Goal: Task Accomplishment & Management: Manage account settings

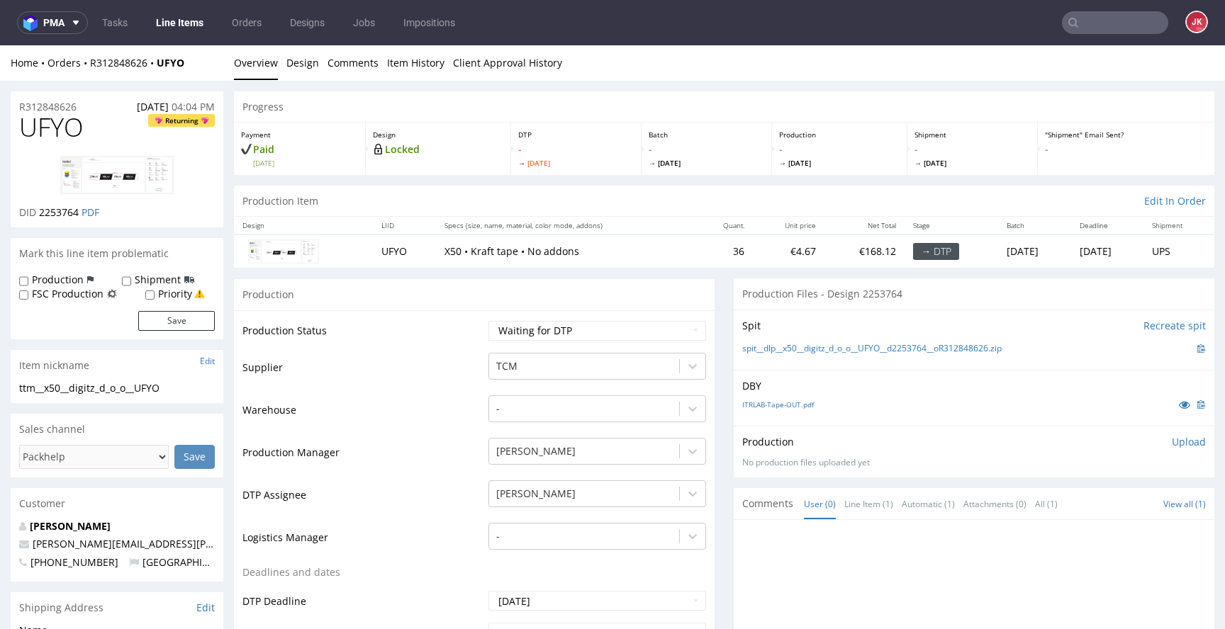
click at [502, 335] on select "Waiting for Artwork Waiting for Diecut Waiting for Mockup Waiting for DTP Waiti…" at bounding box center [597, 331] width 218 height 20
select select "dtp_in_process"
click at [488, 321] on select "Waiting for Artwork Waiting for Diecut Waiting for Mockup Waiting for DTP Waiti…" at bounding box center [597, 331] width 218 height 20
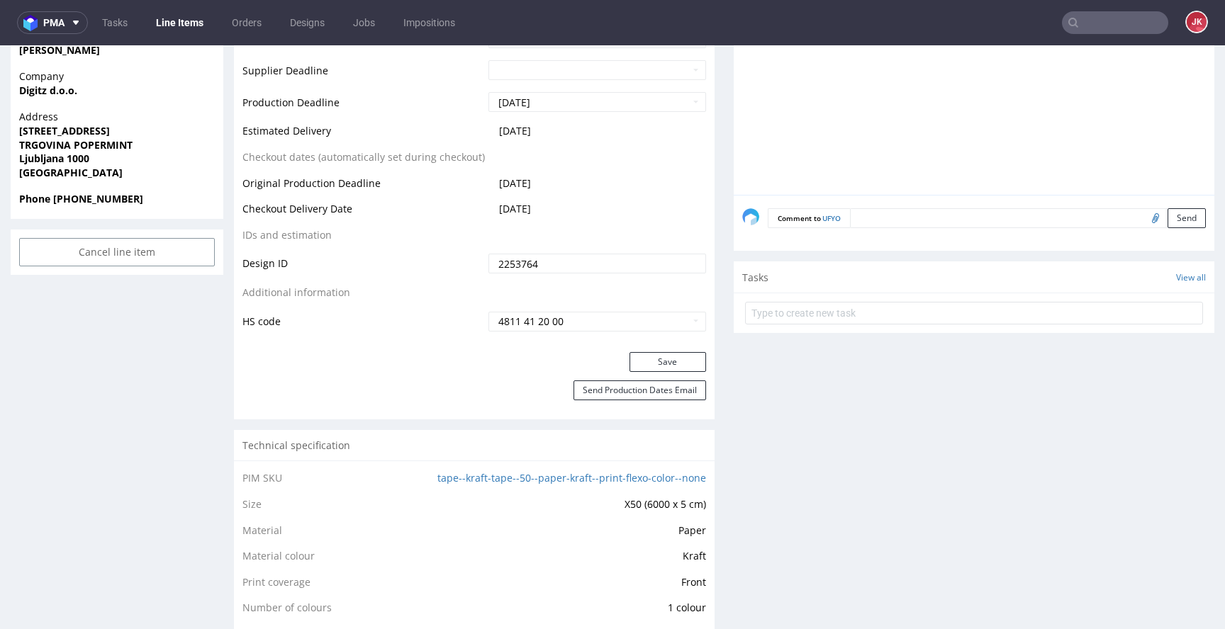
scroll to position [558, 0]
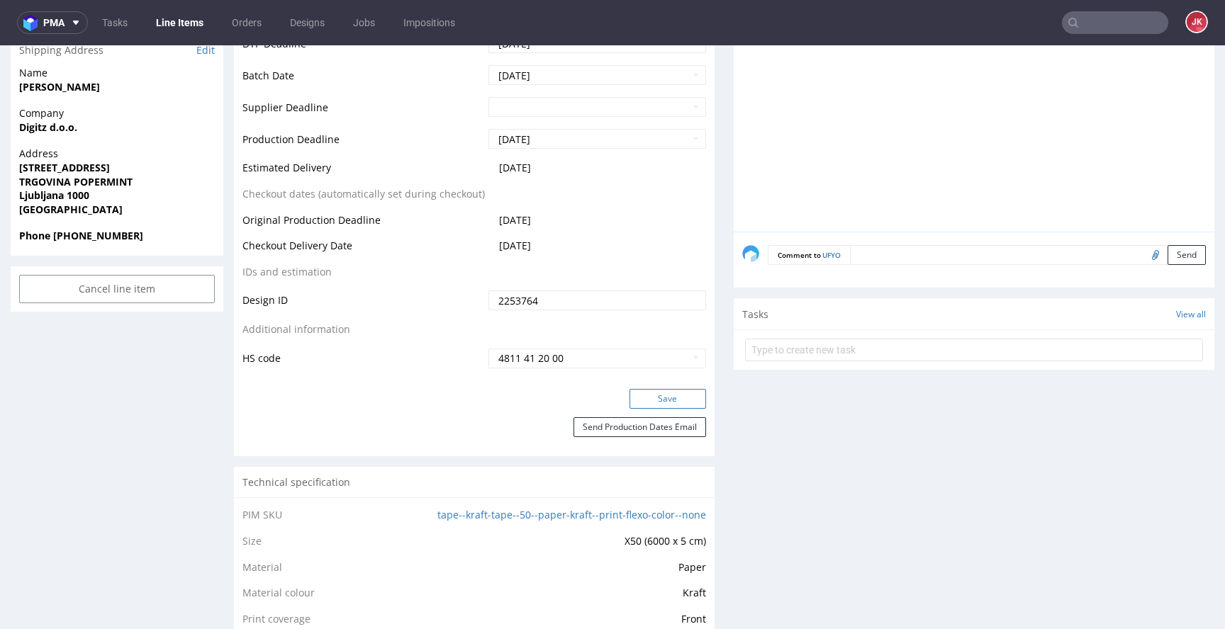
click at [644, 389] on button "Save" at bounding box center [667, 399] width 77 height 20
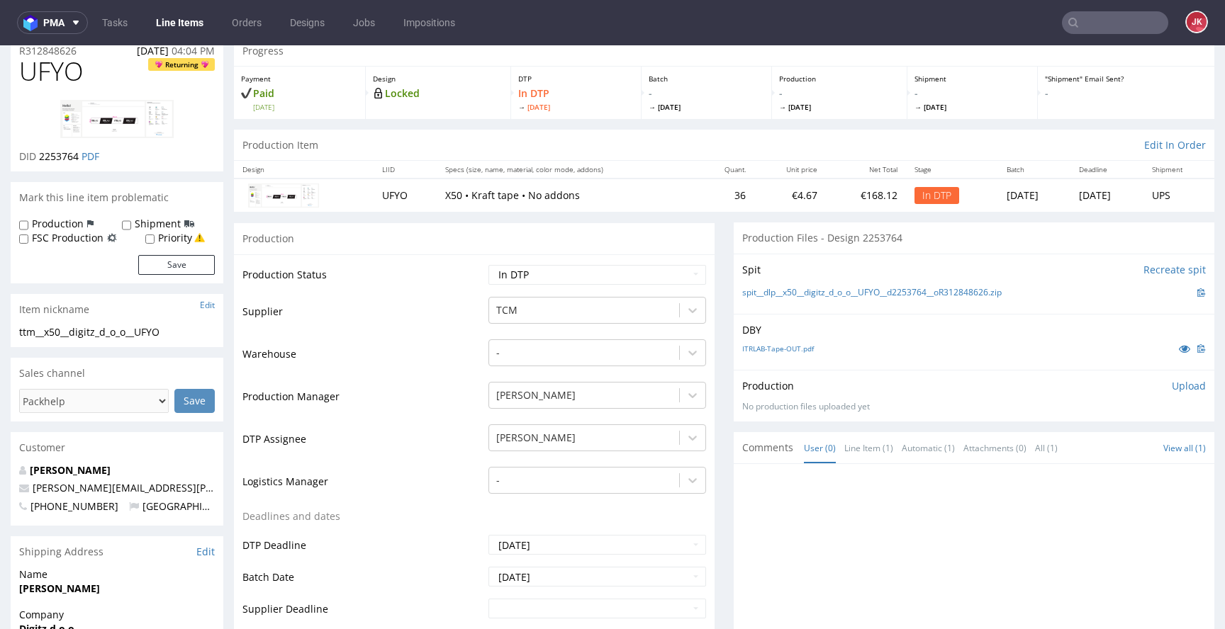
scroll to position [0, 0]
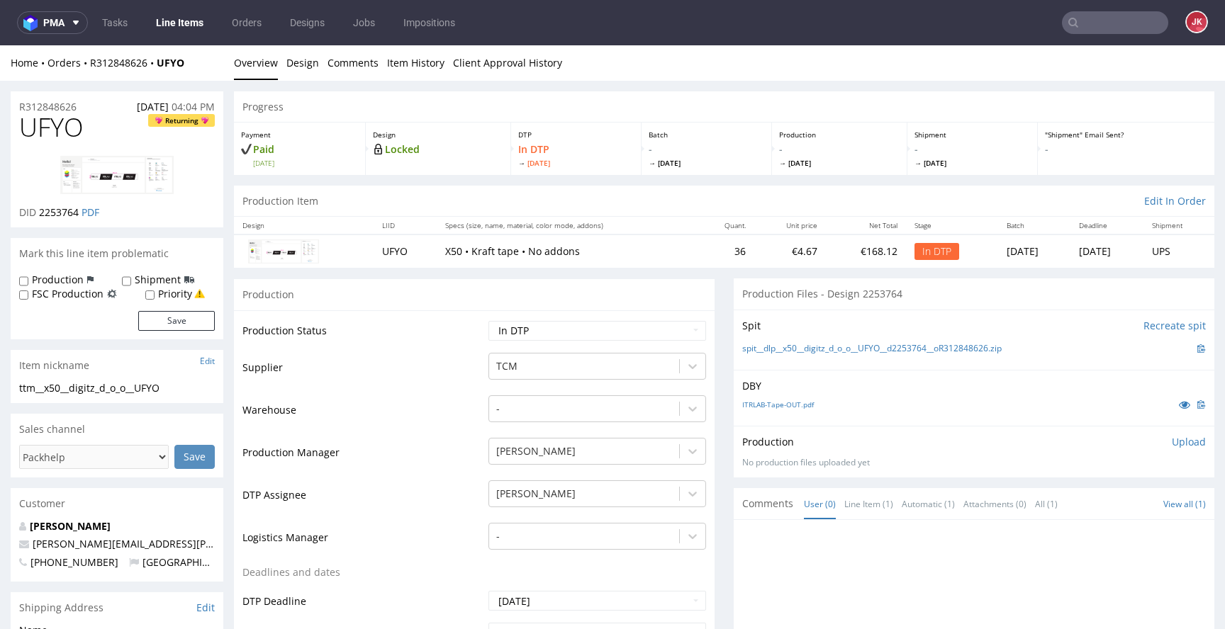
drag, startPoint x: 427, startPoint y: 391, endPoint x: 435, endPoint y: 386, distance: 8.7
click at [429, 390] on td "Supplier" at bounding box center [363, 373] width 242 height 43
click at [57, 126] on span "UFYO" at bounding box center [51, 127] width 65 height 28
copy span "UFYO"
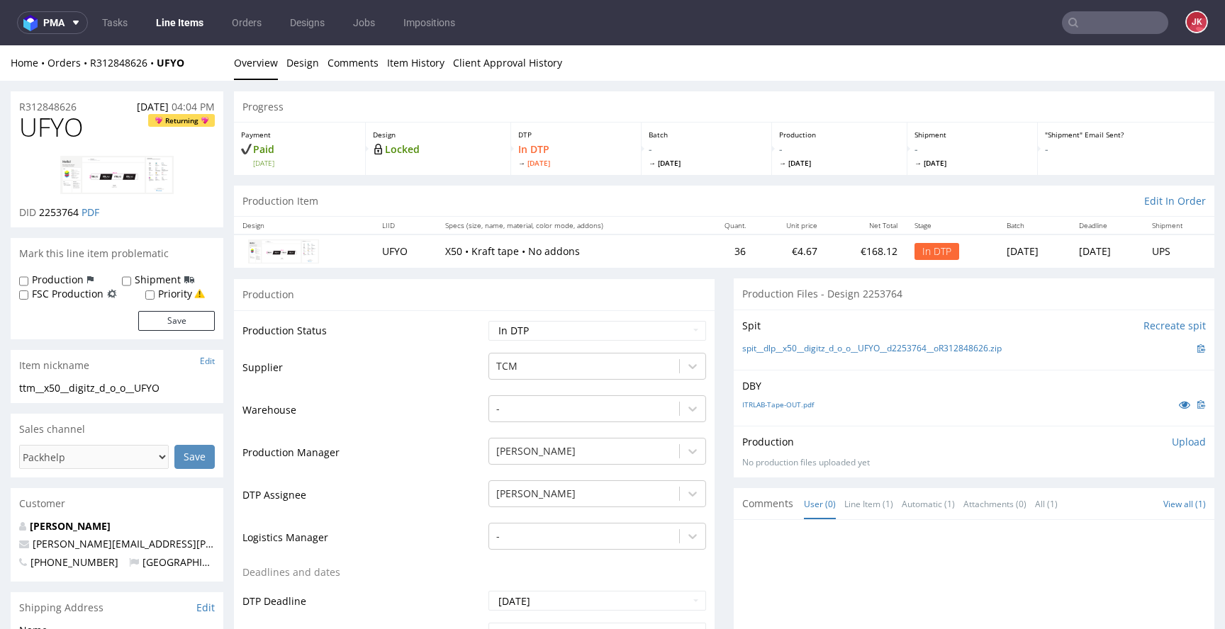
click at [55, 213] on span "2253764" at bounding box center [59, 212] width 40 height 13
copy span "2253764"
click at [373, 409] on td "Warehouse" at bounding box center [363, 415] width 242 height 43
drag, startPoint x: 184, startPoint y: 384, endPoint x: 0, endPoint y: 383, distance: 183.6
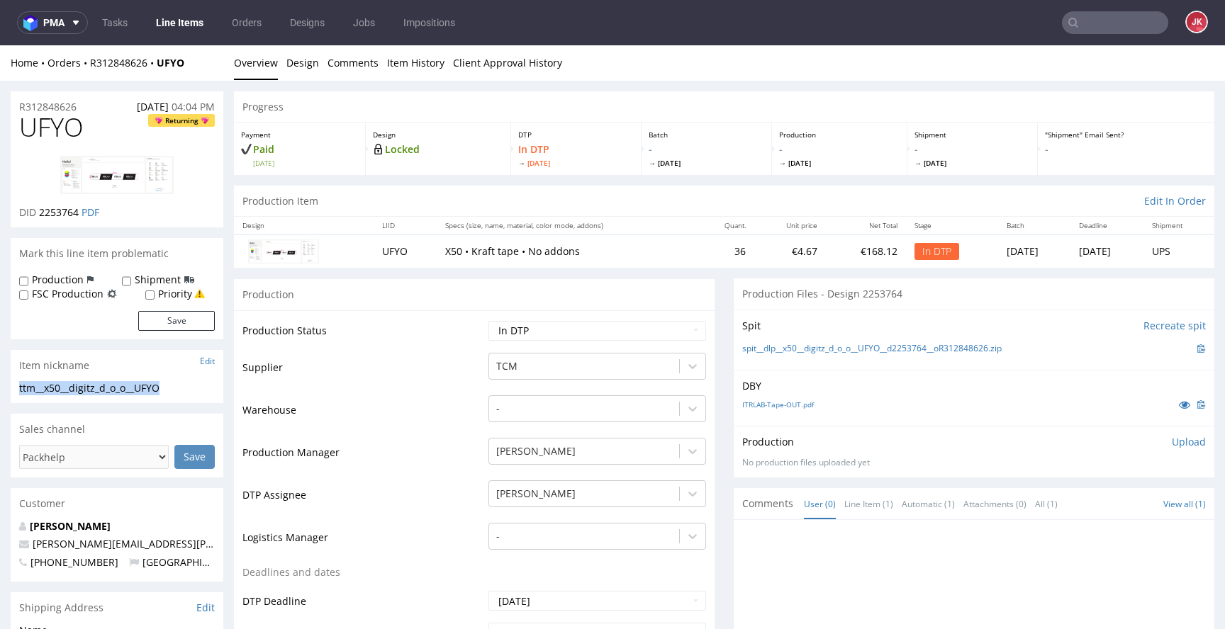
copy div "ttm__x50__digitz_d_o_o__UFYO"
click at [98, 105] on div "R312848626 27.08.2025 04:04 PM" at bounding box center [117, 102] width 213 height 23
drag, startPoint x: 0, startPoint y: 109, endPoint x: 48, endPoint y: 124, distance: 50.5
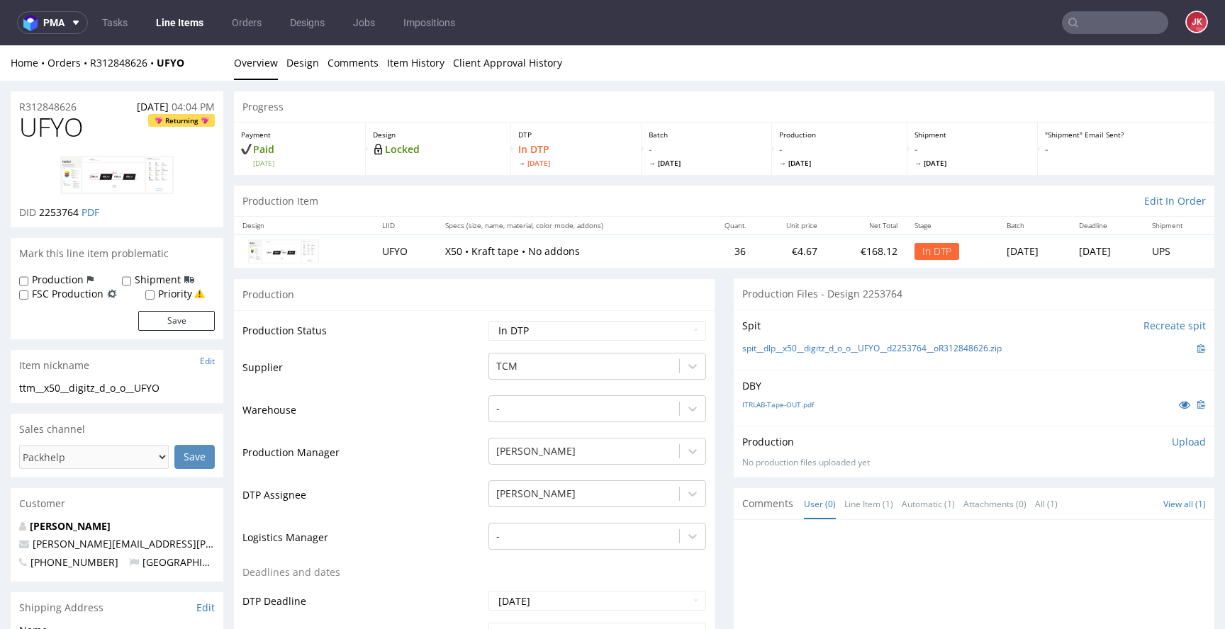
click at [43, 73] on div "Home Orders R312848626 UFYO Overview Design Comments Item History Client Approv…" at bounding box center [612, 62] width 1225 height 35
drag, startPoint x: 99, startPoint y: 104, endPoint x: 68, endPoint y: 113, distance: 32.5
copy p "R312848626"
click at [53, 213] on span "2253764" at bounding box center [59, 212] width 40 height 13
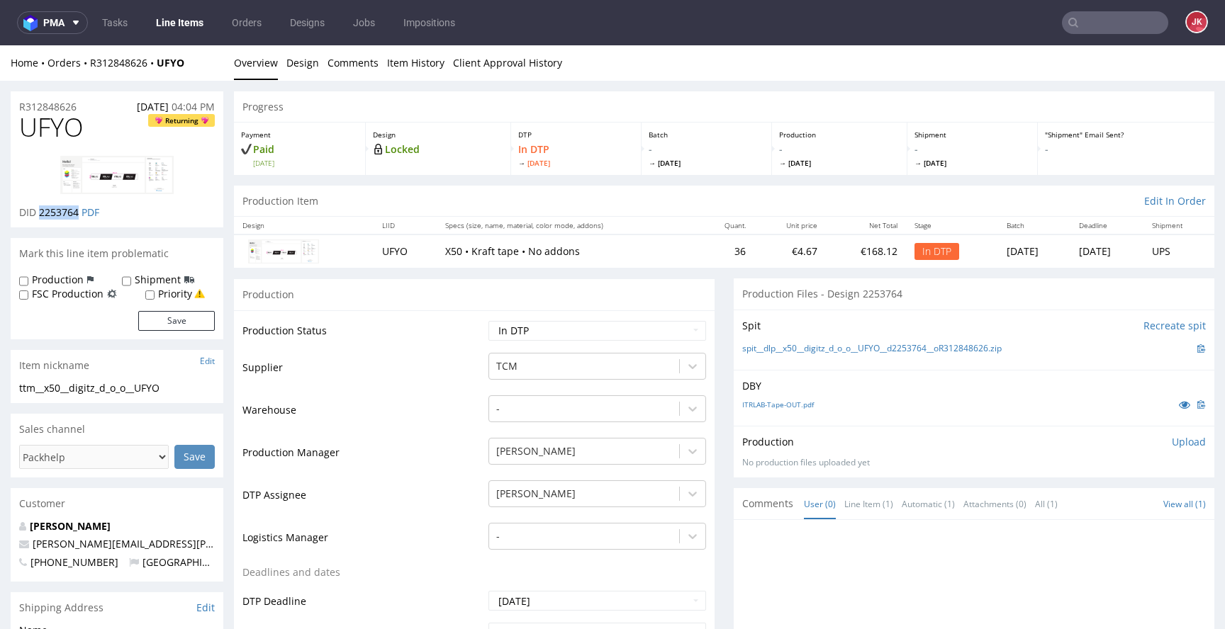
click at [53, 213] on span "2253764" at bounding box center [59, 212] width 40 height 13
copy span "2253764"
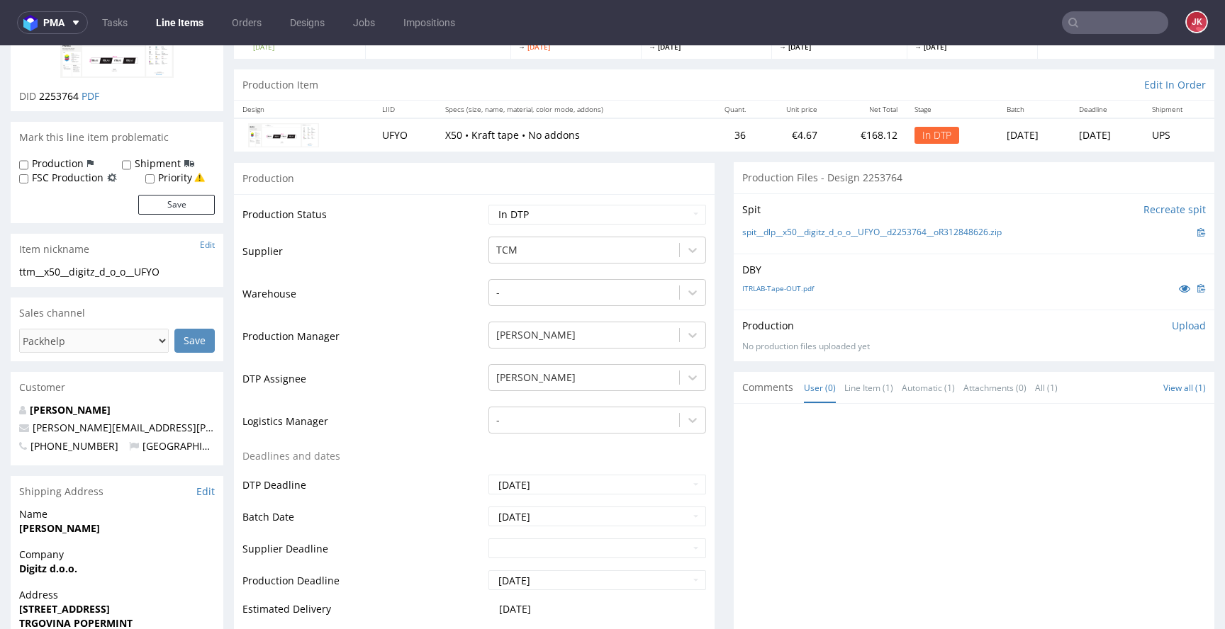
scroll to position [114, 0]
click at [1172, 324] on p "Upload" at bounding box center [1189, 328] width 34 height 14
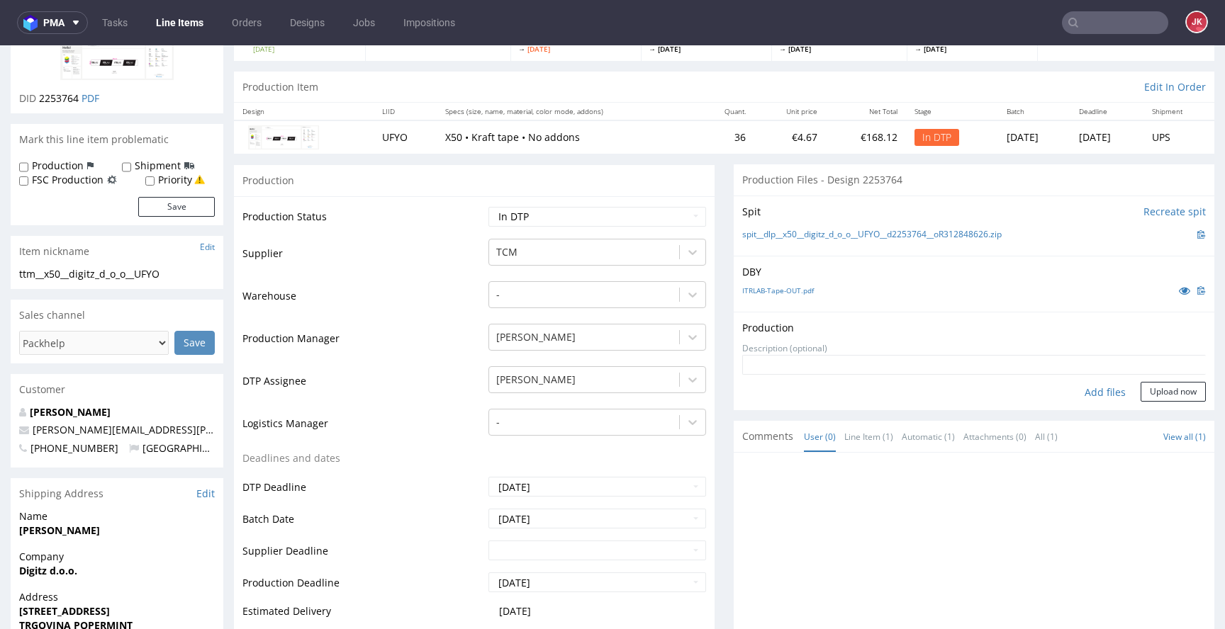
click at [1090, 398] on div "Add files" at bounding box center [1105, 392] width 71 height 21
type input "C:\fakepath\ttm__x50__digitz_d_o_o__UFYO__d2253764__oR312848626__11.pdf"
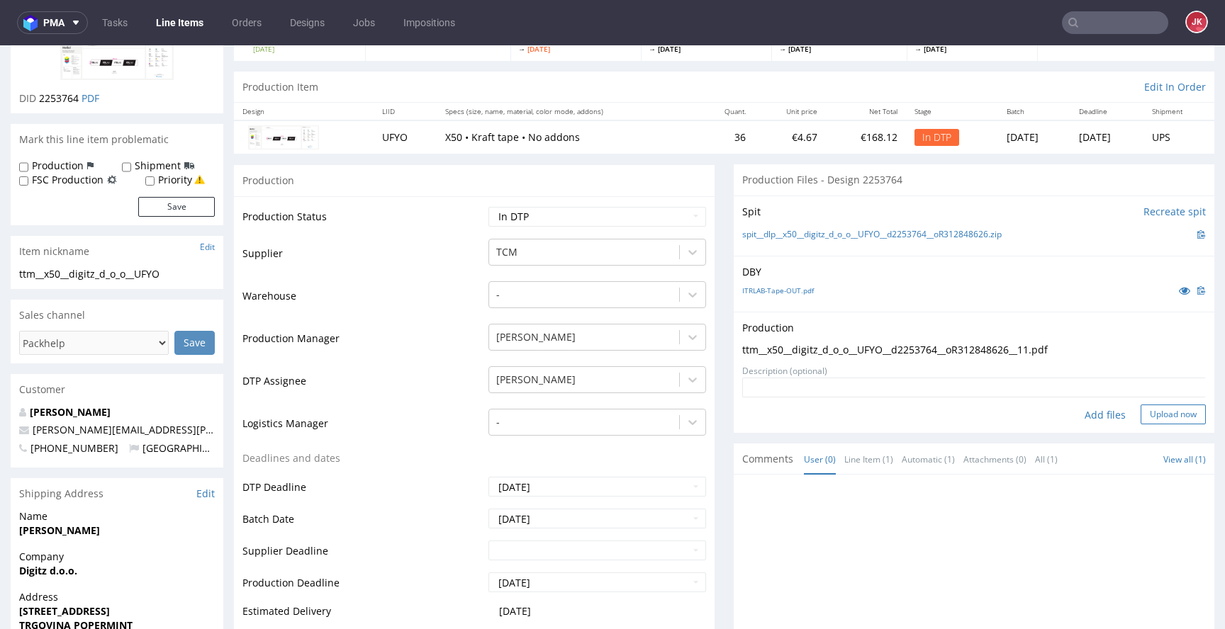
click at [1141, 421] on button "Upload now" at bounding box center [1173, 415] width 65 height 20
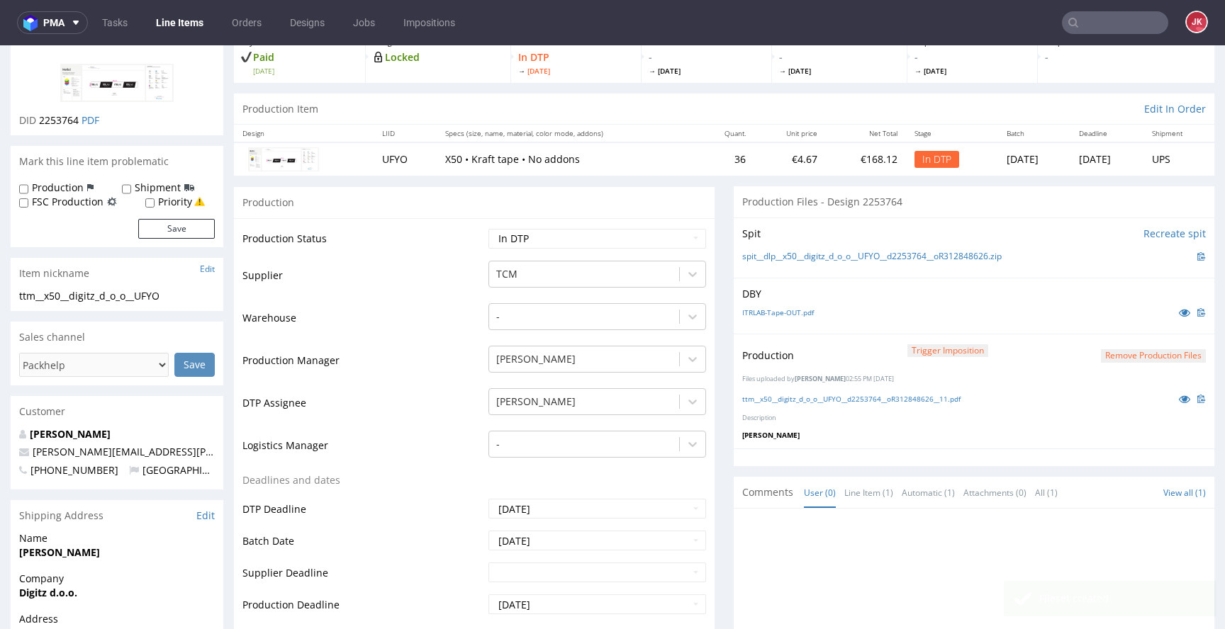
scroll to position [38, 0]
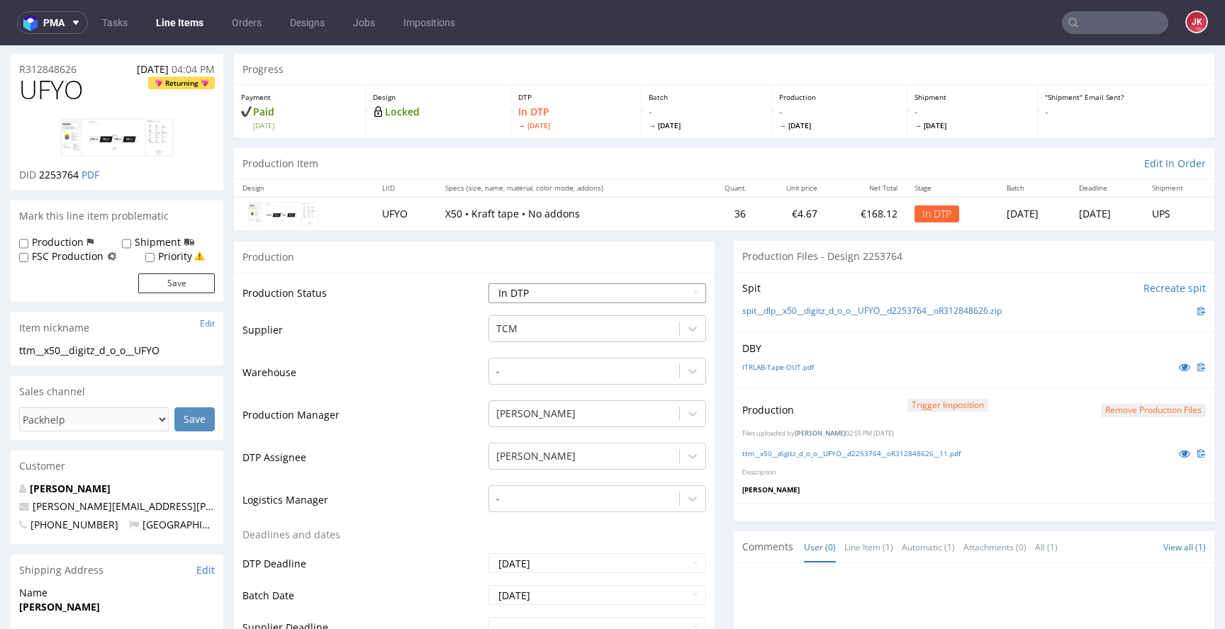
click at [519, 289] on select "Waiting for Artwork Waiting for Diecut Waiting for Mockup Waiting for DTP Waiti…" at bounding box center [597, 294] width 218 height 20
select select "dtp_production_ready"
click at [488, 284] on select "Waiting for Artwork Waiting for Diecut Waiting for Mockup Waiting for DTP Waiti…" at bounding box center [597, 294] width 218 height 20
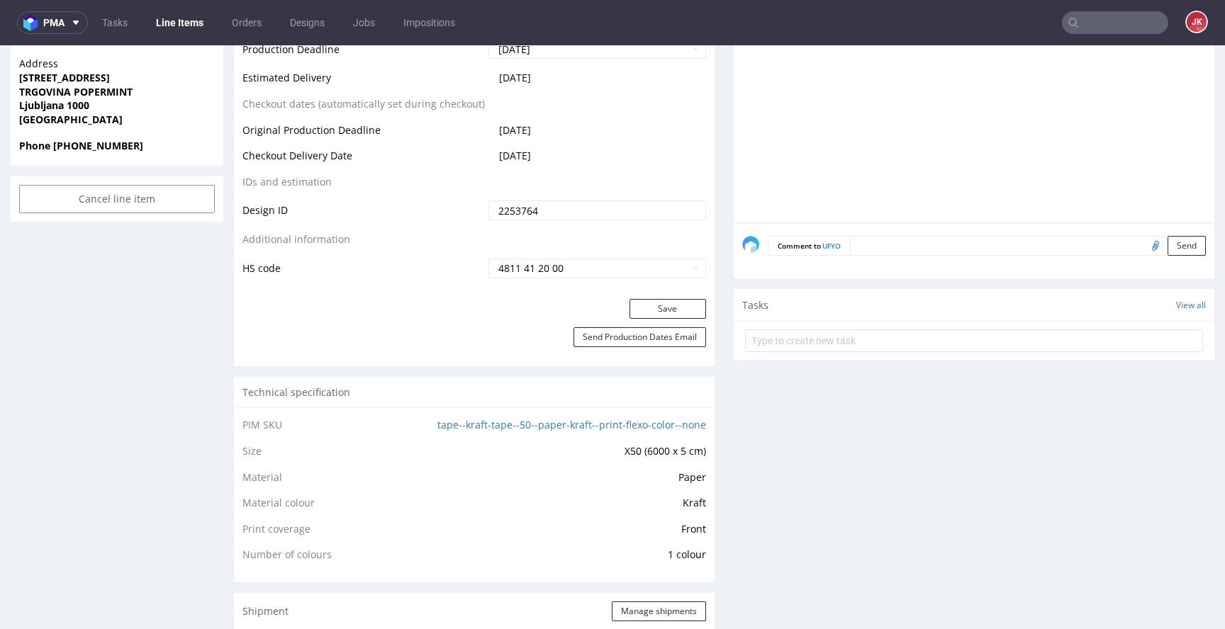
scroll to position [659, 0]
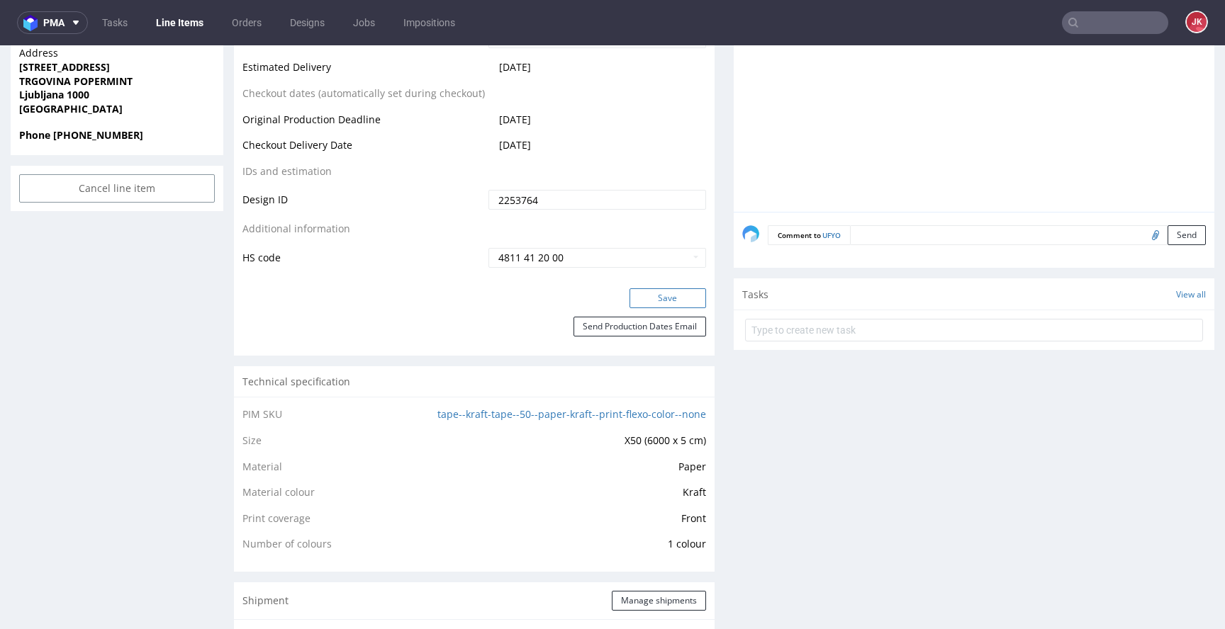
click at [638, 292] on button "Save" at bounding box center [667, 299] width 77 height 20
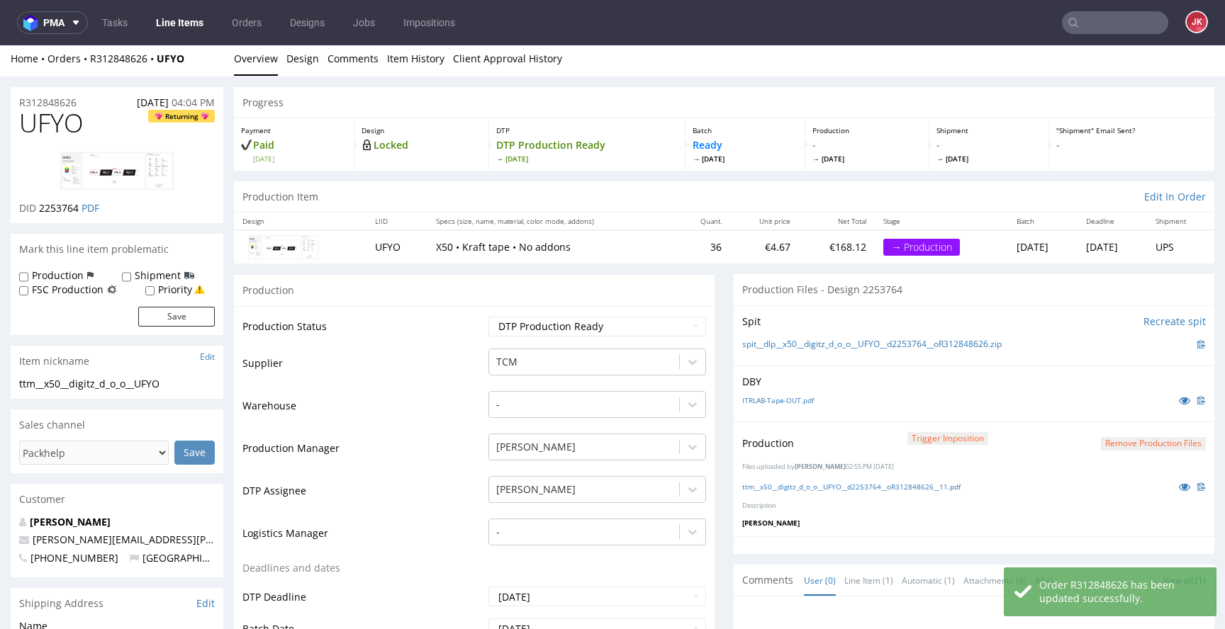
scroll to position [0, 0]
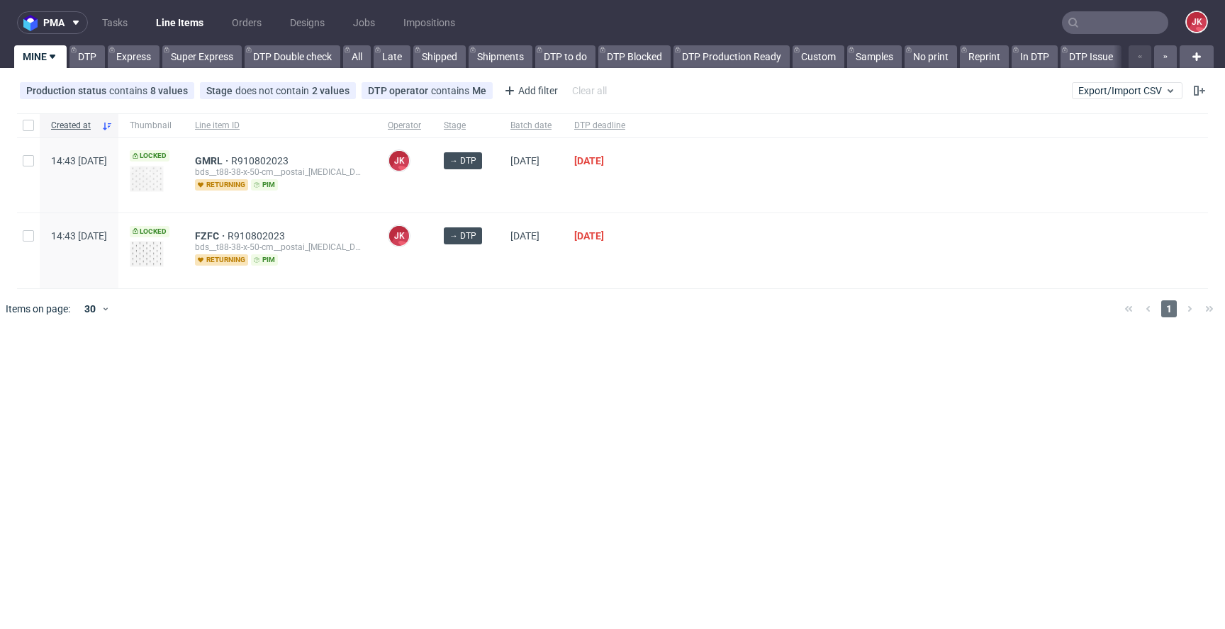
click at [486, 345] on div "pma Tasks Line Items Orders Designs Jobs Impositions JK MINE DTP Express Super …" at bounding box center [612, 314] width 1225 height 629
click at [93, 57] on link "DTP" at bounding box center [86, 56] width 35 height 23
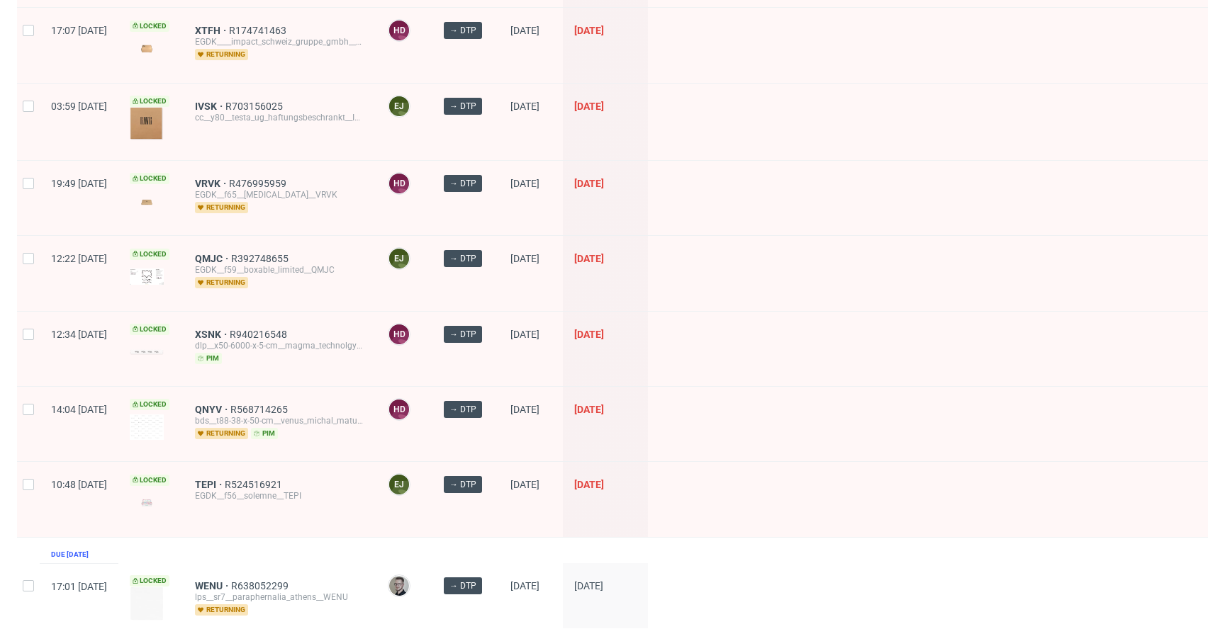
scroll to position [1975, 0]
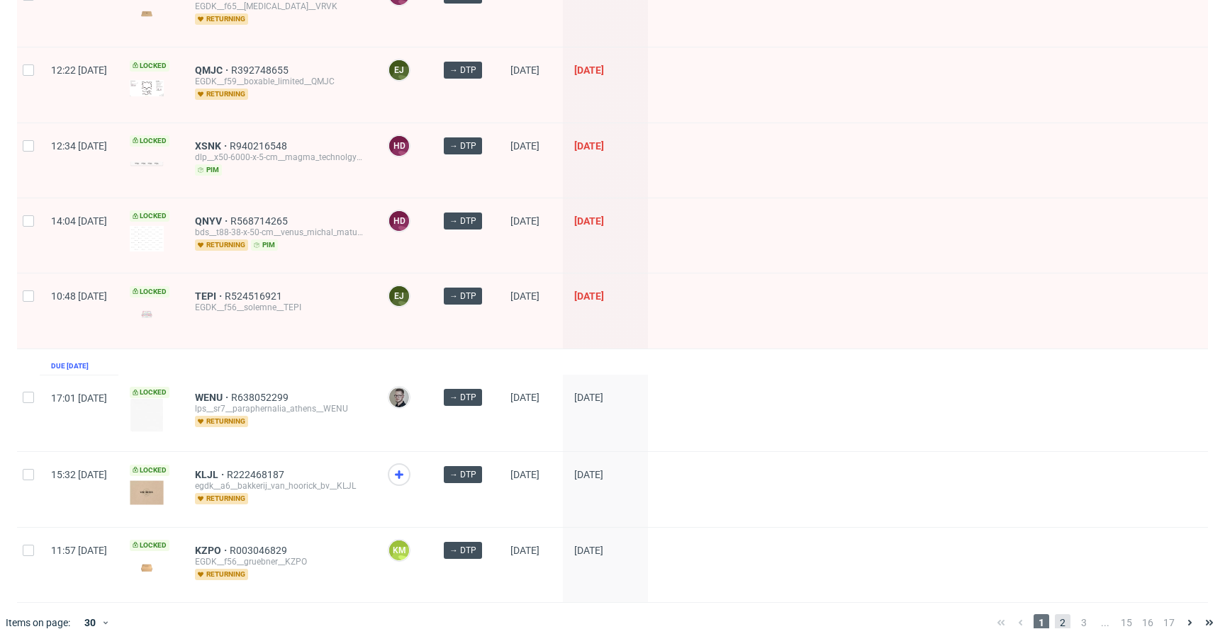
click at [1055, 615] on span "2" at bounding box center [1063, 623] width 16 height 17
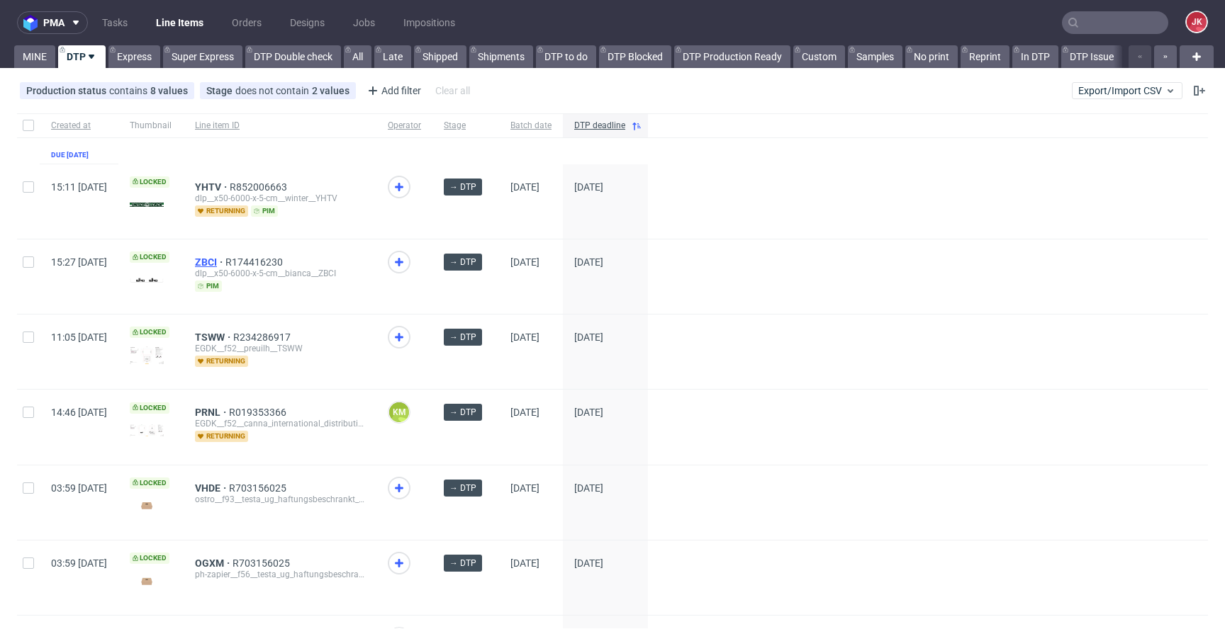
click at [225, 259] on span "ZBCI" at bounding box center [210, 262] width 30 height 11
click at [233, 335] on span "TSWW" at bounding box center [214, 337] width 38 height 11
click at [229, 488] on span "VHDE" at bounding box center [212, 488] width 34 height 11
click at [233, 562] on span "OGXM" at bounding box center [214, 563] width 38 height 11
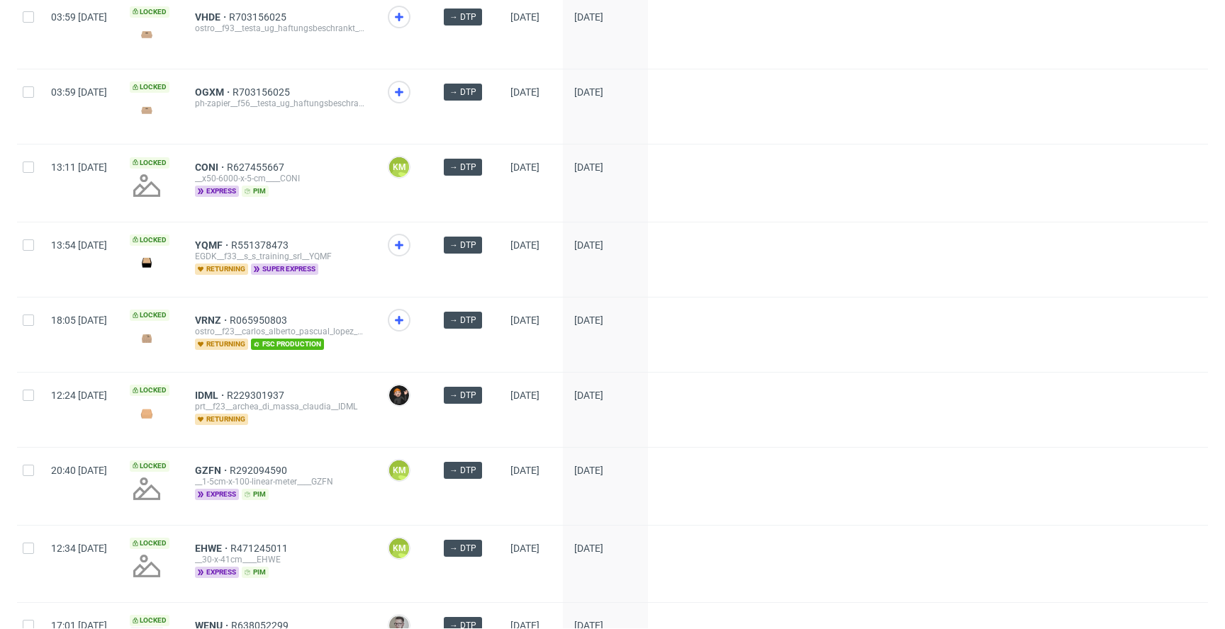
scroll to position [474, 0]
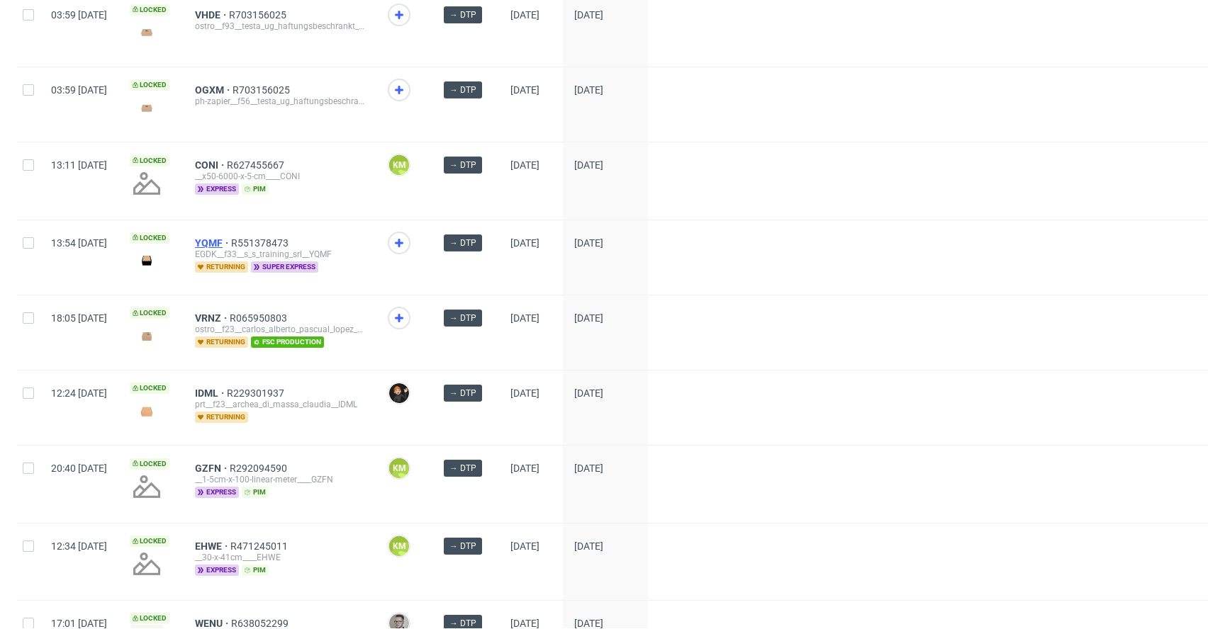
click at [231, 245] on span "YQMF" at bounding box center [213, 242] width 36 height 11
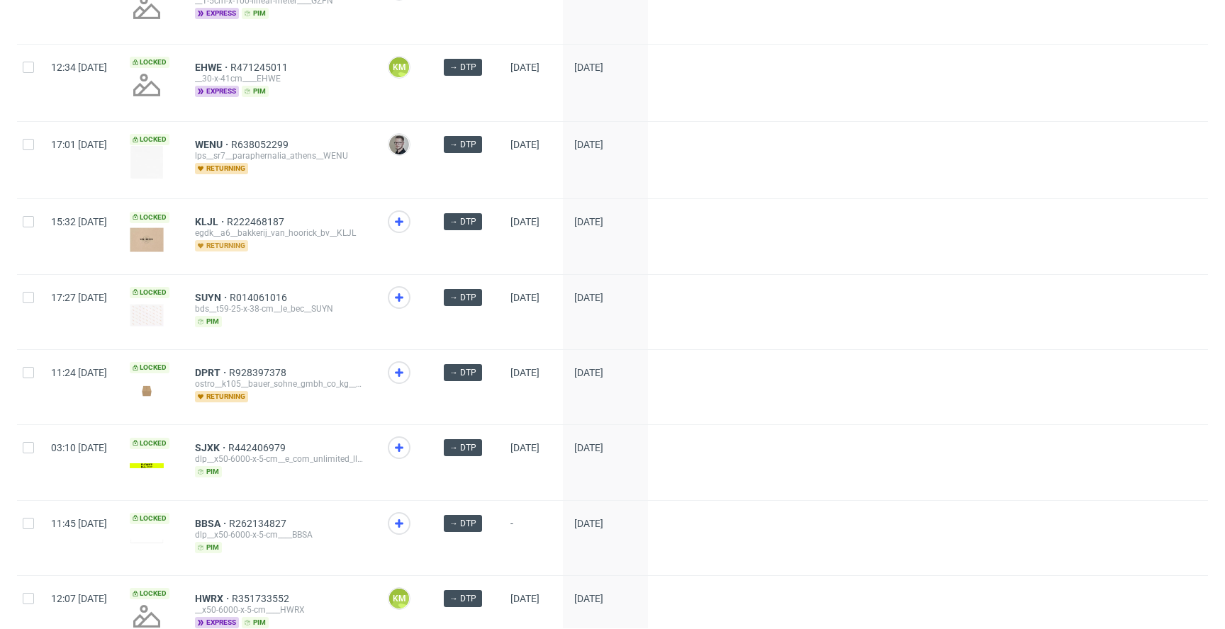
scroll to position [957, 0]
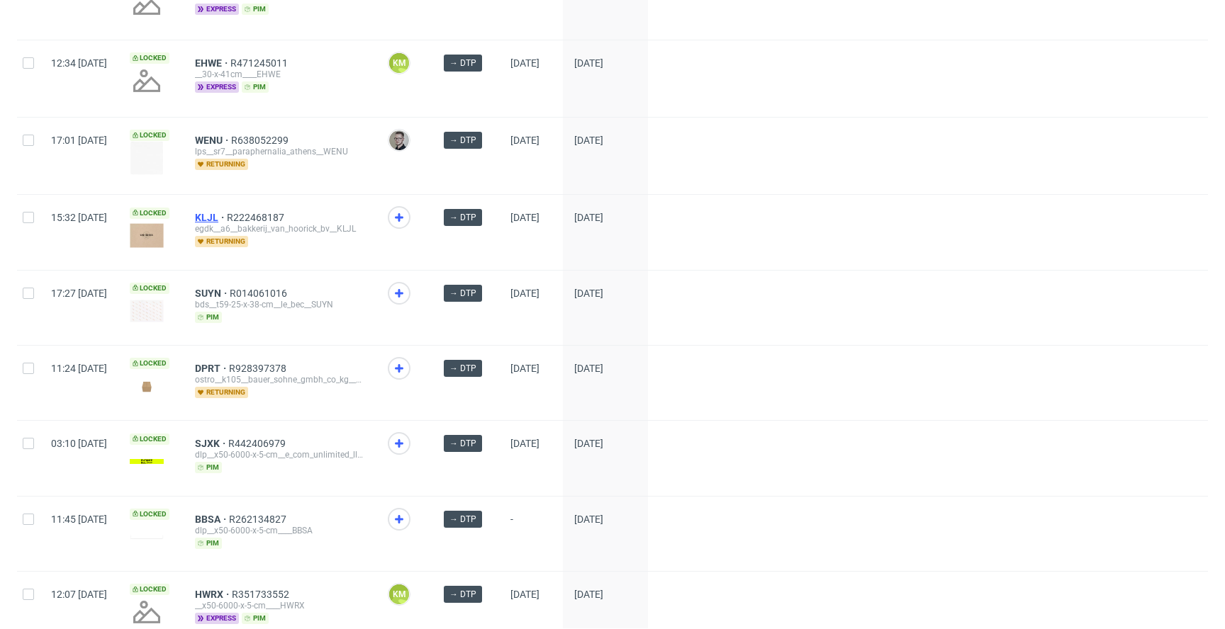
click at [227, 213] on span "KLJL" at bounding box center [211, 217] width 32 height 11
click at [255, 282] on div "SUYN R014061016 bds__t59-25-x-38-cm__le_bec__SUYN pim" at bounding box center [280, 308] width 193 height 74
click at [230, 288] on span "SUYN" at bounding box center [212, 293] width 35 height 11
click at [229, 366] on span "DPRT" at bounding box center [212, 368] width 34 height 11
click at [228, 438] on span "SJXK" at bounding box center [211, 443] width 33 height 11
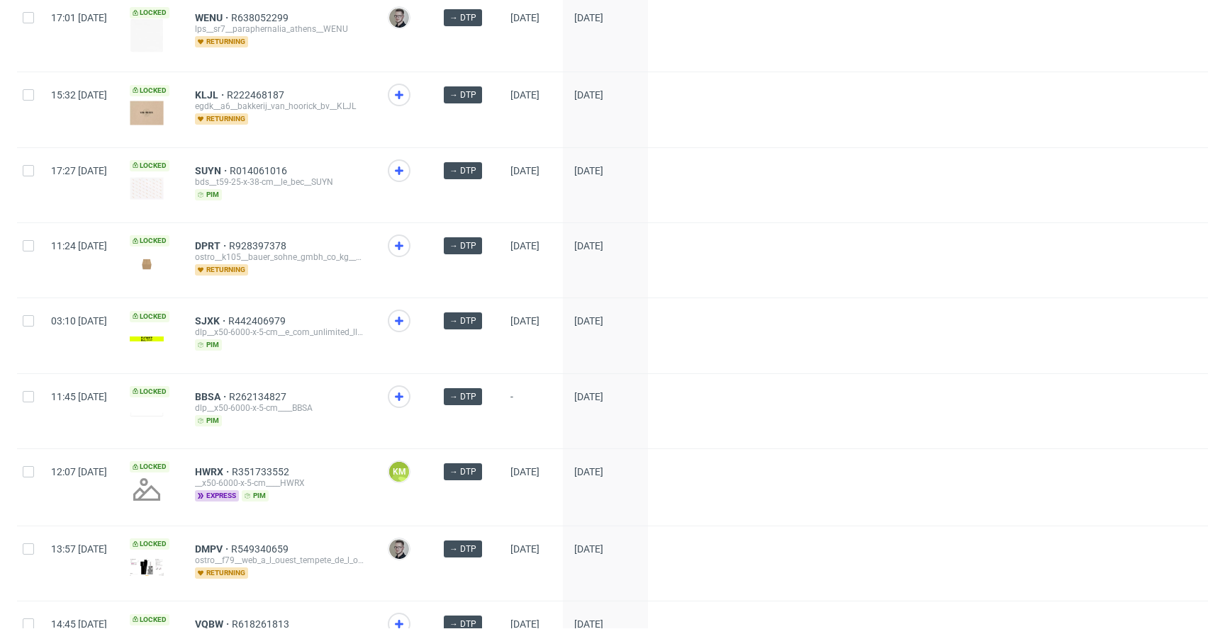
scroll to position [1091, 0]
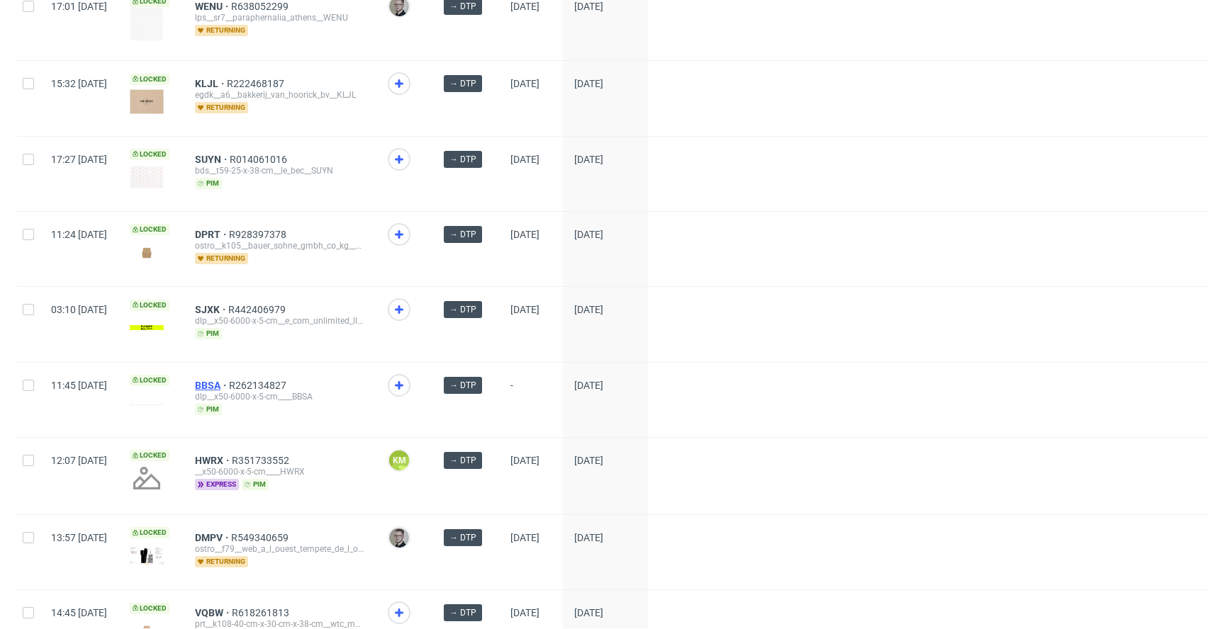
click at [229, 382] on span "BBSA" at bounding box center [212, 385] width 34 height 11
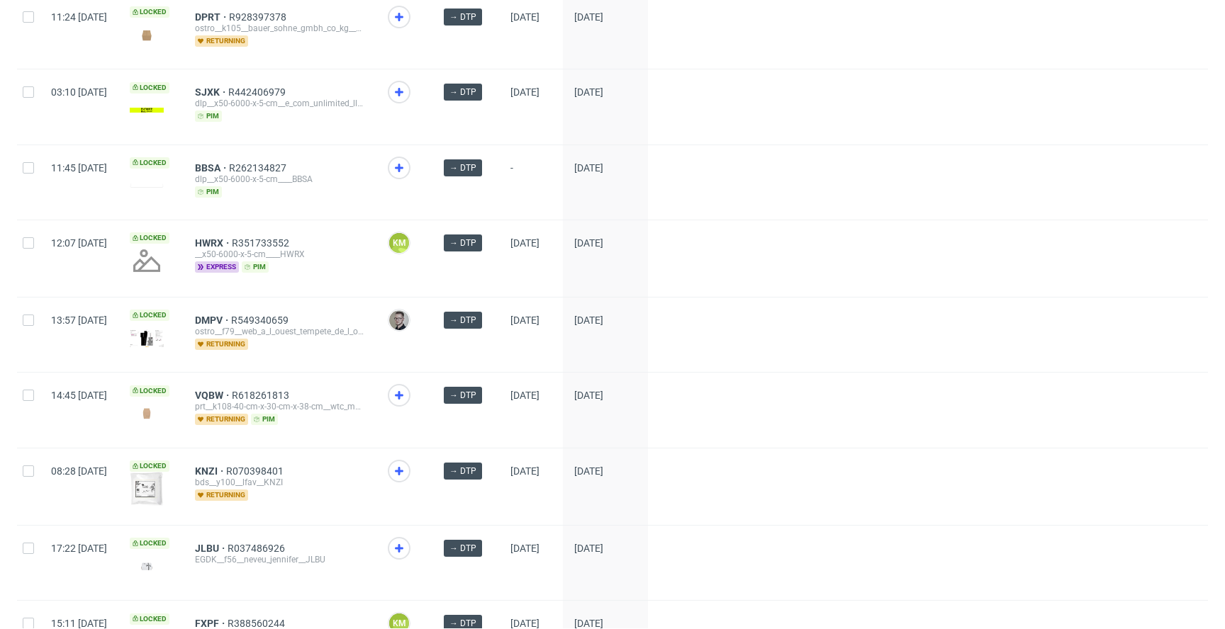
scroll to position [1349, 0]
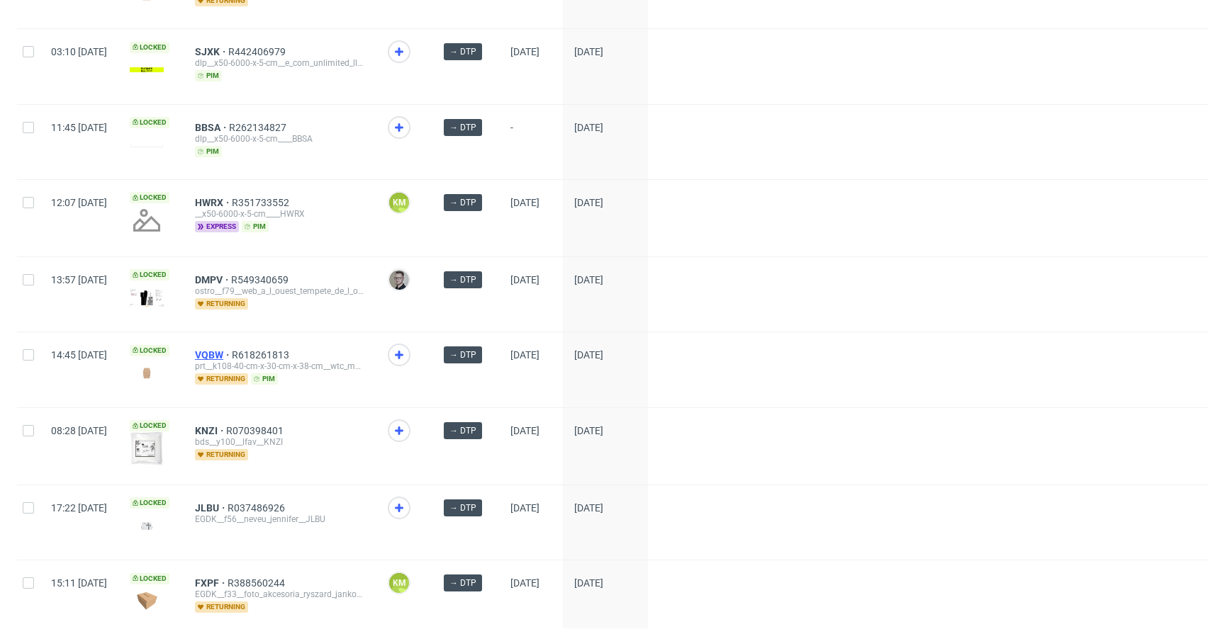
click at [232, 353] on span "VQBW" at bounding box center [213, 354] width 37 height 11
click at [226, 427] on span "KNZI" at bounding box center [210, 430] width 31 height 11
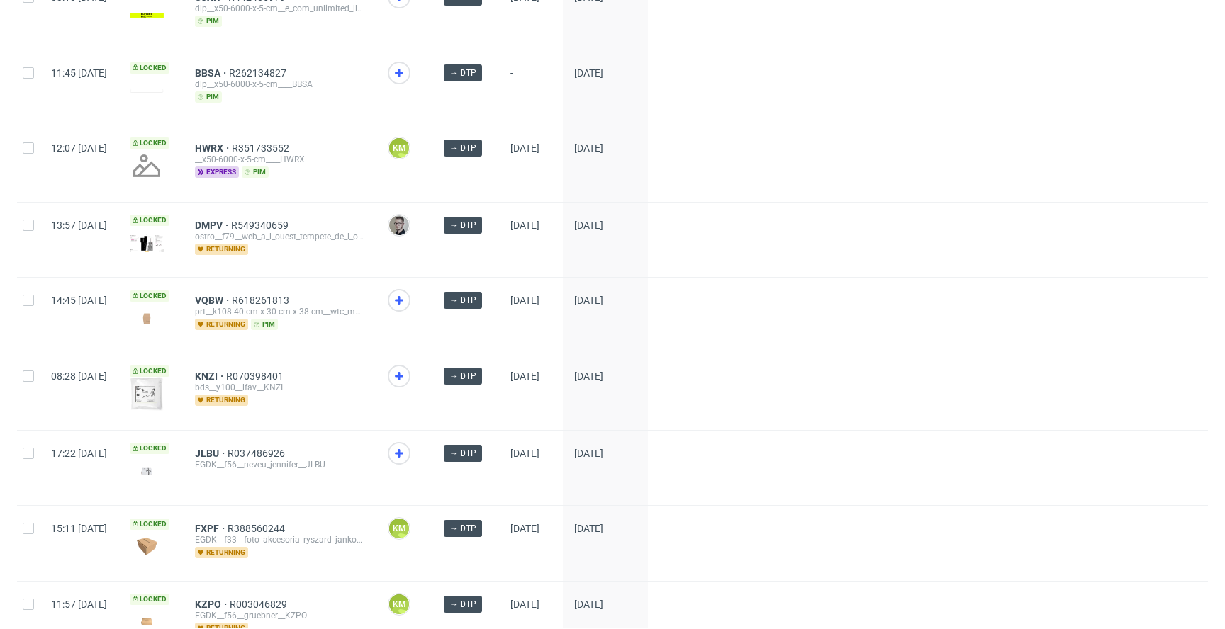
scroll to position [1447, 0]
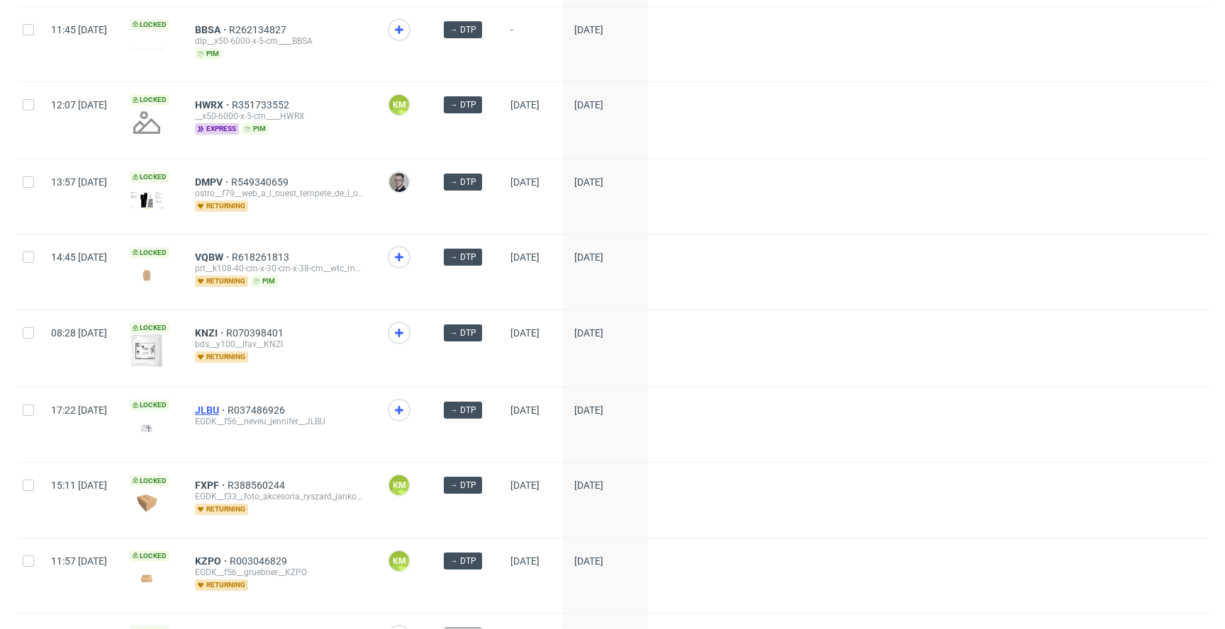
click at [228, 407] on span "JLBU" at bounding box center [211, 410] width 33 height 11
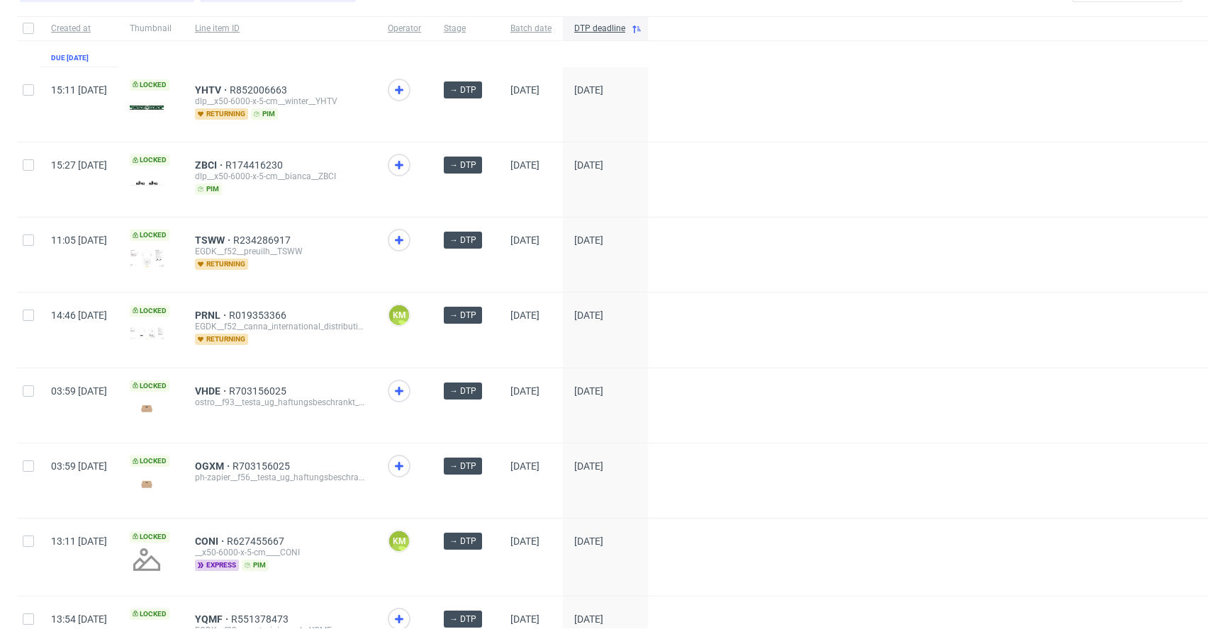
scroll to position [0, 0]
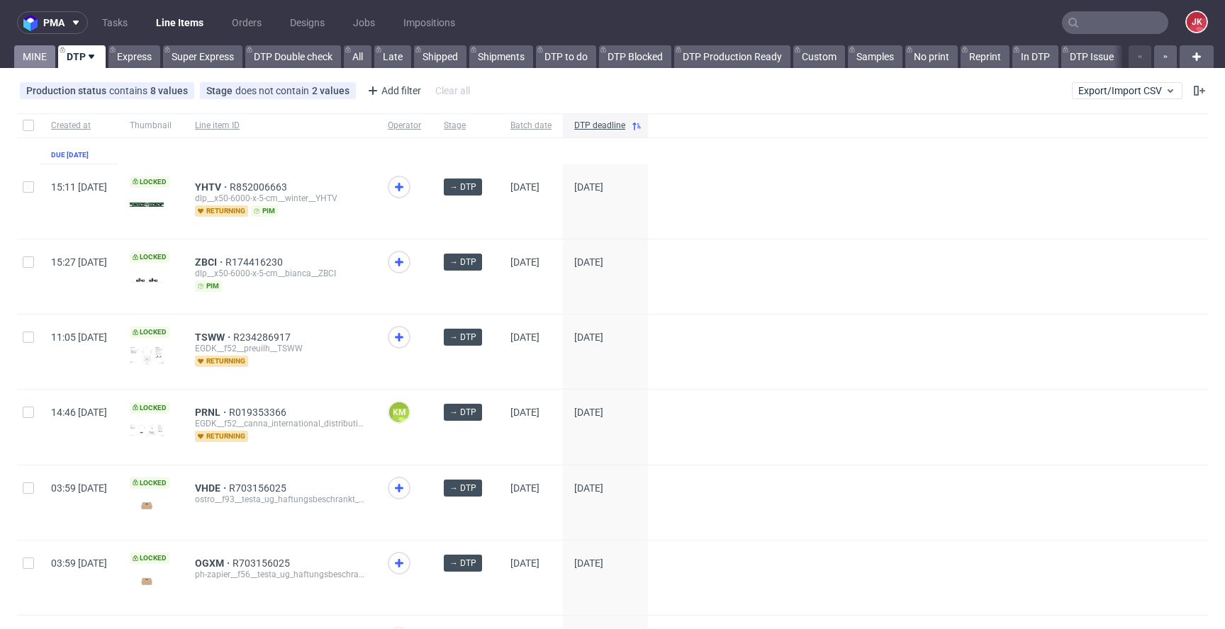
click at [21, 52] on link "MINE" at bounding box center [34, 56] width 41 height 23
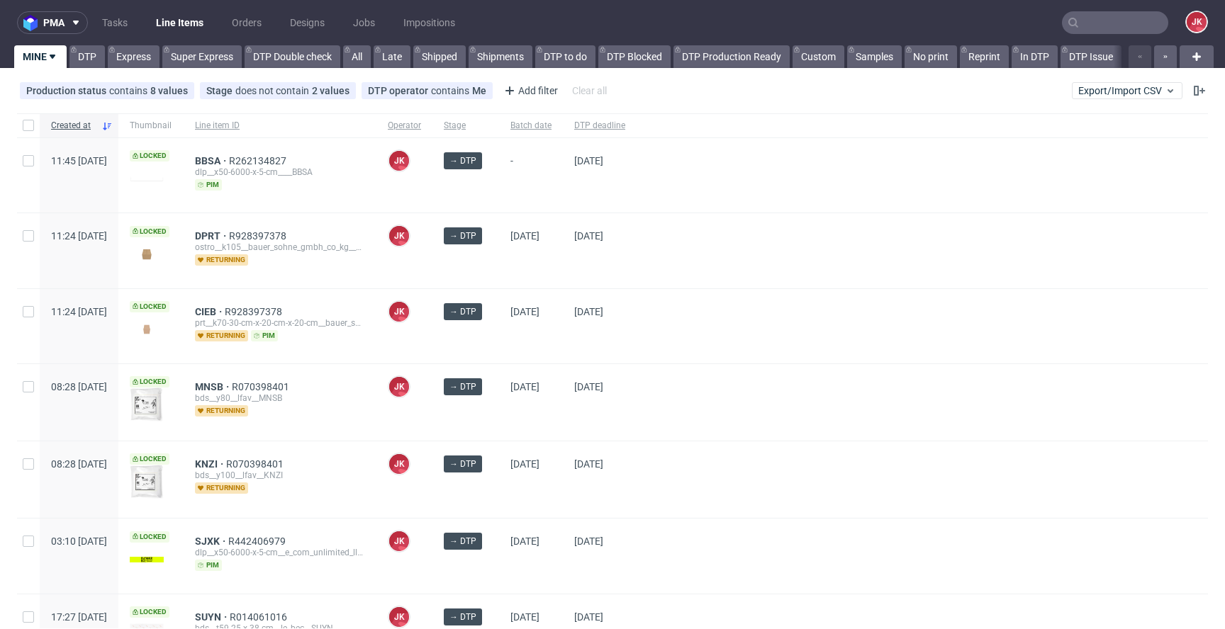
click at [756, 289] on div at bounding box center [922, 326] width 571 height 74
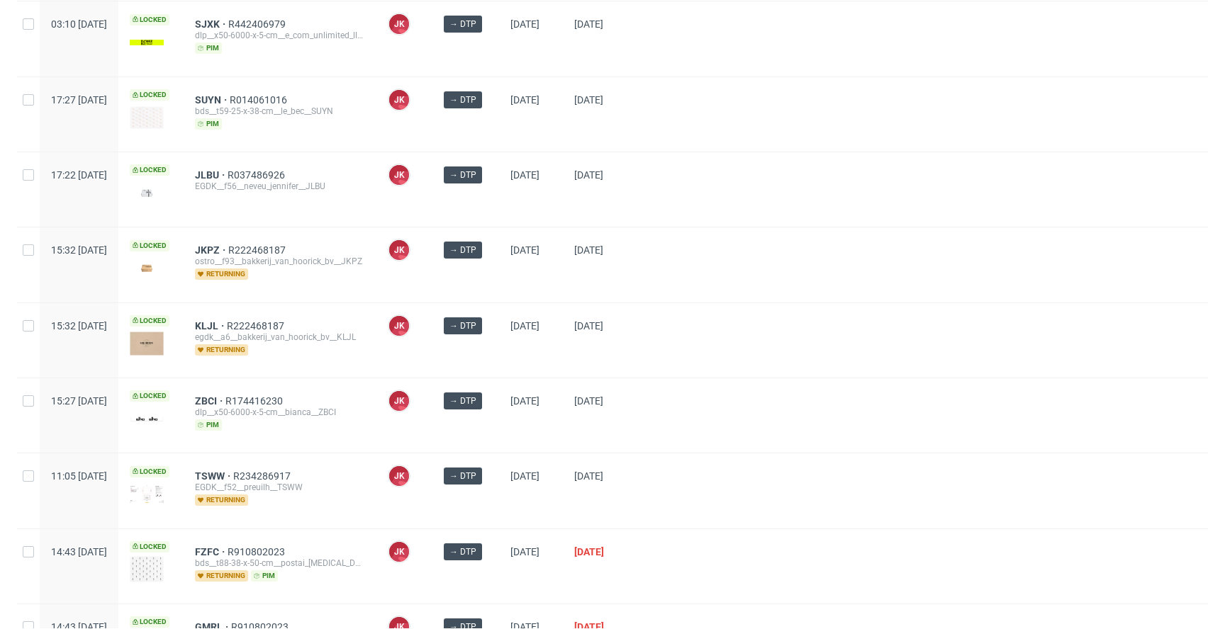
scroll to position [834, 0]
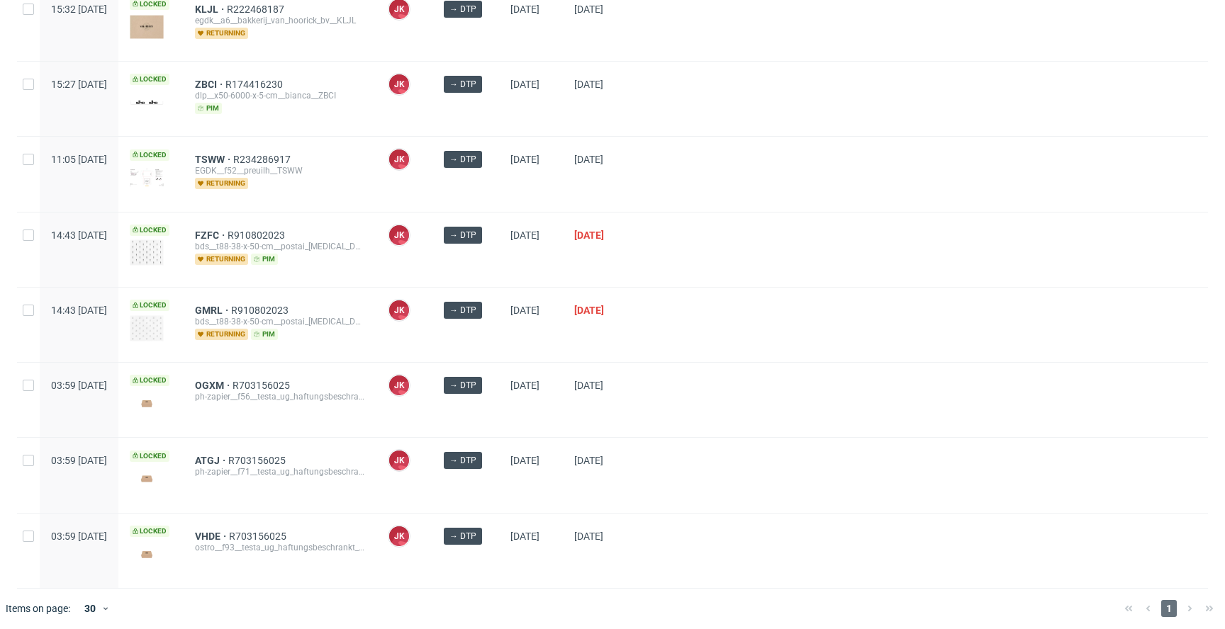
click at [637, 328] on div "01/09/2025" at bounding box center [600, 325] width 74 height 74
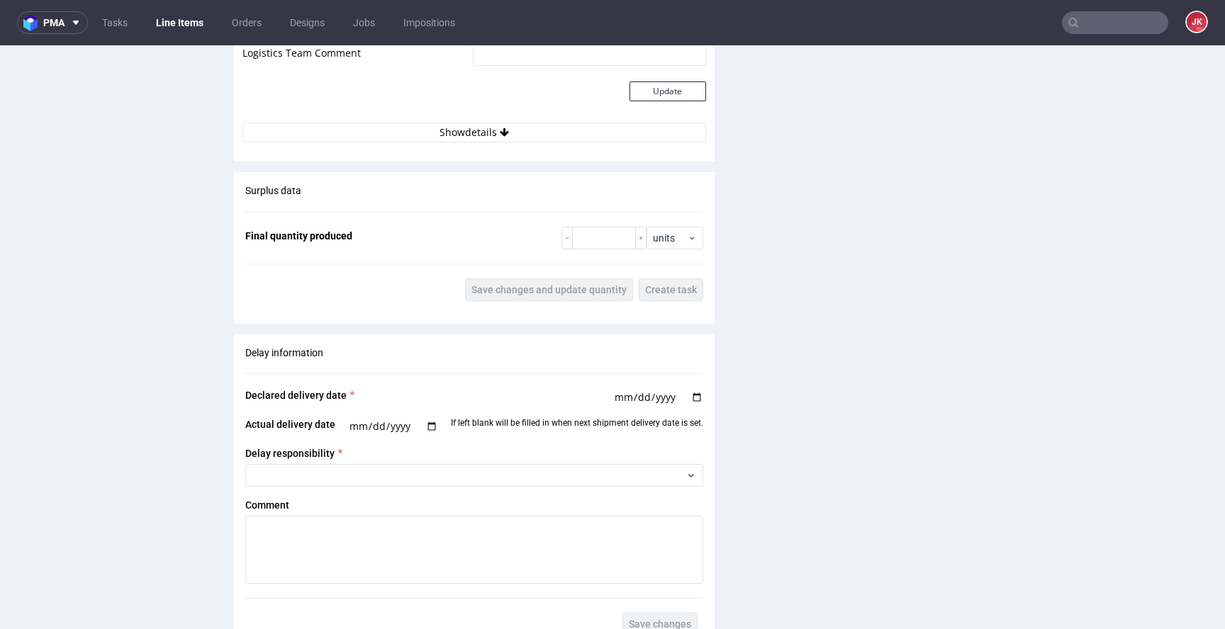
scroll to position [1812, 0]
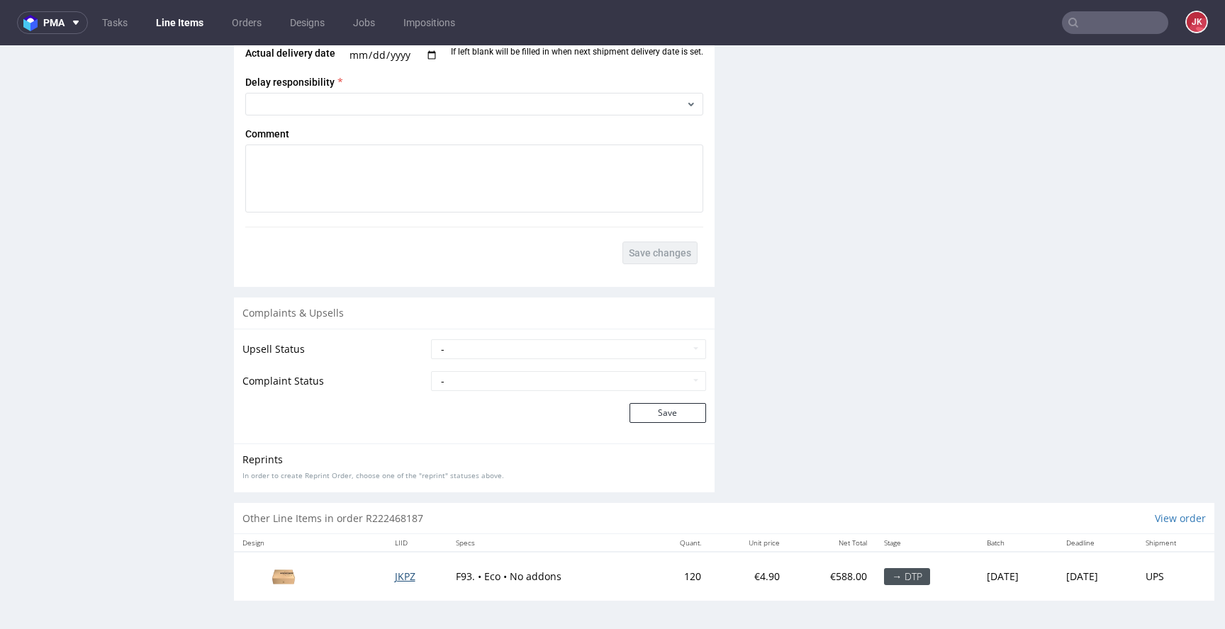
click at [403, 573] on span "JKPZ" at bounding box center [405, 576] width 21 height 13
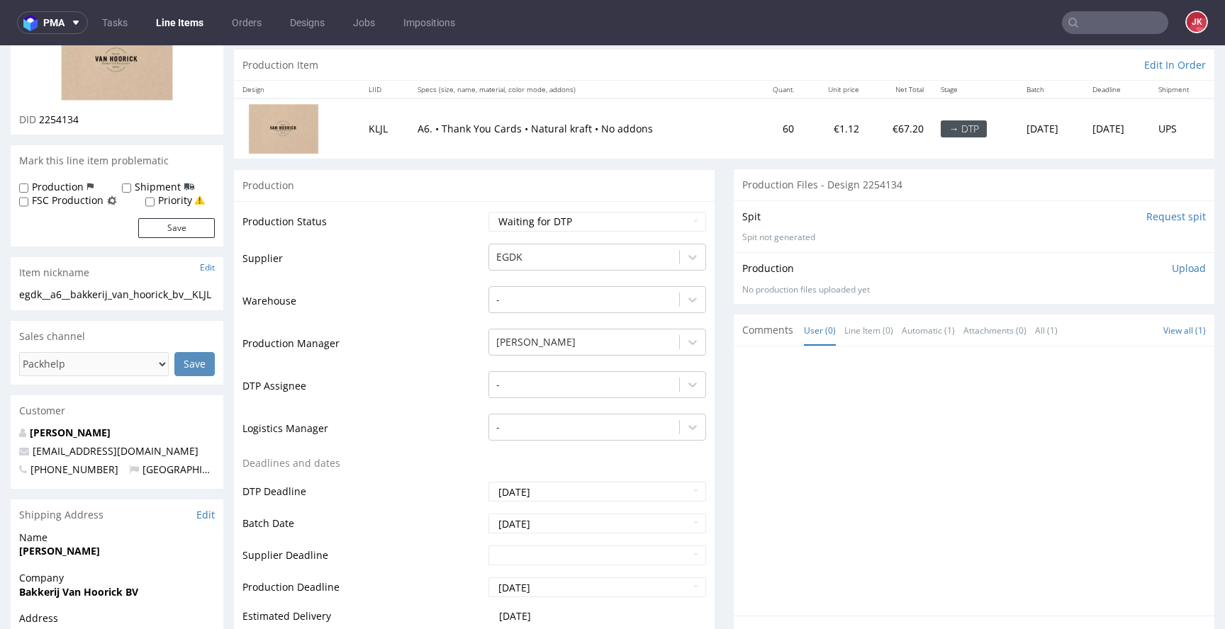
scroll to position [0, 0]
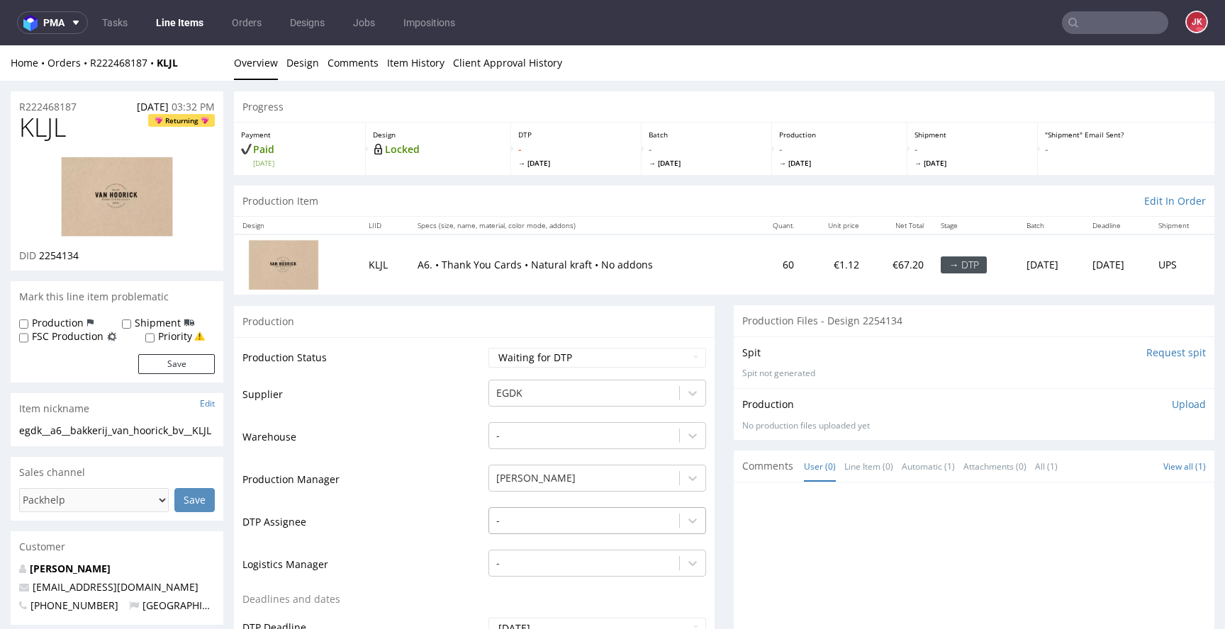
click at [574, 523] on div "-" at bounding box center [597, 518] width 218 height 20
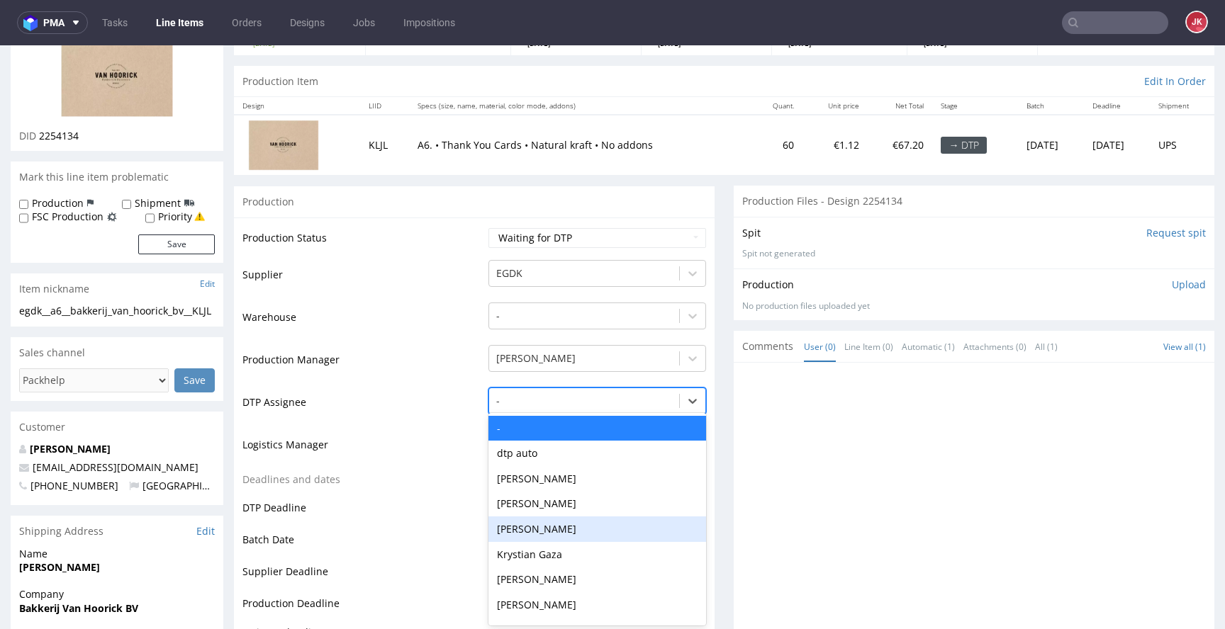
scroll to position [121, 0]
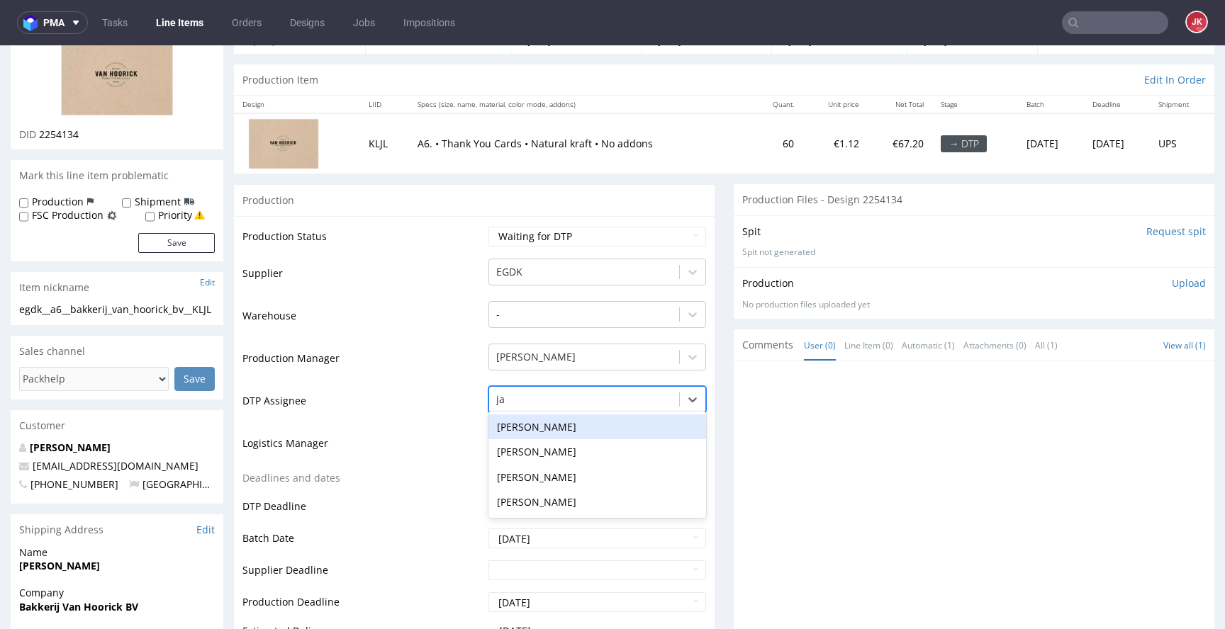
type input "jan"
click at [605, 432] on div "[PERSON_NAME]" at bounding box center [597, 428] width 218 height 26
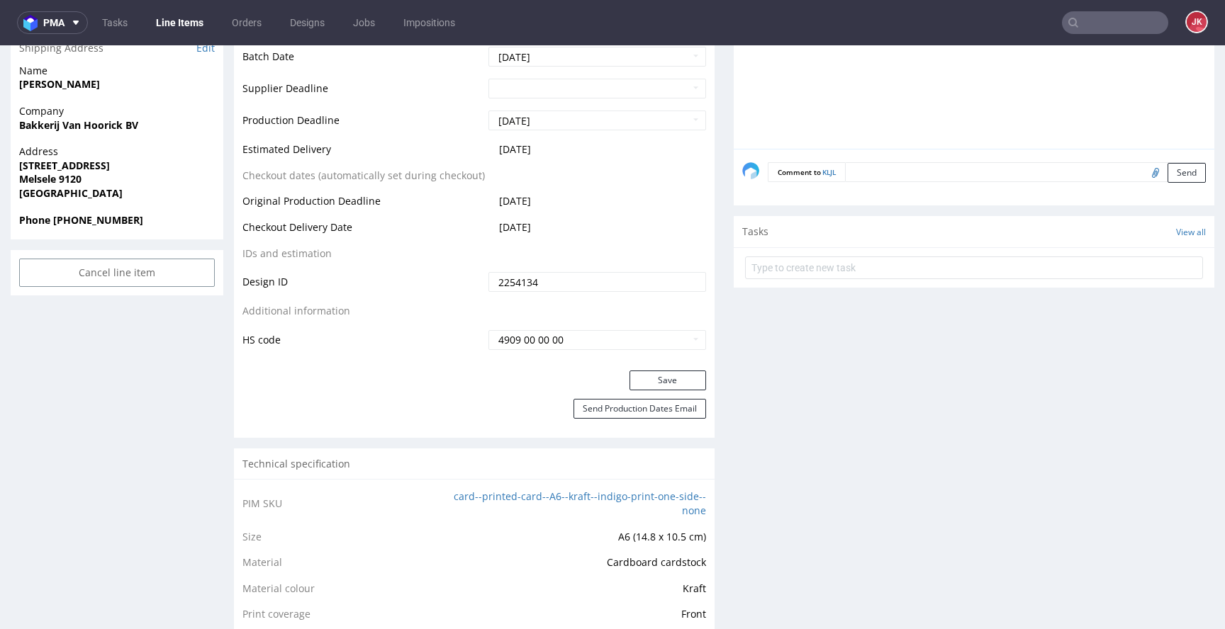
scroll to position [626, 0]
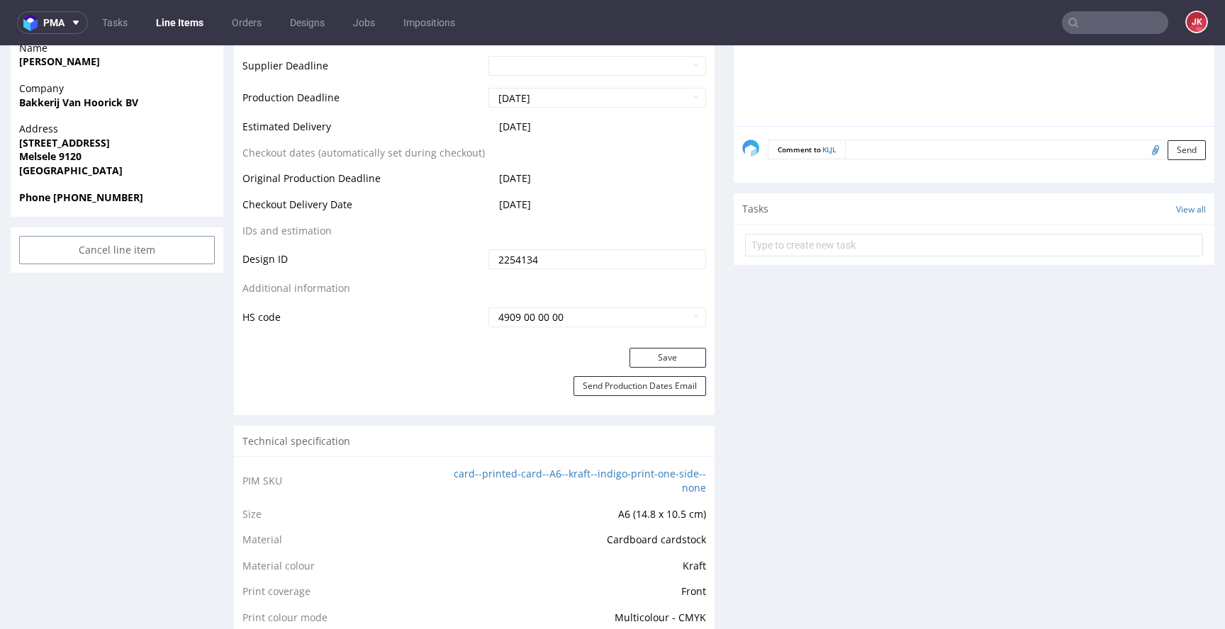
click at [663, 344] on div "Production Status Waiting for Artwork Waiting for Diecut Waiting for Mockup Wai…" at bounding box center [474, 29] width 481 height 637
click at [654, 348] on button "Save" at bounding box center [667, 358] width 77 height 20
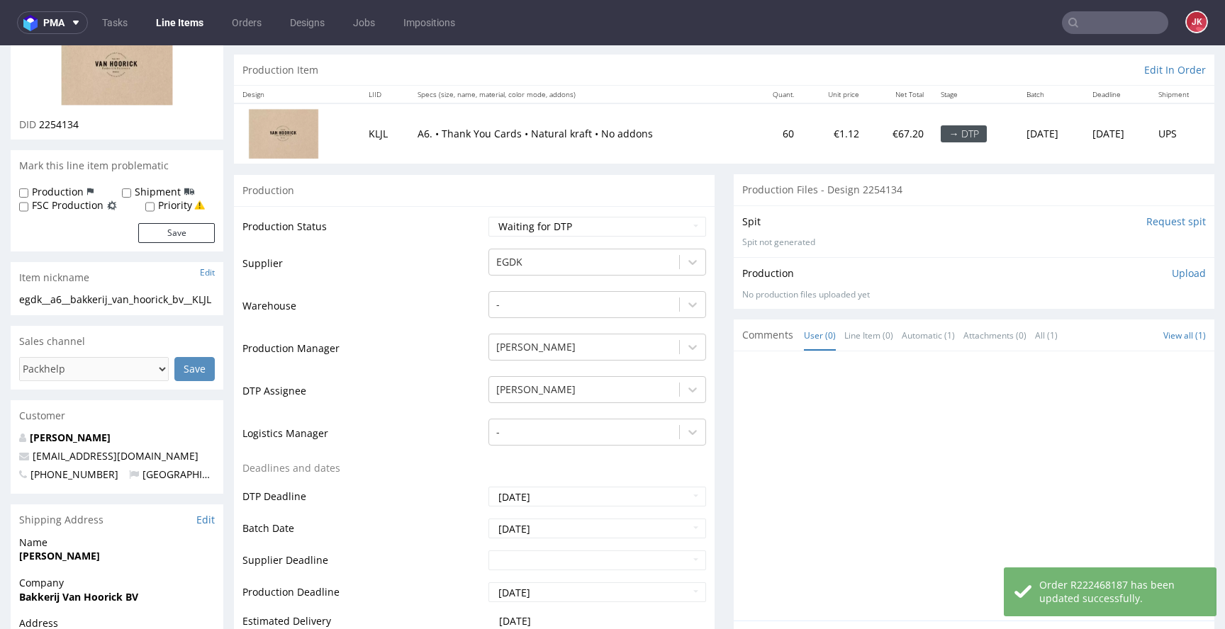
scroll to position [0, 0]
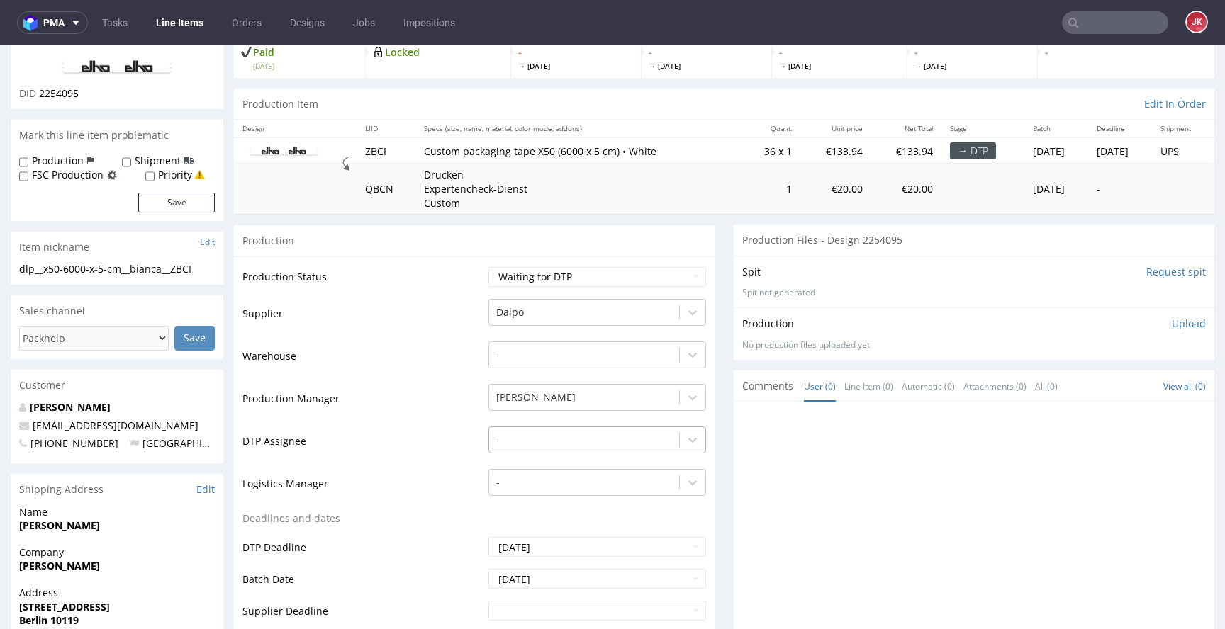
scroll to position [138, 0]
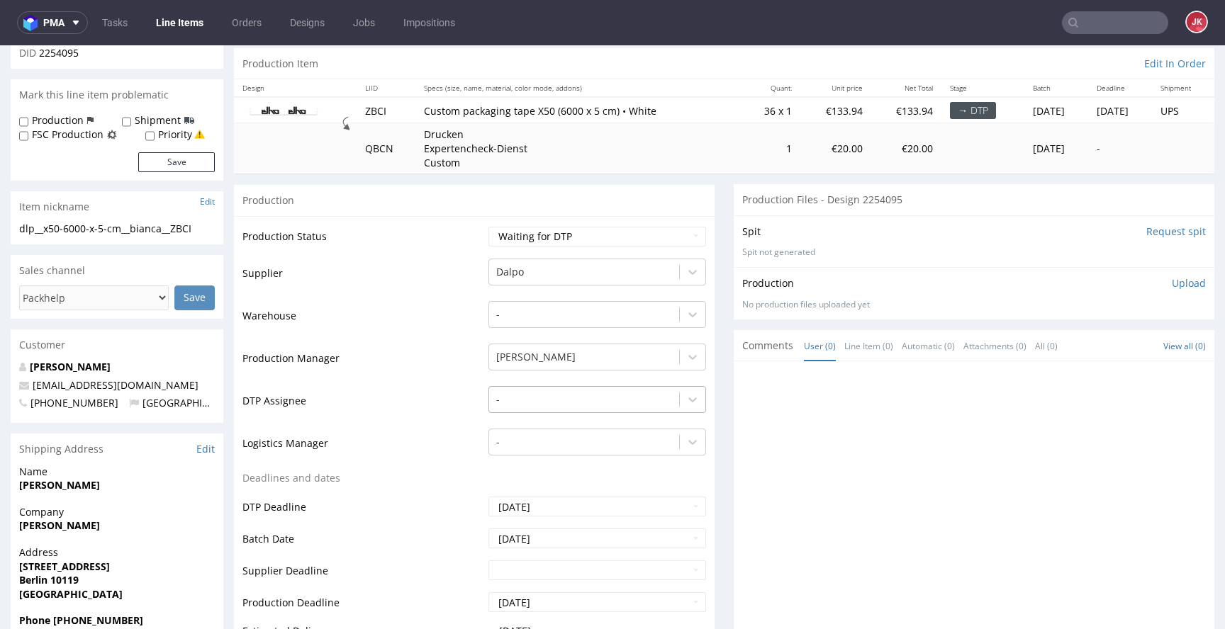
click at [556, 406] on div "-" at bounding box center [597, 396] width 218 height 20
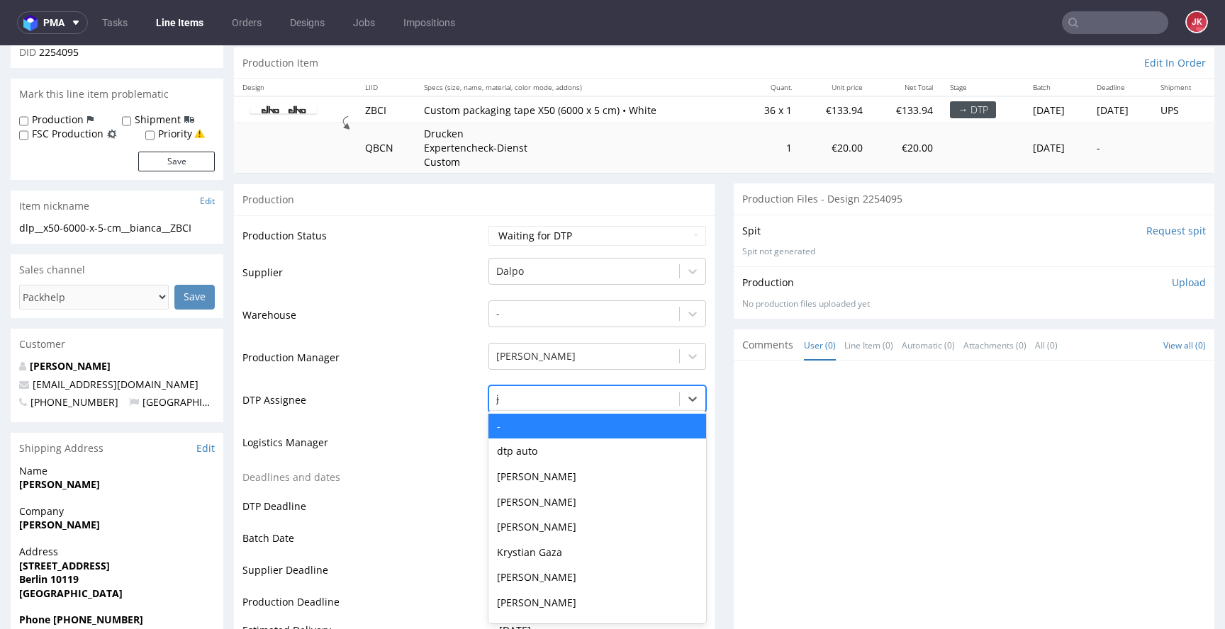
type input "jan"
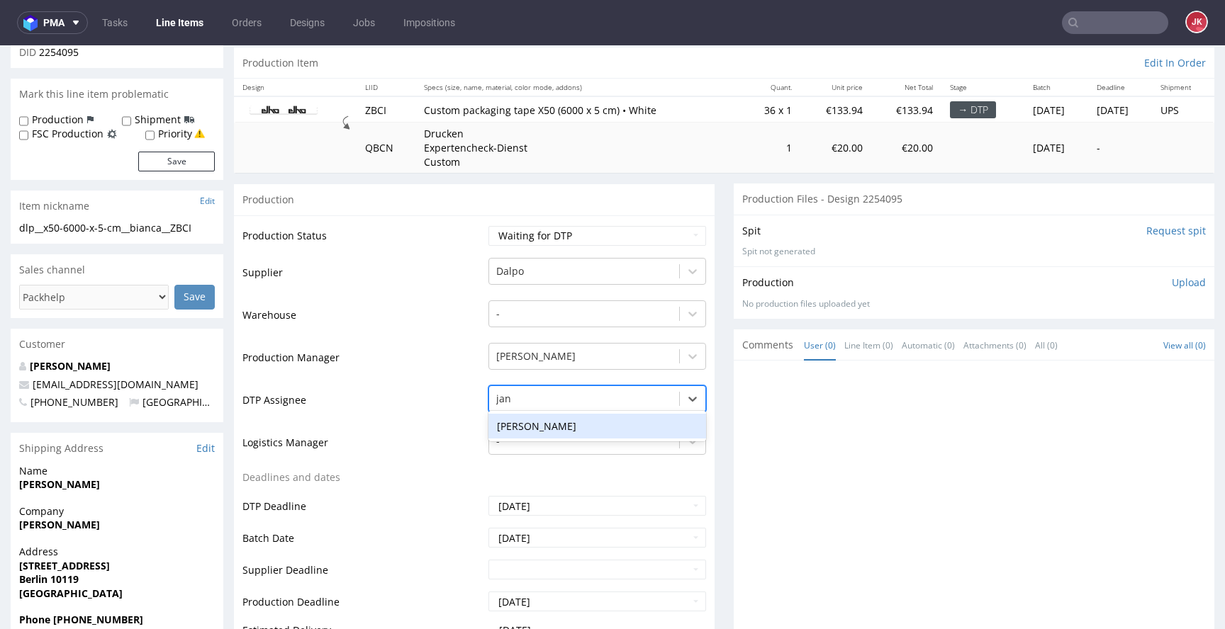
click at [554, 435] on div "[PERSON_NAME]" at bounding box center [597, 427] width 218 height 26
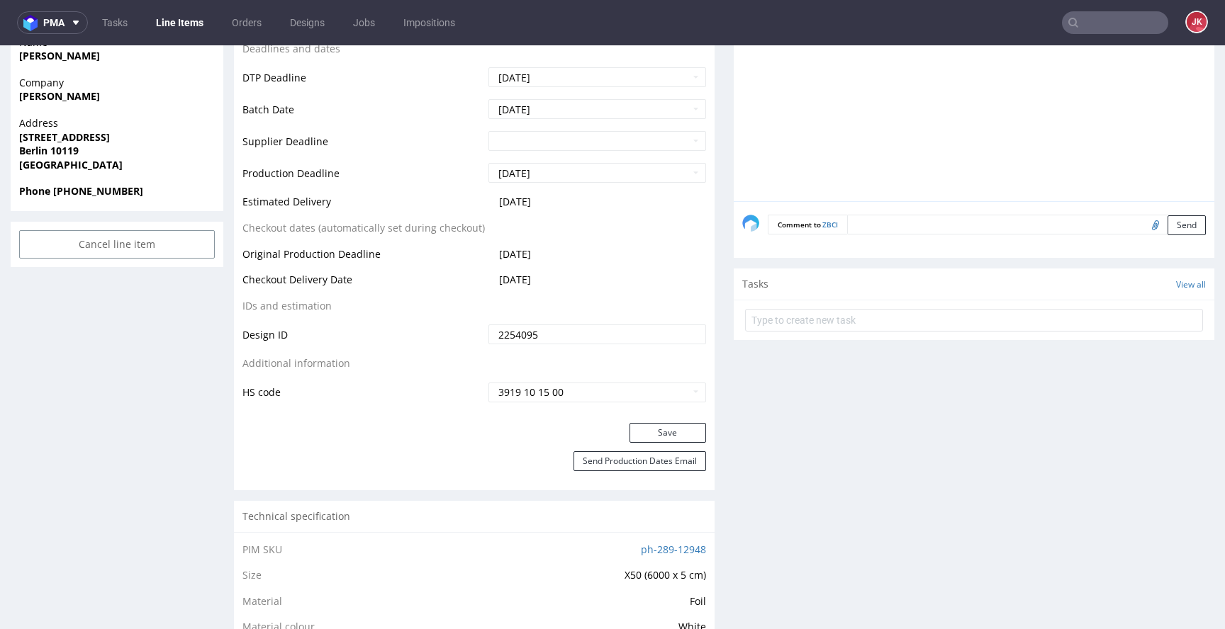
scroll to position [677, 0]
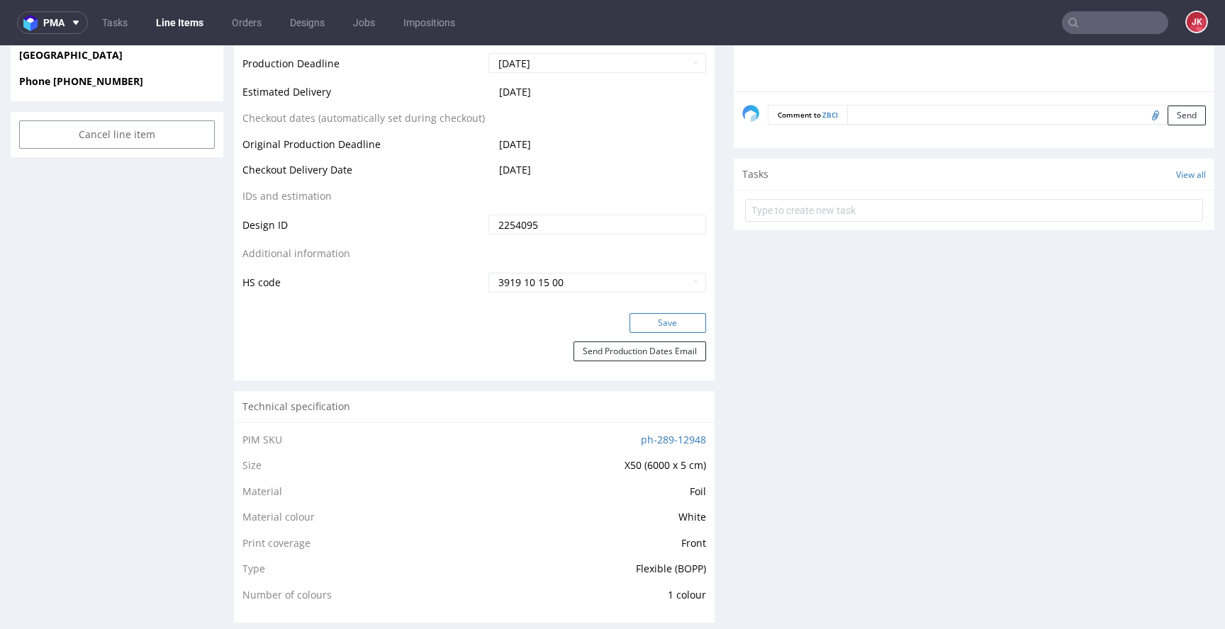
click at [654, 329] on button "Save" at bounding box center [667, 323] width 77 height 20
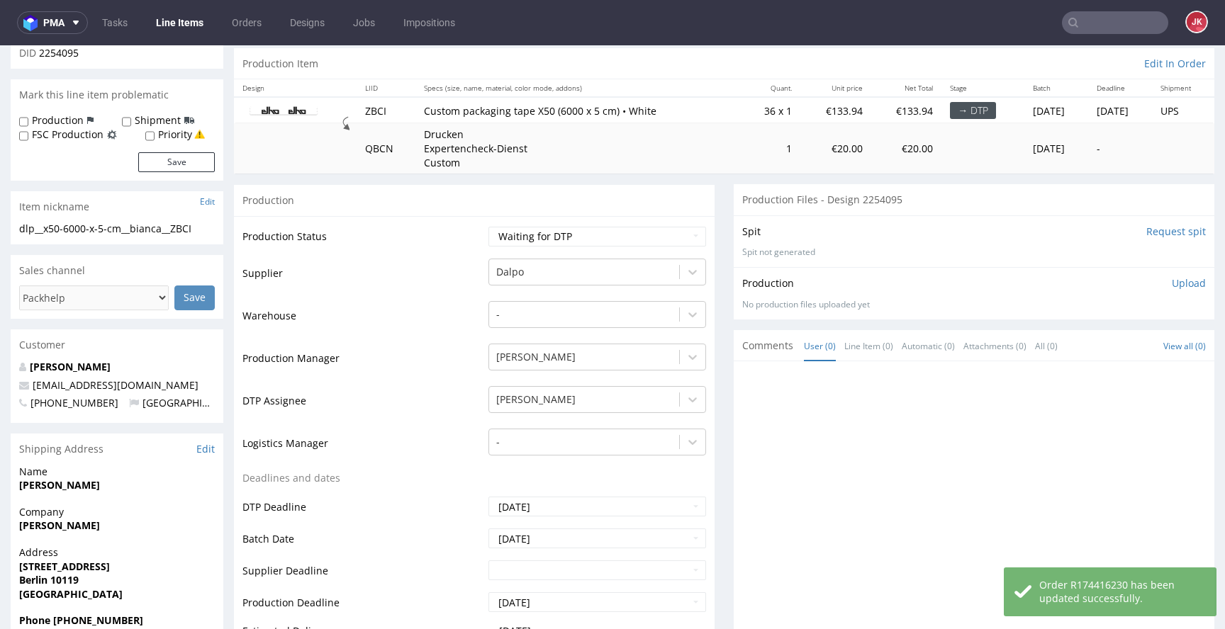
scroll to position [0, 0]
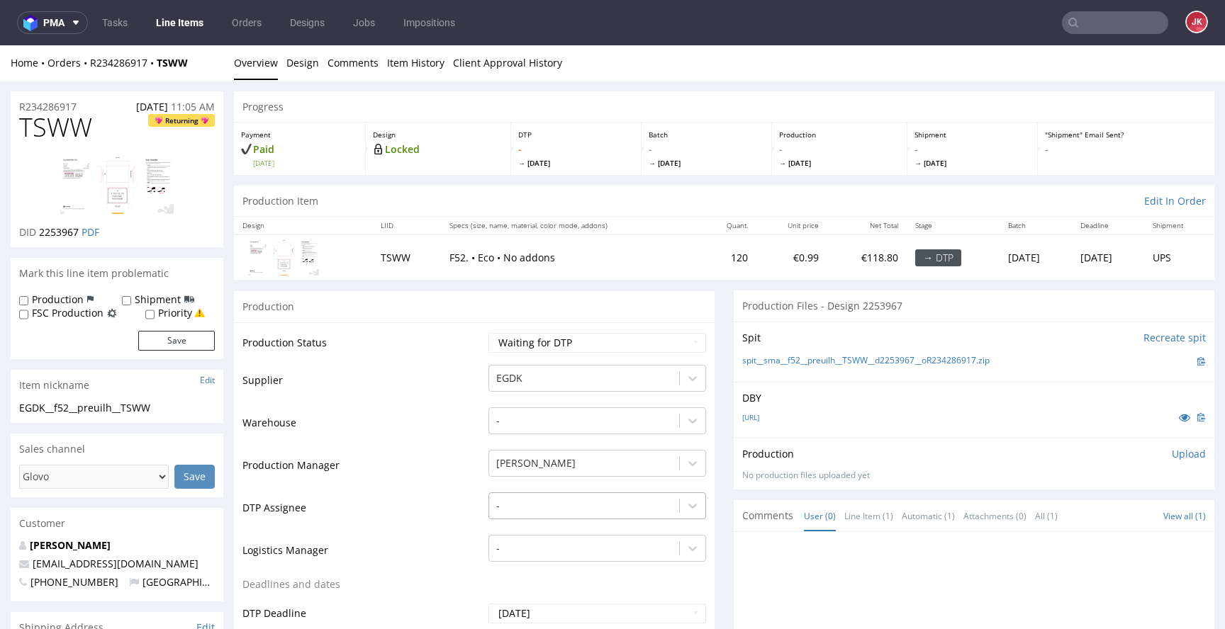
click at [521, 498] on div "-" at bounding box center [597, 503] width 218 height 20
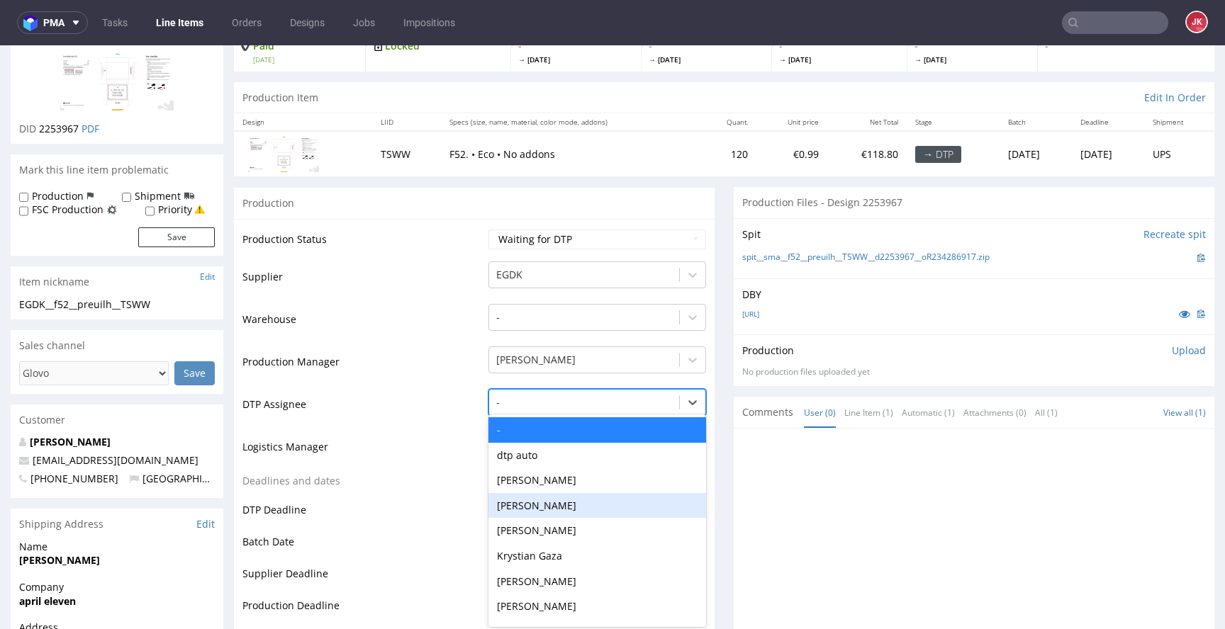
scroll to position [107, 0]
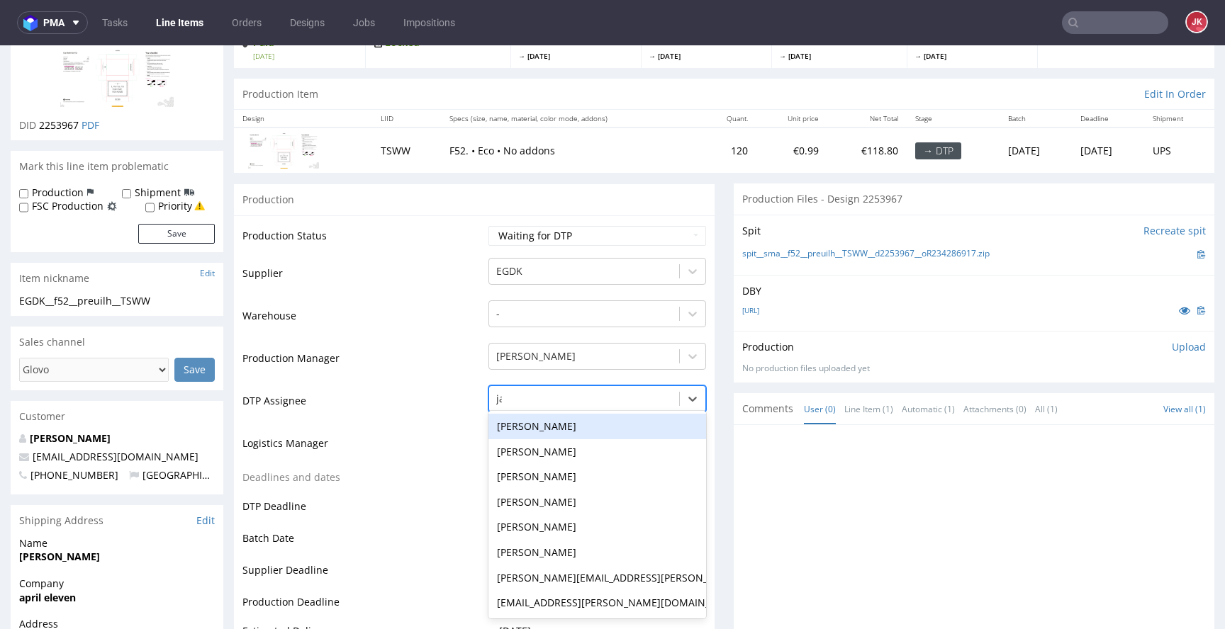
type input "jan"
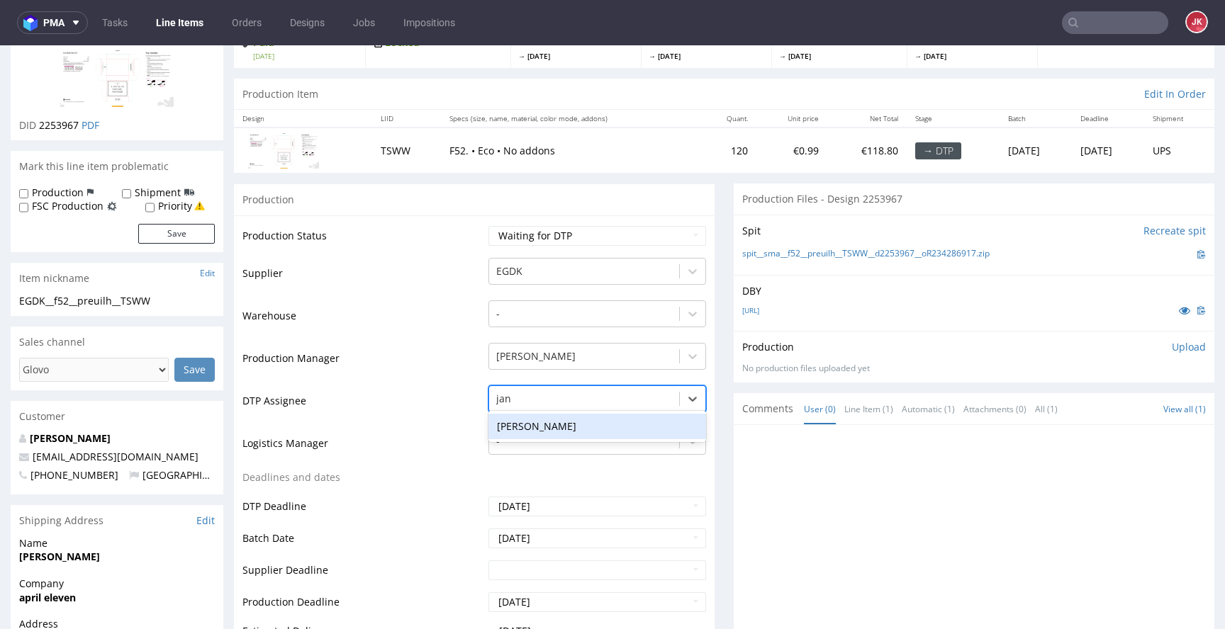
click at [568, 423] on div "[PERSON_NAME]" at bounding box center [597, 427] width 218 height 26
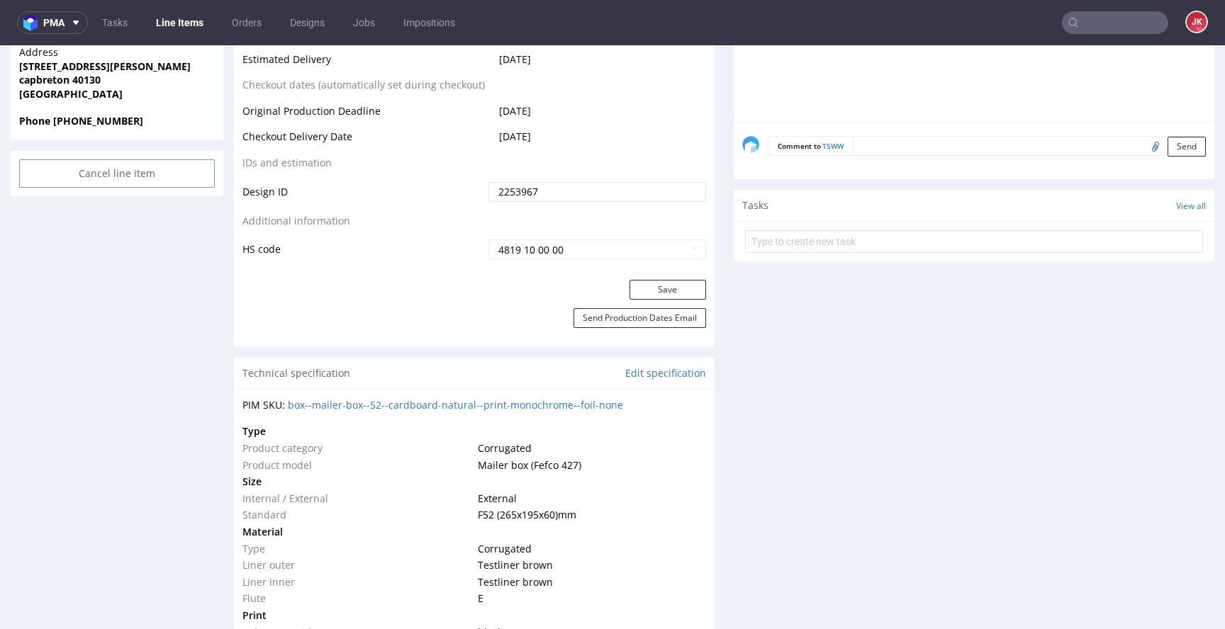
scroll to position [685, 0]
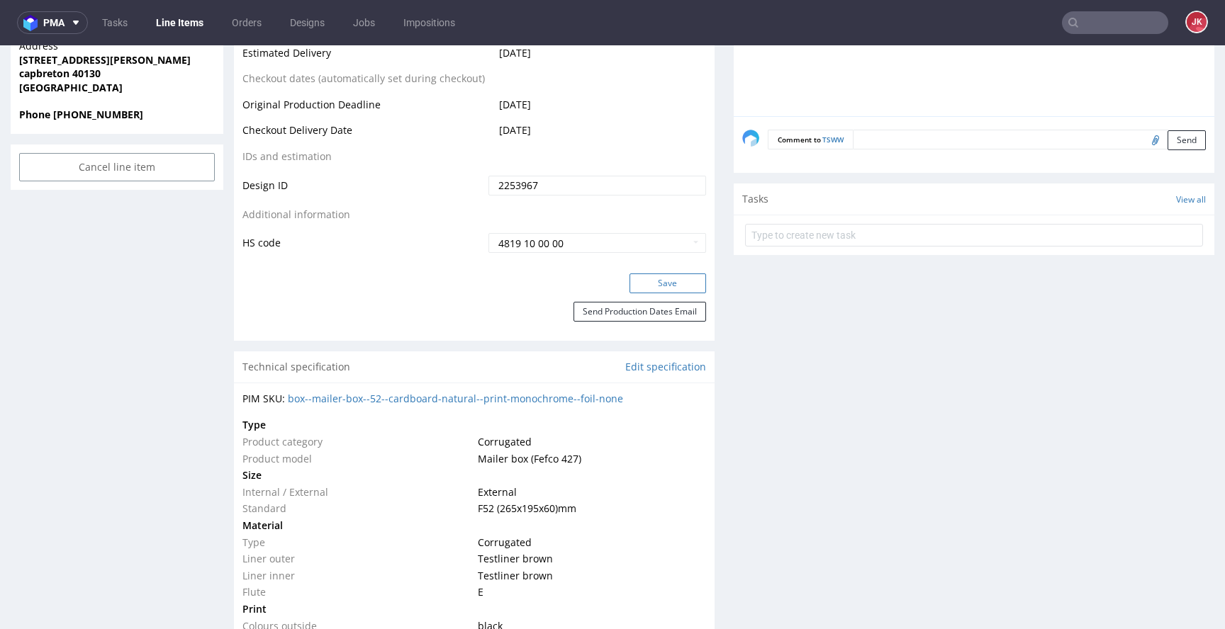
click at [649, 276] on button "Save" at bounding box center [667, 284] width 77 height 20
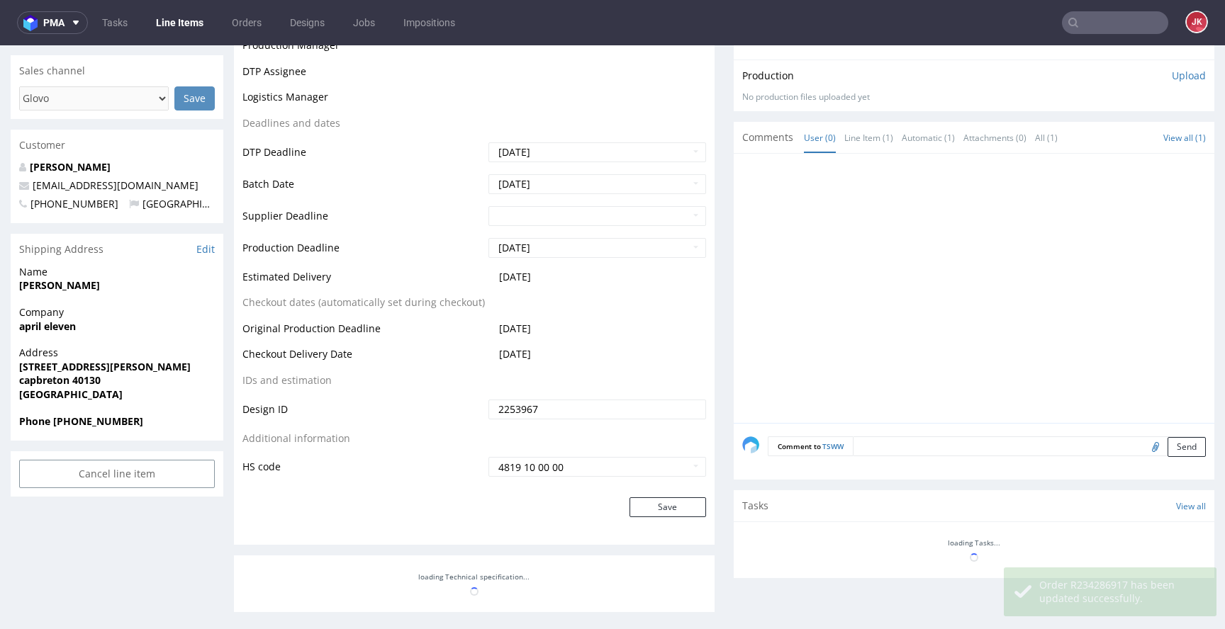
scroll to position [0, 0]
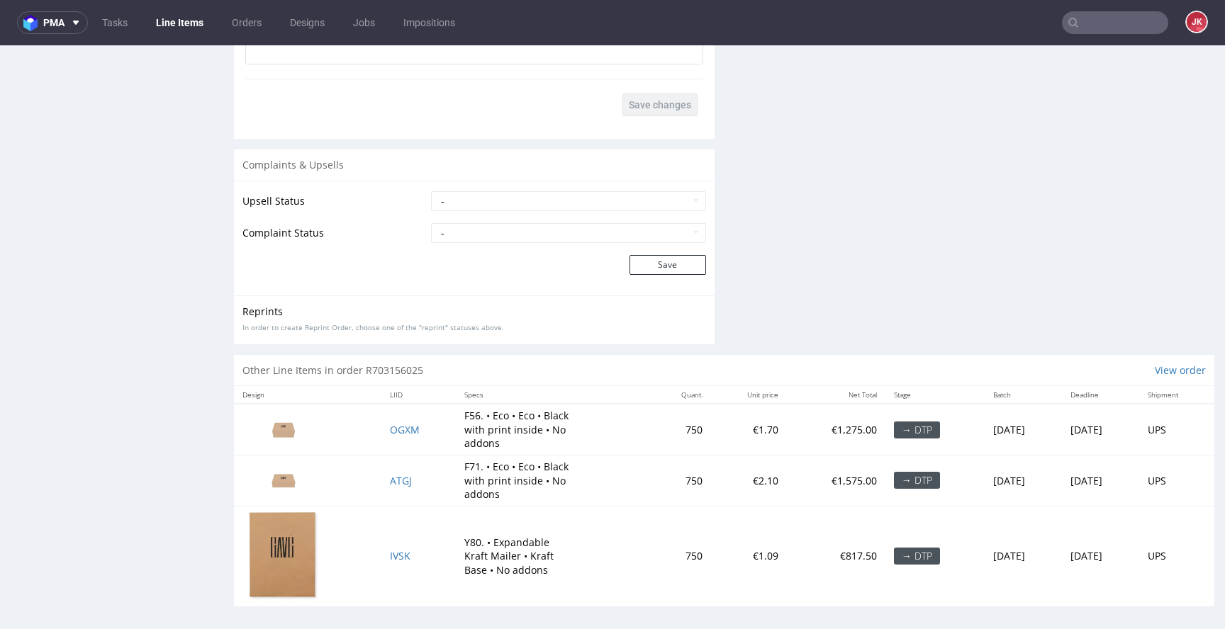
scroll to position [2123, 0]
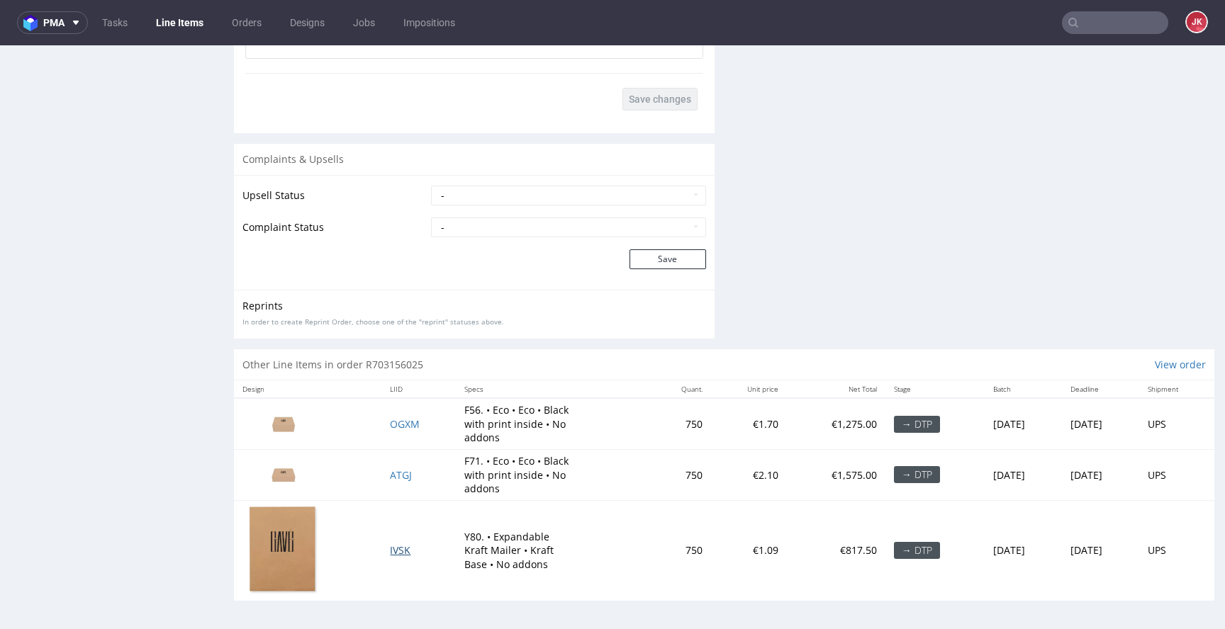
click at [390, 548] on span "IVSK" at bounding box center [400, 550] width 21 height 13
click at [390, 474] on span "ATGJ" at bounding box center [401, 475] width 22 height 13
click at [391, 424] on span "OGXM" at bounding box center [405, 424] width 30 height 13
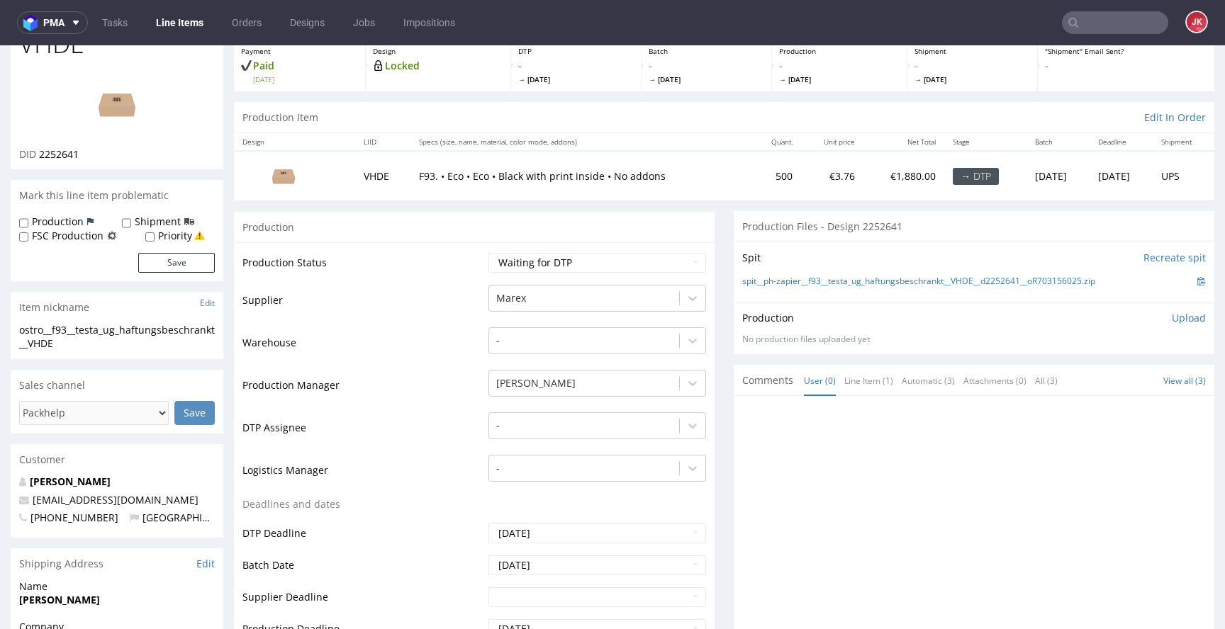
scroll to position [0, 0]
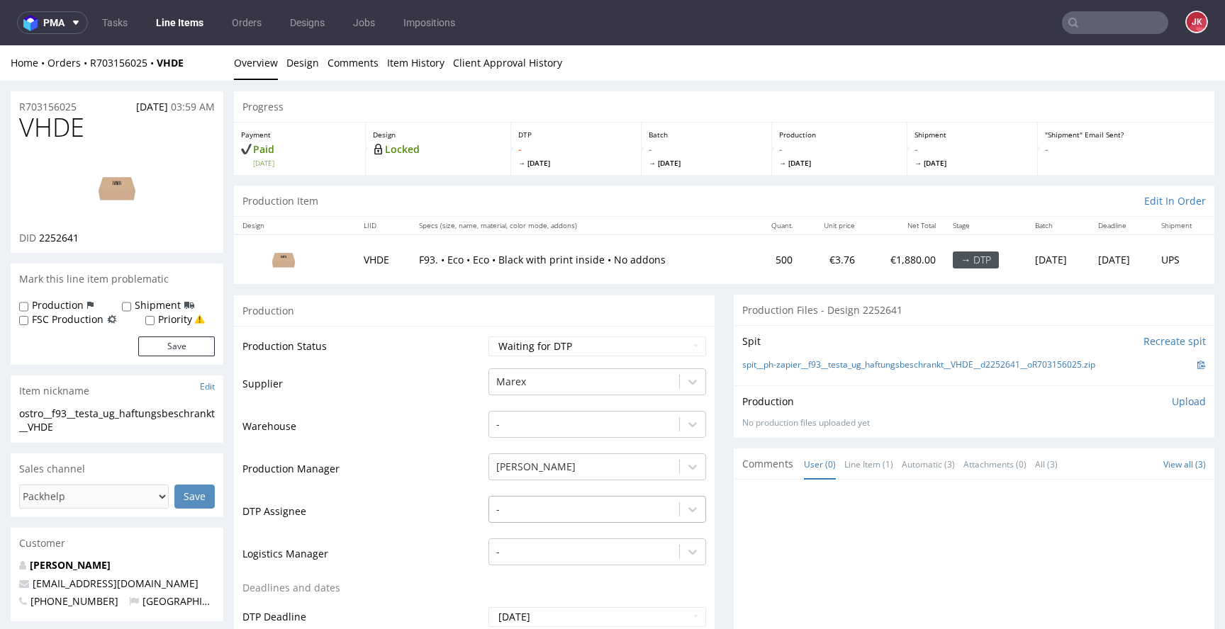
click at [528, 508] on div "-" at bounding box center [597, 506] width 218 height 20
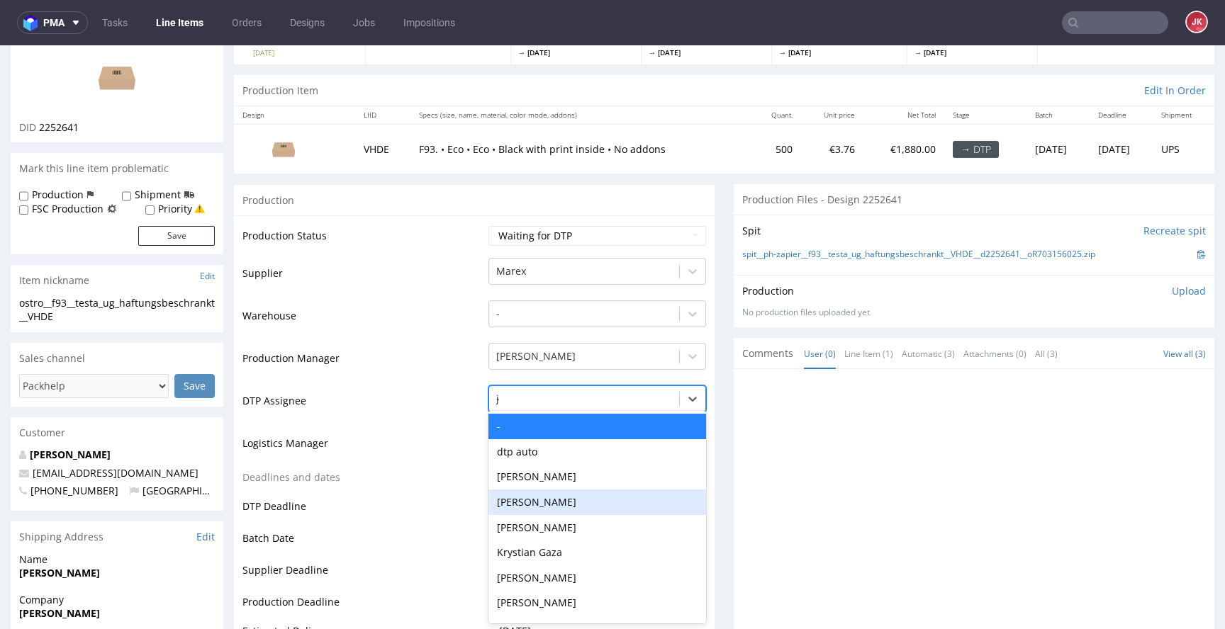
type input "jan"
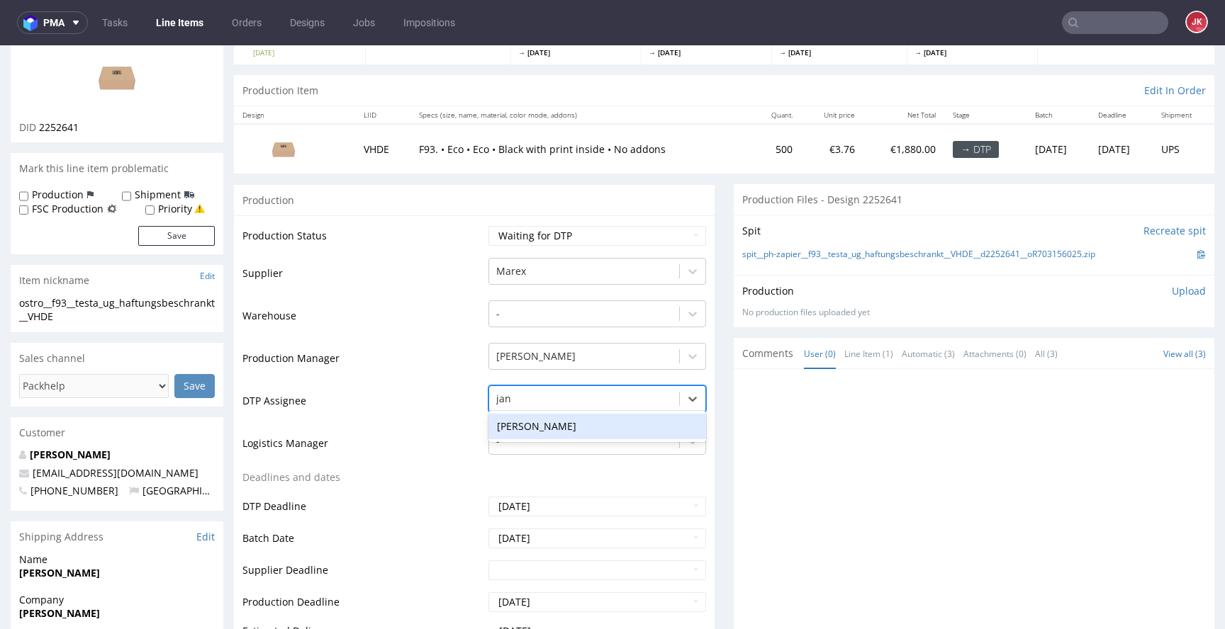
click at [537, 430] on div "Jan Kocik" at bounding box center [597, 427] width 218 height 26
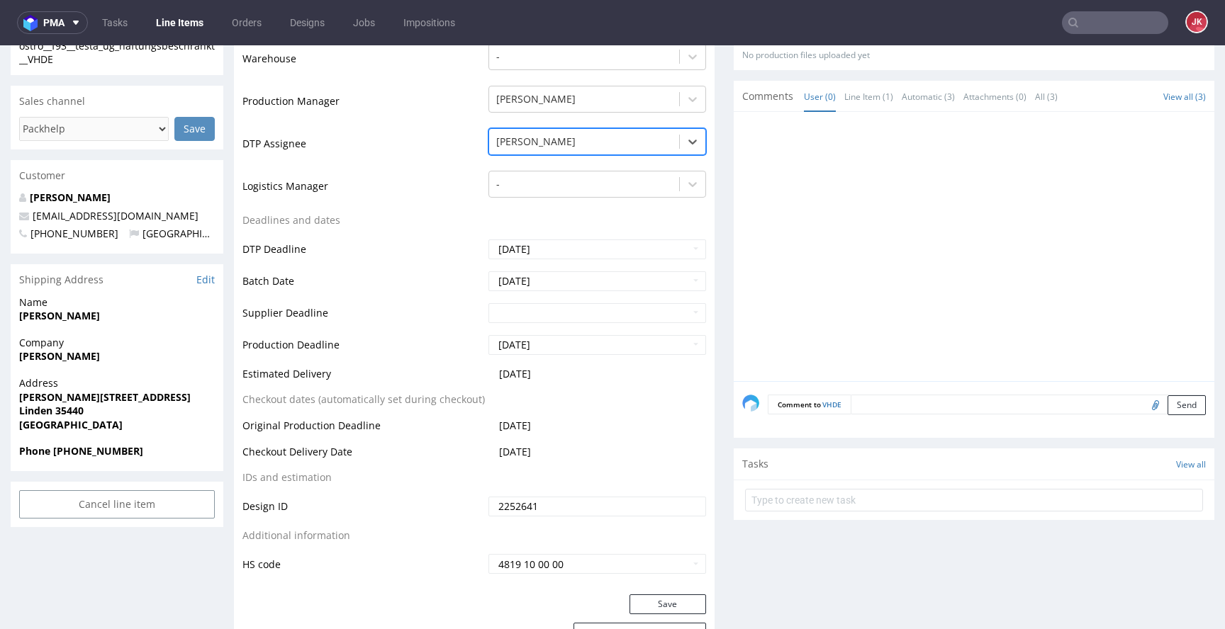
scroll to position [664, 0]
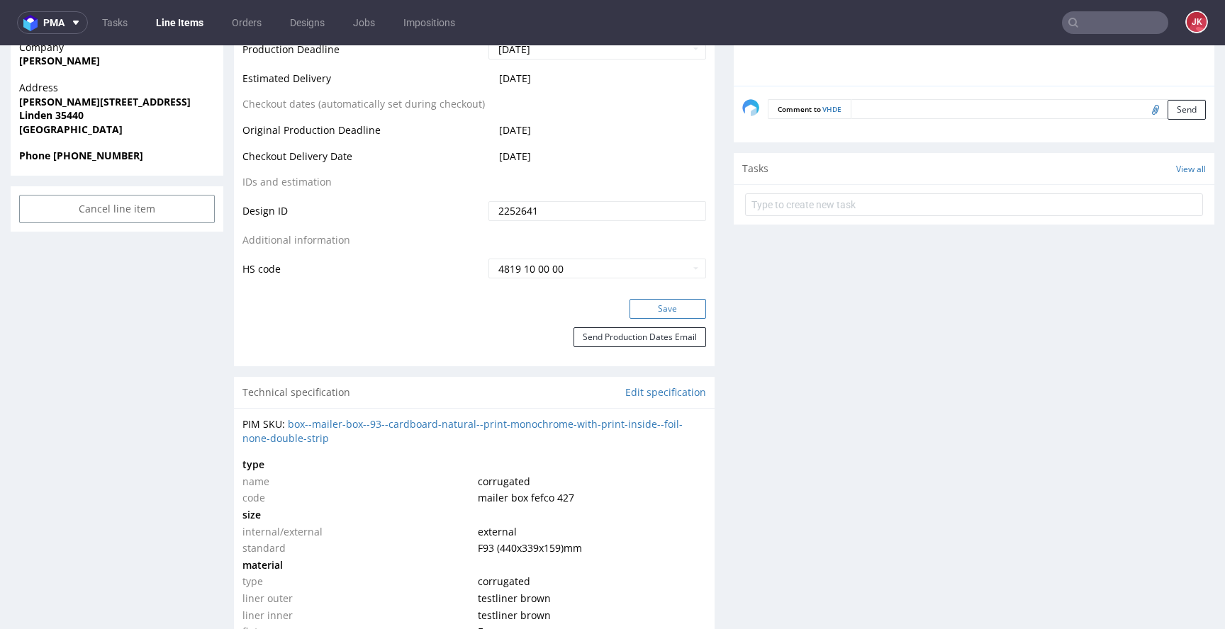
click at [646, 314] on button "Save" at bounding box center [667, 309] width 77 height 20
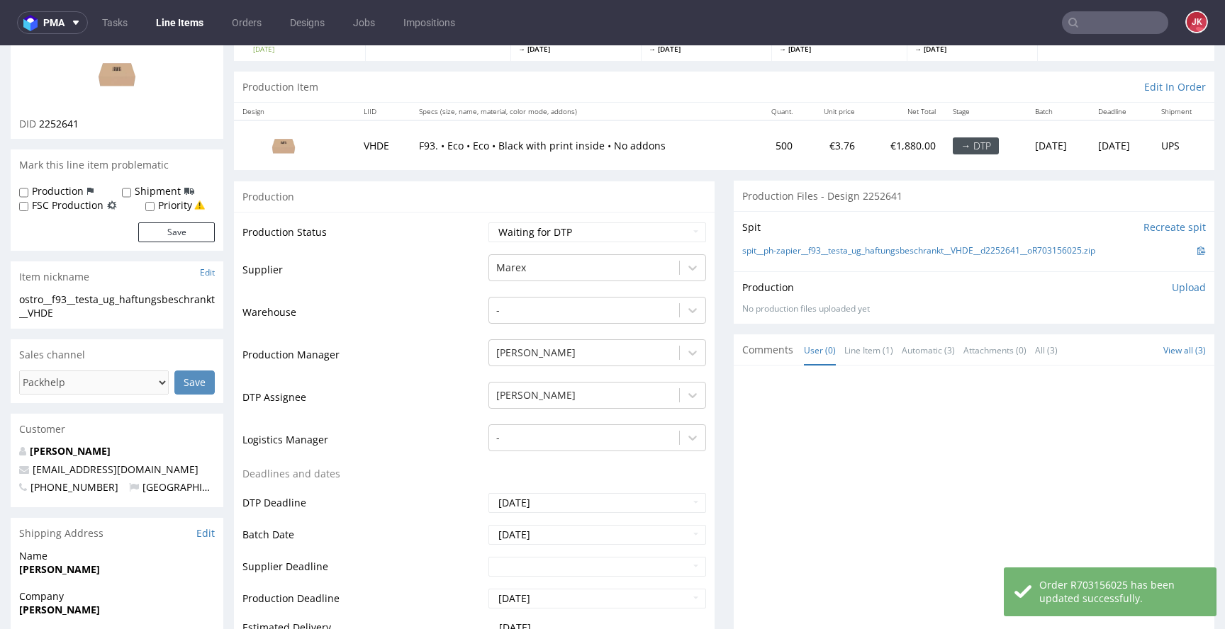
scroll to position [0, 0]
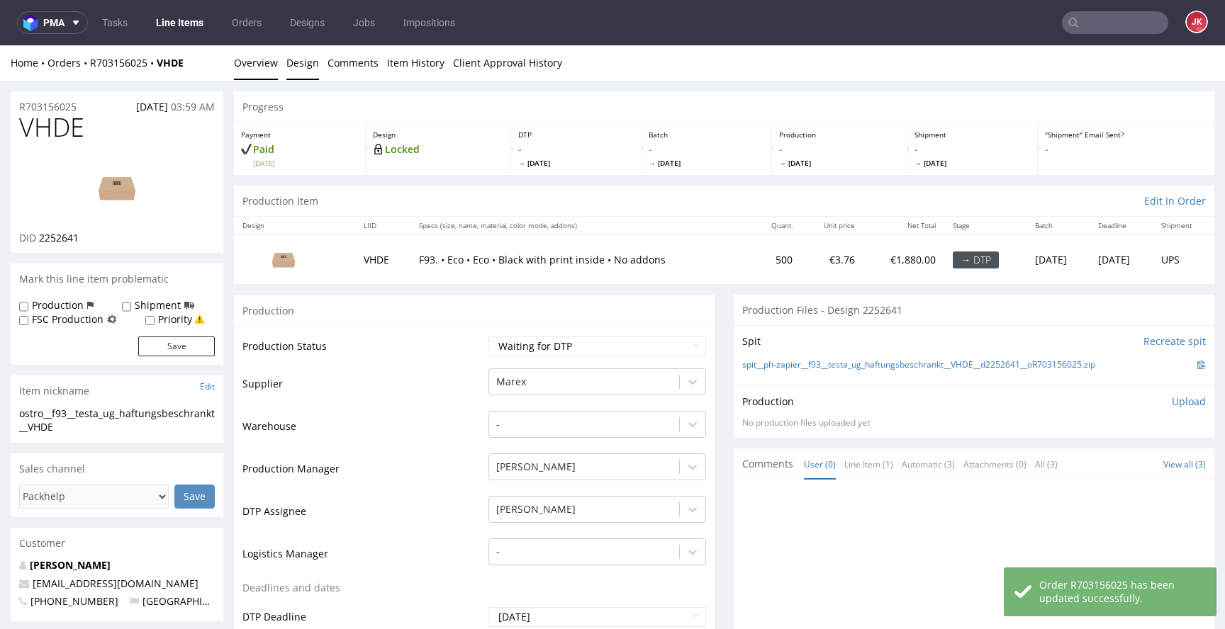
click at [307, 64] on link "Design" at bounding box center [302, 62] width 33 height 35
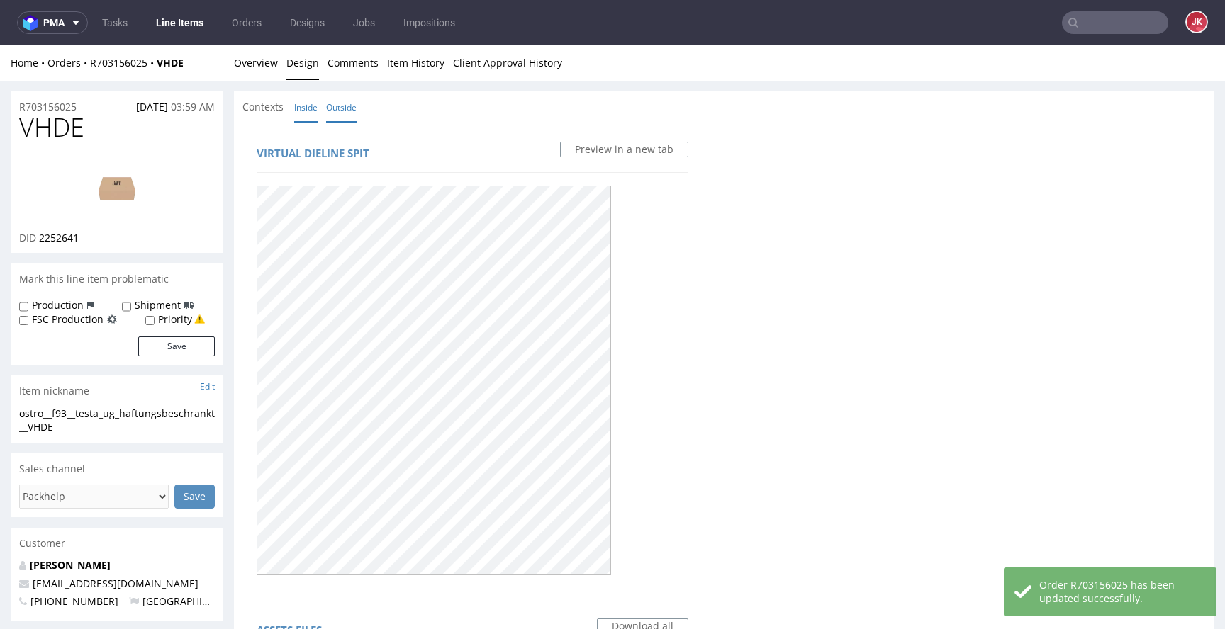
click at [310, 116] on link "Inside" at bounding box center [305, 107] width 23 height 30
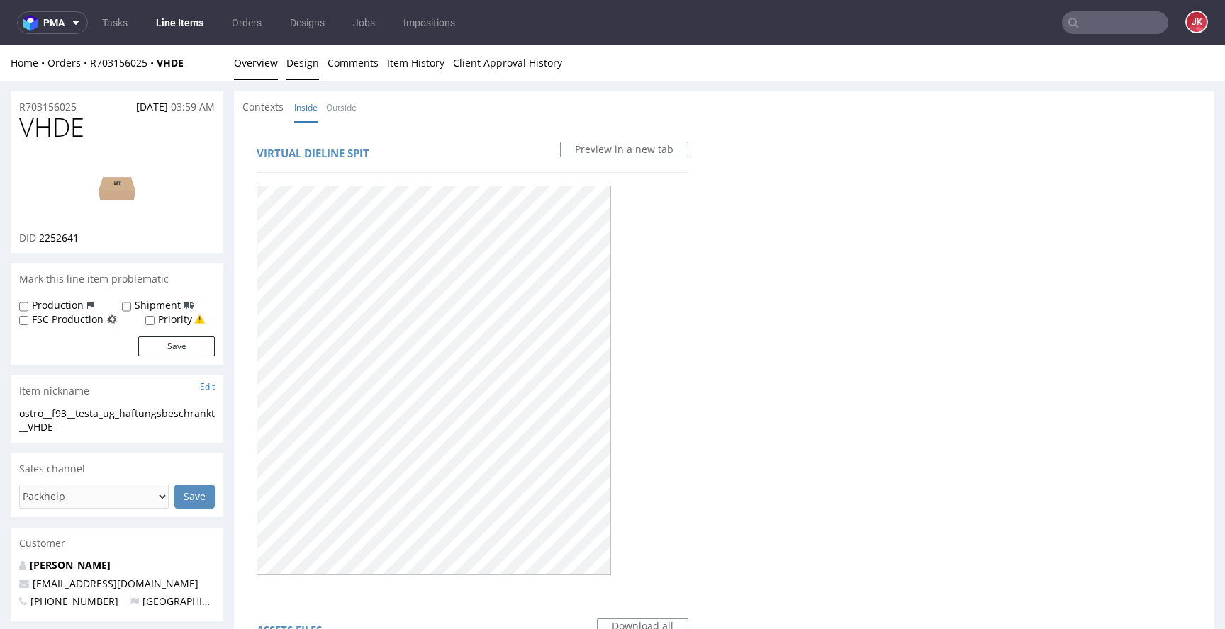
click at [250, 62] on link "Overview" at bounding box center [256, 62] width 44 height 35
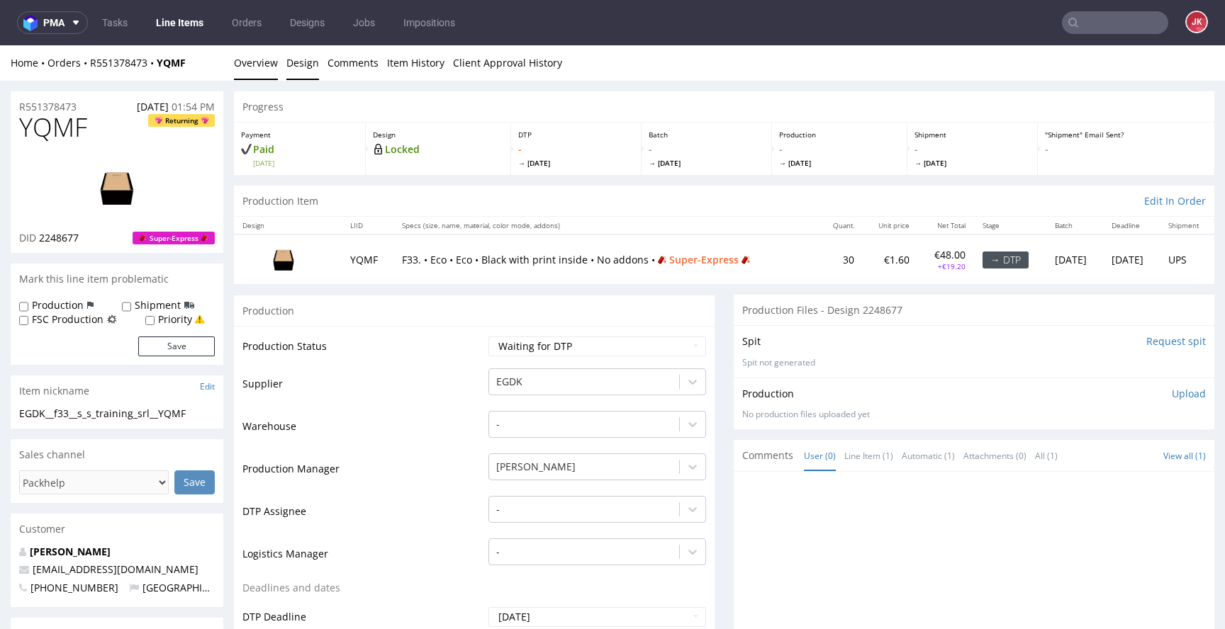
click at [307, 69] on link "Design" at bounding box center [302, 62] width 33 height 35
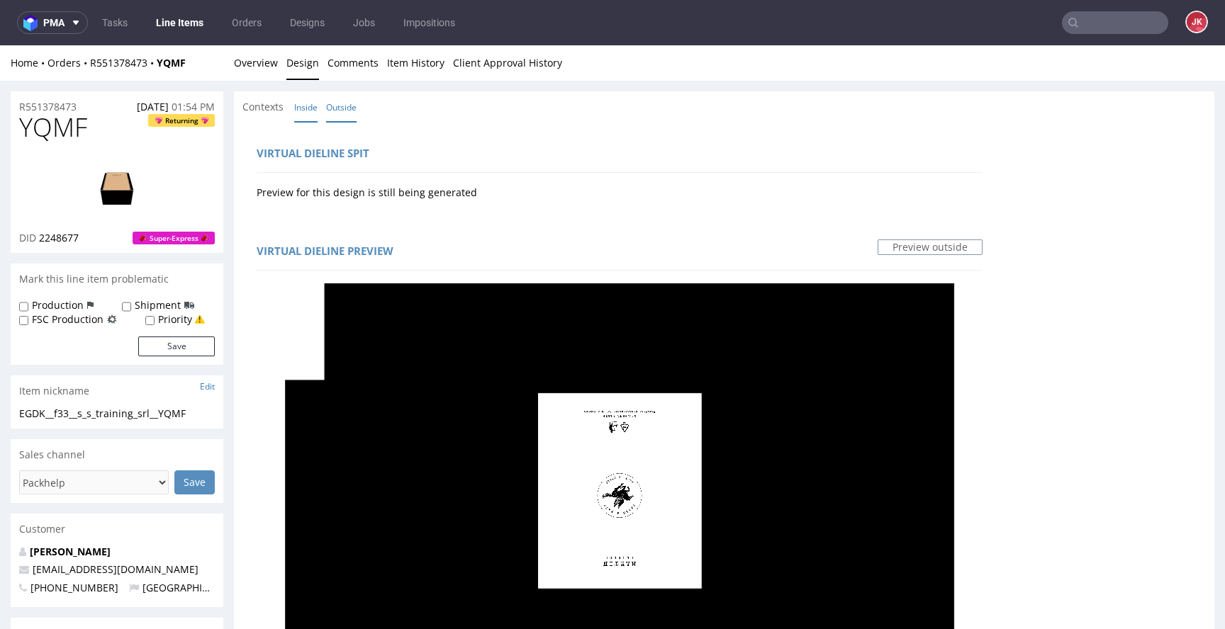
click at [310, 111] on link "Inside" at bounding box center [305, 107] width 23 height 30
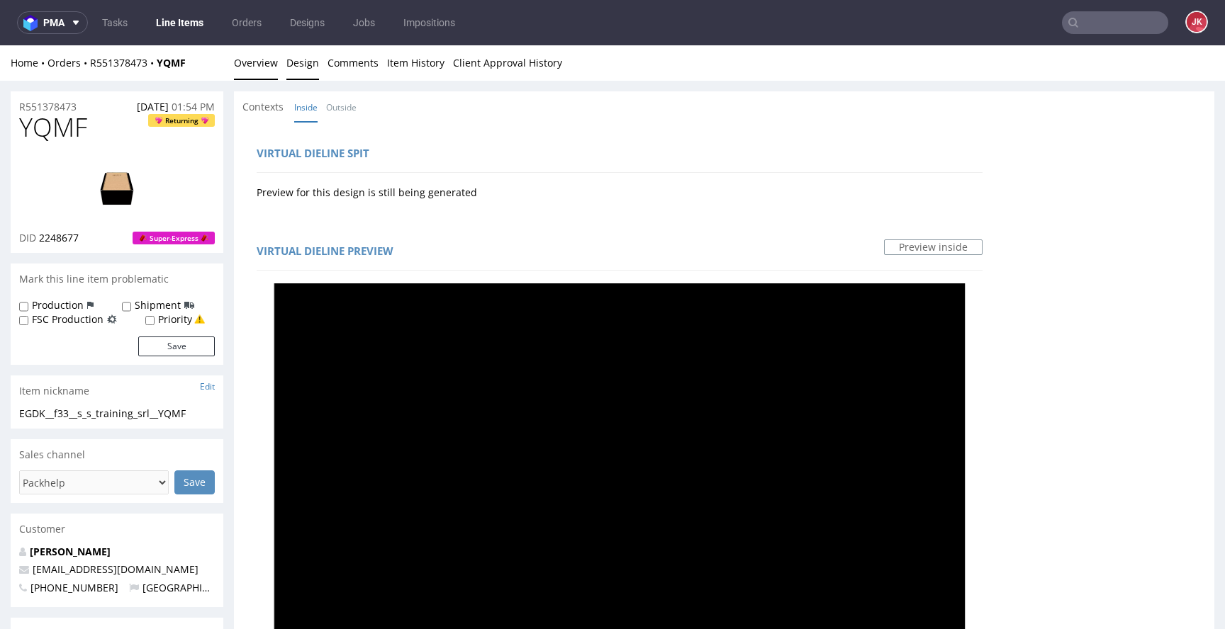
click at [252, 60] on link "Overview" at bounding box center [256, 62] width 44 height 35
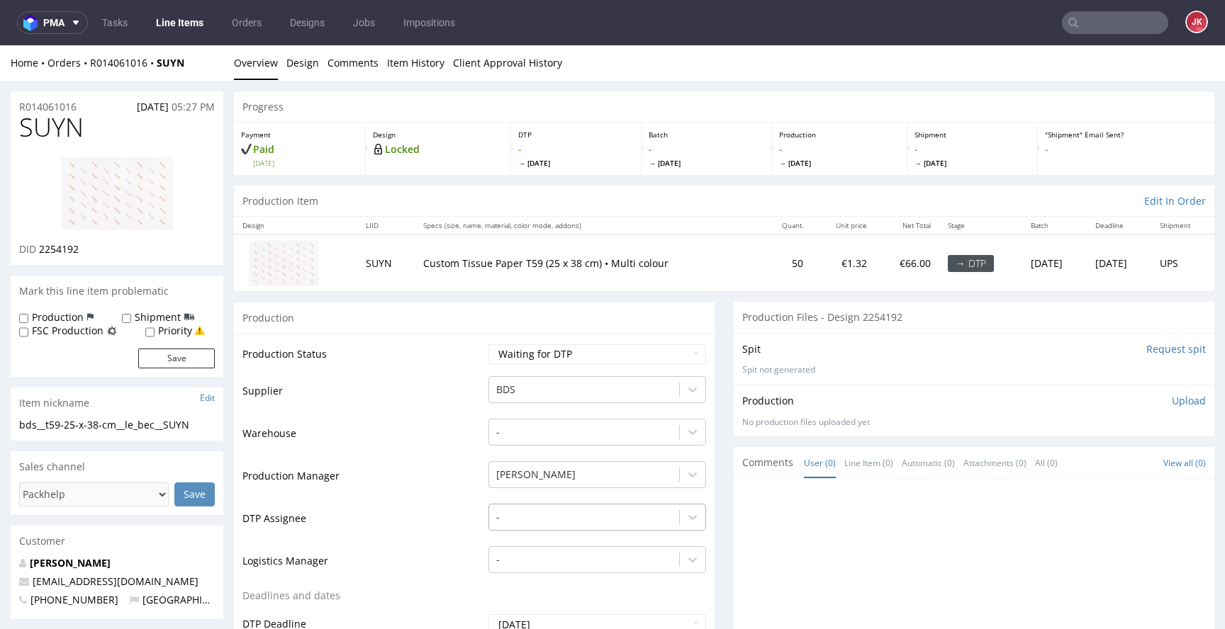
scroll to position [118, 0]
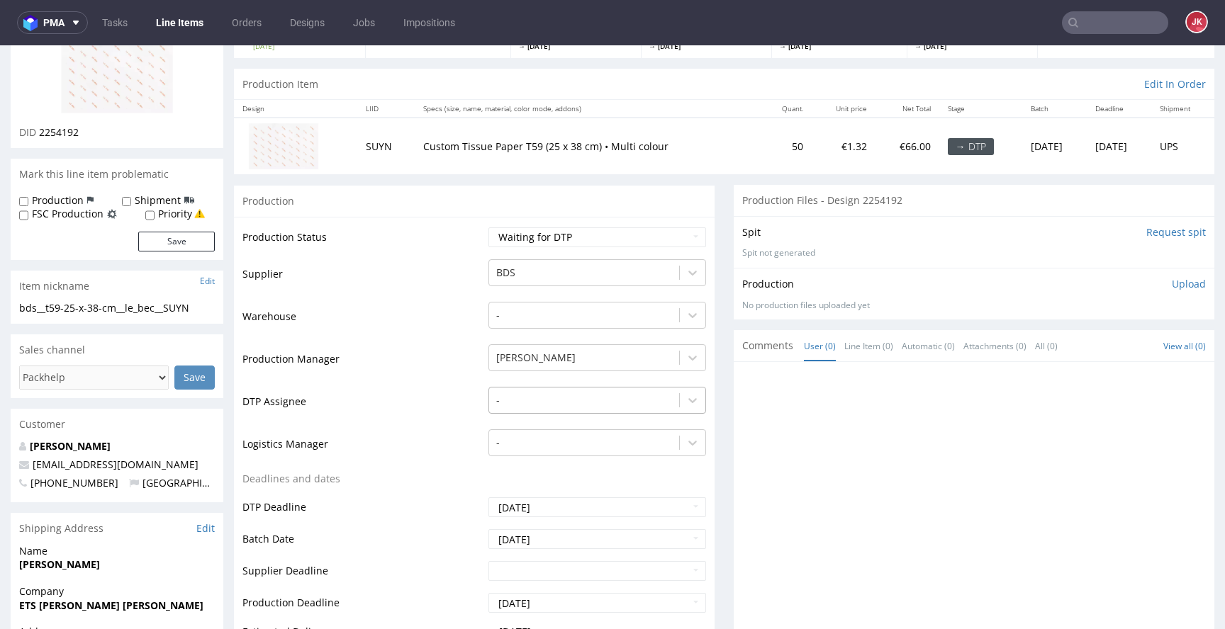
click at [529, 407] on div "-" at bounding box center [597, 397] width 218 height 20
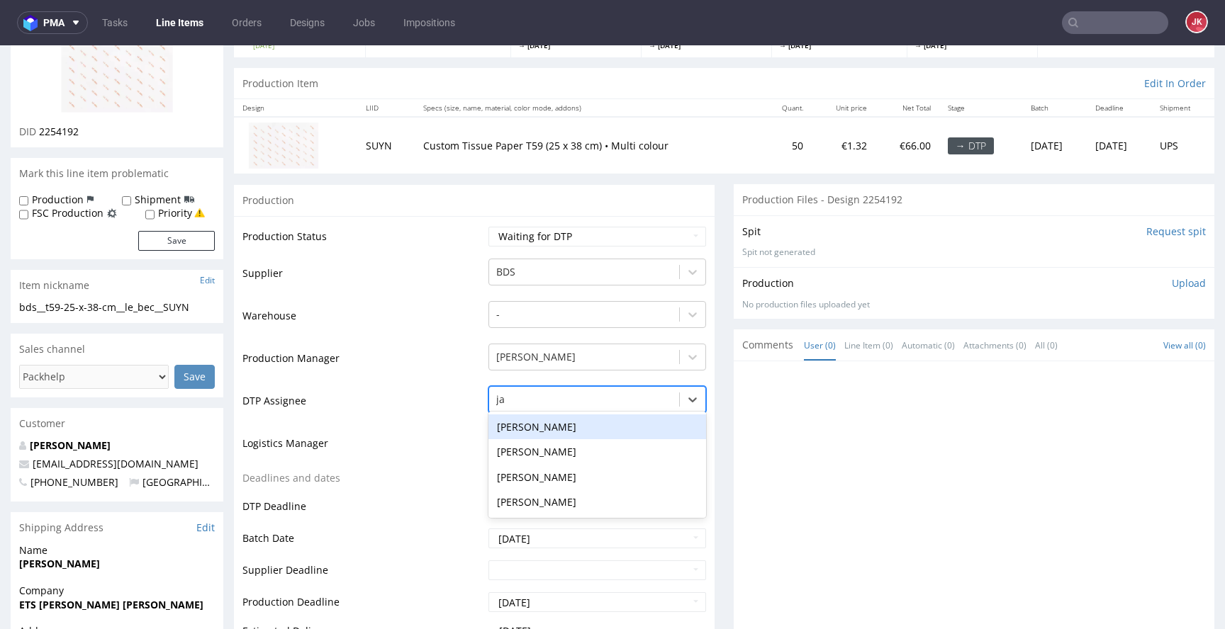
type input "jan"
click at [535, 421] on div "[PERSON_NAME]" at bounding box center [597, 428] width 218 height 26
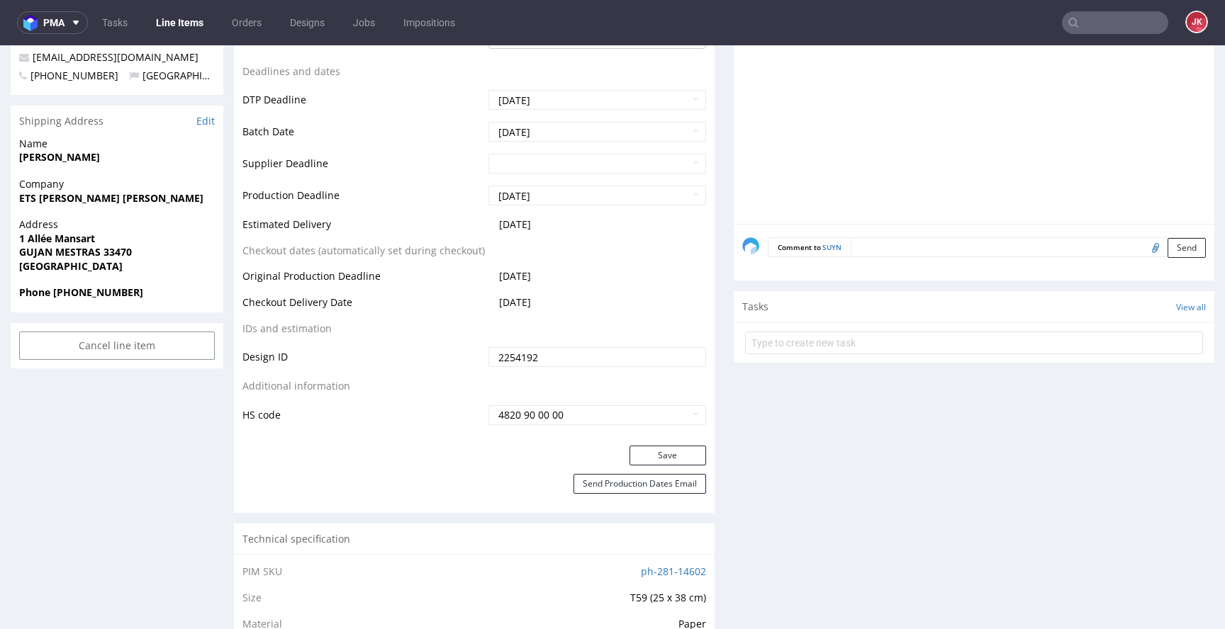
scroll to position [655, 0]
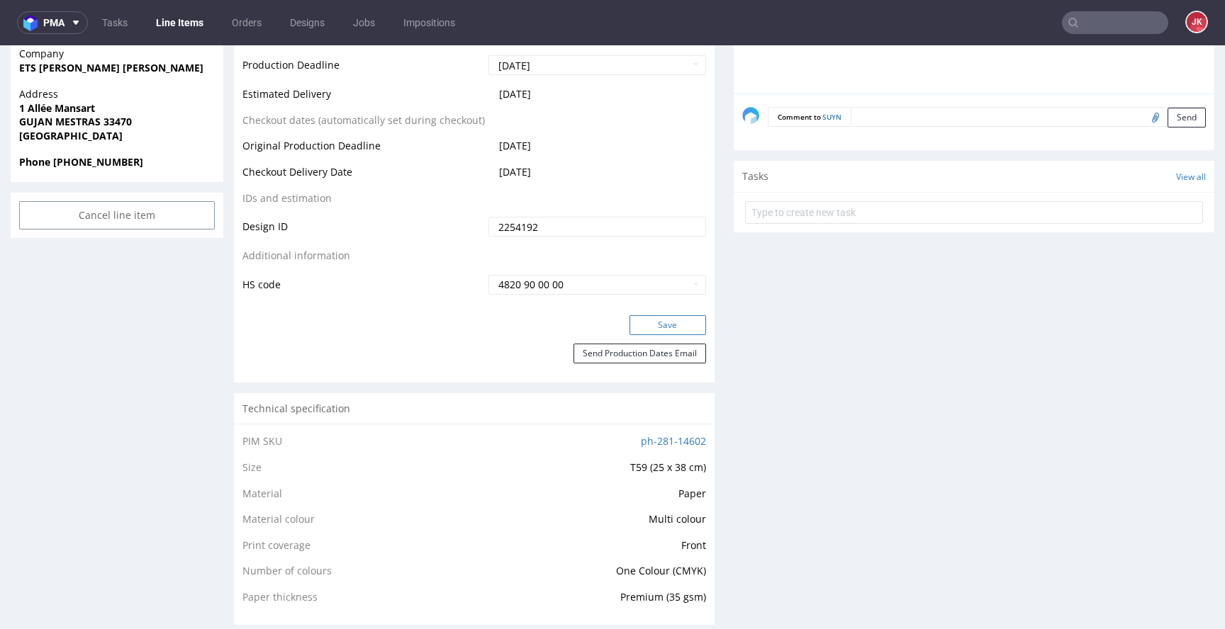
click at [648, 326] on button "Save" at bounding box center [667, 325] width 77 height 20
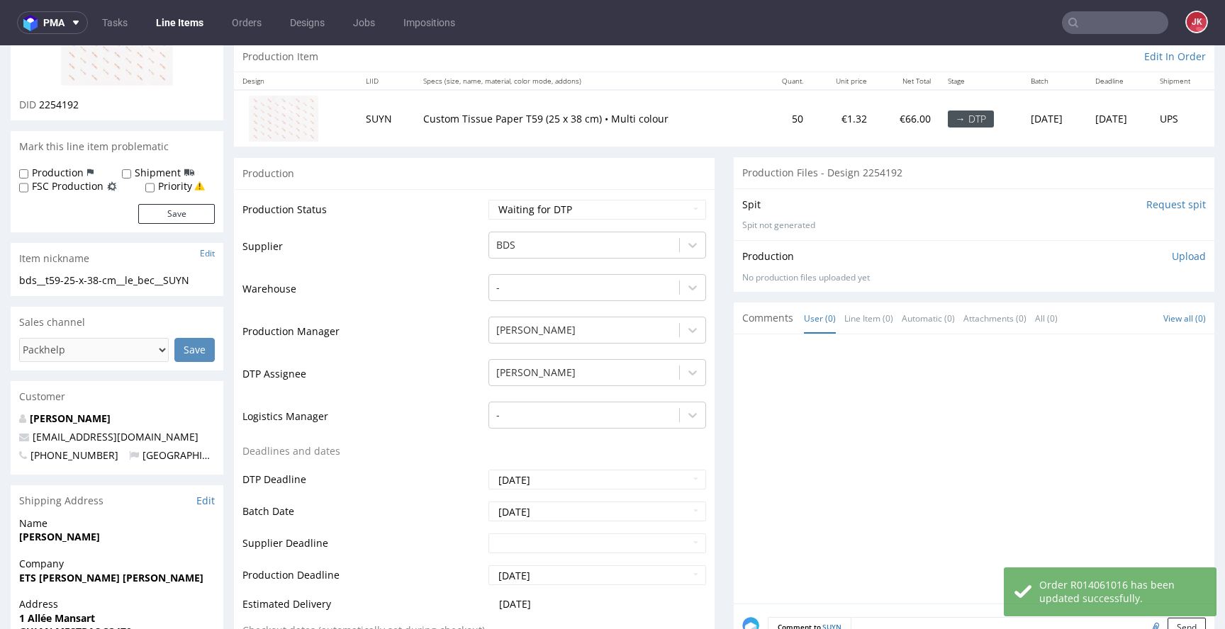
scroll to position [0, 0]
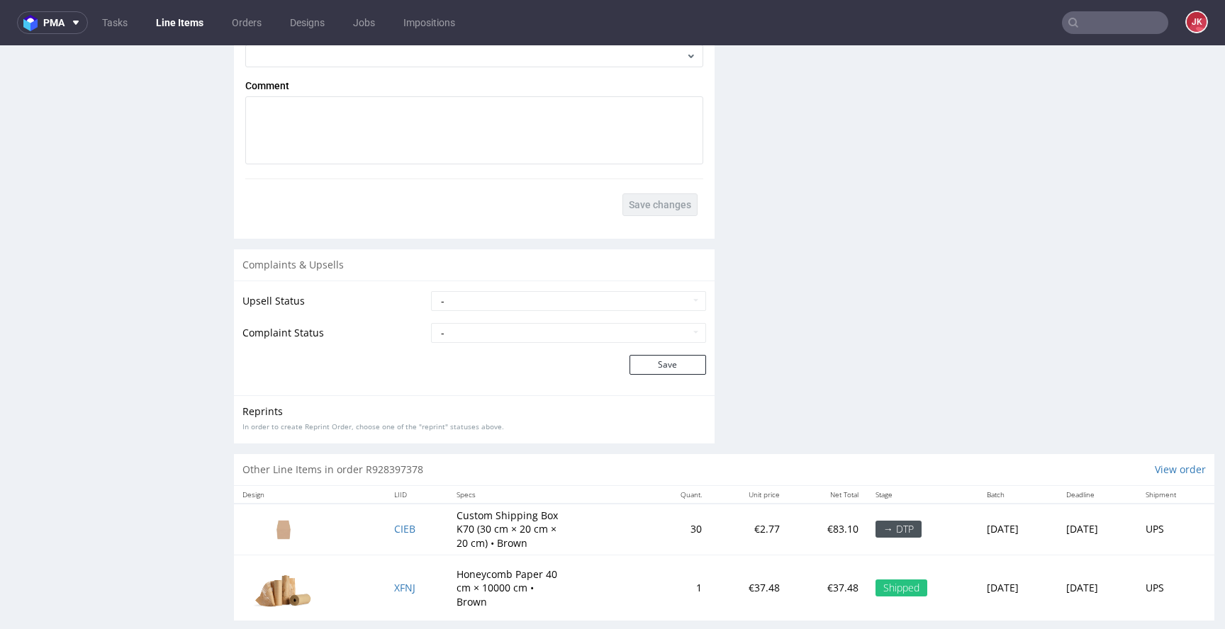
scroll to position [2057, 0]
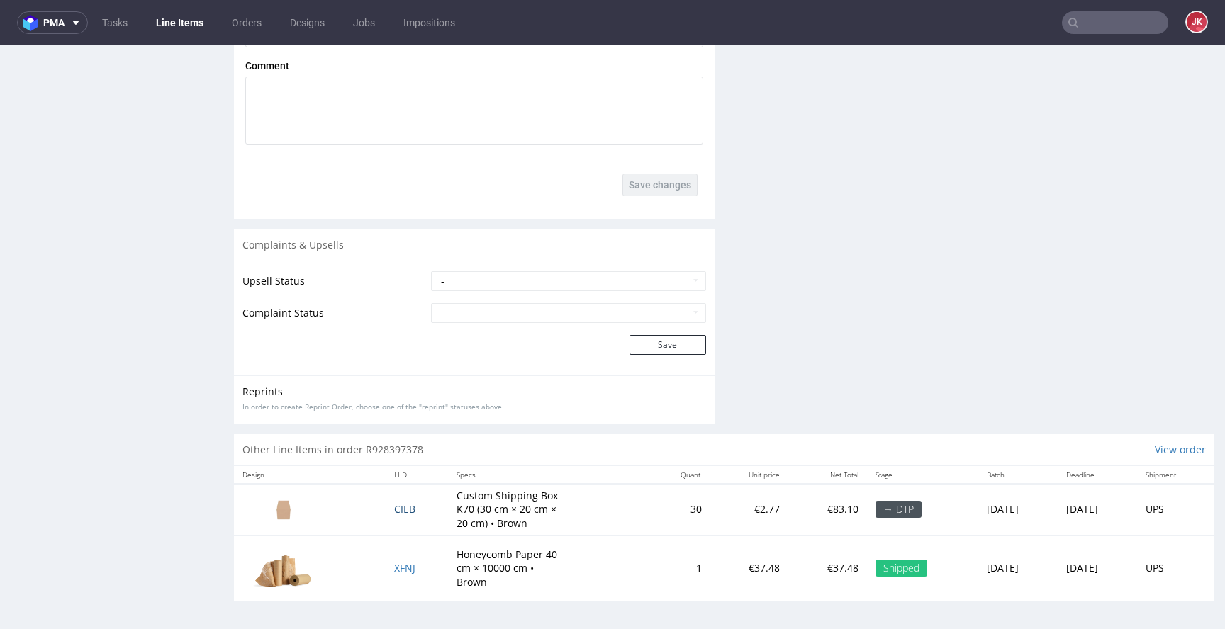
click at [394, 507] on span "CIEB" at bounding box center [404, 509] width 21 height 13
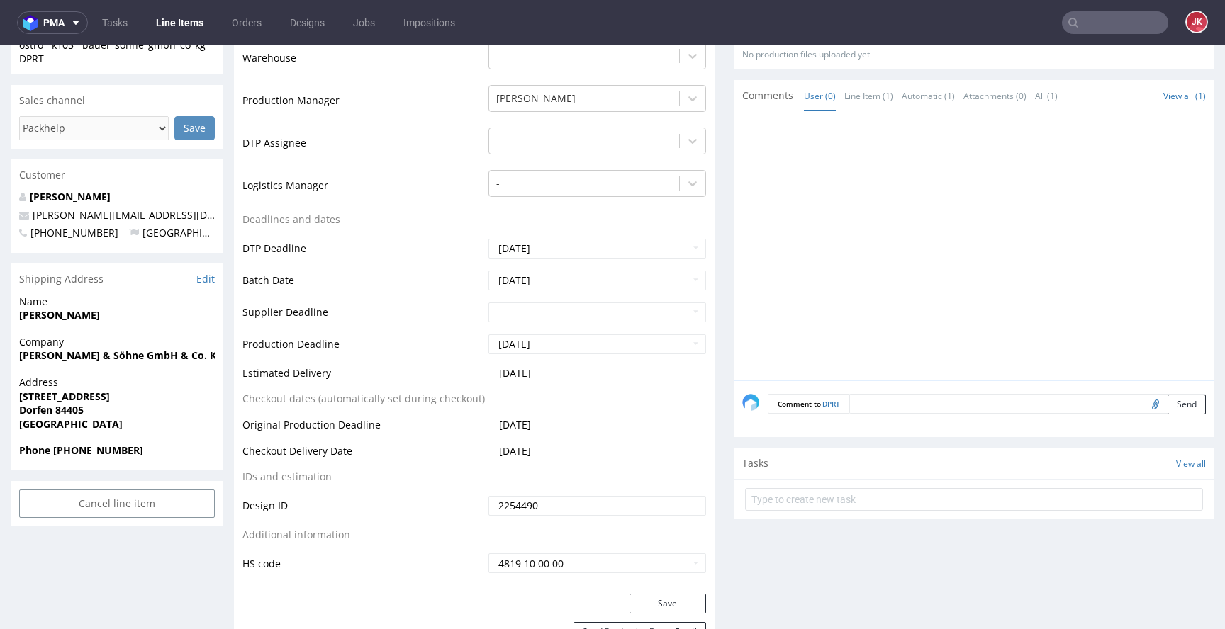
scroll to position [0, 0]
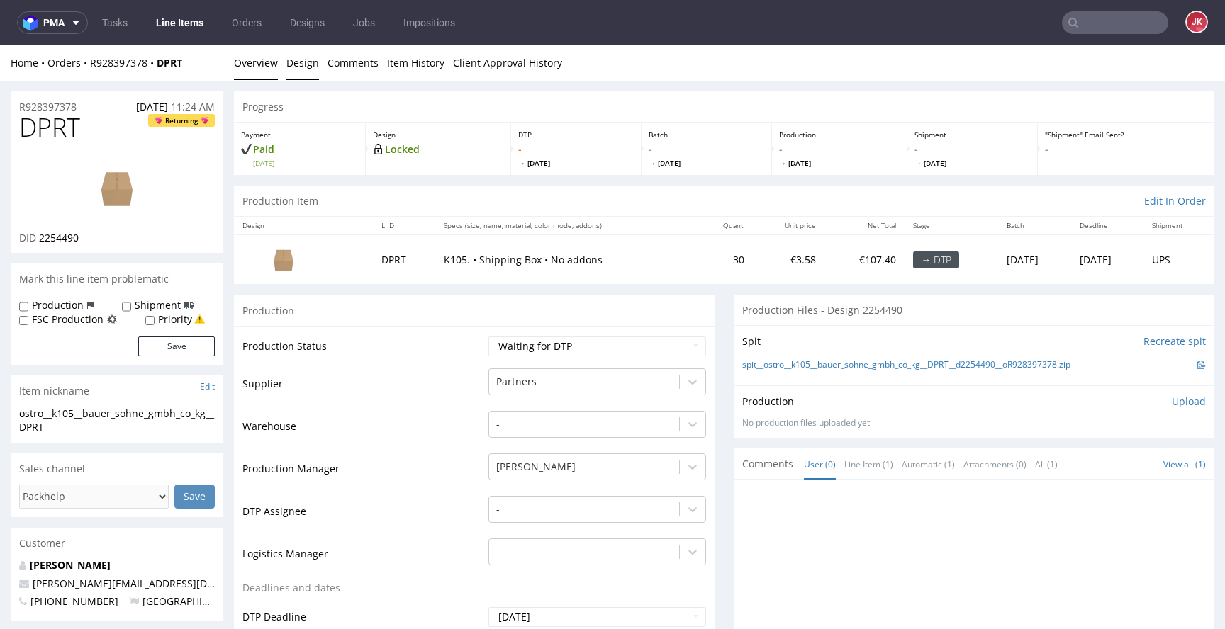
click at [298, 71] on link "Design" at bounding box center [302, 62] width 33 height 35
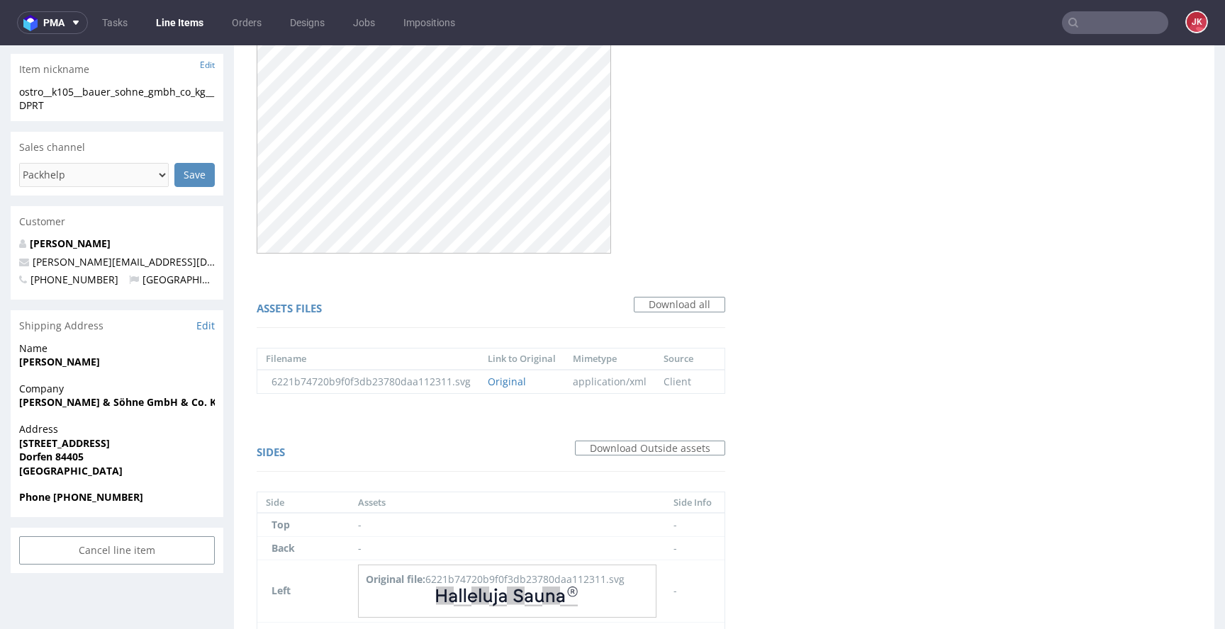
scroll to position [519, 0]
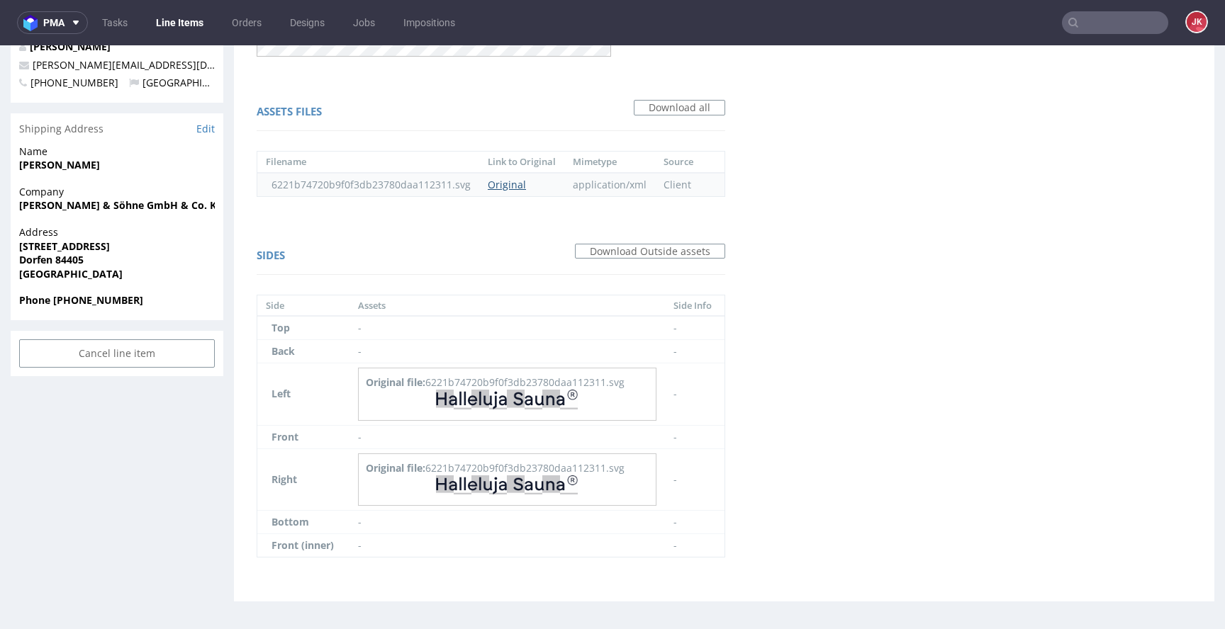
click at [498, 181] on link "Original" at bounding box center [507, 184] width 38 height 13
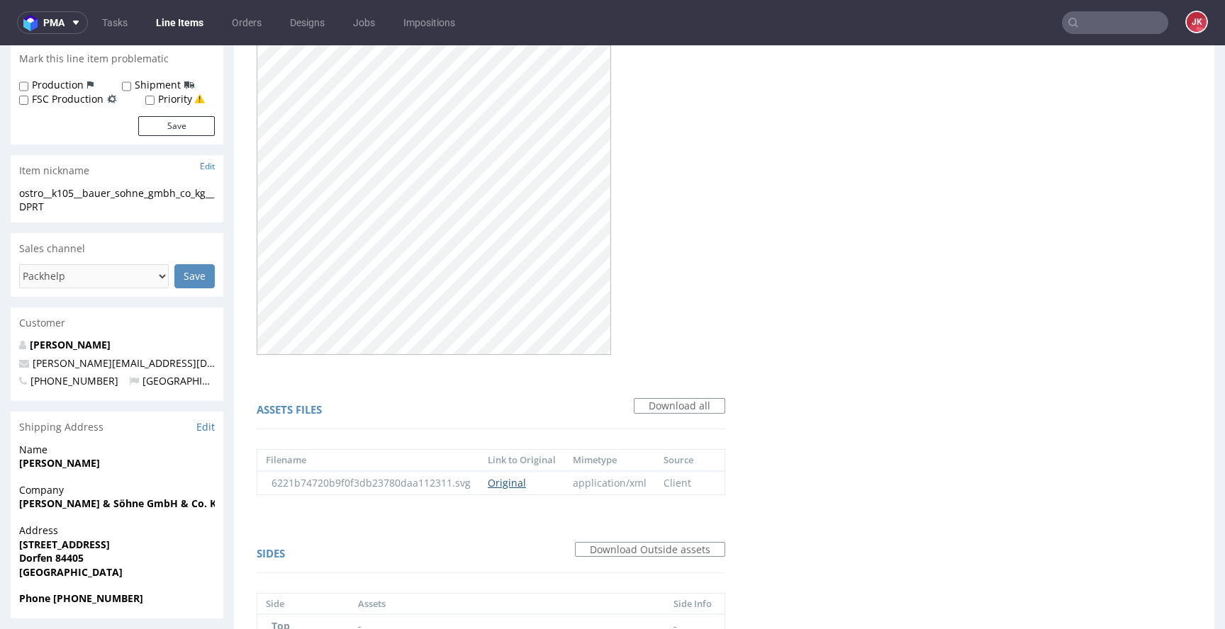
scroll to position [0, 0]
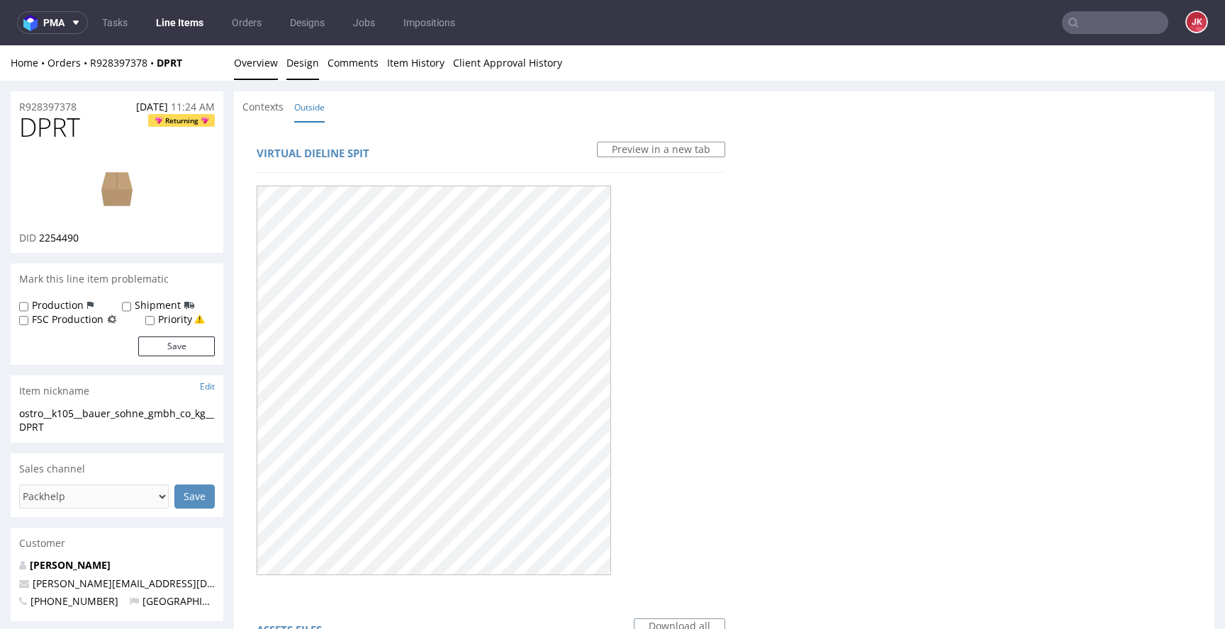
click at [270, 71] on link "Overview" at bounding box center [256, 62] width 44 height 35
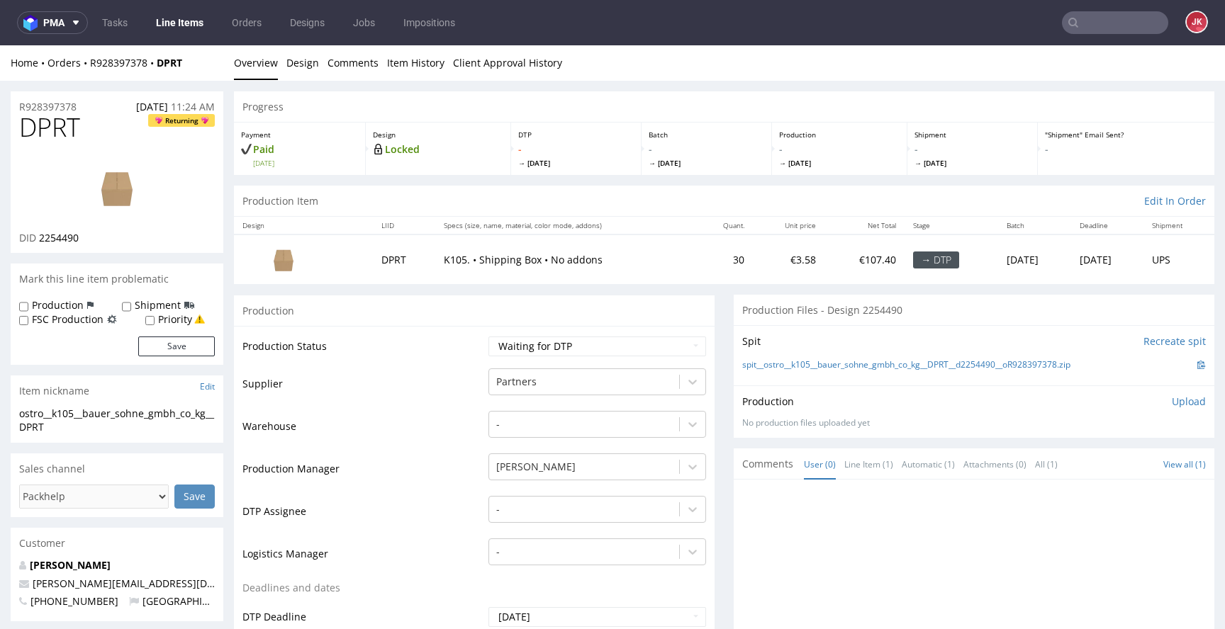
click at [125, 179] on img at bounding box center [116, 188] width 113 height 64
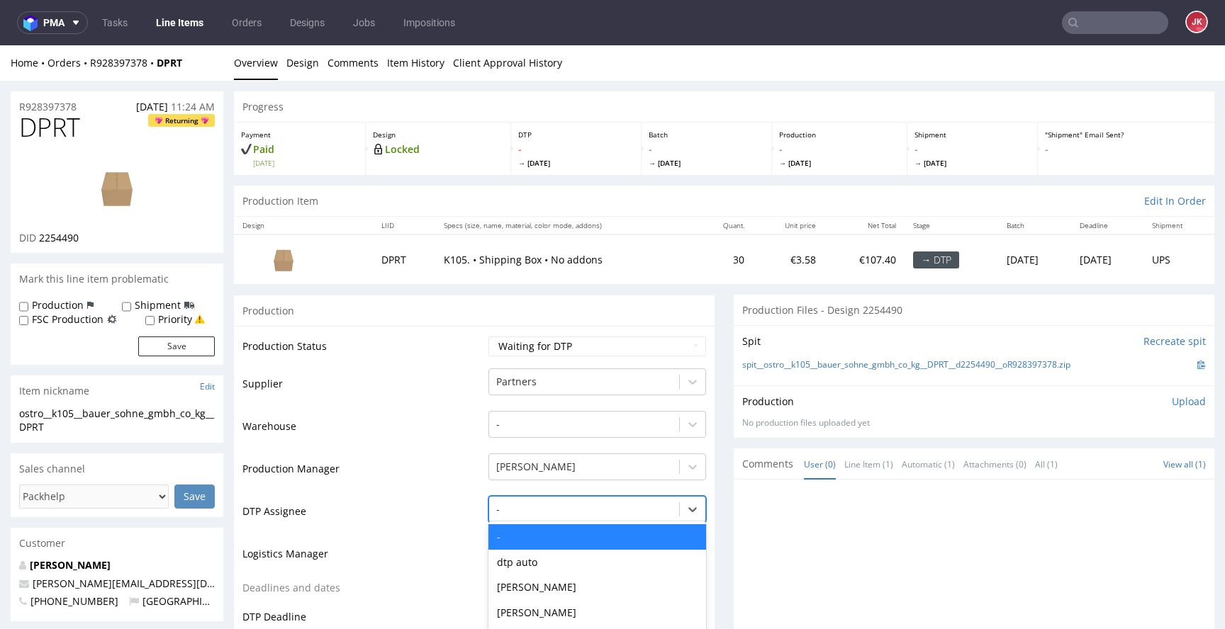
scroll to position [111, 0]
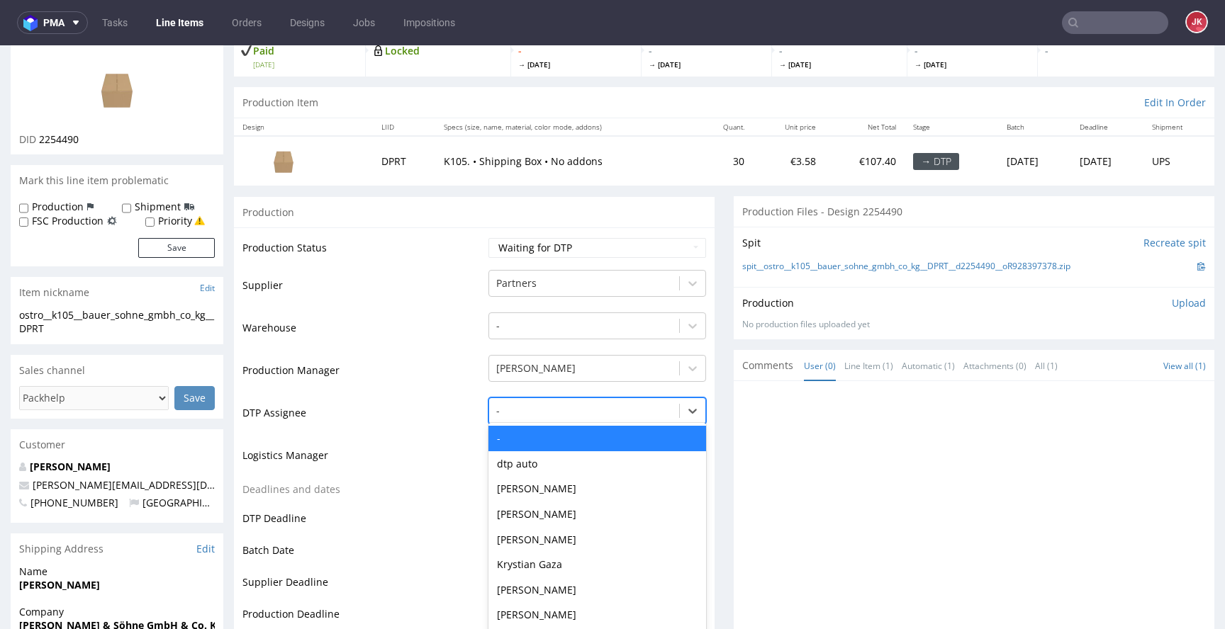
click at [522, 418] on div "- selected, 1 of 31. 31 results available. Use Up and Down to choose options, p…" at bounding box center [597, 408] width 218 height 20
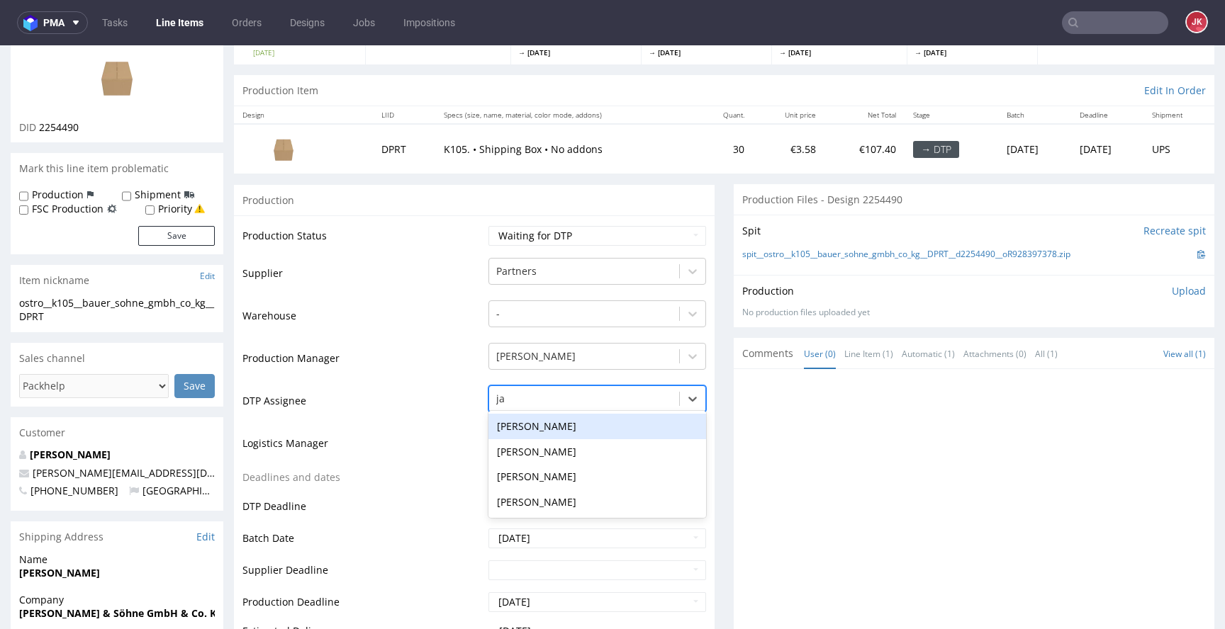
type input "jan"
click at [557, 421] on div "[PERSON_NAME]" at bounding box center [597, 427] width 218 height 26
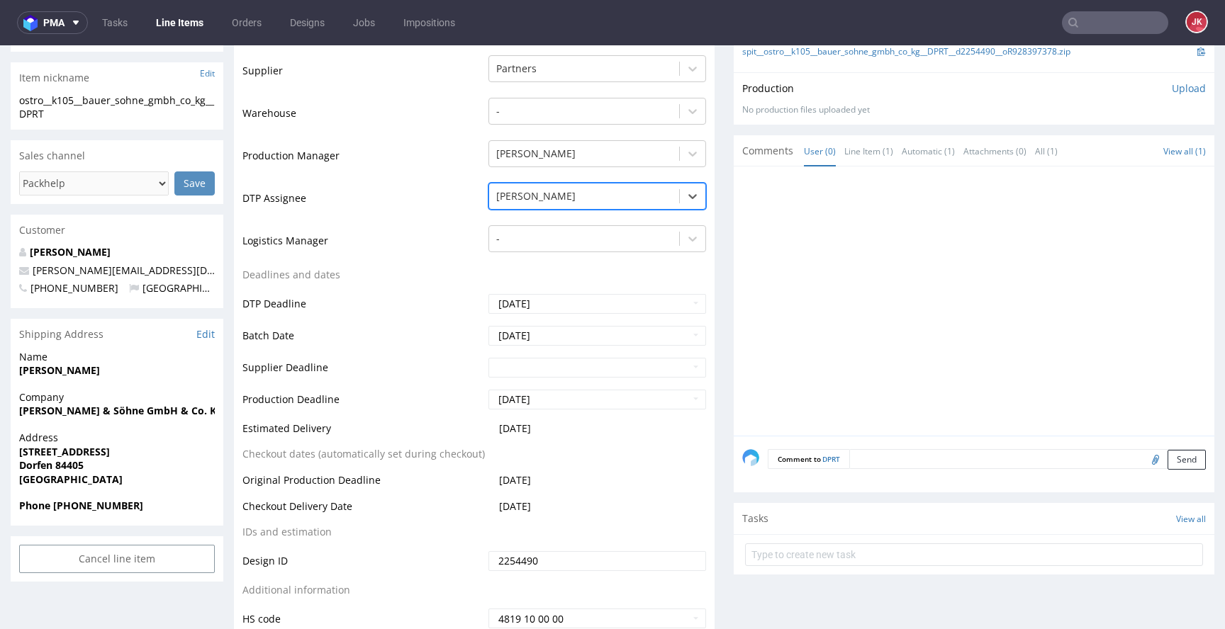
scroll to position [581, 0]
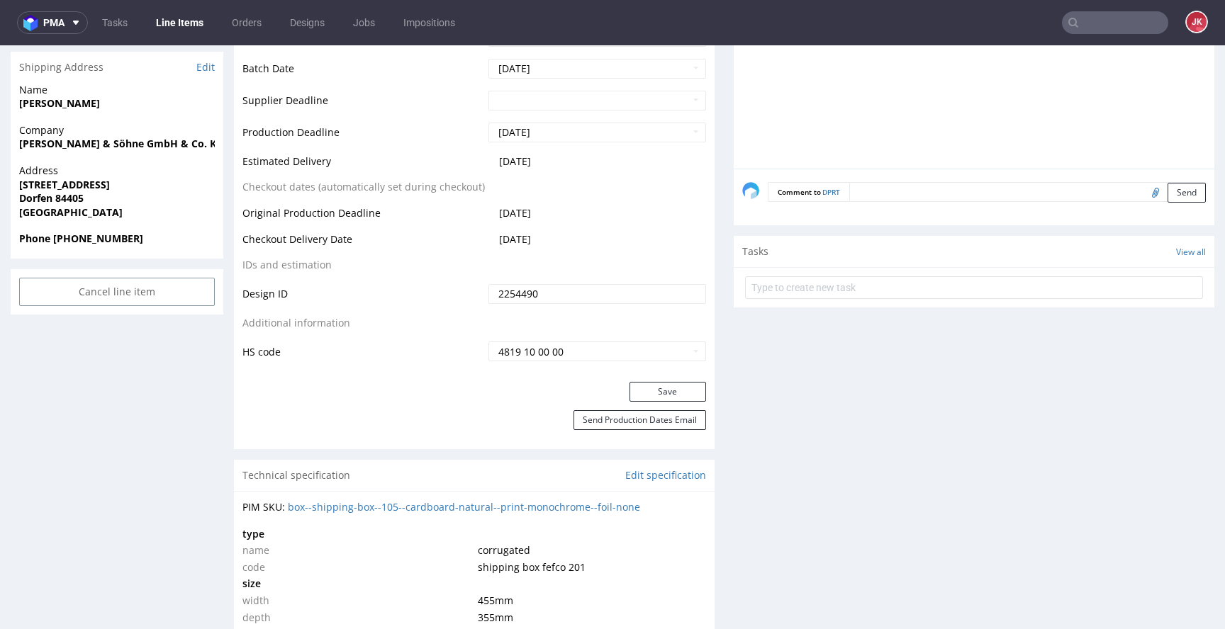
click at [639, 408] on div "Save" at bounding box center [474, 396] width 481 height 28
click at [639, 398] on button "Save" at bounding box center [667, 392] width 77 height 20
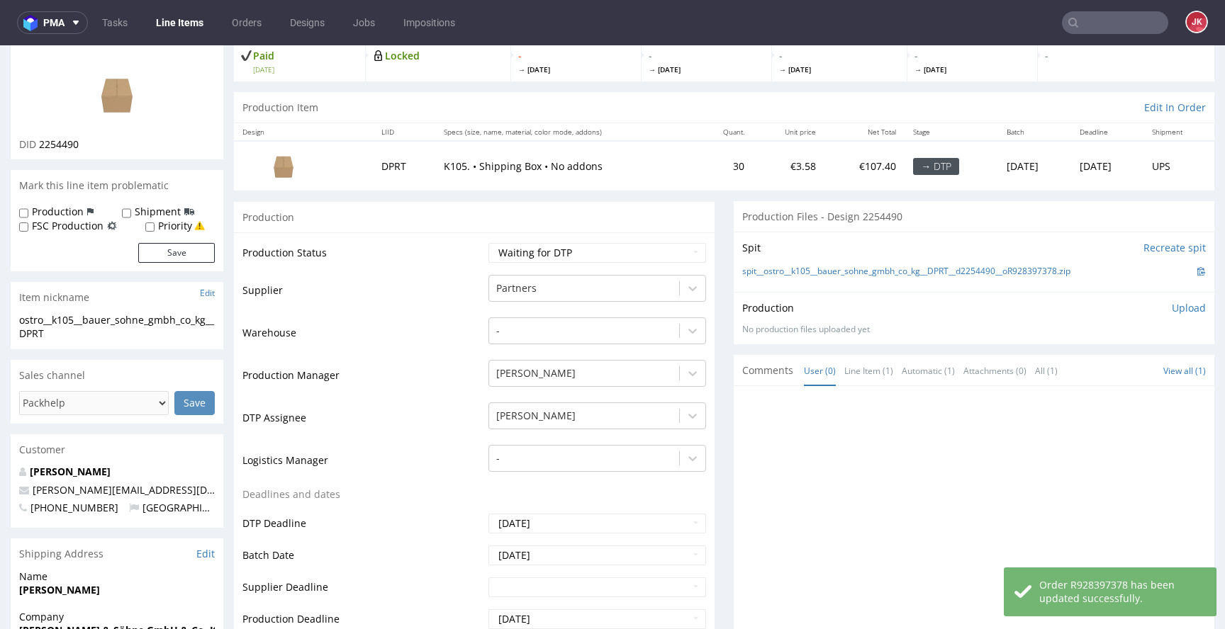
scroll to position [0, 0]
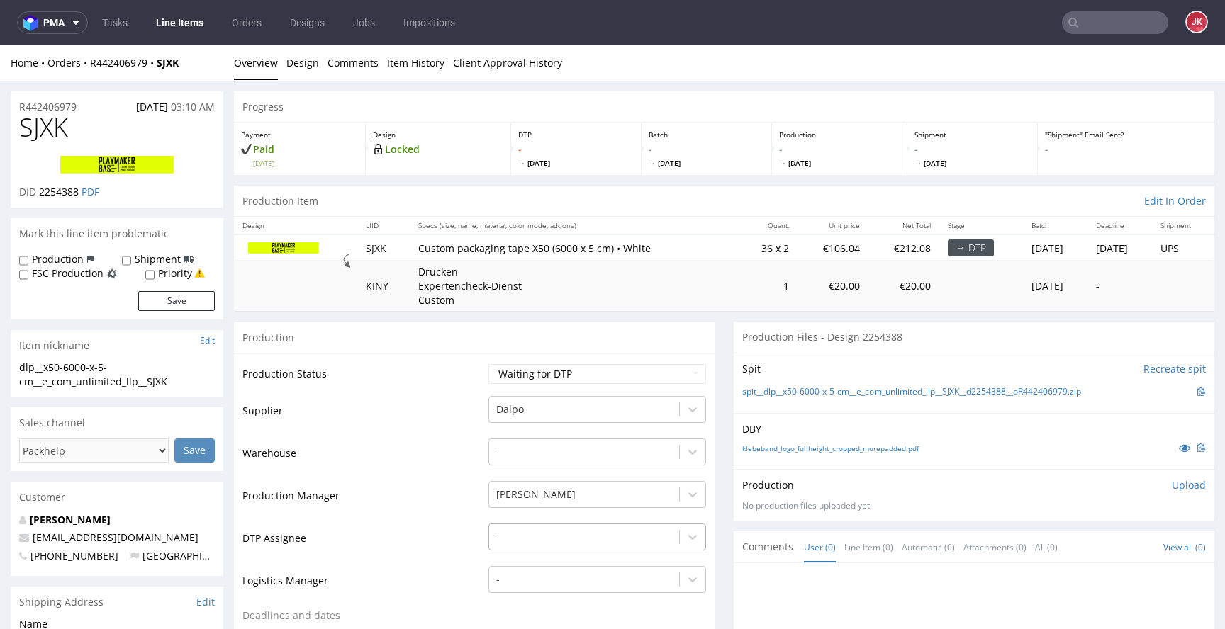
scroll to position [138, 0]
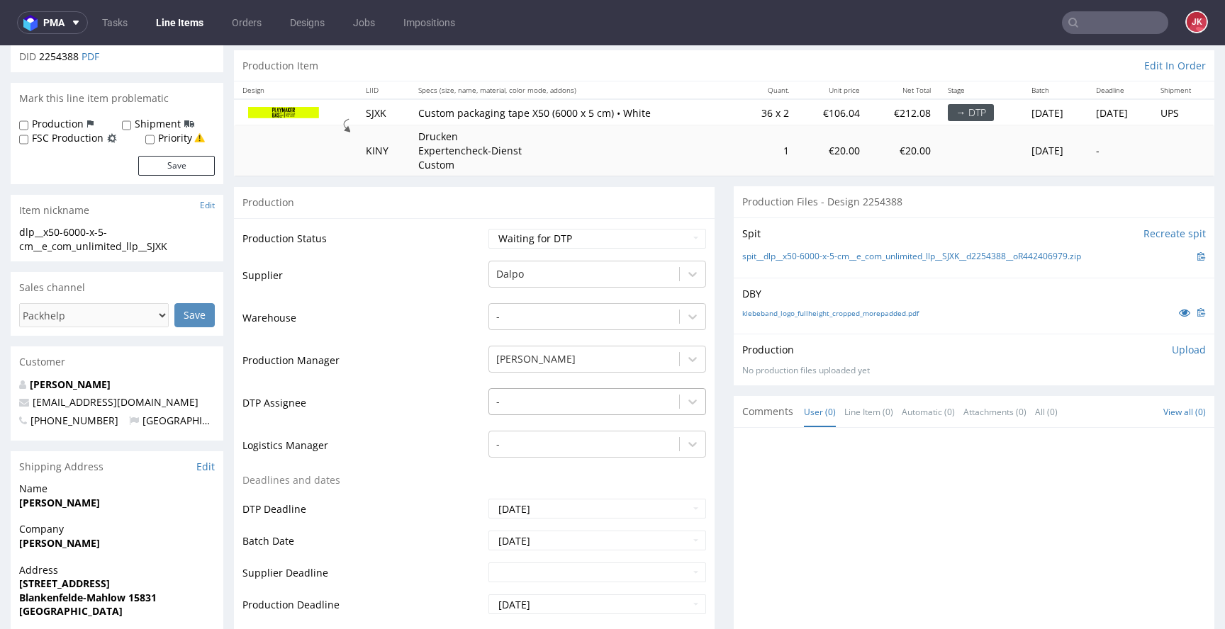
click at [554, 408] on div "-" at bounding box center [597, 398] width 218 height 20
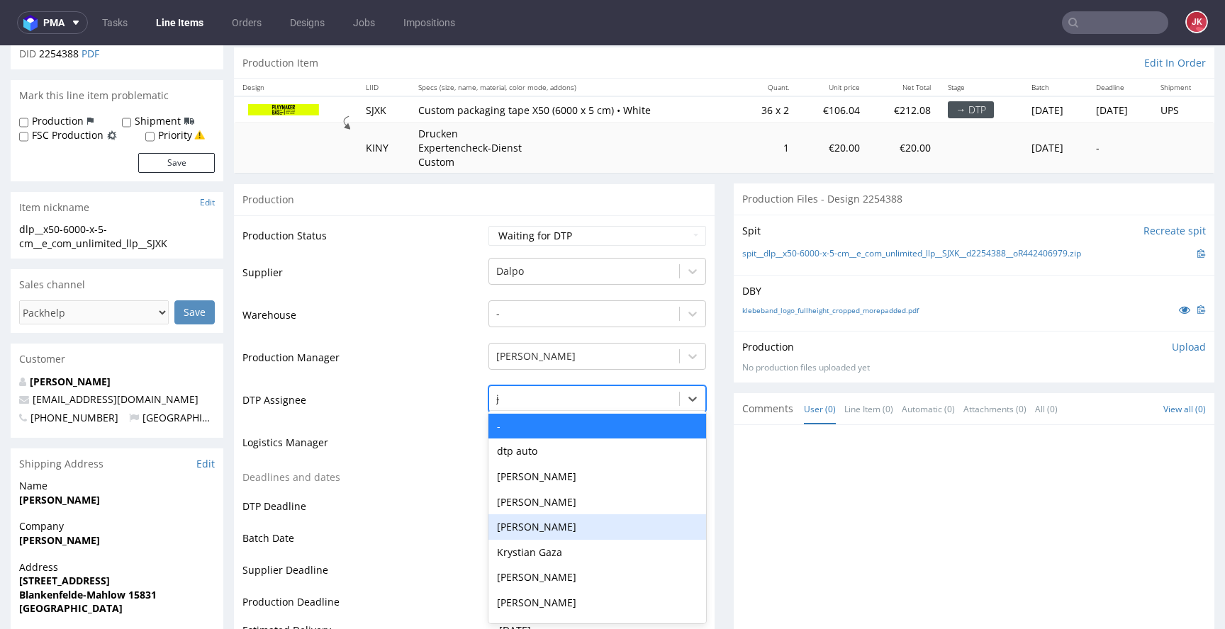
type input "jan"
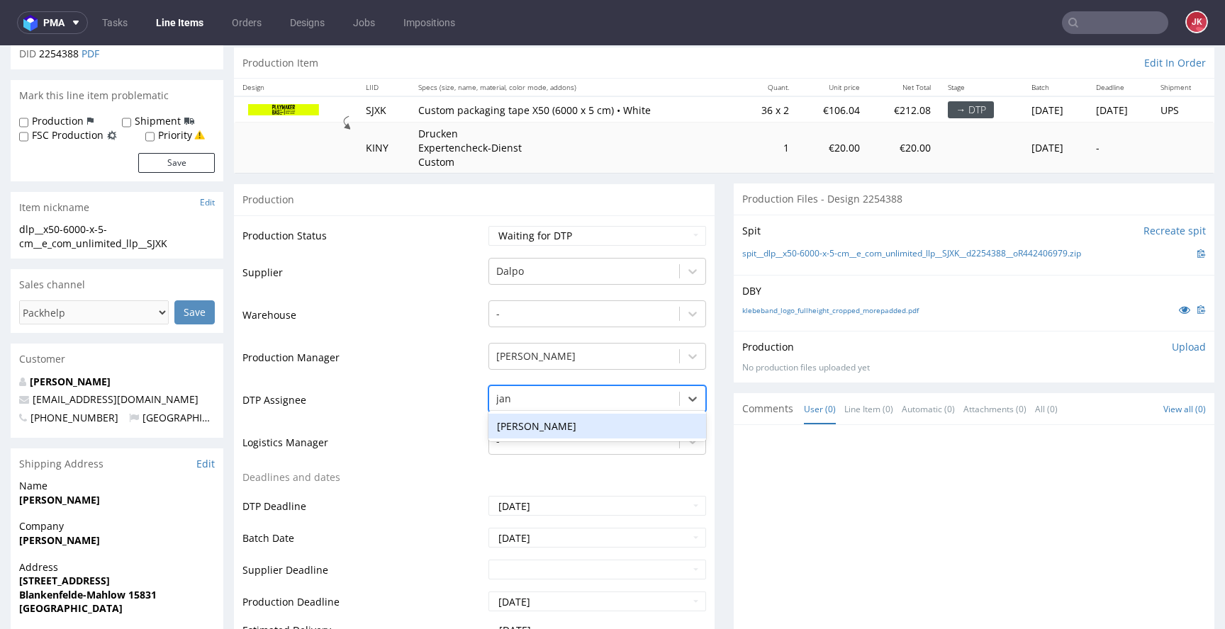
click at [564, 420] on div "[PERSON_NAME]" at bounding box center [597, 427] width 218 height 26
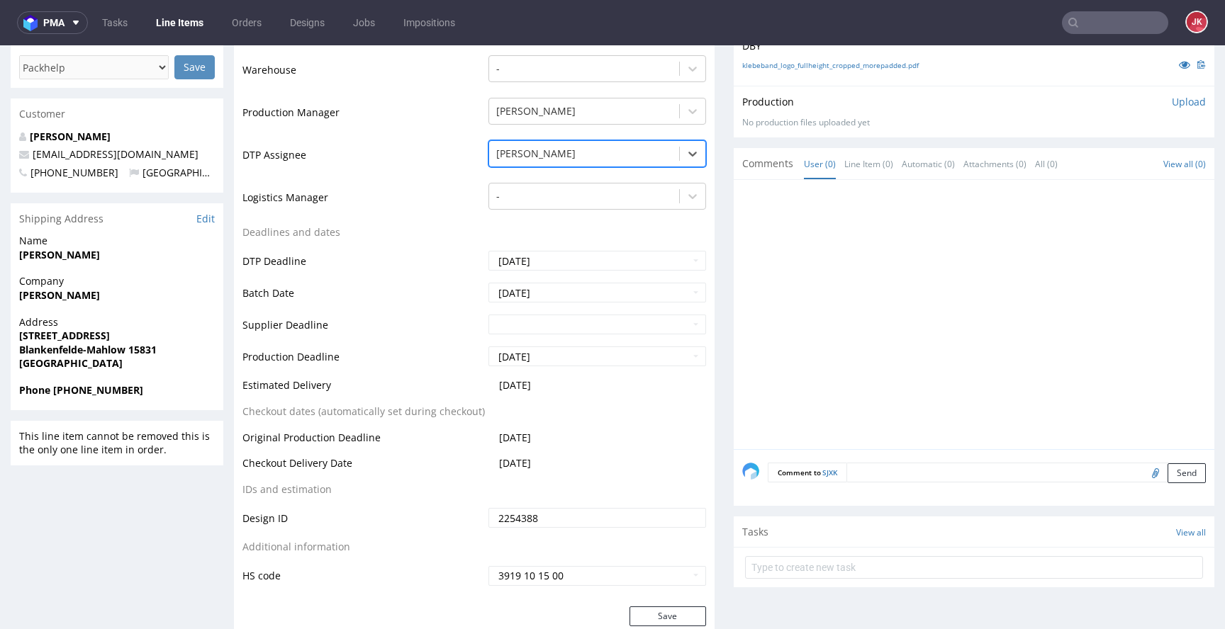
scroll to position [595, 0]
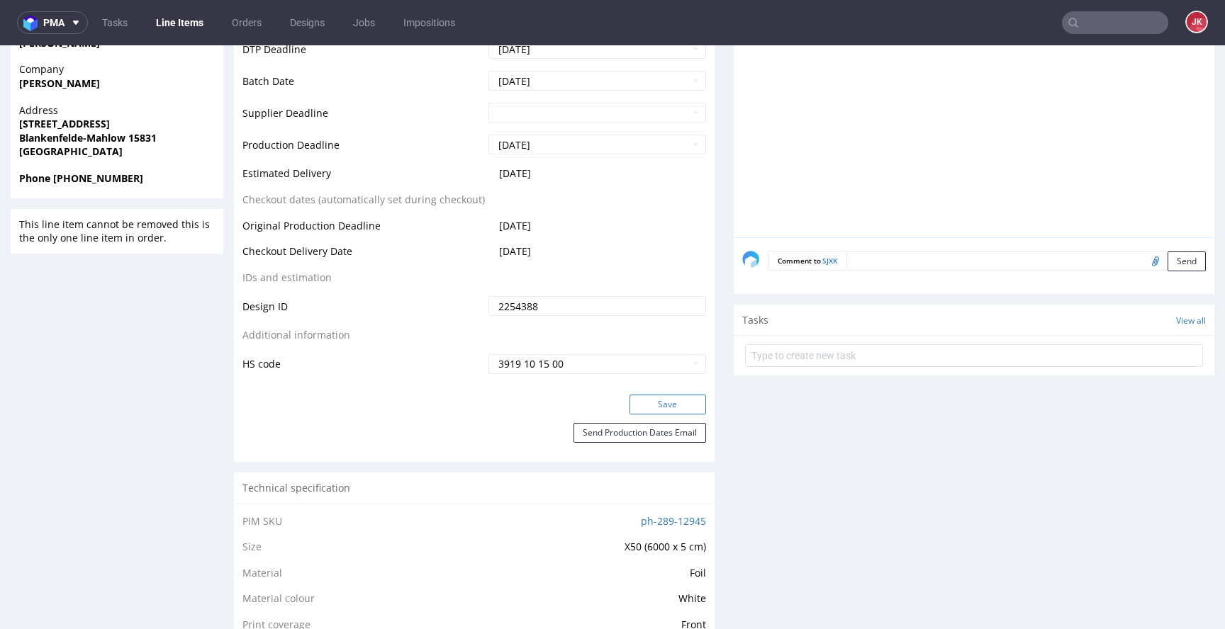
click at [636, 395] on button "Save" at bounding box center [667, 405] width 77 height 20
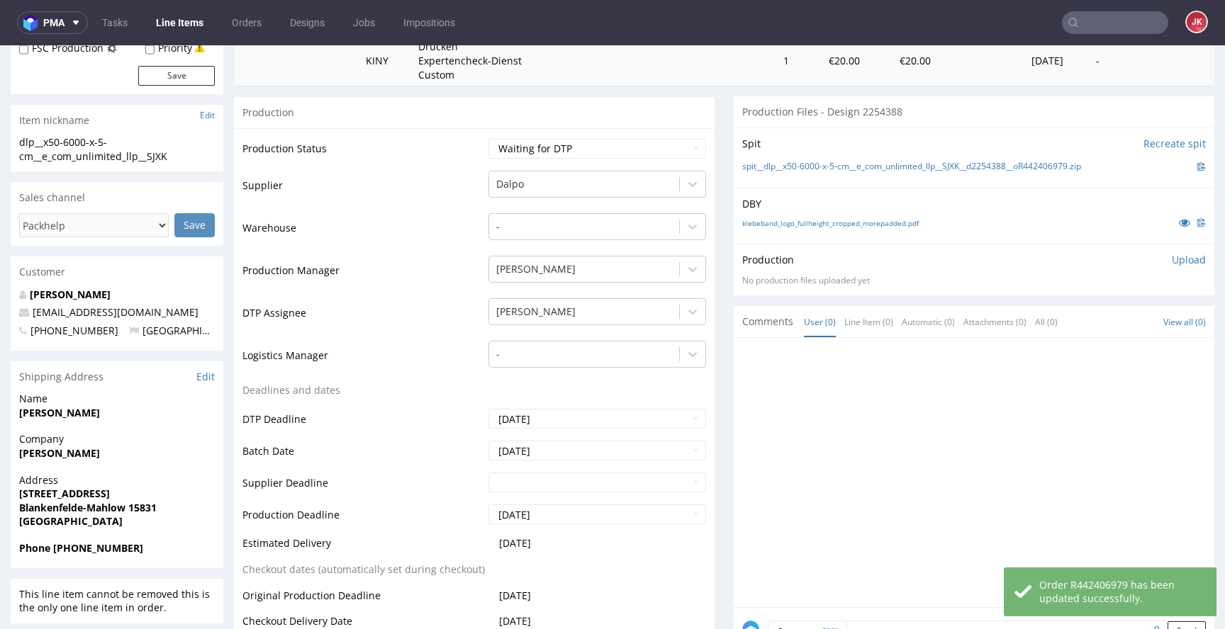
scroll to position [0, 0]
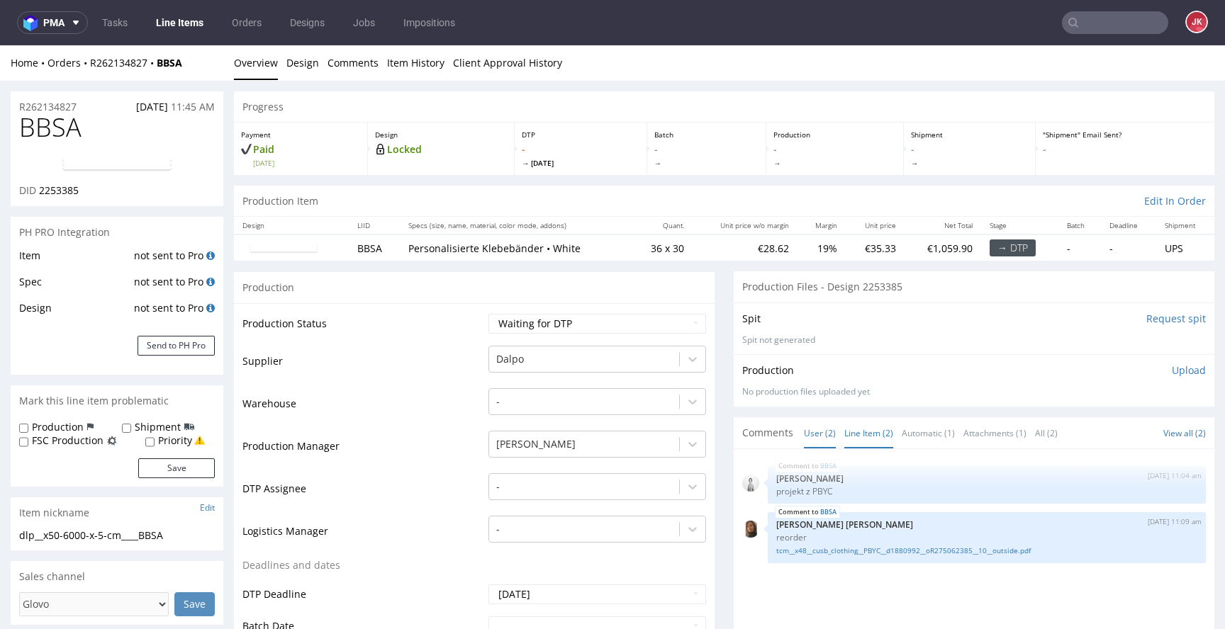
click at [862, 435] on link "Line Item (2)" at bounding box center [868, 433] width 49 height 30
click at [548, 481] on div "-" at bounding box center [597, 484] width 218 height 20
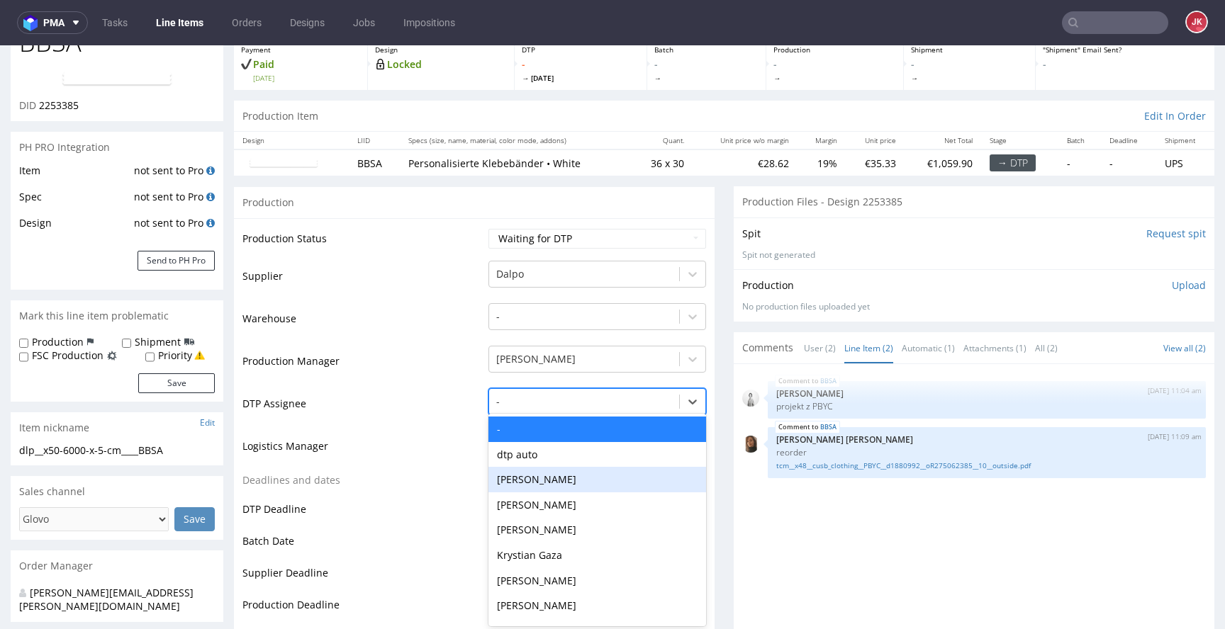
scroll to position [88, 0]
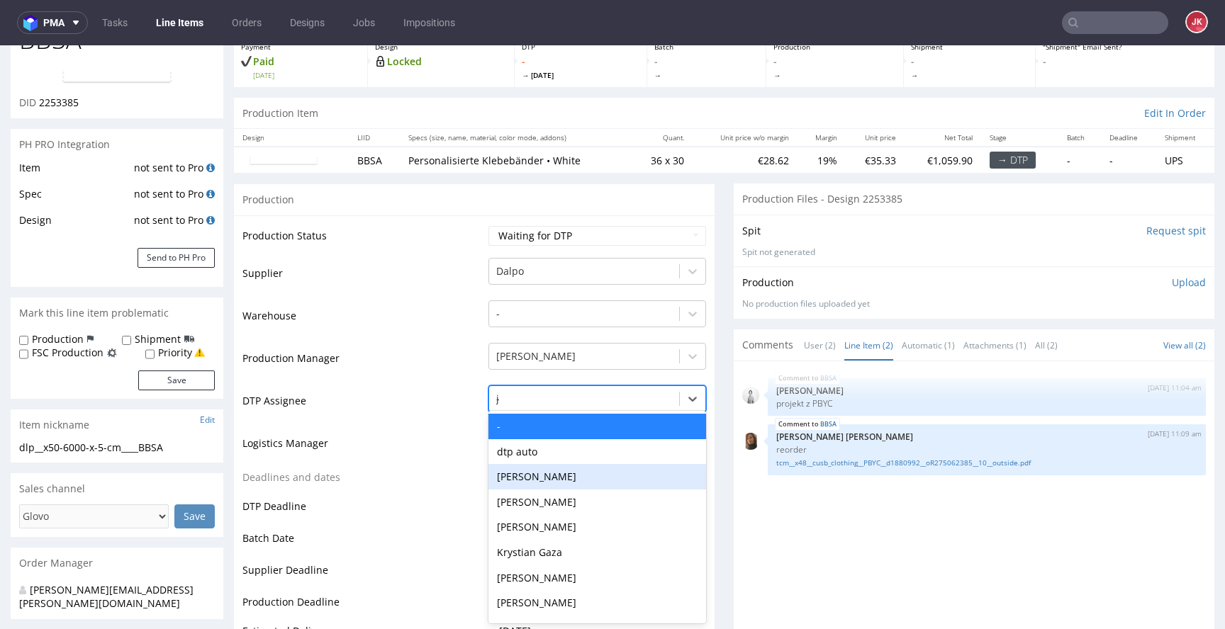
type input "jan"
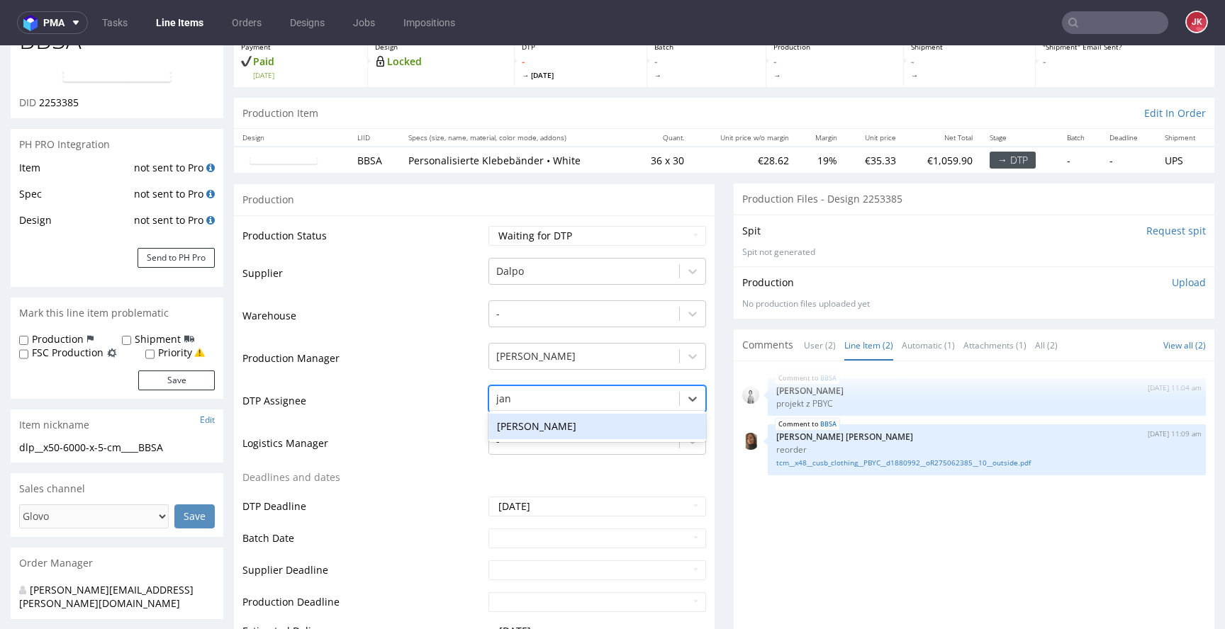
click at [575, 422] on div "[PERSON_NAME]" at bounding box center [597, 427] width 218 height 26
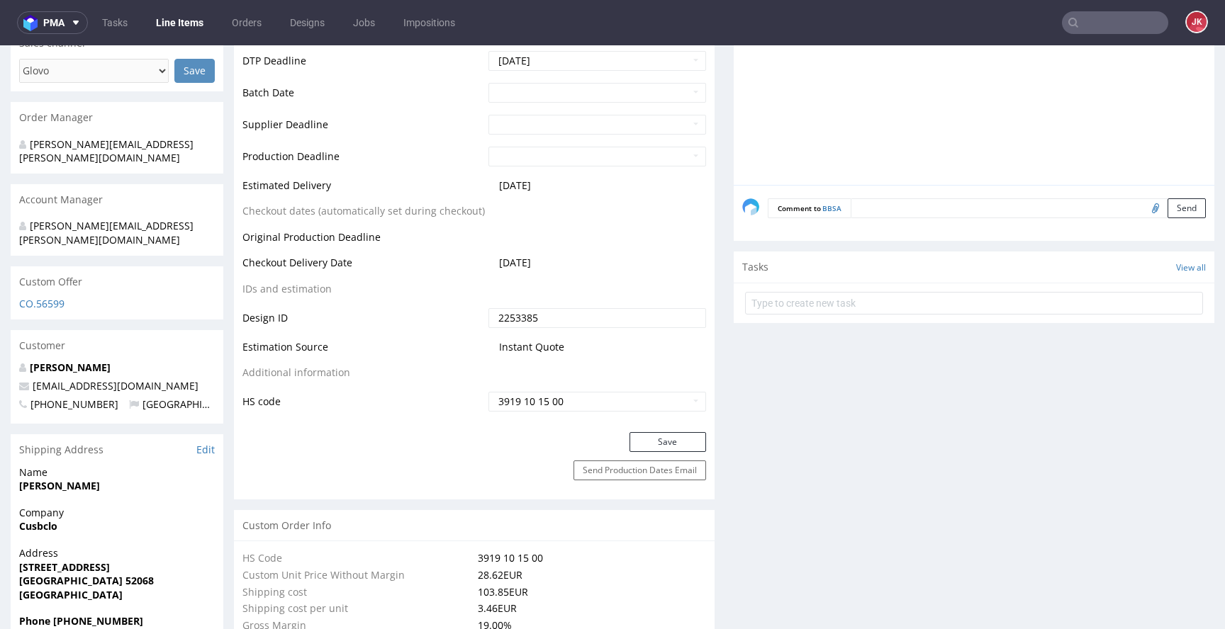
scroll to position [560, 0]
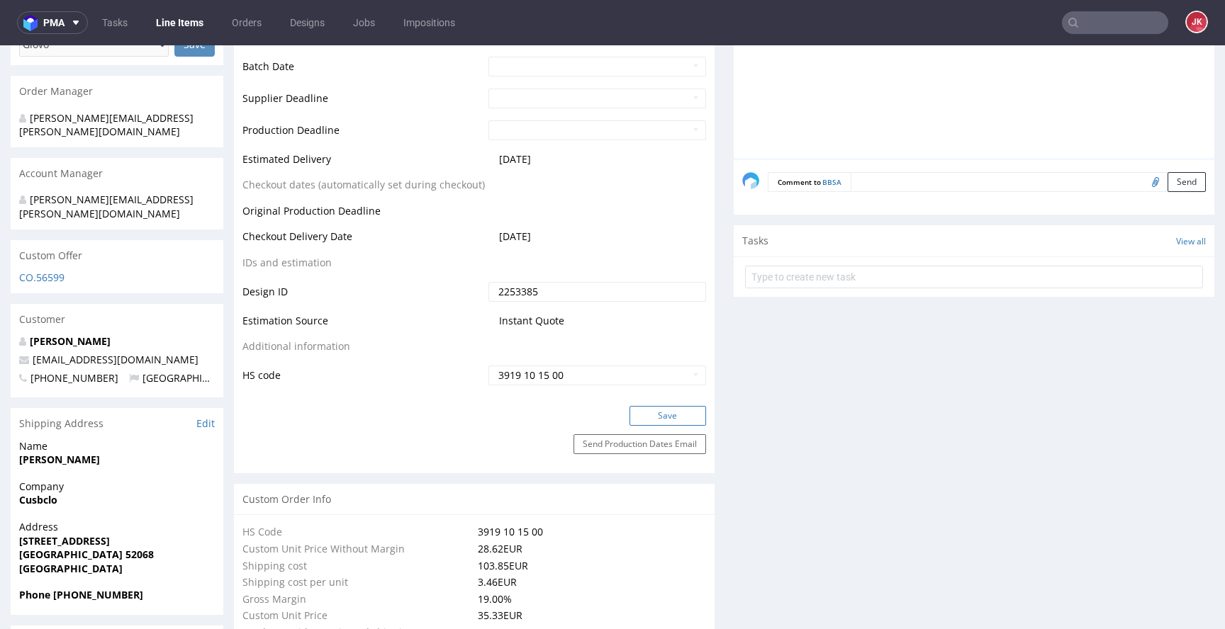
click at [642, 416] on button "Save" at bounding box center [667, 416] width 77 height 20
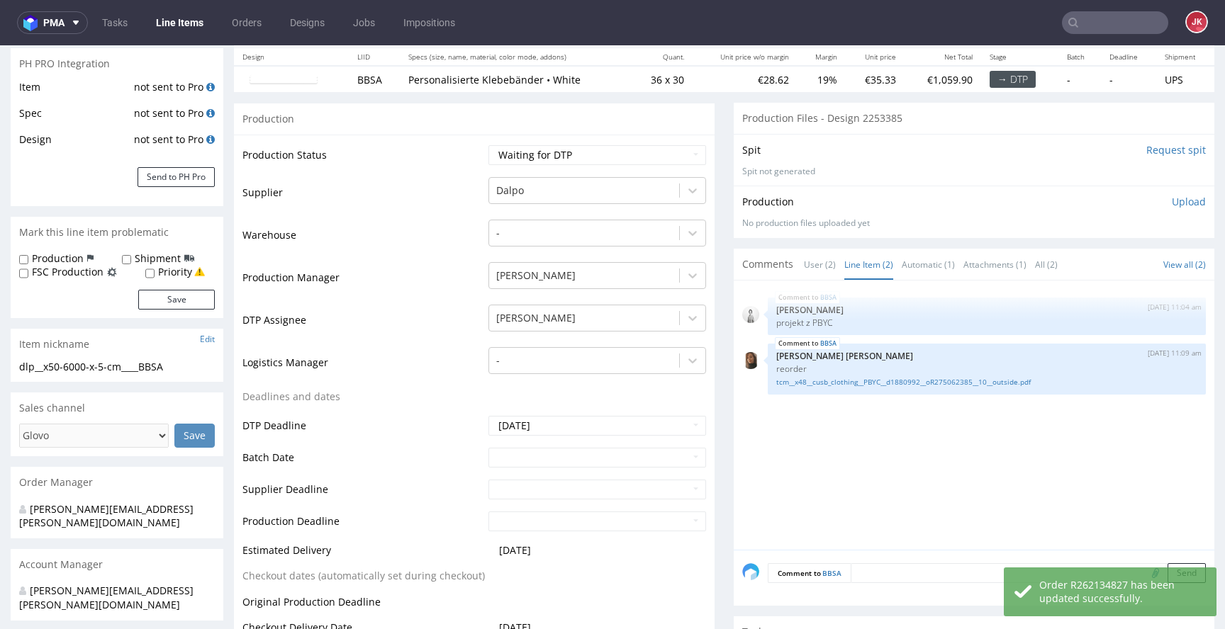
scroll to position [0, 0]
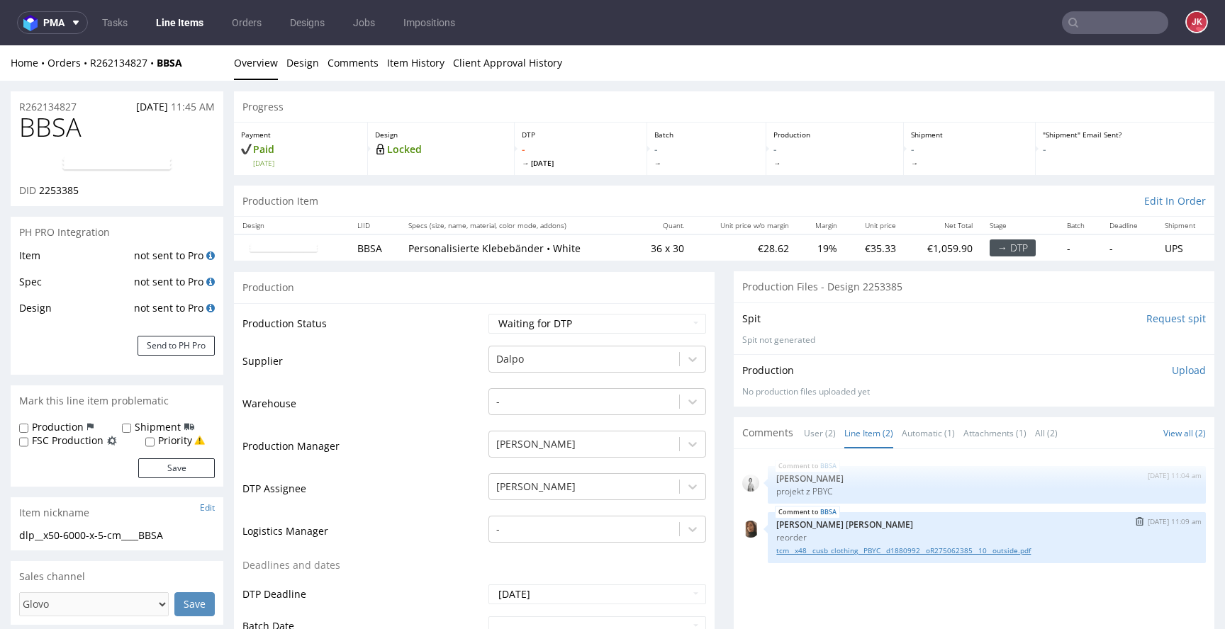
click at [844, 552] on link "tcm__x48__cusb_clothing__PBYC__d1880992__oR275062385__10__outside.pdf" at bounding box center [986, 551] width 421 height 11
click at [554, 325] on select "Waiting for Artwork Waiting for Diecut Waiting for Mockup Waiting for DTP Waiti…" at bounding box center [597, 324] width 218 height 20
select select "dtp_in_process"
click at [488, 314] on select "Waiting for Artwork Waiting for Diecut Waiting for Mockup Waiting for DTP Waiti…" at bounding box center [597, 324] width 218 height 20
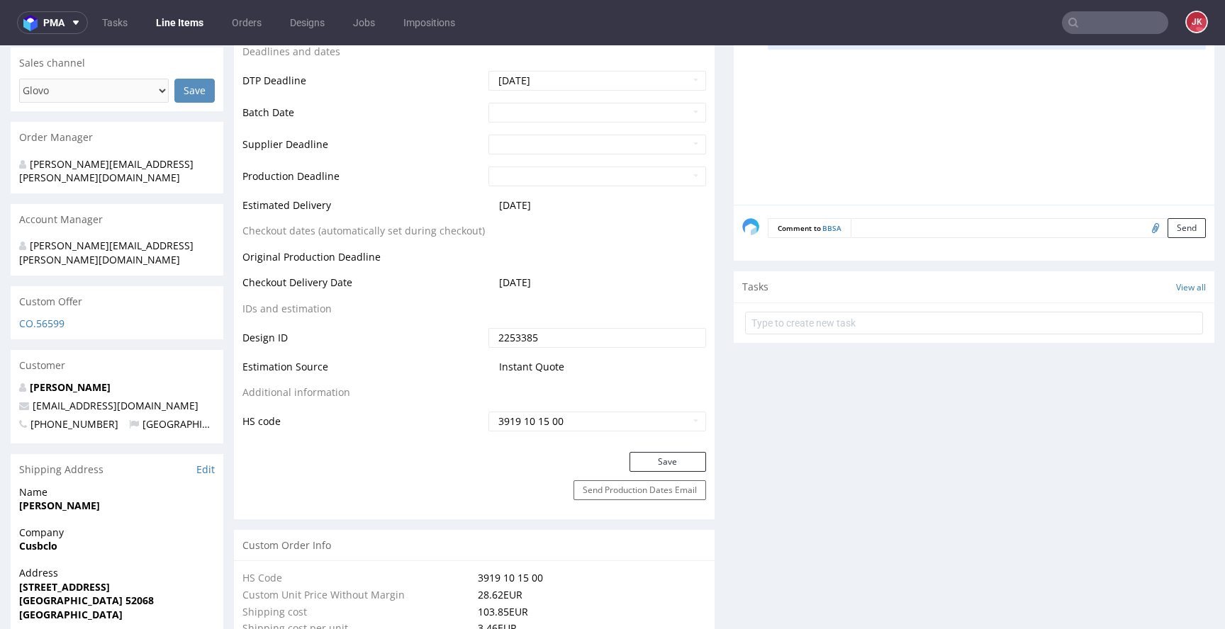
scroll to position [516, 0]
click at [645, 454] on button "Save" at bounding box center [667, 460] width 77 height 20
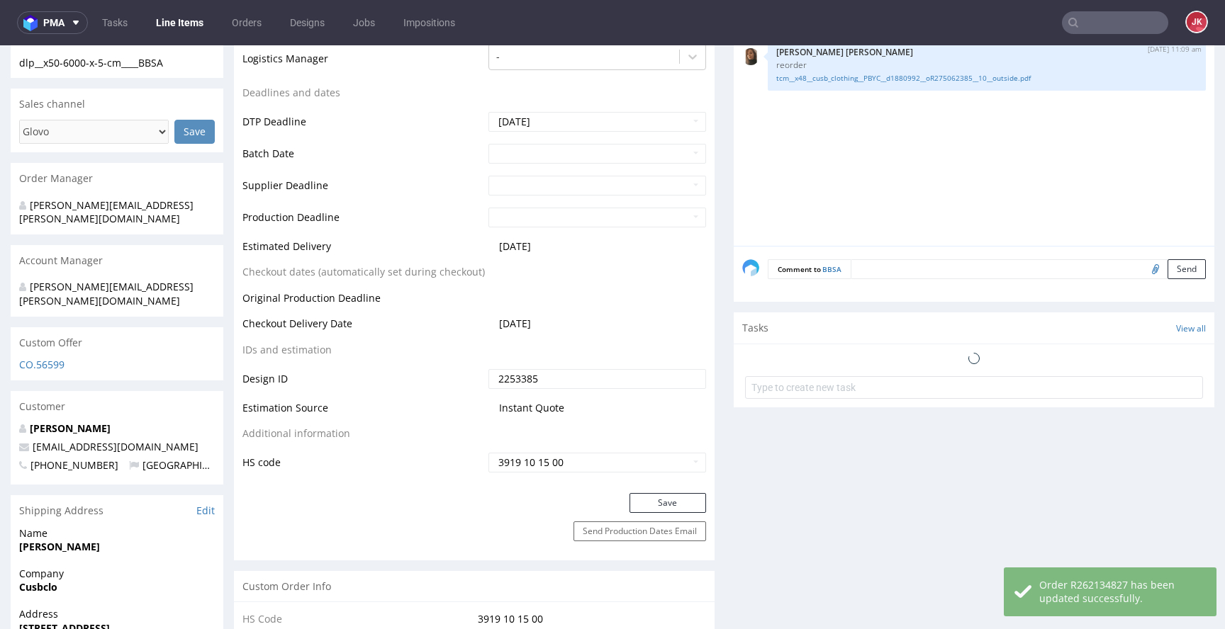
scroll to position [0, 0]
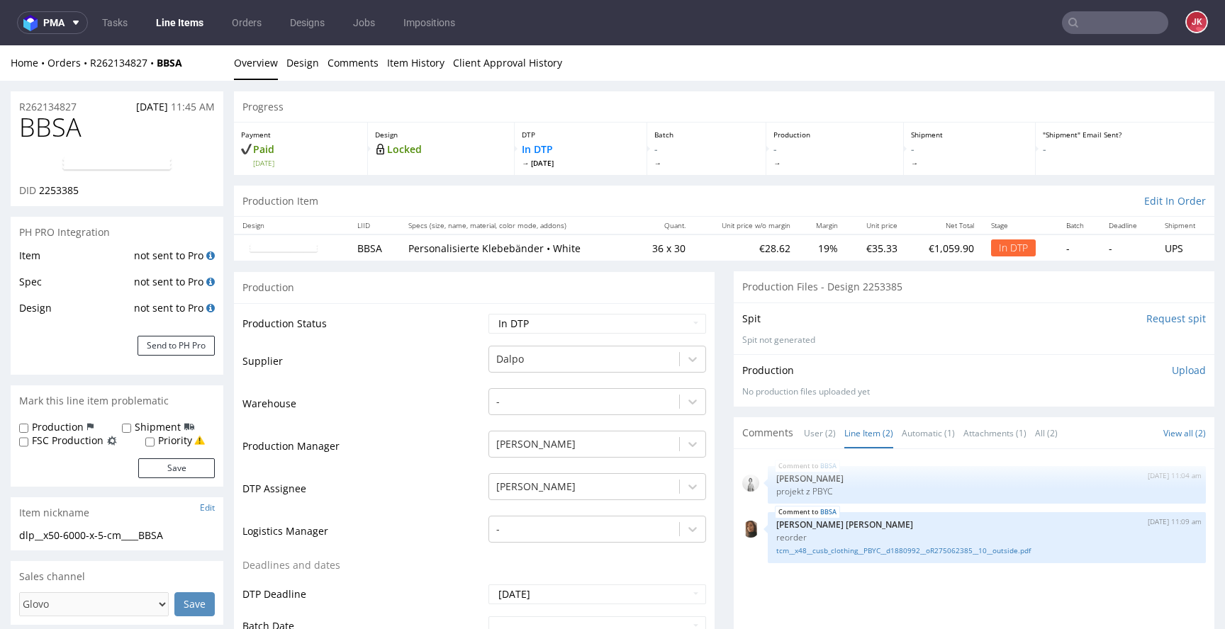
click at [43, 122] on span "BBSA" at bounding box center [50, 127] width 62 height 28
copy span "BBSA"
click at [64, 194] on span "2253385" at bounding box center [59, 190] width 40 height 13
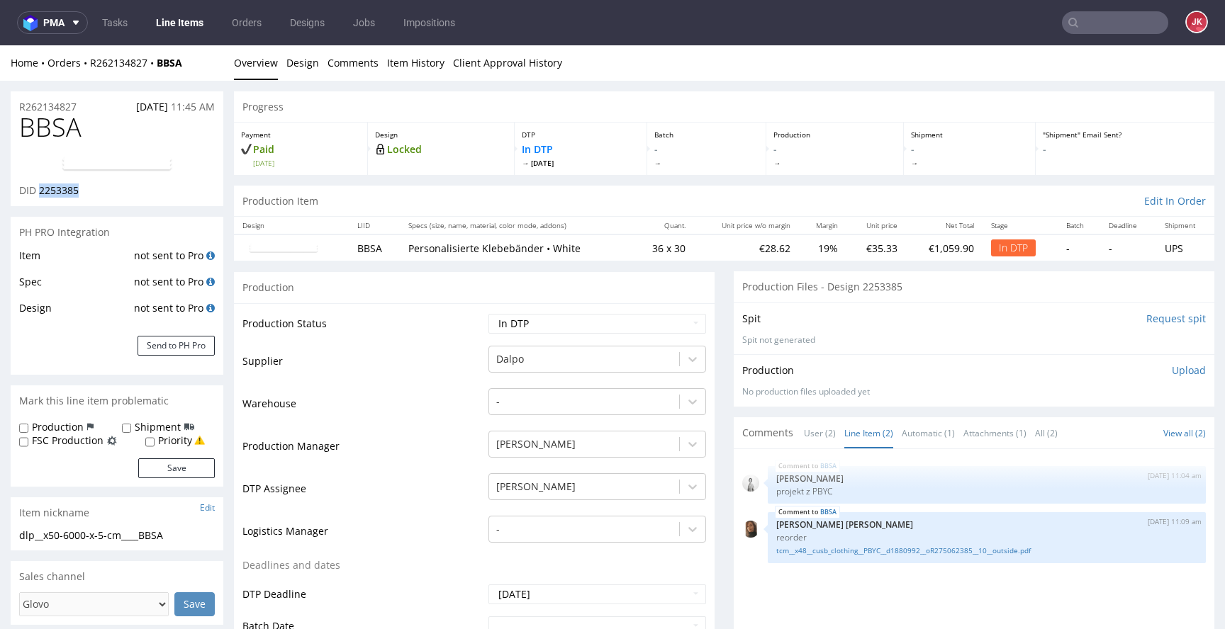
copy span "2253385"
click at [422, 399] on td "Warehouse" at bounding box center [363, 408] width 242 height 43
drag, startPoint x: 178, startPoint y: 532, endPoint x: 0, endPoint y: 532, distance: 177.9
copy div "dlp__x50-6000-x-5-cm____BBSA"
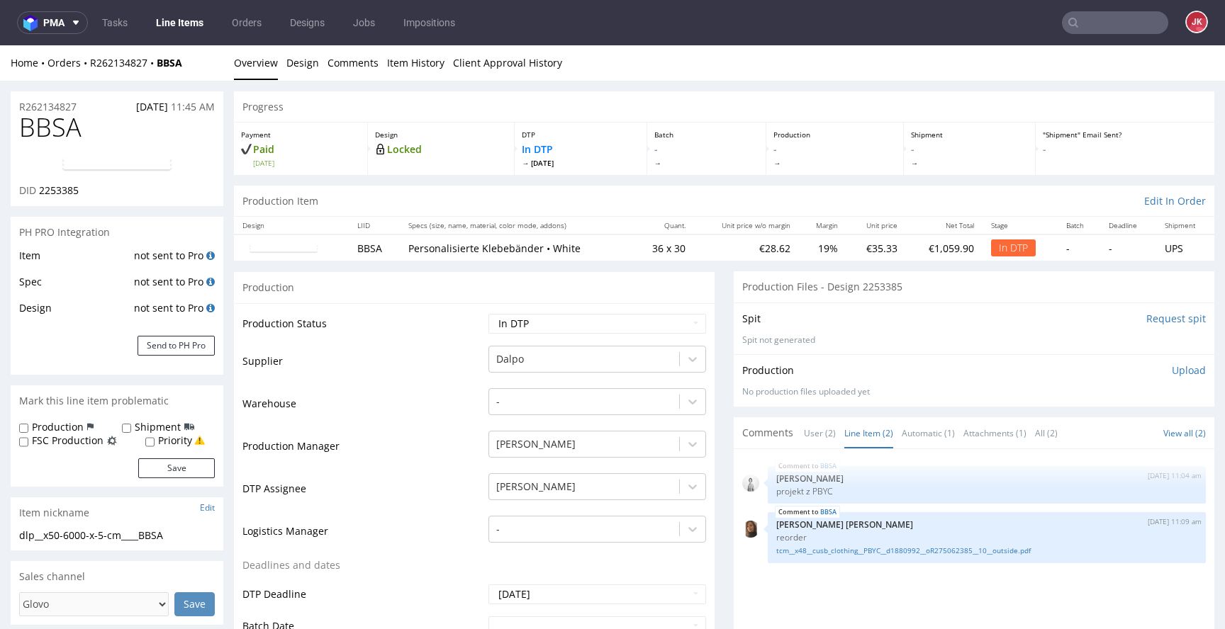
click at [96, 105] on div "R262134827 30.08.2025 11:45 AM" at bounding box center [117, 102] width 213 height 23
copy p "R262134827"
click at [63, 191] on span "2253385" at bounding box center [59, 190] width 40 height 13
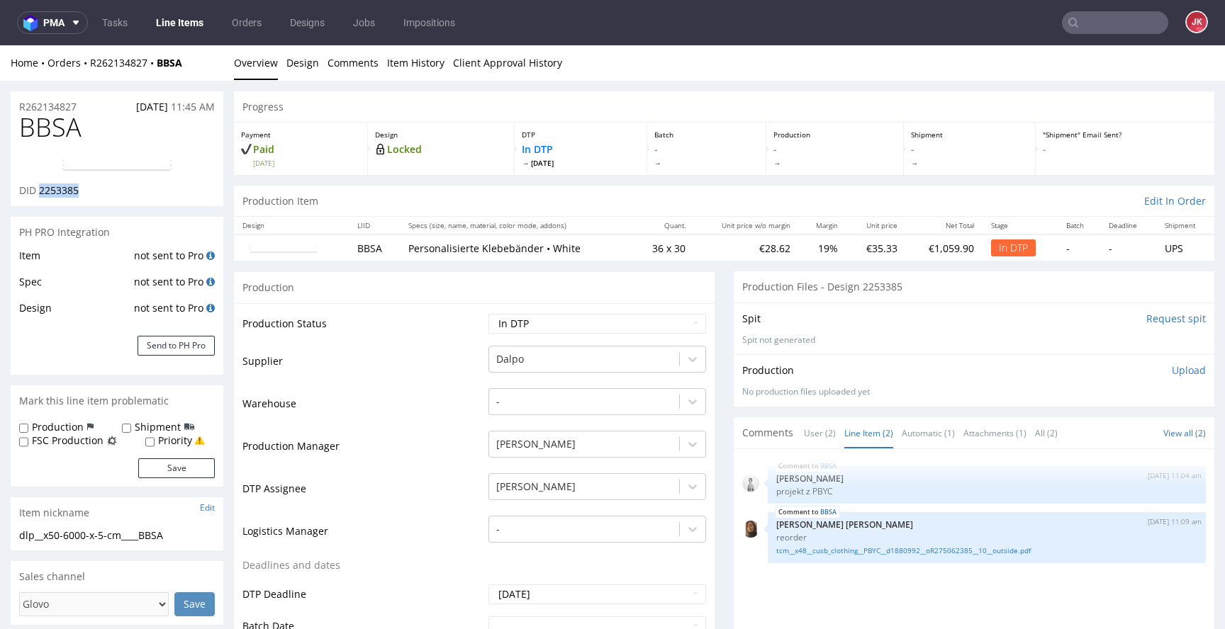
copy span "2253385"
click at [1172, 370] on p "Upload" at bounding box center [1189, 371] width 34 height 14
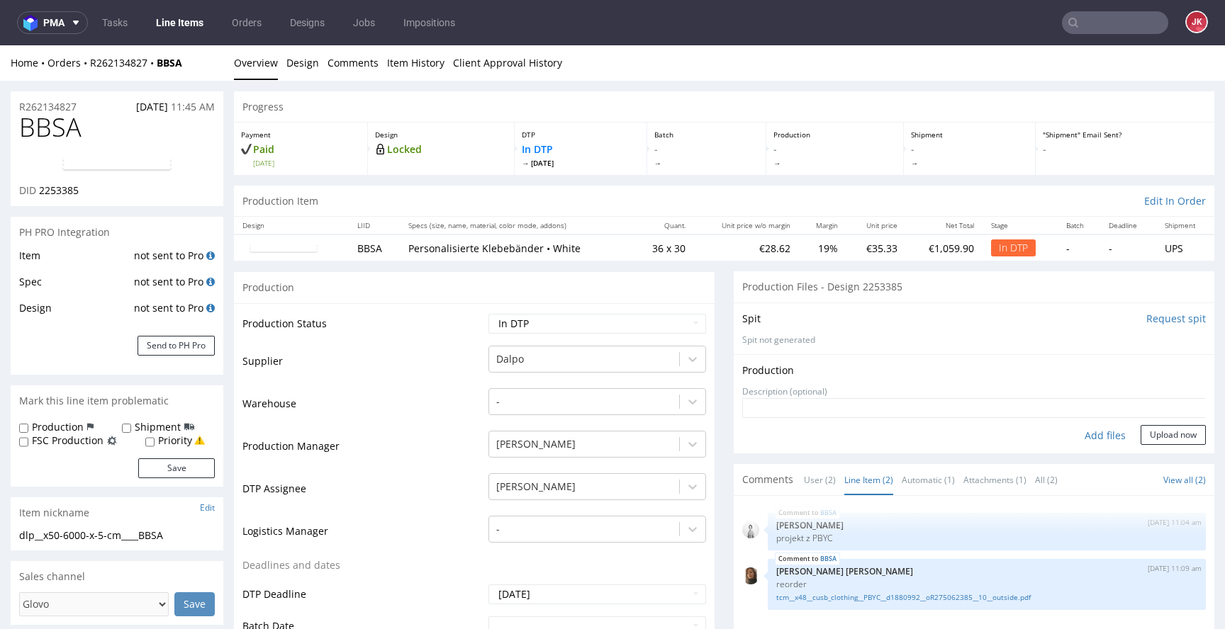
click at [1090, 435] on div "Add files" at bounding box center [1105, 435] width 71 height 21
type input "C:\fakepath\dlp__x50-6000-x-5-cm____BBSA__d2253385__oR262134827__2.pdf"
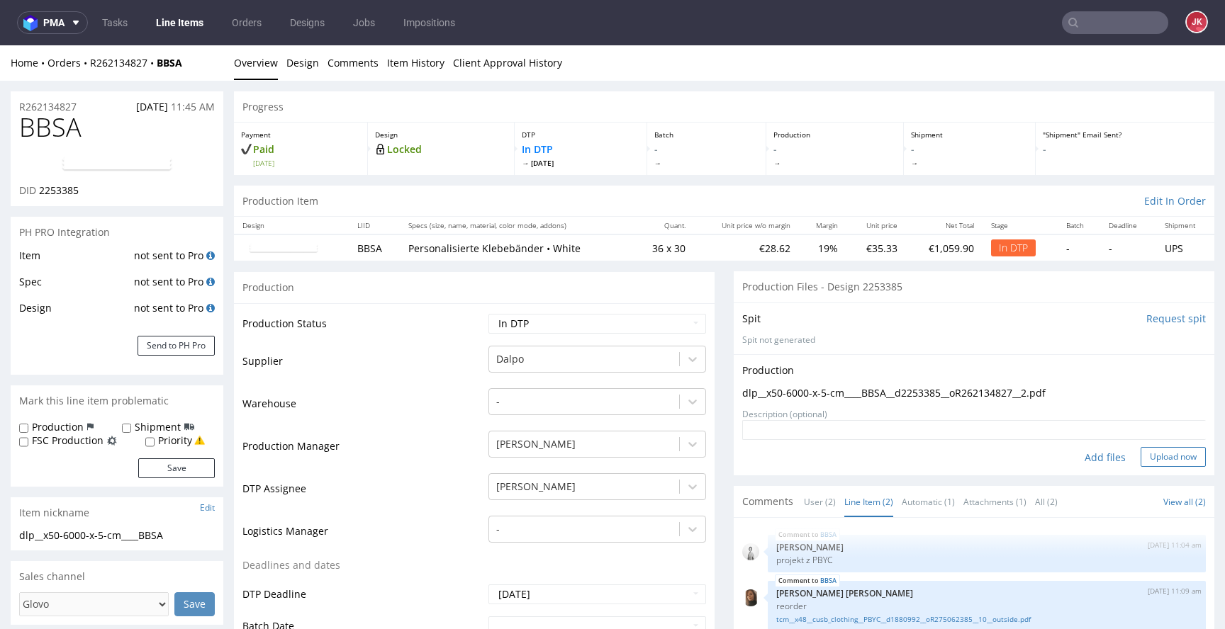
click at [1168, 454] on button "Upload now" at bounding box center [1173, 457] width 65 height 20
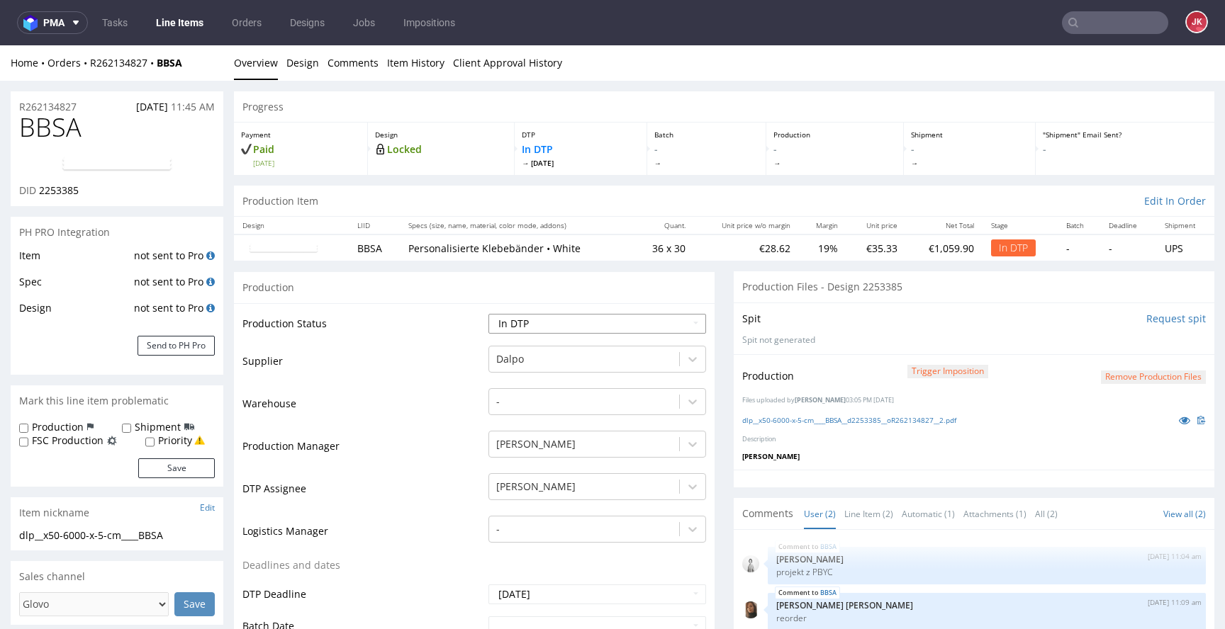
click at [633, 320] on select "Waiting for Artwork Waiting for Diecut Waiting for Mockup Waiting for DTP Waiti…" at bounding box center [597, 324] width 218 height 20
click at [1101, 373] on button "Remove production files" at bounding box center [1153, 377] width 105 height 13
click at [1095, 341] on link "Yes" at bounding box center [1109, 345] width 40 height 21
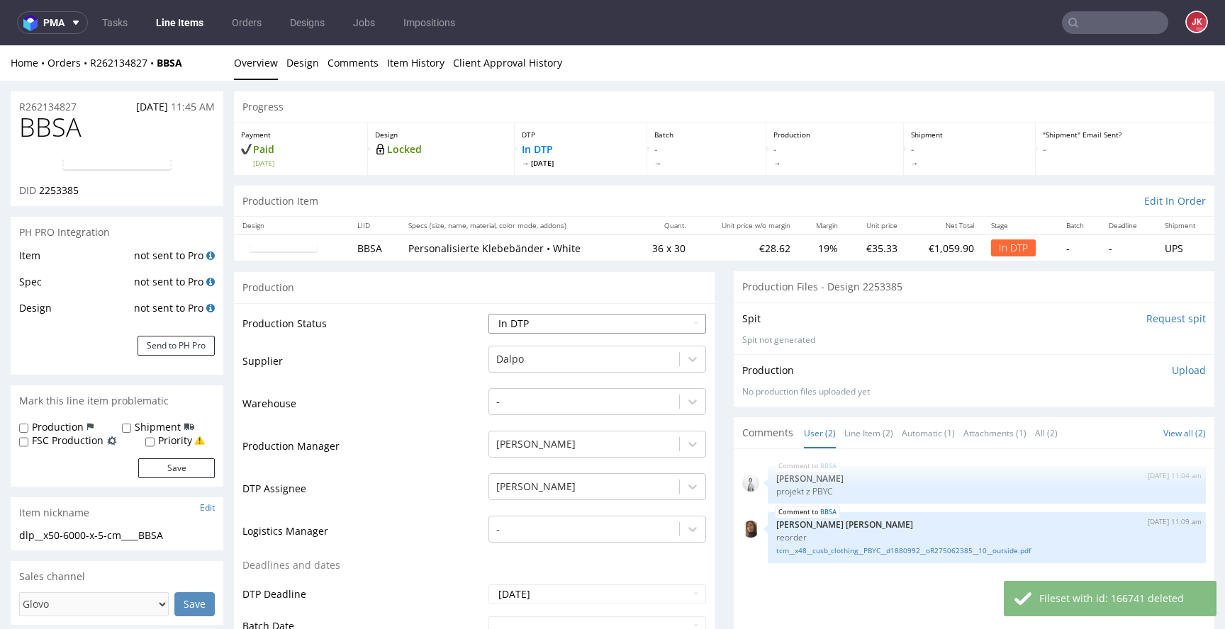
click at [621, 328] on select "Waiting for Artwork Waiting for Diecut Waiting for Mockup Waiting for DTP Waiti…" at bounding box center [597, 324] width 218 height 20
select select "dtp_ca_needed"
click at [488, 314] on select "Waiting for Artwork Waiting for Diecut Waiting for Mockup Waiting for DTP Waiti…" at bounding box center [597, 324] width 218 height 20
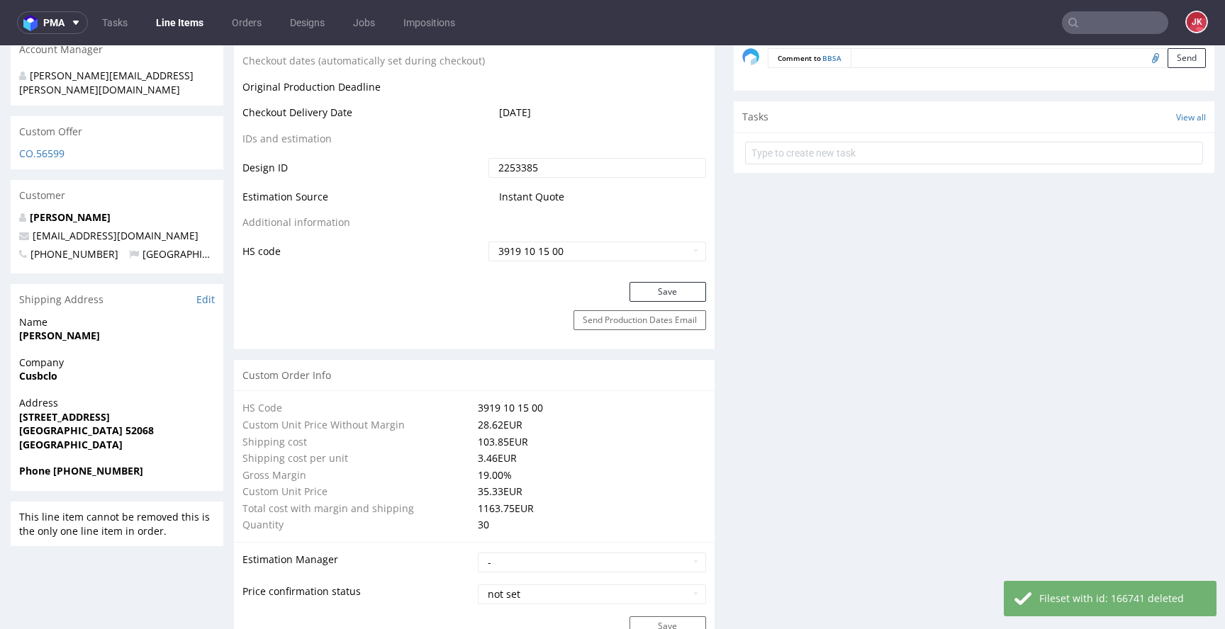
scroll to position [743, 0]
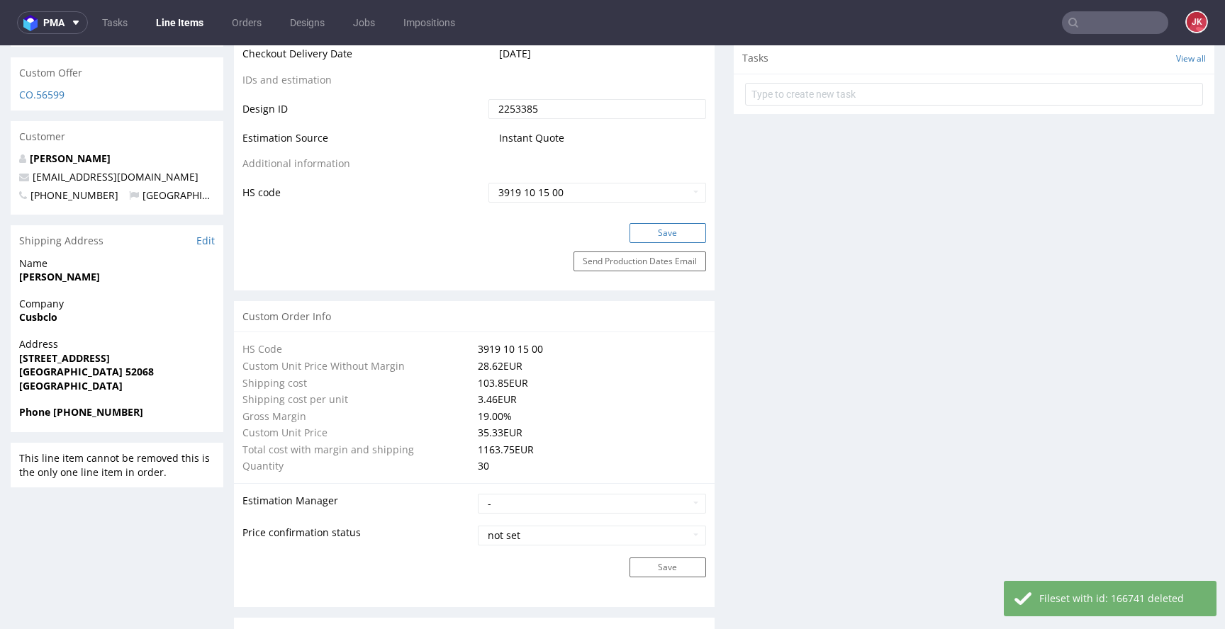
click at [667, 233] on button "Save" at bounding box center [667, 233] width 77 height 20
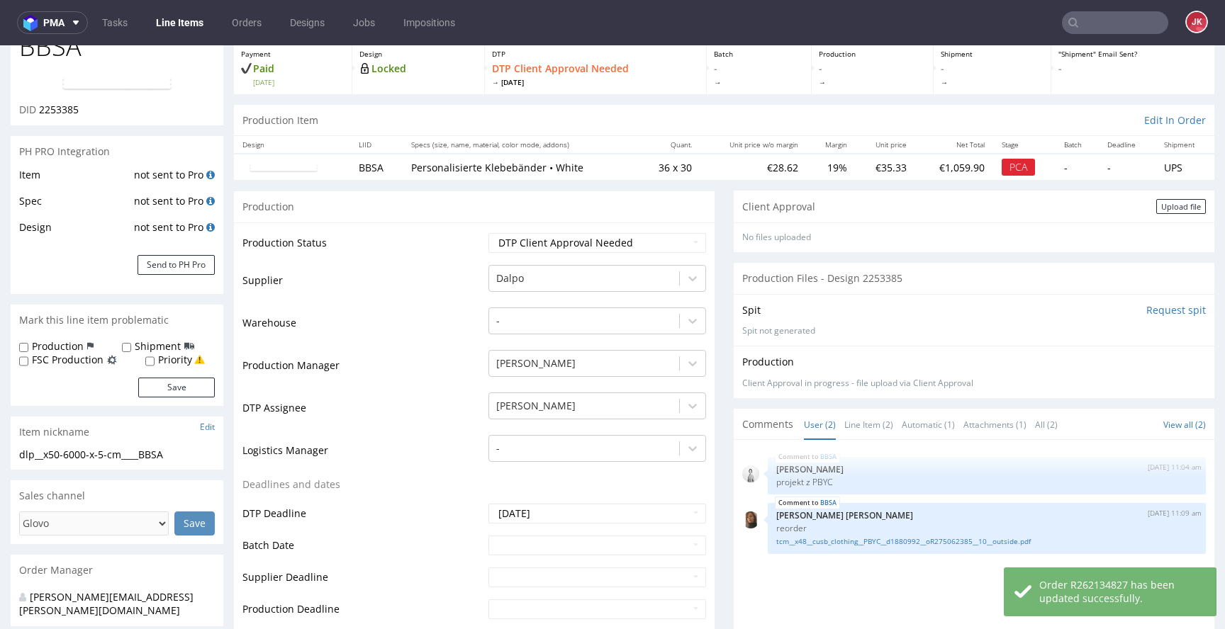
scroll to position [0, 0]
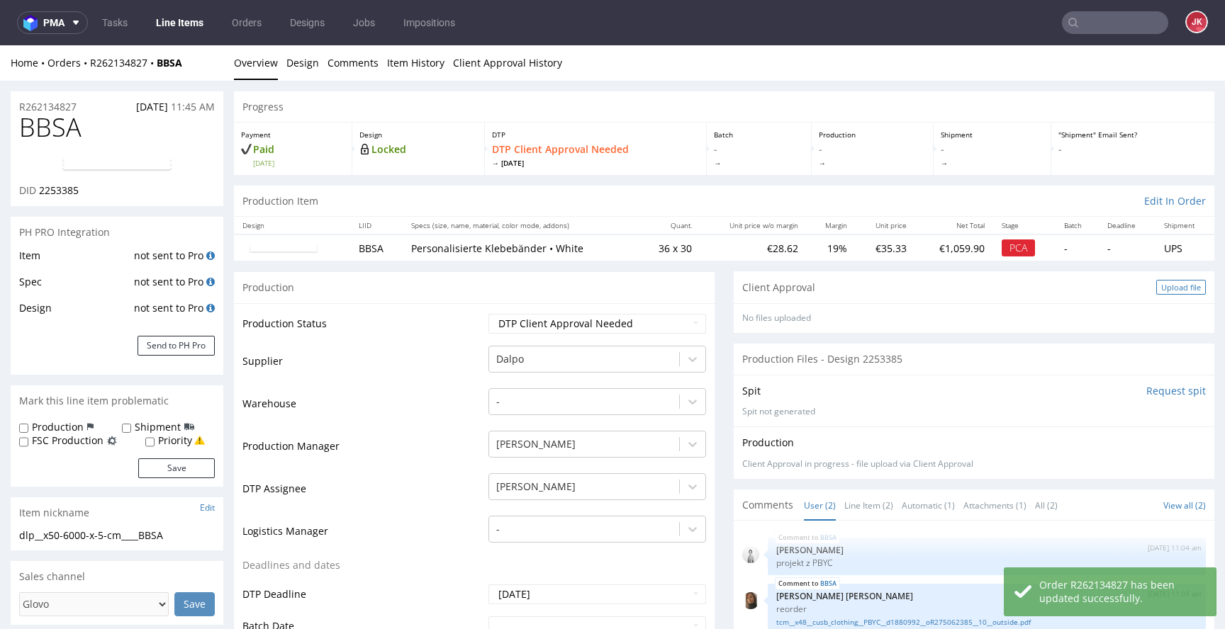
click at [1156, 293] on div "Upload file" at bounding box center [1181, 287] width 50 height 15
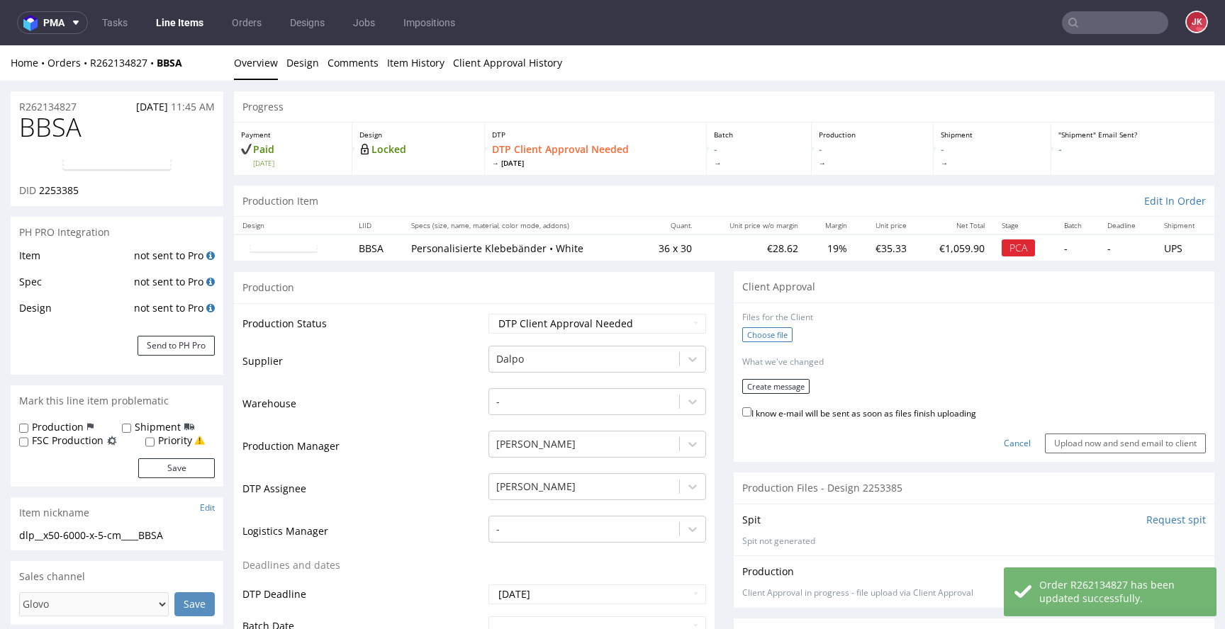
click at [766, 340] on label "Choose file" at bounding box center [767, 335] width 50 height 15
click at [0, 45] on input "Choose file" at bounding box center [0, 45] width 0 height 0
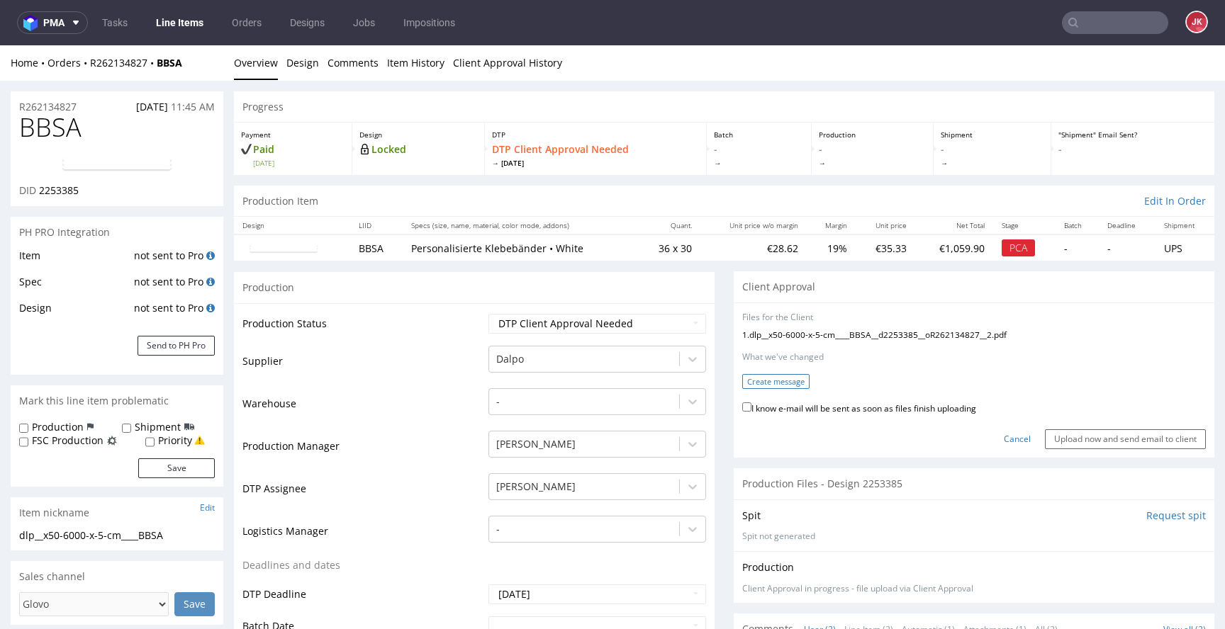
click at [770, 388] on button "Create message" at bounding box center [775, 381] width 67 height 15
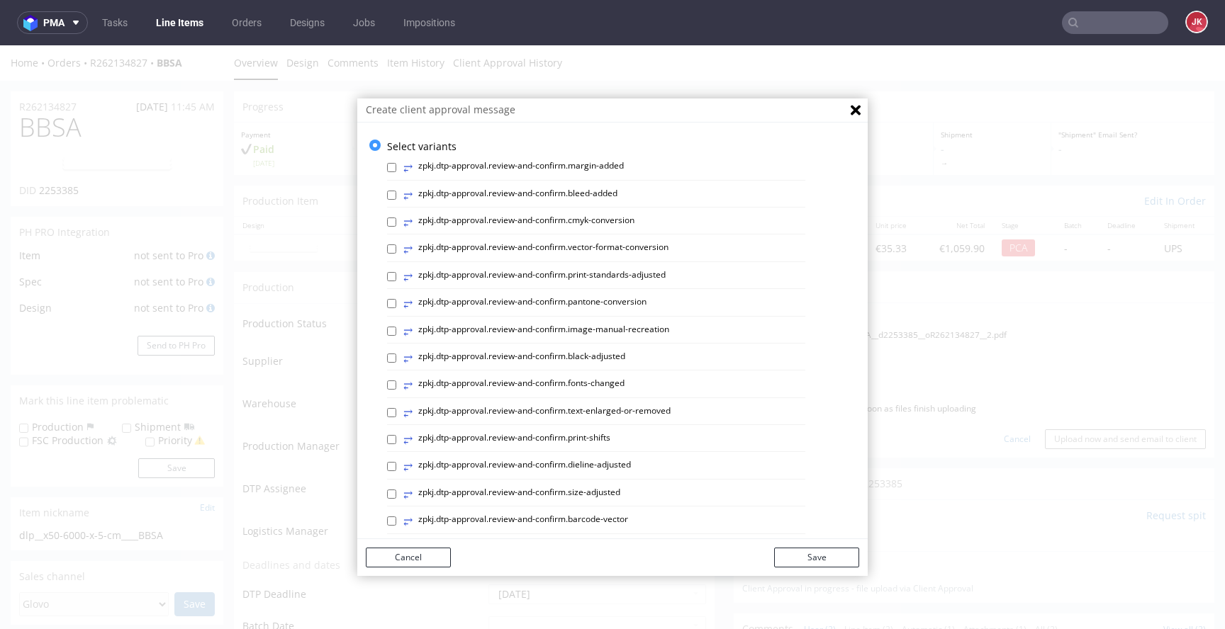
click at [633, 328] on label "⥂ zpkj.dtp-approval.review-and-confirm.image-manual-recreation" at bounding box center [536, 332] width 266 height 16
click at [396, 328] on input "⥂ zpkj.dtp-approval.review-and-confirm.image-manual-recreation" at bounding box center [391, 331] width 9 height 9
checkbox input "true"
click at [807, 559] on button "Save" at bounding box center [816, 558] width 85 height 20
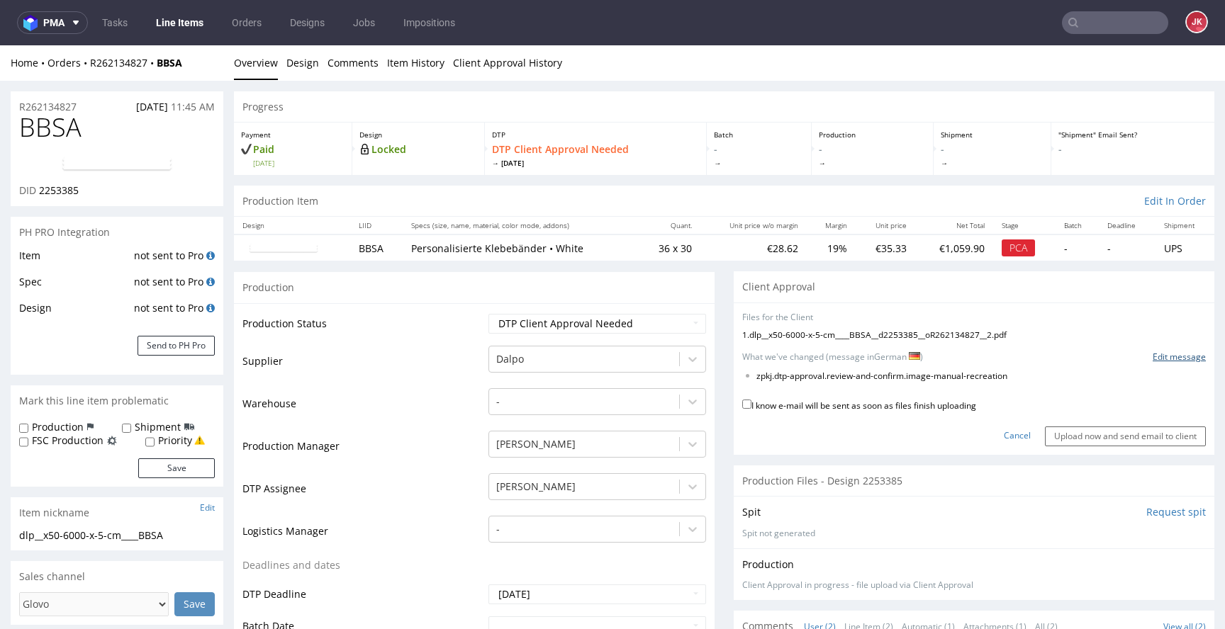
click at [1172, 362] on link "Edit message" at bounding box center [1179, 358] width 53 height 12
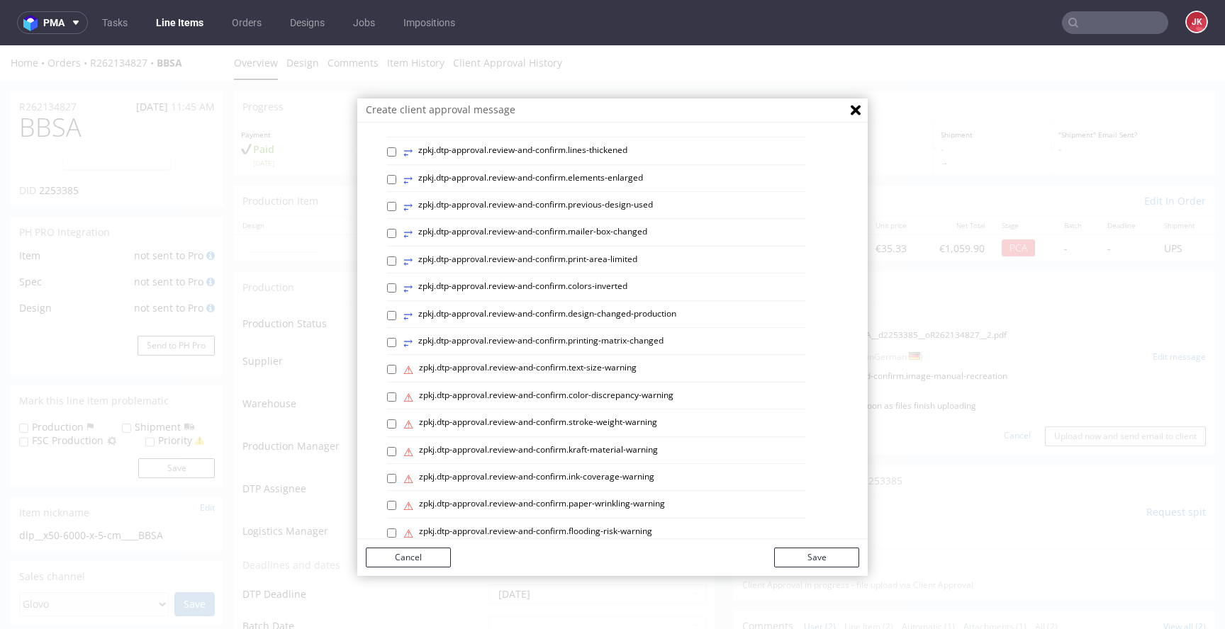
scroll to position [598, 0]
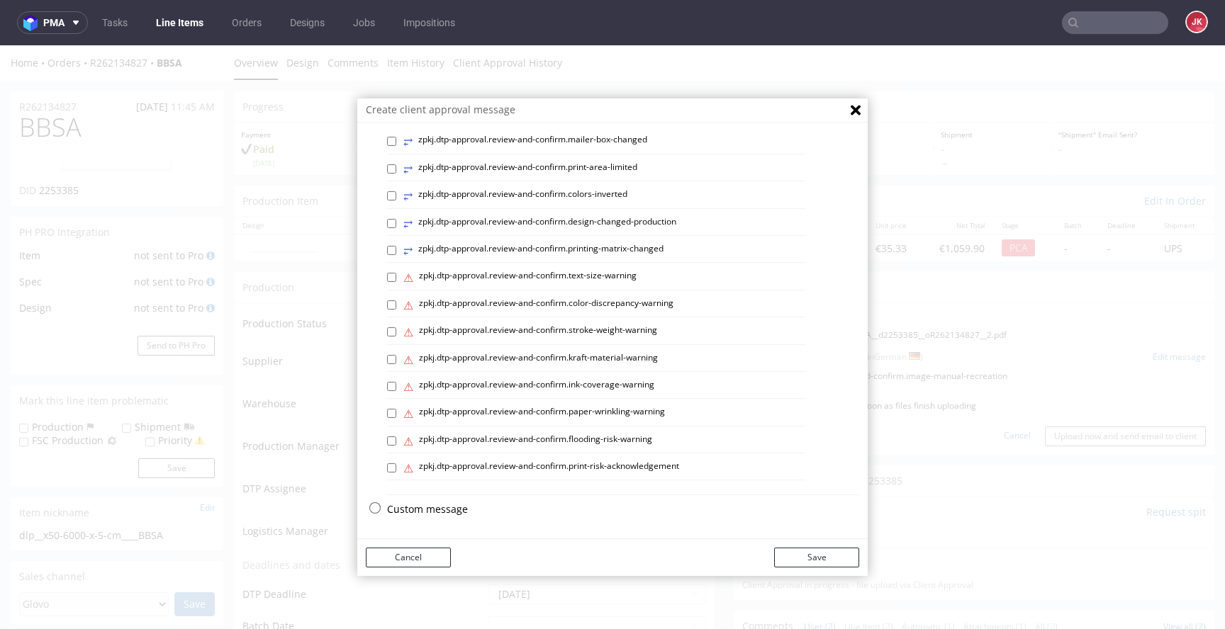
click at [427, 508] on p "Custom message" at bounding box center [623, 510] width 472 height 14
checkbox input "false"
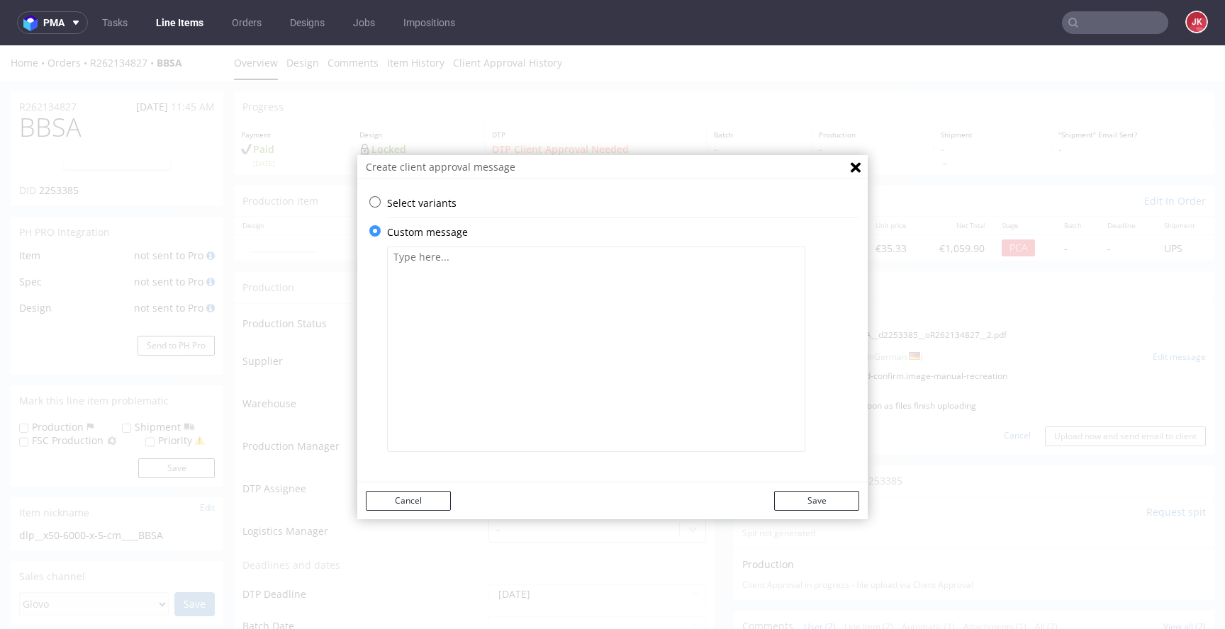
scroll to position [0, 0]
click at [576, 328] on textarea at bounding box center [596, 350] width 418 height 206
paste textarea "Kundengenehmigung erforderlich. Ihr Design wurde an die richtige Vorlage angepa…"
type textarea "Kundengenehmigung erforderlich. Ihr Design wurde an die richtige Vorlage angepa…"
click at [808, 505] on button "Save" at bounding box center [816, 501] width 85 height 20
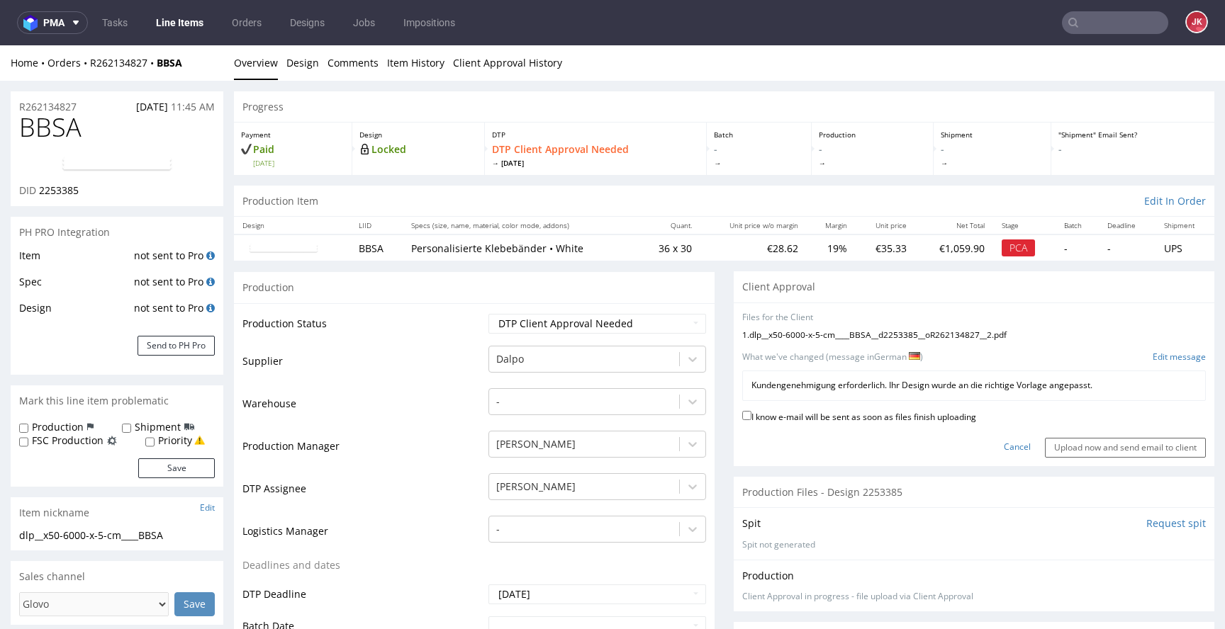
click at [826, 415] on label "I know e-mail will be sent as soon as files finish uploading" at bounding box center [859, 416] width 234 height 16
click at [751, 415] on input "I know e-mail will be sent as soon as files finish uploading" at bounding box center [746, 415] width 9 height 9
checkbox input "true"
click at [1066, 444] on input "Upload now and send email to client" at bounding box center [1125, 448] width 161 height 20
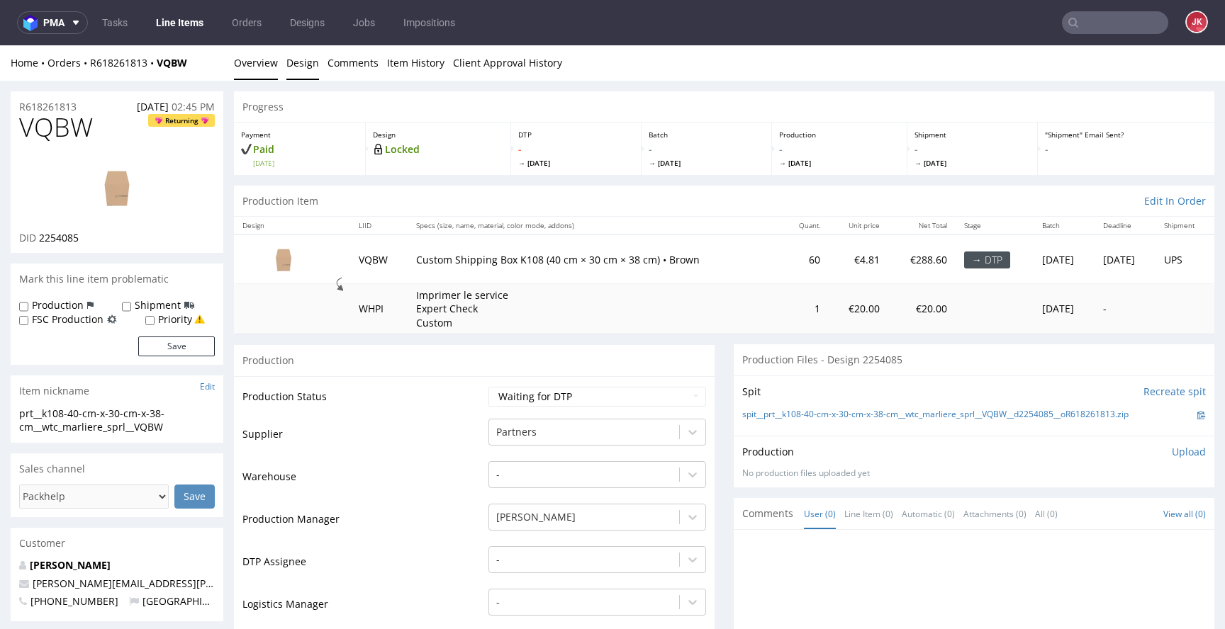
click at [310, 65] on link "Design" at bounding box center [302, 62] width 33 height 35
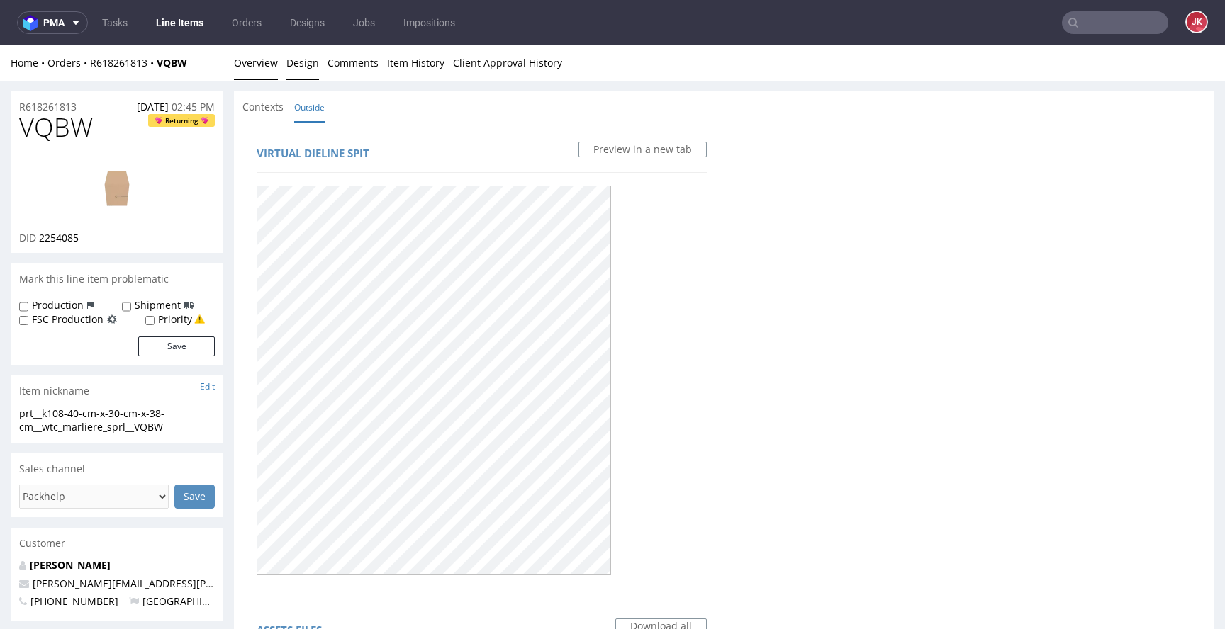
click at [274, 69] on link "Overview" at bounding box center [256, 62] width 44 height 35
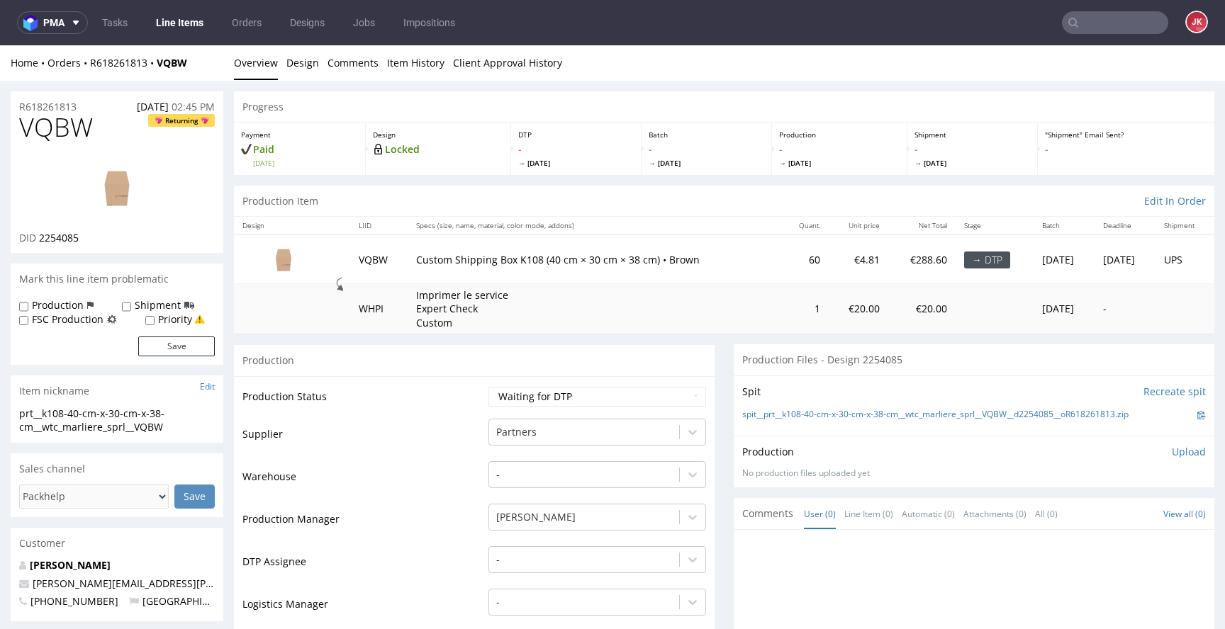
click at [79, 153] on link at bounding box center [116, 188] width 113 height 86
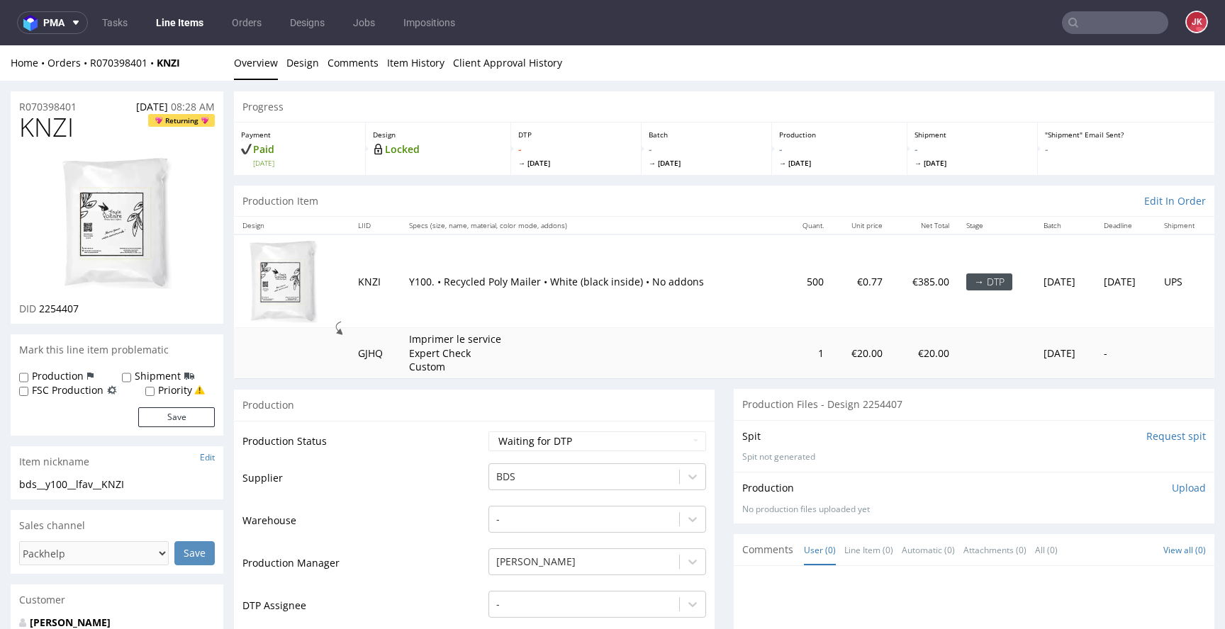
click at [461, 437] on td "Production Status" at bounding box center [363, 446] width 242 height 32
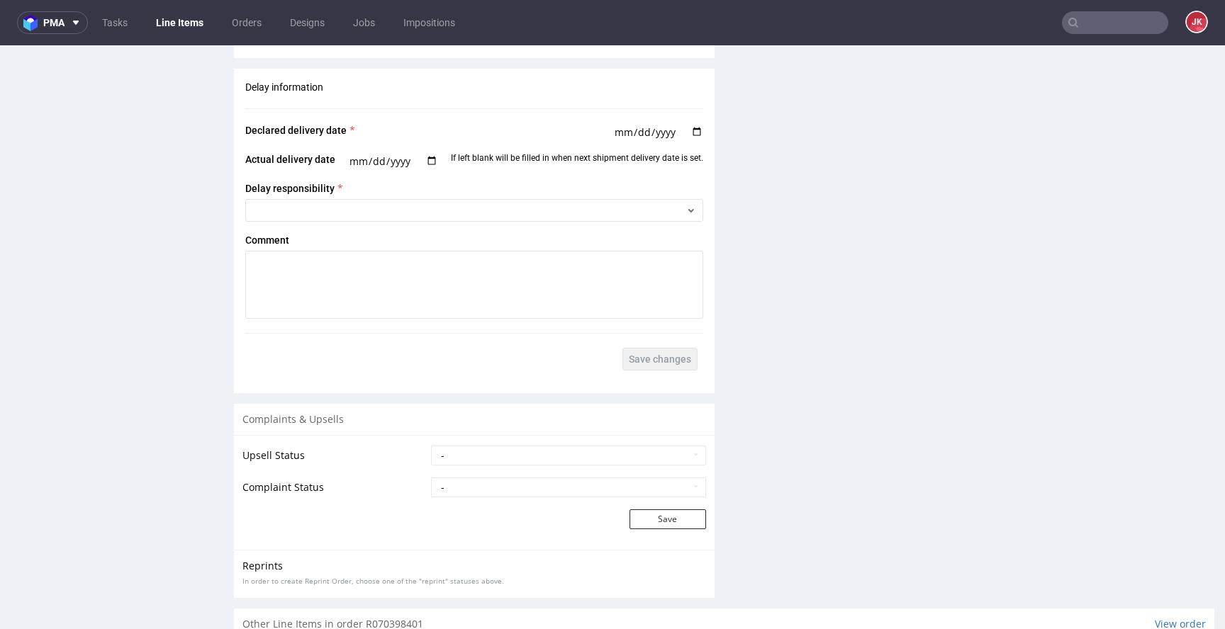
scroll to position [2238, 0]
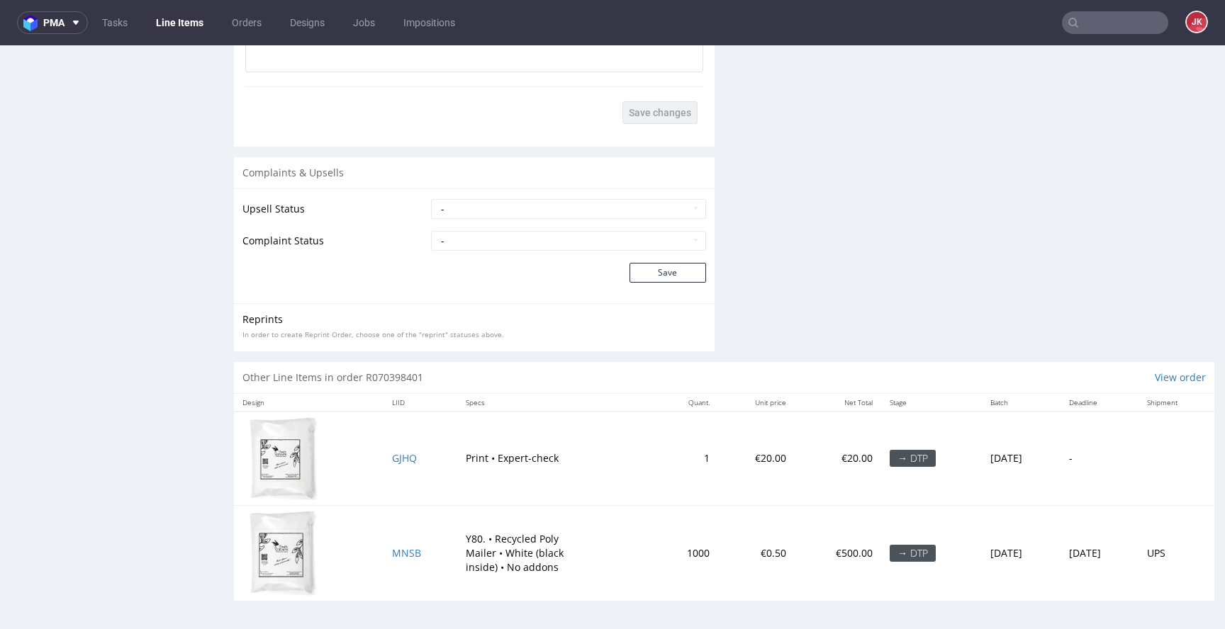
click at [384, 559] on td "MNSB" at bounding box center [421, 553] width 74 height 96
click at [384, 566] on td "MNSB" at bounding box center [421, 553] width 74 height 96
click at [393, 558] on span "MNSB" at bounding box center [406, 553] width 29 height 13
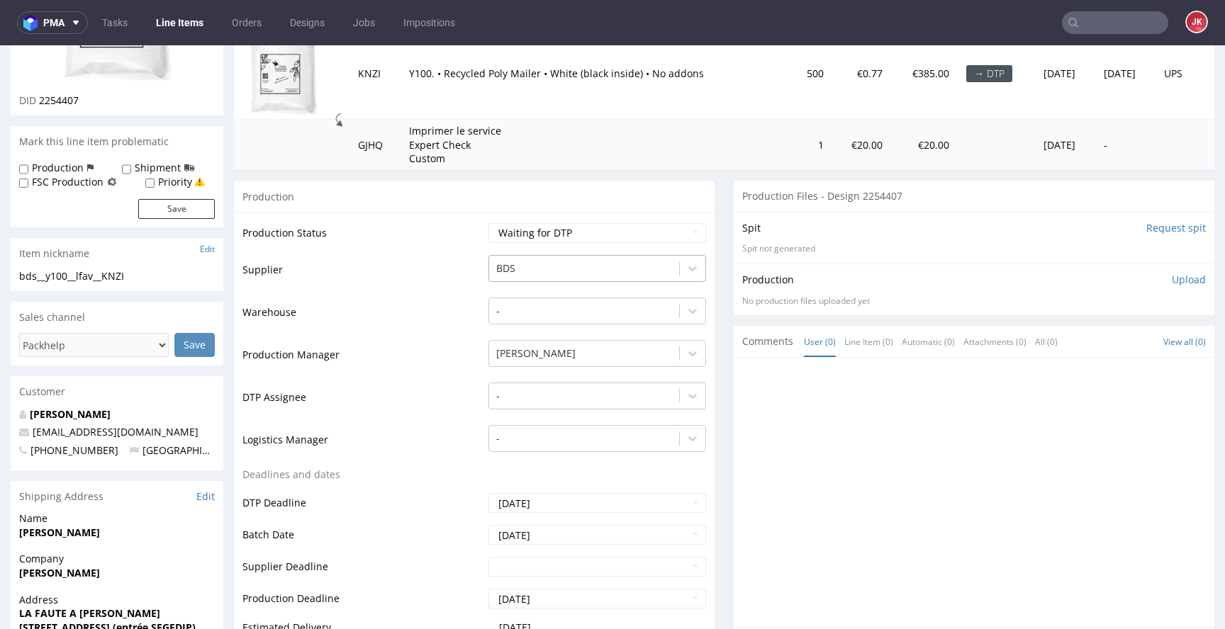
scroll to position [257, 0]
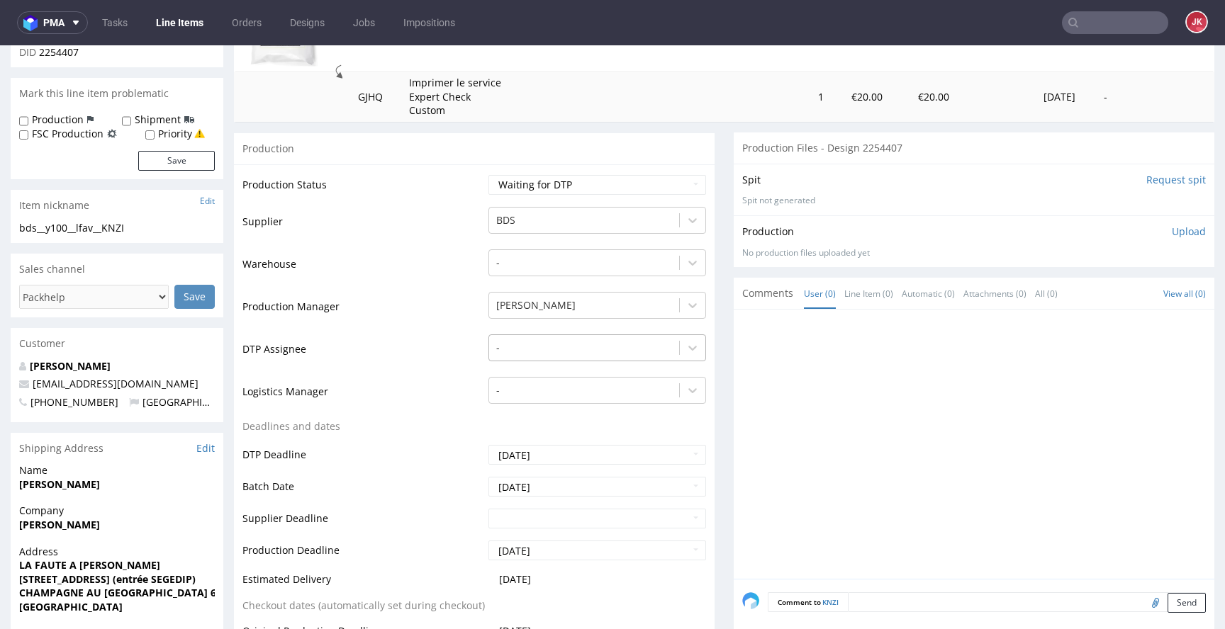
click at [603, 349] on div at bounding box center [584, 348] width 176 height 17
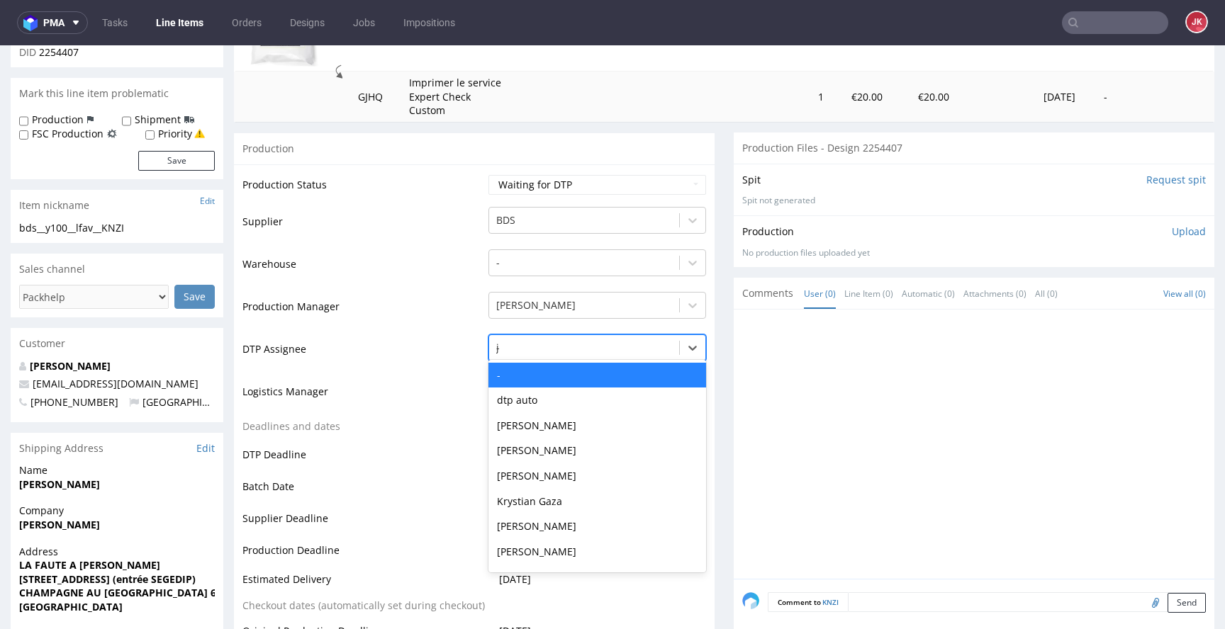
type input "jan"
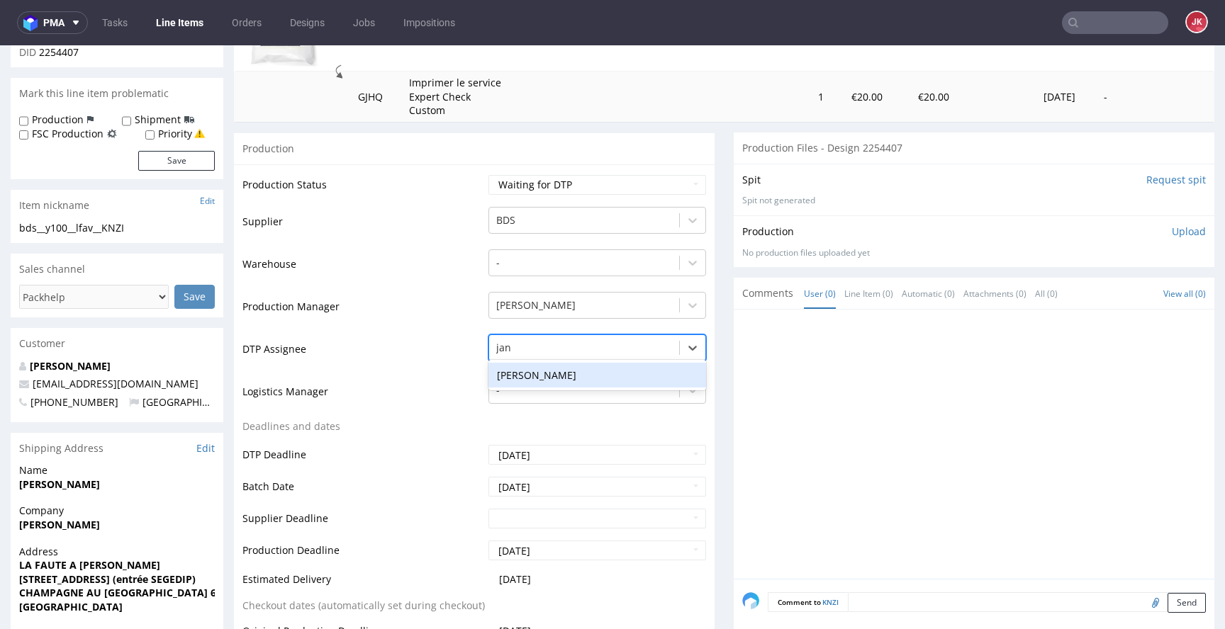
click at [548, 373] on div "[PERSON_NAME]" at bounding box center [597, 376] width 218 height 26
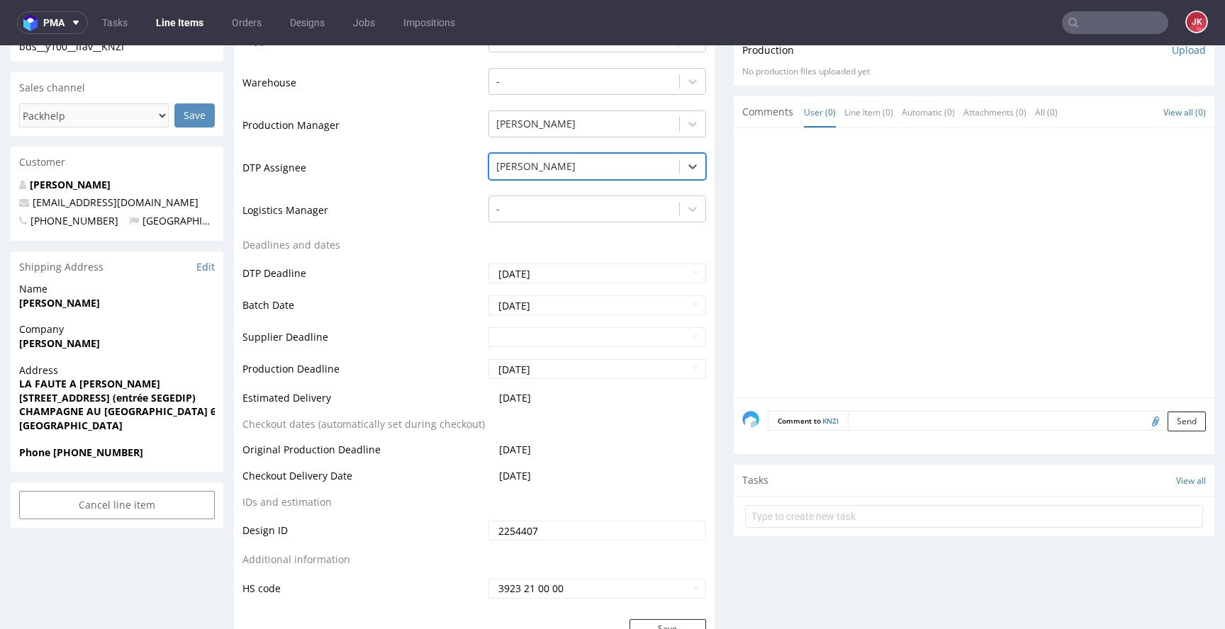
scroll to position [586, 0]
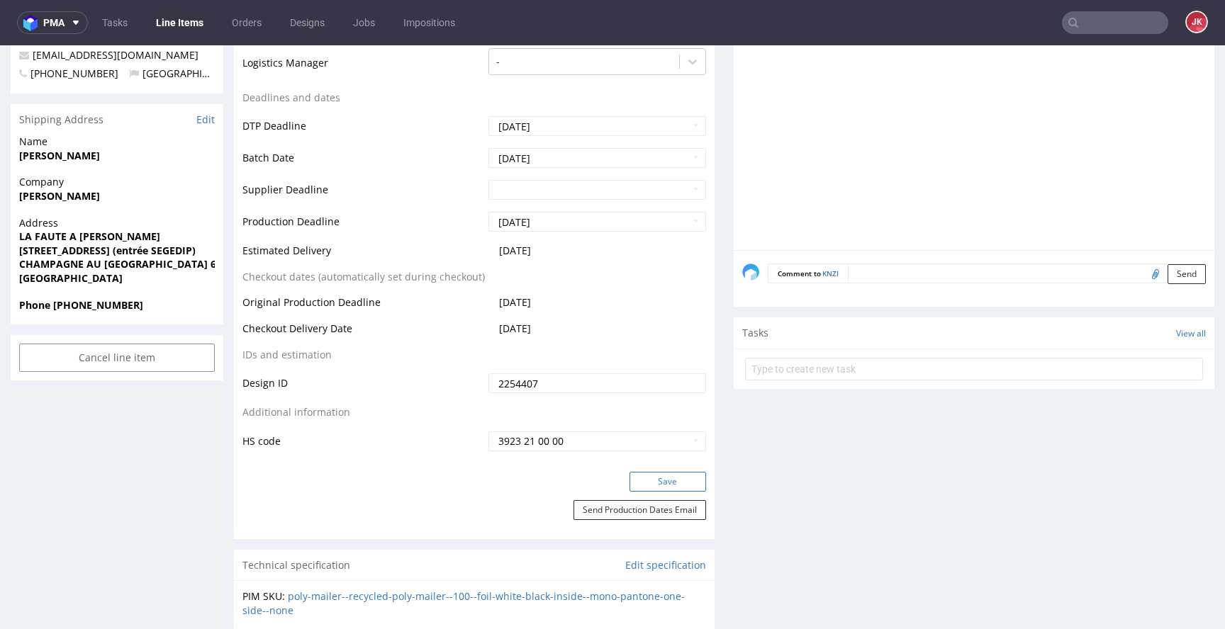
click at [640, 478] on button "Save" at bounding box center [667, 482] width 77 height 20
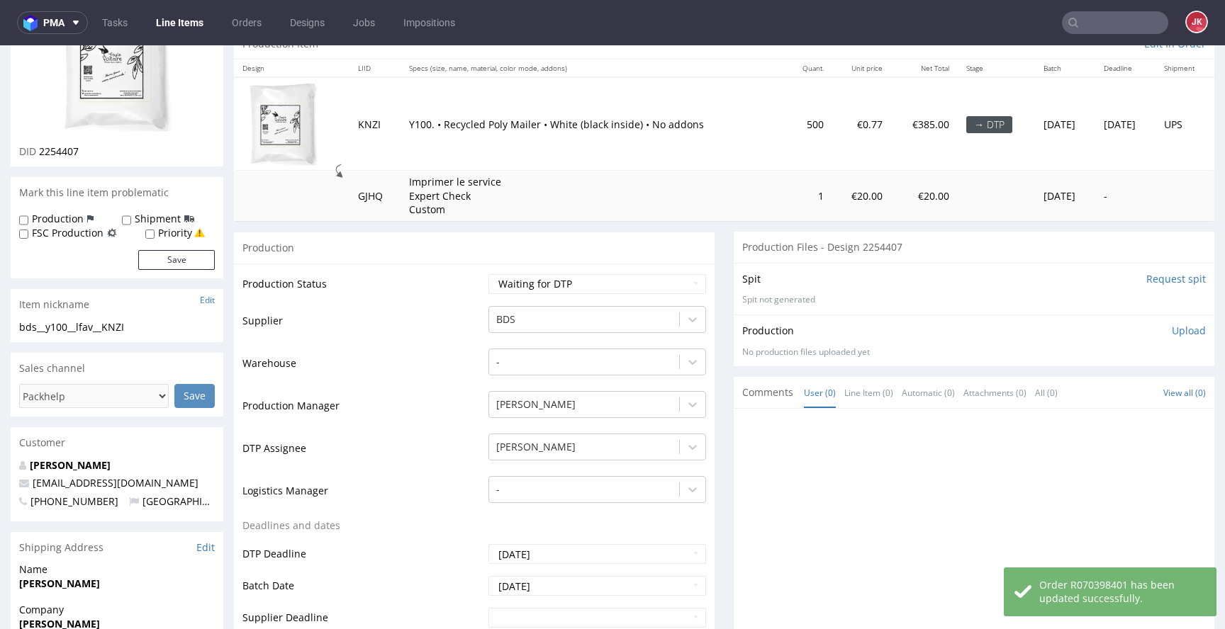
scroll to position [0, 0]
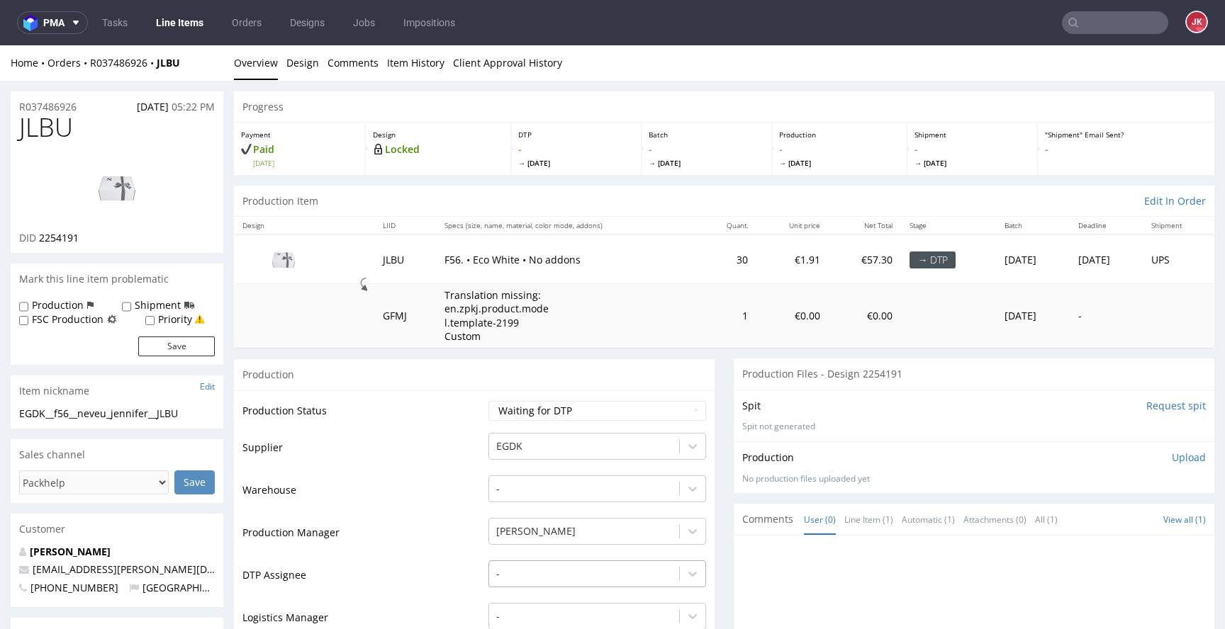
click at [561, 580] on div "-" at bounding box center [597, 571] width 218 height 20
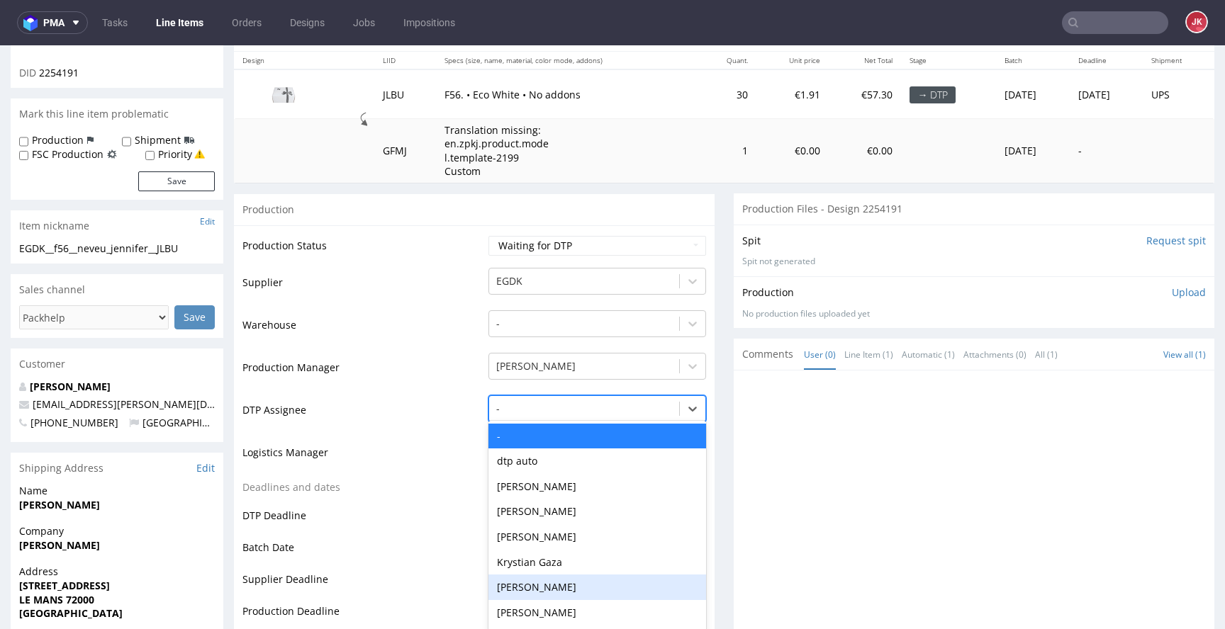
scroll to position [174, 0]
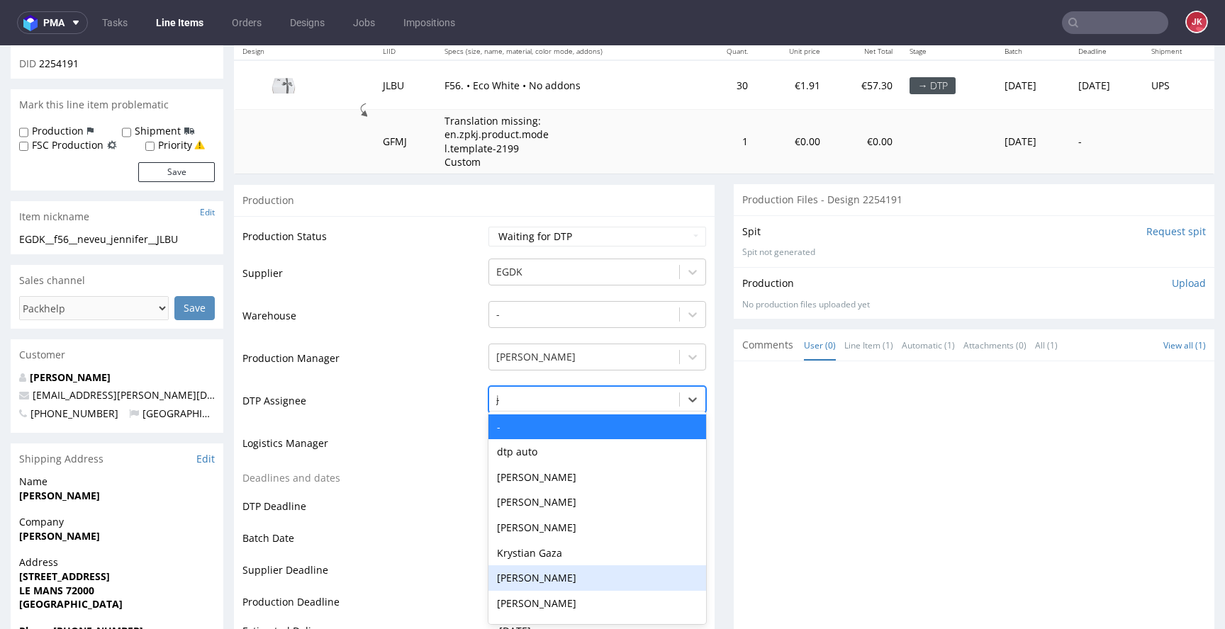
type input "jan"
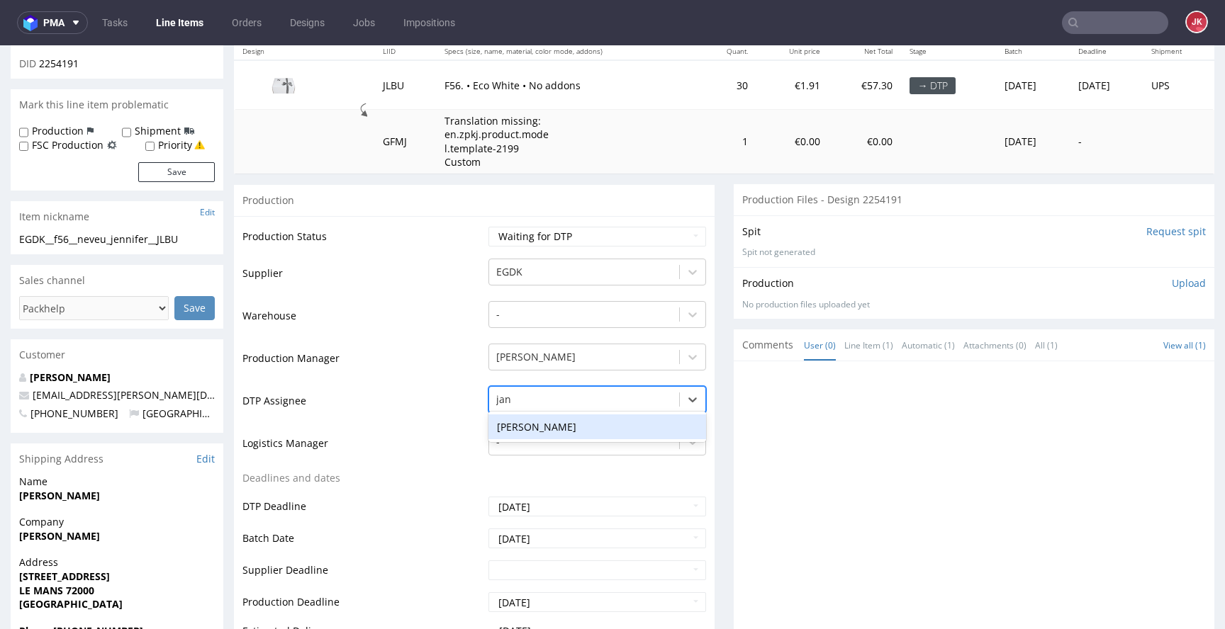
click at [571, 420] on div "[PERSON_NAME]" at bounding box center [597, 428] width 218 height 26
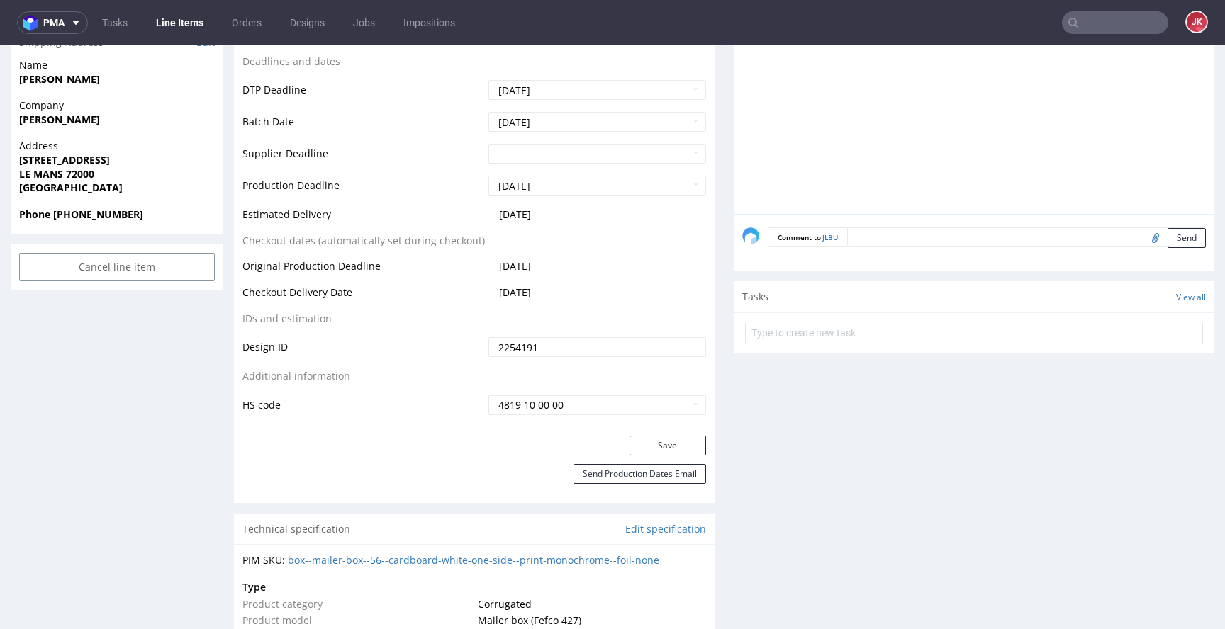
scroll to position [685, 0]
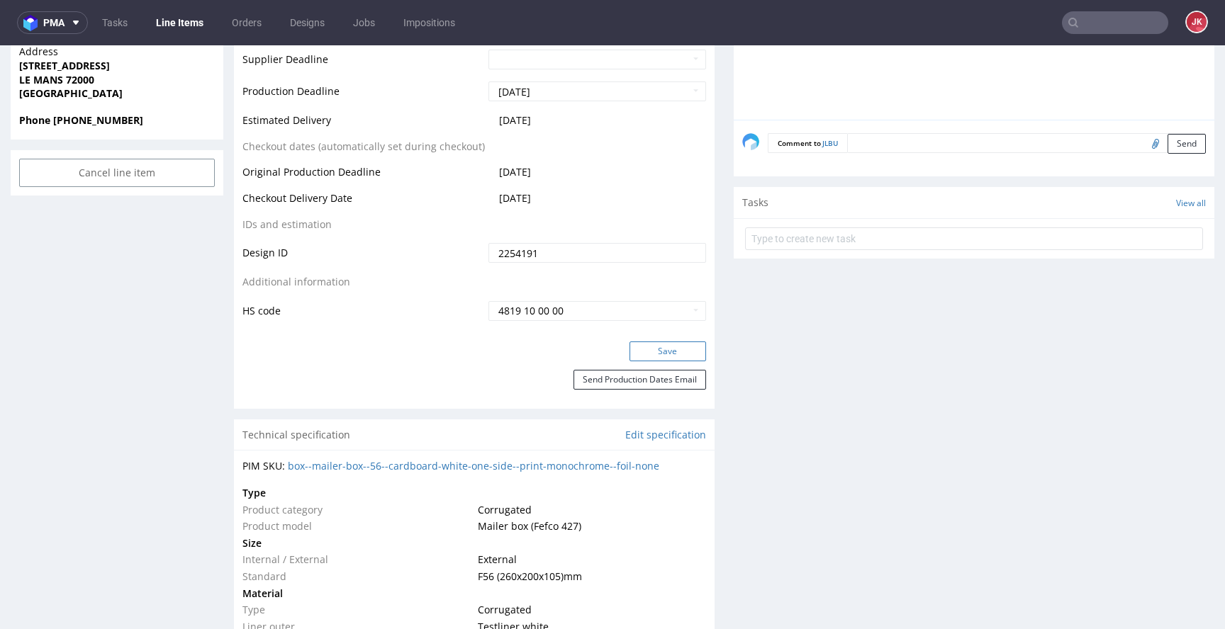
click at [648, 354] on button "Save" at bounding box center [667, 352] width 77 height 20
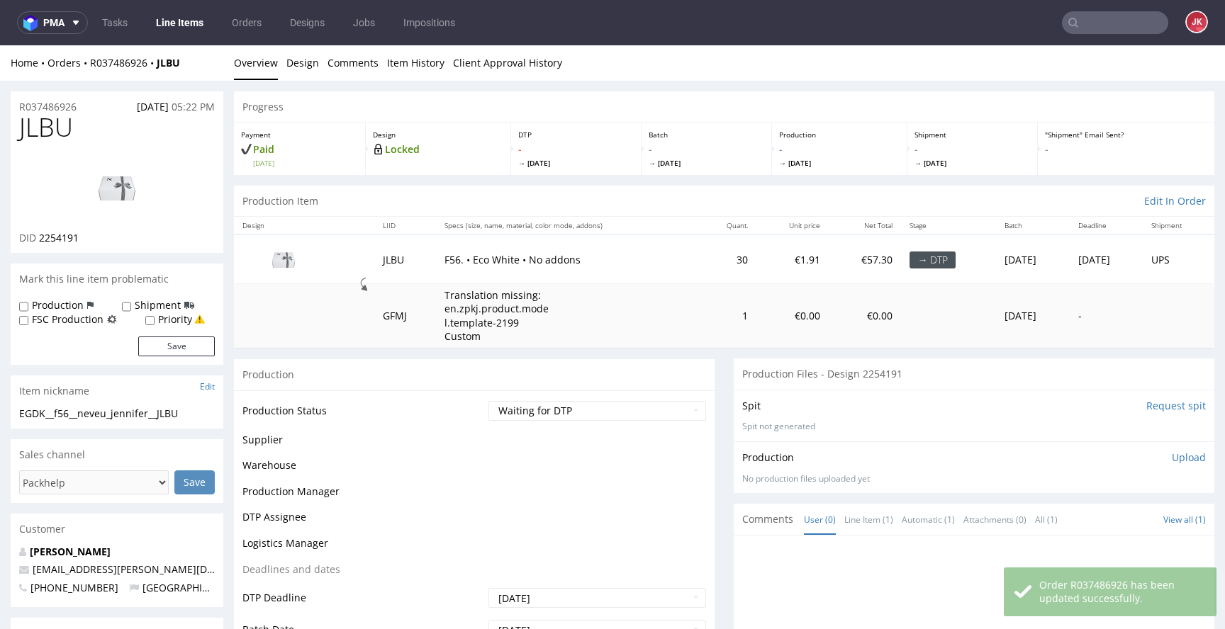
scroll to position [0, 0]
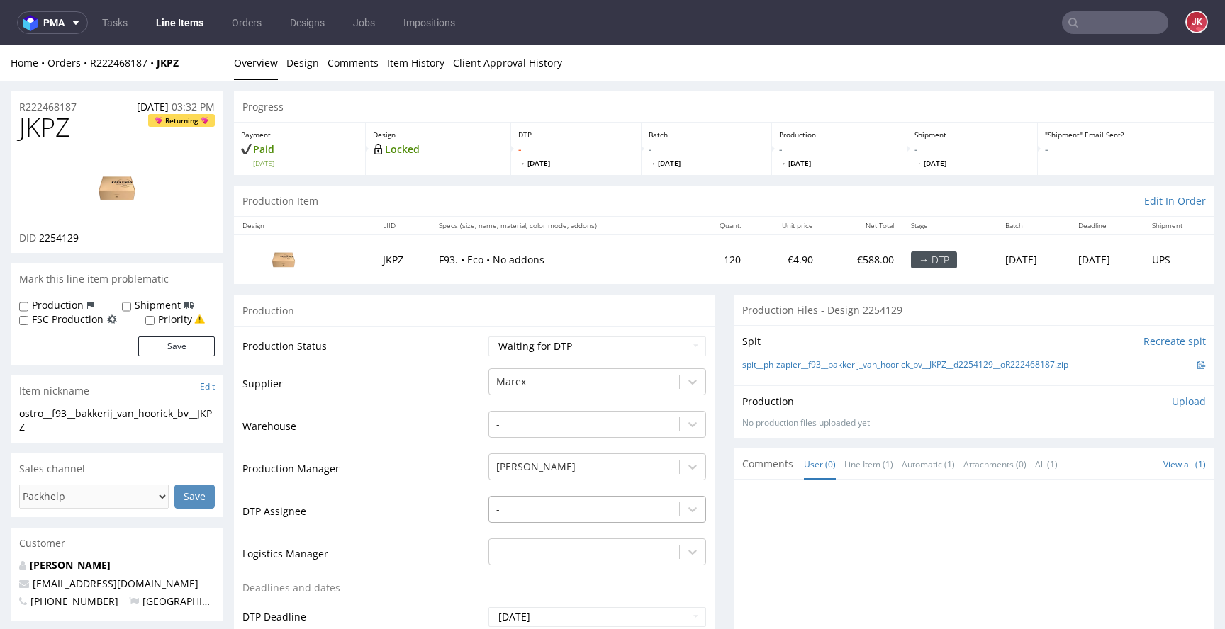
click at [562, 504] on div "-" at bounding box center [597, 506] width 218 height 20
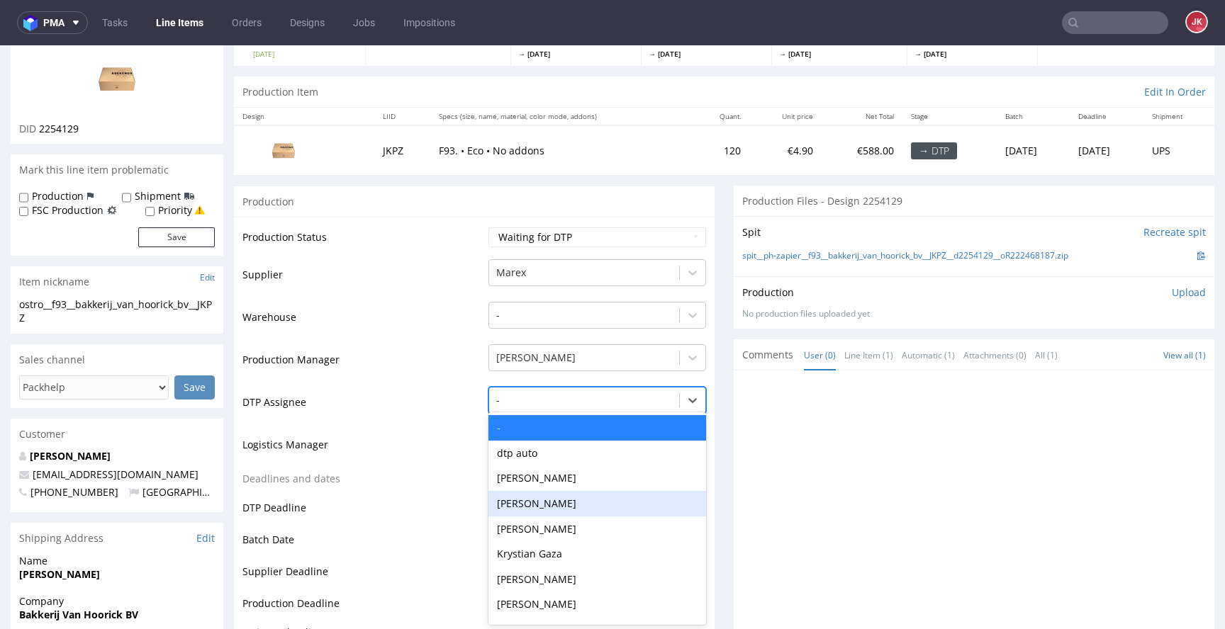
scroll to position [111, 0]
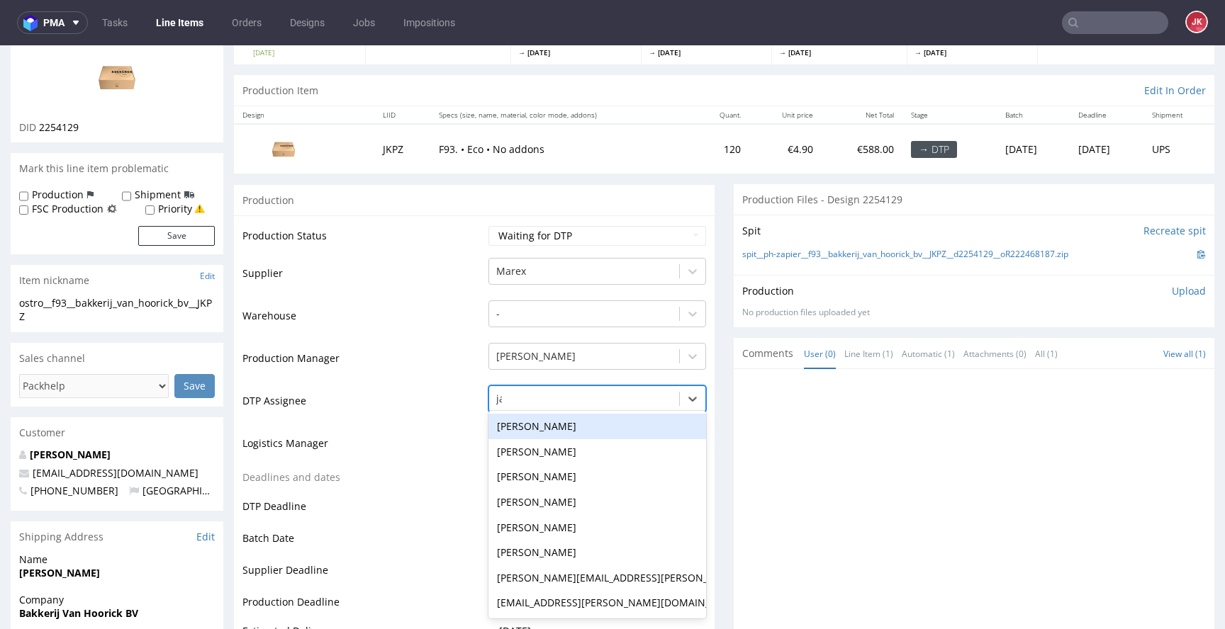
type input "jan"
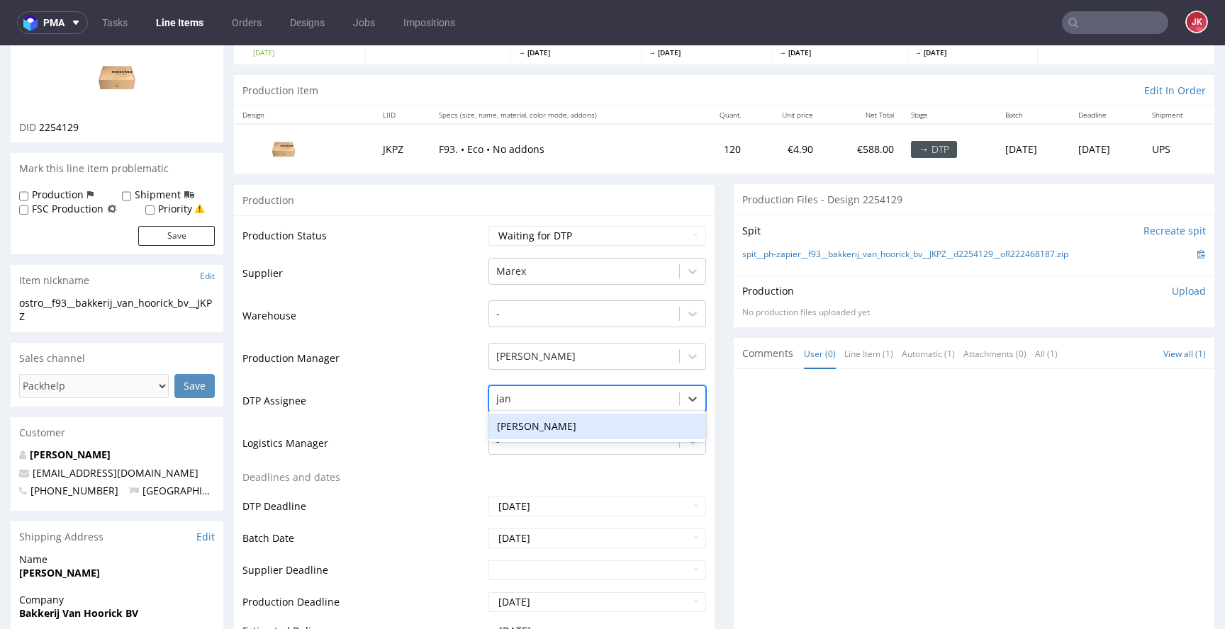
click at [612, 420] on div "[PERSON_NAME]" at bounding box center [597, 427] width 218 height 26
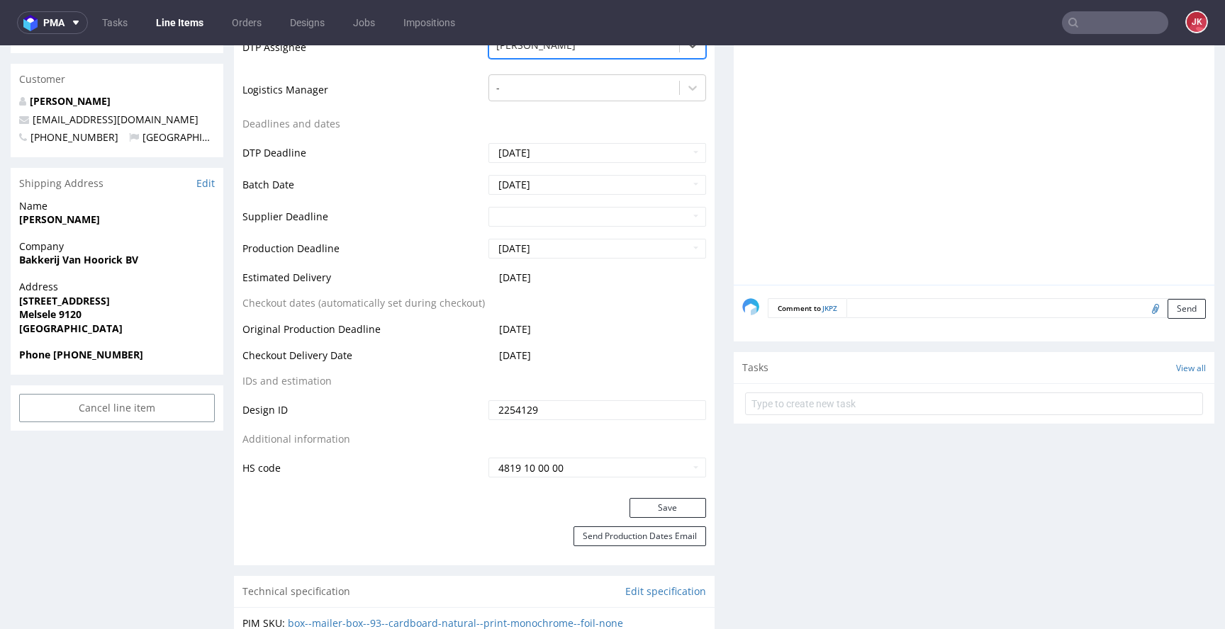
scroll to position [497, 0]
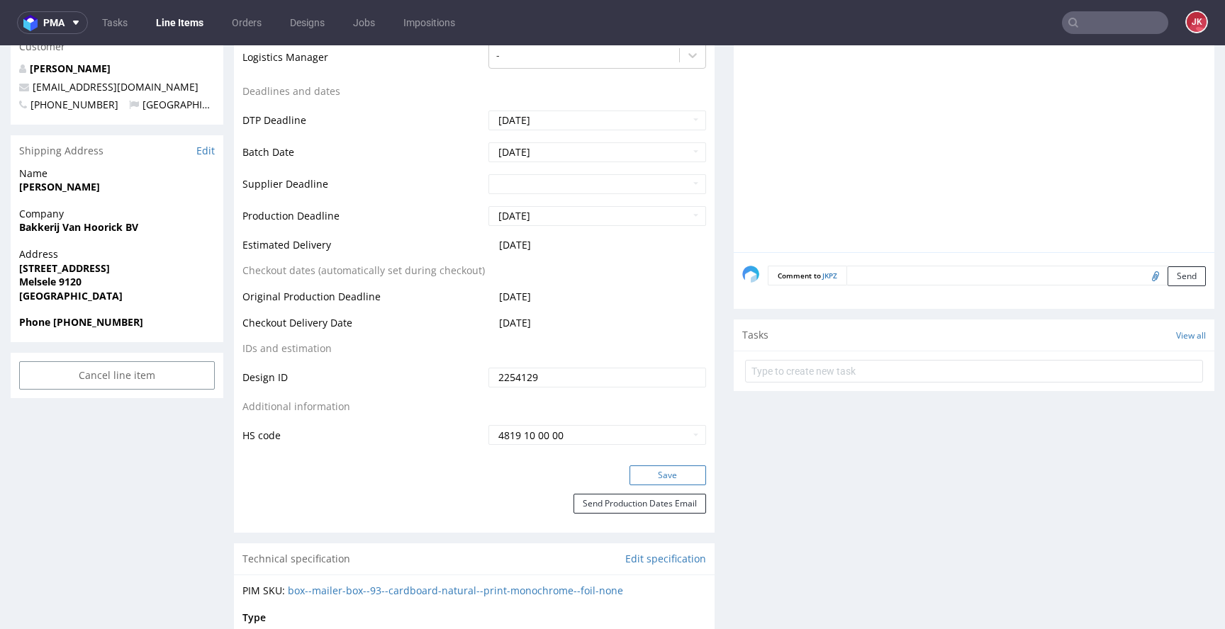
click at [637, 468] on button "Save" at bounding box center [667, 476] width 77 height 20
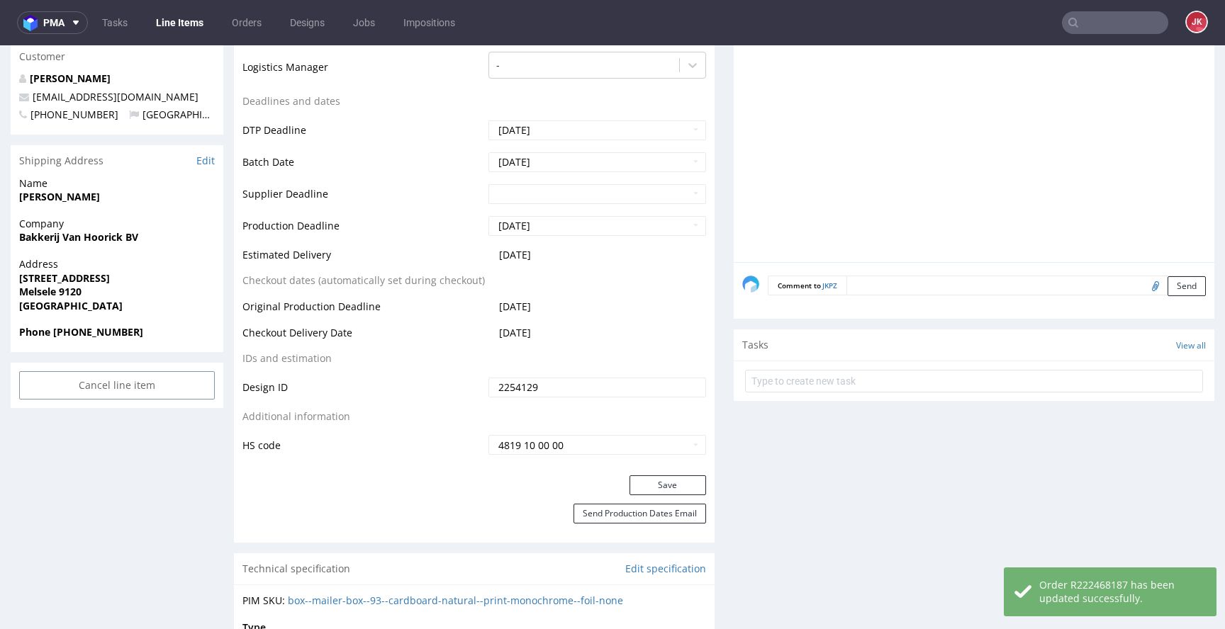
scroll to position [0, 0]
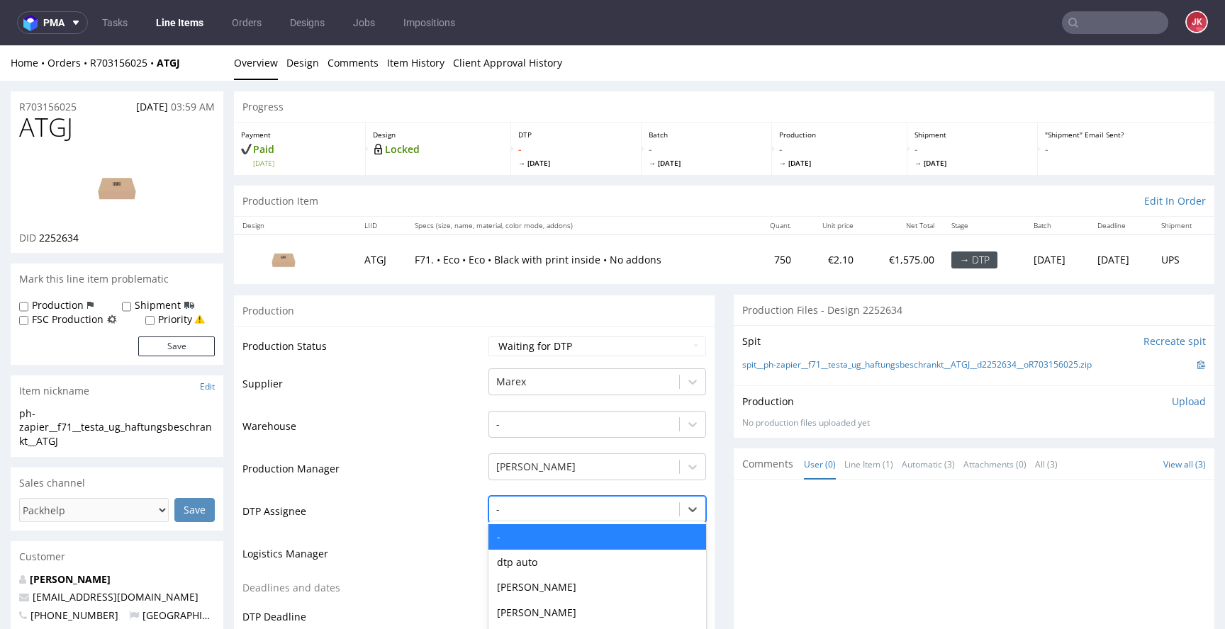
scroll to position [111, 0]
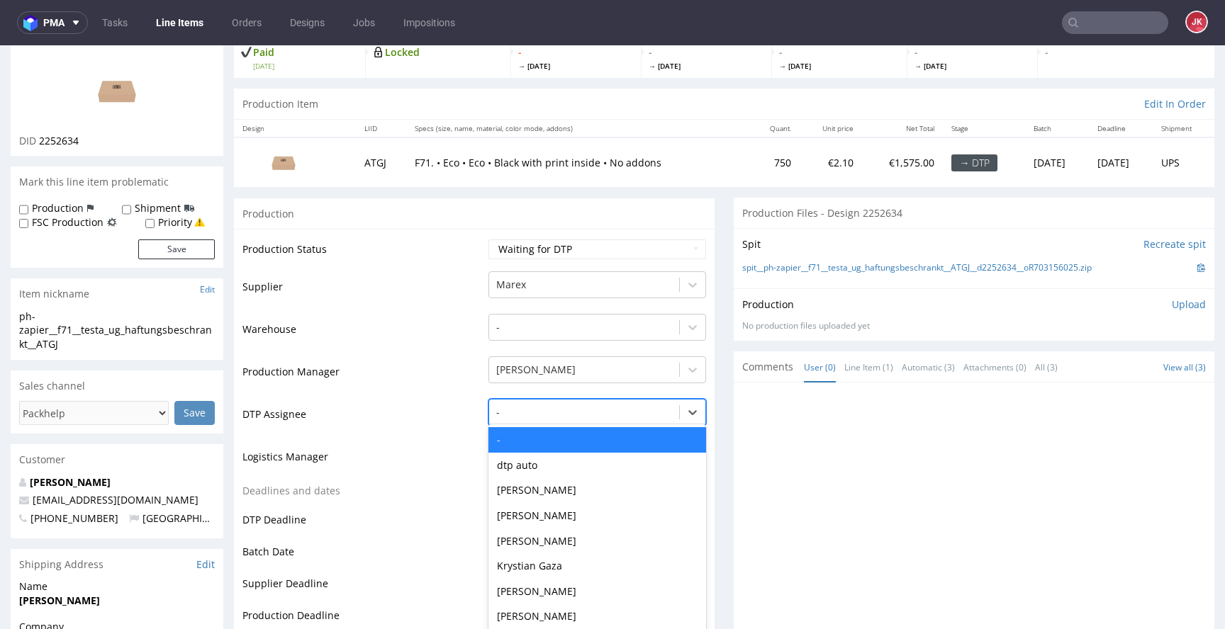
click at [532, 419] on div "- selected, 1 of 31. 31 results available. Use Up and Down to choose options, p…" at bounding box center [597, 409] width 218 height 20
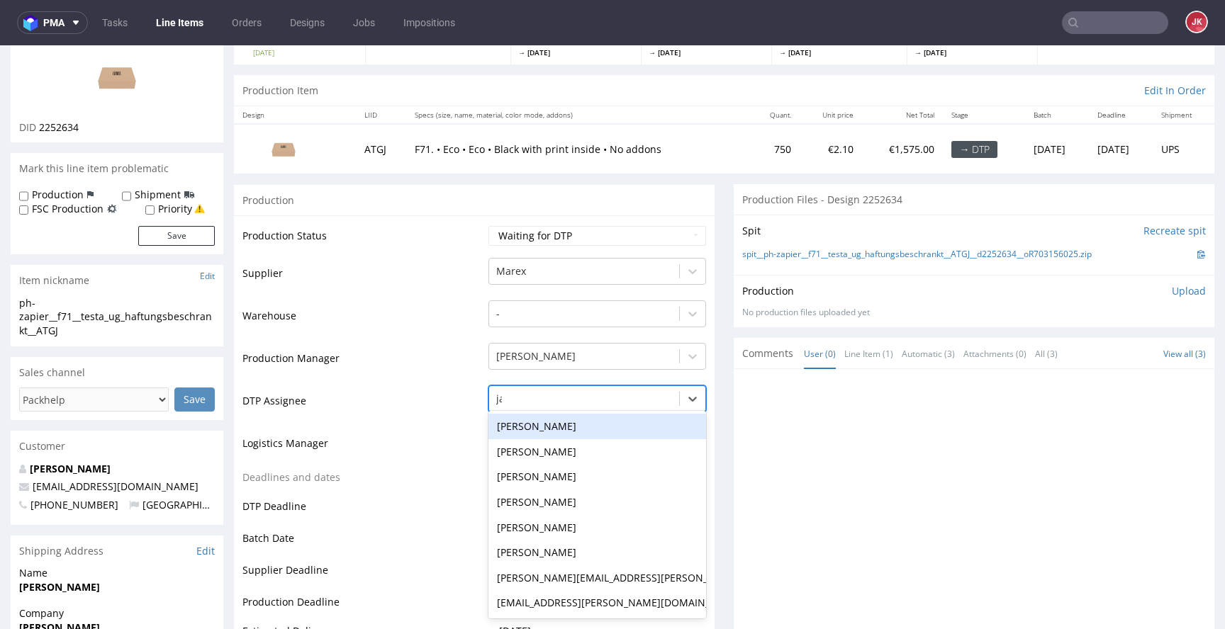
type input "jan"
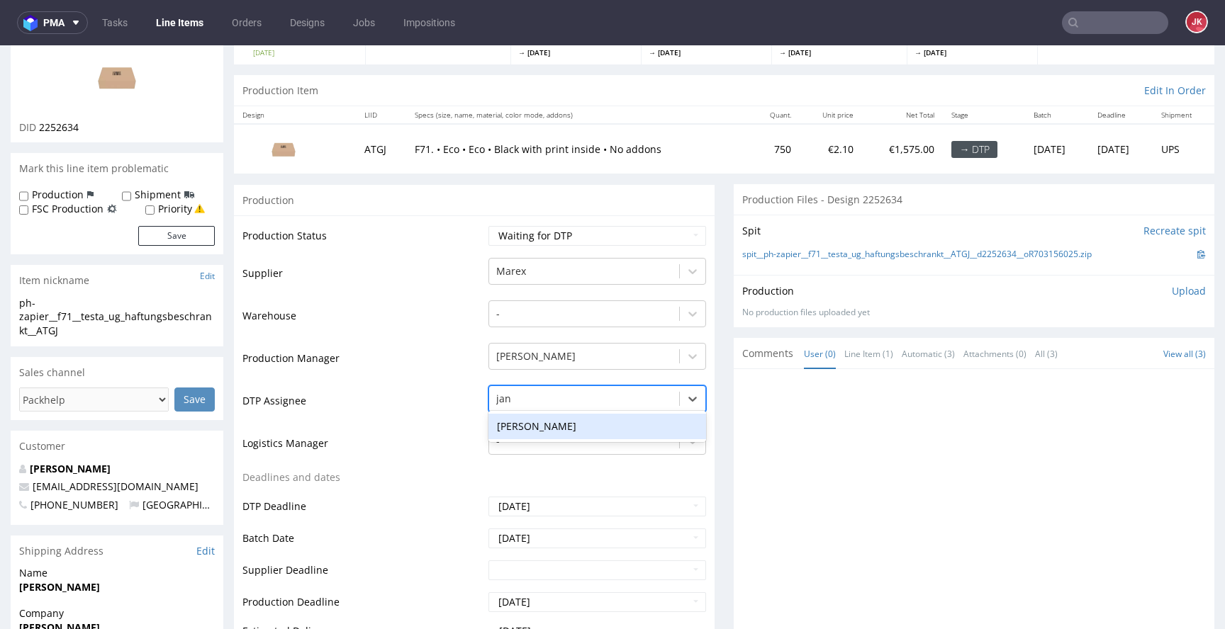
click at [547, 421] on div "[PERSON_NAME]" at bounding box center [597, 427] width 218 height 26
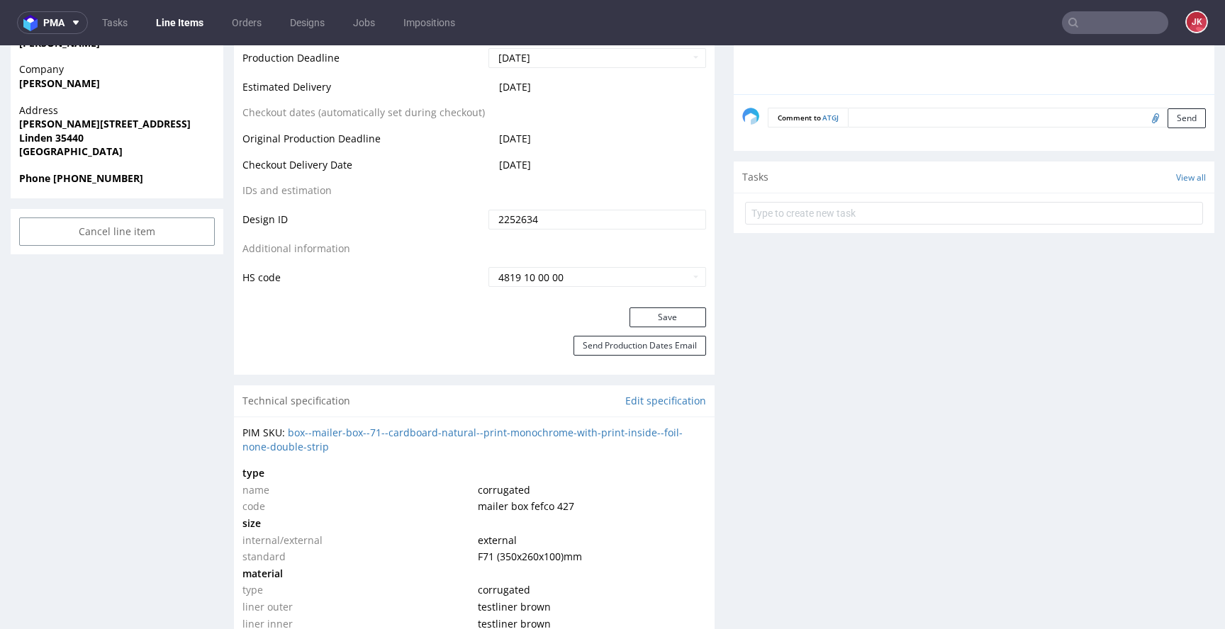
scroll to position [705, 0]
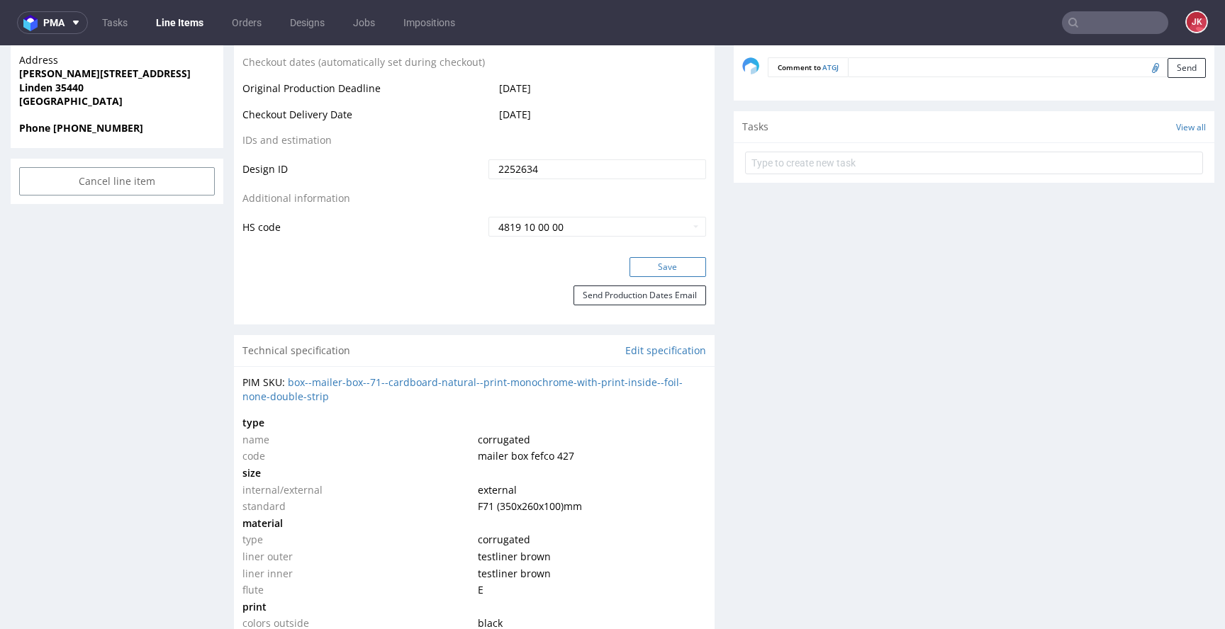
click at [629, 269] on button "Save" at bounding box center [667, 267] width 77 height 20
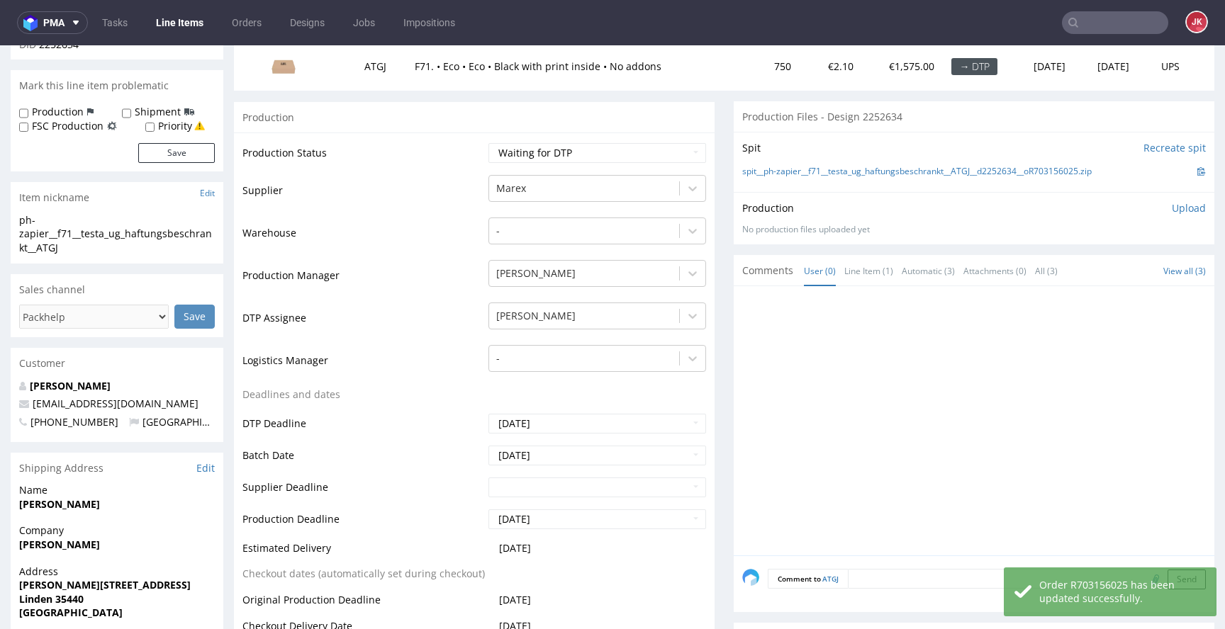
scroll to position [0, 0]
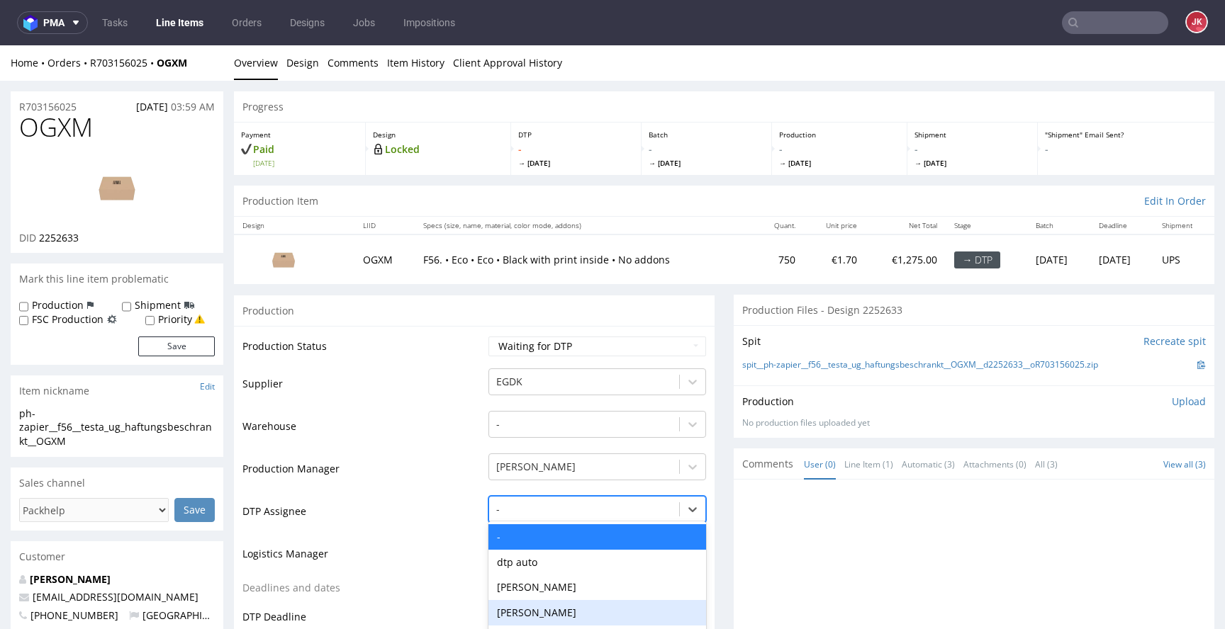
scroll to position [111, 0]
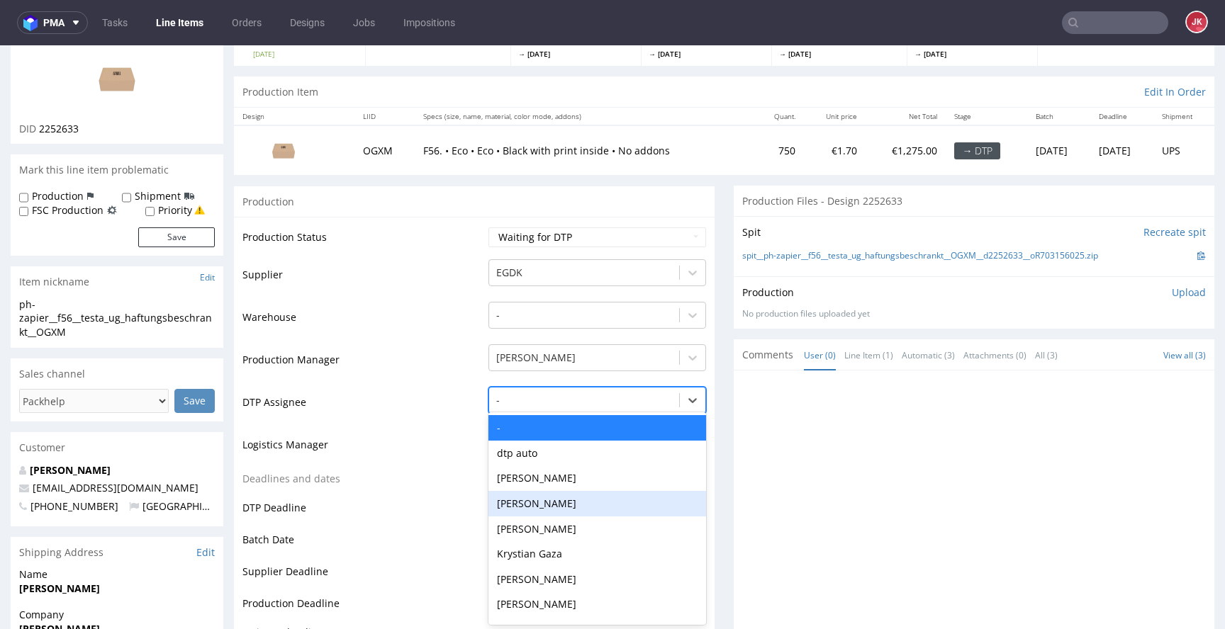
click at [556, 407] on div "Katarzyna Drabczyk, 4 of 31. 31 results available. Use Up and Down to choose op…" at bounding box center [597, 397] width 218 height 20
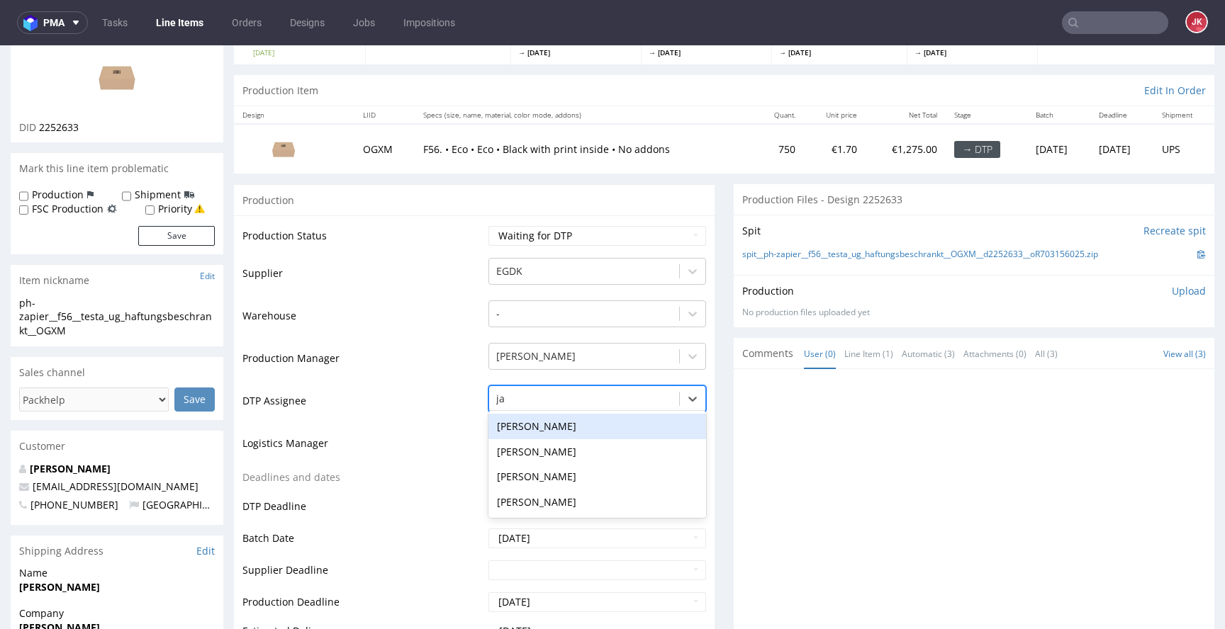
type input "jan"
click at [571, 429] on div "[PERSON_NAME]" at bounding box center [597, 427] width 218 height 26
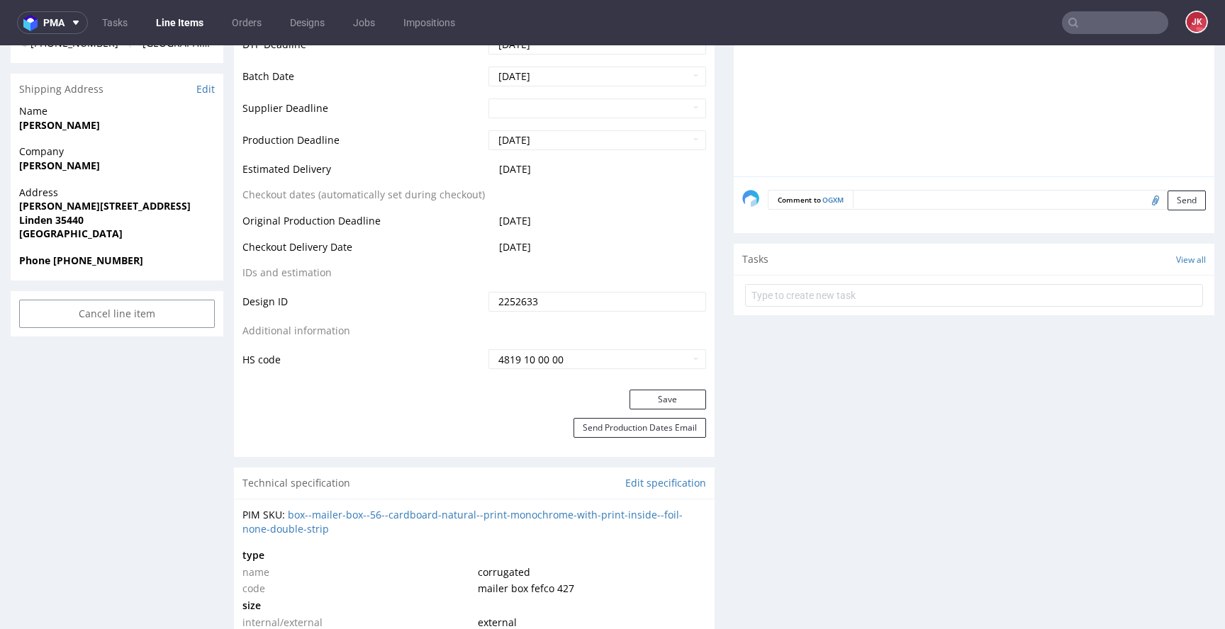
scroll to position [581, 0]
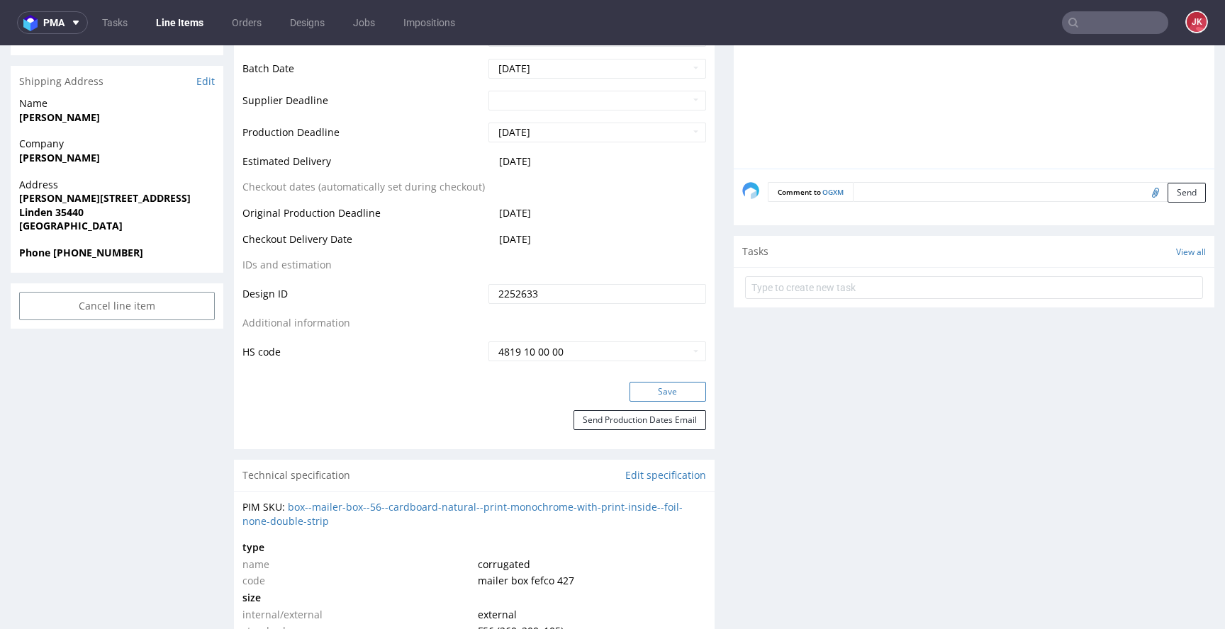
click at [629, 397] on button "Save" at bounding box center [667, 392] width 77 height 20
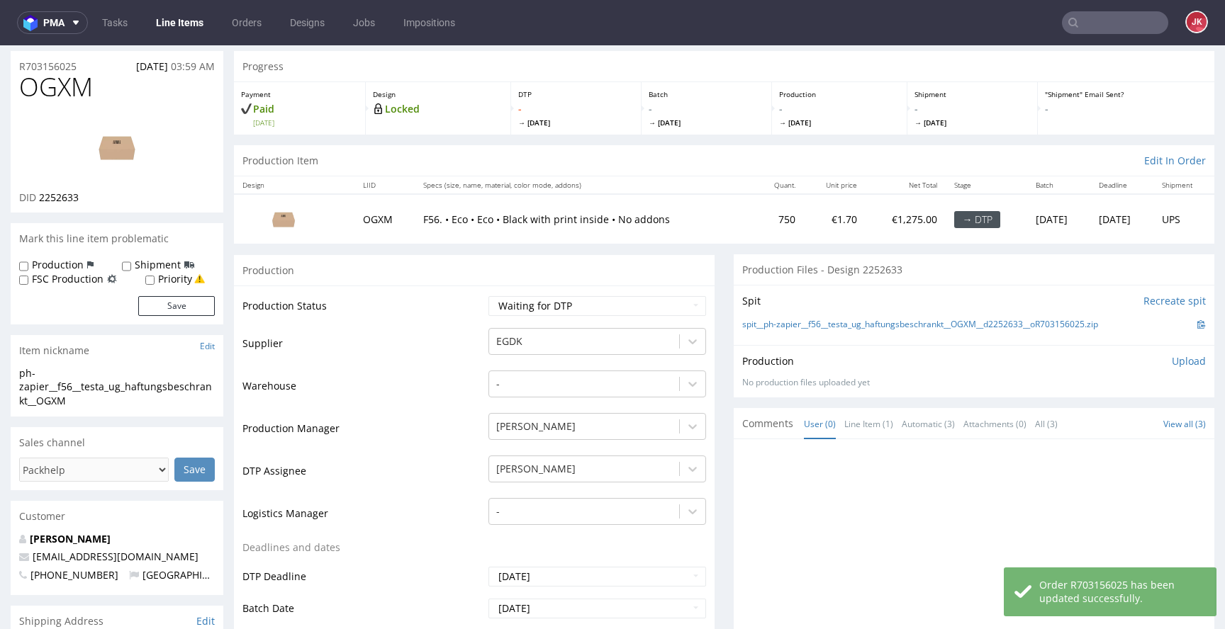
scroll to position [0, 0]
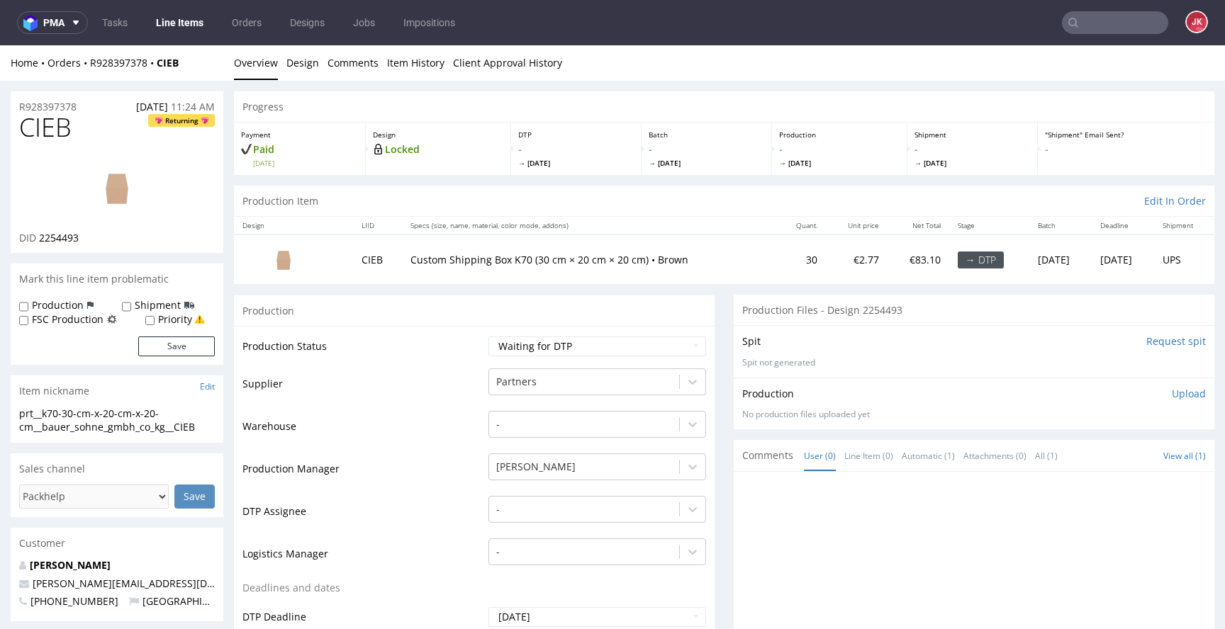
click at [101, 146] on link at bounding box center [116, 188] width 113 height 86
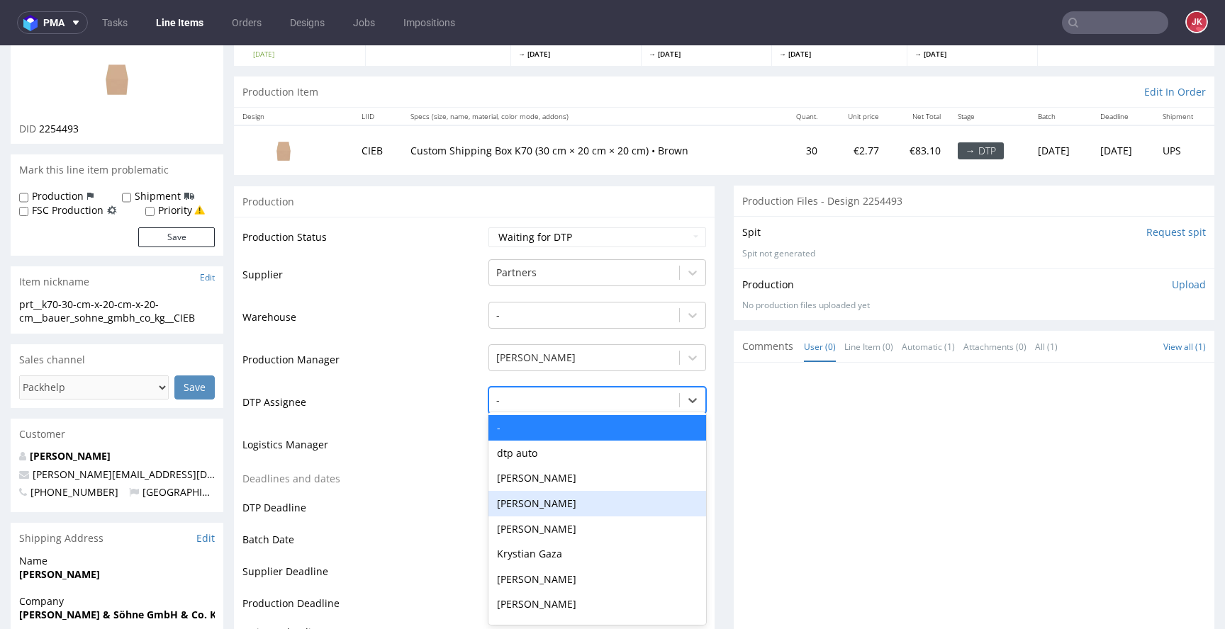
click at [519, 407] on div "Katarzyna Drabczyk, 4 of 31. 31 results available. Use Up and Down to choose op…" at bounding box center [597, 397] width 218 height 20
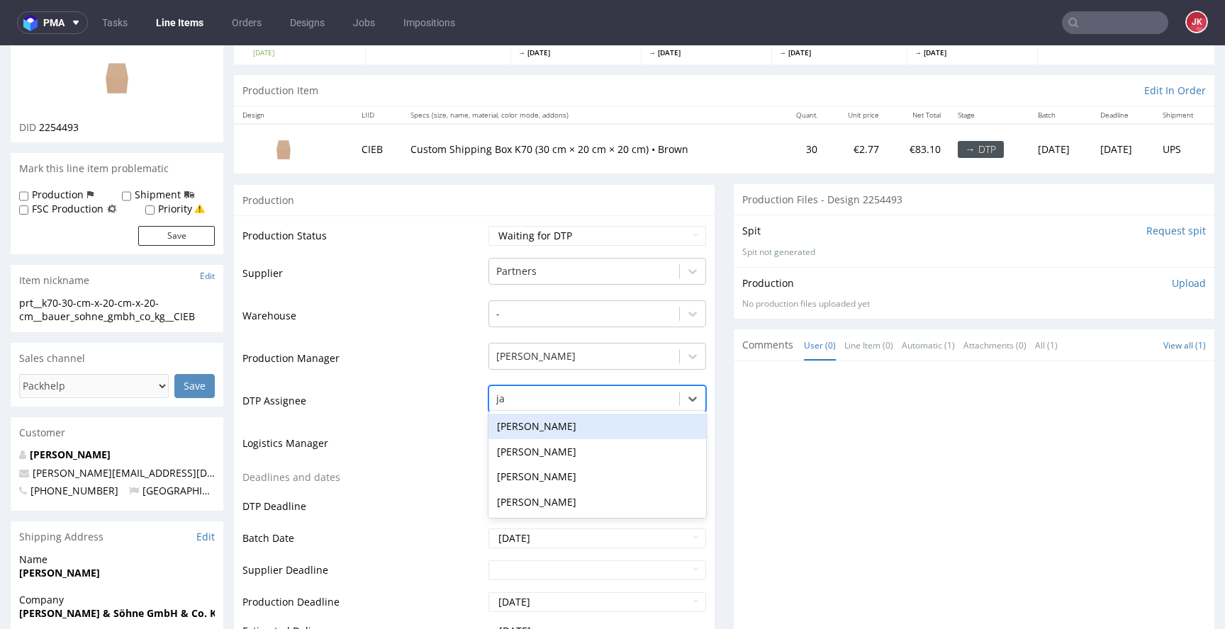
type input "jan"
click at [544, 425] on div "[PERSON_NAME]" at bounding box center [597, 427] width 218 height 26
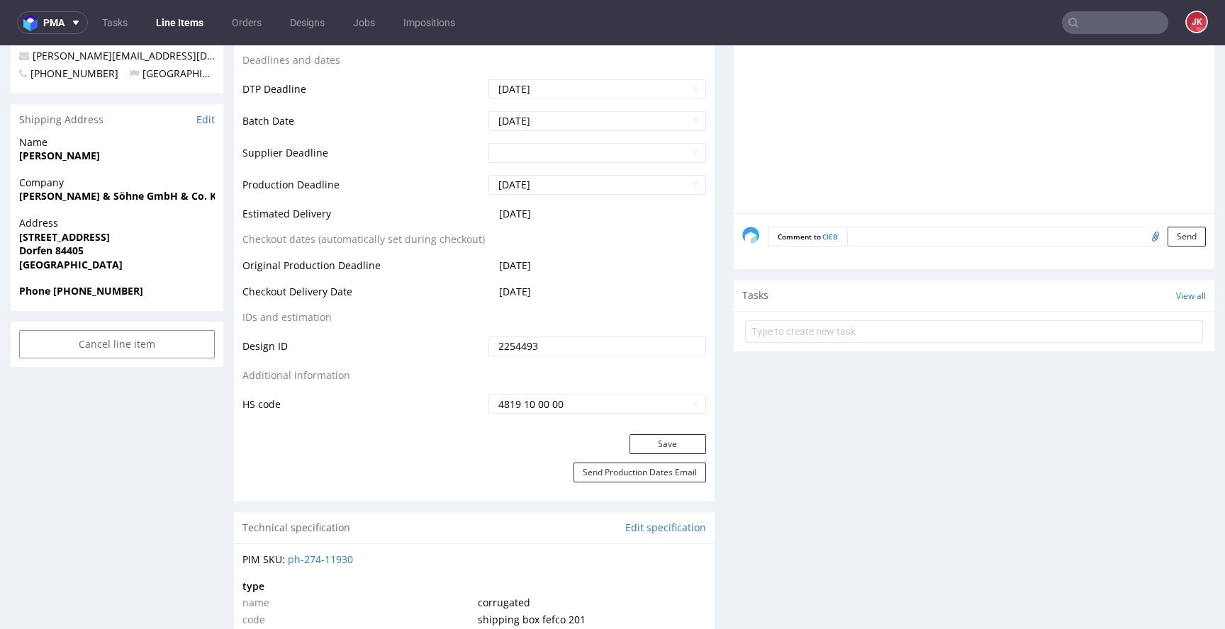
scroll to position [586, 0]
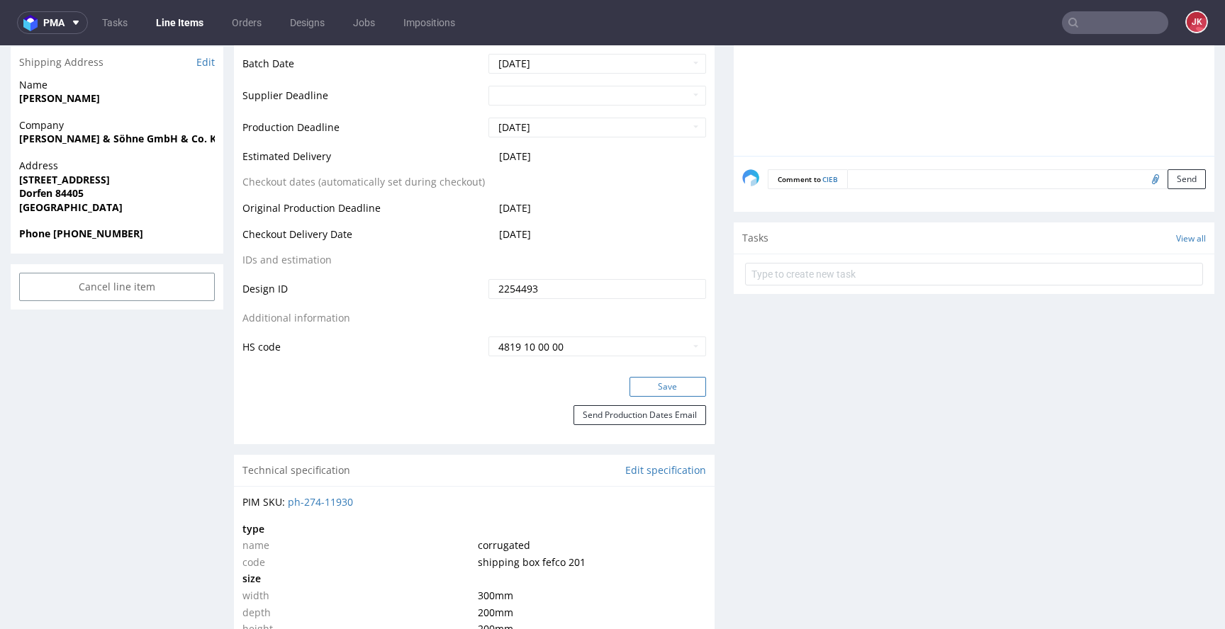
click at [632, 388] on button "Save" at bounding box center [667, 387] width 77 height 20
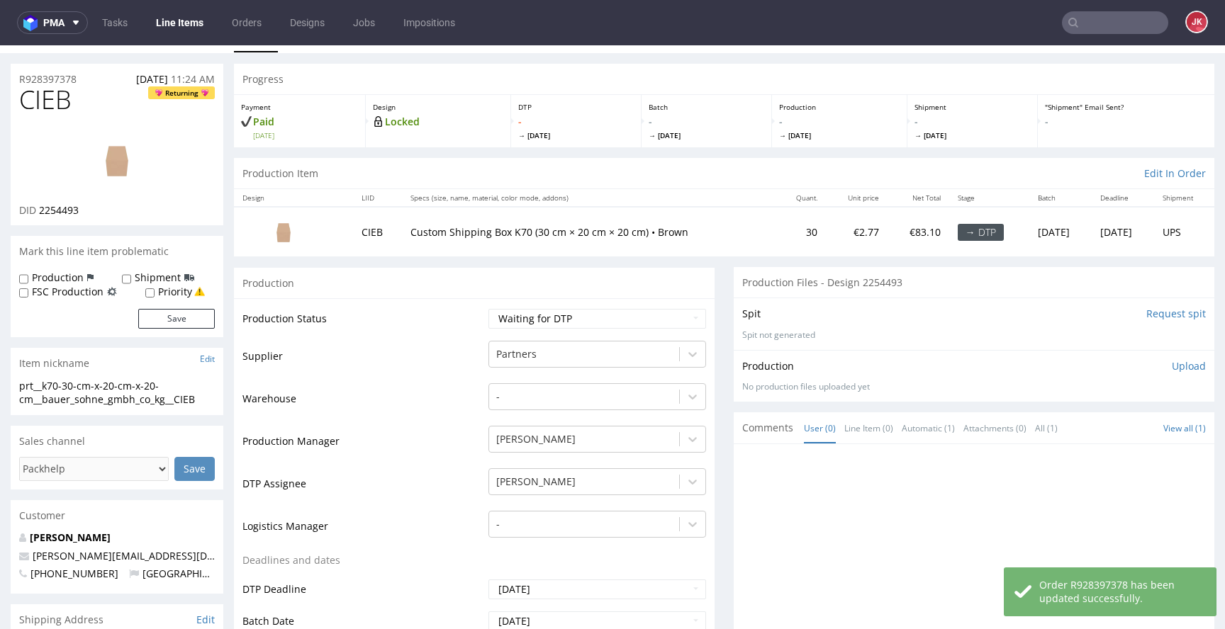
scroll to position [0, 0]
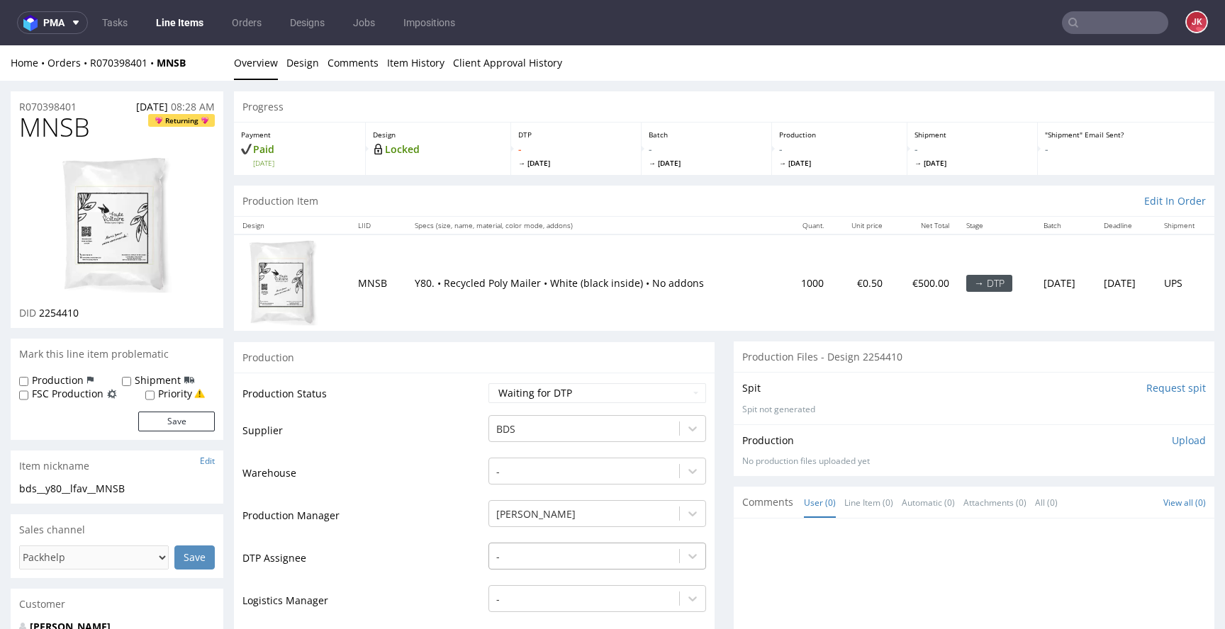
click at [535, 553] on div "-" at bounding box center [597, 553] width 218 height 20
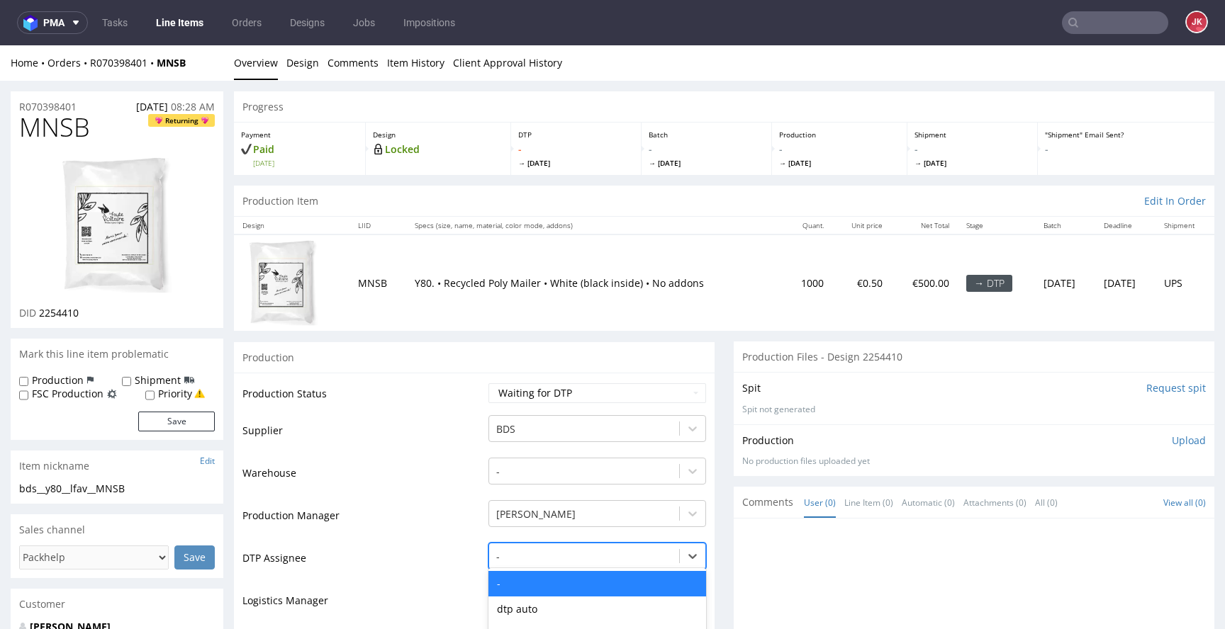
scroll to position [157, 0]
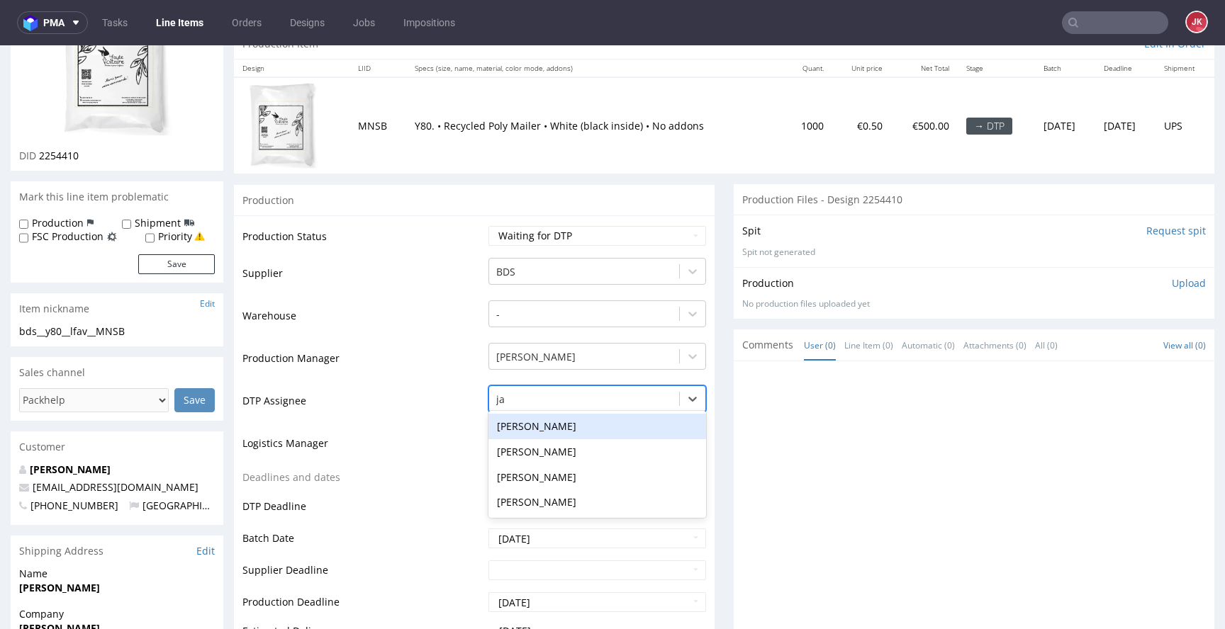
type input "jan"
click at [544, 425] on div "[PERSON_NAME]" at bounding box center [597, 427] width 218 height 26
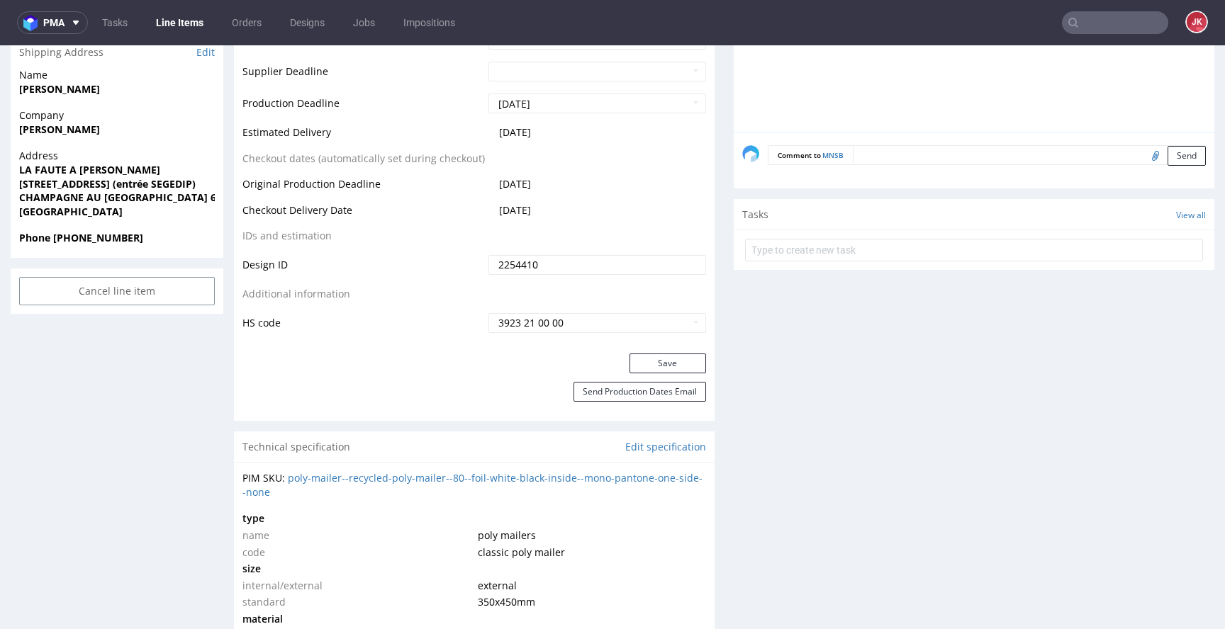
scroll to position [664, 0]
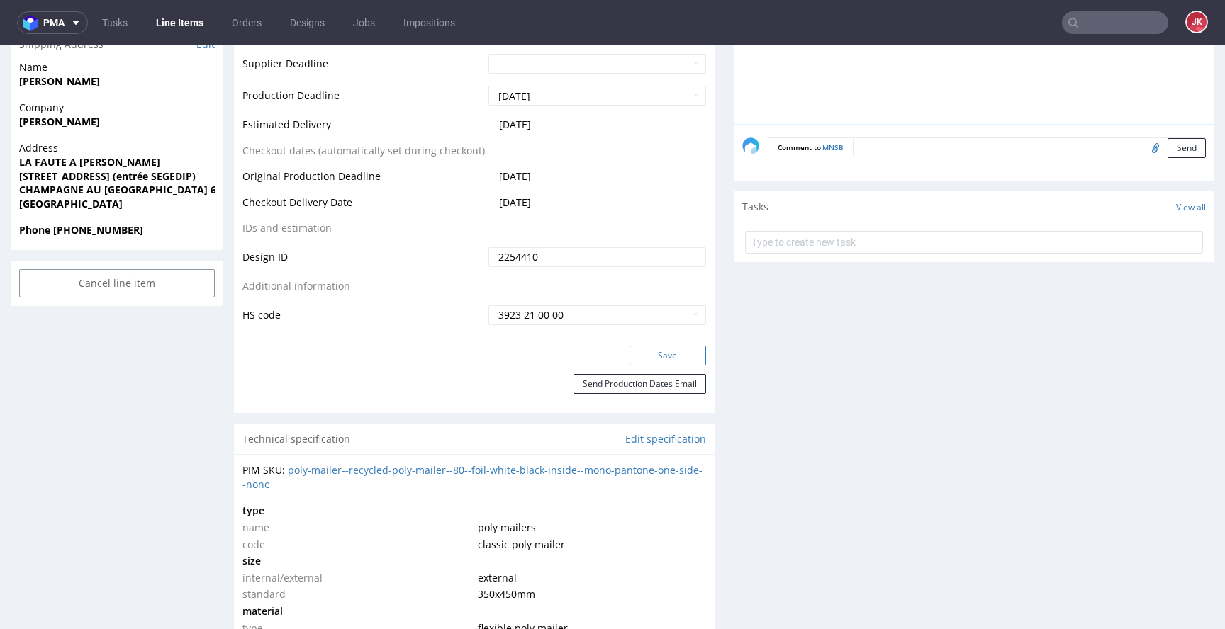
click at [653, 364] on button "Save" at bounding box center [667, 356] width 77 height 20
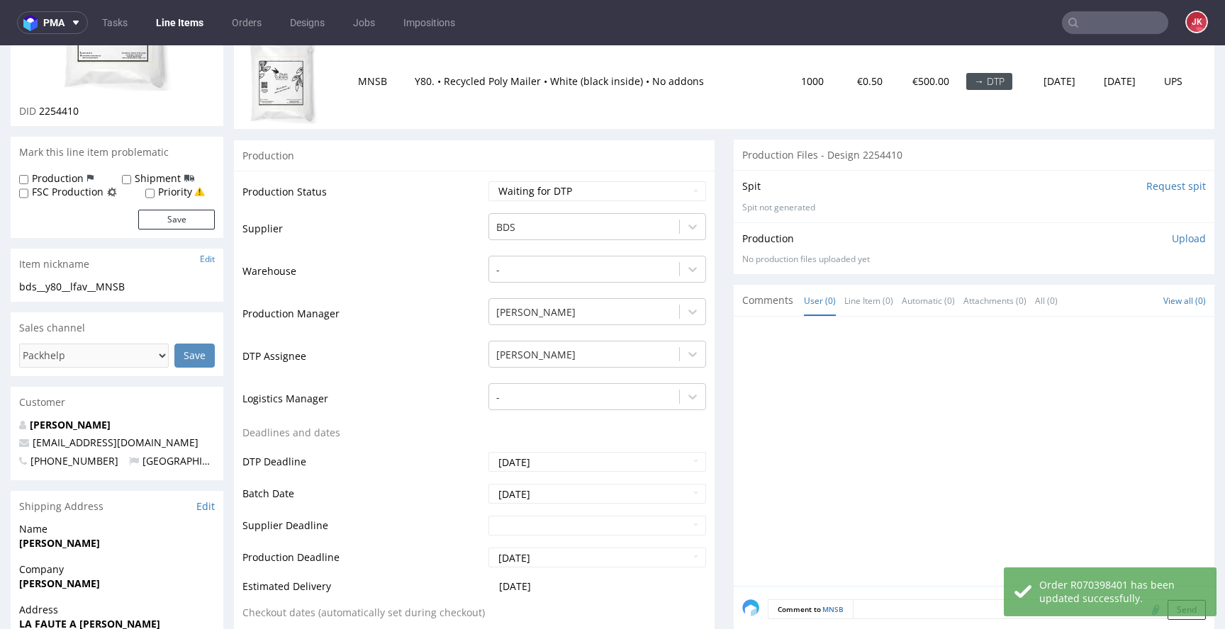
scroll to position [0, 0]
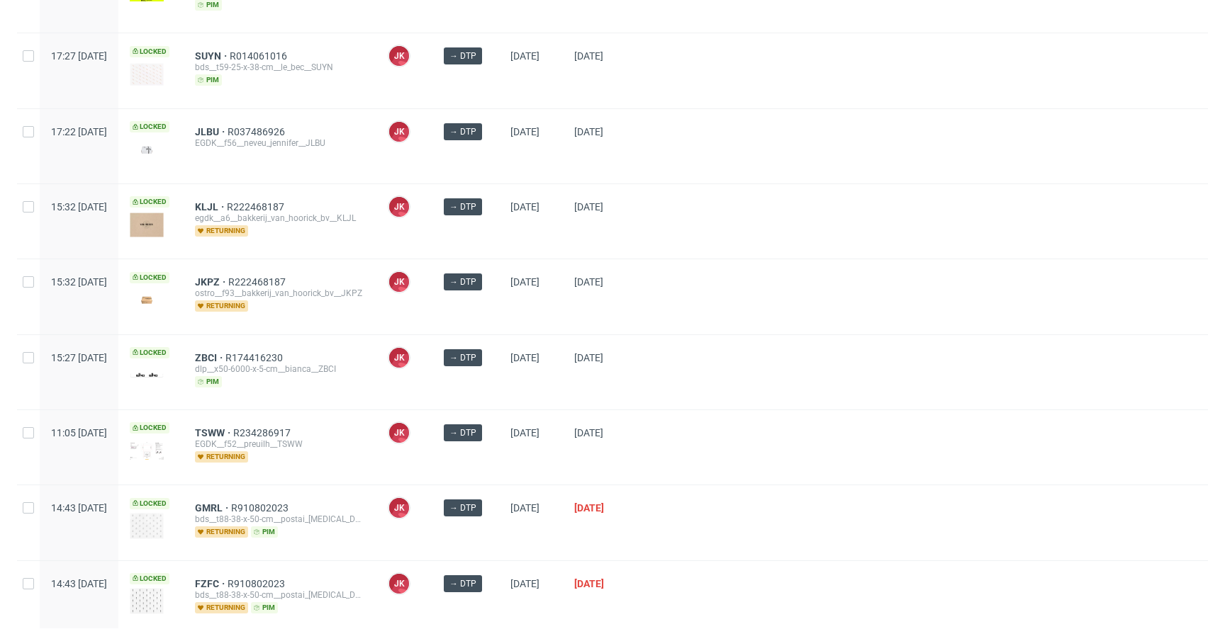
scroll to position [760, 0]
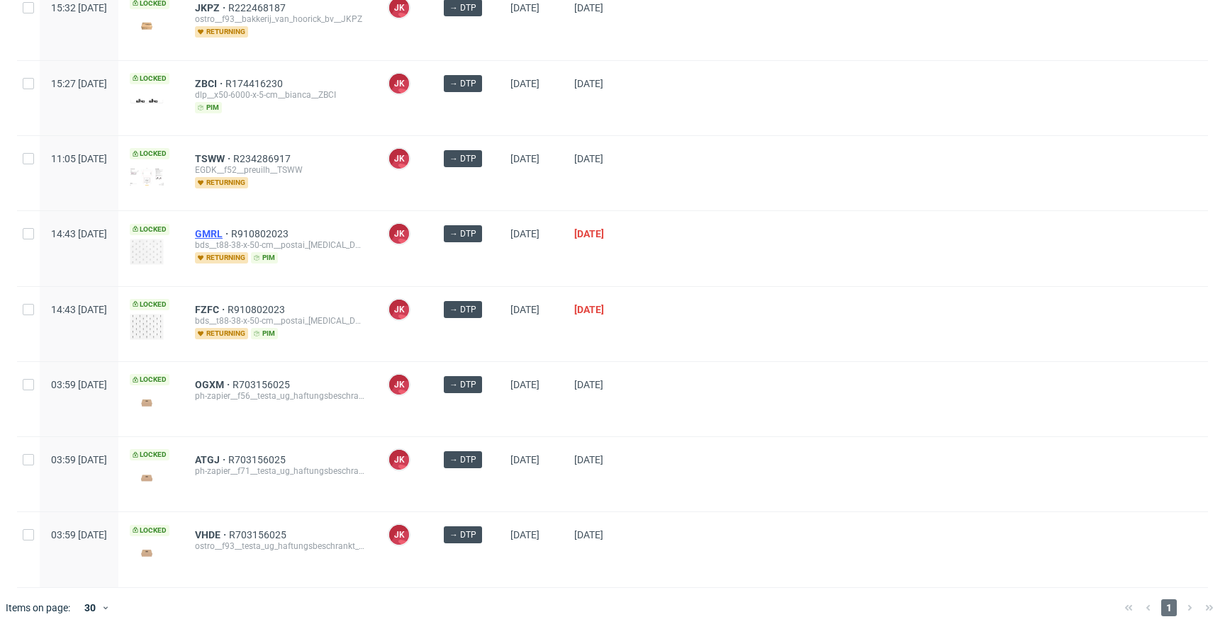
click at [231, 231] on span "GMRL" at bounding box center [213, 233] width 36 height 11
click at [805, 319] on div at bounding box center [922, 324] width 571 height 74
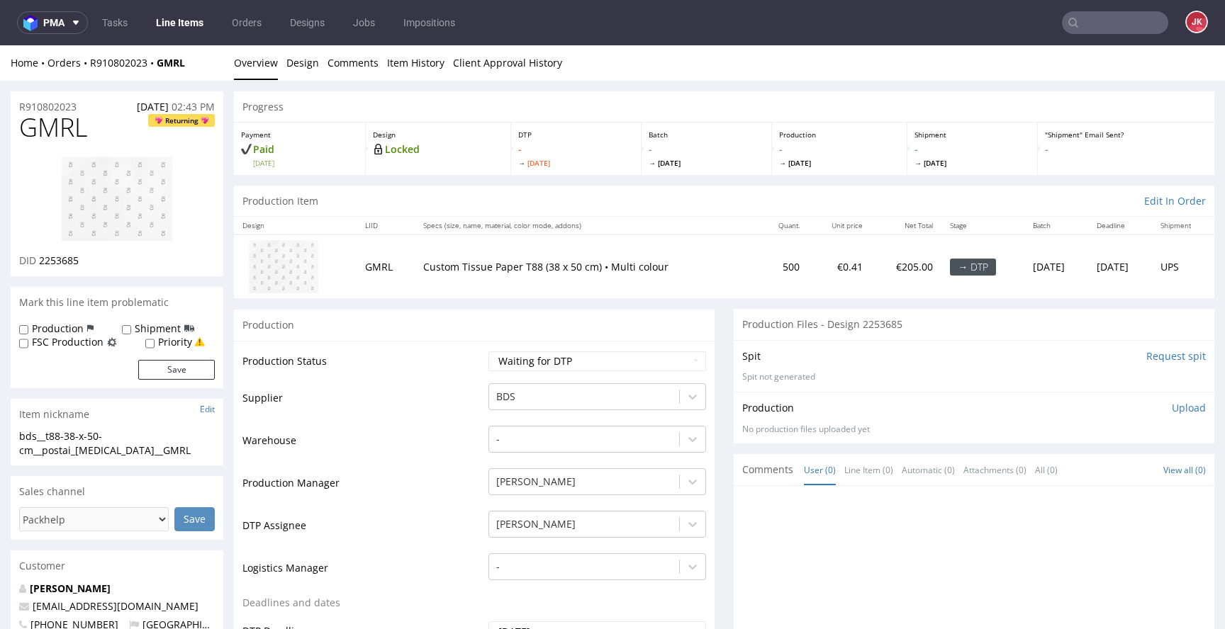
click at [454, 435] on td "Warehouse" at bounding box center [363, 446] width 242 height 43
click at [298, 71] on link "Design" at bounding box center [302, 62] width 33 height 35
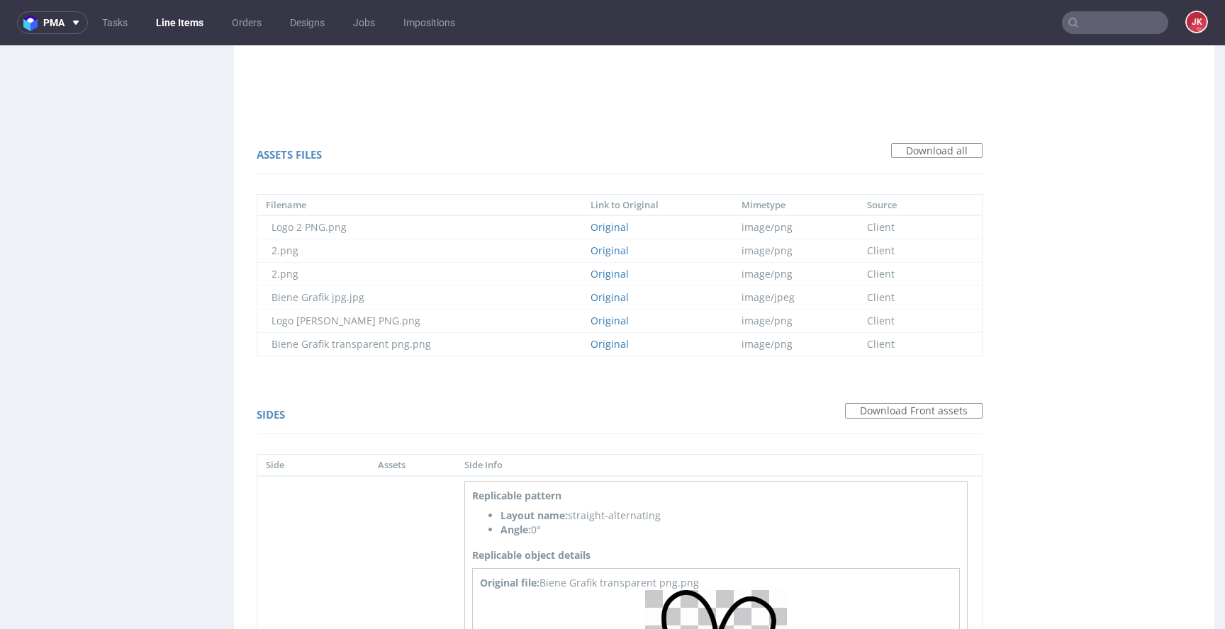
scroll to position [1179, 0]
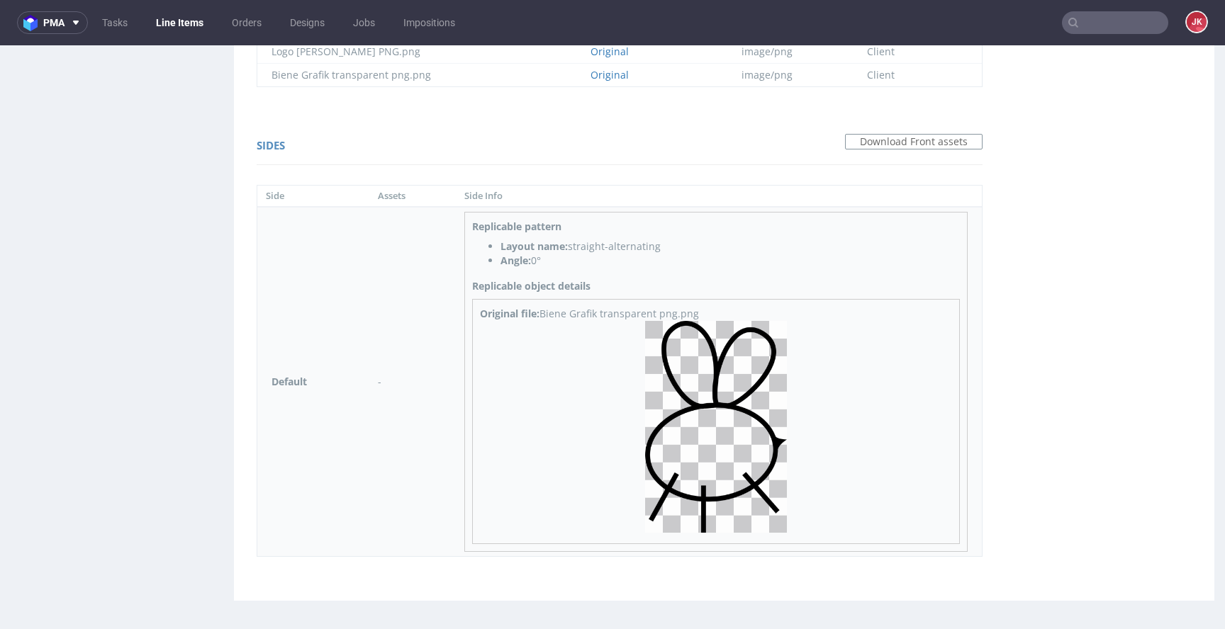
click at [728, 389] on img at bounding box center [716, 427] width 142 height 212
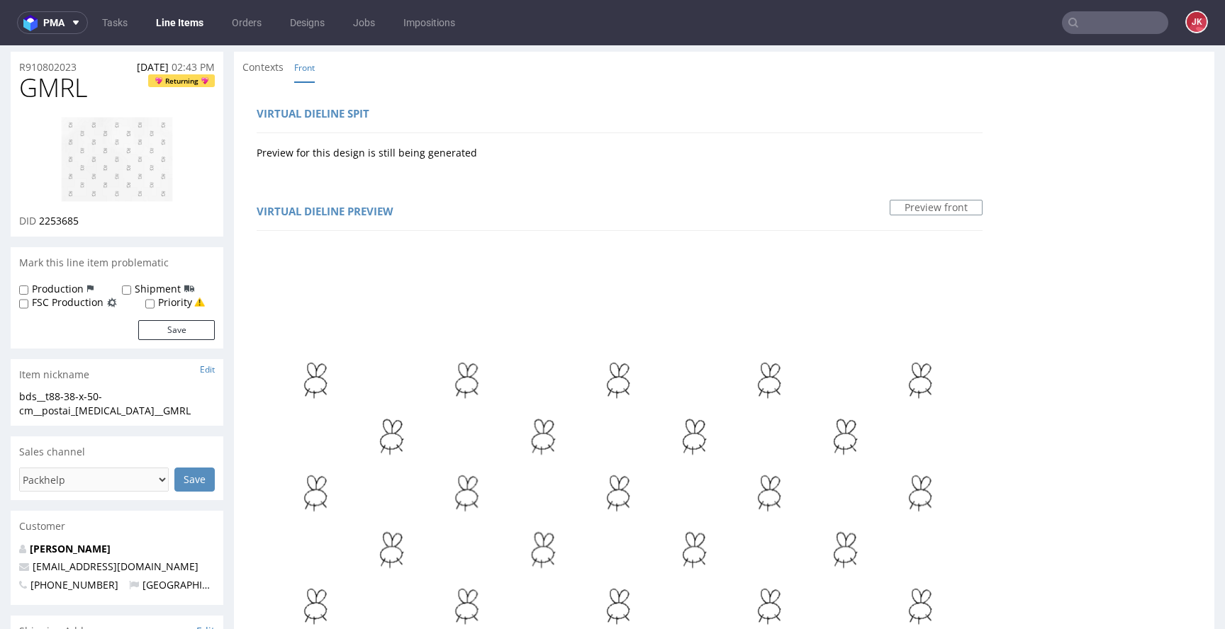
scroll to position [0, 0]
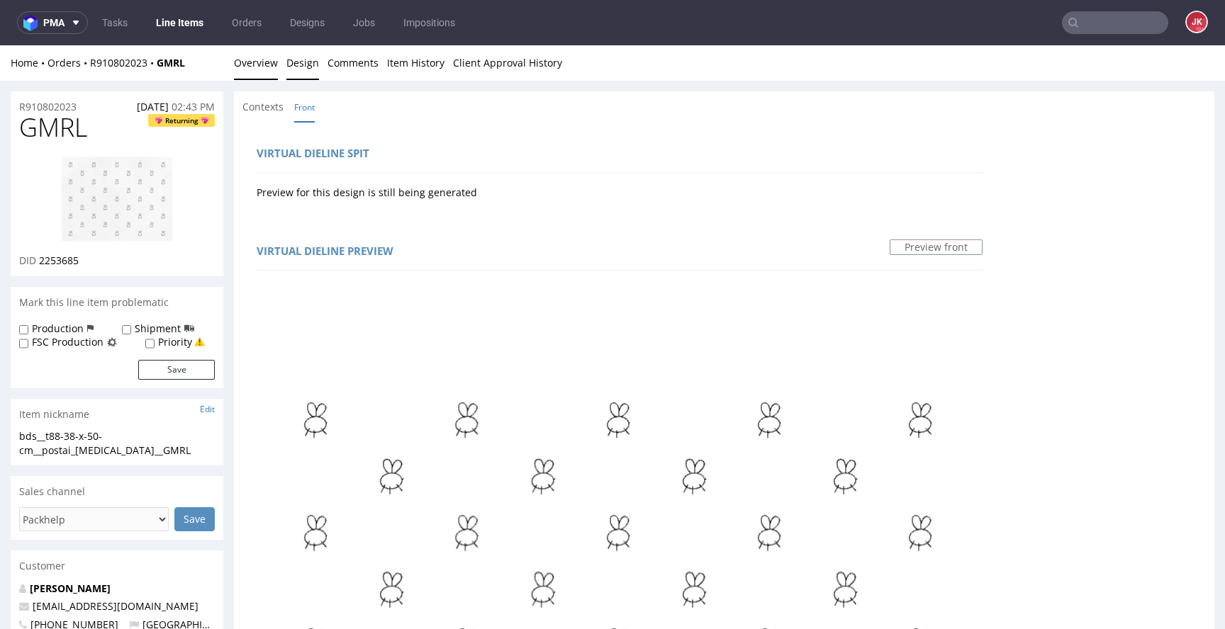
click at [262, 68] on link "Overview" at bounding box center [256, 62] width 44 height 35
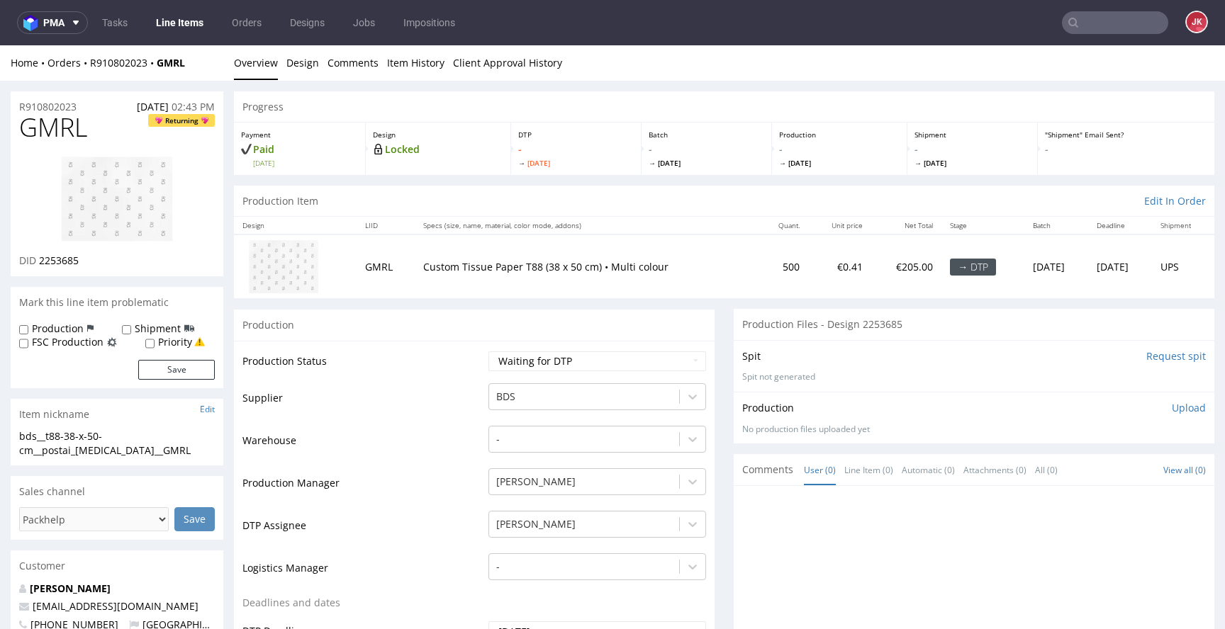
click at [101, 189] on img at bounding box center [116, 199] width 113 height 87
click at [549, 364] on select "Waiting for Artwork Waiting for Diecut Waiting for Mockup Waiting for DTP Waiti…" at bounding box center [597, 362] width 218 height 20
select select "dtp_in_process"
click at [488, 352] on select "Waiting for Artwork Waiting for Diecut Waiting for Mockup Waiting for DTP Waiti…" at bounding box center [597, 362] width 218 height 20
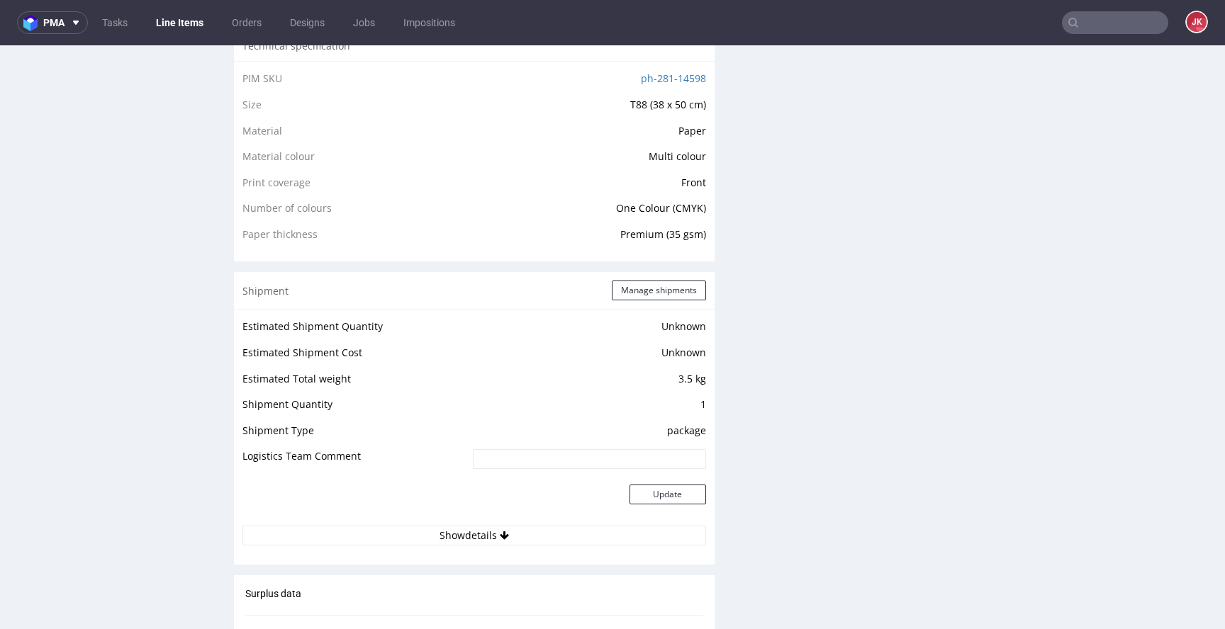
scroll to position [773, 0]
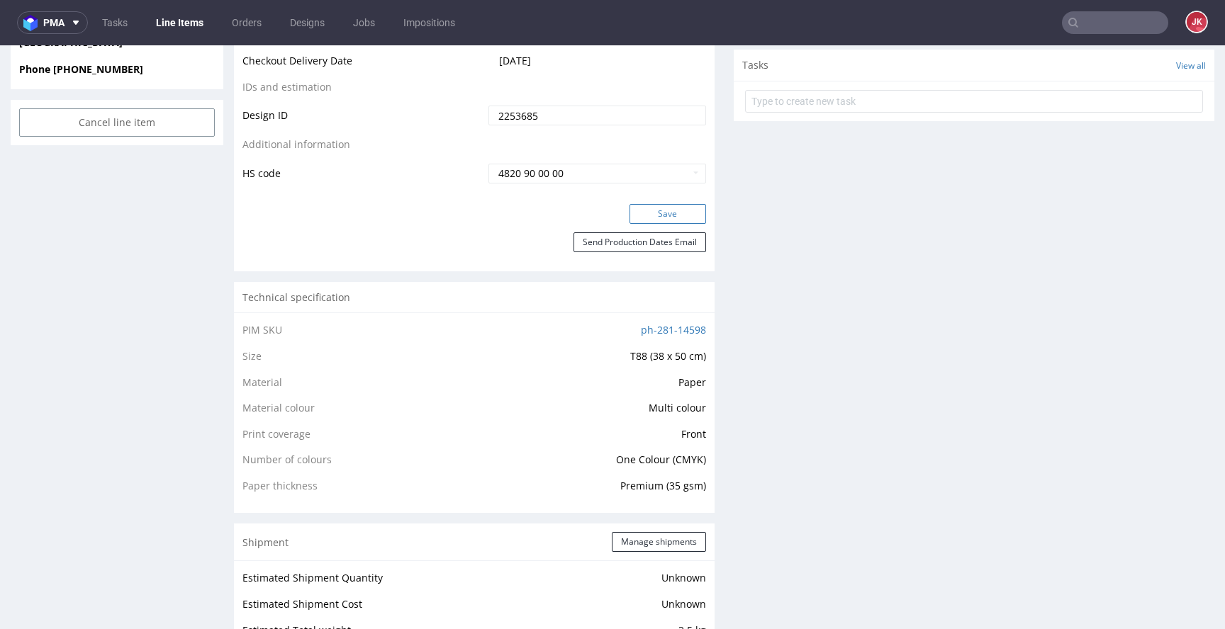
click at [661, 206] on button "Save" at bounding box center [667, 214] width 77 height 20
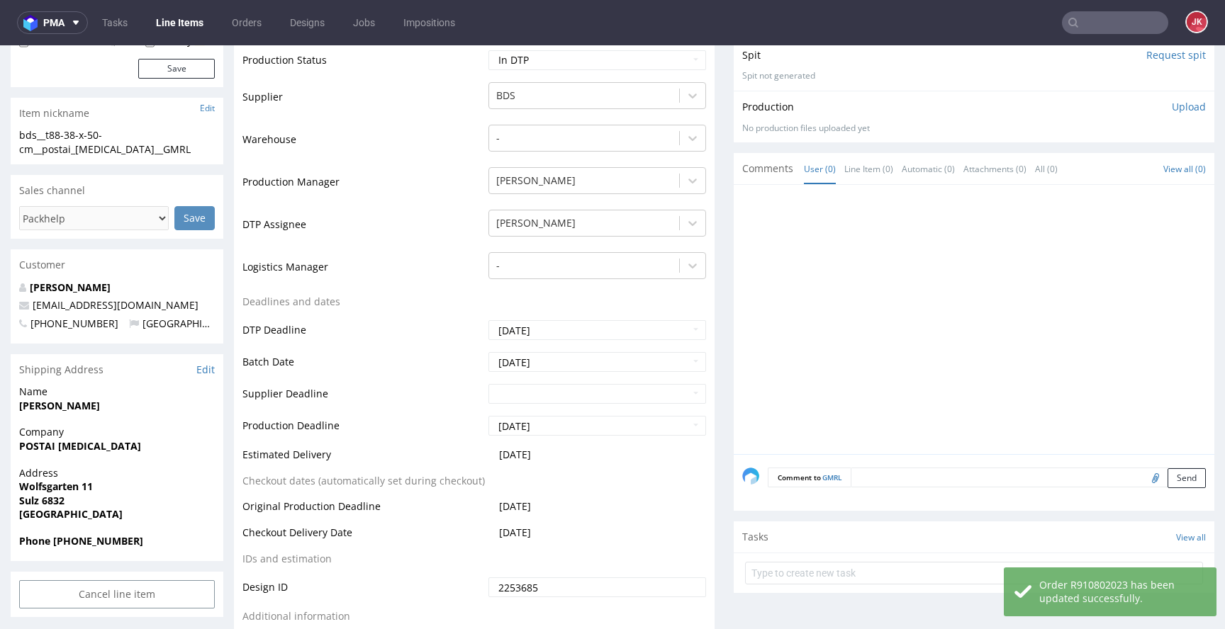
scroll to position [0, 0]
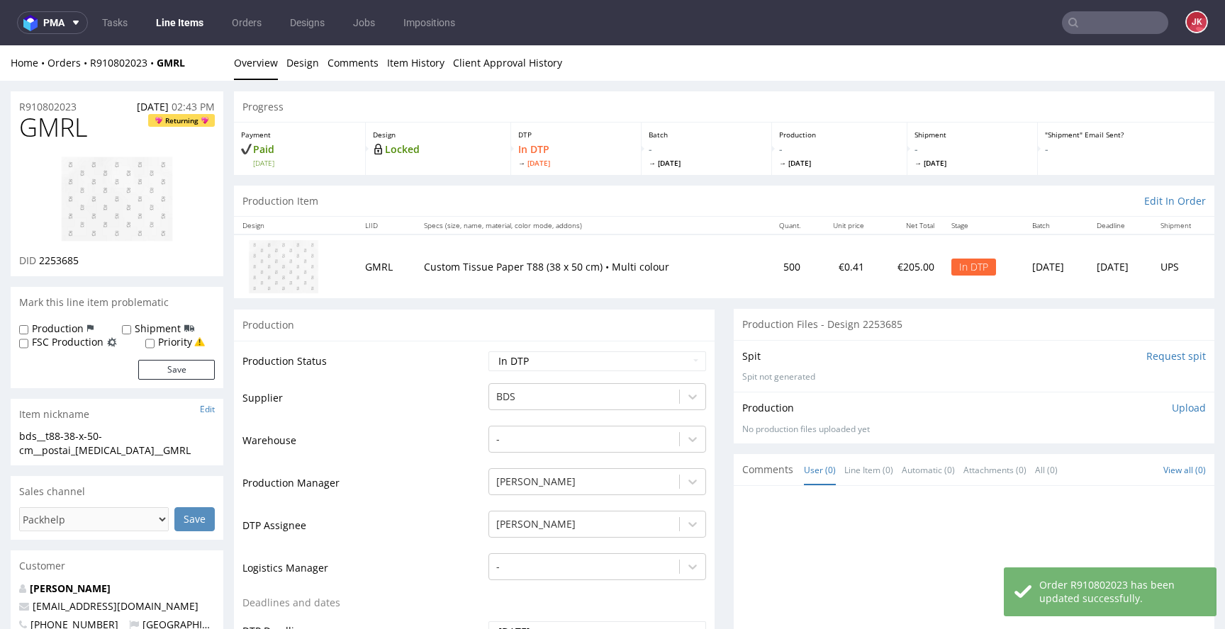
click at [474, 361] on td "Production Status" at bounding box center [363, 366] width 242 height 32
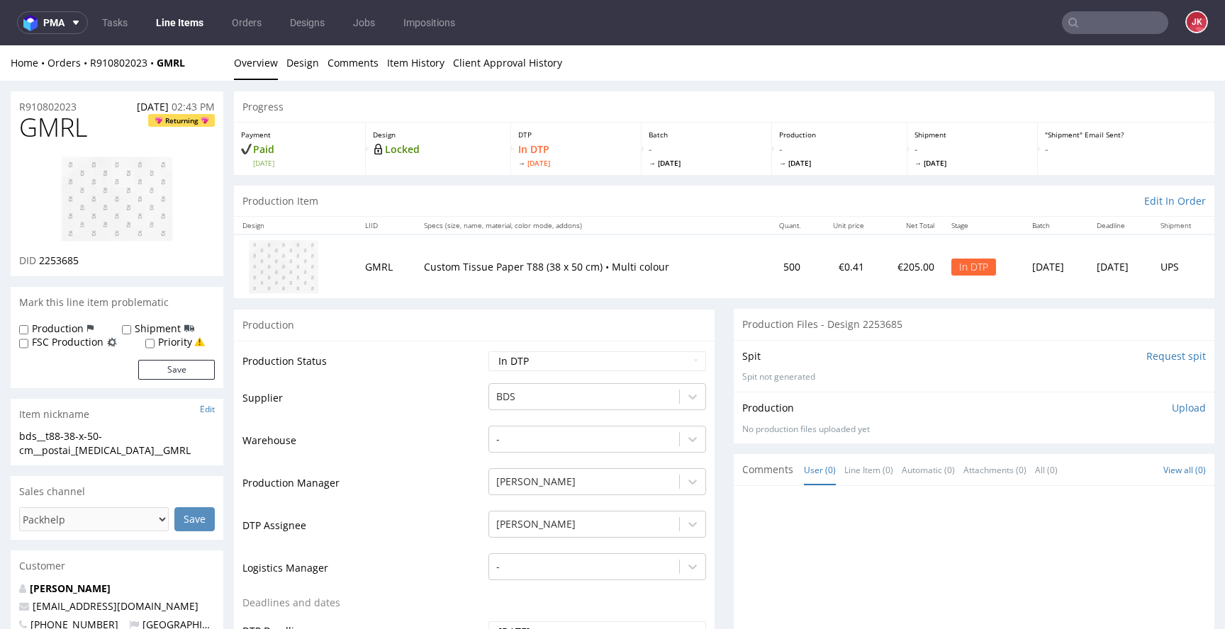
click at [62, 126] on span "GMRL" at bounding box center [53, 127] width 68 height 28
copy span "GMRL"
click at [67, 258] on span "2253685" at bounding box center [59, 260] width 40 height 13
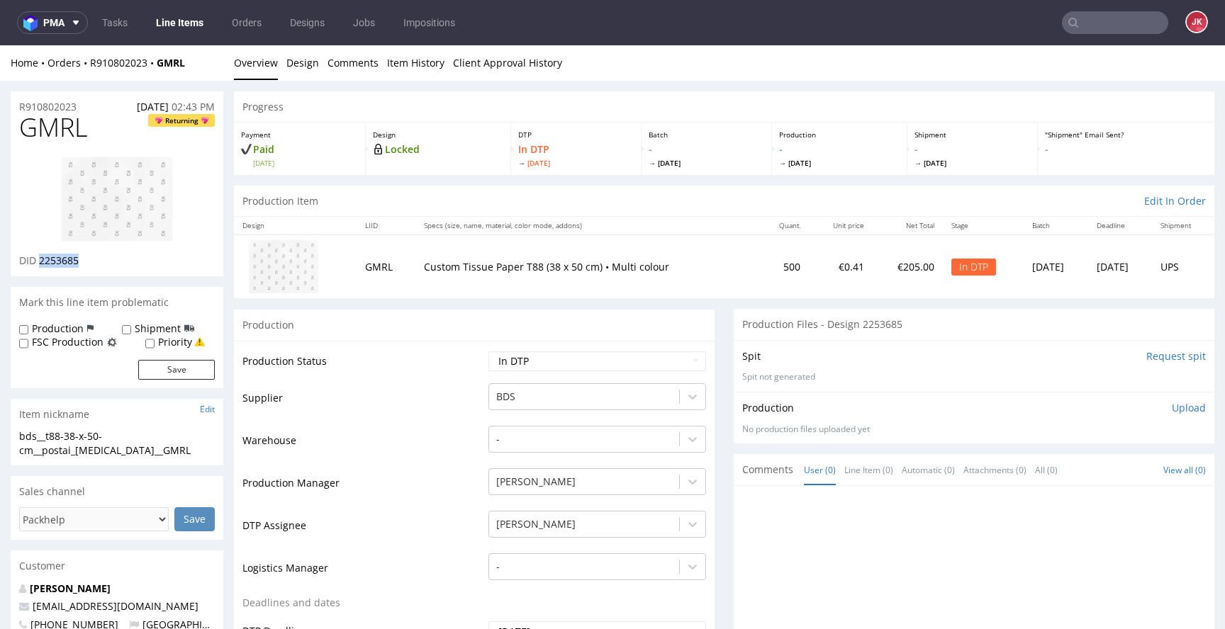
click at [67, 258] on span "2253685" at bounding box center [59, 260] width 40 height 13
copy span "2253685"
click at [376, 410] on td "Supplier" at bounding box center [363, 403] width 242 height 43
drag, startPoint x: 16, startPoint y: 442, endPoint x: 0, endPoint y: 441, distance: 16.3
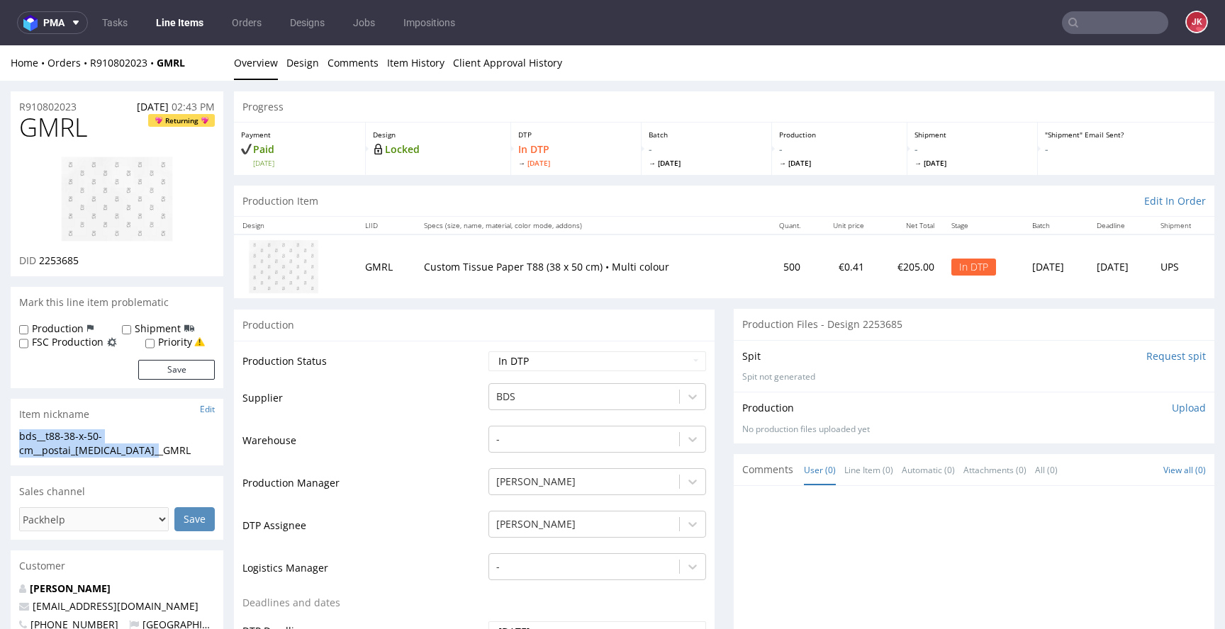
copy div "bds__t88-38-x-50-cm__postai_skin_care__GMRL"
click at [94, 106] on div "R910802023 27.08.2025 02:43 PM" at bounding box center [117, 102] width 213 height 23
drag, startPoint x: 96, startPoint y: 105, endPoint x: 1, endPoint y: 101, distance: 94.3
copy p "R910802023"
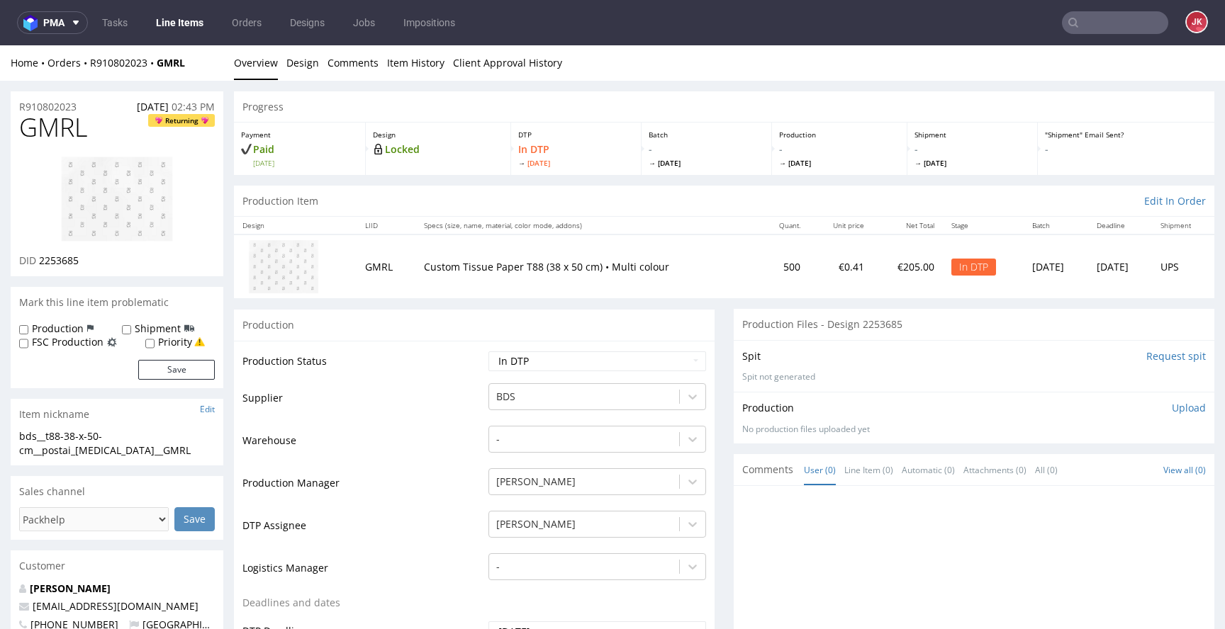
click at [66, 266] on span "2253685" at bounding box center [59, 260] width 40 height 13
copy span "2253685"
click at [405, 438] on td "Warehouse" at bounding box center [363, 446] width 242 height 43
drag, startPoint x: 142, startPoint y: 448, endPoint x: 0, endPoint y: 429, distance: 143.8
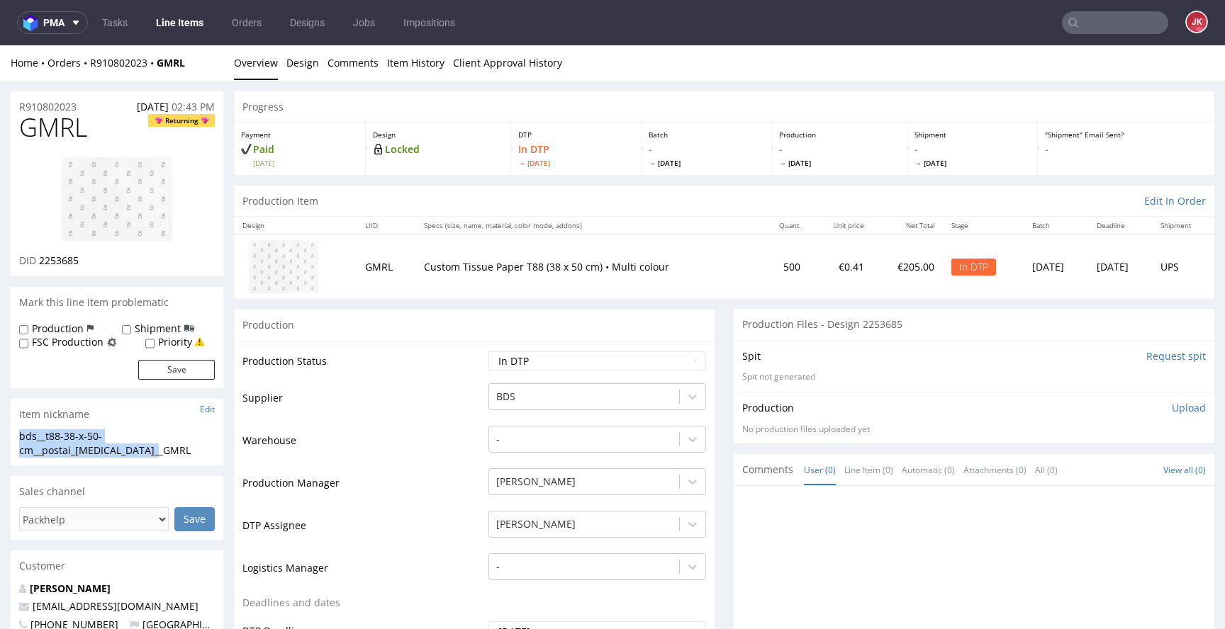
copy section "bds__t88-38-x-50-cm__postai_skin_care__GMRL"
click at [1172, 405] on p "Upload" at bounding box center [1189, 408] width 34 height 14
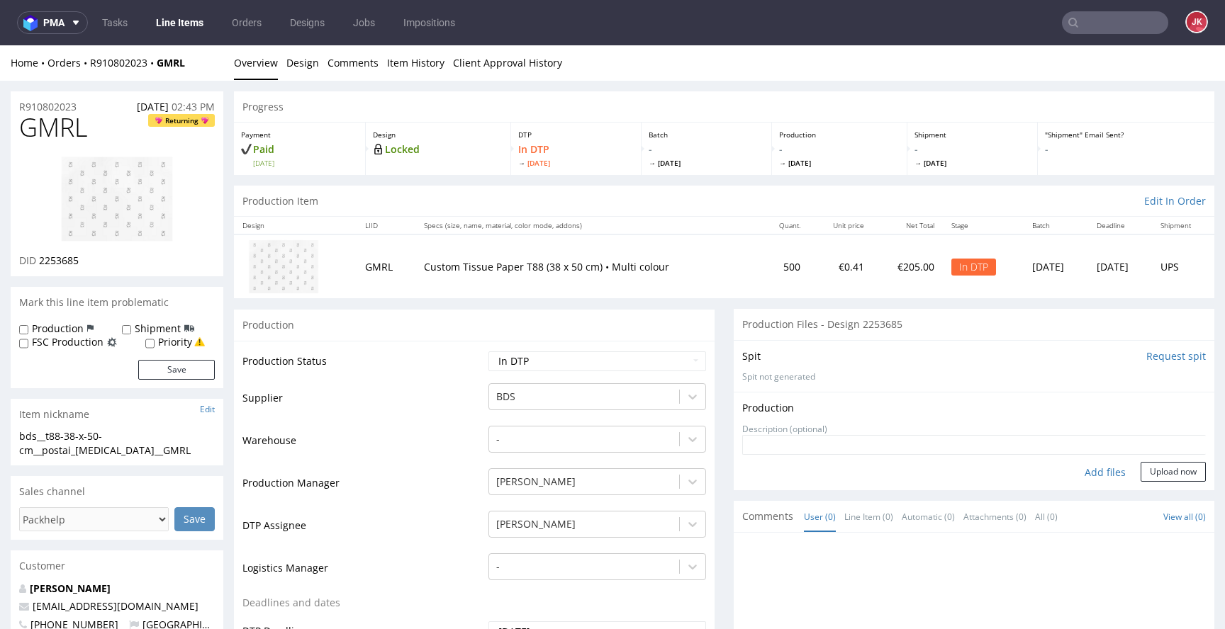
click at [1075, 474] on div "Add files" at bounding box center [1105, 472] width 71 height 21
type input "C:\fakepath\bds__t88-38-x-50-cm__postai_skin_care__GMRL__d2253685__oR910802023_…"
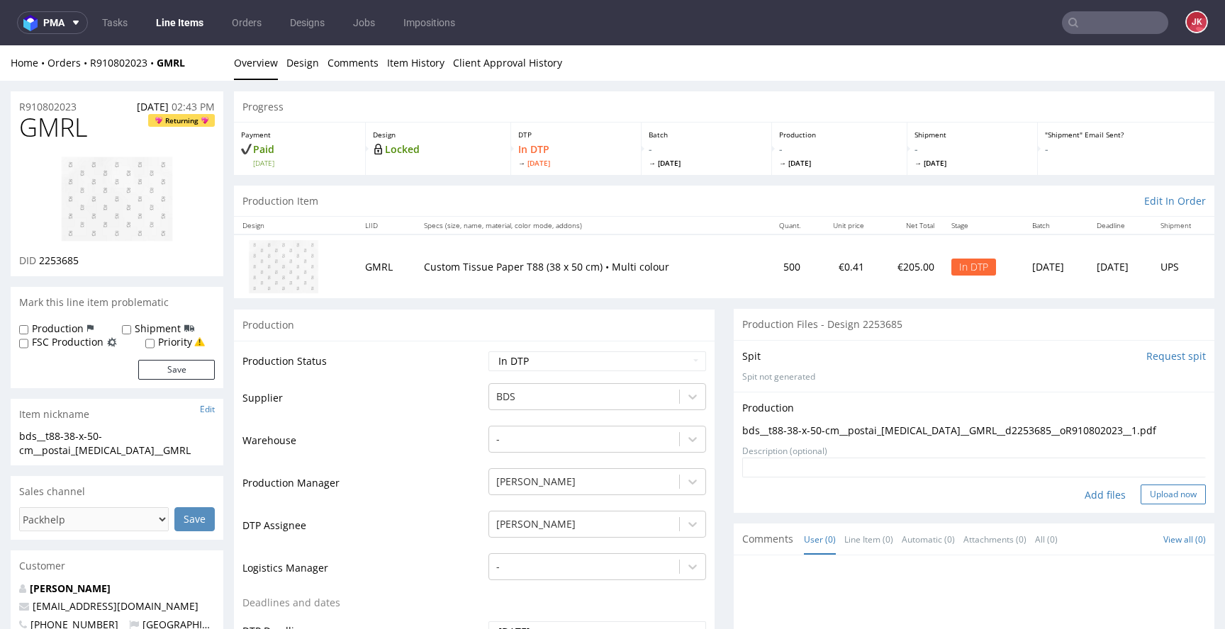
click at [1146, 489] on button "Upload now" at bounding box center [1173, 495] width 65 height 20
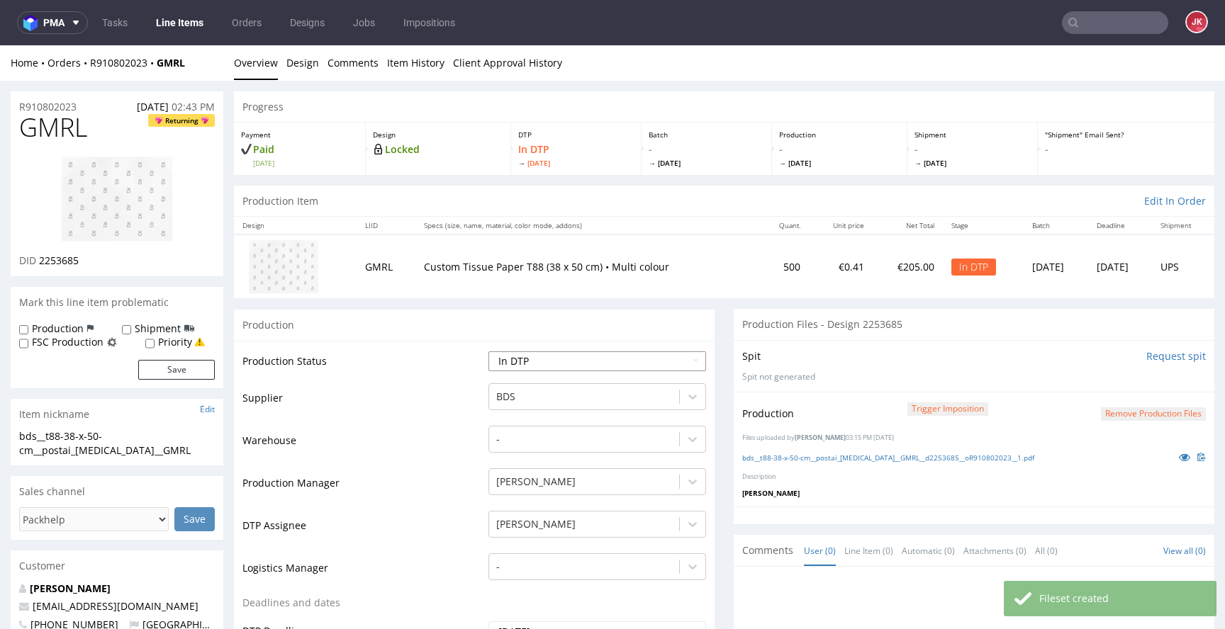
click at [634, 357] on select "Waiting for Artwork Waiting for Diecut Waiting for Mockup Waiting for DTP Waiti…" at bounding box center [597, 362] width 218 height 20
click at [488, 352] on select "Waiting for Artwork Waiting for Diecut Waiting for Mockup Waiting for DTP Waiti…" at bounding box center [597, 362] width 218 height 20
click at [602, 362] on select "Waiting for Artwork Waiting for Diecut Waiting for Mockup Waiting for DTP Waiti…" at bounding box center [597, 362] width 218 height 20
click at [488, 352] on select "Waiting for Artwork Waiting for Diecut Waiting for Mockup Waiting for DTP Waiti…" at bounding box center [597, 362] width 218 height 20
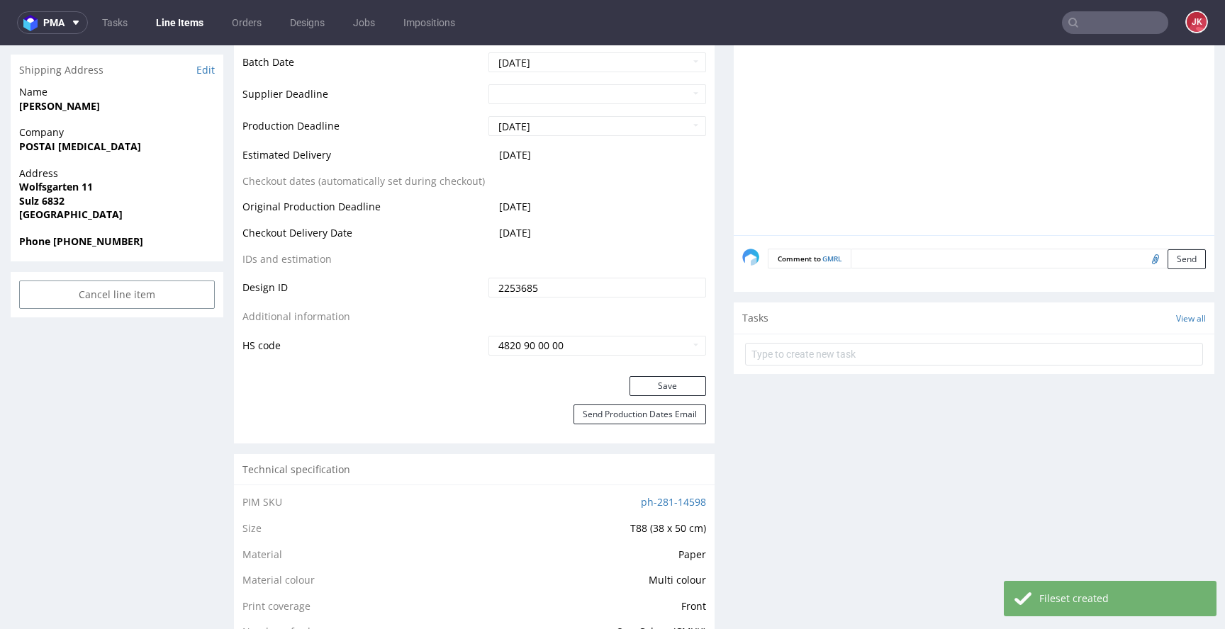
scroll to position [679, 0]
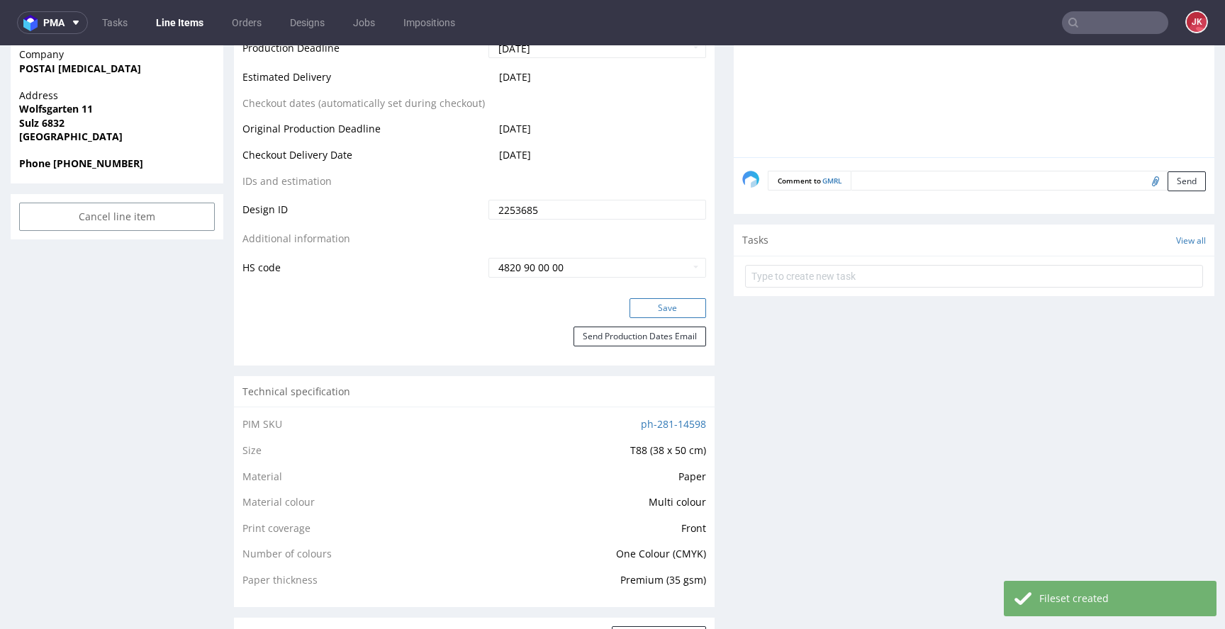
click at [668, 306] on button "Save" at bounding box center [667, 308] width 77 height 20
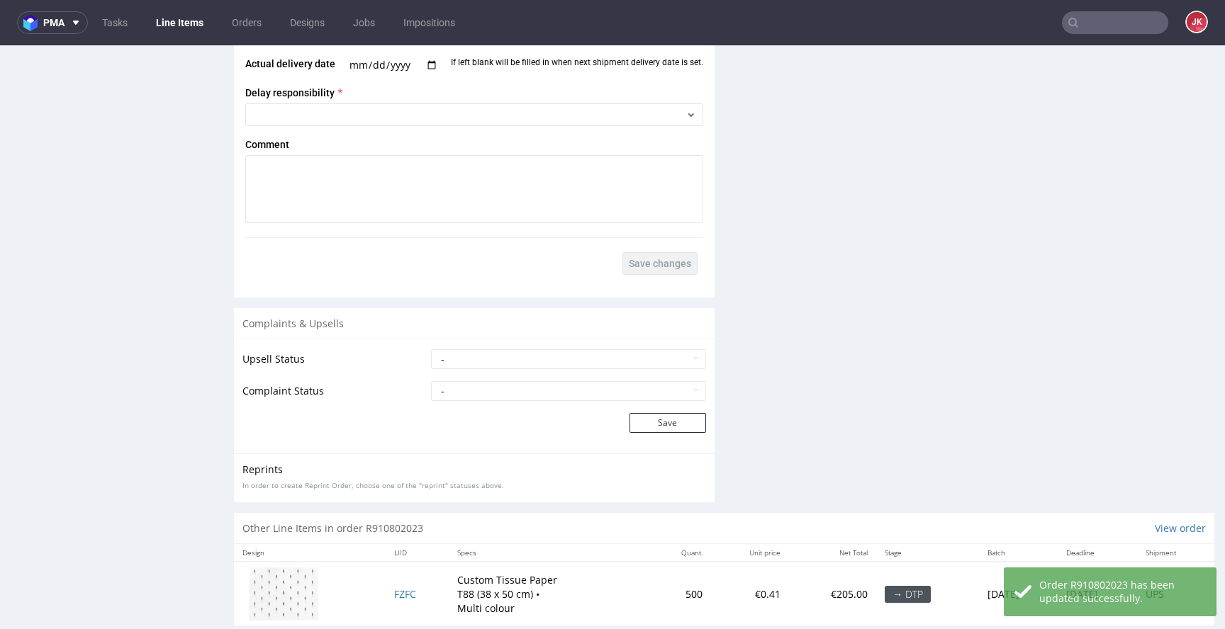
scroll to position [1830, 0]
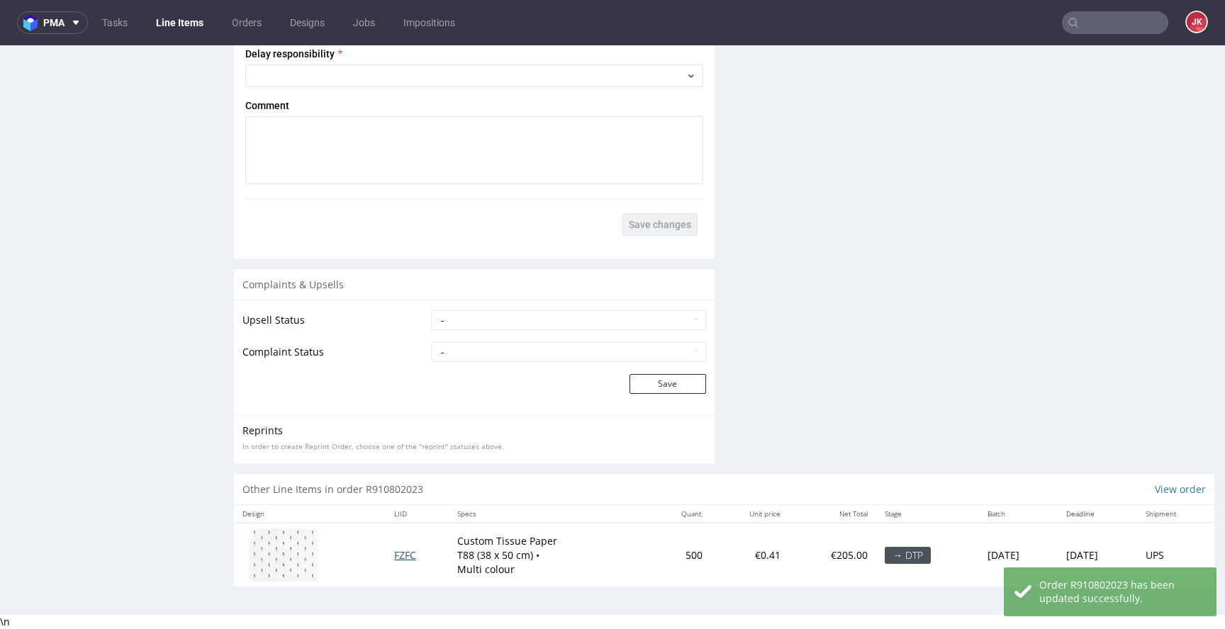
click at [395, 555] on span "FZFC" at bounding box center [405, 555] width 22 height 13
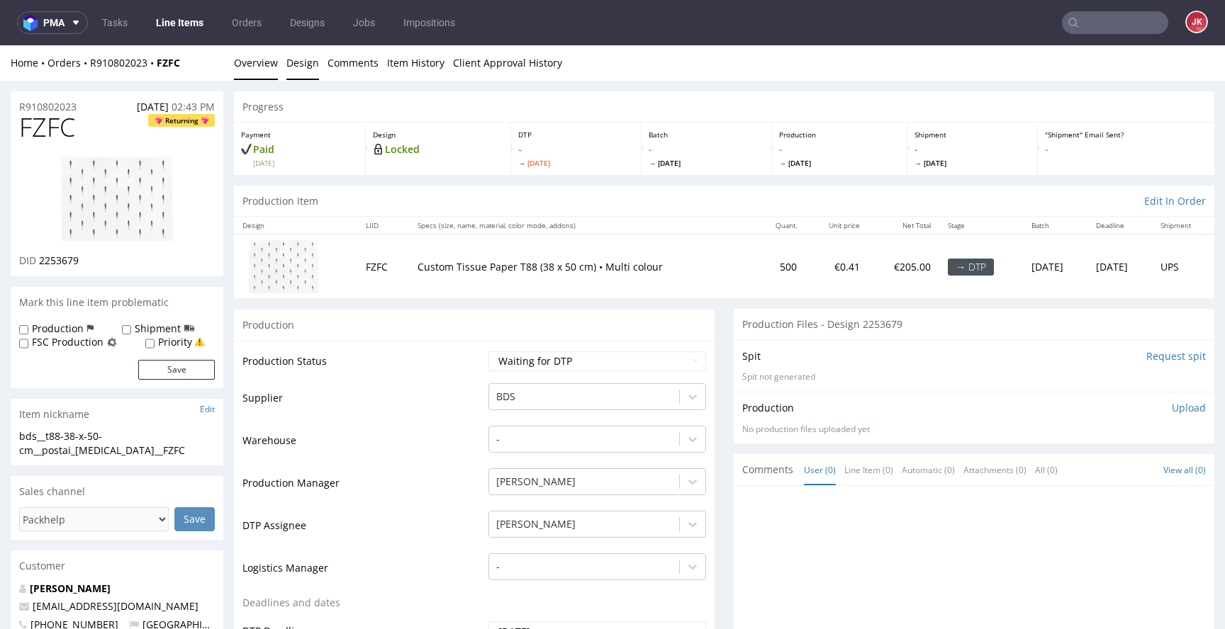
click at [301, 66] on link "Design" at bounding box center [302, 62] width 33 height 35
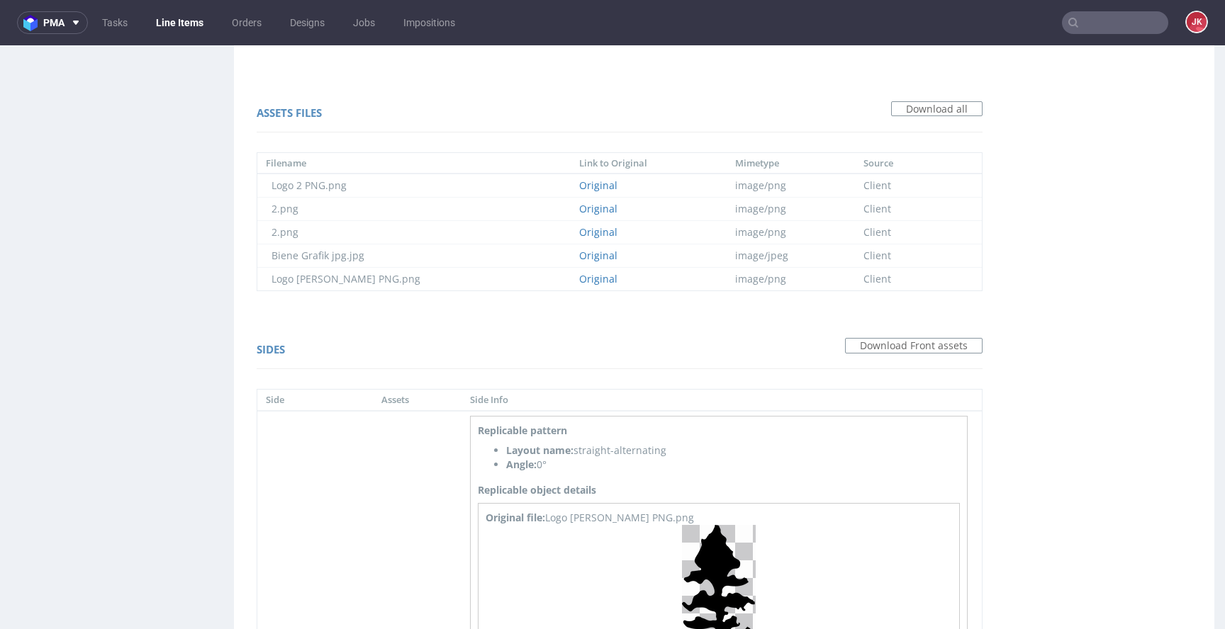
scroll to position [978, 0]
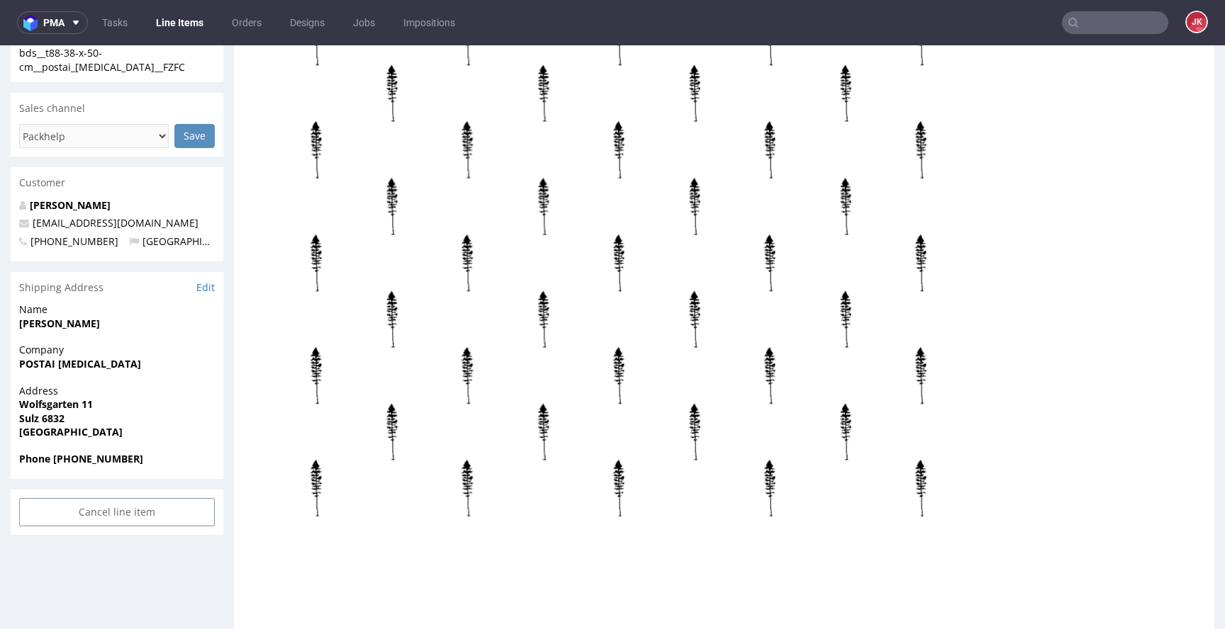
scroll to position [0, 0]
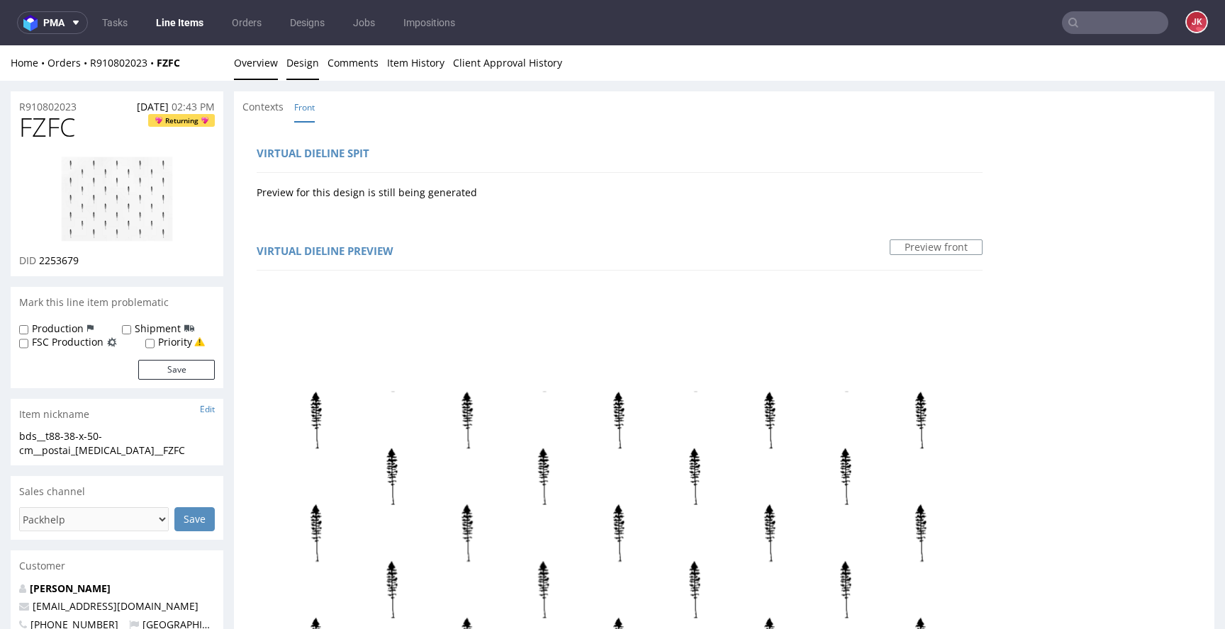
click at [251, 68] on link "Overview" at bounding box center [256, 62] width 44 height 35
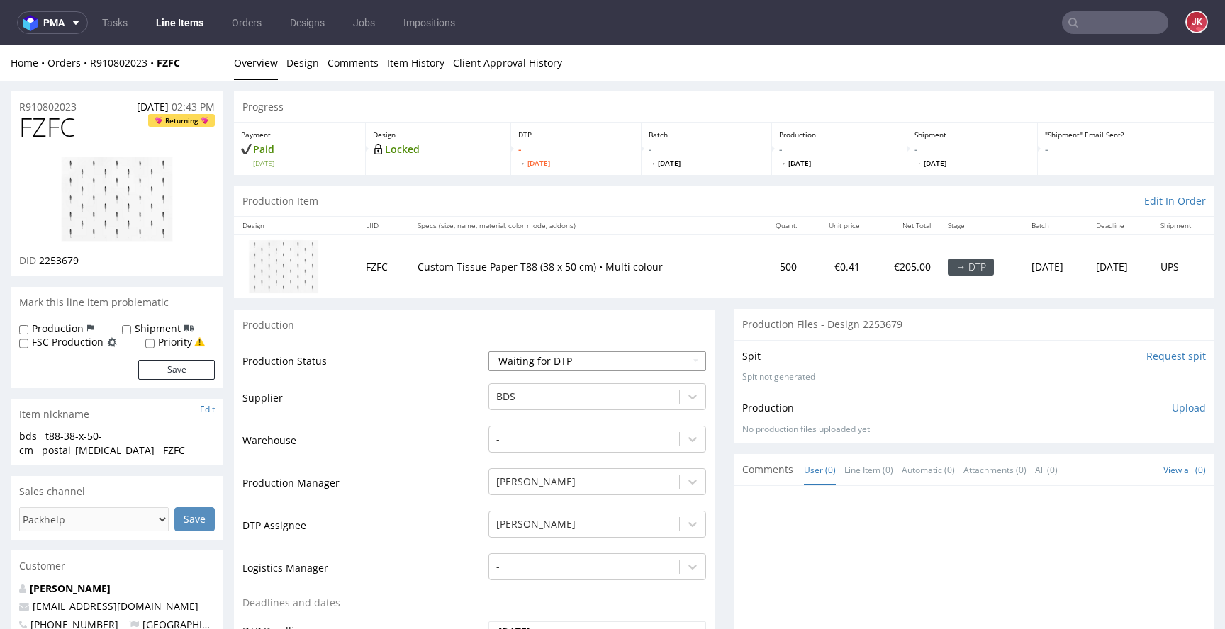
click at [567, 369] on select "Waiting for Artwork Waiting for Diecut Waiting for Mockup Waiting for DTP Waiti…" at bounding box center [597, 362] width 218 height 20
select select "dtp_in_process"
click at [488, 352] on select "Waiting for Artwork Waiting for Diecut Waiting for Mockup Waiting for DTP Waiti…" at bounding box center [597, 362] width 218 height 20
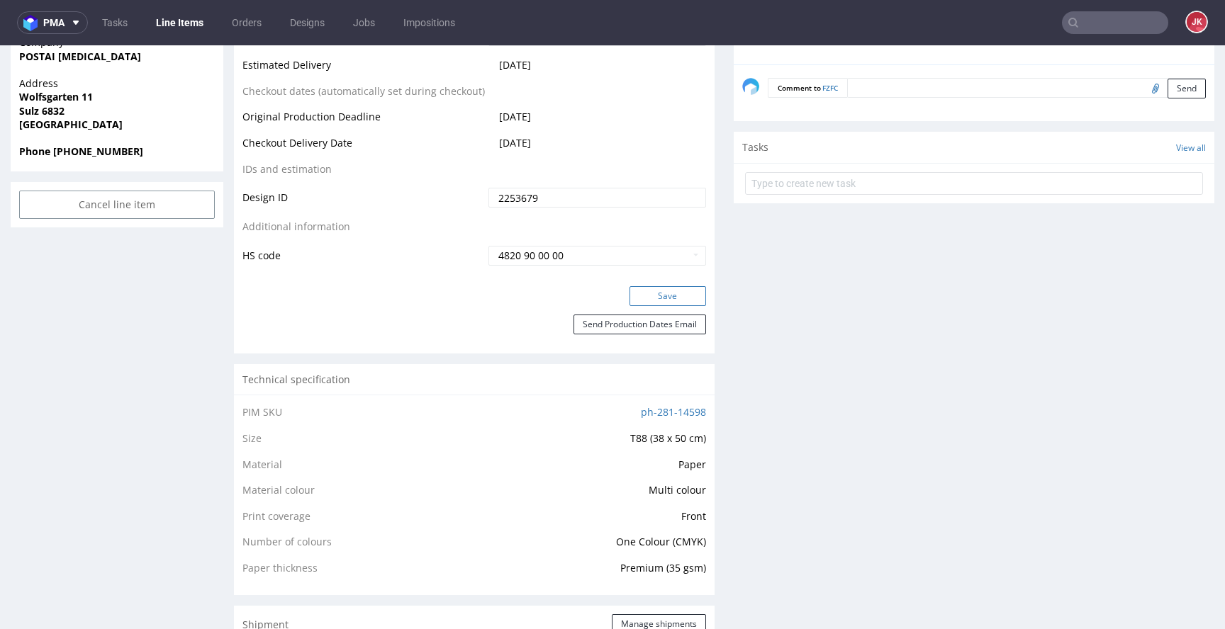
click at [650, 291] on button "Save" at bounding box center [667, 296] width 77 height 20
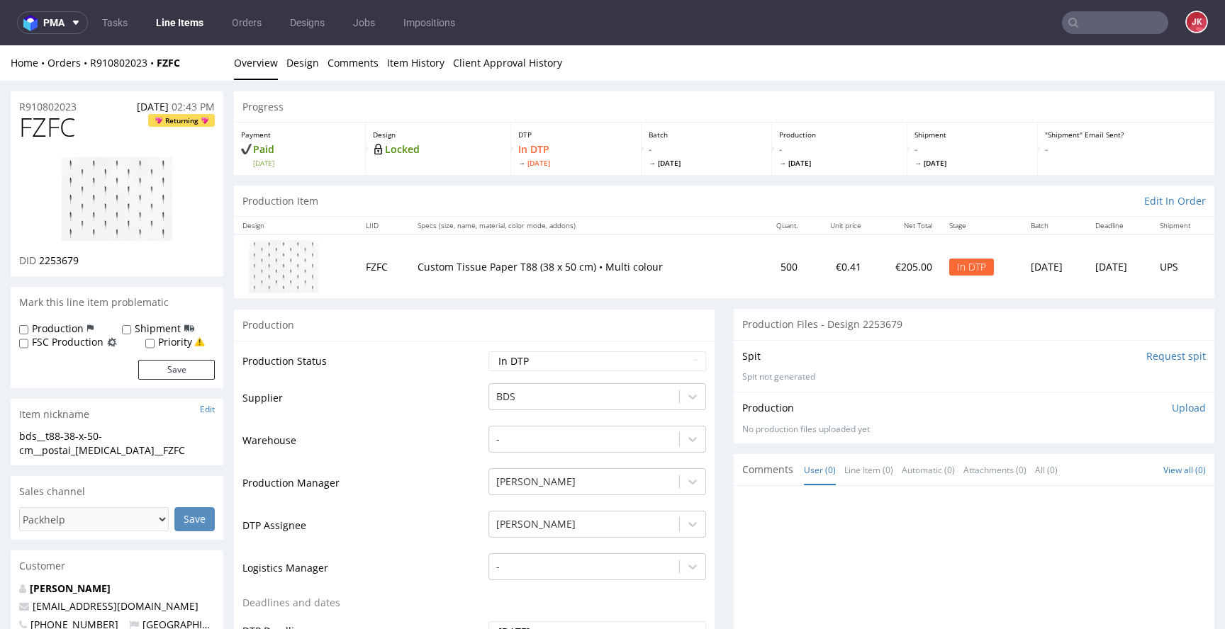
click at [111, 191] on img at bounding box center [116, 199] width 113 height 87
click at [55, 129] on span "FZFC" at bounding box center [47, 127] width 56 height 28
copy span "FZFC"
click at [62, 264] on span "2253679" at bounding box center [59, 260] width 40 height 13
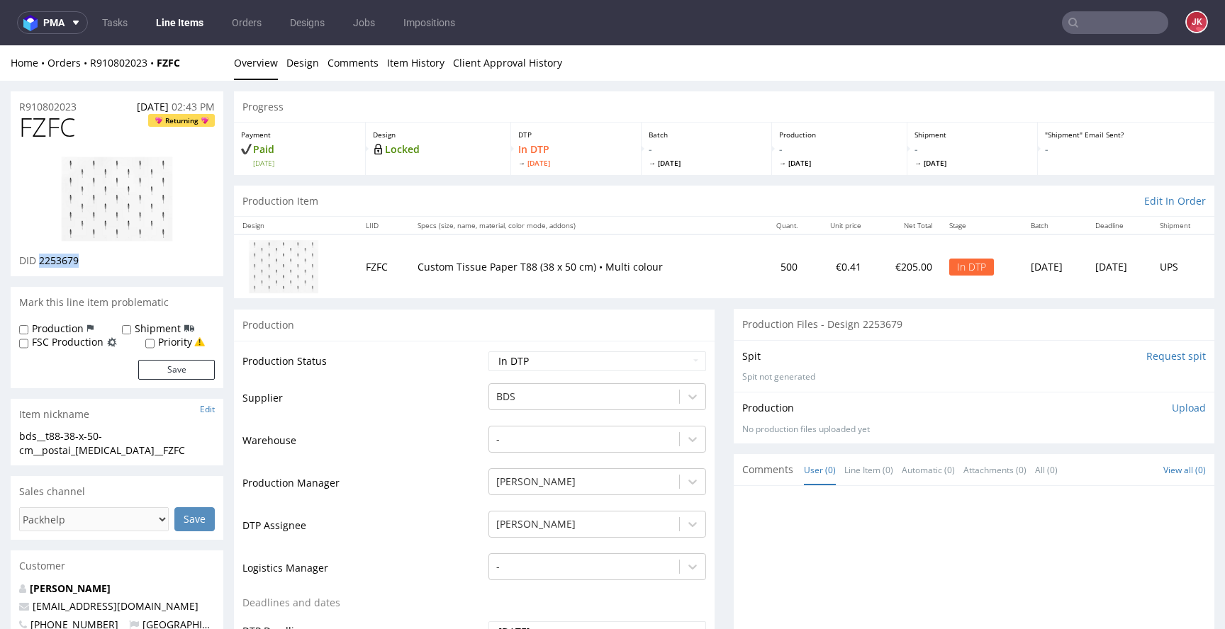
click at [62, 264] on span "2253679" at bounding box center [59, 260] width 40 height 13
copy span "2253679"
click at [386, 398] on td "Supplier" at bounding box center [363, 403] width 242 height 43
drag, startPoint x: 183, startPoint y: 448, endPoint x: 0, endPoint y: 436, distance: 183.3
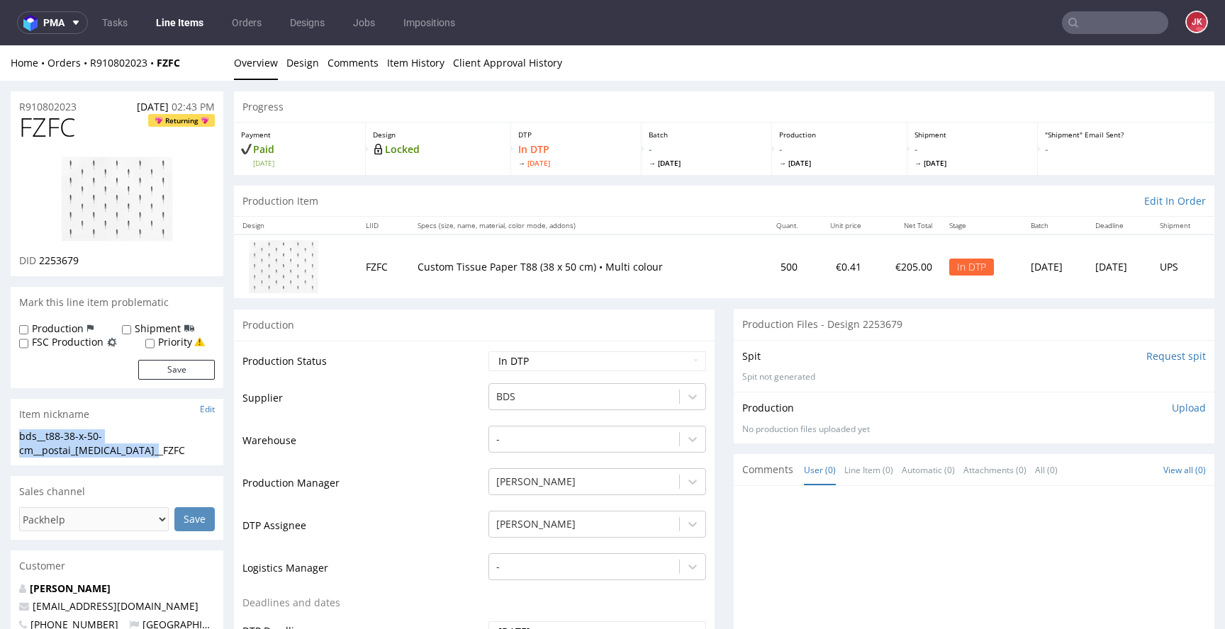
copy div "bds__t88-38-x-50-cm__postai_skin_care__FZFC"
drag, startPoint x: 82, startPoint y: 106, endPoint x: 4, endPoint y: 108, distance: 78.0
click at [67, 264] on span "2253679" at bounding box center [59, 260] width 40 height 13
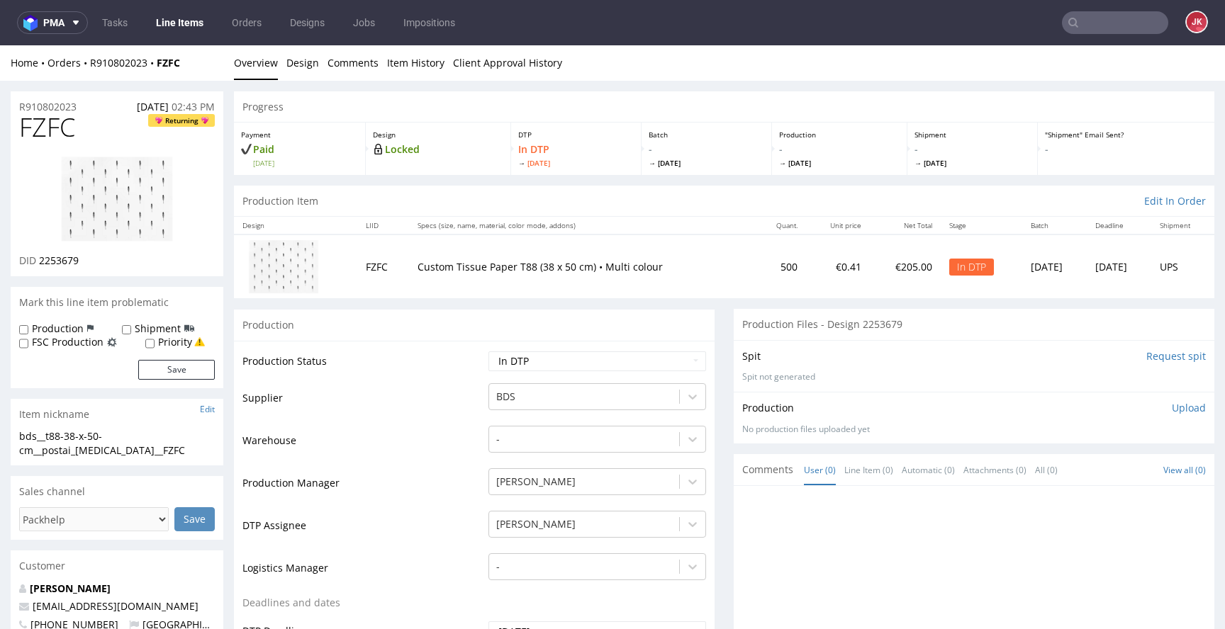
click at [1172, 410] on p "Upload" at bounding box center [1189, 408] width 34 height 14
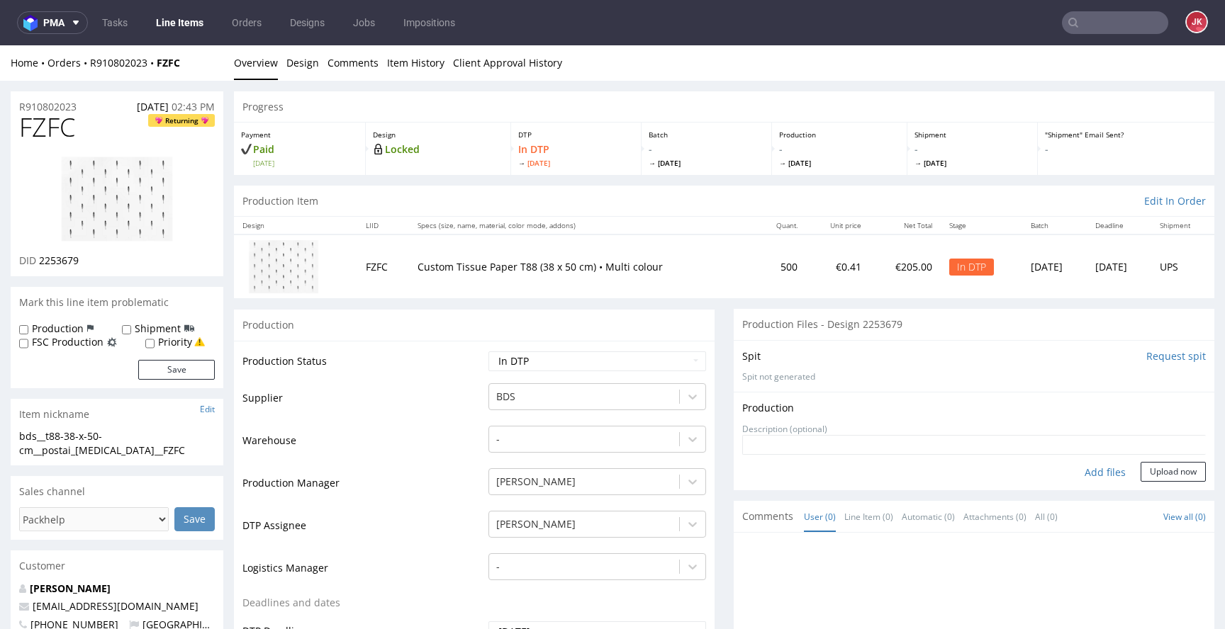
click at [1090, 475] on div "Add files" at bounding box center [1105, 472] width 71 height 21
type input "C:\fakepath\bds__t88-38-x-50-cm__postai_skin_care__FZFC__d2253679__oR910802023_…"
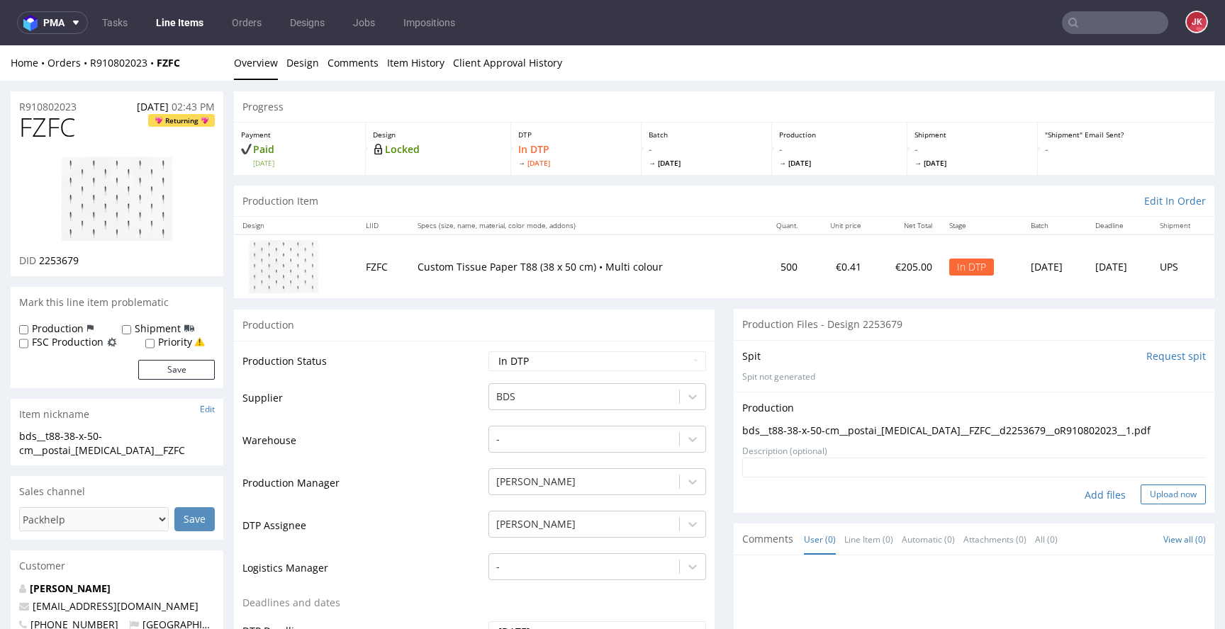
click at [1141, 497] on button "Upload now" at bounding box center [1173, 495] width 65 height 20
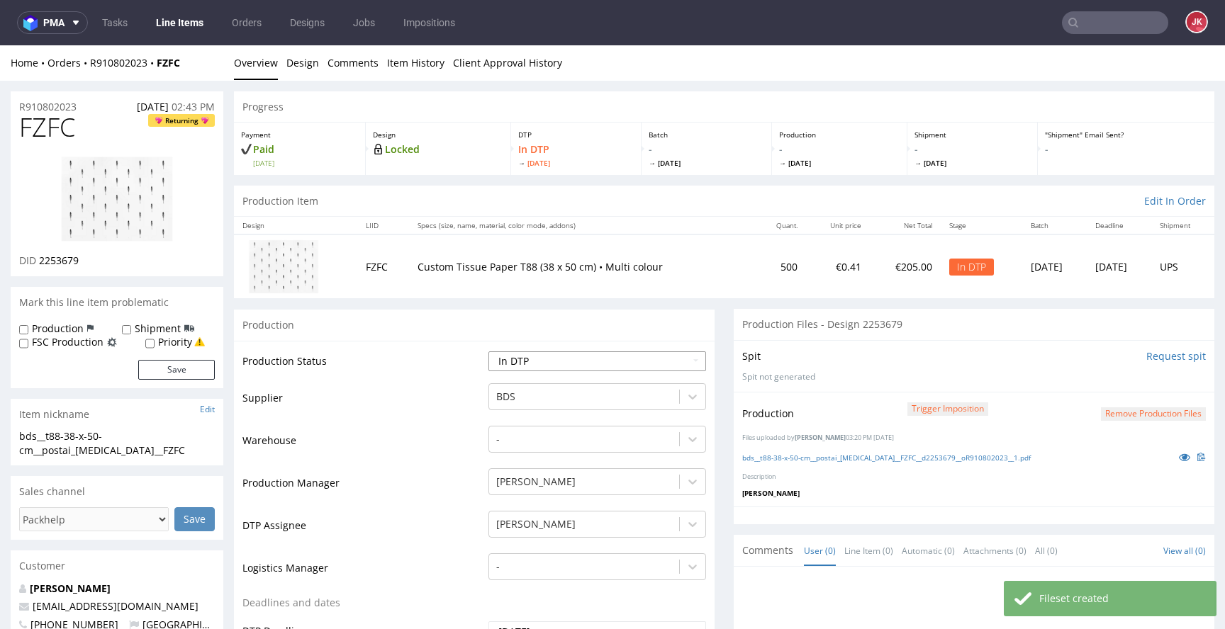
click at [618, 362] on select "Waiting for Artwork Waiting for Diecut Waiting for Mockup Waiting for DTP Waiti…" at bounding box center [597, 362] width 218 height 20
select select "dtp_production_ready"
click at [488, 352] on select "Waiting for Artwork Waiting for Diecut Waiting for Mockup Waiting for DTP Waiti…" at bounding box center [597, 362] width 218 height 20
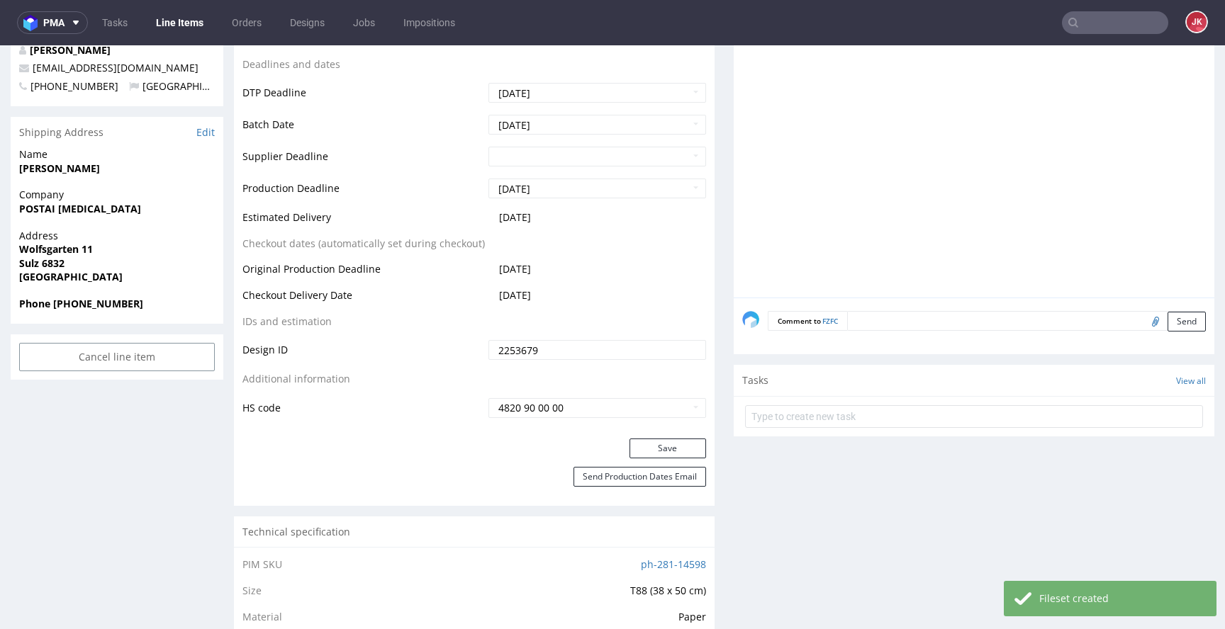
scroll to position [563, 0]
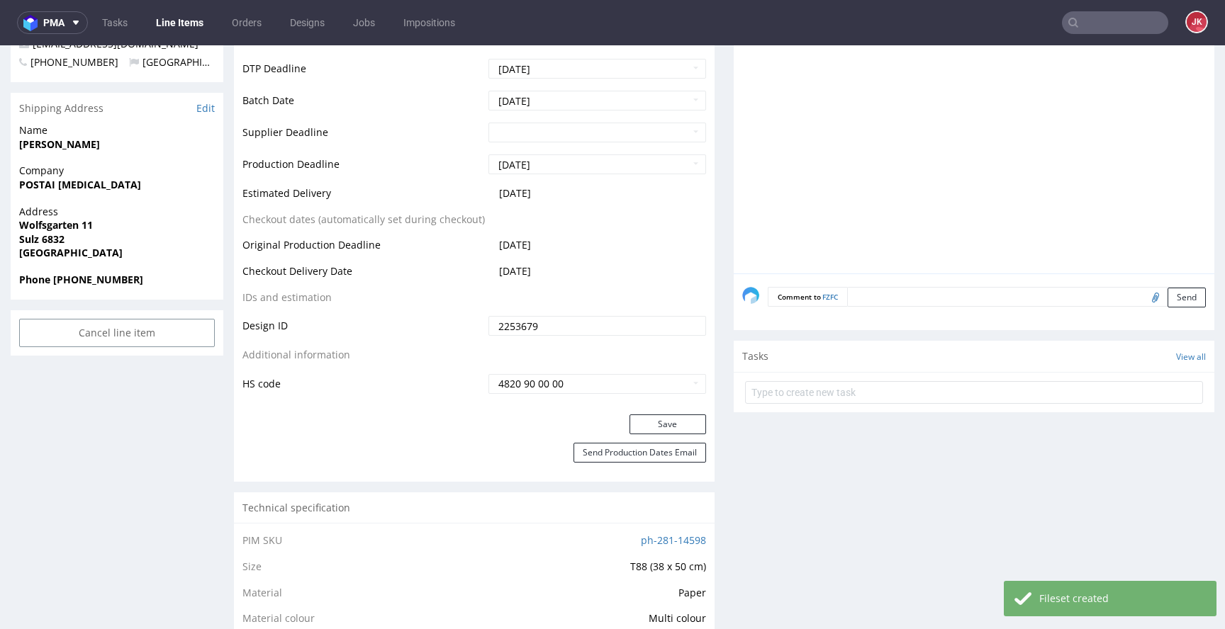
click at [673, 437] on div "Save" at bounding box center [474, 429] width 481 height 28
click at [672, 431] on button "Save" at bounding box center [667, 425] width 77 height 20
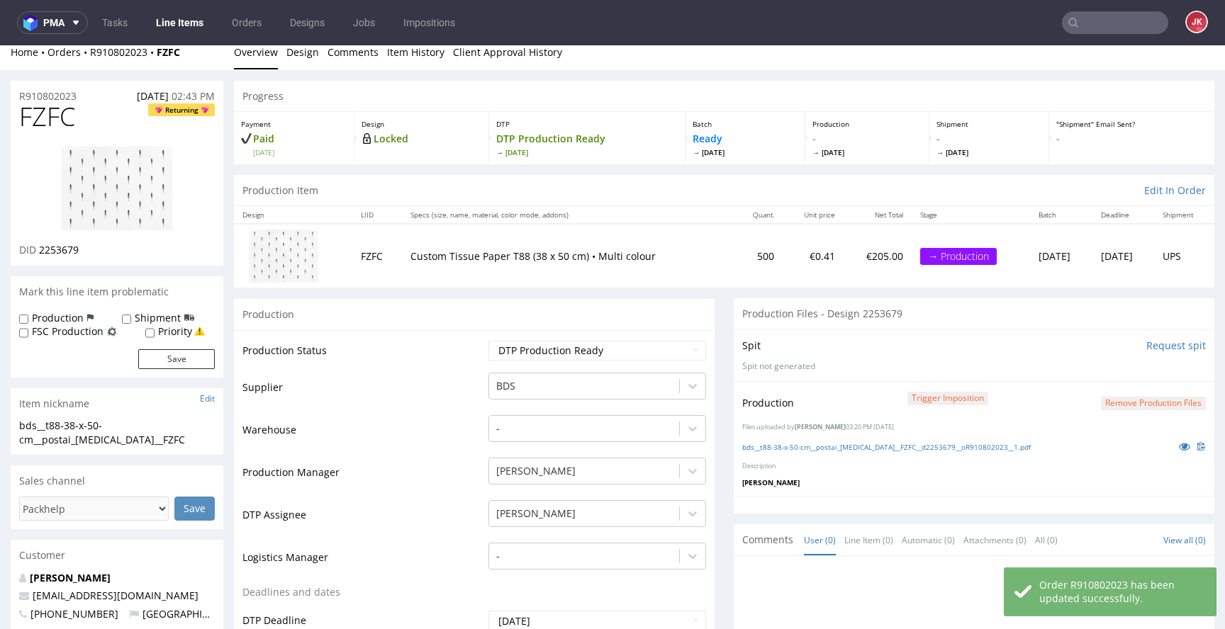
scroll to position [0, 0]
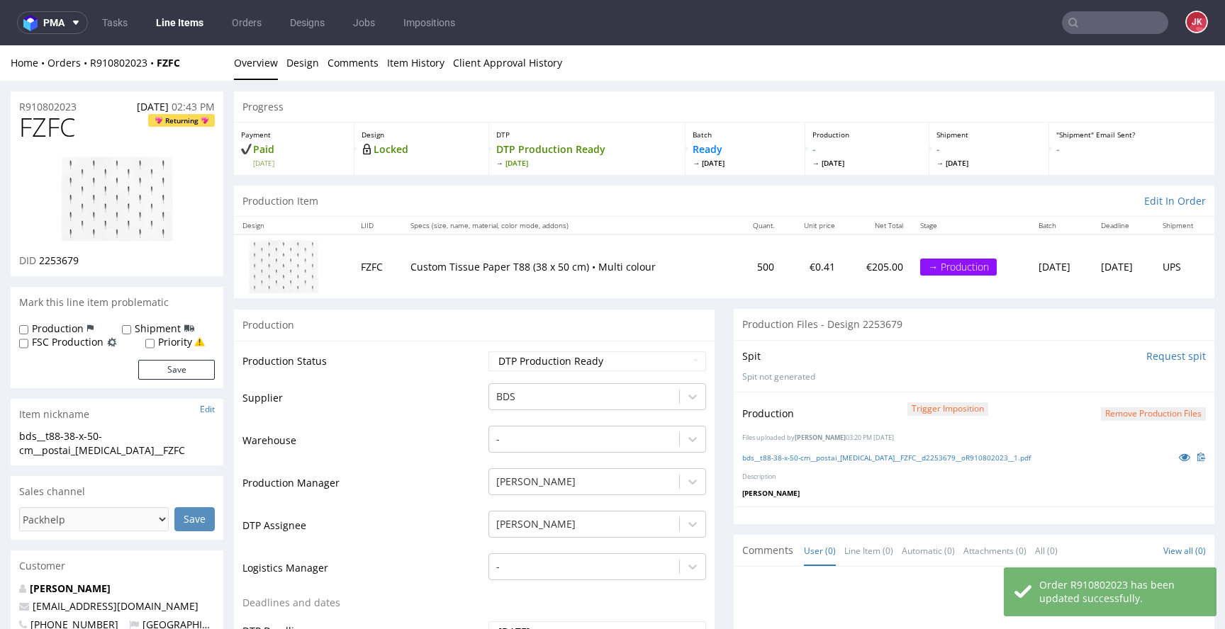
click at [471, 371] on td "Production Status" at bounding box center [363, 366] width 242 height 32
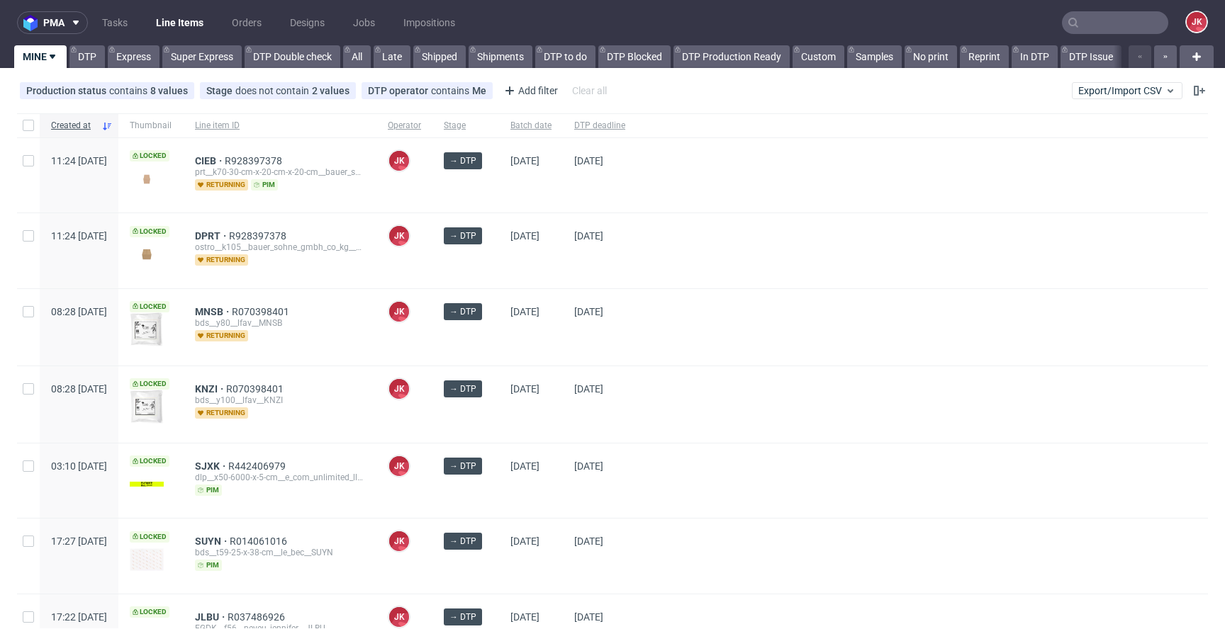
click at [705, 259] on div at bounding box center [922, 250] width 571 height 74
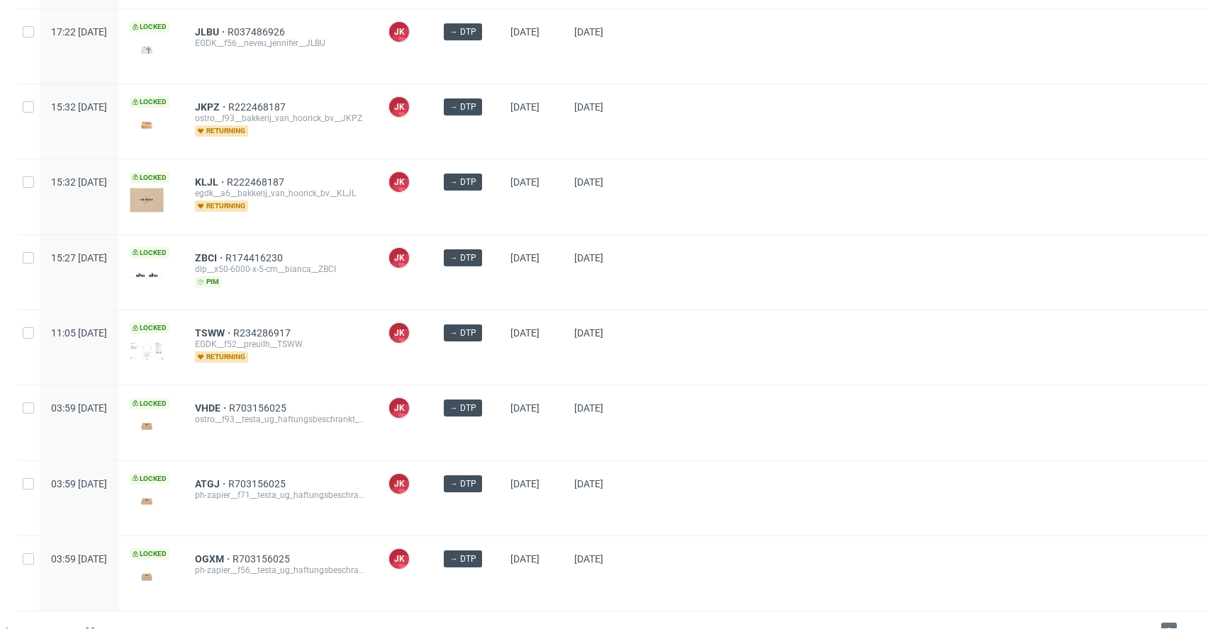
scroll to position [610, 0]
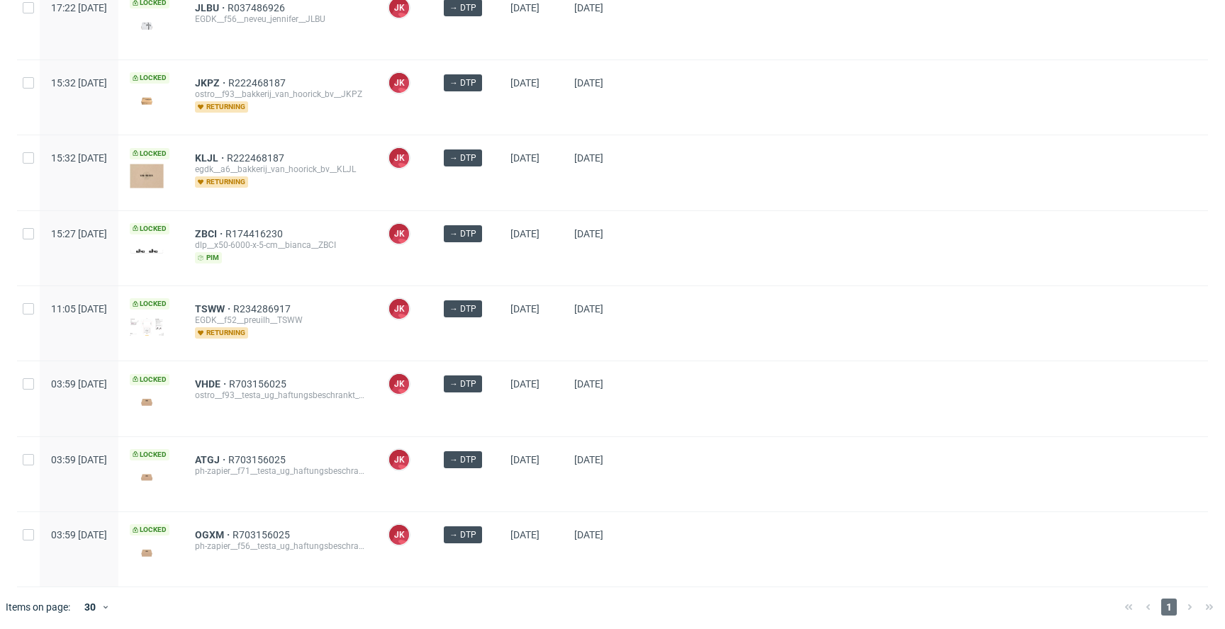
click at [700, 261] on div at bounding box center [922, 248] width 571 height 74
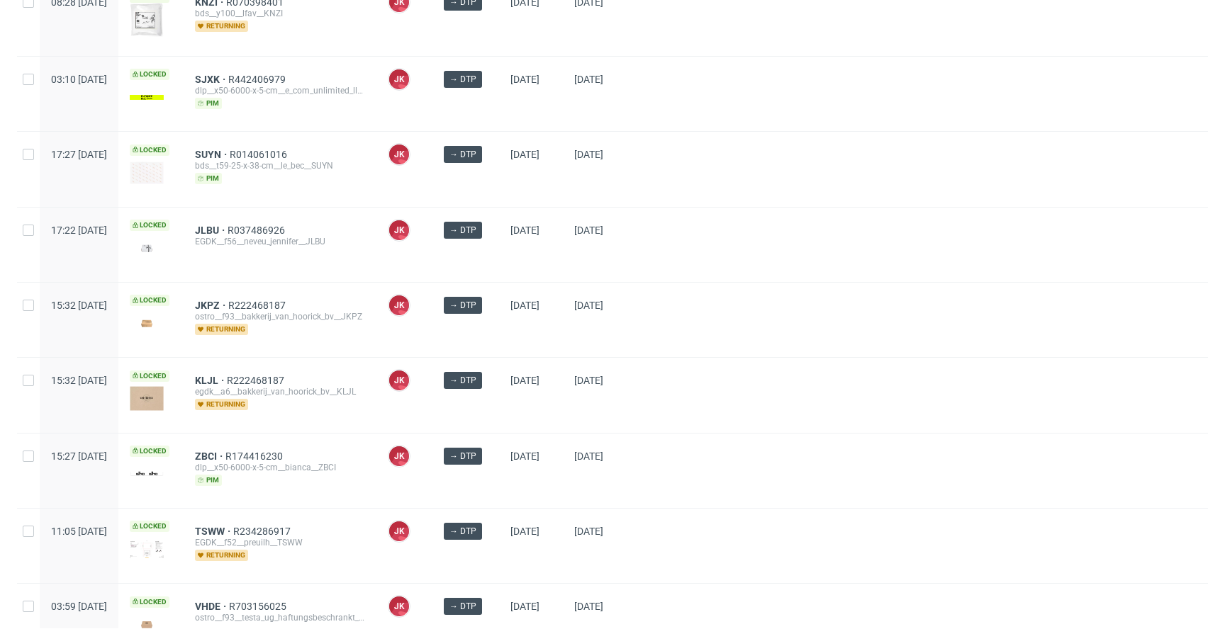
scroll to position [0, 0]
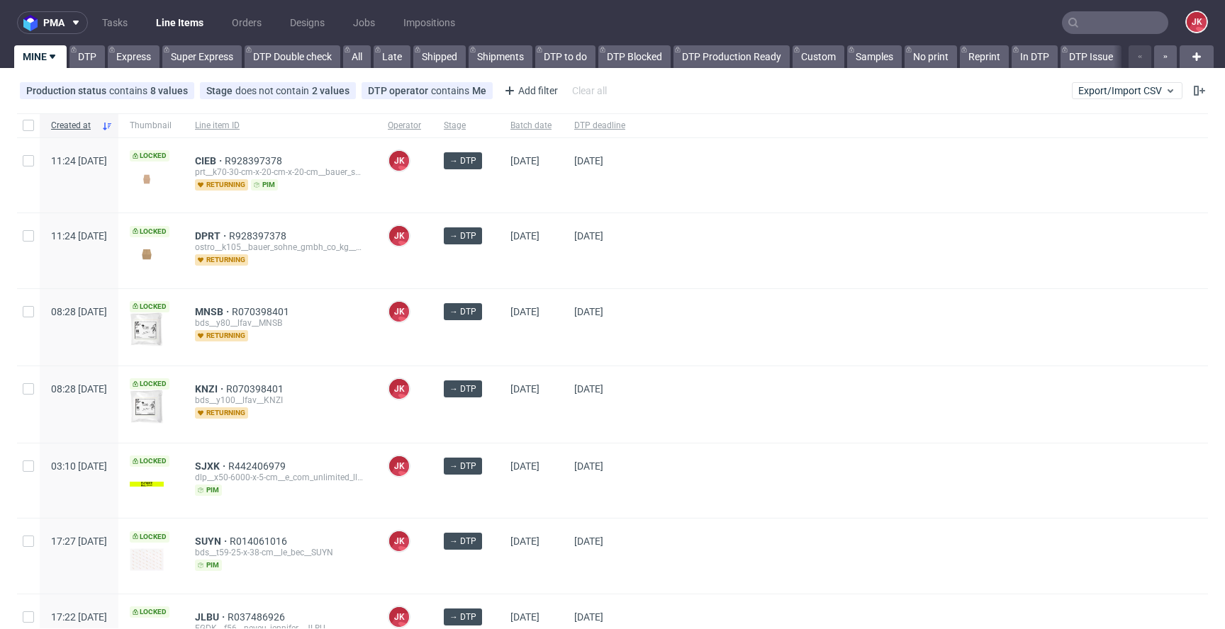
click at [544, 343] on div "[DATE]" at bounding box center [531, 327] width 64 height 77
click at [499, 418] on div "→ DTP" at bounding box center [465, 404] width 67 height 77
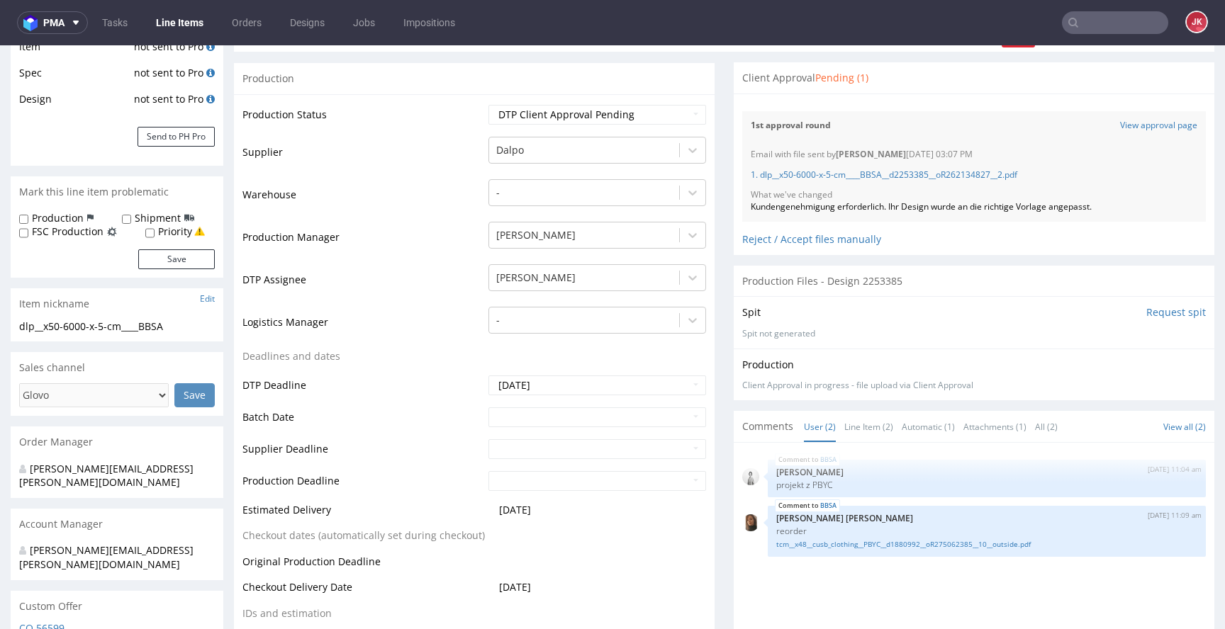
scroll to position [254, 0]
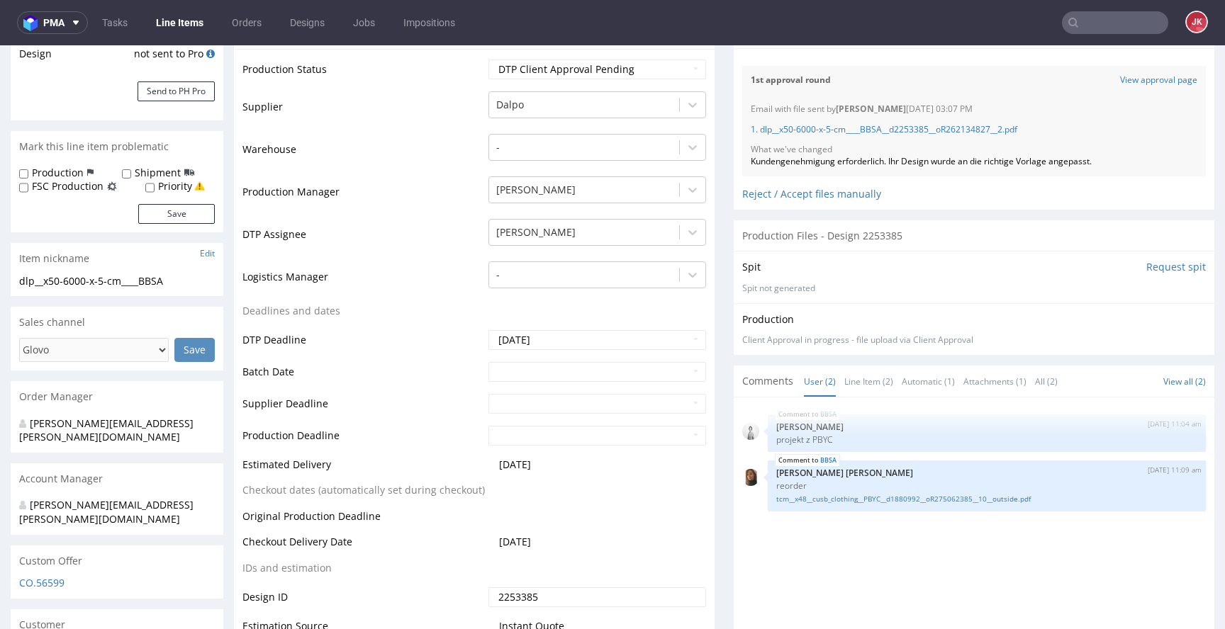
click at [829, 374] on li "User (2)" at bounding box center [824, 381] width 40 height 14
click at [844, 381] on link "Line Item (2)" at bounding box center [868, 381] width 49 height 30
click at [809, 379] on link "User (2)" at bounding box center [820, 381] width 32 height 30
click at [852, 384] on link "Line Item (2)" at bounding box center [868, 381] width 49 height 30
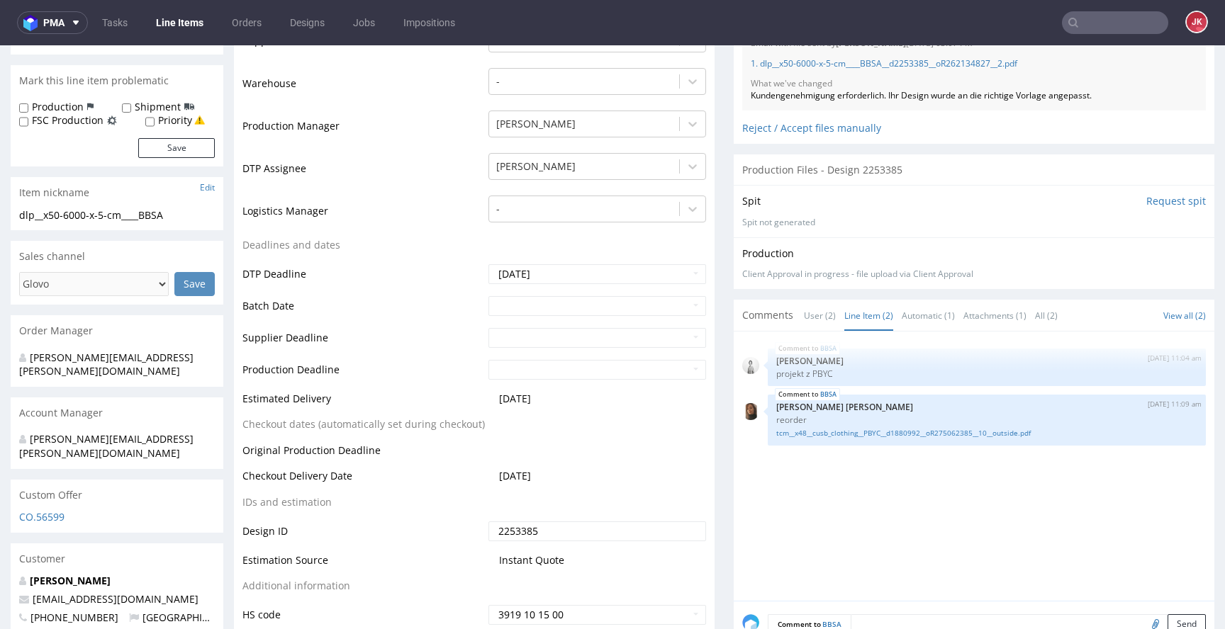
scroll to position [364, 0]
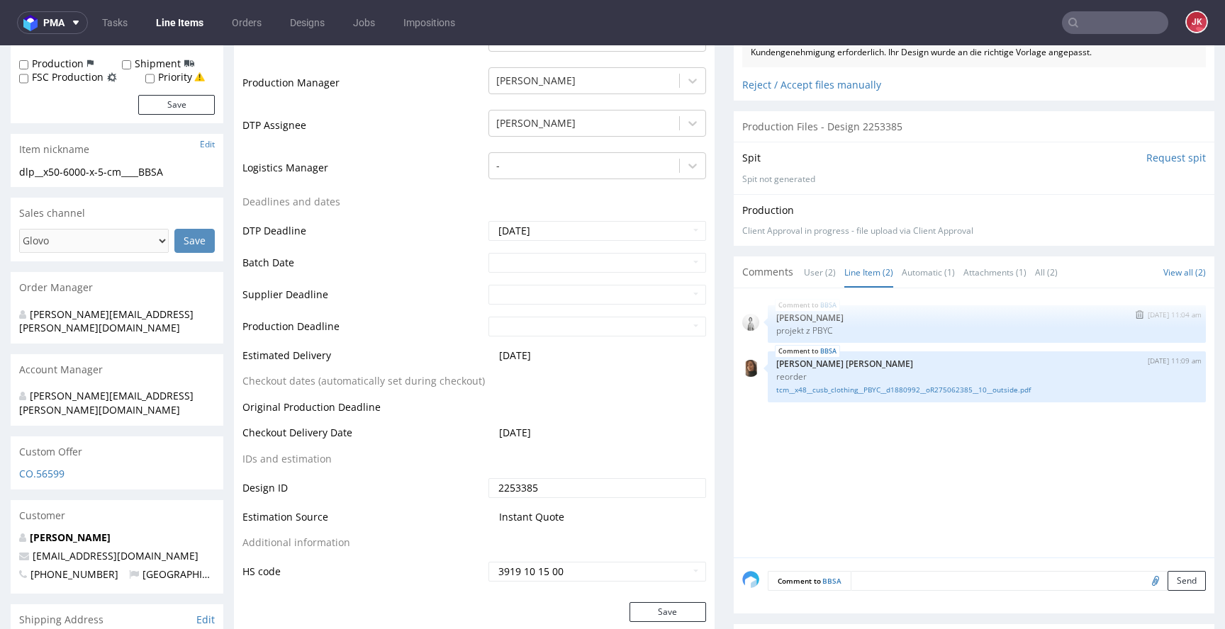
click at [817, 332] on p "projekt z PBYC" at bounding box center [986, 330] width 421 height 11
copy p "PBYC"
click at [849, 330] on p "projekt z PBYC" at bounding box center [986, 330] width 421 height 11
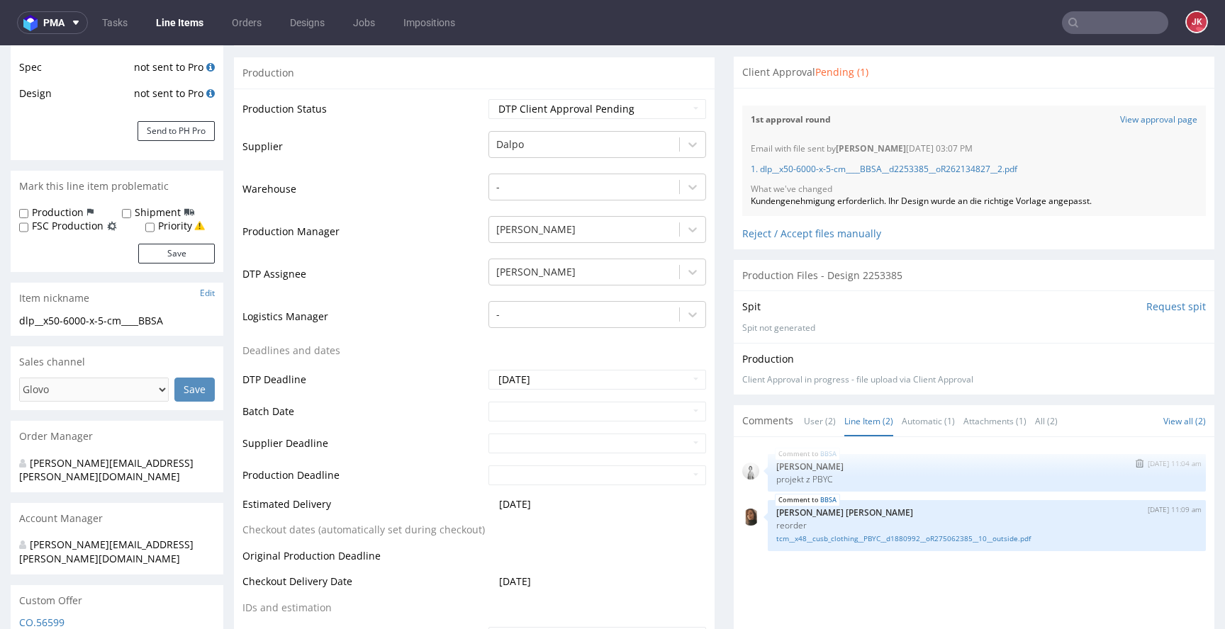
scroll to position [0, 0]
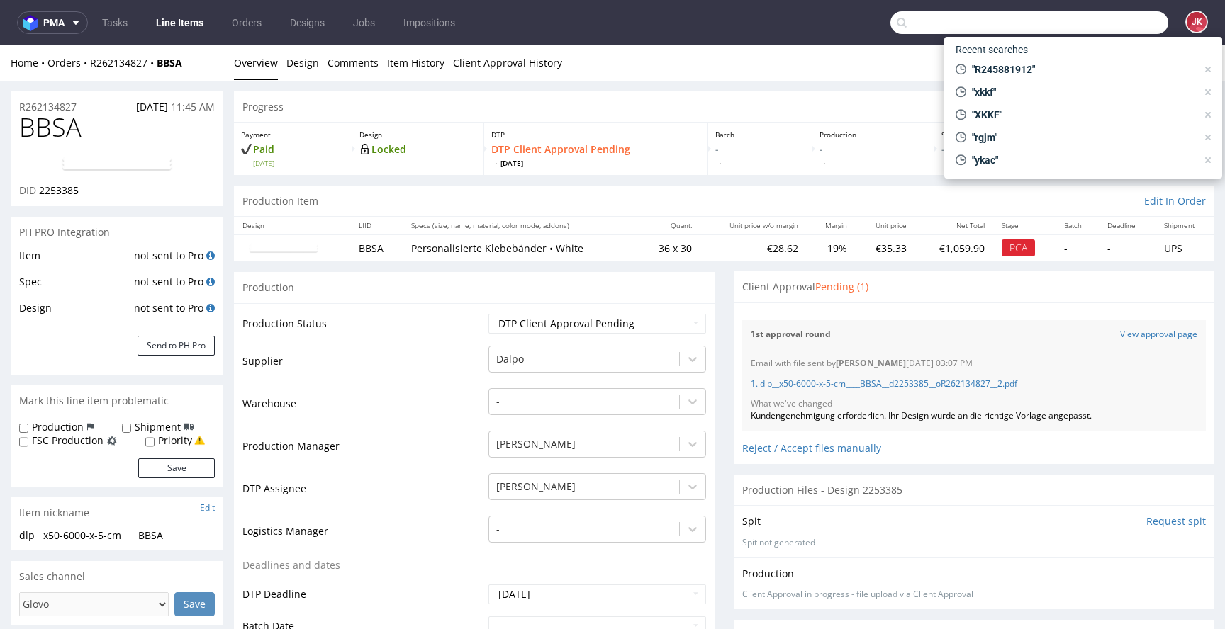
click at [1099, 26] on input "text" at bounding box center [1029, 22] width 278 height 23
paste input "PBYC"
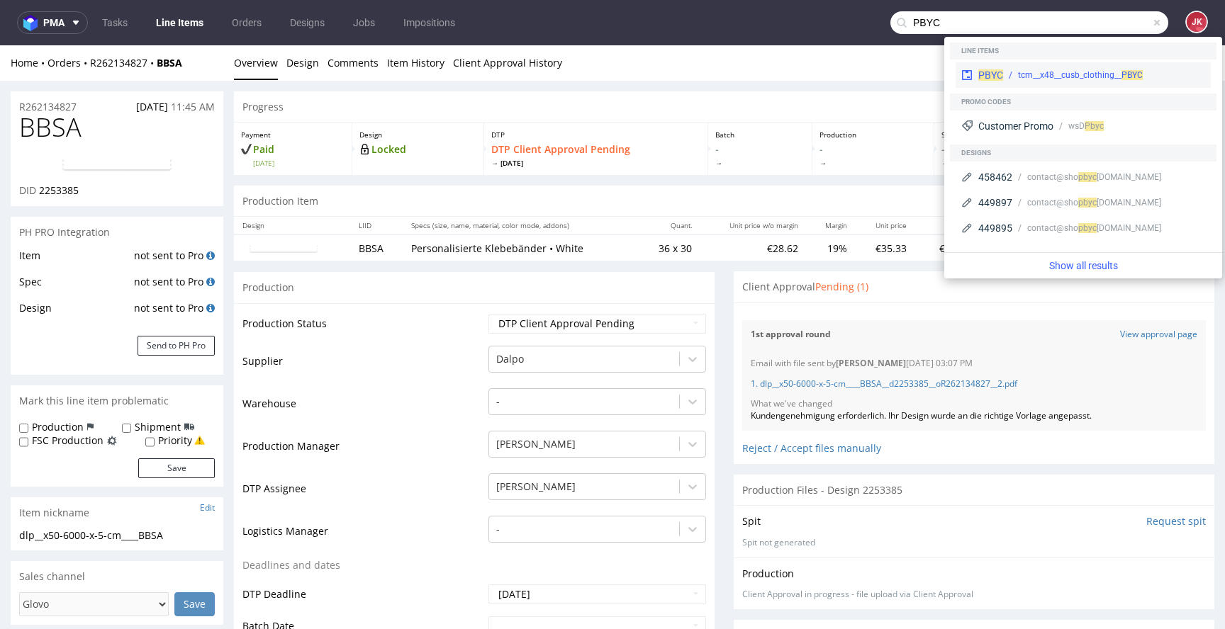
type input "PBYC"
click at [1029, 69] on div "tcm__x48__cusb_clothing__ PBYC" at bounding box center [1080, 75] width 125 height 13
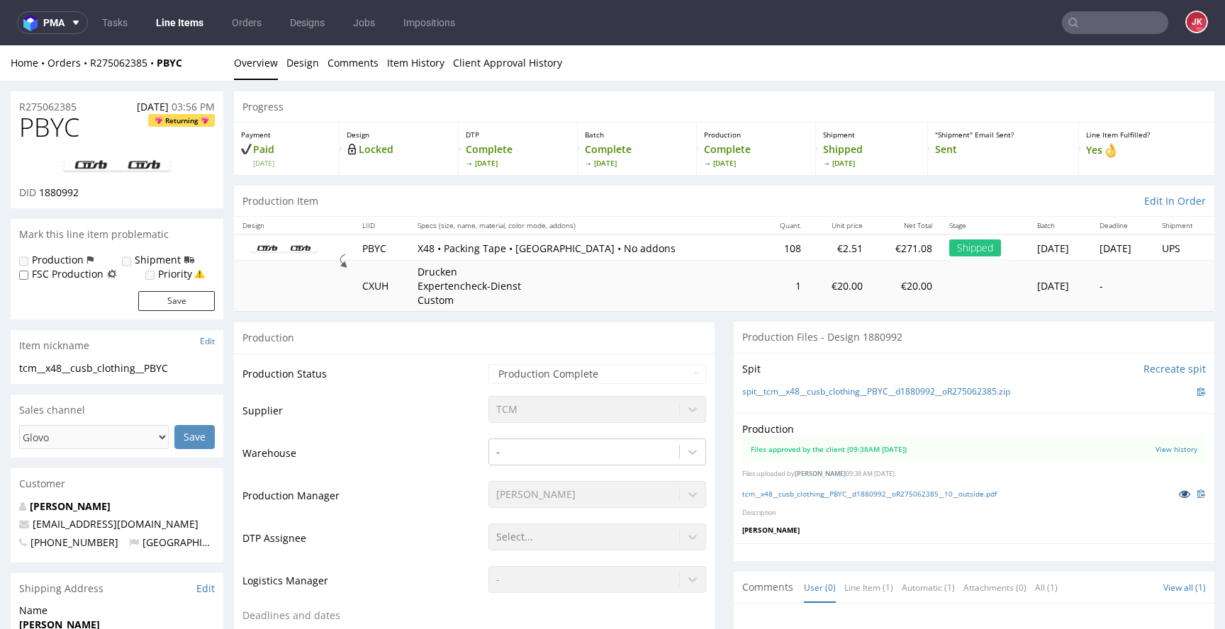
click at [1179, 494] on icon at bounding box center [1184, 494] width 11 height 10
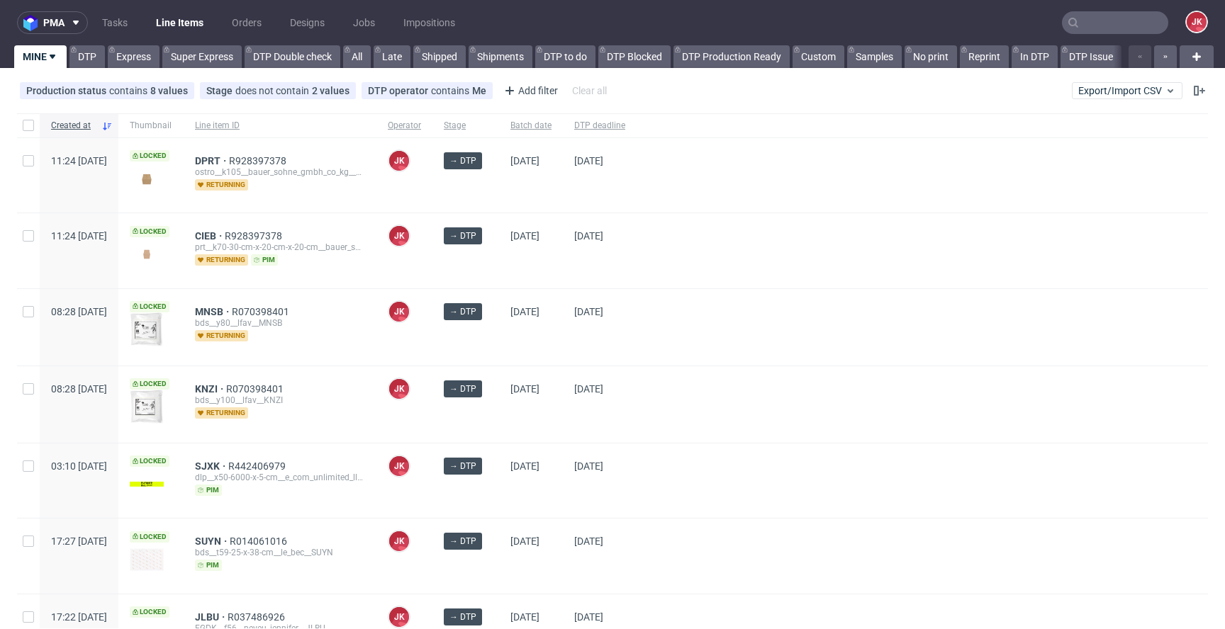
click at [732, 349] on div at bounding box center [922, 327] width 571 height 77
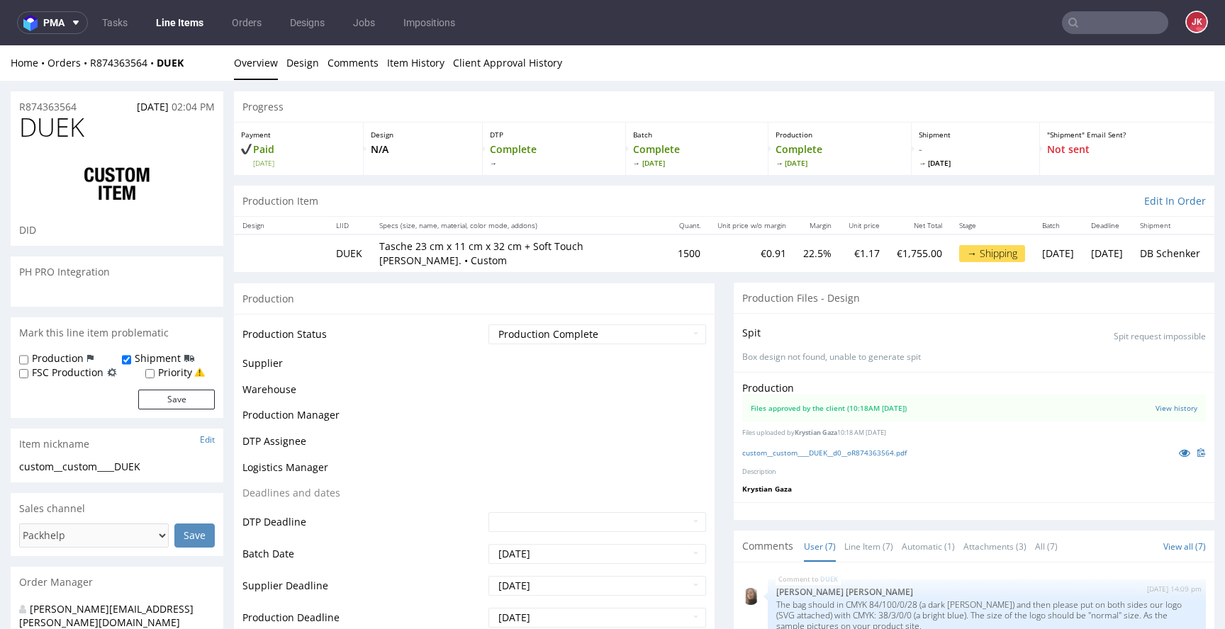
scroll to position [216, 0]
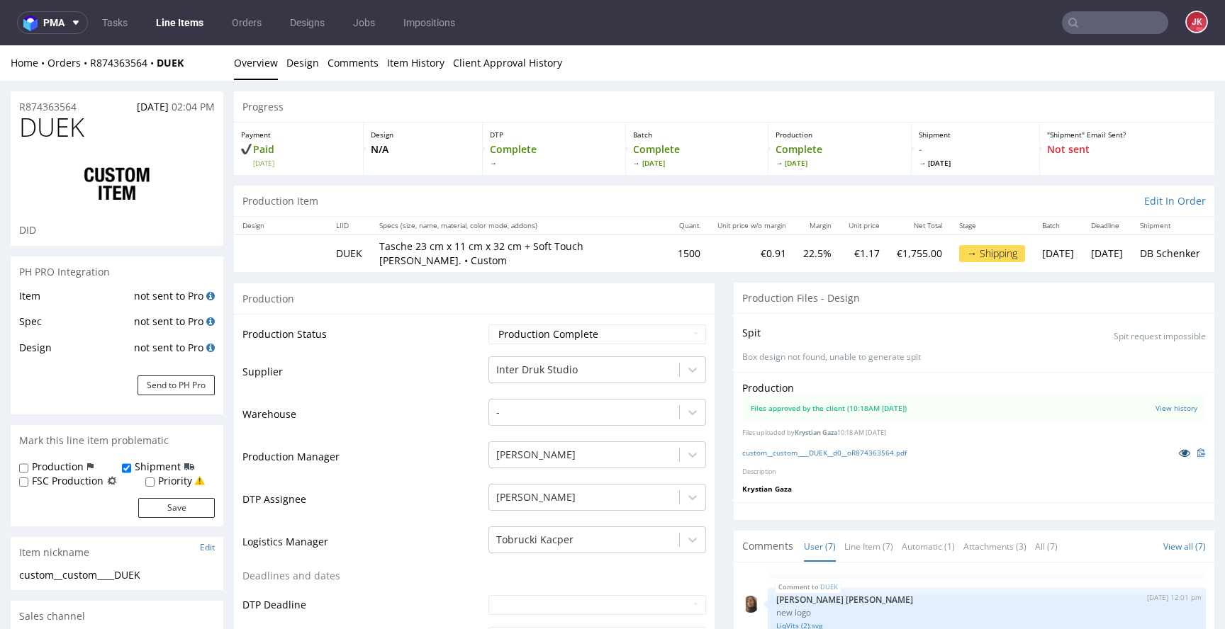
click at [1172, 450] on link at bounding box center [1185, 453] width 26 height 16
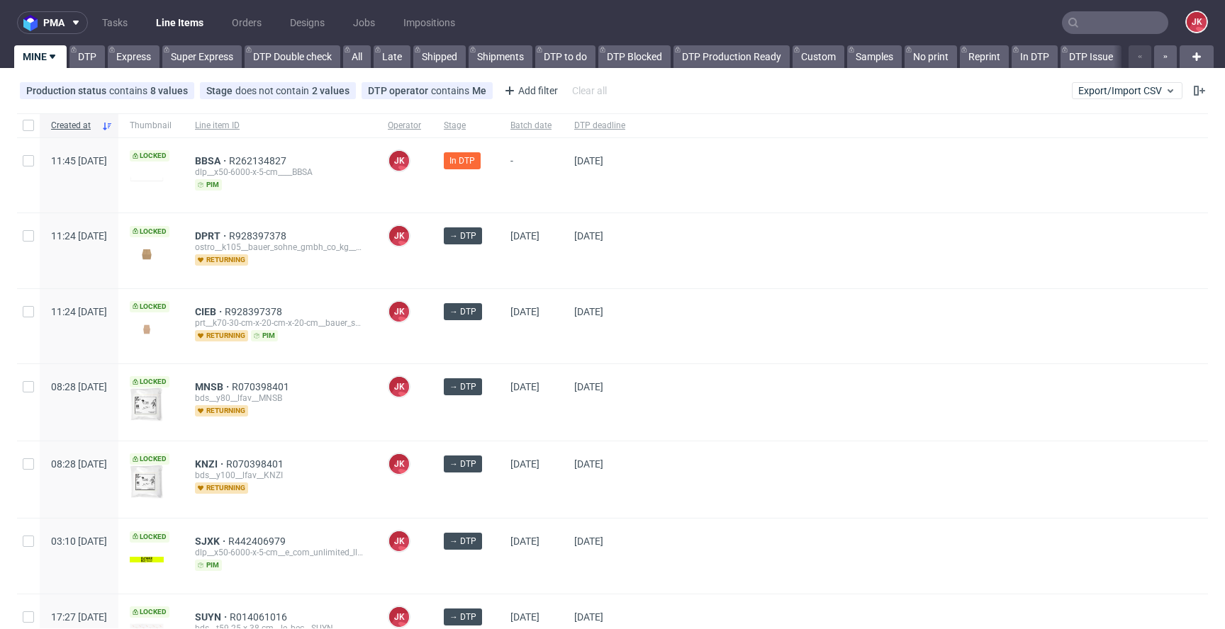
click at [544, 356] on div "[DATE]" at bounding box center [531, 326] width 64 height 74
click at [229, 159] on span "BBSA" at bounding box center [212, 160] width 34 height 11
click at [726, 299] on div at bounding box center [922, 326] width 571 height 74
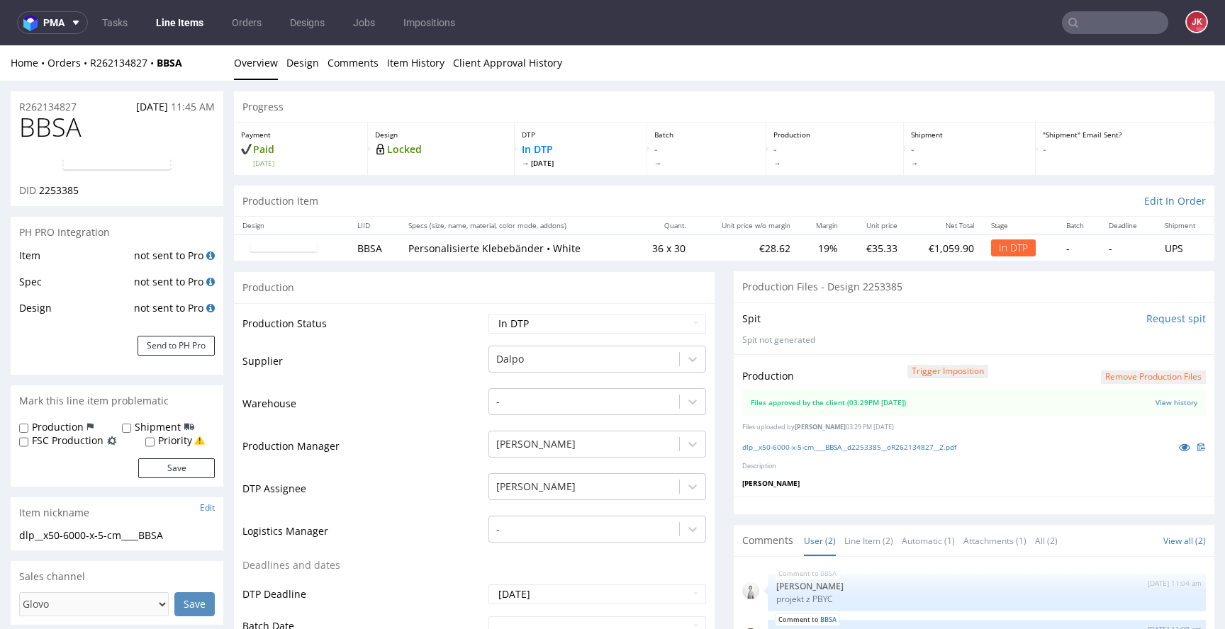
click at [410, 65] on link "Item History" at bounding box center [415, 62] width 57 height 35
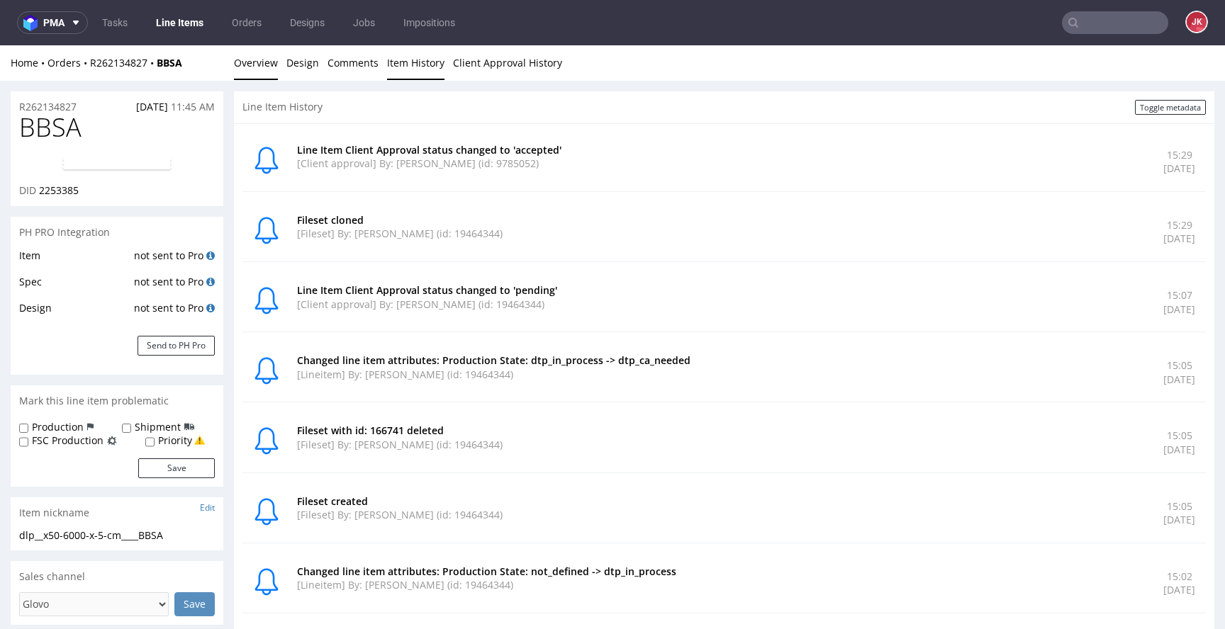
click at [250, 63] on link "Overview" at bounding box center [256, 62] width 44 height 35
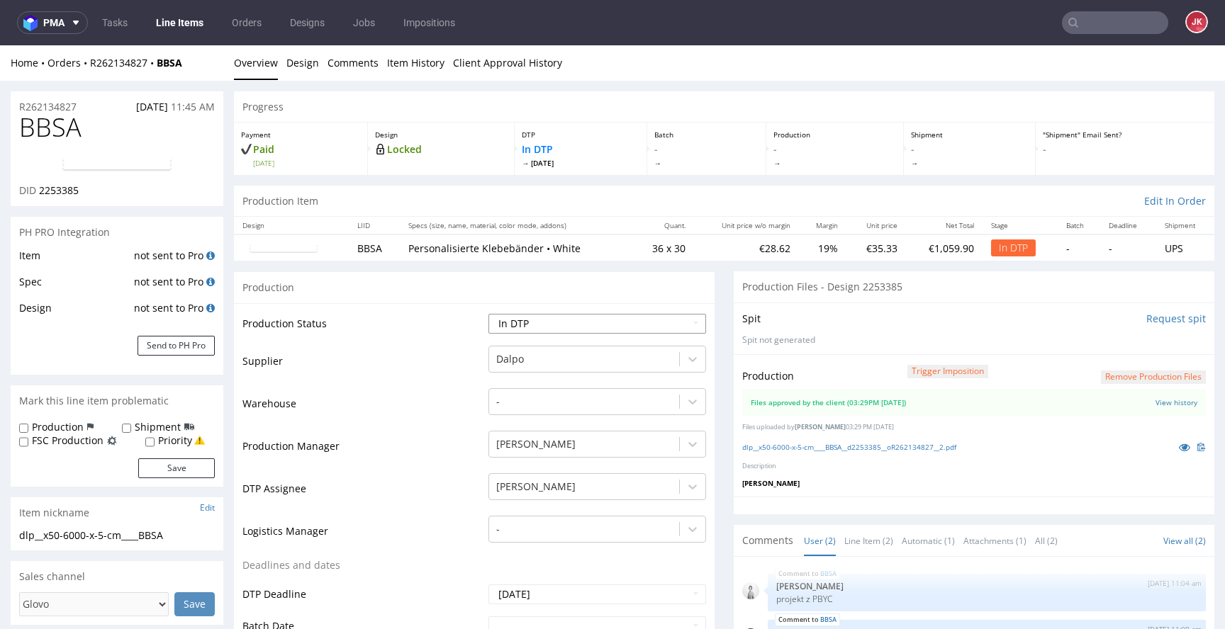
click at [561, 325] on select "Waiting for Artwork Waiting for Diecut Waiting for Mockup Waiting for DTP Waiti…" at bounding box center [597, 324] width 218 height 20
select select "dtp_production_ready"
click at [488, 314] on select "Waiting for Artwork Waiting for Diecut Waiting for Mockup Waiting for DTP Waiti…" at bounding box center [597, 324] width 218 height 20
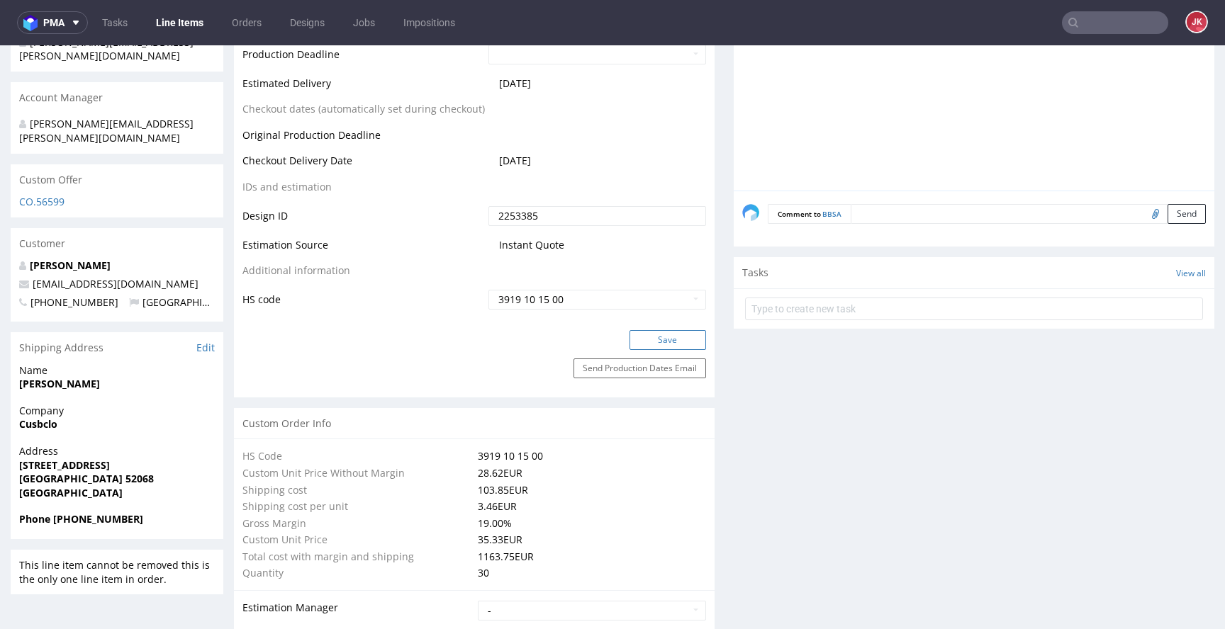
scroll to position [668, 0]
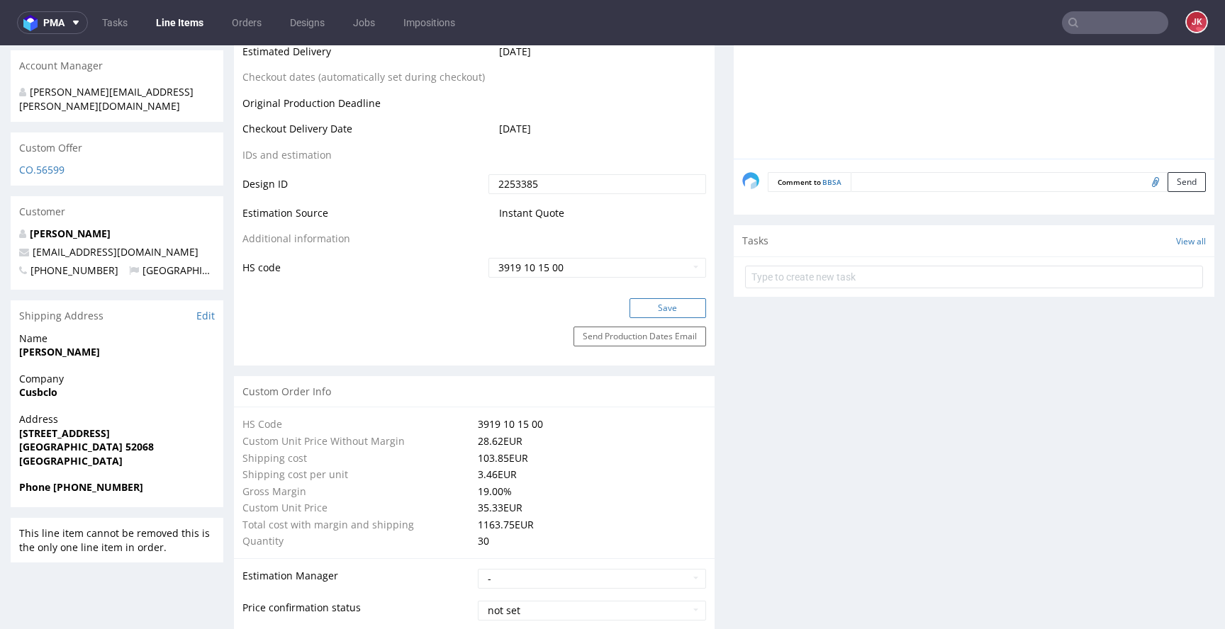
click at [648, 313] on button "Save" at bounding box center [667, 308] width 77 height 20
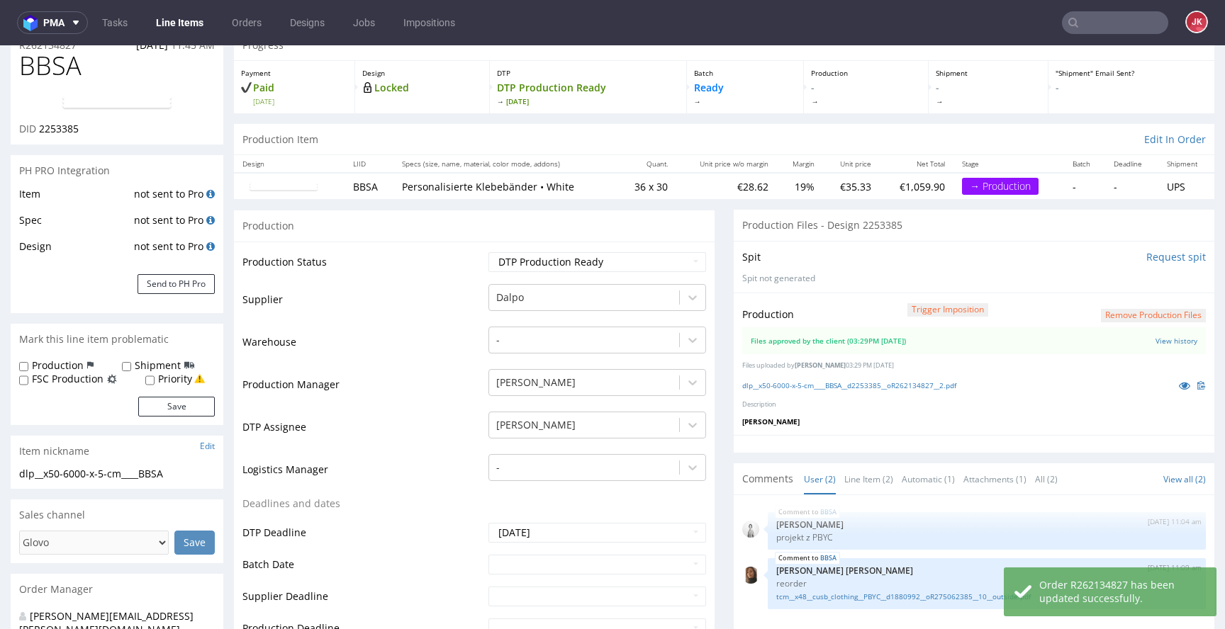
scroll to position [0, 0]
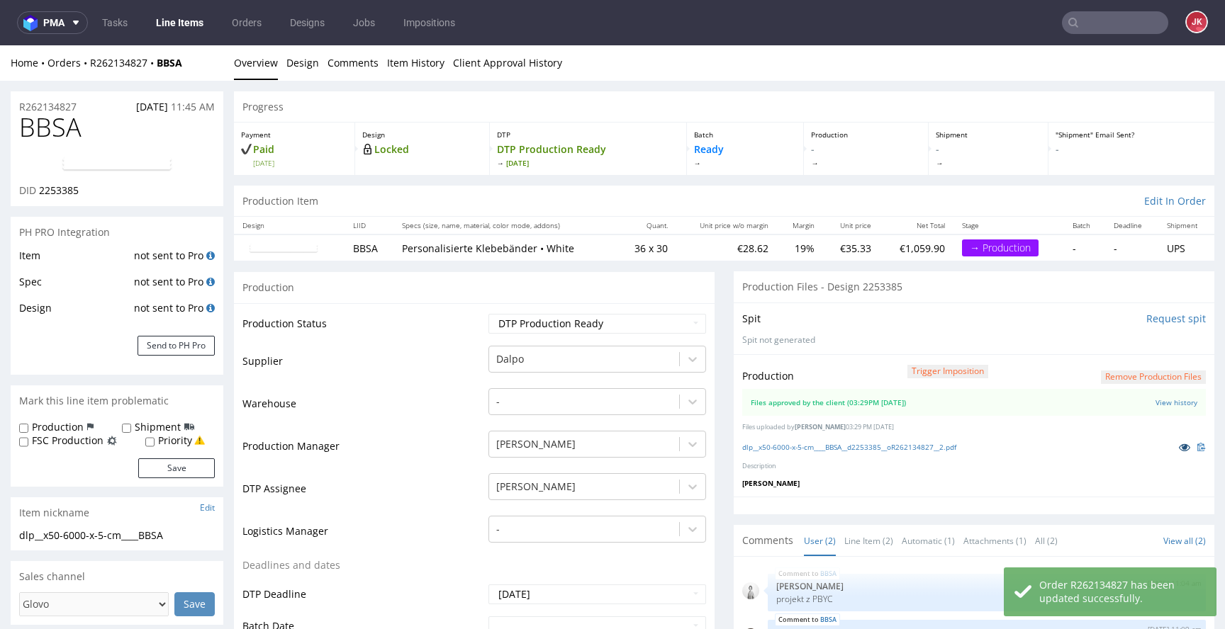
click at [1179, 451] on icon at bounding box center [1184, 447] width 11 height 10
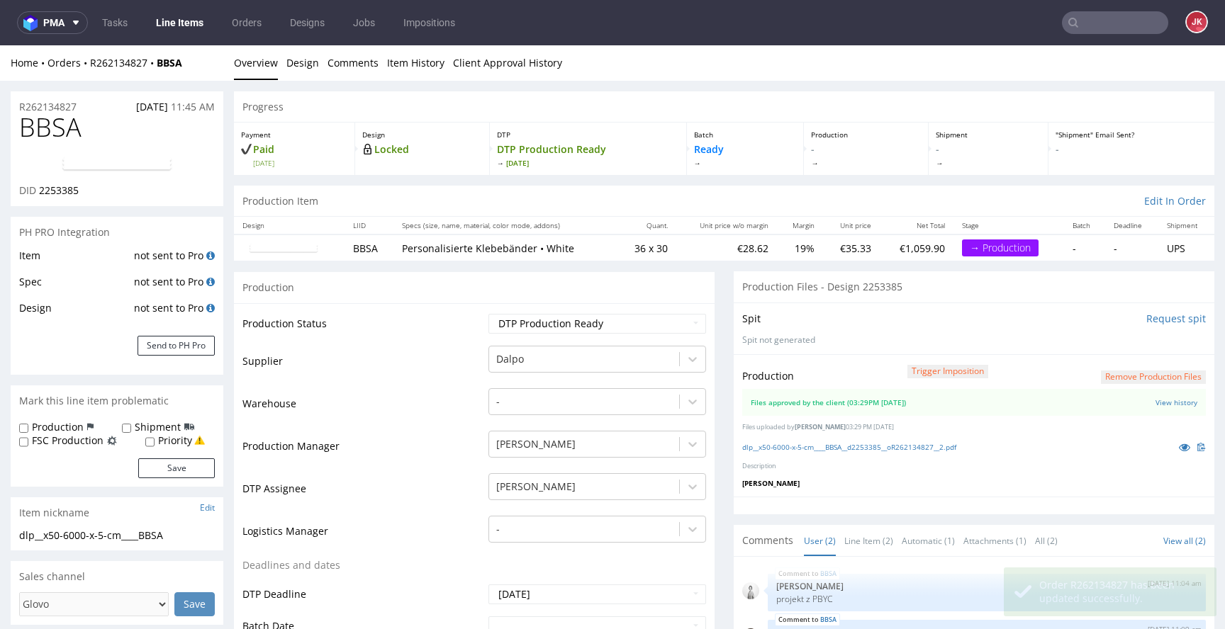
click at [460, 329] on td "Production Status" at bounding box center [363, 329] width 242 height 32
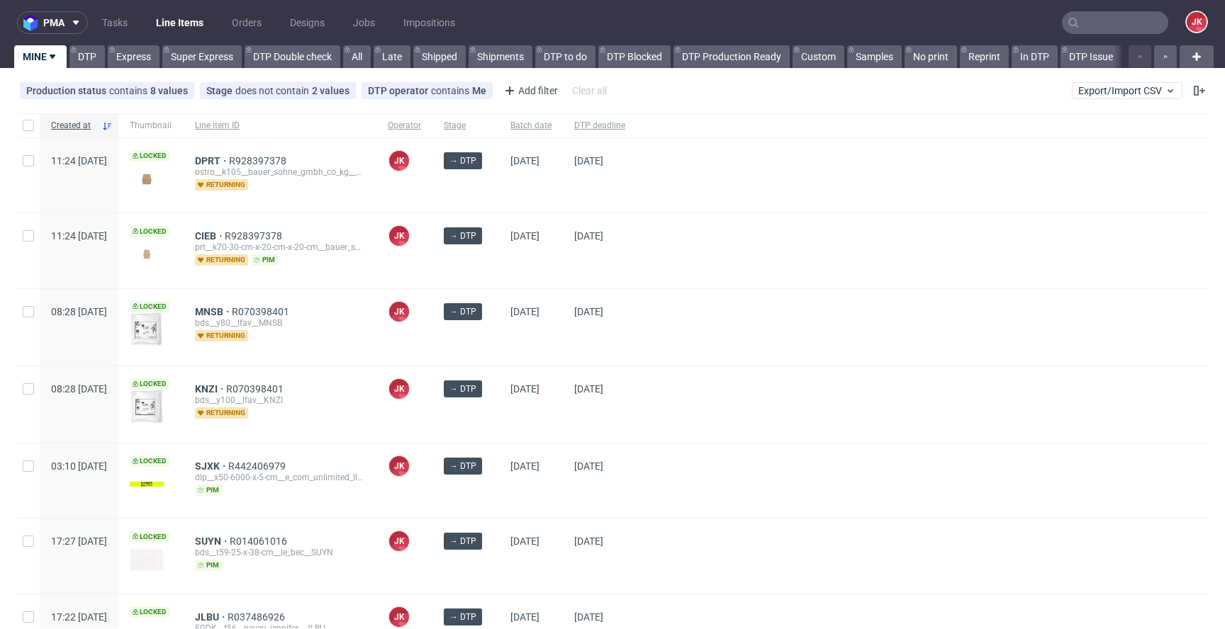
click at [432, 340] on div "JK Jan Kocik" at bounding box center [404, 327] width 56 height 77
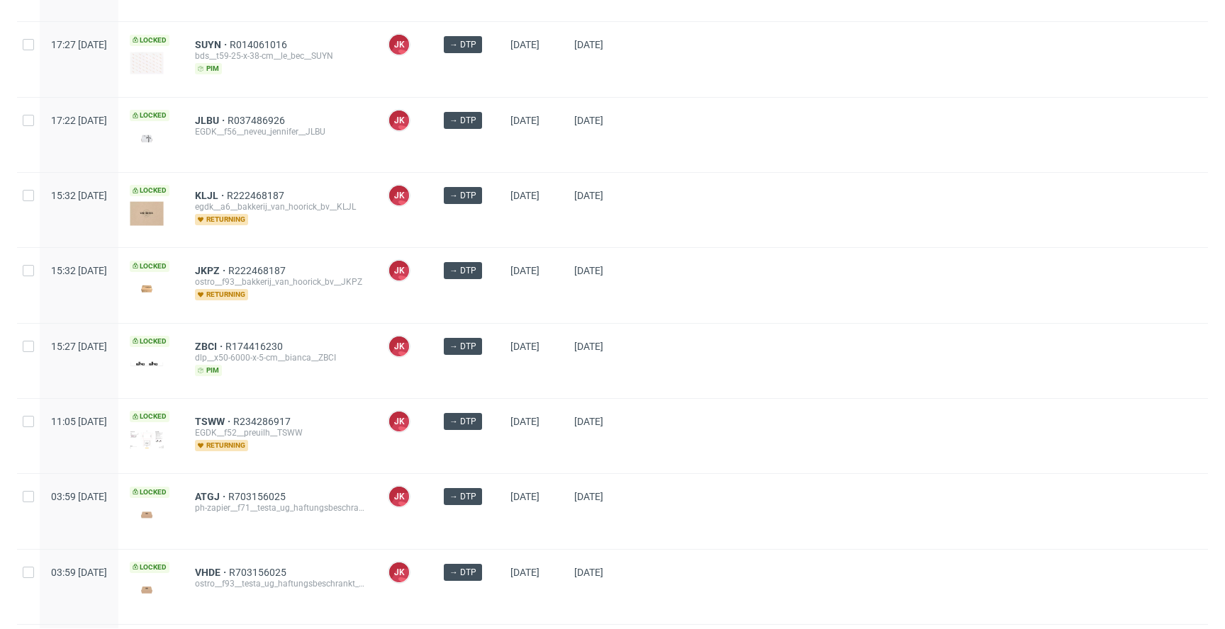
scroll to position [610, 0]
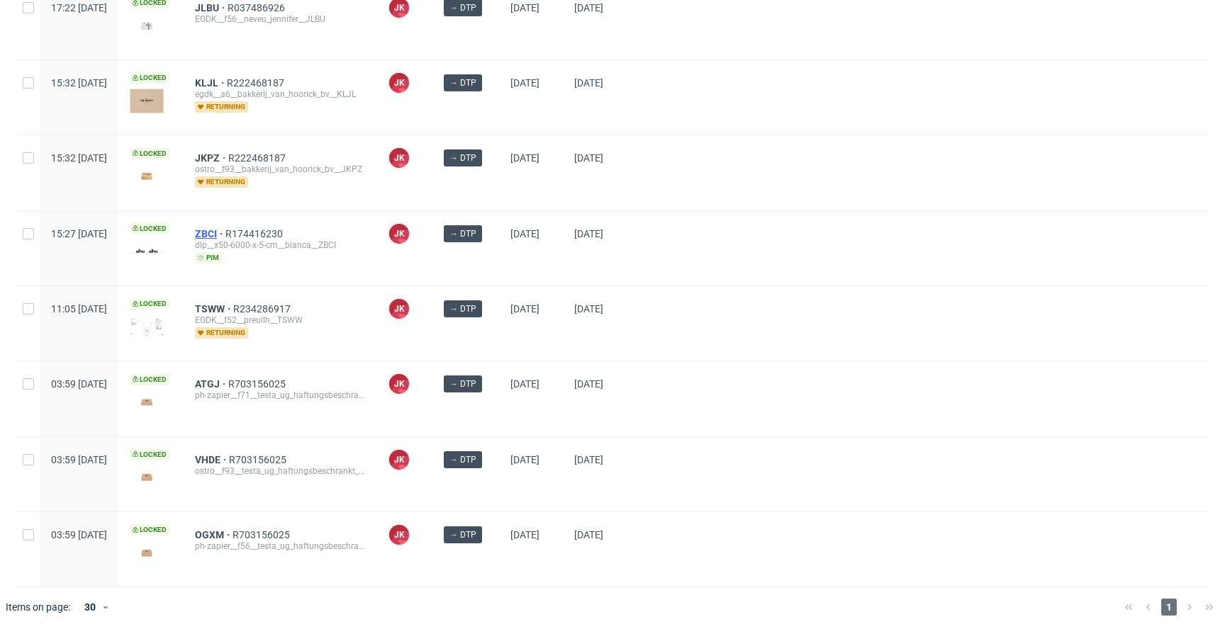
click at [225, 228] on span "ZBCI" at bounding box center [210, 233] width 30 height 11
click at [707, 292] on div at bounding box center [922, 323] width 571 height 74
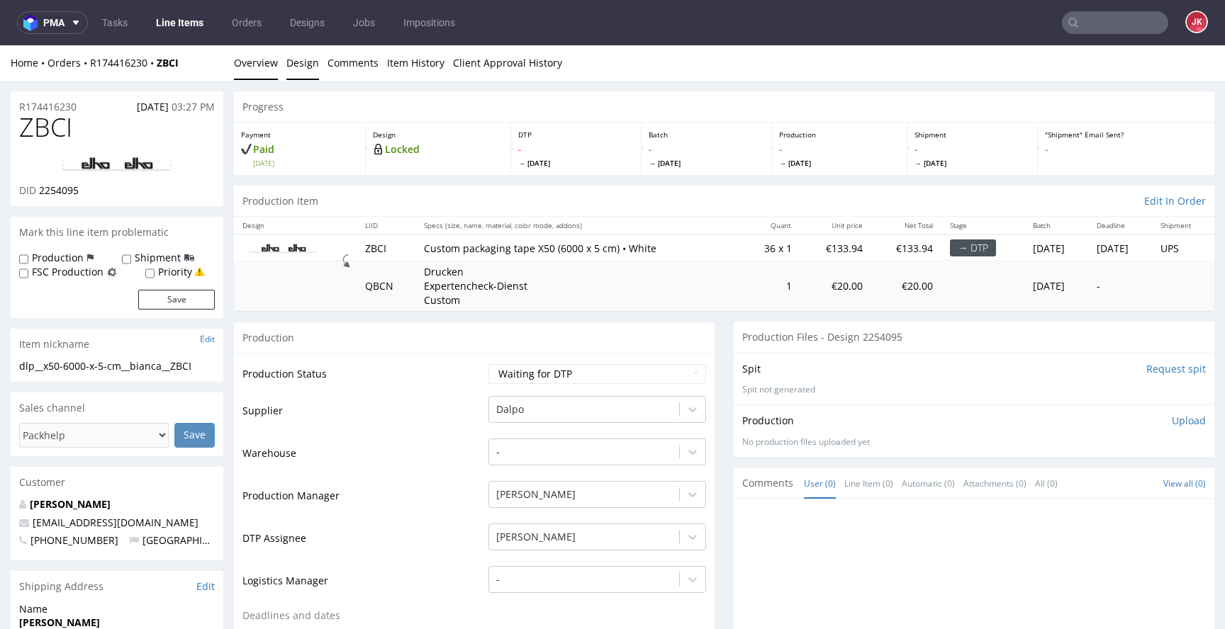
click at [289, 57] on link "Design" at bounding box center [302, 62] width 33 height 35
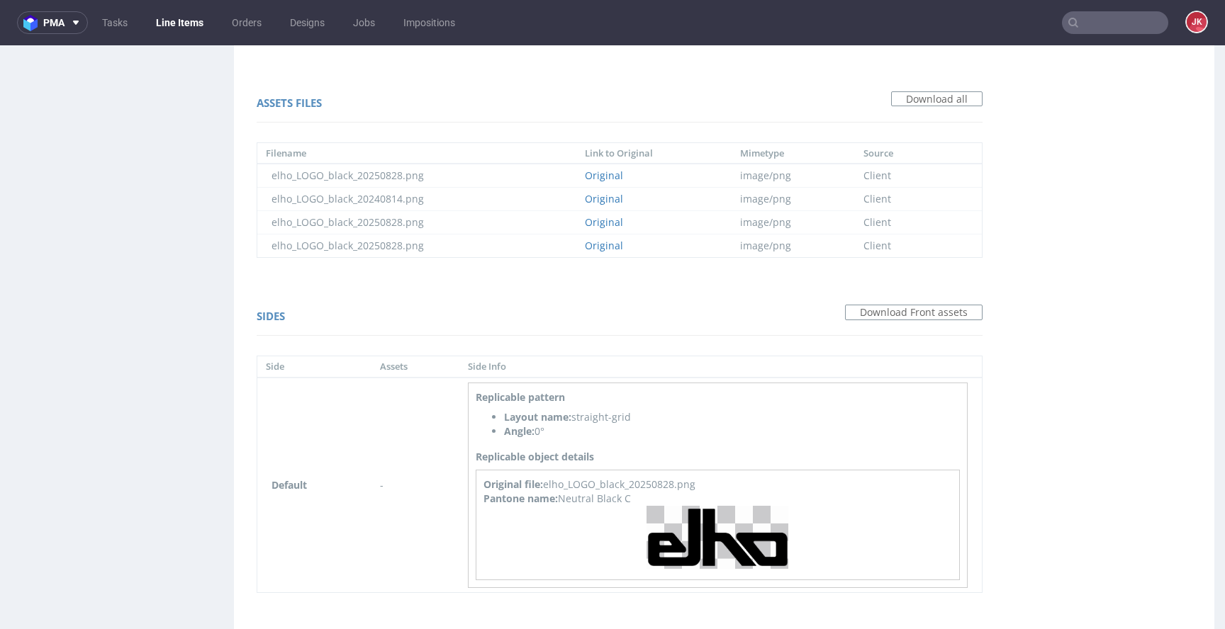
scroll to position [997, 0]
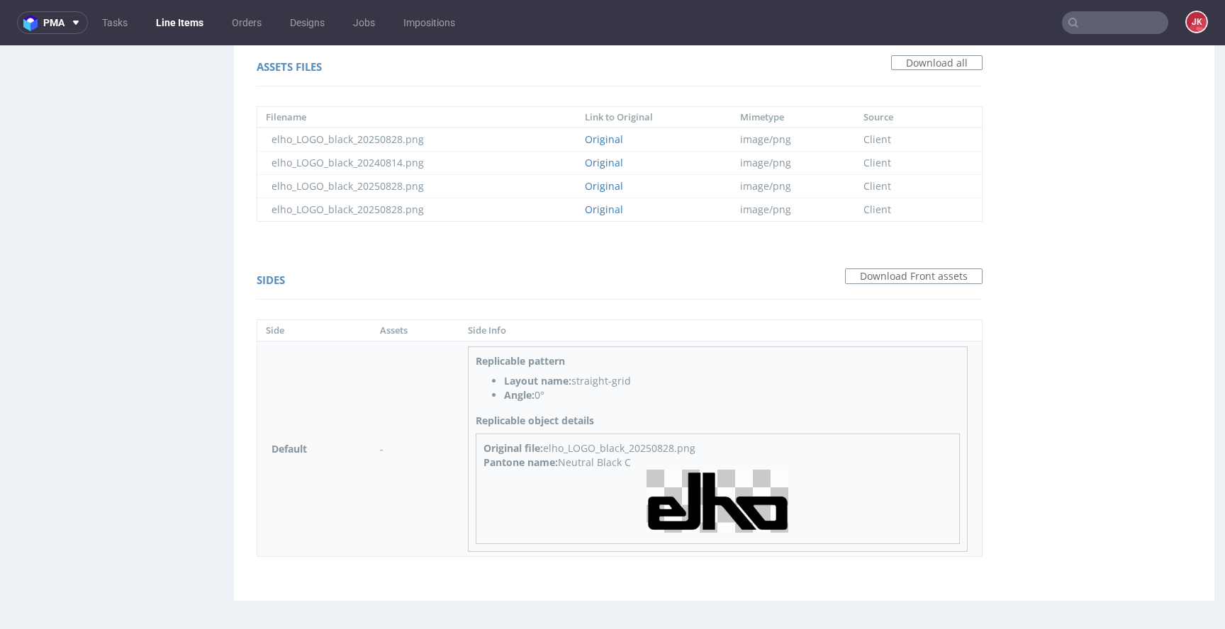
click at [681, 509] on img at bounding box center [718, 501] width 142 height 63
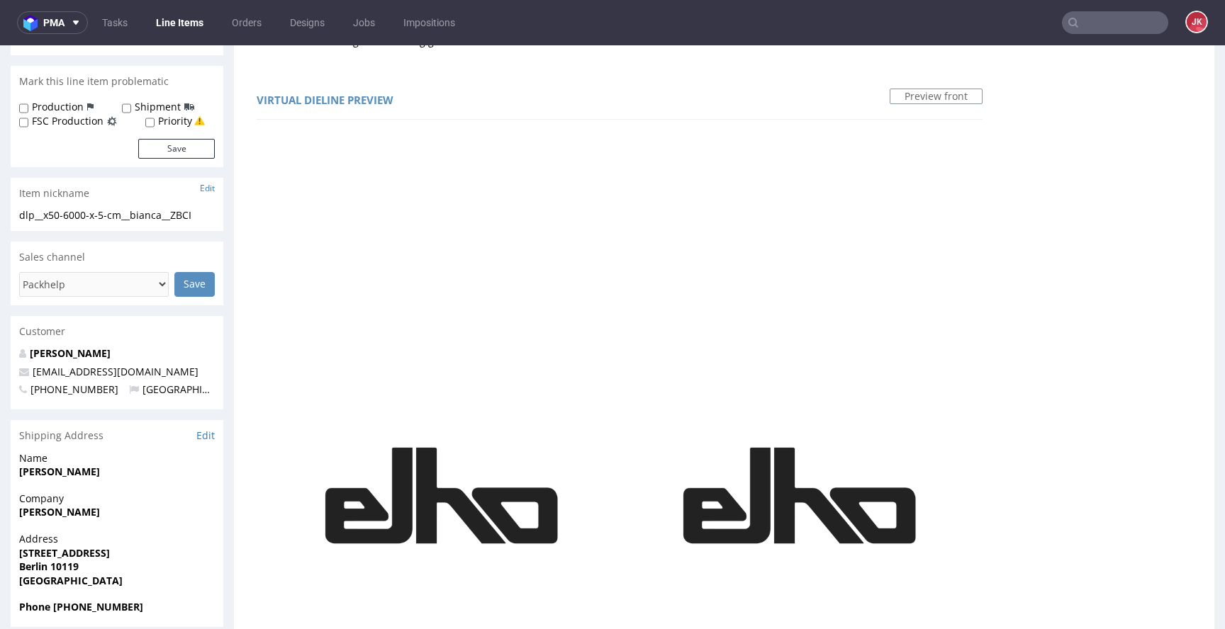
scroll to position [0, 0]
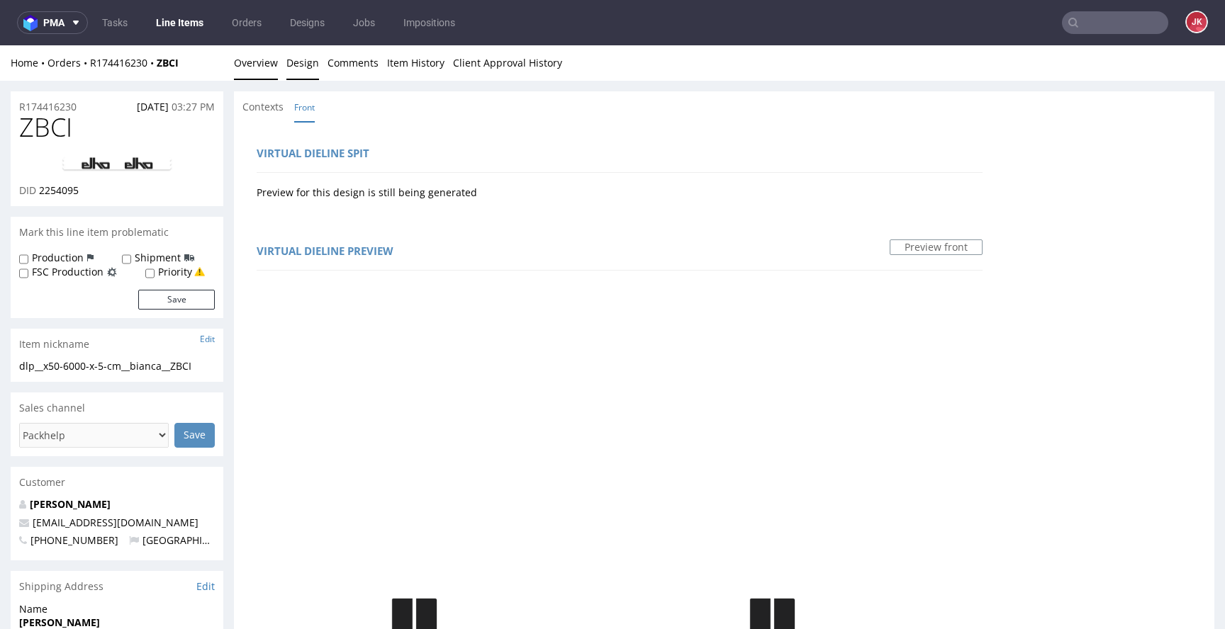
click at [257, 63] on link "Overview" at bounding box center [256, 62] width 44 height 35
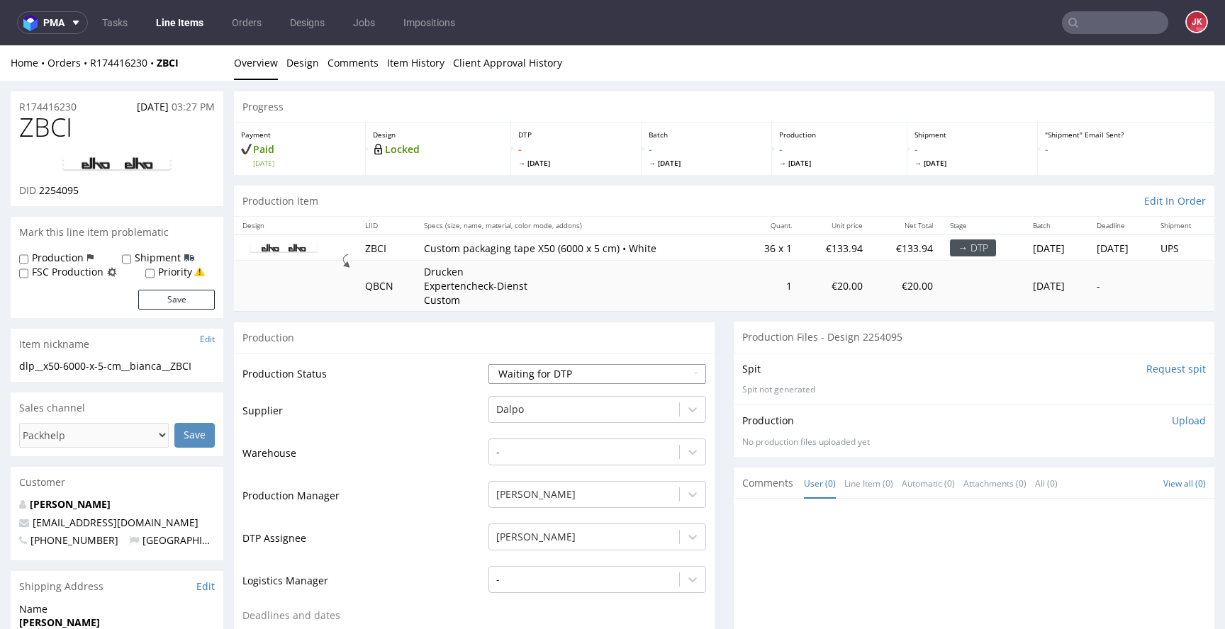
click at [522, 374] on select "Waiting for Artwork Waiting for Diecut Waiting for Mockup Waiting for DTP Waiti…" at bounding box center [597, 374] width 218 height 20
select select "dtp_in_process"
click at [488, 364] on select "Waiting for Artwork Waiting for Diecut Waiting for Mockup Waiting for DTP Waiti…" at bounding box center [597, 374] width 218 height 20
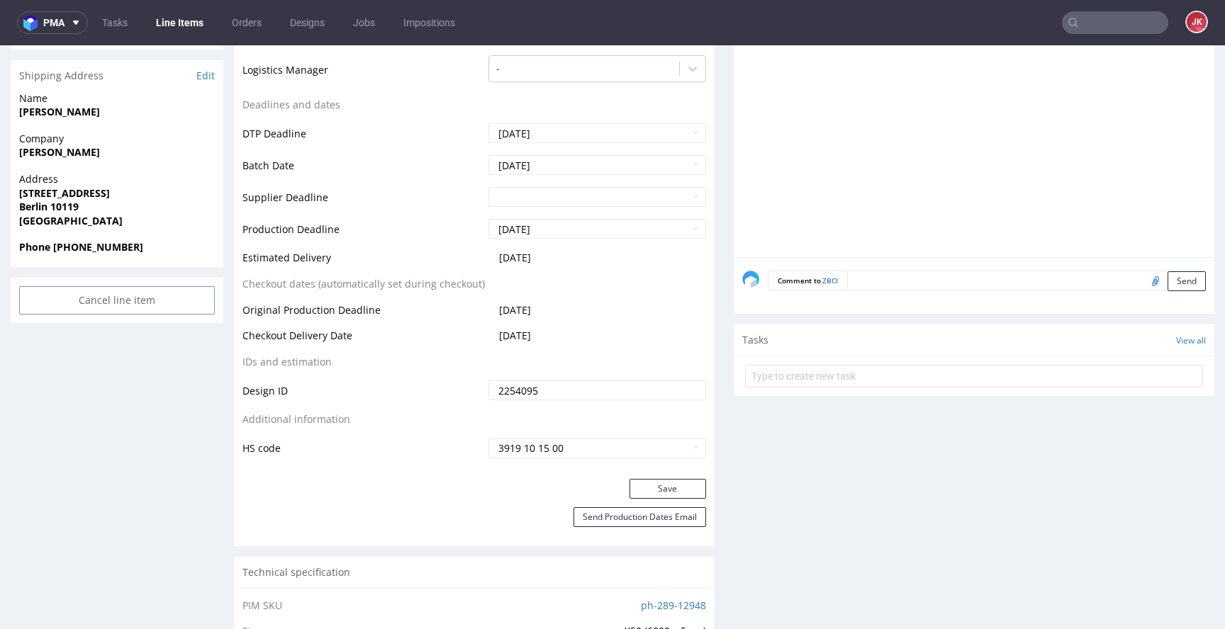
scroll to position [537, 0]
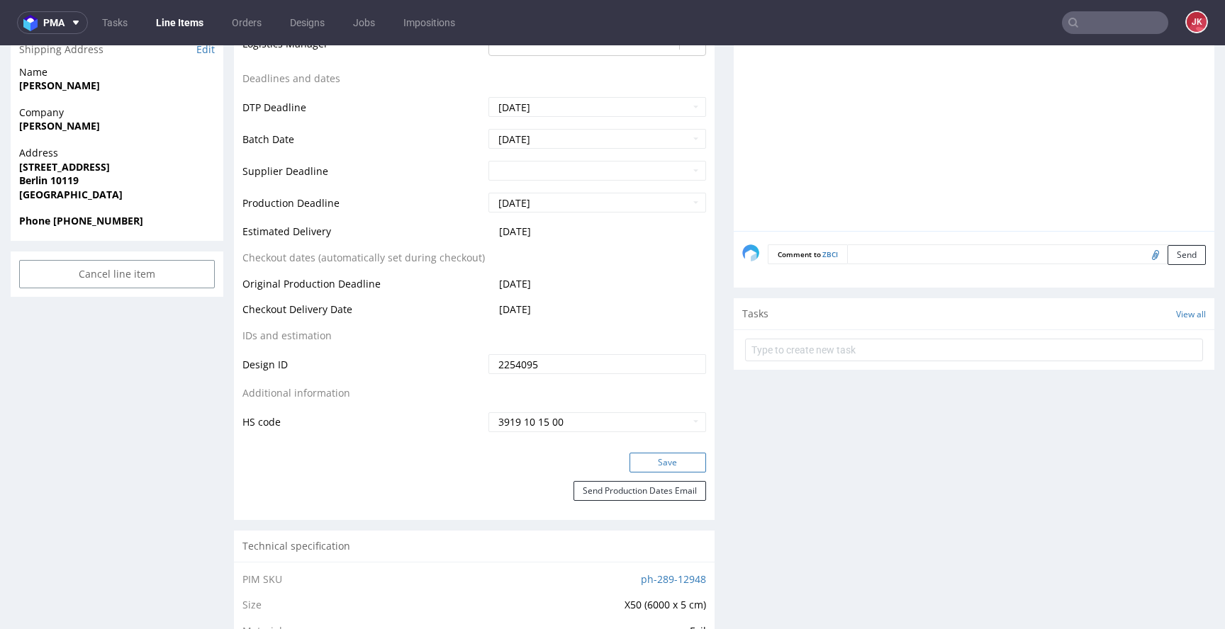
click at [665, 455] on button "Save" at bounding box center [667, 463] width 77 height 20
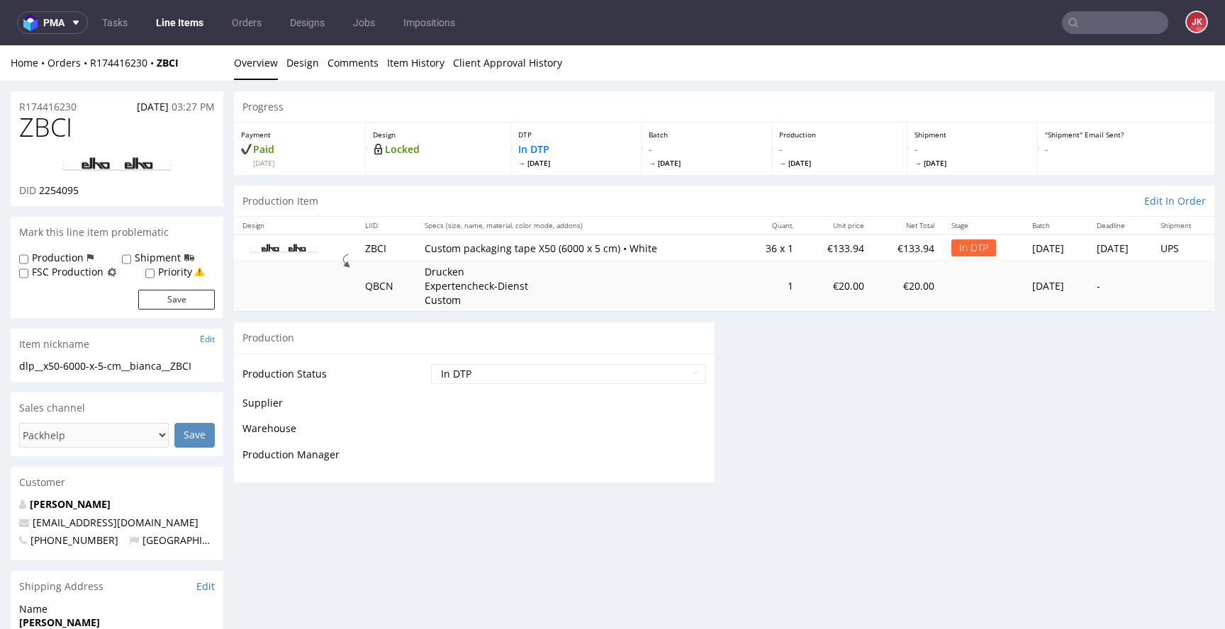
scroll to position [527, 0]
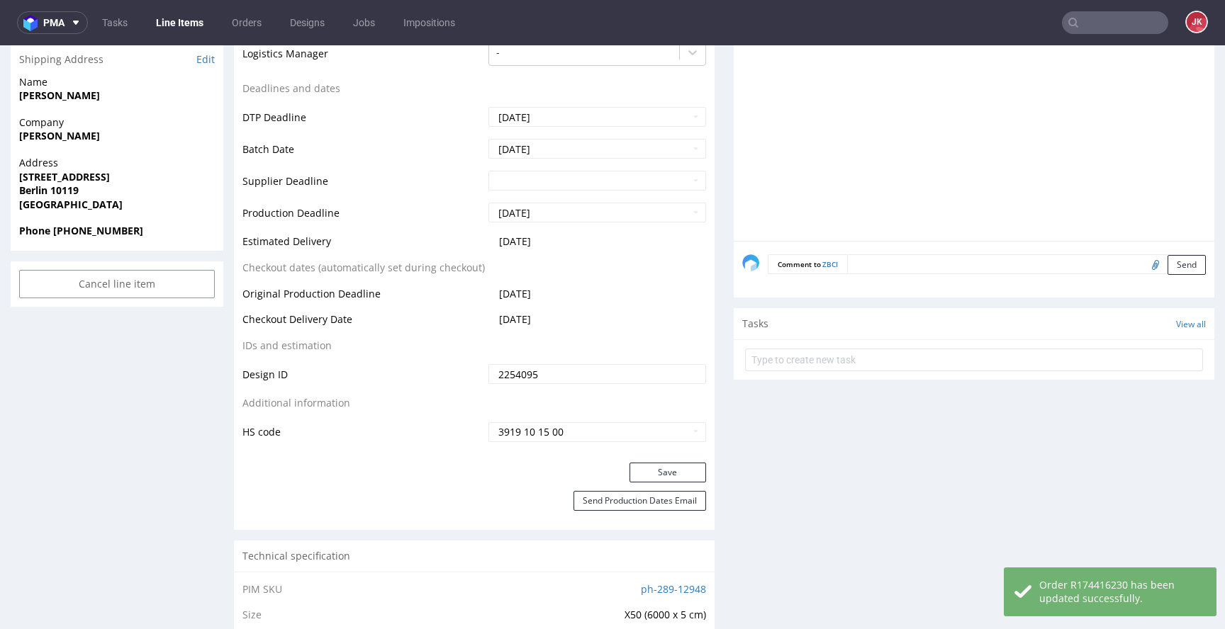
click at [464, 403] on td "Additional information" at bounding box center [363, 408] width 242 height 26
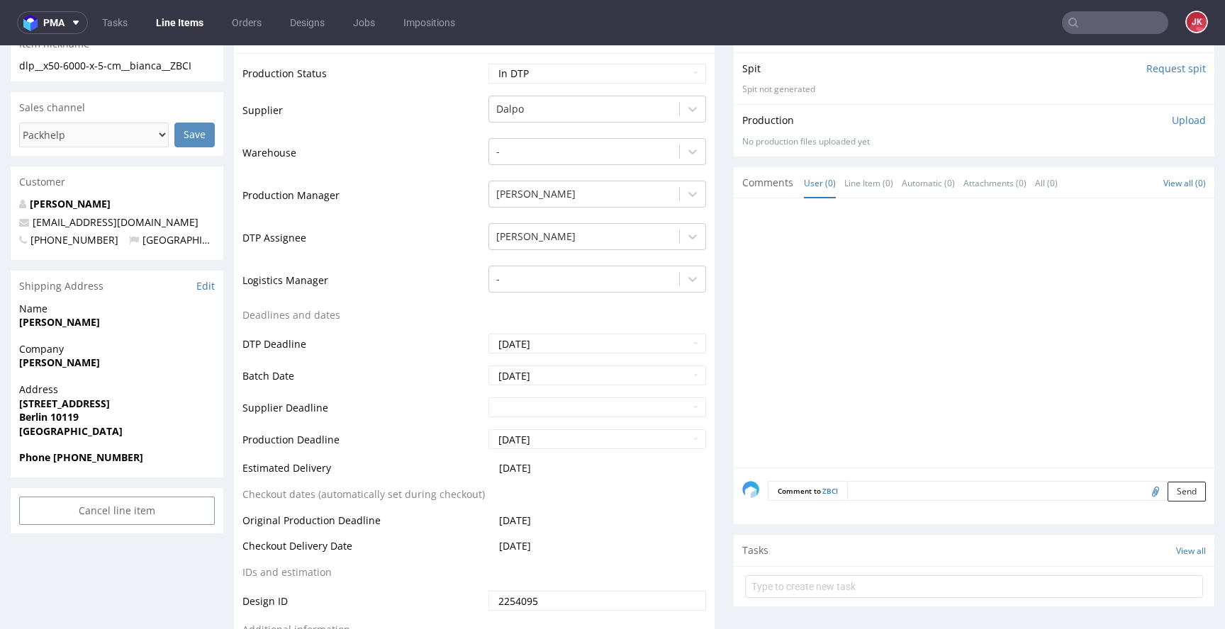
scroll to position [0, 0]
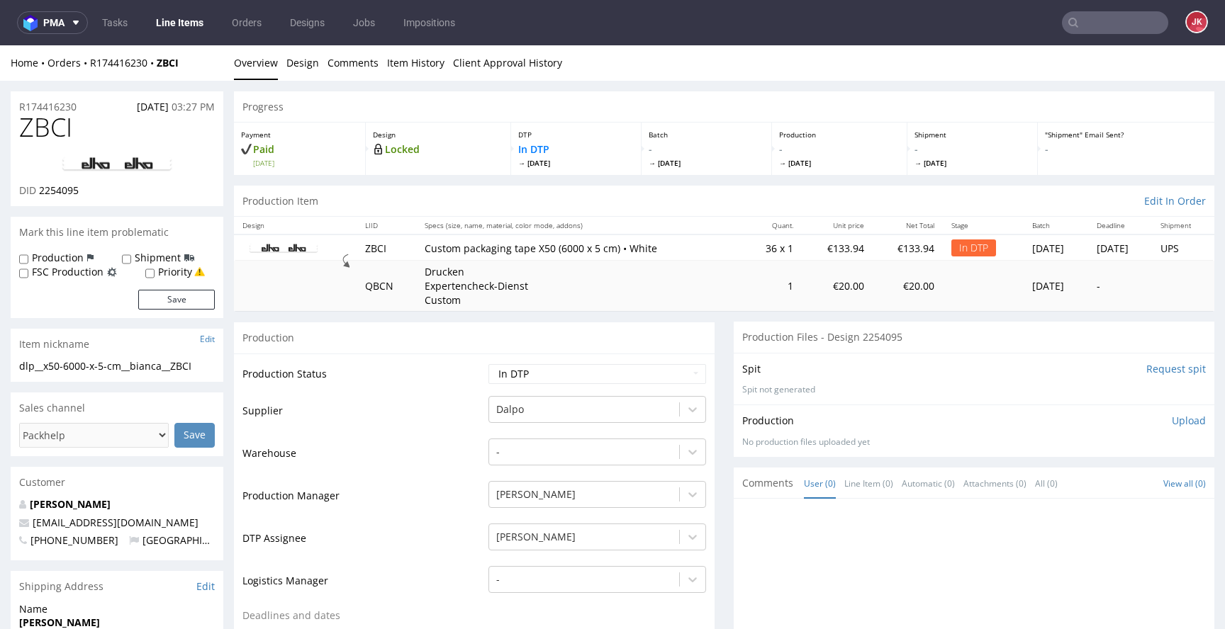
click at [127, 155] on link at bounding box center [116, 165] width 113 height 40
click at [65, 133] on span "ZBCI" at bounding box center [45, 127] width 53 height 28
copy span "ZBCI"
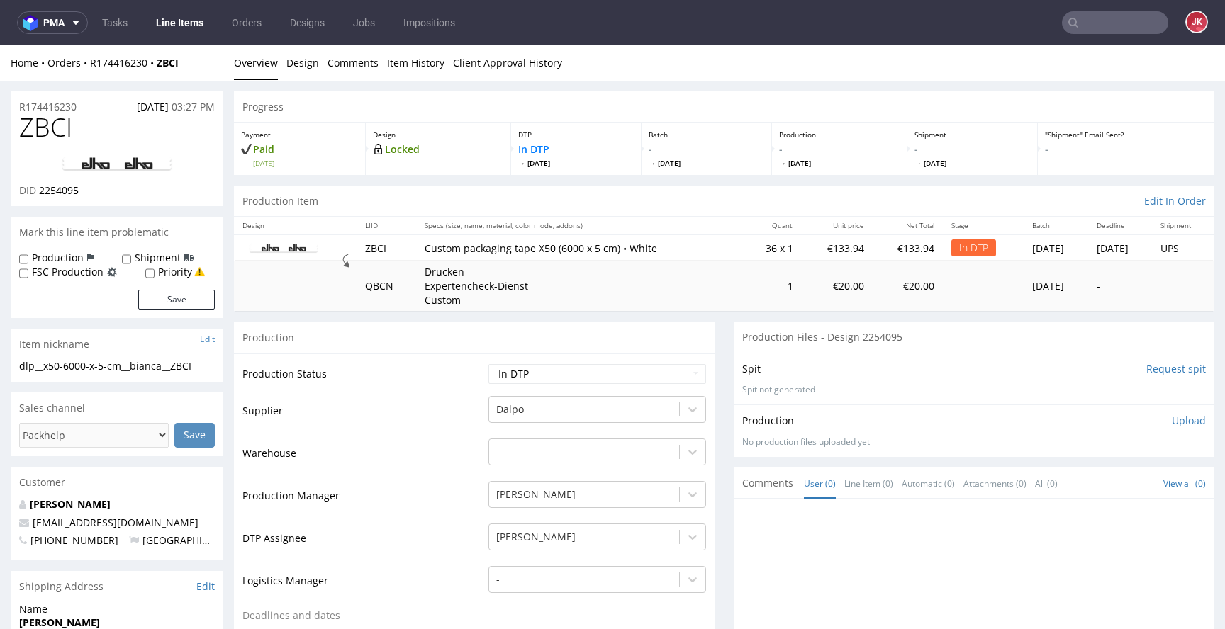
click at [60, 185] on span "2254095" at bounding box center [59, 190] width 40 height 13
copy span "2254095"
click at [309, 62] on link "Design" at bounding box center [302, 62] width 33 height 35
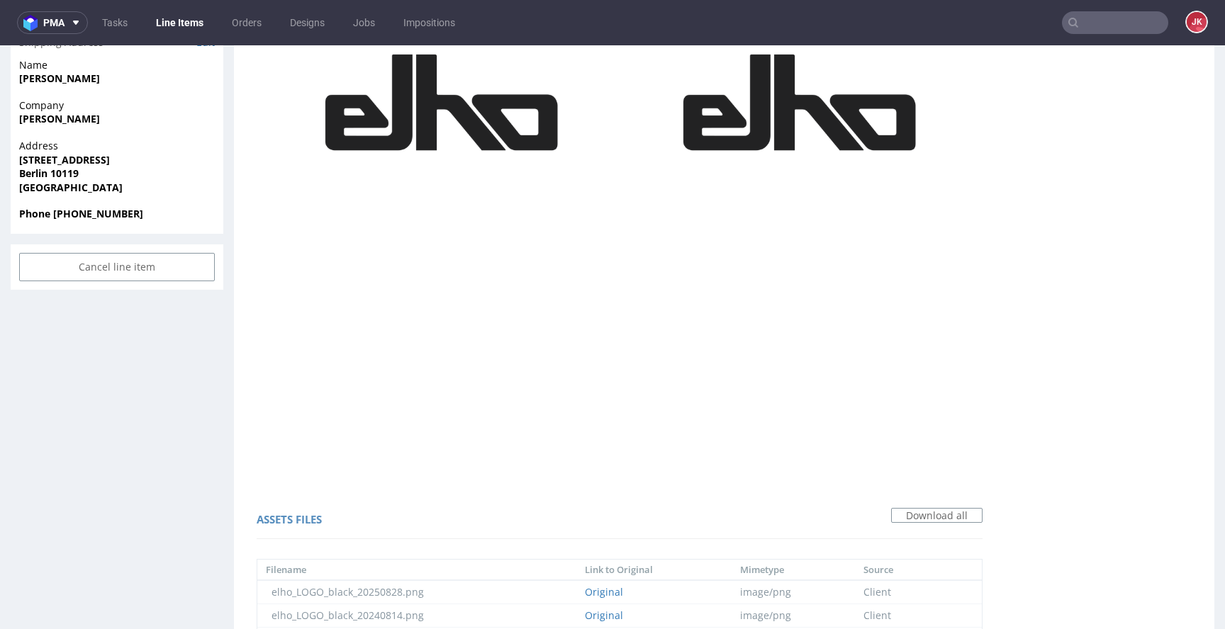
scroll to position [1011, 0]
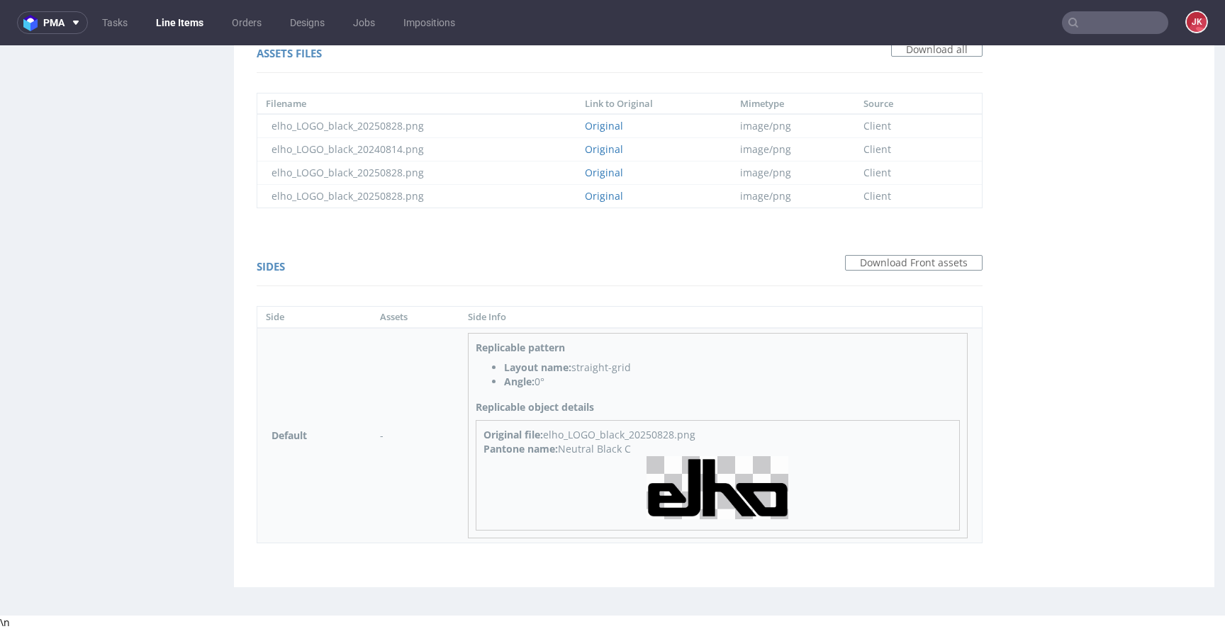
drag, startPoint x: 558, startPoint y: 452, endPoint x: 653, endPoint y: 448, distance: 95.1
click at [653, 448] on div "Pantone name: Neutral Black C" at bounding box center [717, 449] width 469 height 14
copy div "Neutral Black C"
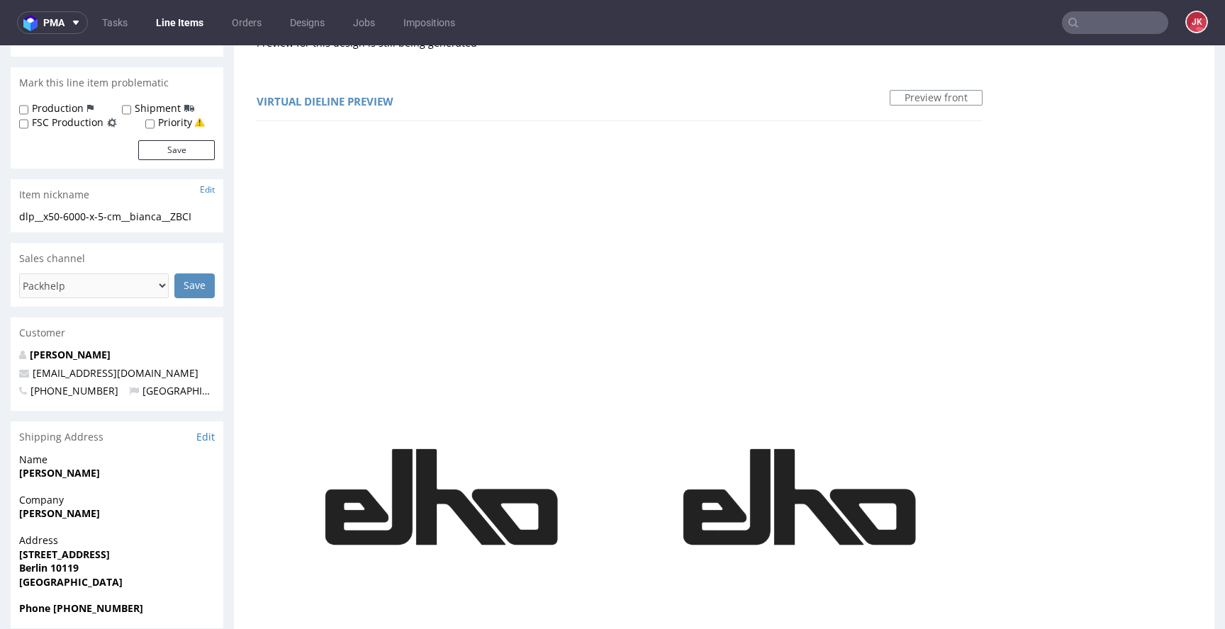
scroll to position [0, 0]
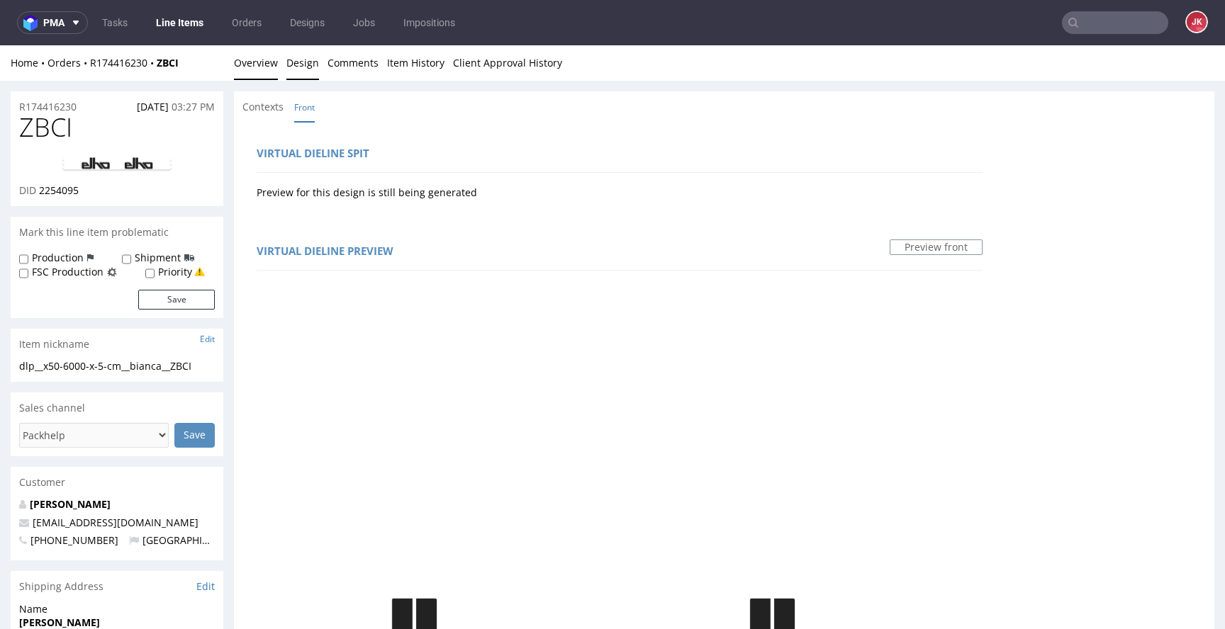
click at [266, 71] on link "Overview" at bounding box center [256, 62] width 44 height 35
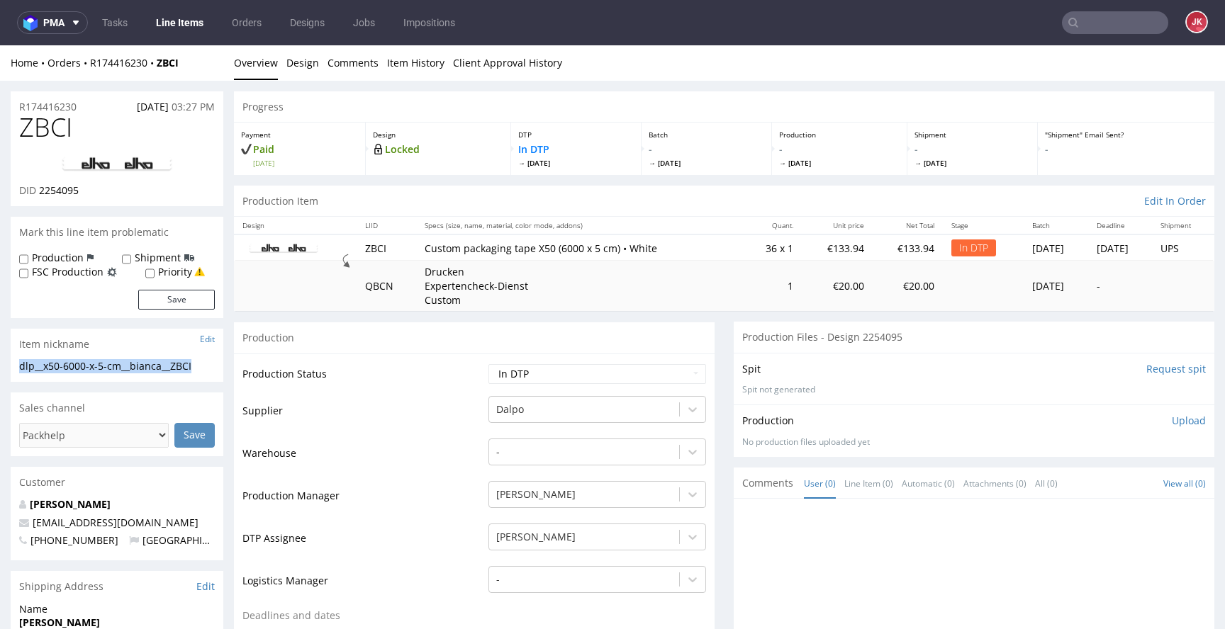
drag, startPoint x: 210, startPoint y: 364, endPoint x: 0, endPoint y: 361, distance: 209.8
copy div "dlp__x50-6000-x-5-cm__bianca__ZBCI"
click at [90, 106] on div "R174416230 28.08.2025 03:27 PM" at bounding box center [117, 102] width 213 height 23
drag, startPoint x: 94, startPoint y: 105, endPoint x: 1, endPoint y: 108, distance: 93.6
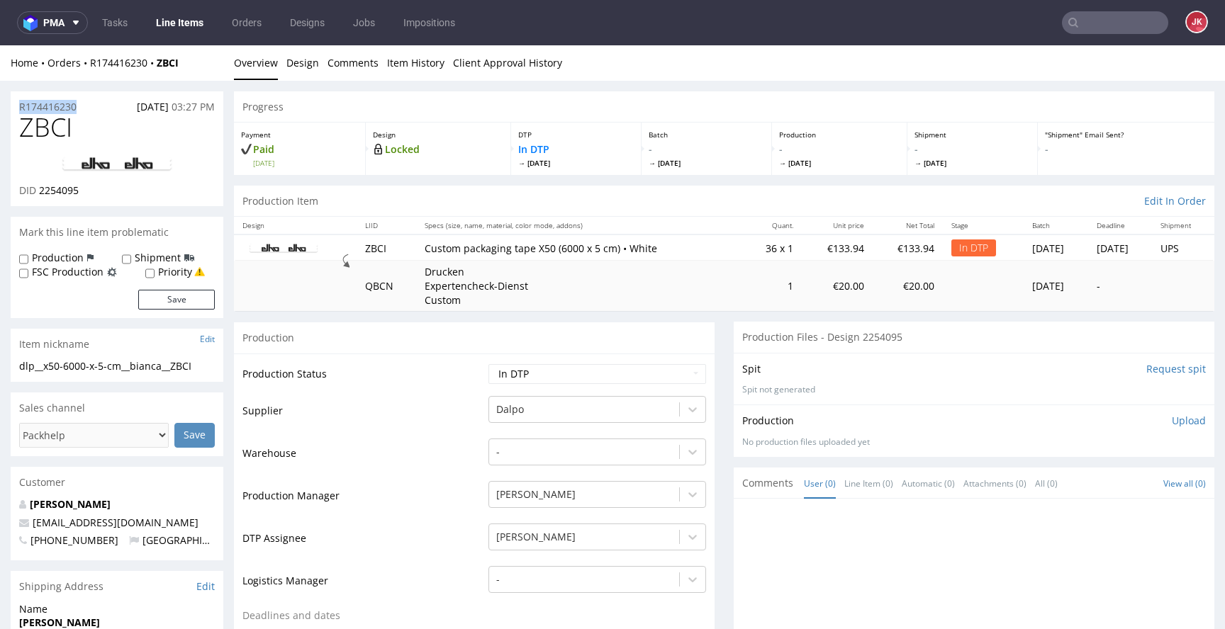
copy p "R174416230"
drag, startPoint x: 38, startPoint y: 193, endPoint x: 112, endPoint y: 192, distance: 73.7
click at [112, 192] on div "DID 2254095" at bounding box center [117, 191] width 196 height 14
copy span "2254095"
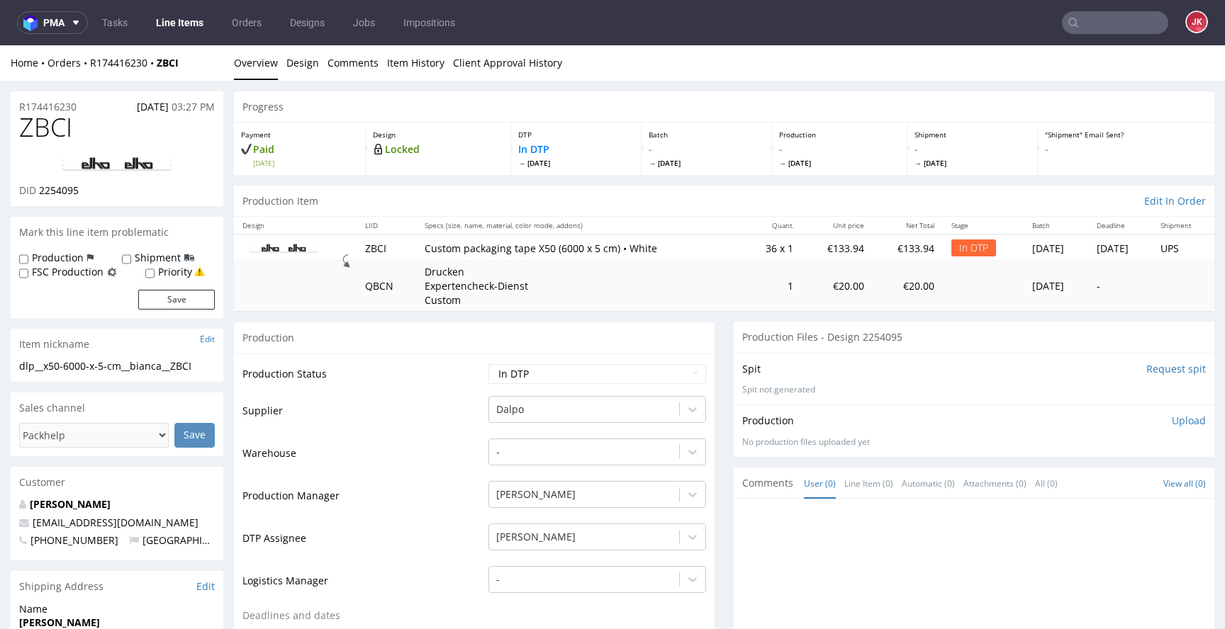
click at [978, 402] on div "Spit Request spit Spit not generated" at bounding box center [974, 379] width 481 height 52
click at [1172, 422] on p "Upload" at bounding box center [1189, 421] width 34 height 14
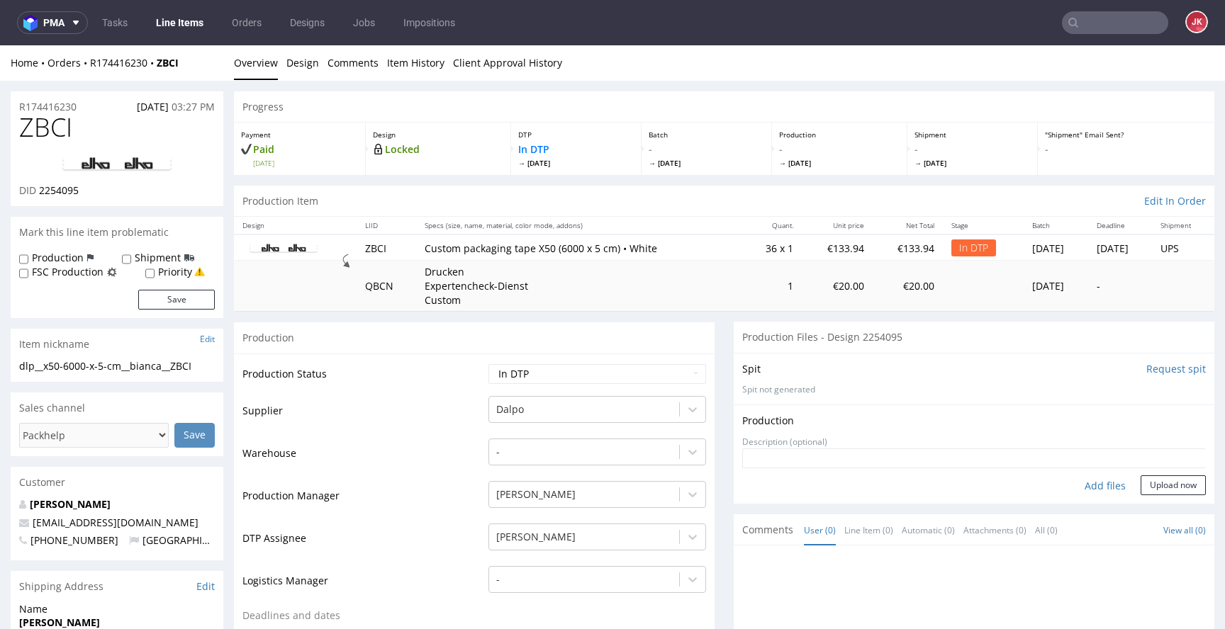
click at [1090, 488] on div "Add files" at bounding box center [1105, 486] width 71 height 21
type input "C:\fakepath\dlp__x50-6000-x-5-cm__bianca__ZBCI__d2254095__oR174416230__2.pdf"
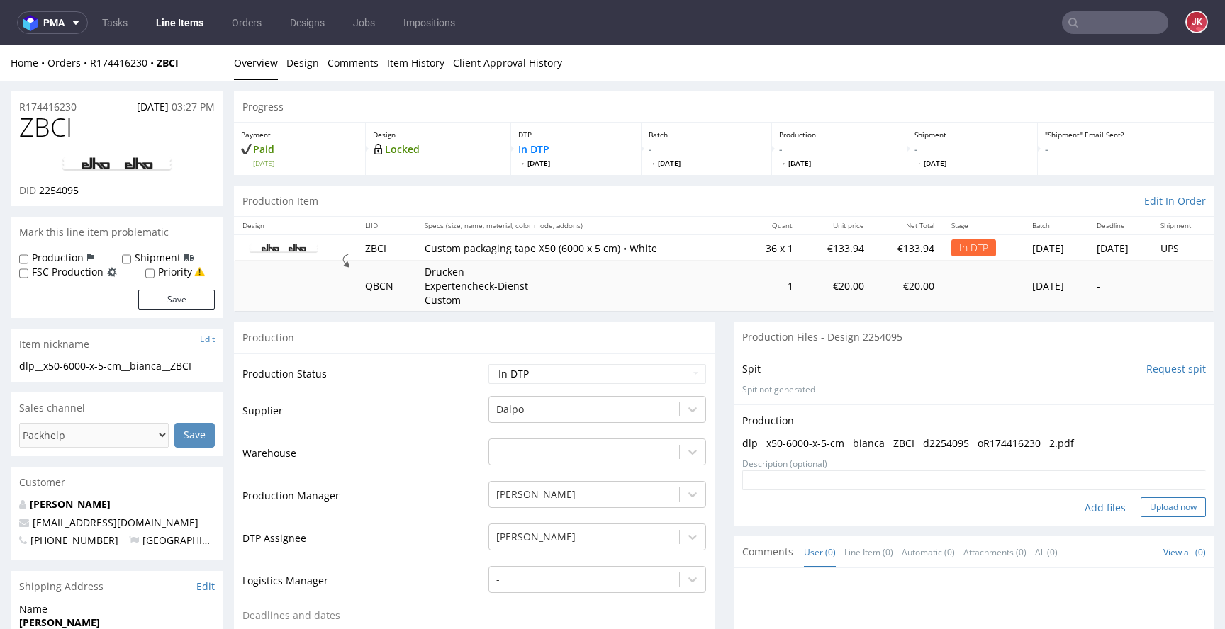
click at [1146, 506] on button "Upload now" at bounding box center [1173, 508] width 65 height 20
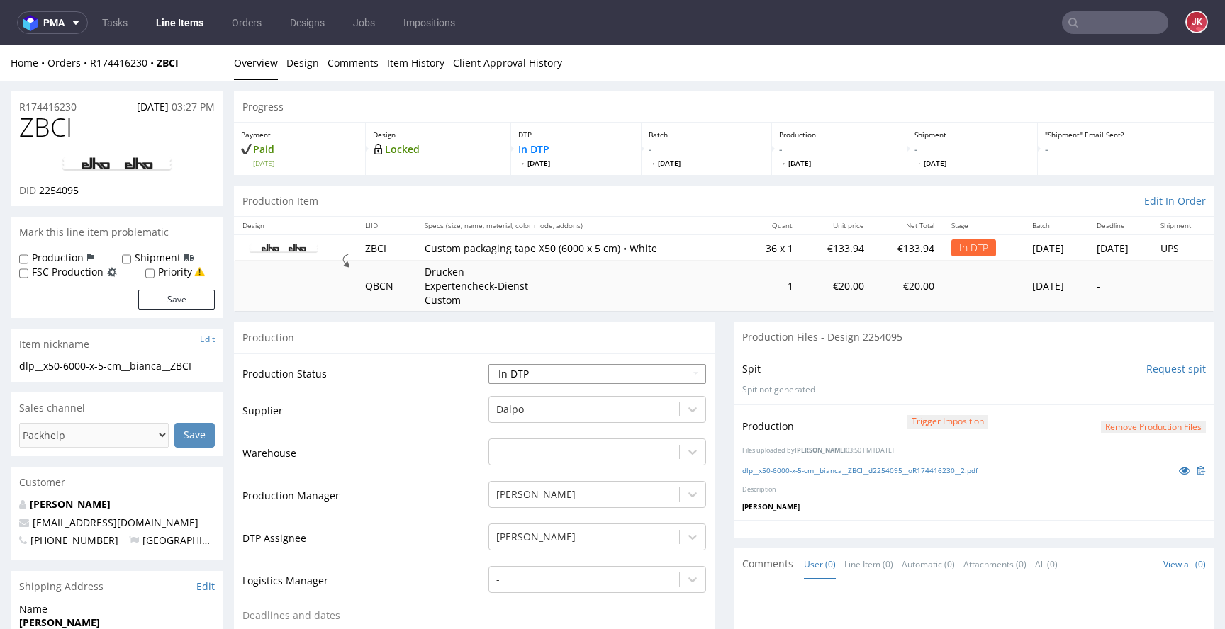
click at [510, 379] on select "Waiting for Artwork Waiting for Diecut Waiting for Mockup Waiting for DTP Waiti…" at bounding box center [597, 374] width 218 height 20
select select "dtp_production_ready"
click at [488, 364] on select "Waiting for Artwork Waiting for Diecut Waiting for Mockup Waiting for DTP Waiti…" at bounding box center [597, 374] width 218 height 20
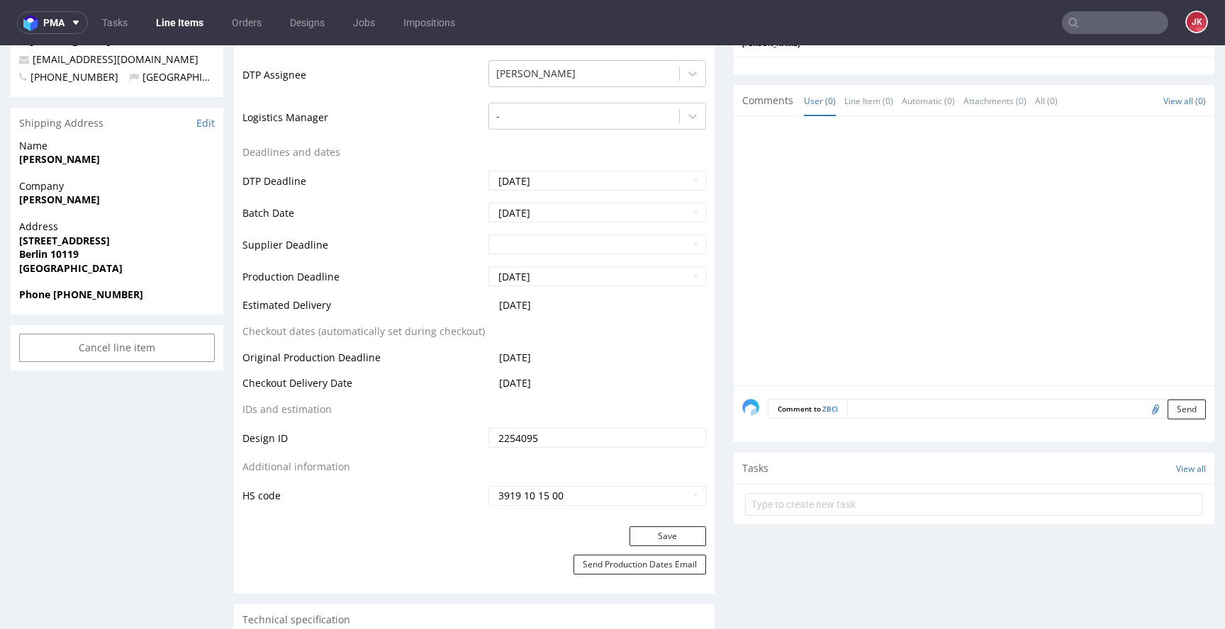
scroll to position [549, 0]
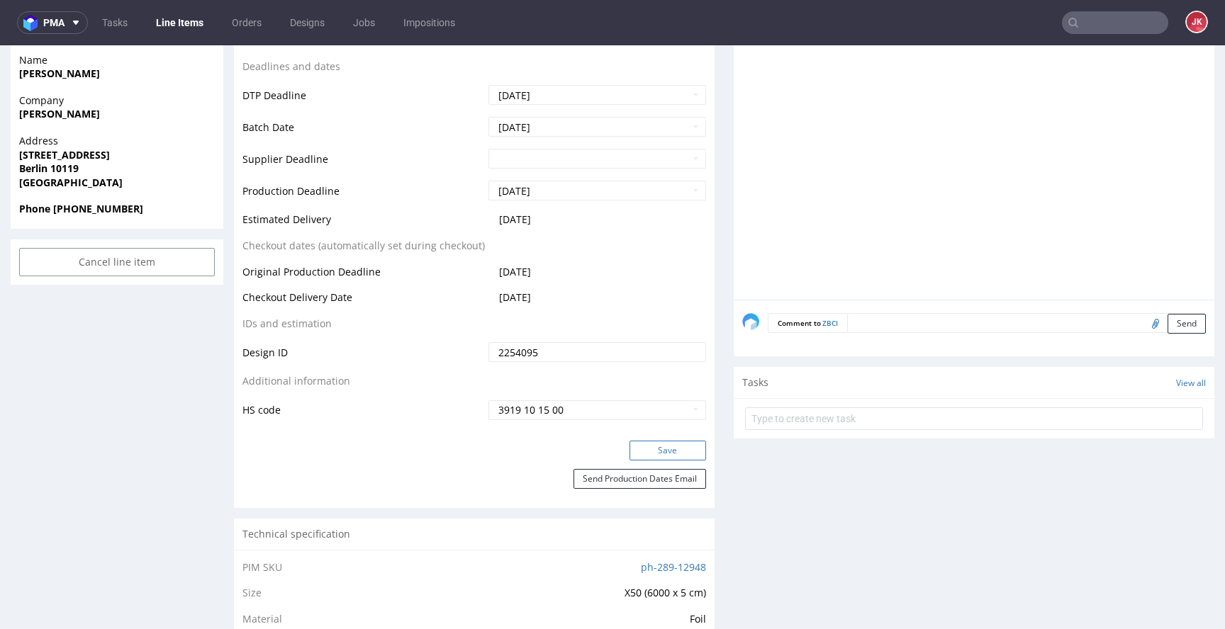
click at [634, 445] on button "Save" at bounding box center [667, 451] width 77 height 20
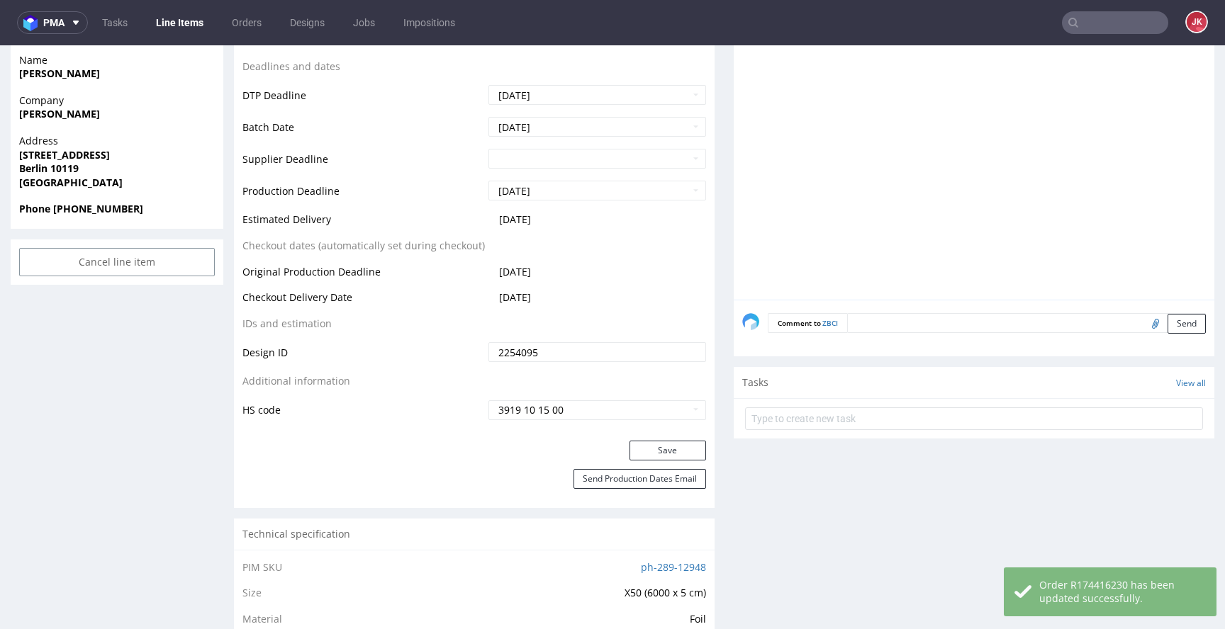
scroll to position [0, 0]
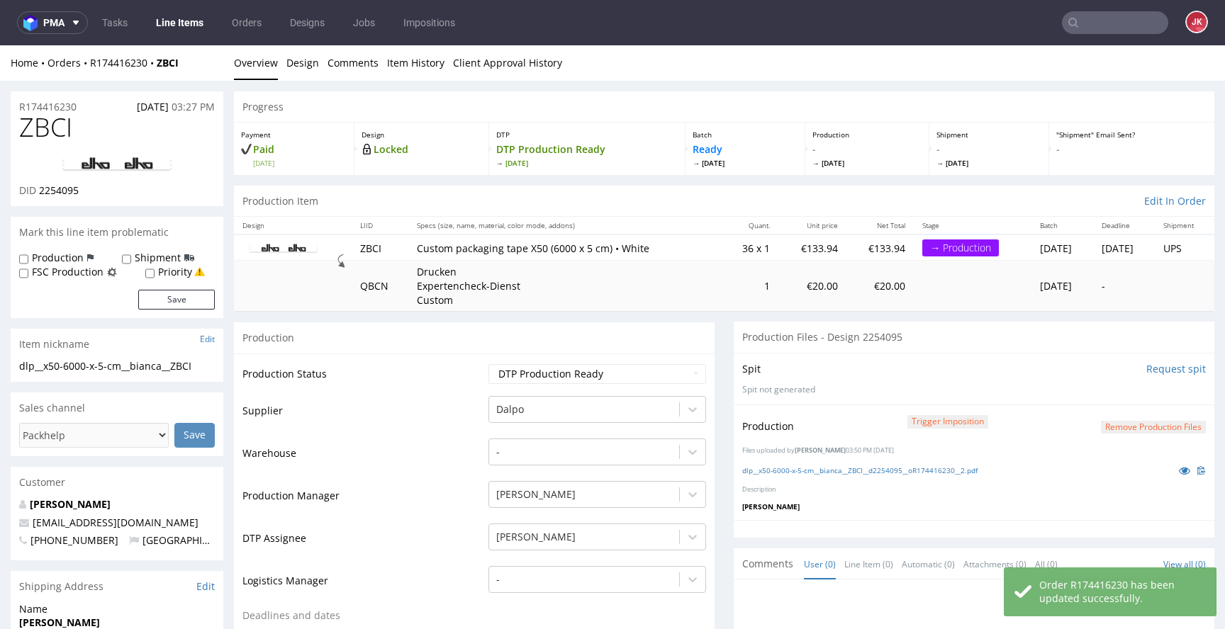
click at [473, 407] on td "Supplier" at bounding box center [363, 416] width 242 height 43
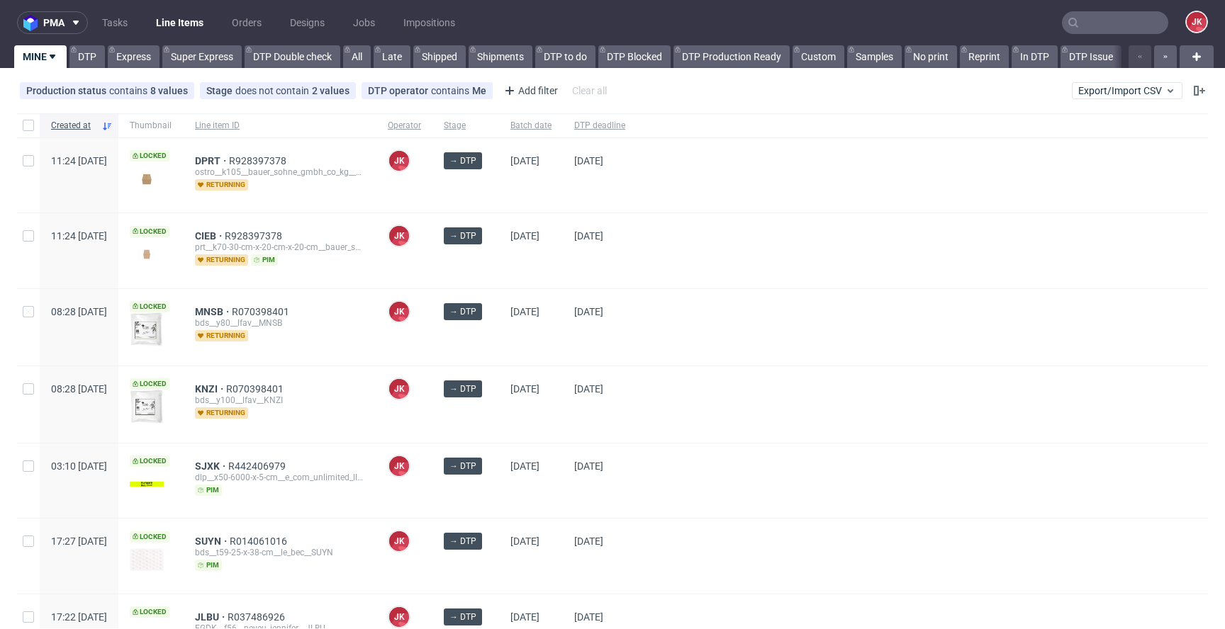
click at [499, 252] on div "→ DTP" at bounding box center [465, 250] width 67 height 74
click at [225, 237] on span "CIEB" at bounding box center [210, 235] width 30 height 11
click at [726, 392] on div at bounding box center [922, 404] width 571 height 77
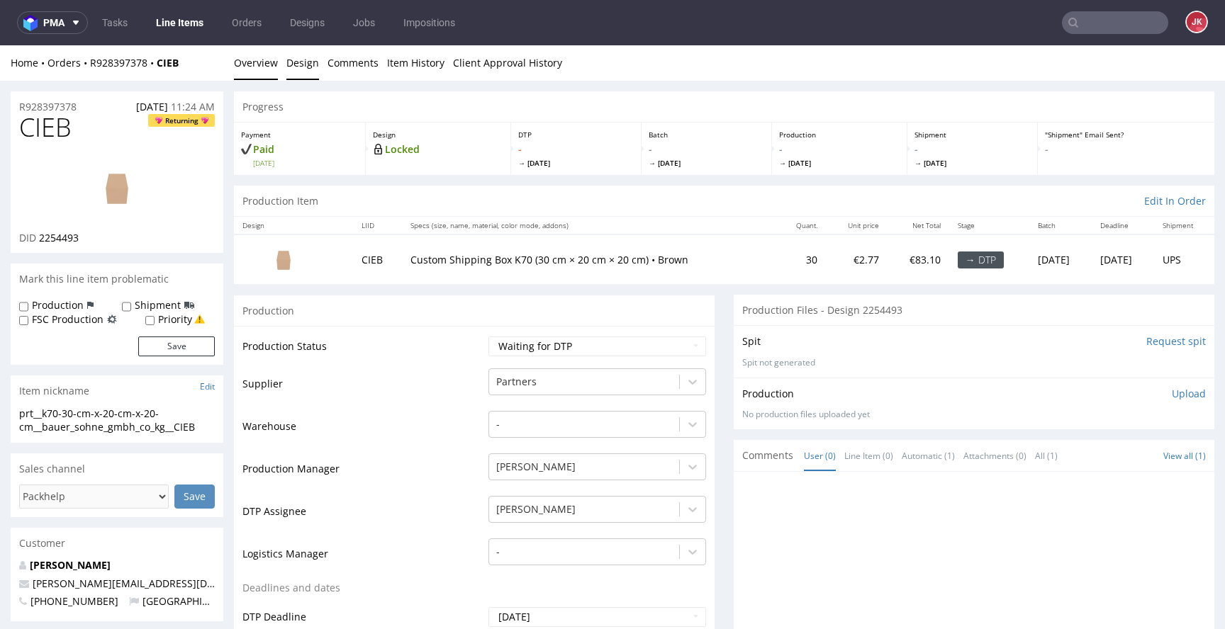
click at [304, 64] on link "Design" at bounding box center [302, 62] width 33 height 35
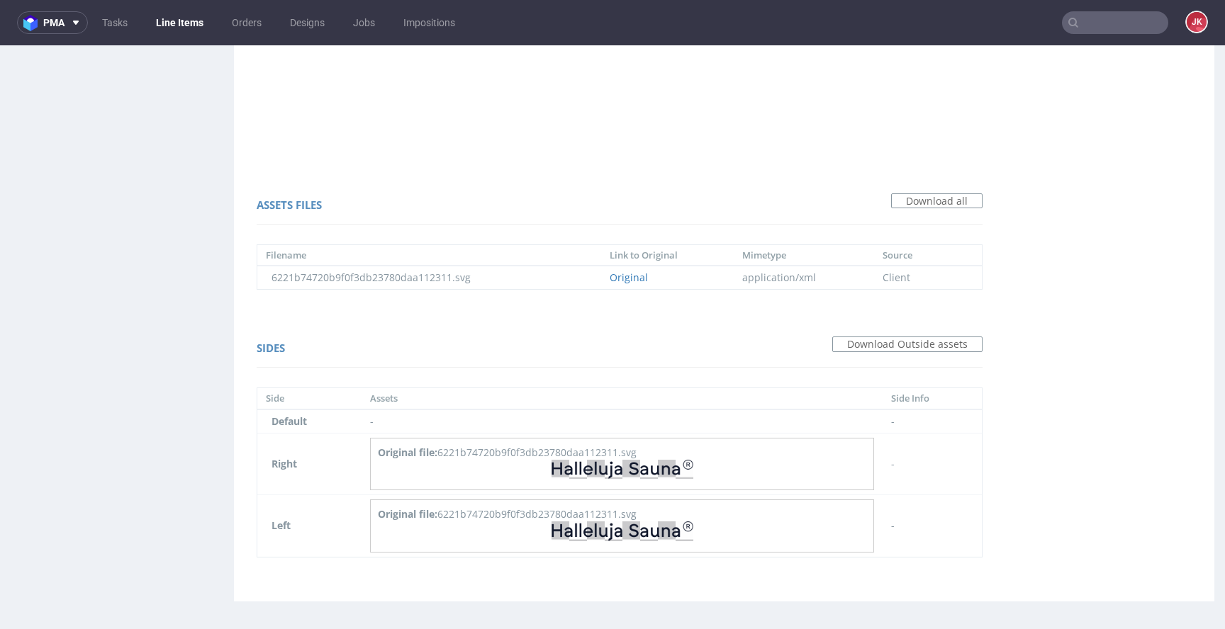
scroll to position [4, 0]
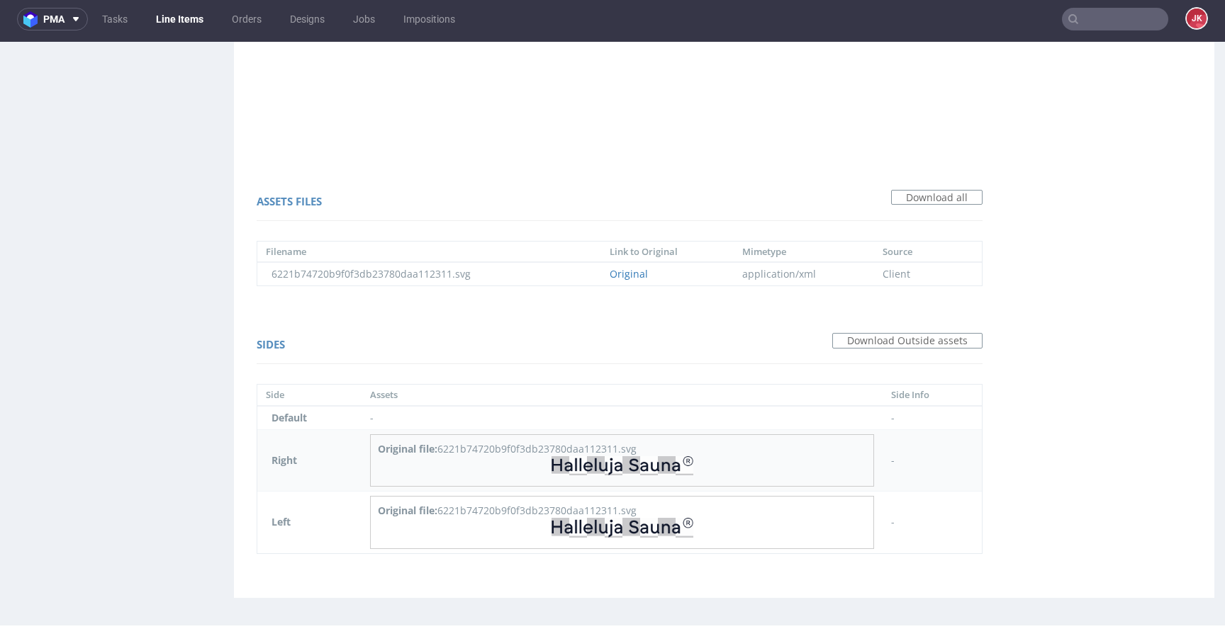
click at [649, 464] on img at bounding box center [623, 466] width 142 height 19
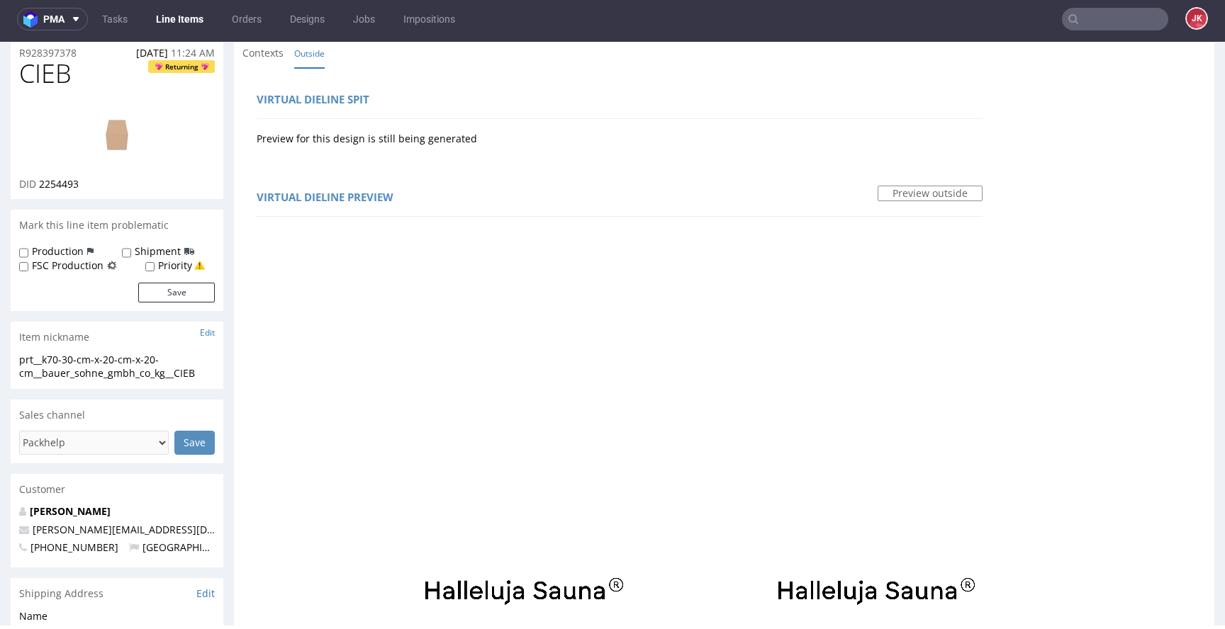
scroll to position [0, 0]
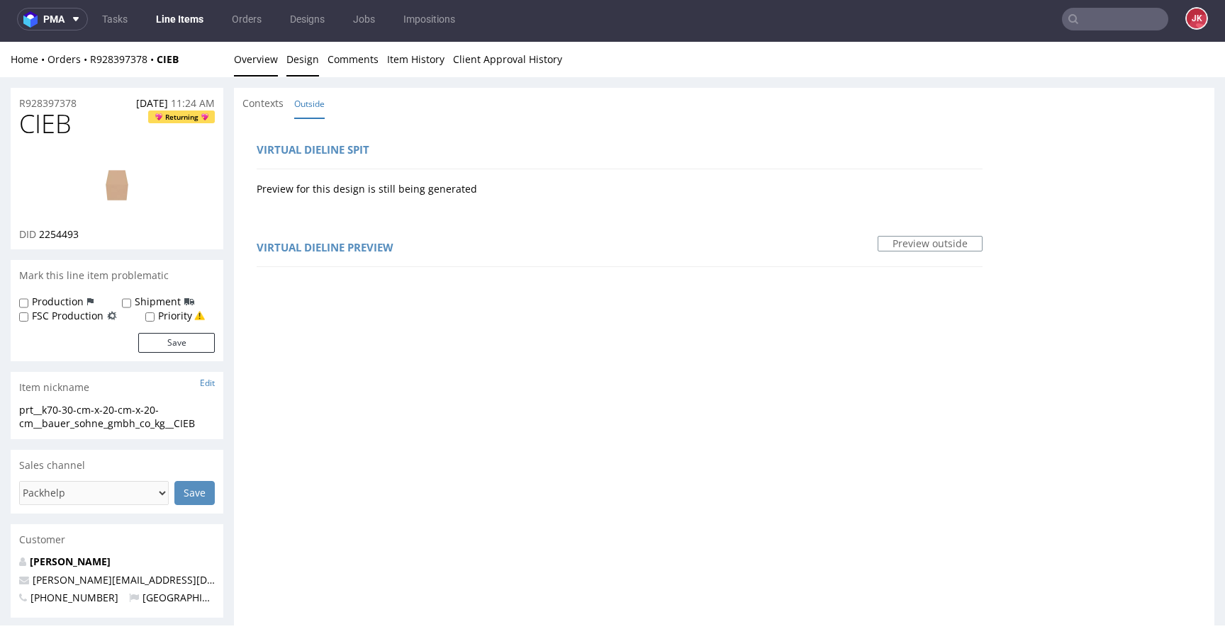
click at [269, 74] on link "Overview" at bounding box center [256, 59] width 44 height 35
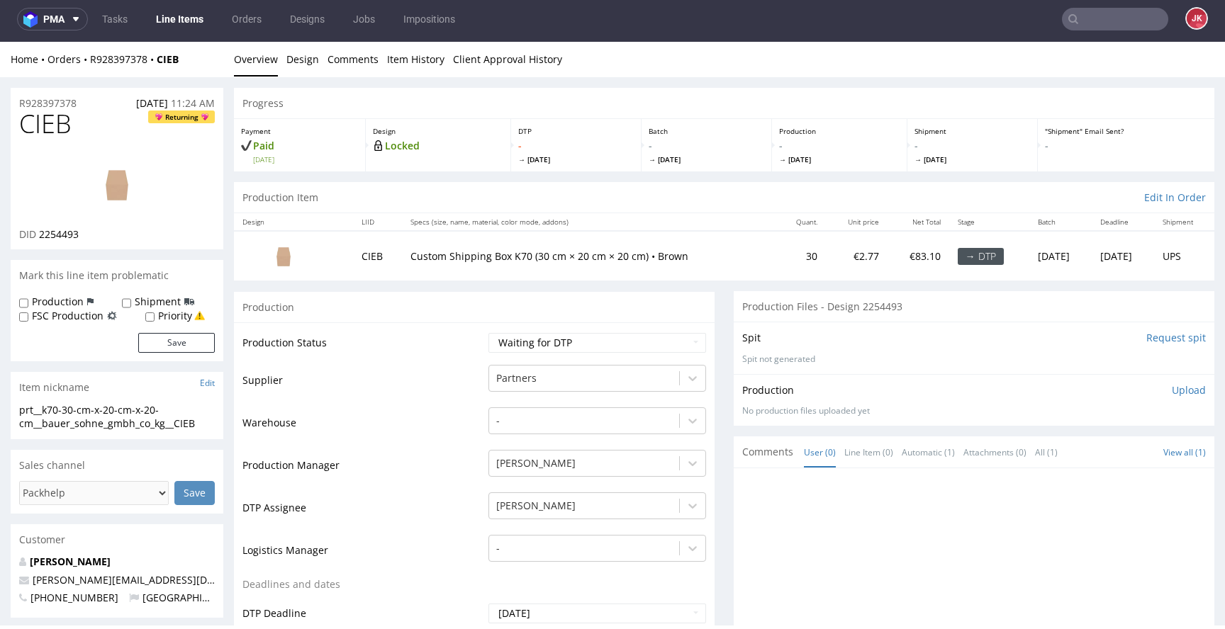
click at [540, 354] on td "Waiting for Artwork Waiting for Diecut Waiting for Mockup Waiting for DTP Waiti…" at bounding box center [595, 348] width 221 height 32
click at [542, 348] on select "Waiting for Artwork Waiting for Diecut Waiting for Mockup Waiting for DTP Waiti…" at bounding box center [597, 343] width 218 height 20
select select "dtp_in_process"
click at [488, 333] on select "Waiting for Artwork Waiting for Diecut Waiting for Mockup Waiting for DTP Waiti…" at bounding box center [597, 343] width 218 height 20
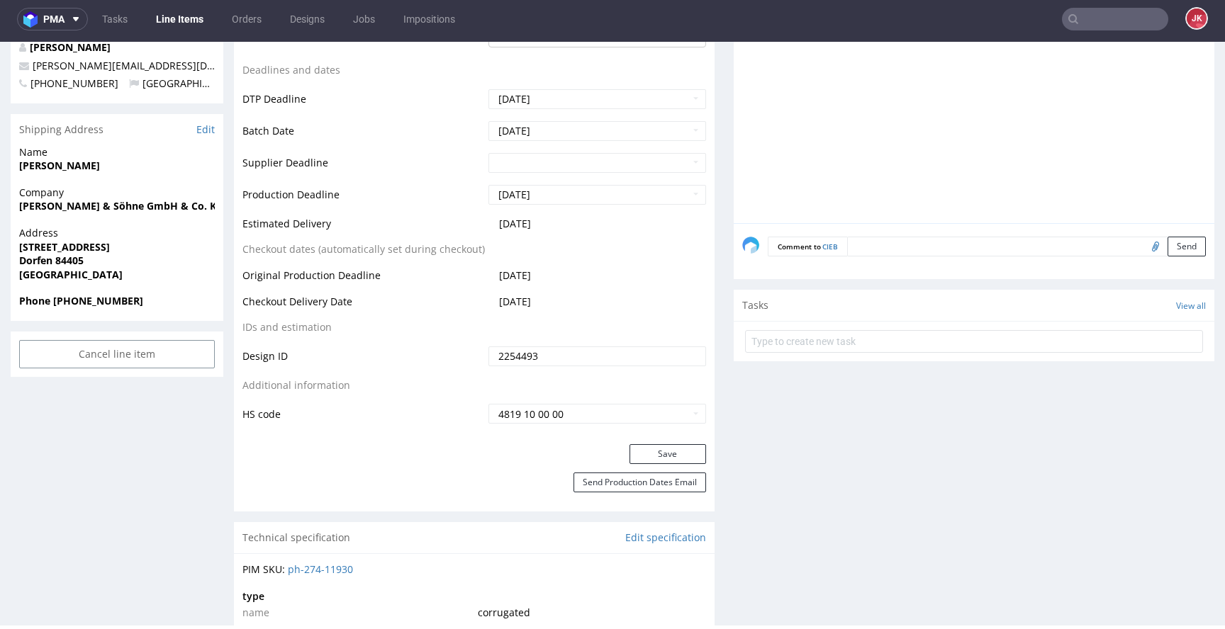
scroll to position [560, 0]
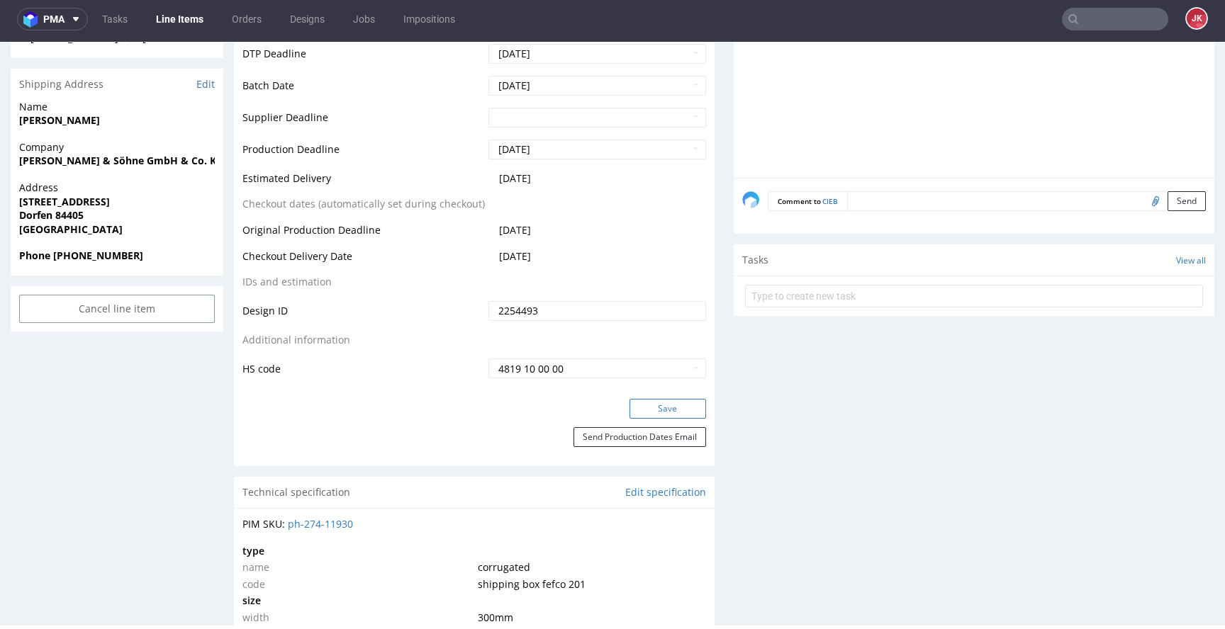
click at [672, 415] on button "Save" at bounding box center [667, 409] width 77 height 20
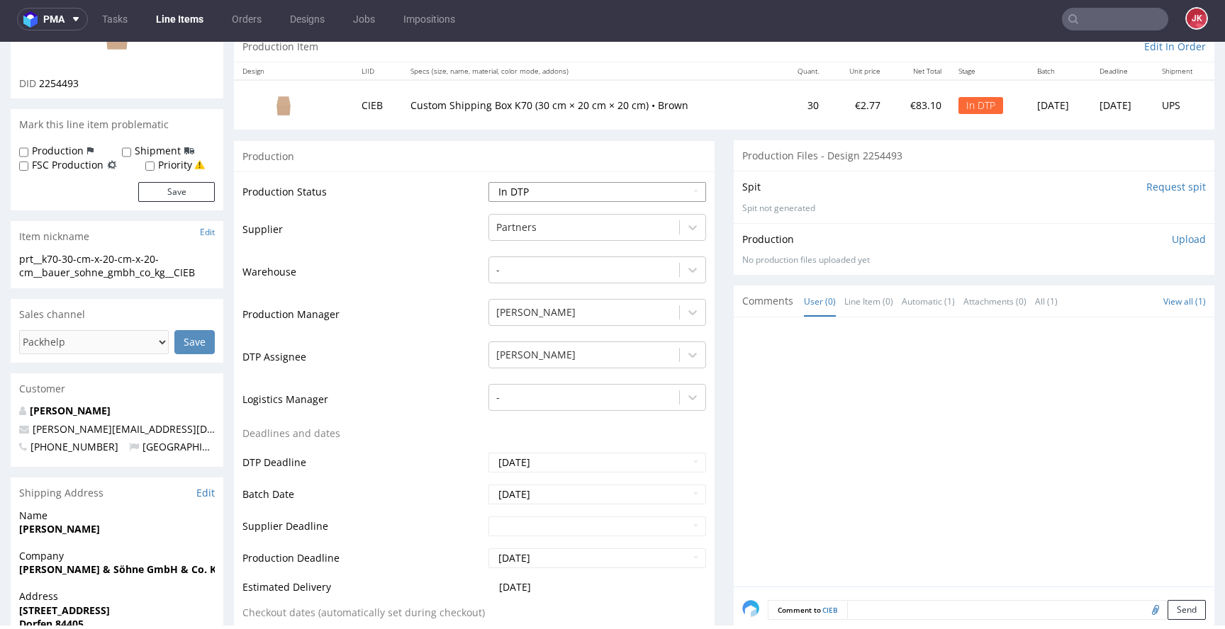
scroll to position [0, 0]
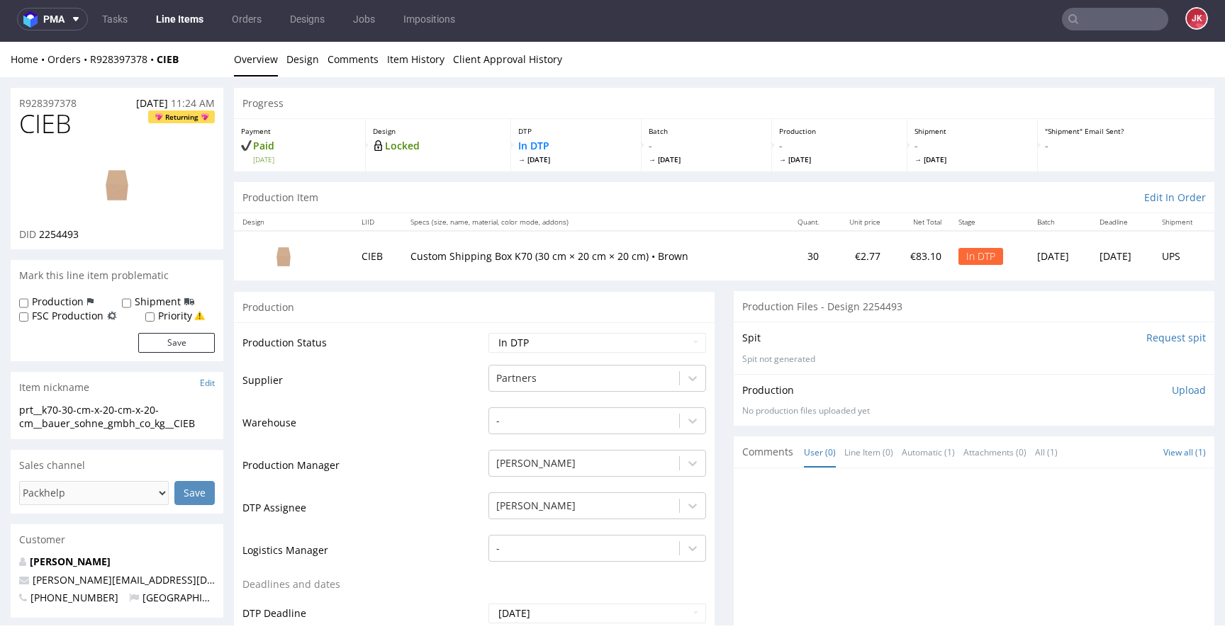
click at [128, 173] on img at bounding box center [116, 184] width 113 height 64
click at [429, 391] on td "Supplier" at bounding box center [363, 385] width 242 height 43
drag, startPoint x: 202, startPoint y: 422, endPoint x: 0, endPoint y: 399, distance: 203.4
copy section "prt__k70-30-cm-x-20-cm-x-20-cm__bauer_sohne_gmbh_co_kg__CIEB"
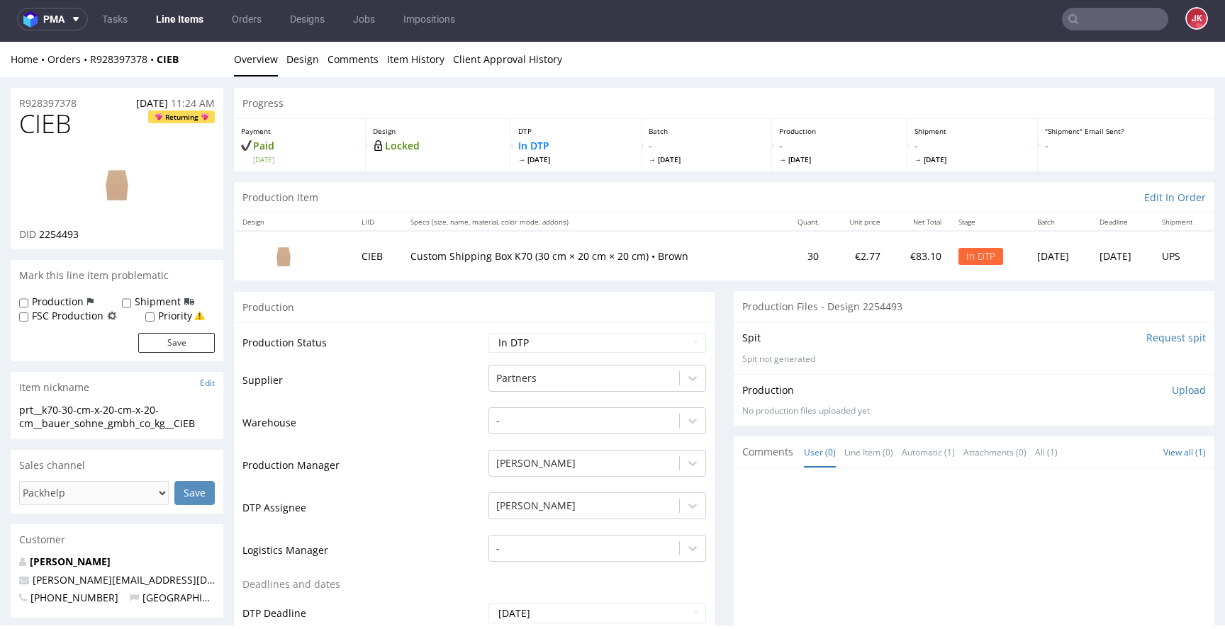
click at [85, 103] on div "R928397378 29.08.2025 11:24 AM" at bounding box center [117, 99] width 213 height 23
copy p "R928397378"
drag, startPoint x: 38, startPoint y: 237, endPoint x: 86, endPoint y: 237, distance: 47.5
click at [86, 237] on div "DID 2254493" at bounding box center [117, 235] width 196 height 14
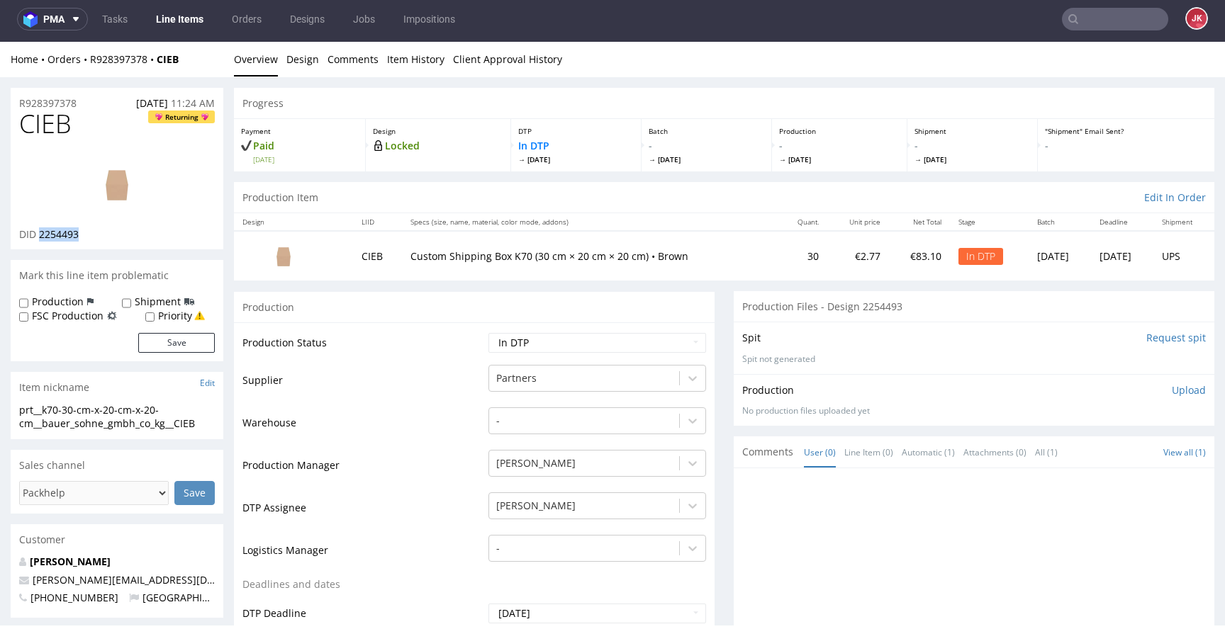
copy span "2254493"
click at [1172, 390] on p "Upload" at bounding box center [1189, 391] width 34 height 14
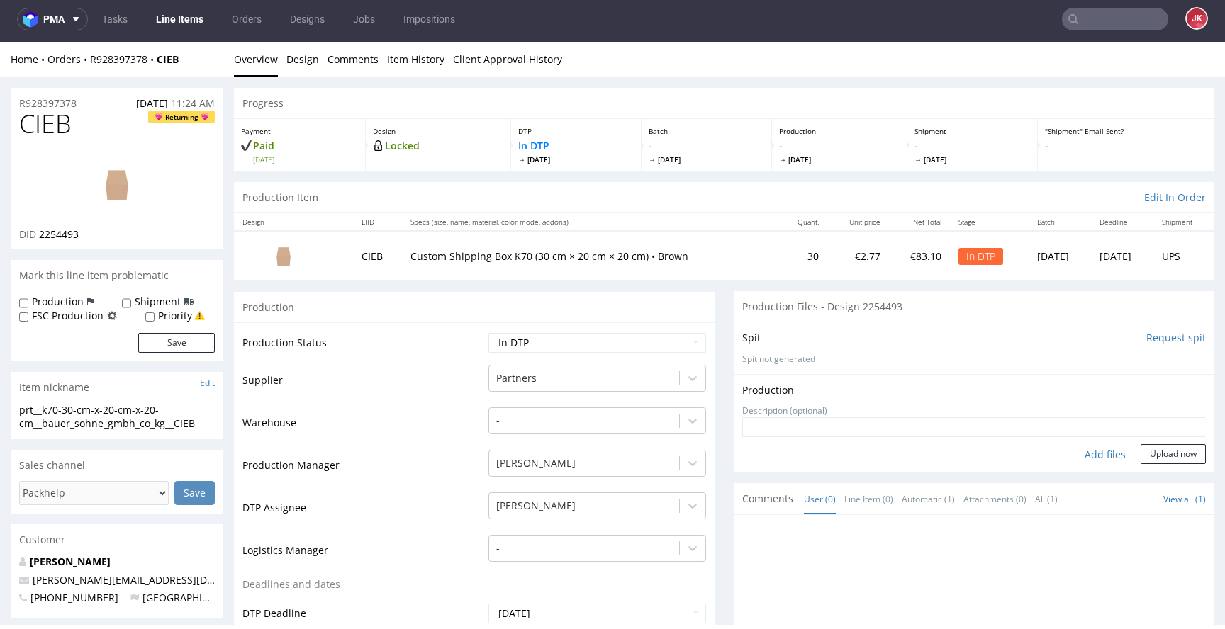
click at [1073, 458] on div "Add files" at bounding box center [1105, 454] width 71 height 21
type input "C:\fakepath\prt__k70-30-cm-x-20-cm-x-20-cm__bauer_sohne_gmbh_co_kg__CIEB__d2254…"
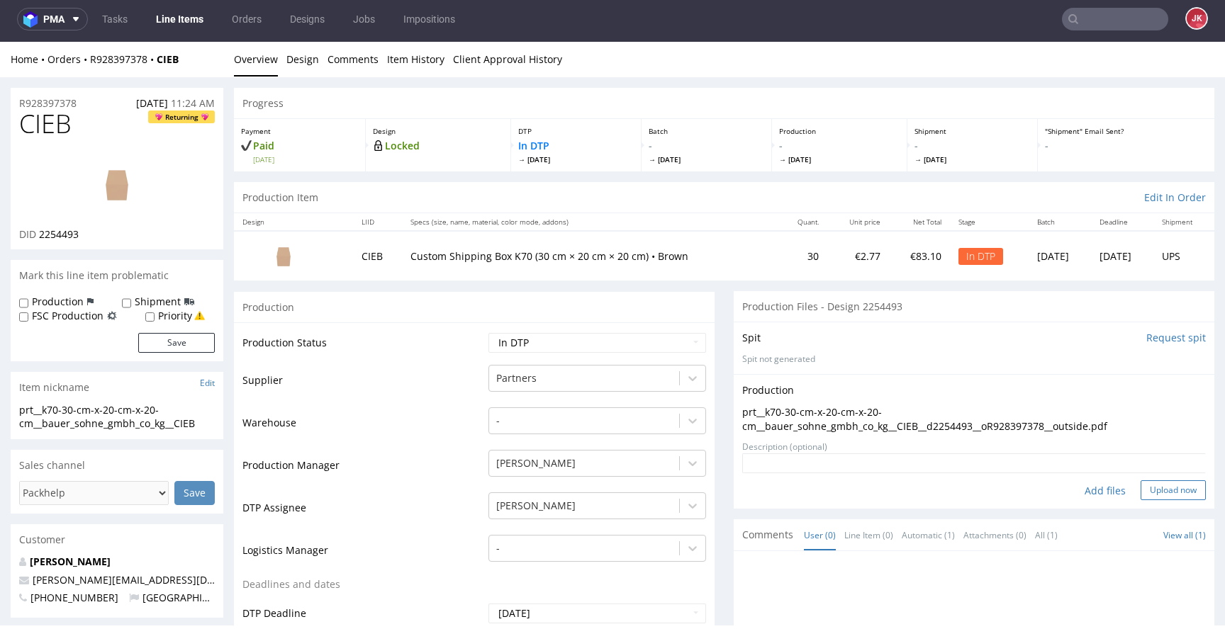
click at [1141, 484] on button "Upload now" at bounding box center [1173, 491] width 65 height 20
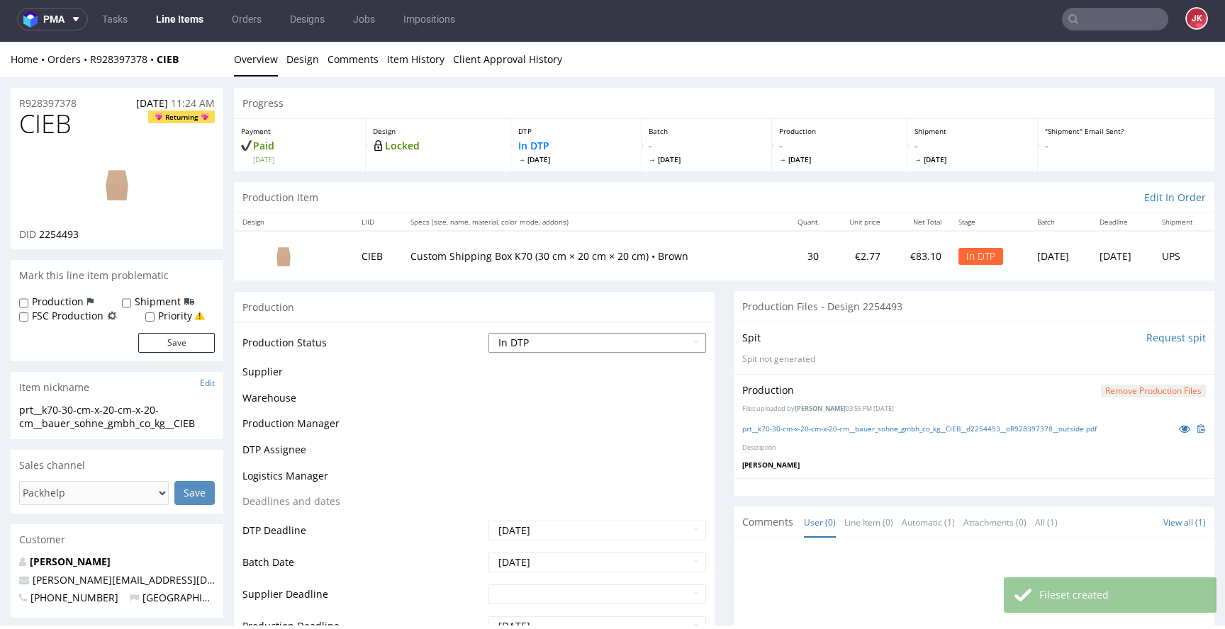
click at [609, 341] on select "Waiting for Artwork Waiting for Diecut Waiting for Mockup Waiting for DTP Waiti…" at bounding box center [597, 343] width 218 height 20
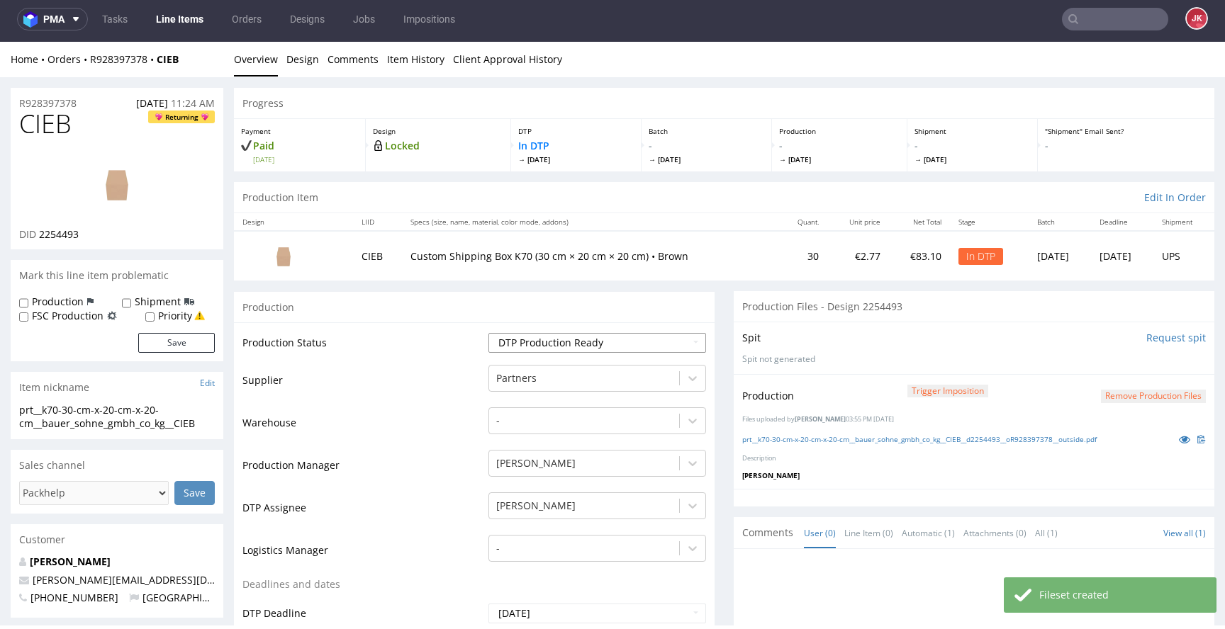
click at [488, 333] on select "Waiting for Artwork Waiting for Diecut Waiting for Mockup Waiting for DTP Waiti…" at bounding box center [597, 343] width 218 height 20
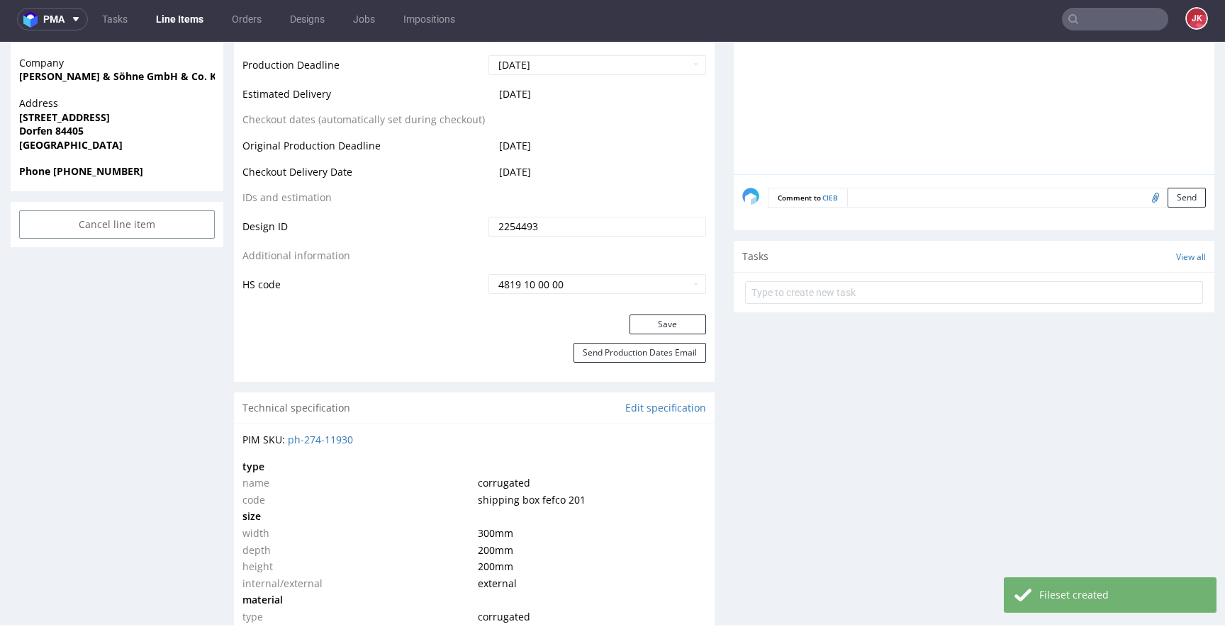
scroll to position [795, 0]
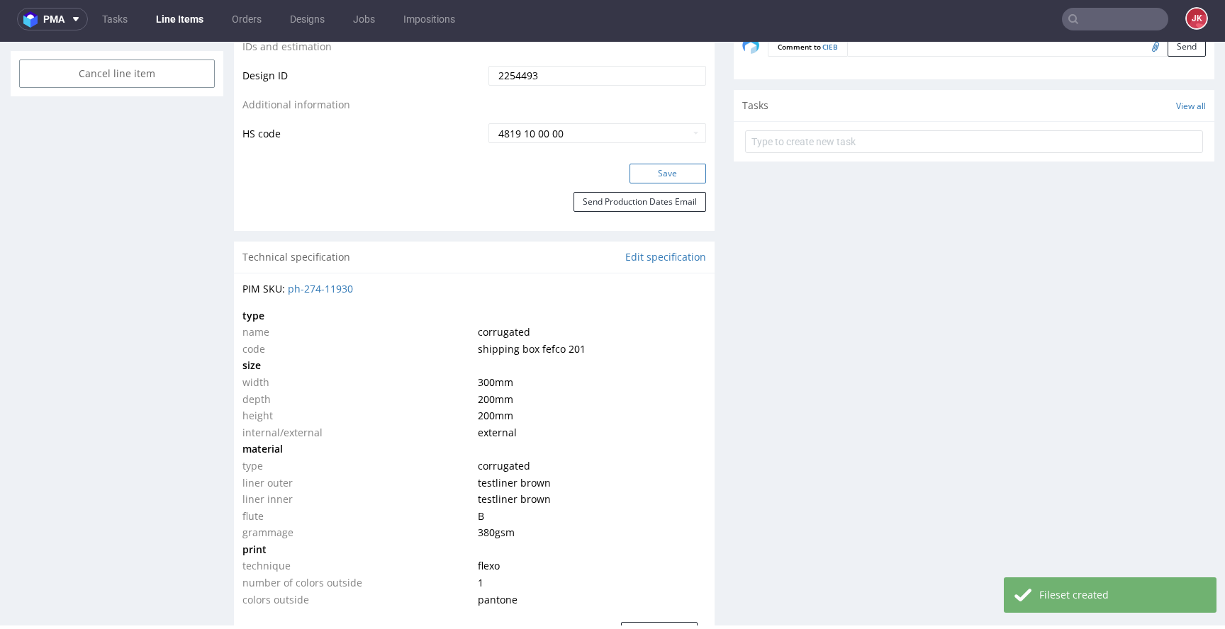
click at [664, 180] on button "Save" at bounding box center [667, 174] width 77 height 20
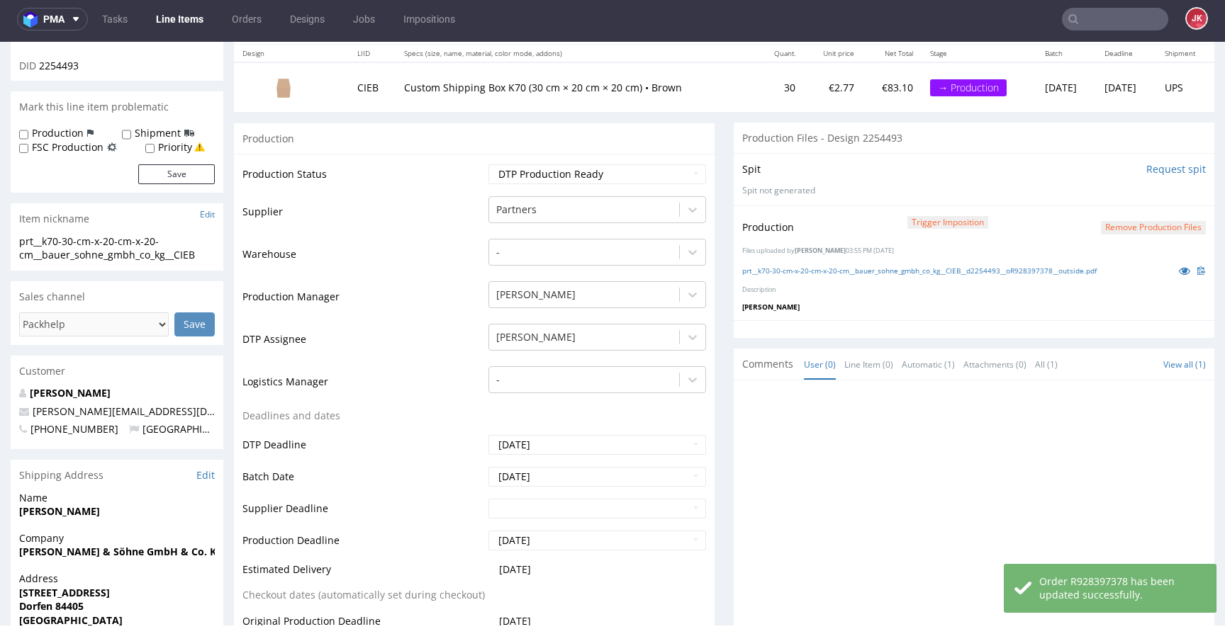
scroll to position [0, 0]
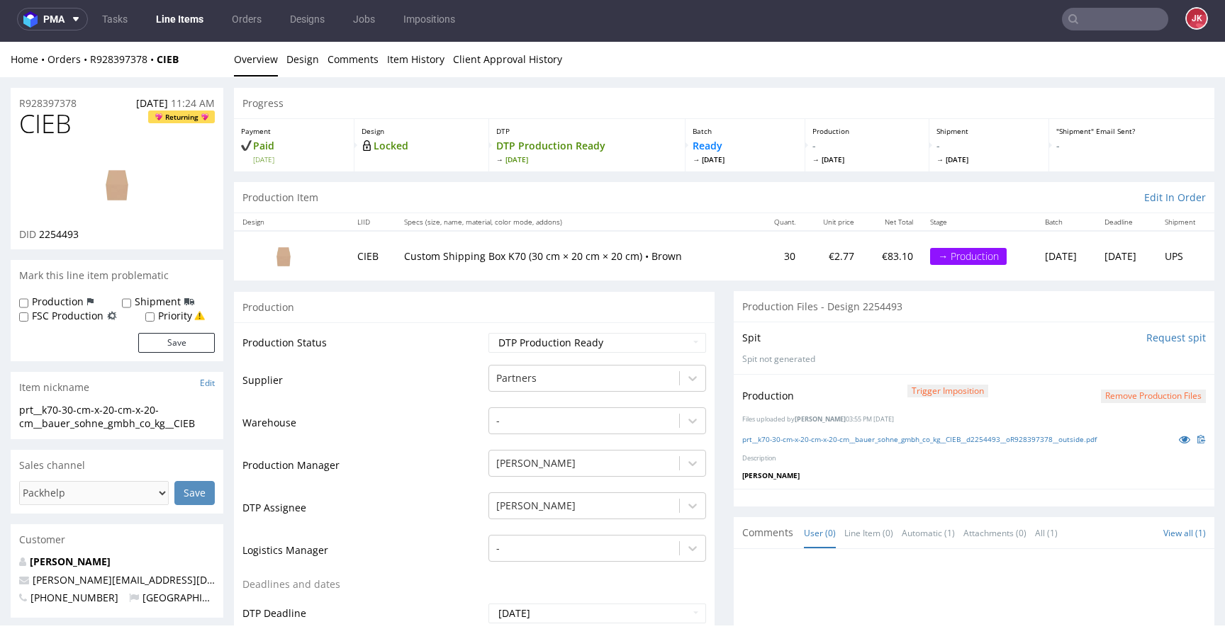
click at [485, 405] on td "Partners" at bounding box center [595, 385] width 221 height 43
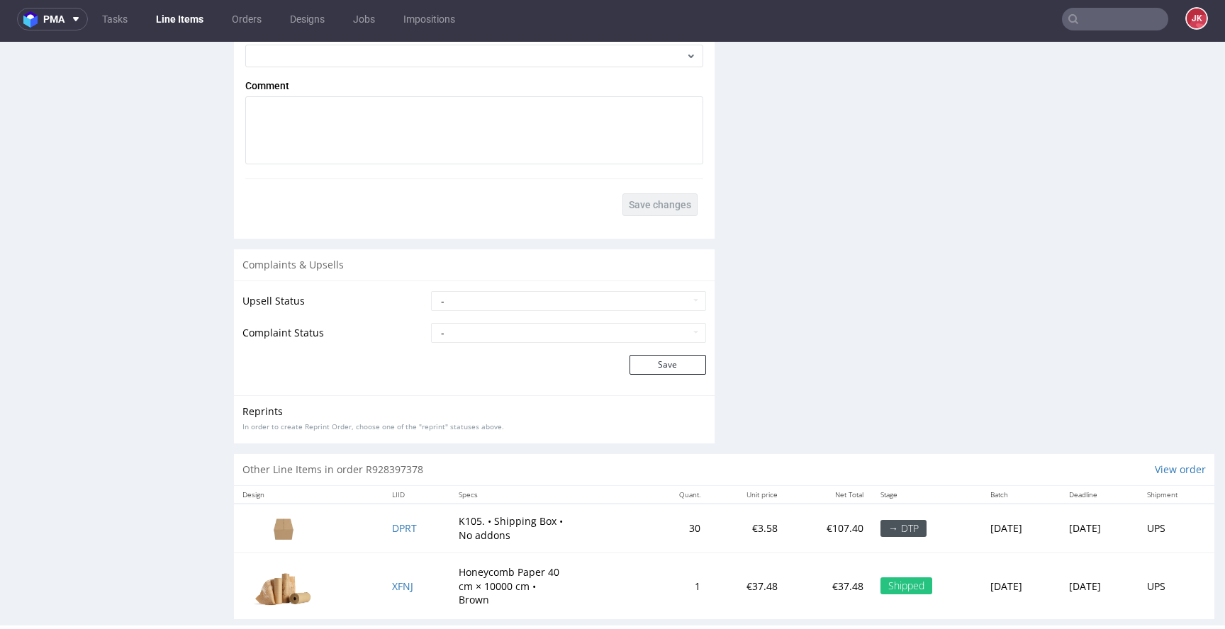
scroll to position [2069, 0]
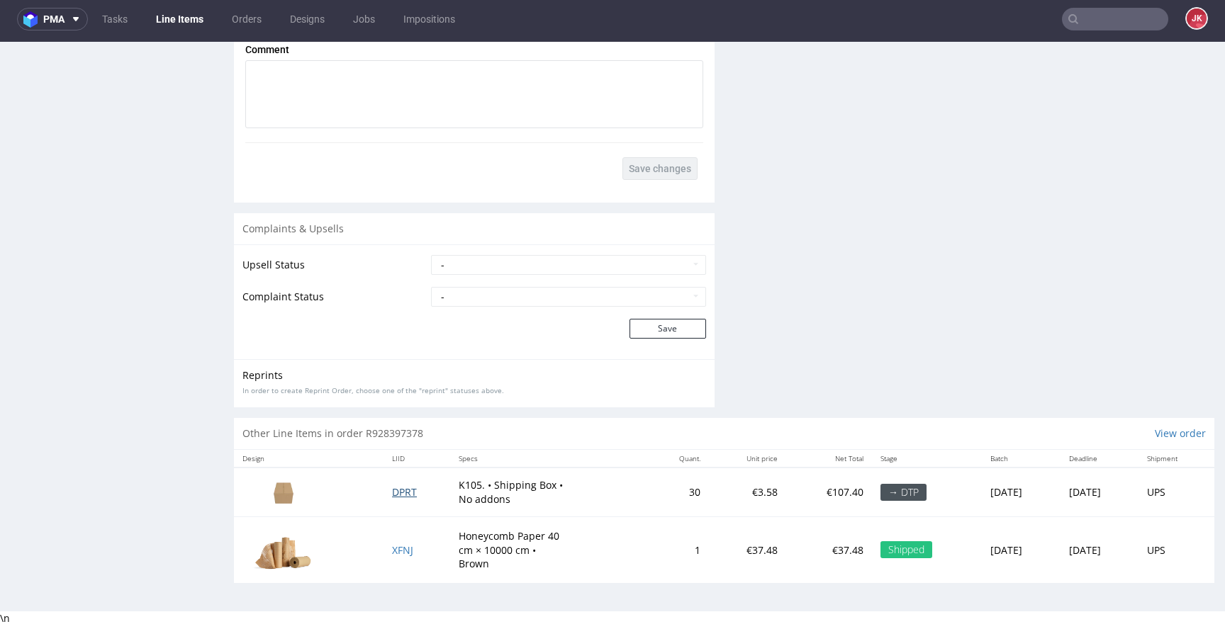
click at [398, 492] on span "DPRT" at bounding box center [404, 492] width 25 height 13
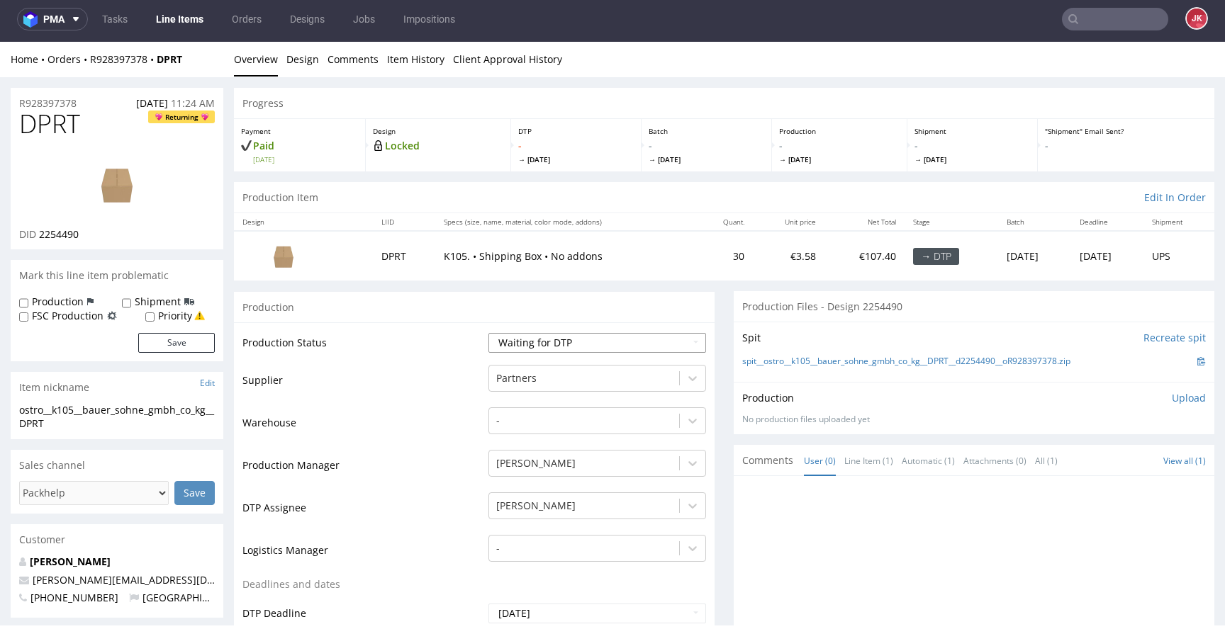
click at [524, 340] on select "Waiting for Artwork Waiting for Diecut Waiting for Mockup Waiting for DTP Waiti…" at bounding box center [597, 343] width 218 height 20
select select "dtp_in_process"
click at [488, 333] on select "Waiting for Artwork Waiting for Diecut Waiting for Mockup Waiting for DTP Waiti…" at bounding box center [597, 343] width 218 height 20
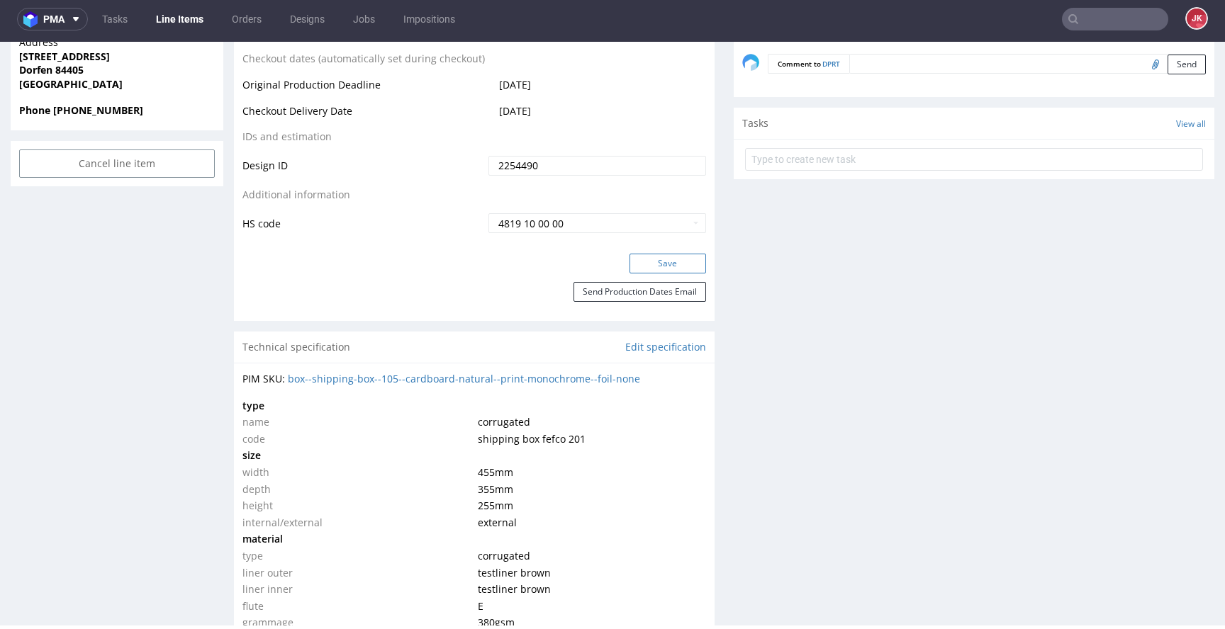
scroll to position [717, 0]
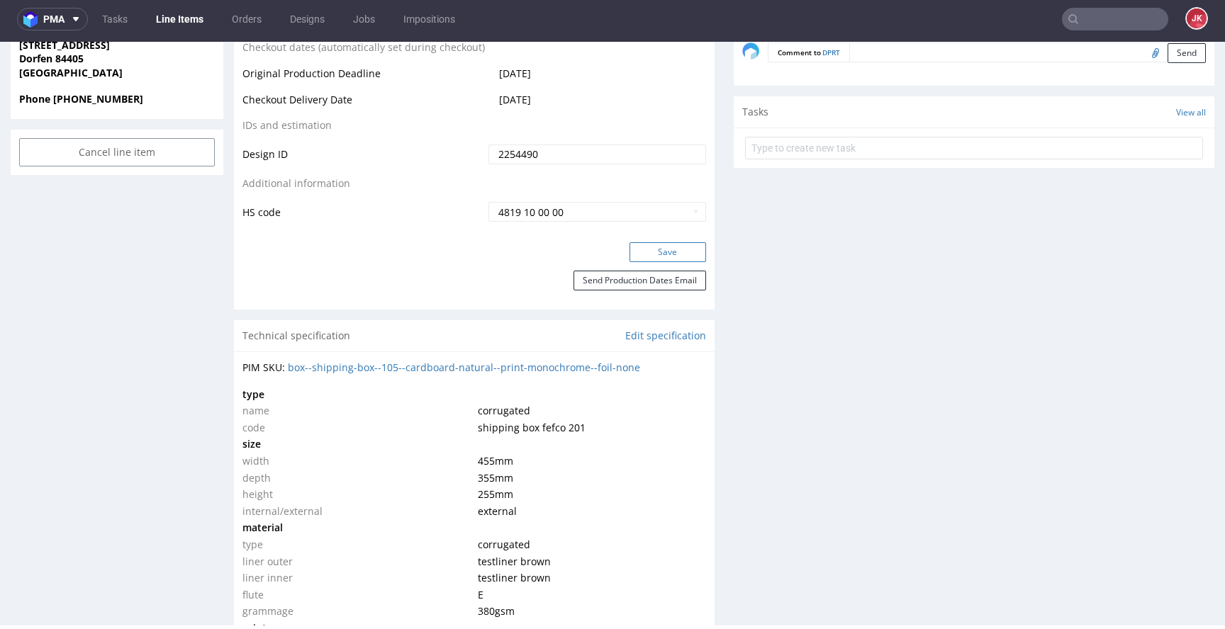
click at [659, 249] on button "Save" at bounding box center [667, 252] width 77 height 20
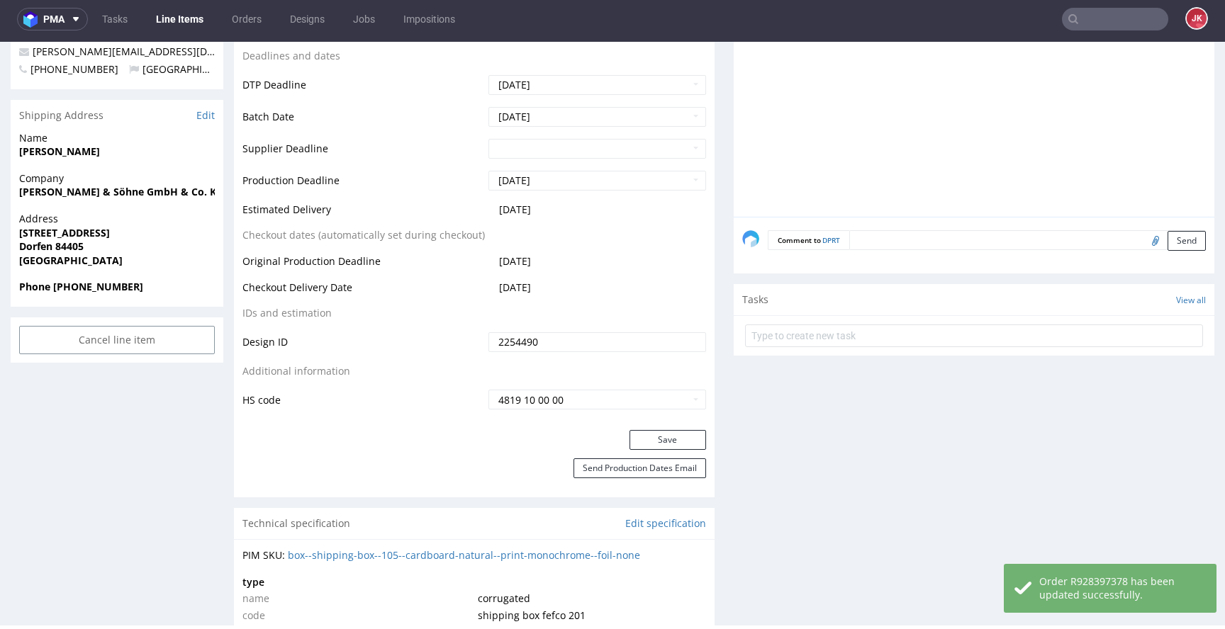
scroll to position [0, 0]
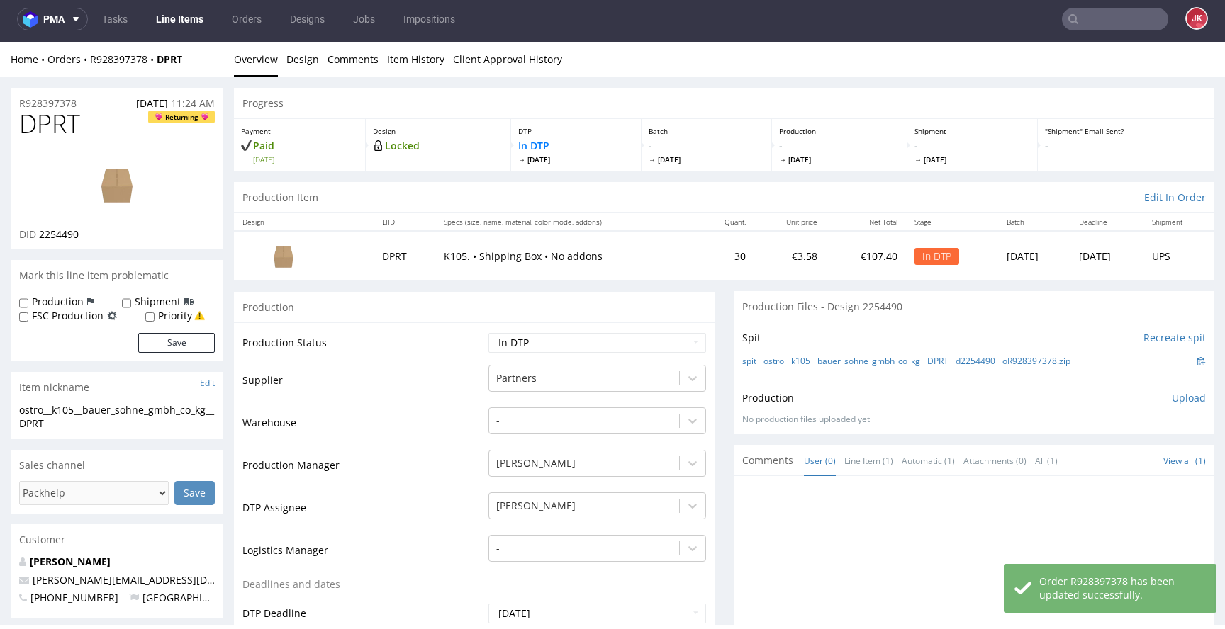
click at [155, 200] on img at bounding box center [116, 184] width 113 height 64
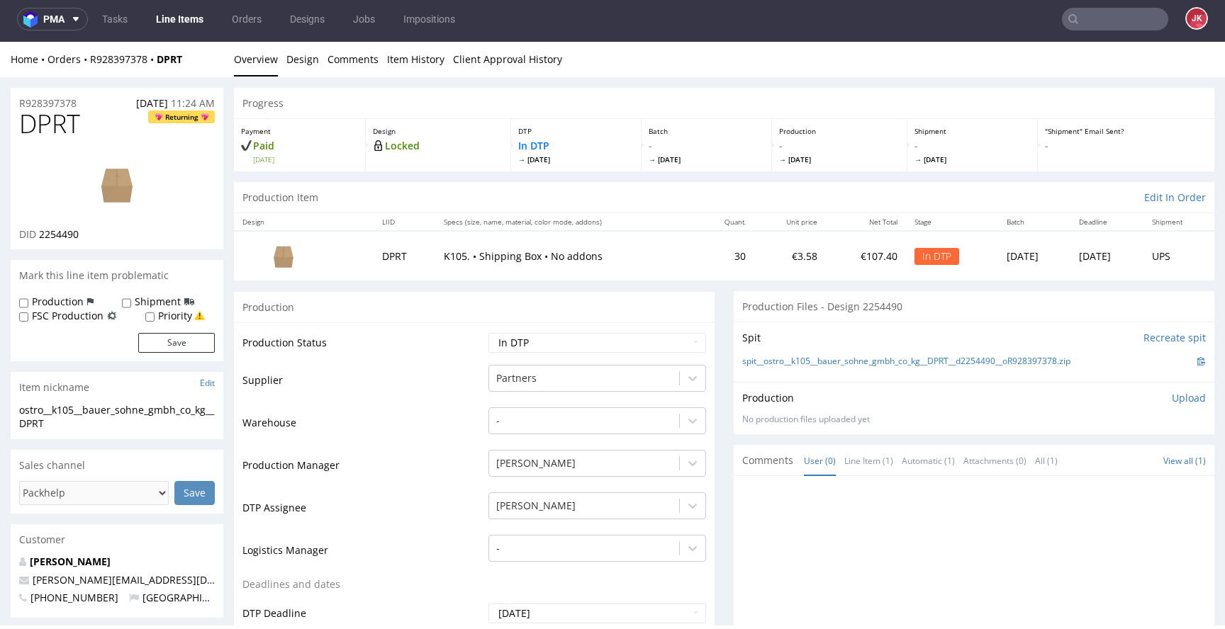
click at [410, 402] on td "Supplier" at bounding box center [363, 385] width 242 height 43
drag, startPoint x: 66, startPoint y: 422, endPoint x: 0, endPoint y: 410, distance: 66.9
copy div "ostro__k105__bauer_sohne_gmbh_co_kg__DPRT"
drag, startPoint x: 92, startPoint y: 103, endPoint x: 0, endPoint y: 103, distance: 92.2
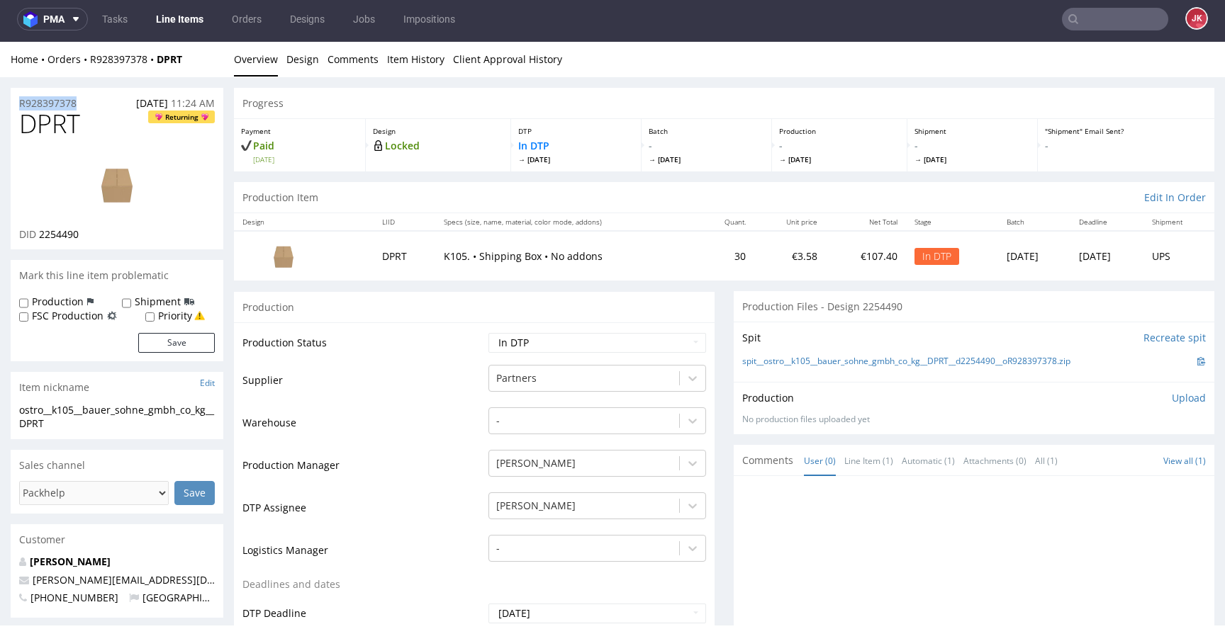
copy p "R928397378"
click at [60, 235] on span "2254490" at bounding box center [59, 234] width 40 height 13
copy span "2254490"
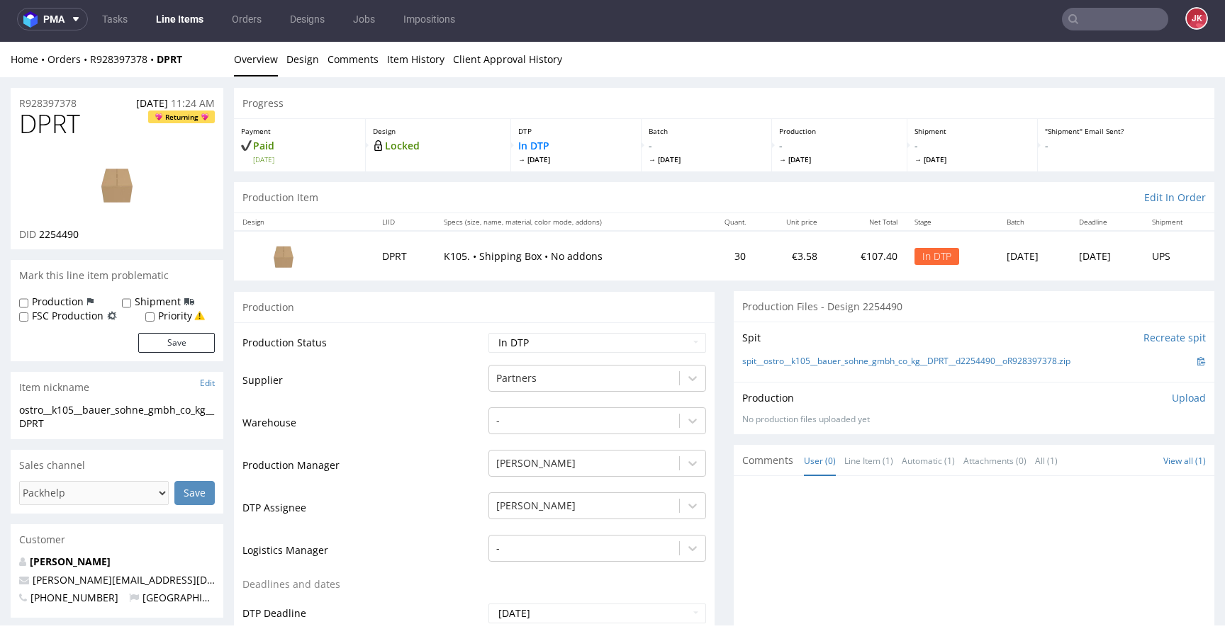
click at [1172, 401] on p "Upload" at bounding box center [1189, 398] width 34 height 14
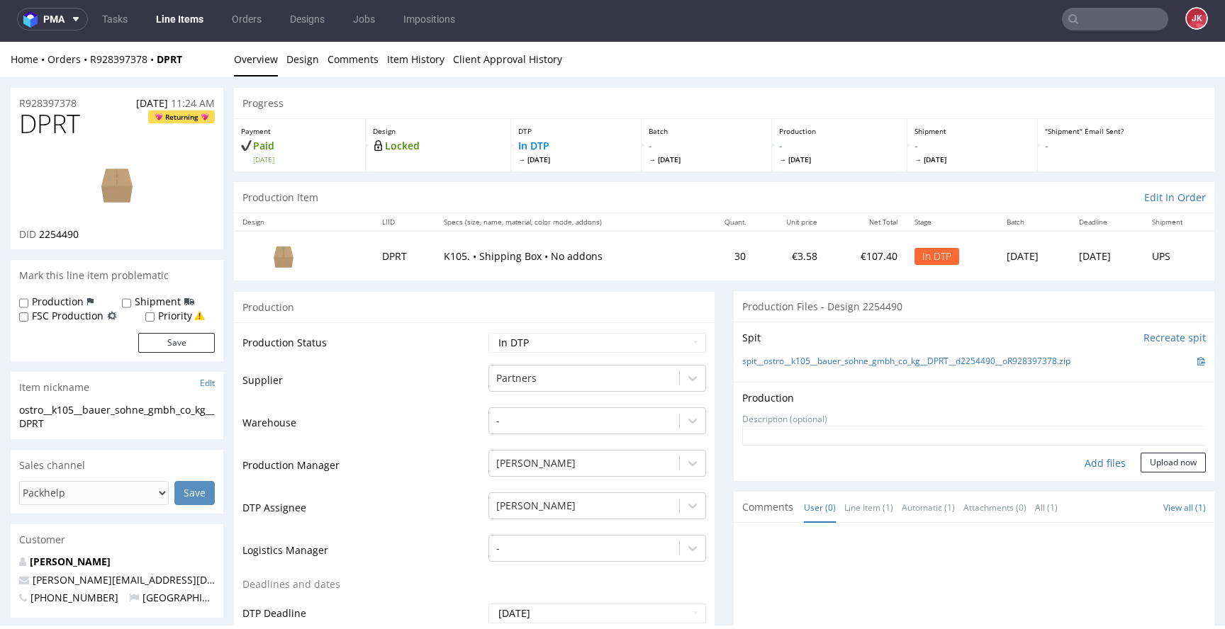
click at [1078, 459] on div "Add files" at bounding box center [1105, 463] width 71 height 21
type input "C:\fakepath\ostro__k105__bauer_sohne_gmbh_co_kg__DPRT__d2254490__oR928397378__o…"
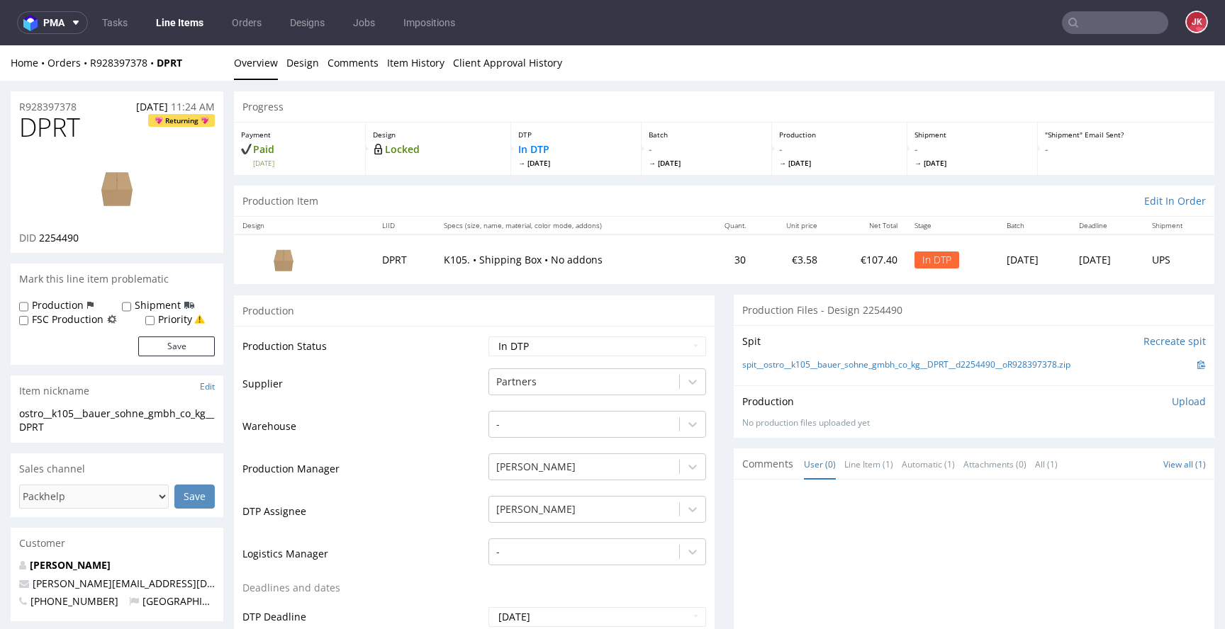
click at [1172, 405] on p "Upload" at bounding box center [1189, 402] width 34 height 14
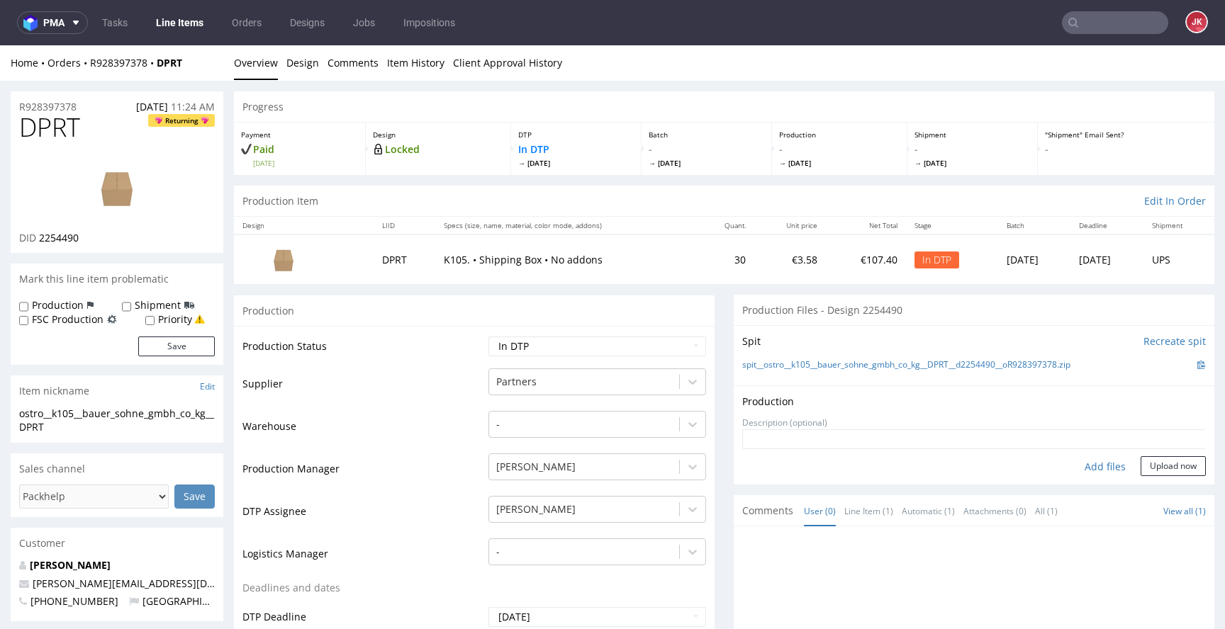
click at [1070, 468] on div "Add files" at bounding box center [1105, 467] width 71 height 21
type input "C:\fakepath\prt__k105__bauer_sohne_gmbh_co_kg__DPRT__d2254490__oR928397378__out…"
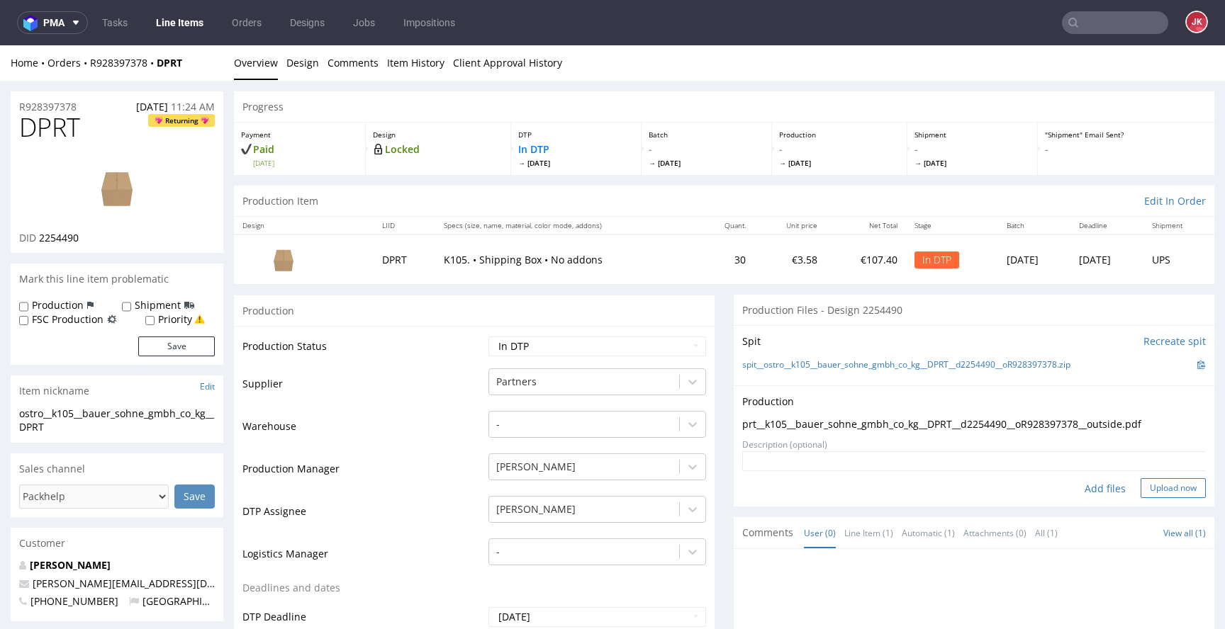
click at [1141, 484] on button "Upload now" at bounding box center [1173, 488] width 65 height 20
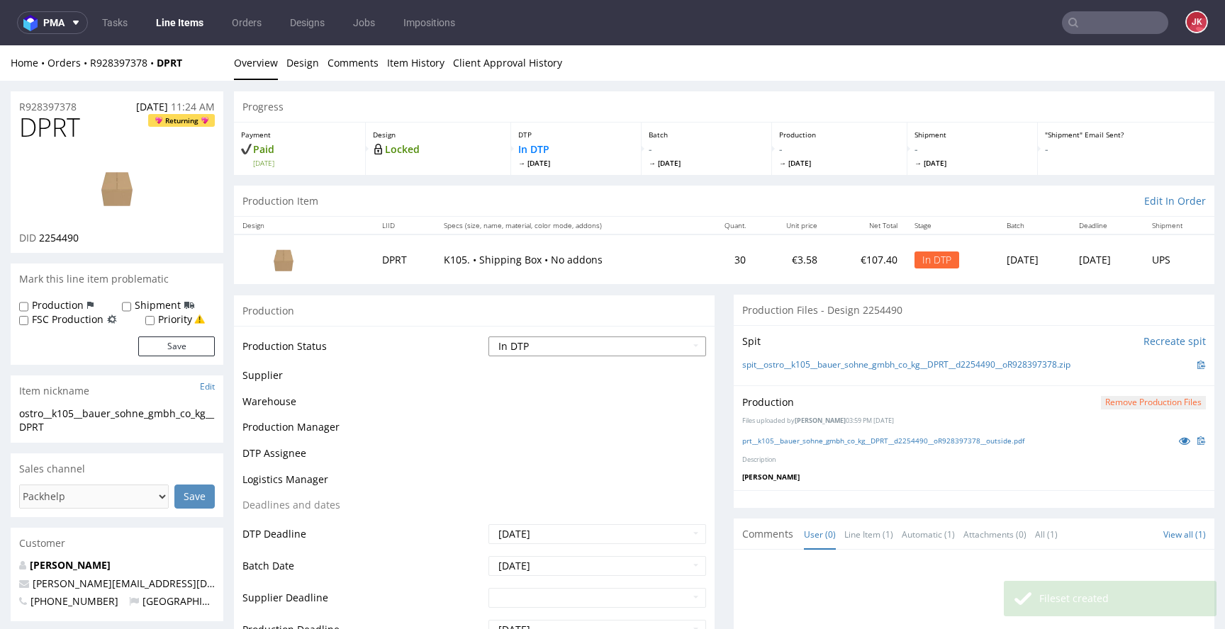
click at [565, 352] on select "Waiting for Artwork Waiting for Diecut Waiting for Mockup Waiting for DTP Waiti…" at bounding box center [597, 347] width 218 height 20
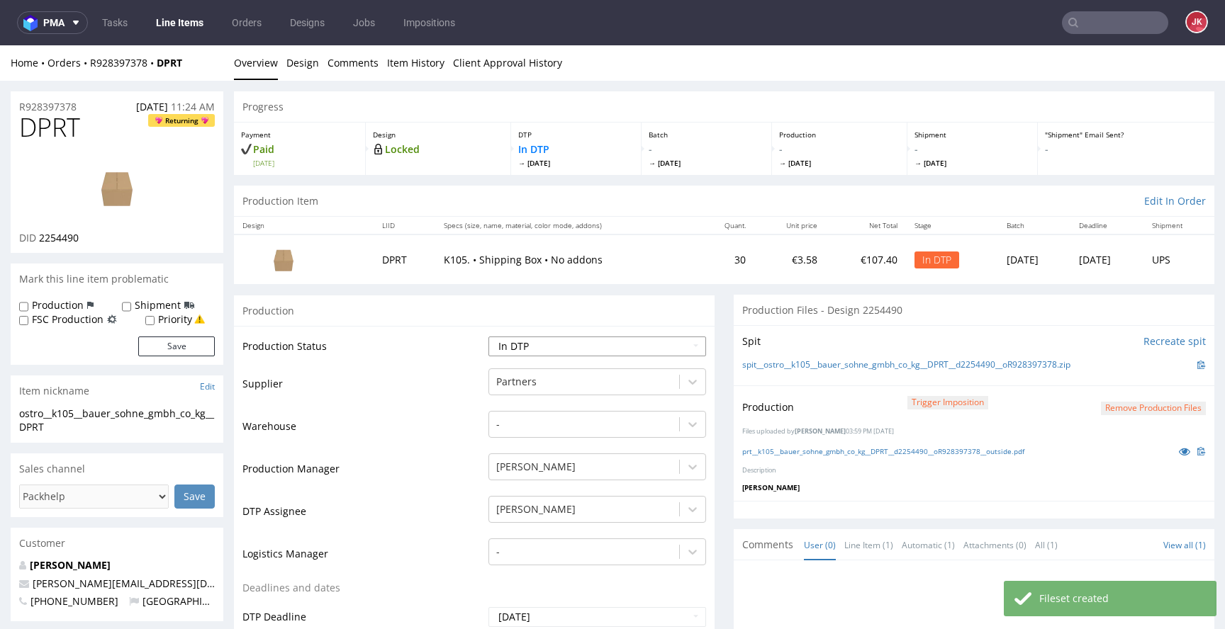
select select "dtp_production_ready"
click at [488, 337] on select "Waiting for Artwork Waiting for Diecut Waiting for Mockup Waiting for DTP Waiti…" at bounding box center [597, 347] width 218 height 20
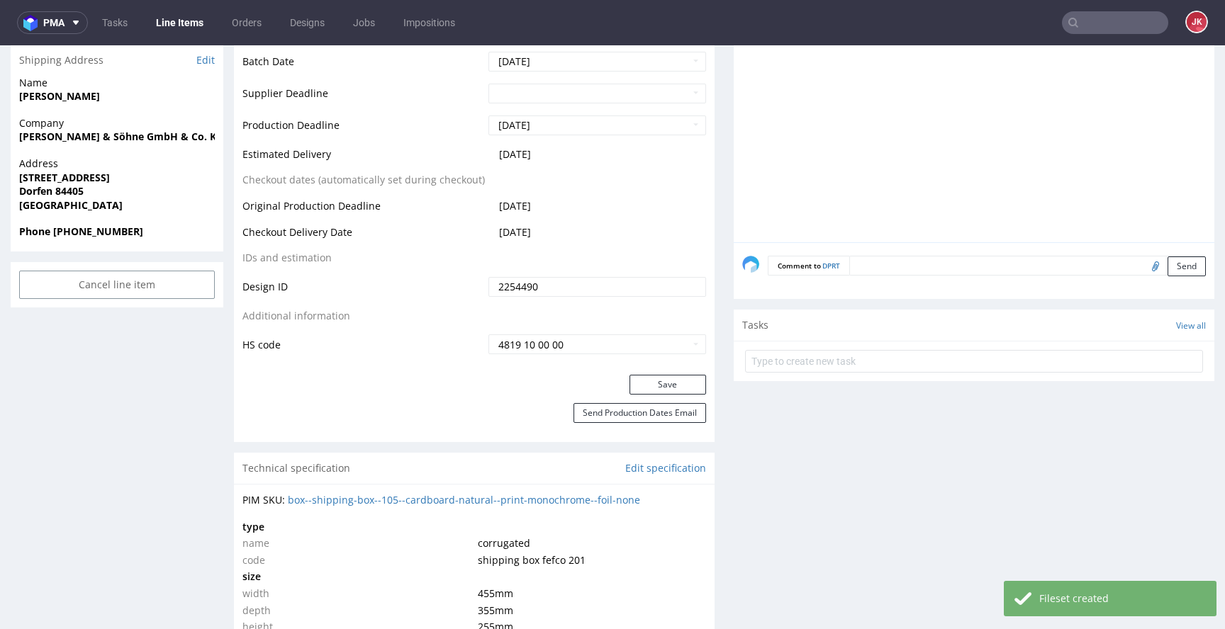
scroll to position [603, 0]
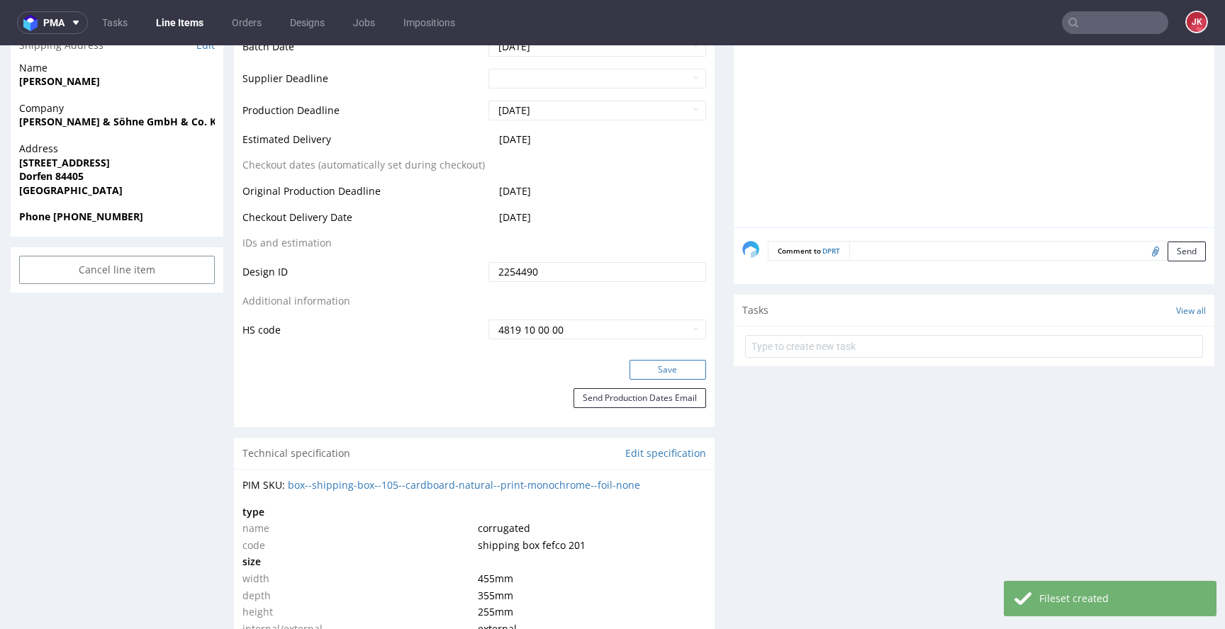
click at [640, 365] on button "Save" at bounding box center [667, 370] width 77 height 20
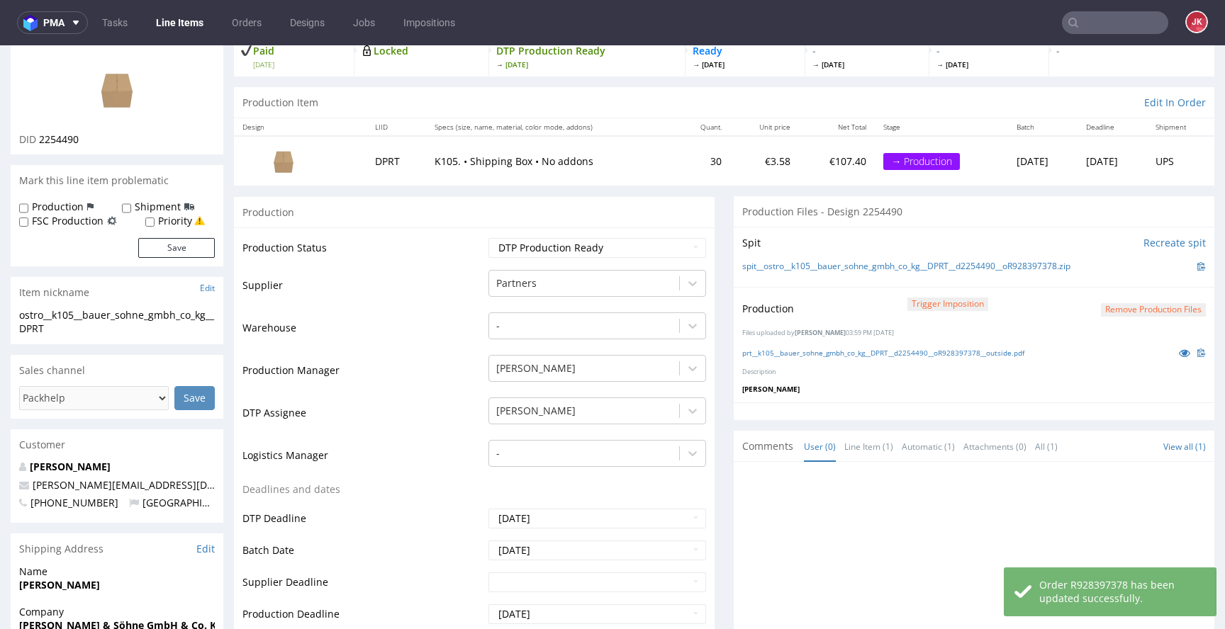
scroll to position [0, 0]
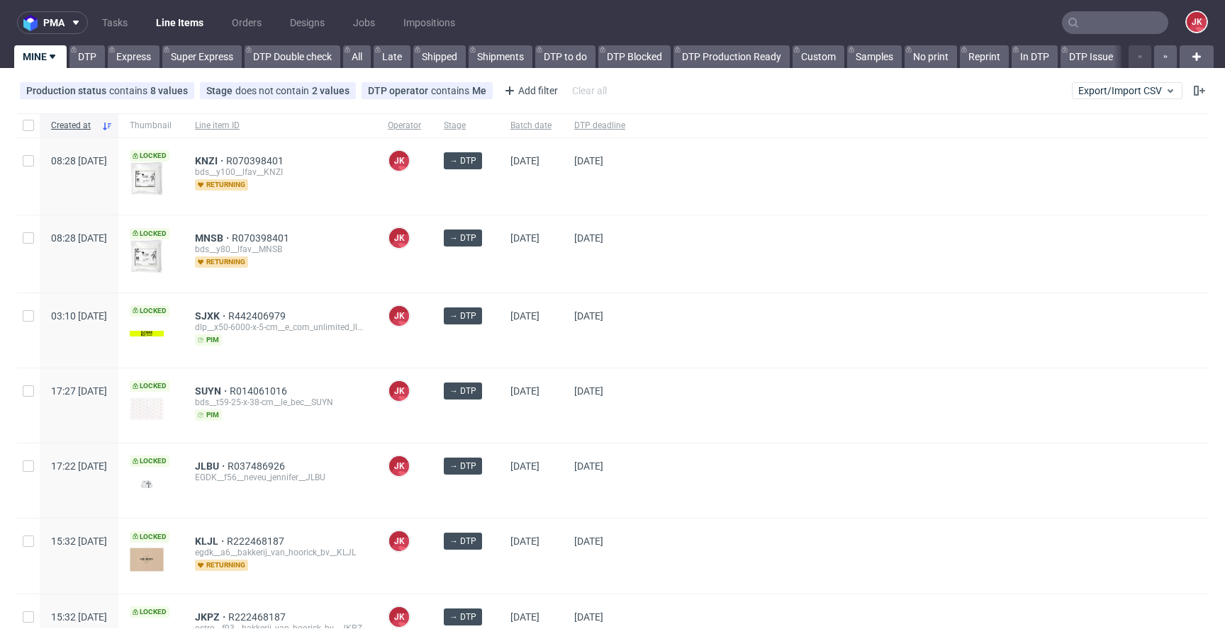
click at [540, 271] on div "[DATE]" at bounding box center [531, 254] width 64 height 77
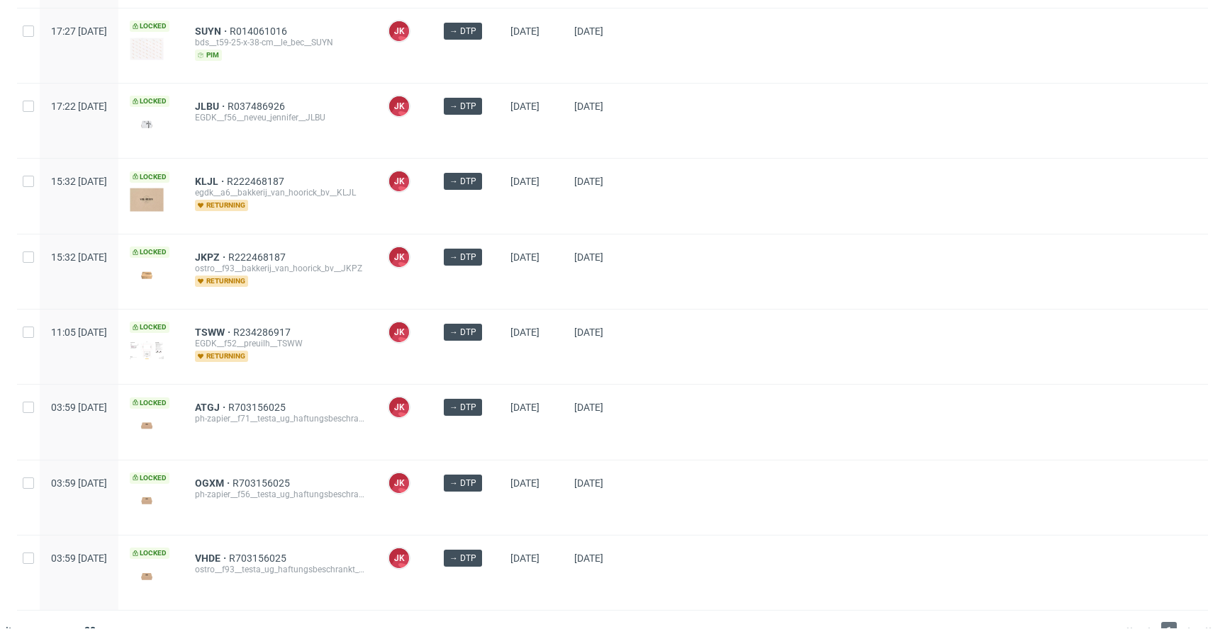
scroll to position [385, 0]
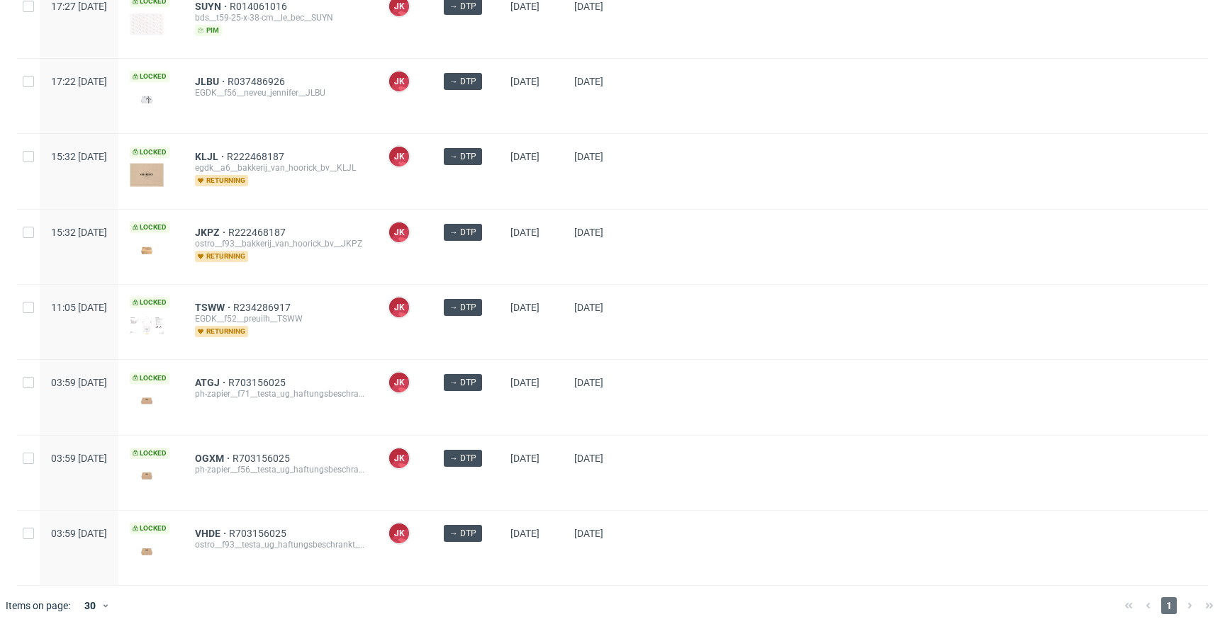
click at [546, 267] on div "[DATE]" at bounding box center [531, 247] width 64 height 74
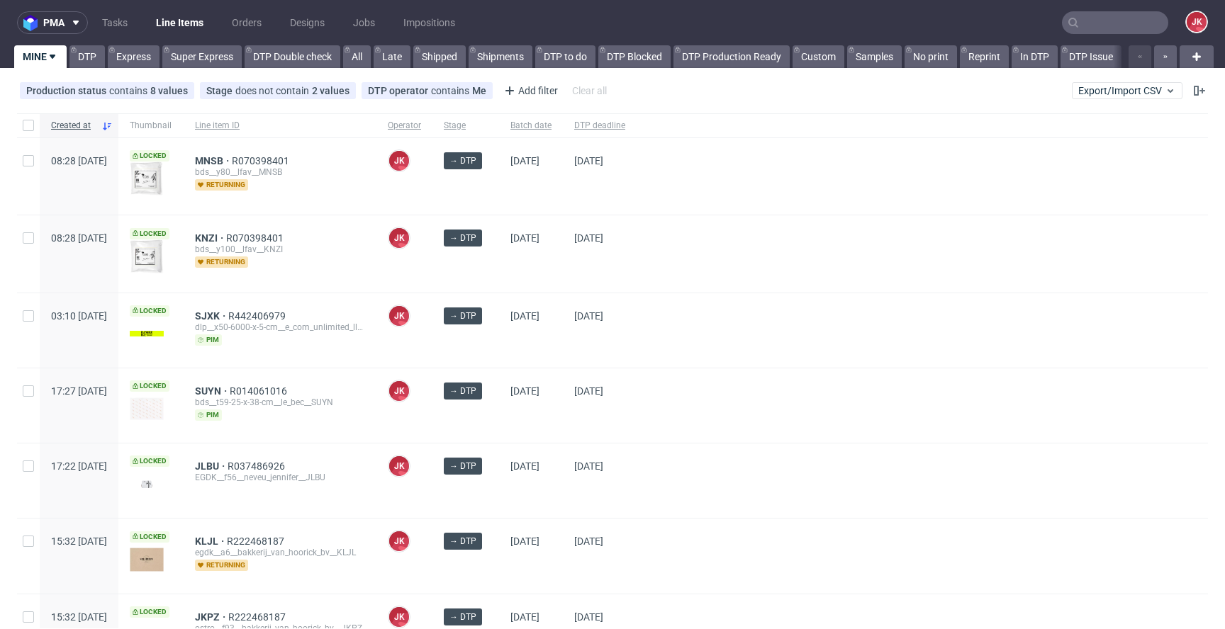
click at [499, 275] on div "→ DTP" at bounding box center [465, 254] width 67 height 77
click at [232, 237] on span "MNSB" at bounding box center [213, 238] width 37 height 11
click at [226, 165] on span "KNZI" at bounding box center [210, 160] width 31 height 11
click at [825, 314] on div at bounding box center [922, 330] width 571 height 74
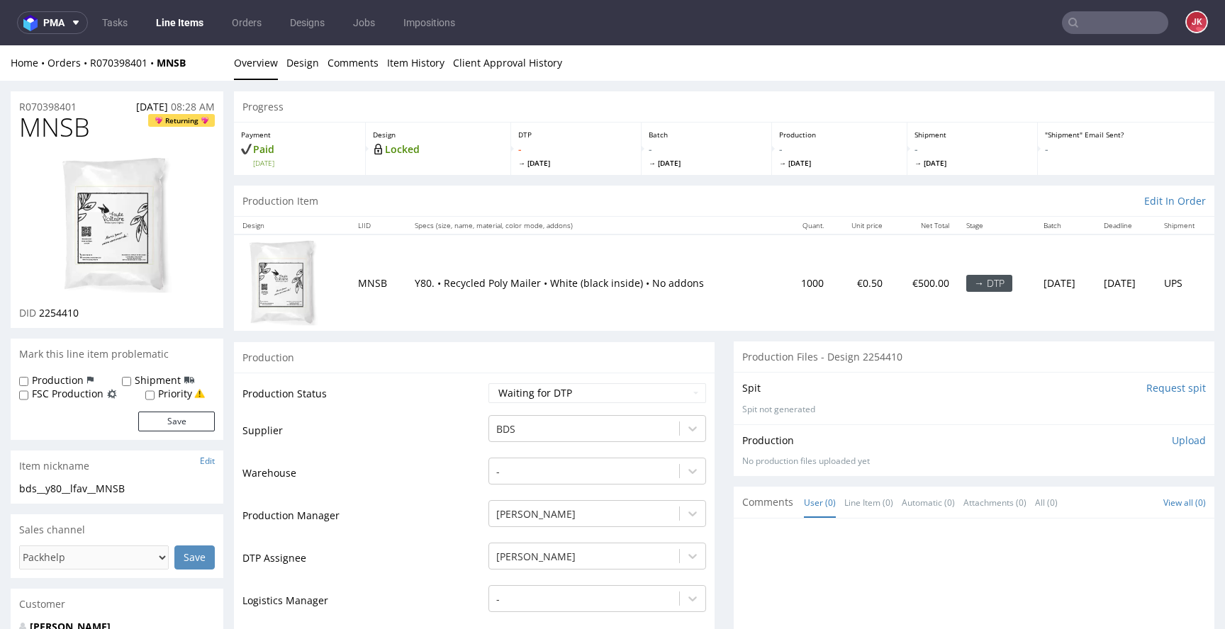
click at [1158, 387] on input "Request spit" at bounding box center [1176, 388] width 60 height 14
click at [298, 71] on link "Design" at bounding box center [302, 62] width 33 height 35
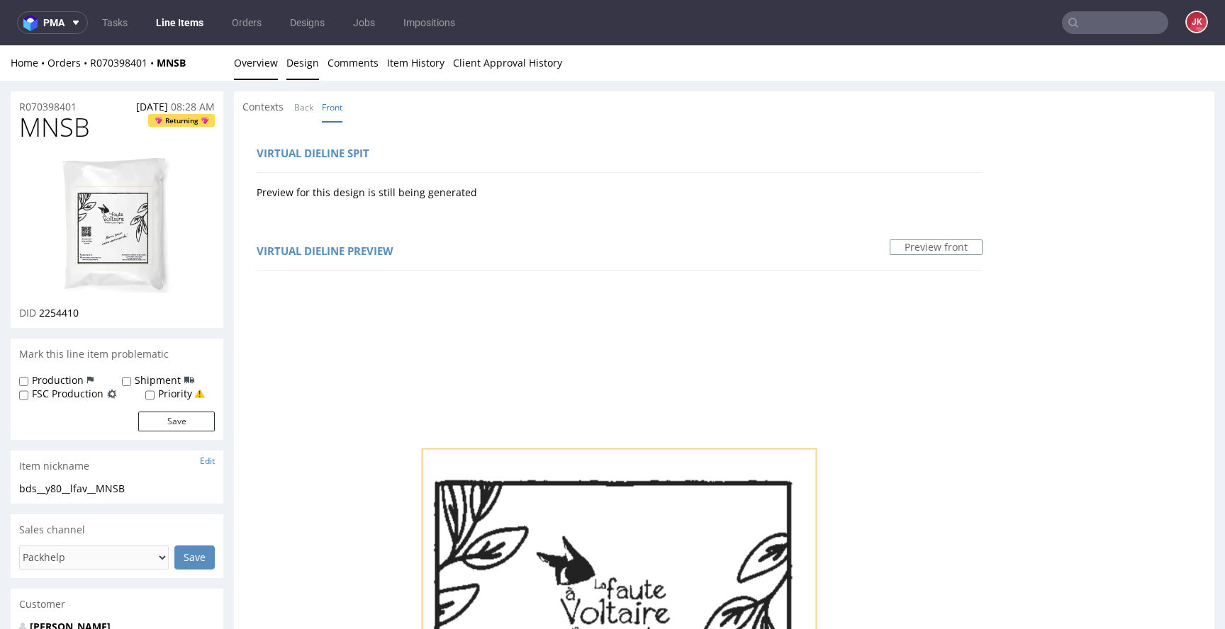
click at [256, 60] on link "Overview" at bounding box center [256, 62] width 44 height 35
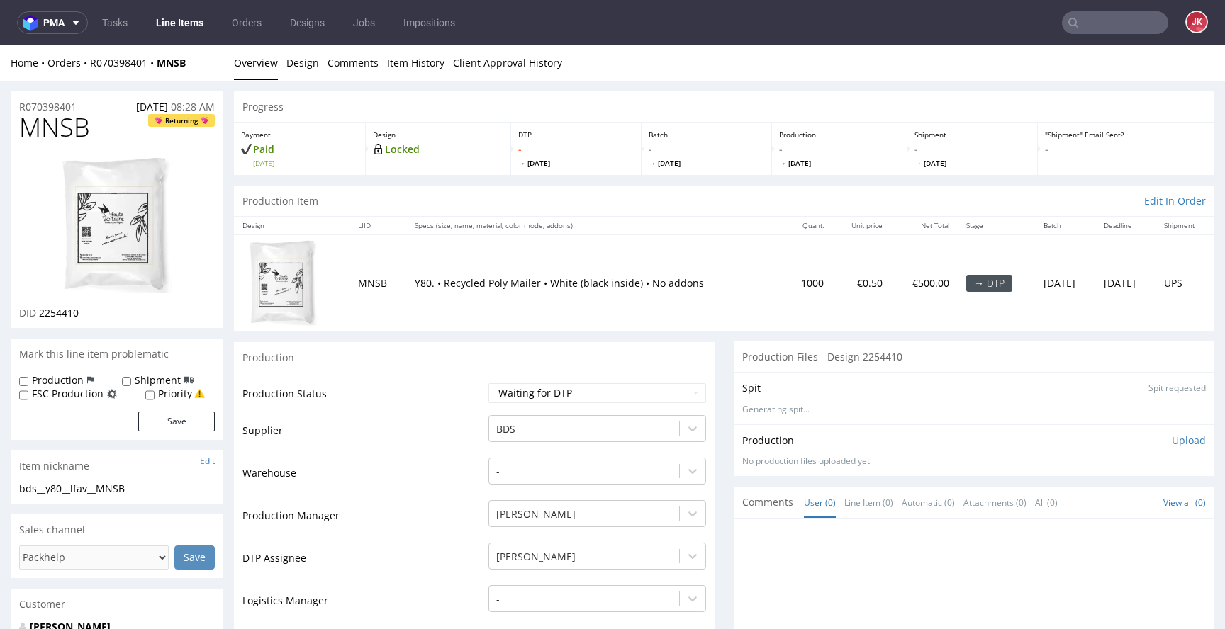
click at [318, 64] on li "Design" at bounding box center [306, 63] width 41 height 14
click at [300, 72] on link "Design" at bounding box center [302, 62] width 33 height 35
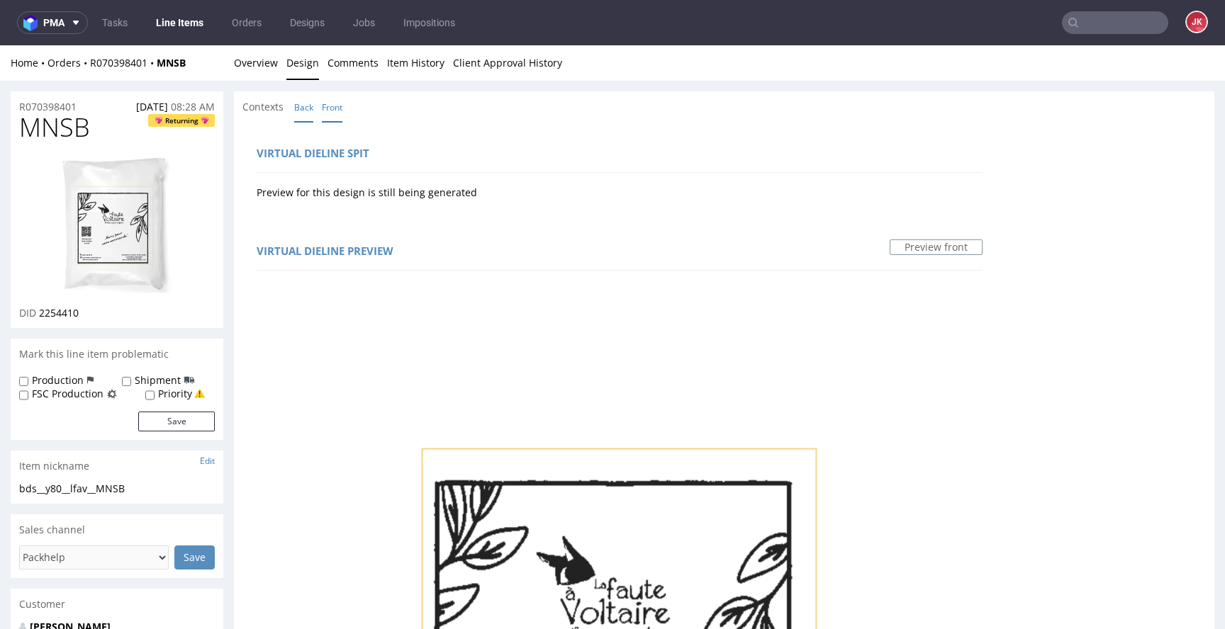
click at [300, 101] on link "Back" at bounding box center [303, 107] width 19 height 30
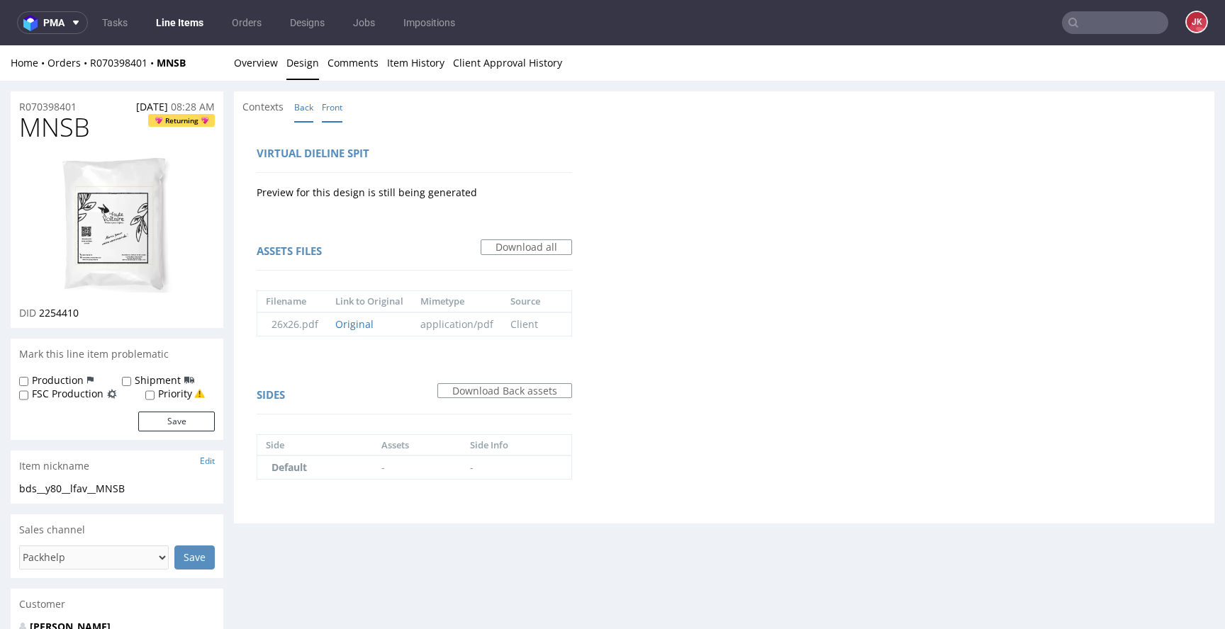
click at [338, 112] on link "Front" at bounding box center [332, 107] width 21 height 30
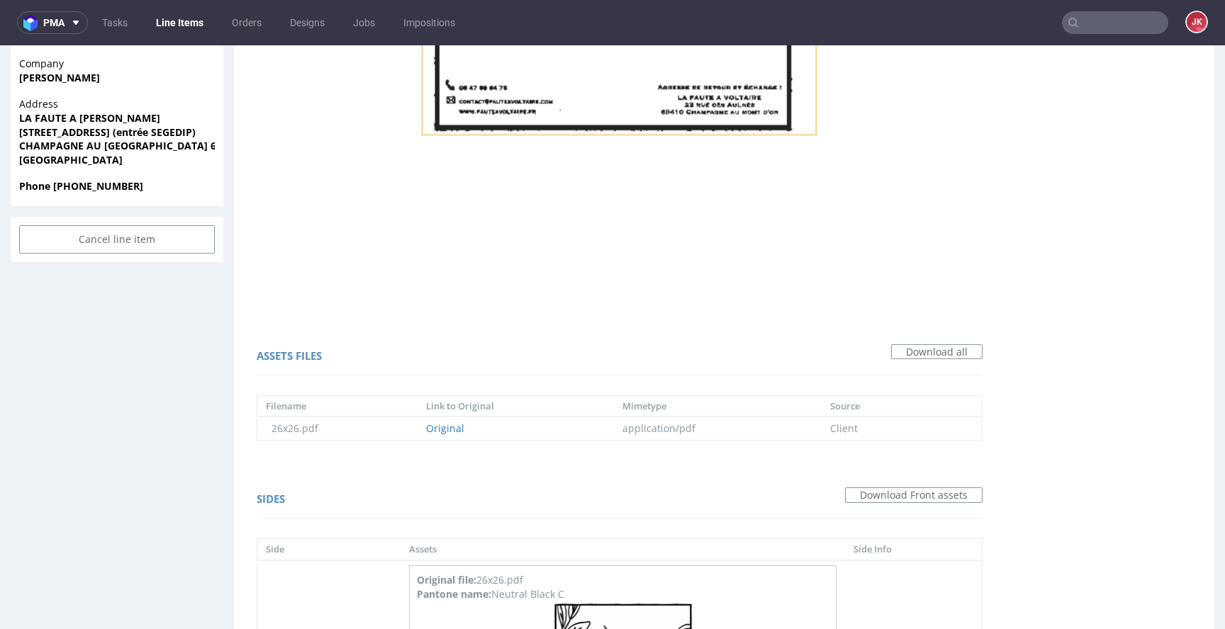
scroll to position [721, 0]
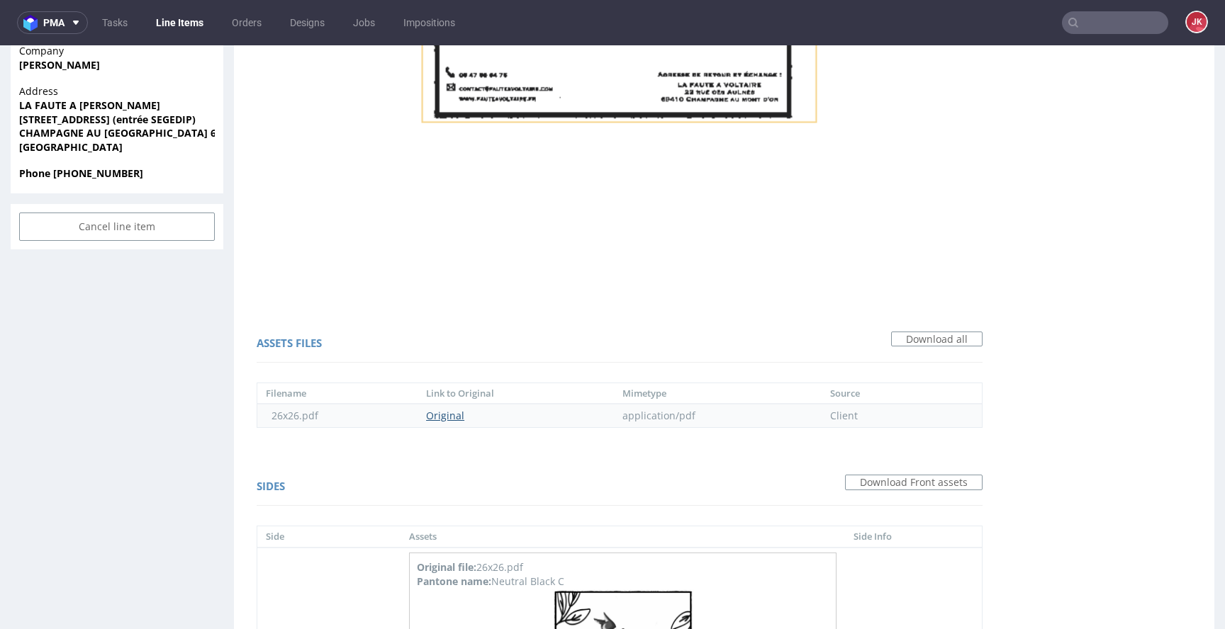
click at [449, 415] on link "Original" at bounding box center [445, 415] width 38 height 13
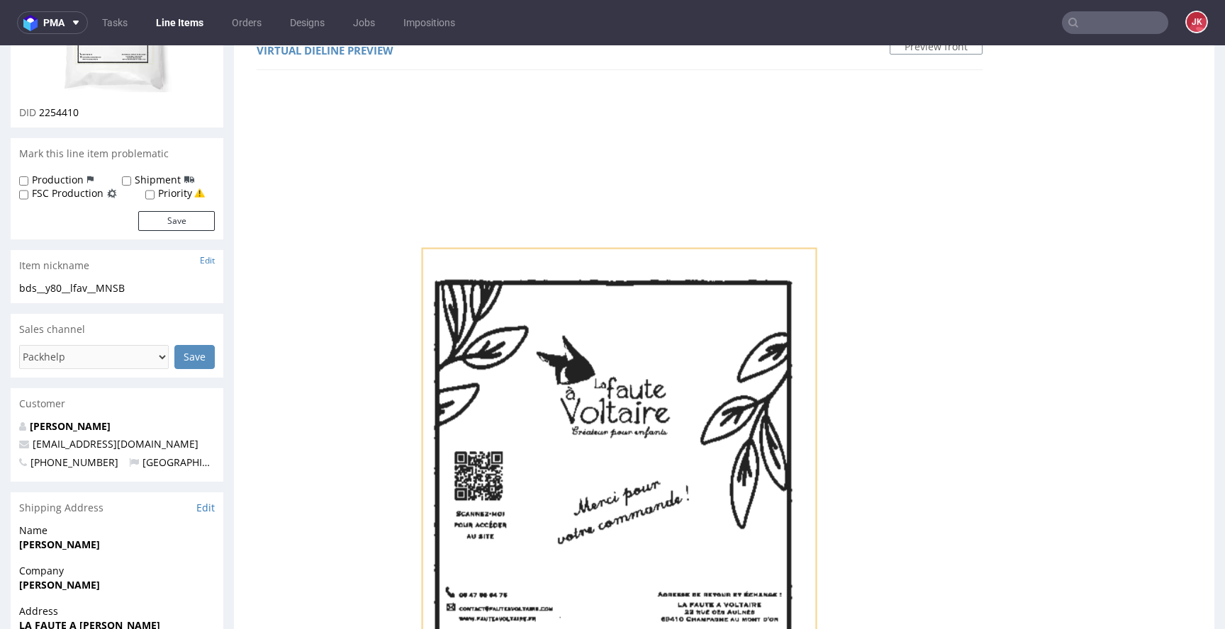
scroll to position [0, 0]
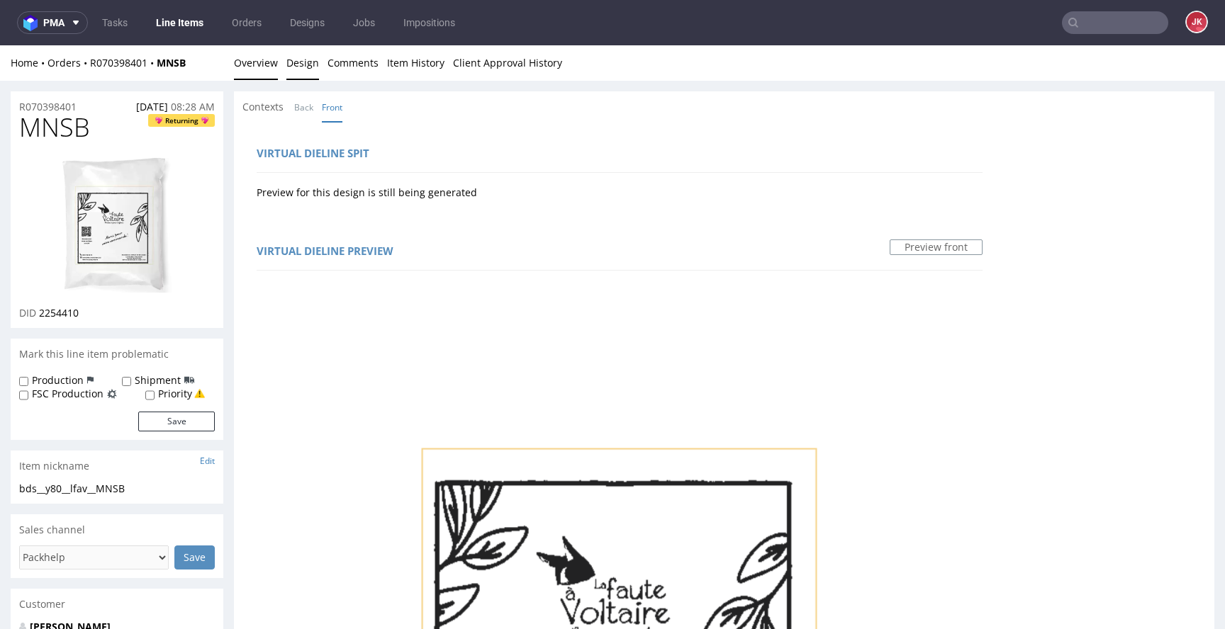
click at [269, 76] on link "Overview" at bounding box center [256, 62] width 44 height 35
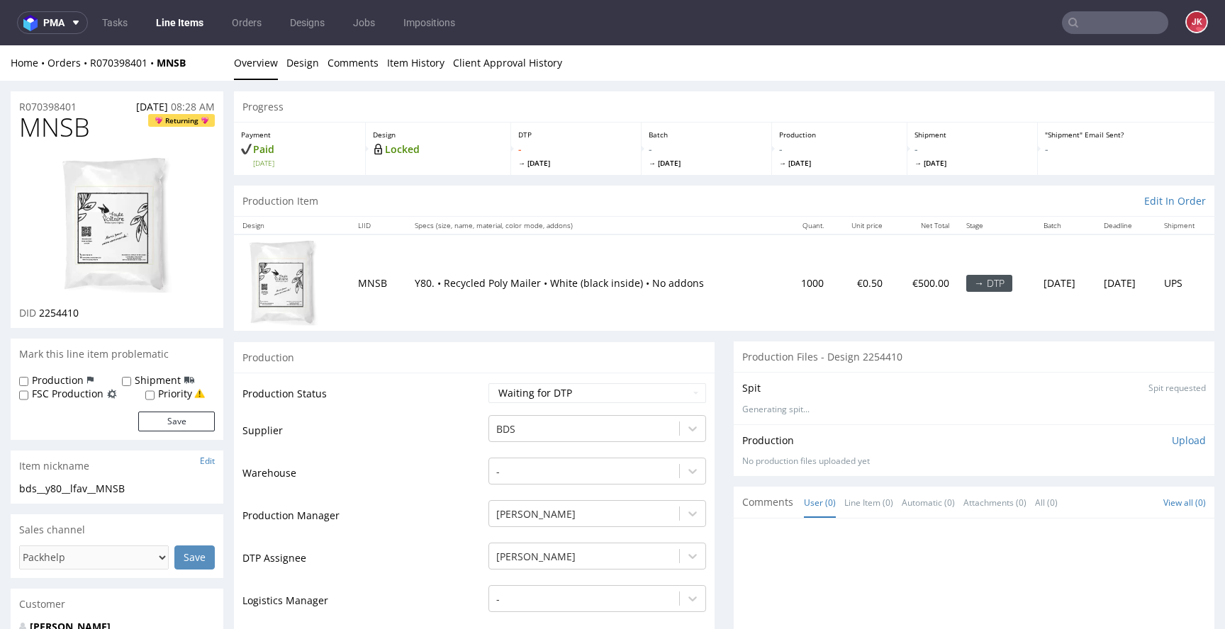
click at [66, 135] on span "MNSB" at bounding box center [54, 127] width 71 height 28
copy span "MNSB"
click at [517, 398] on select "Waiting for Artwork Waiting for Diecut Waiting for Mockup Waiting for DTP Waiti…" at bounding box center [597, 394] width 218 height 20
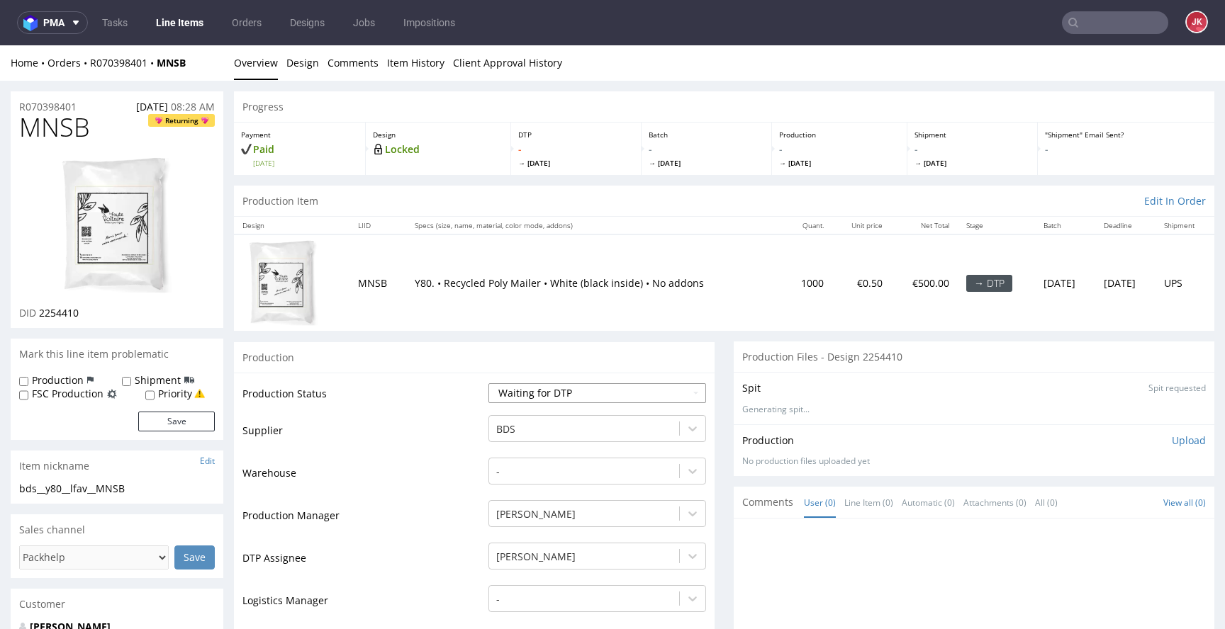
select select "dtp_in_process"
click at [488, 384] on select "Waiting for Artwork Waiting for Diecut Waiting for Mockup Waiting for DTP Waiti…" at bounding box center [597, 394] width 218 height 20
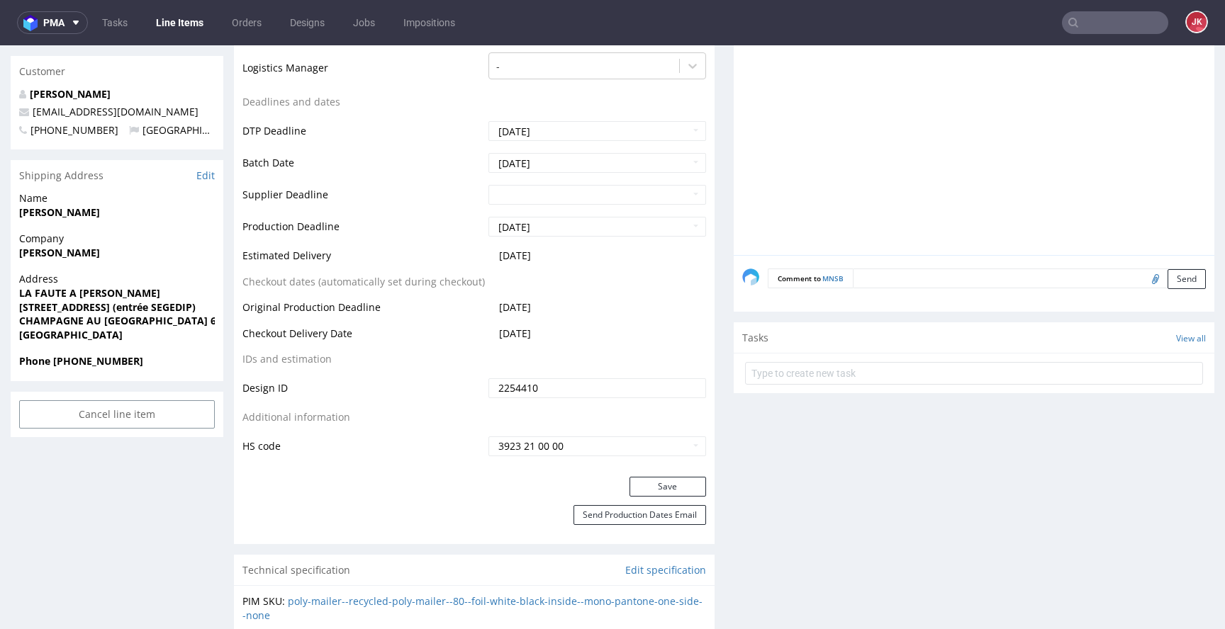
scroll to position [581, 0]
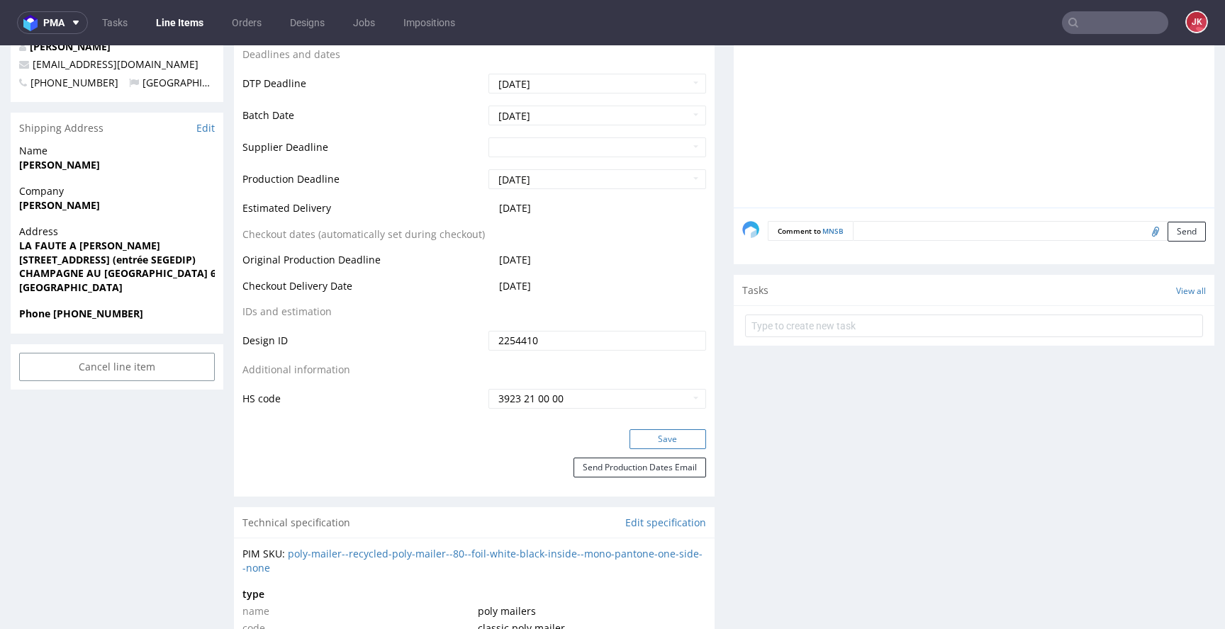
click at [633, 431] on button "Save" at bounding box center [667, 440] width 77 height 20
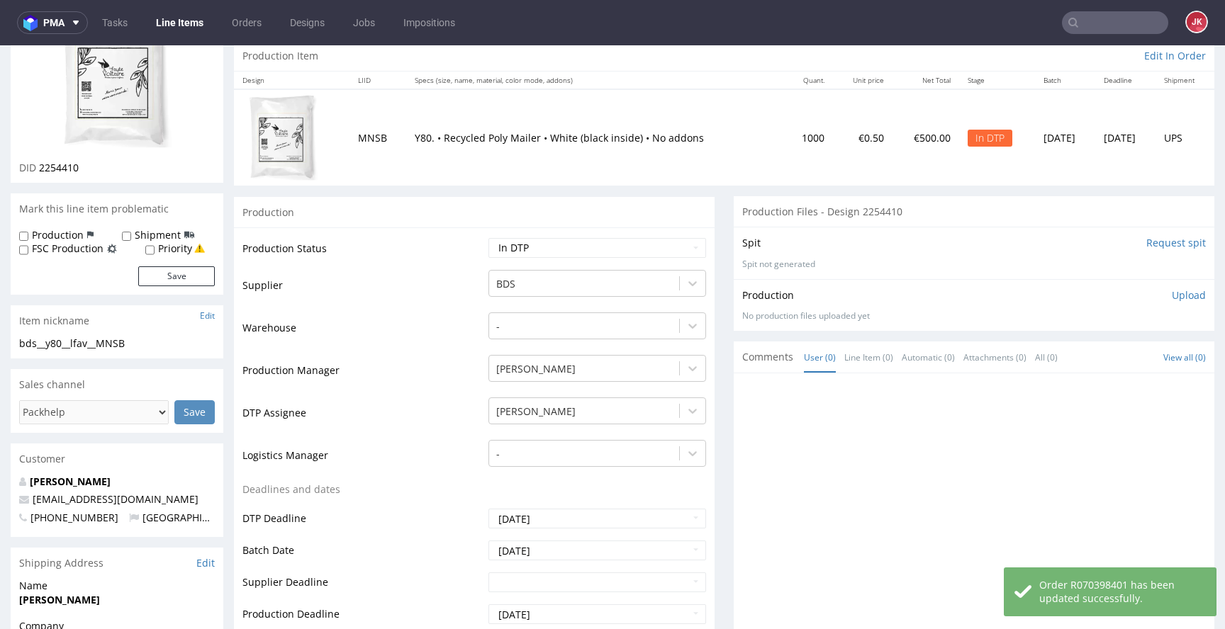
scroll to position [0, 0]
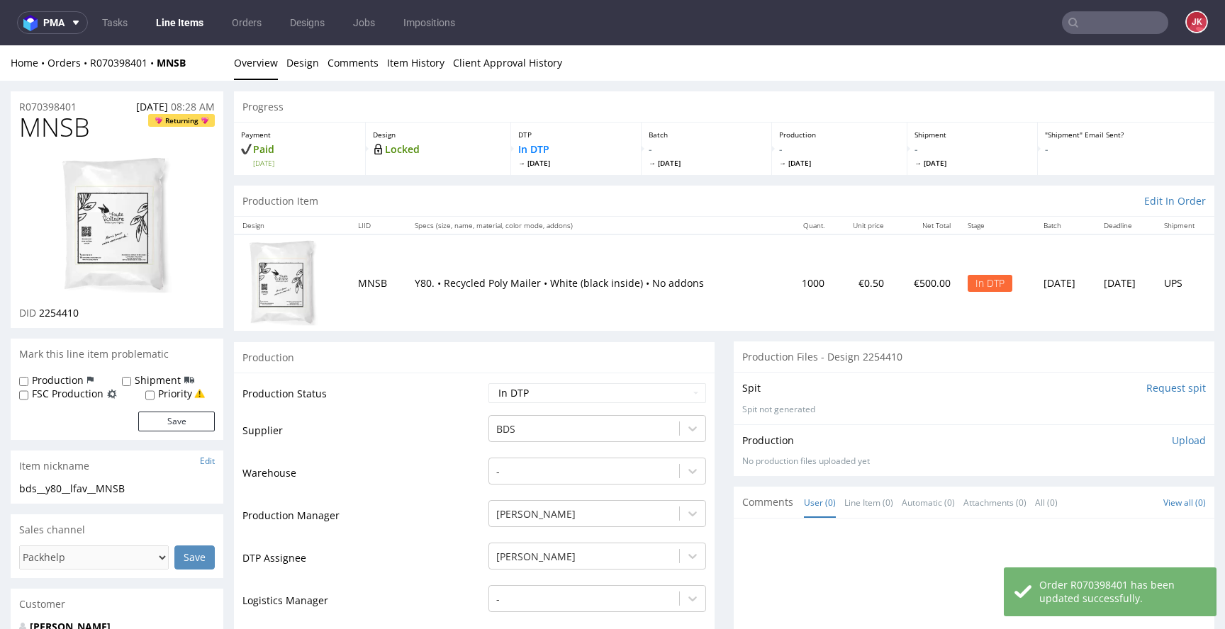
click at [91, 202] on img at bounding box center [116, 225] width 113 height 139
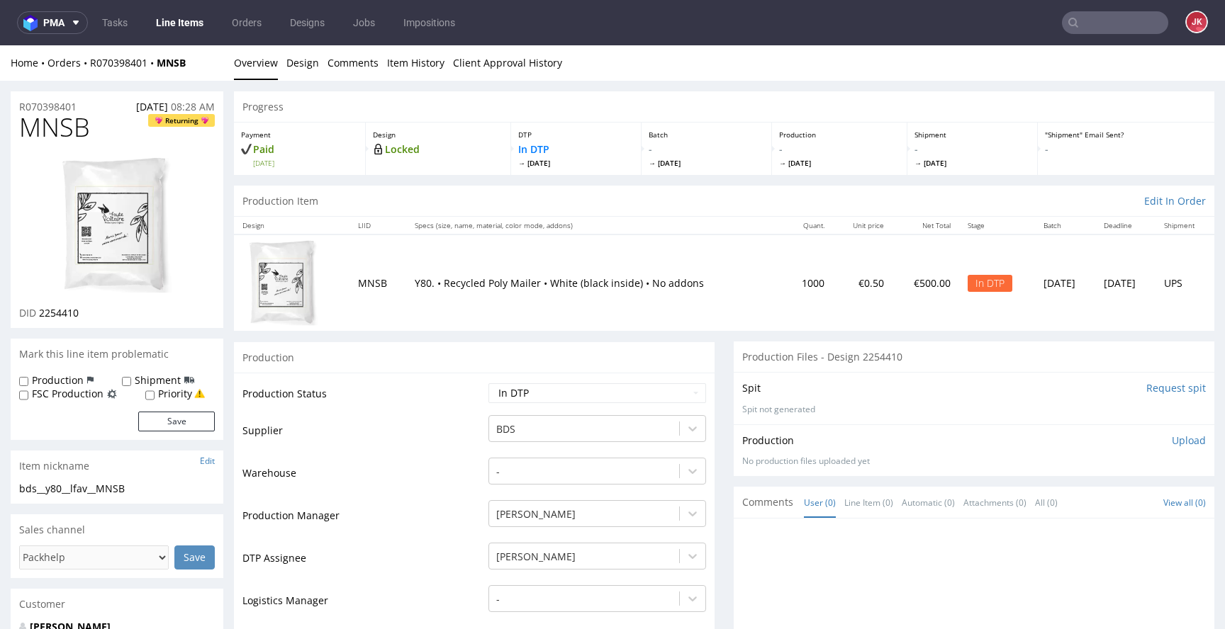
click at [447, 447] on td "Supplier" at bounding box center [363, 435] width 242 height 43
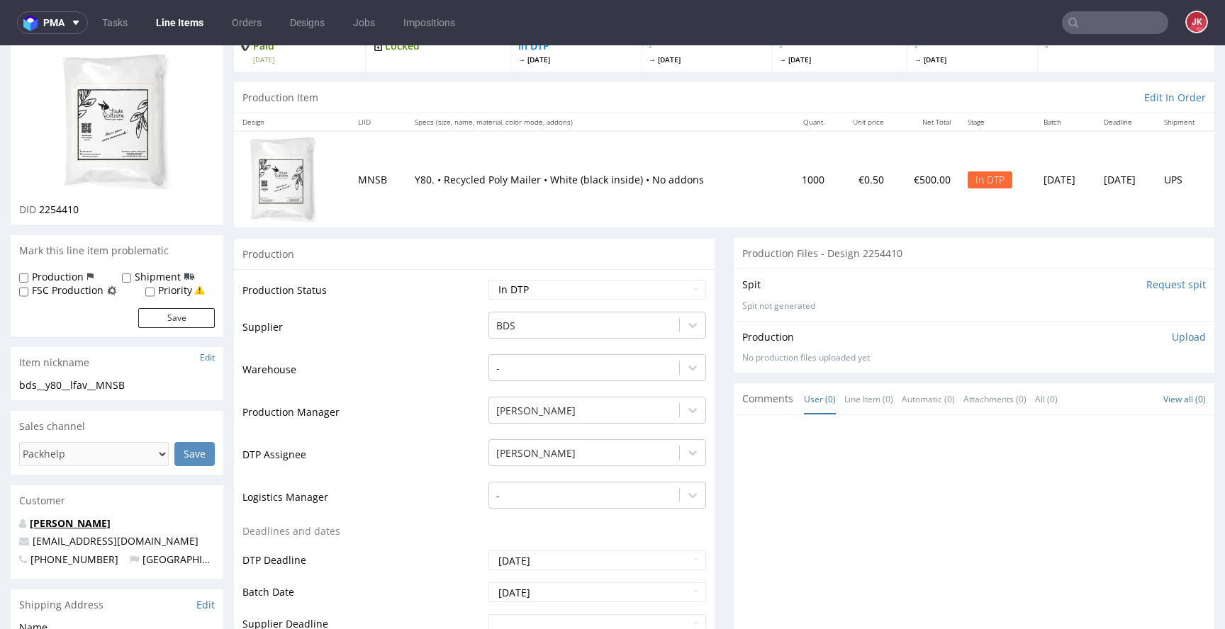
scroll to position [101, 0]
click at [401, 360] on td "Warehouse" at bounding box center [363, 377] width 242 height 43
click at [357, 430] on td "Production Manager" at bounding box center [363, 419] width 242 height 43
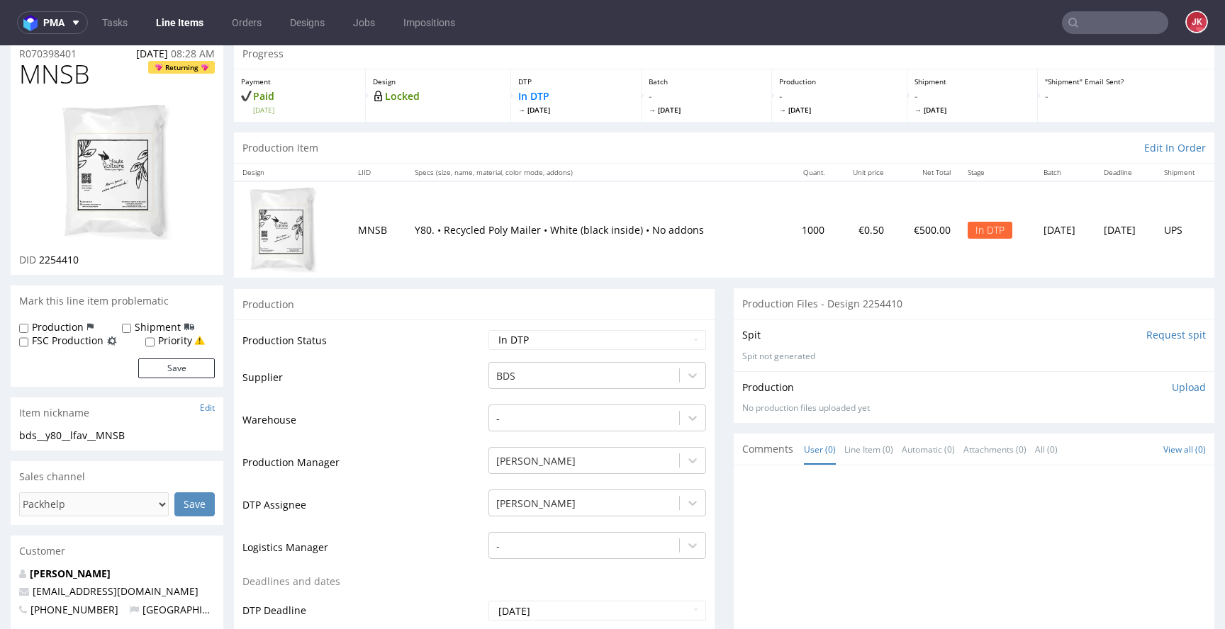
scroll to position [0, 0]
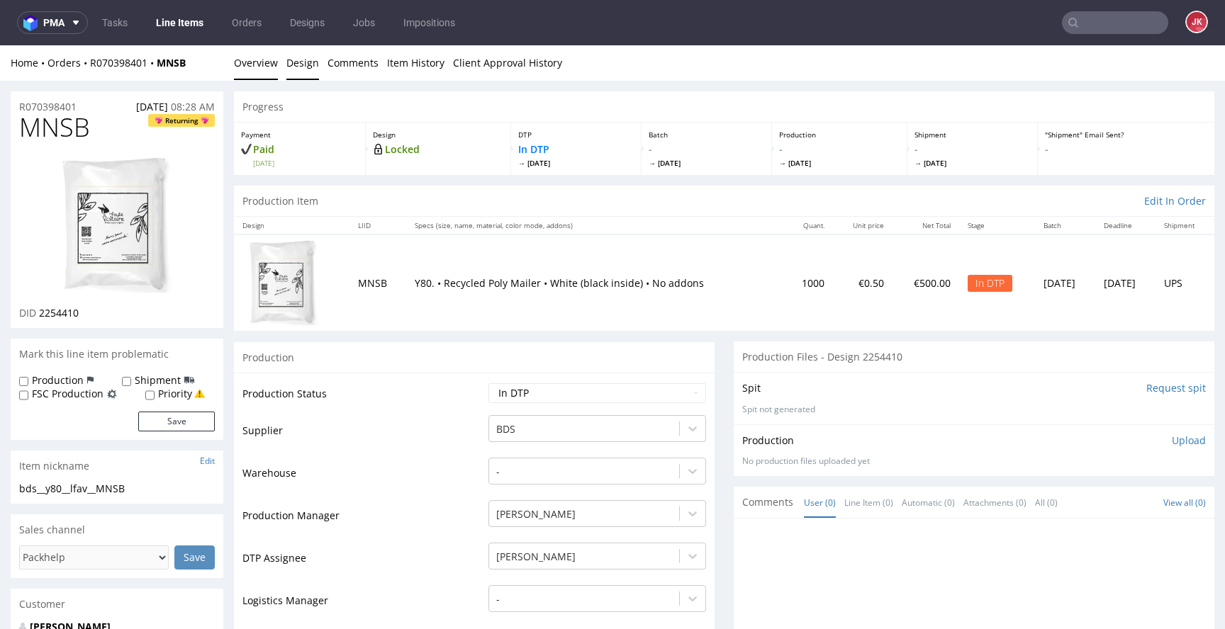
click at [305, 69] on link "Design" at bounding box center [302, 62] width 33 height 35
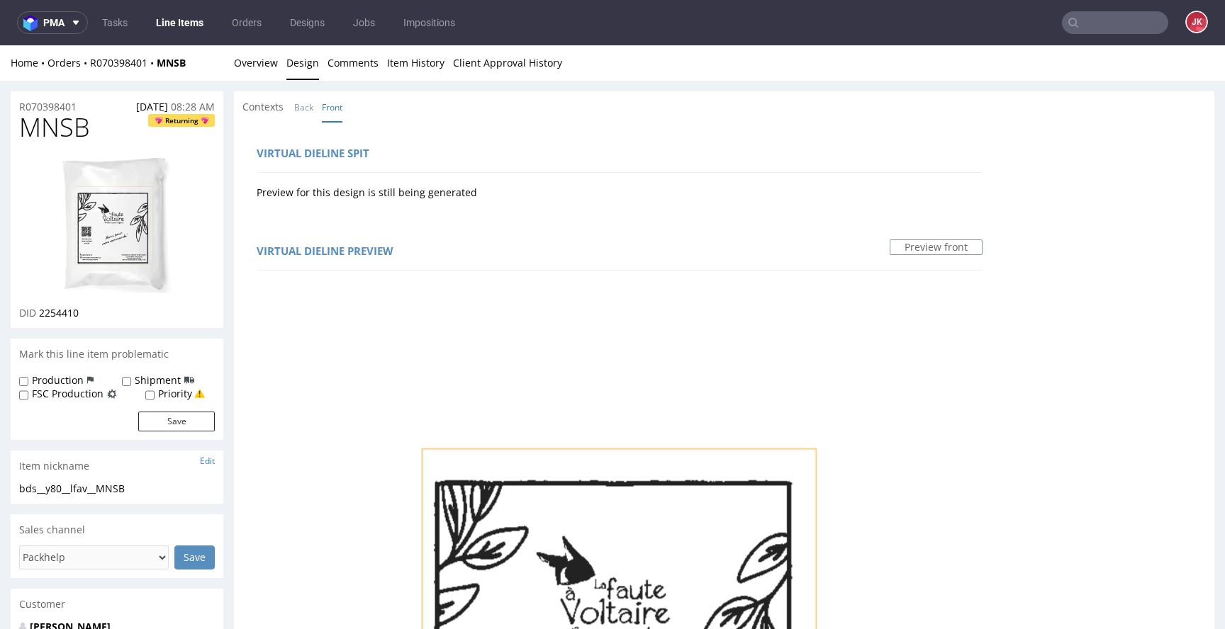
click at [314, 103] on li "Back" at bounding box center [308, 107] width 28 height 14
click at [310, 104] on link "Back" at bounding box center [303, 107] width 19 height 30
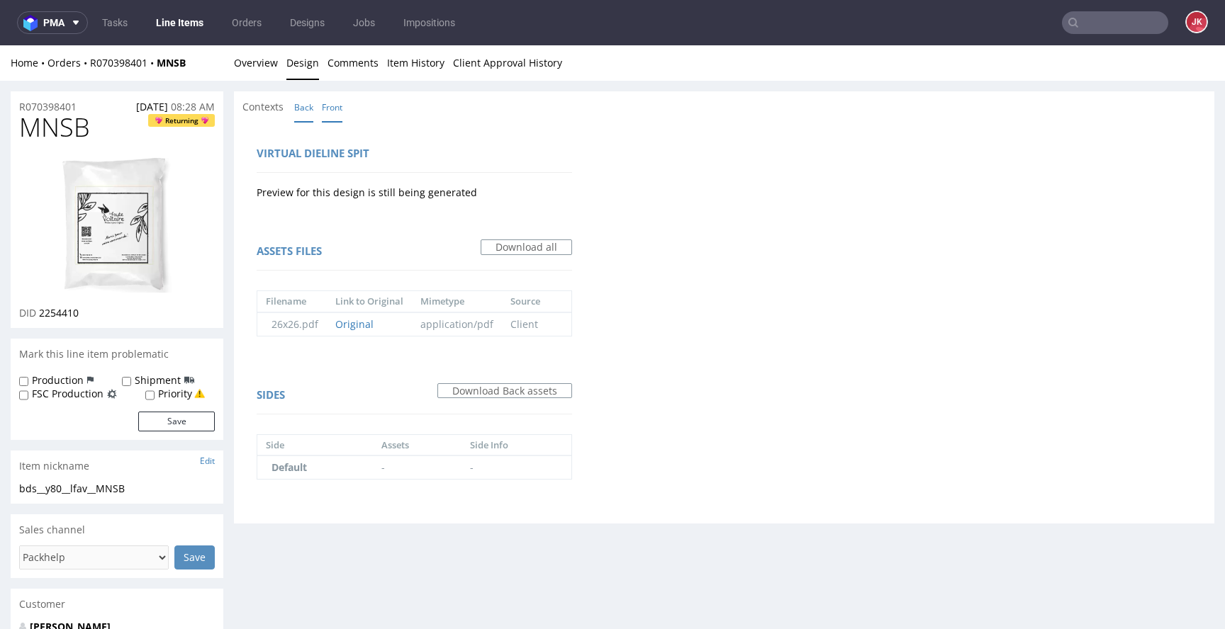
click at [336, 103] on link "Front" at bounding box center [332, 107] width 21 height 30
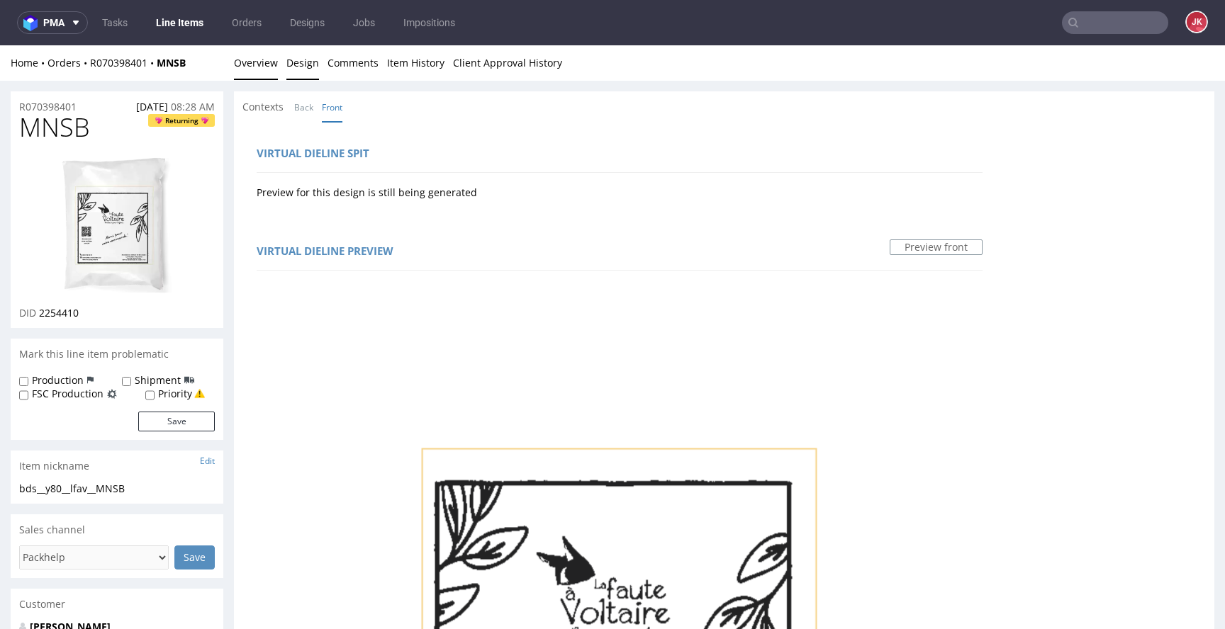
click at [254, 66] on link "Overview" at bounding box center [256, 62] width 44 height 35
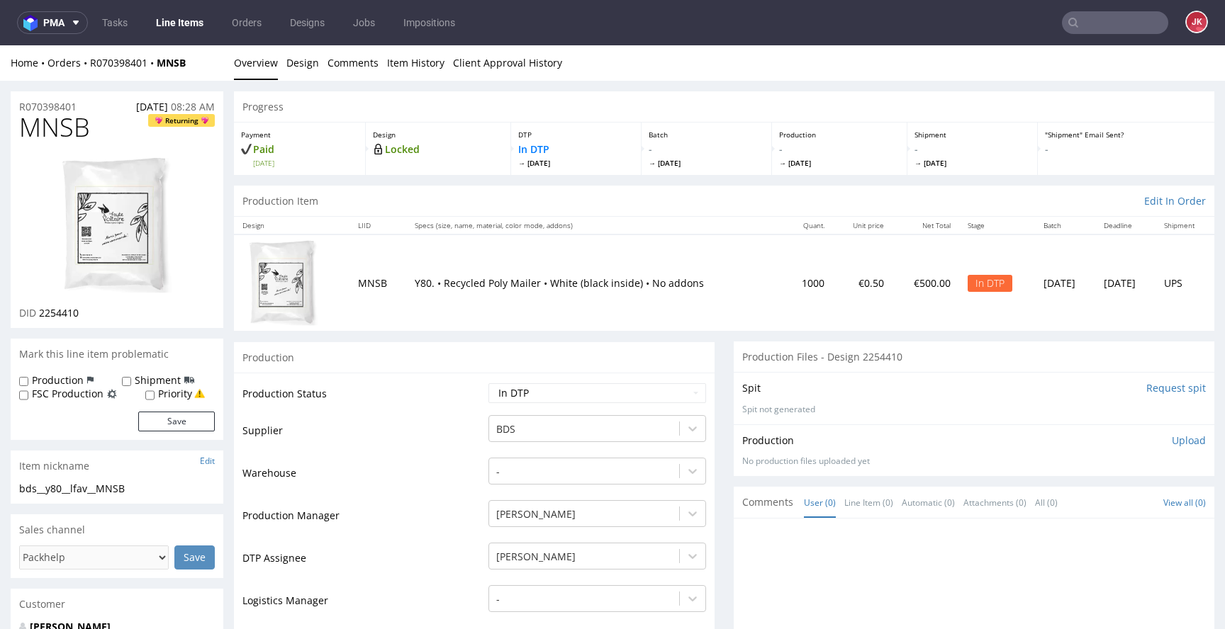
click at [67, 133] on span "MNSB" at bounding box center [54, 127] width 71 height 28
copy span "MNSB"
click at [288, 60] on link "Design" at bounding box center [302, 62] width 33 height 35
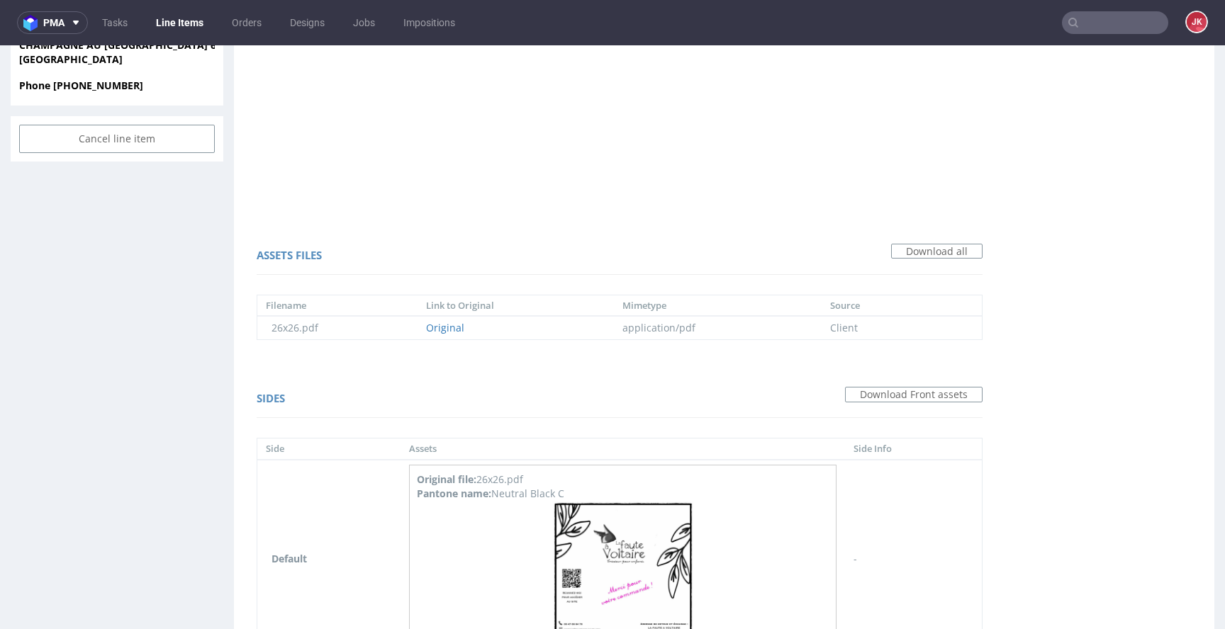
scroll to position [924, 0]
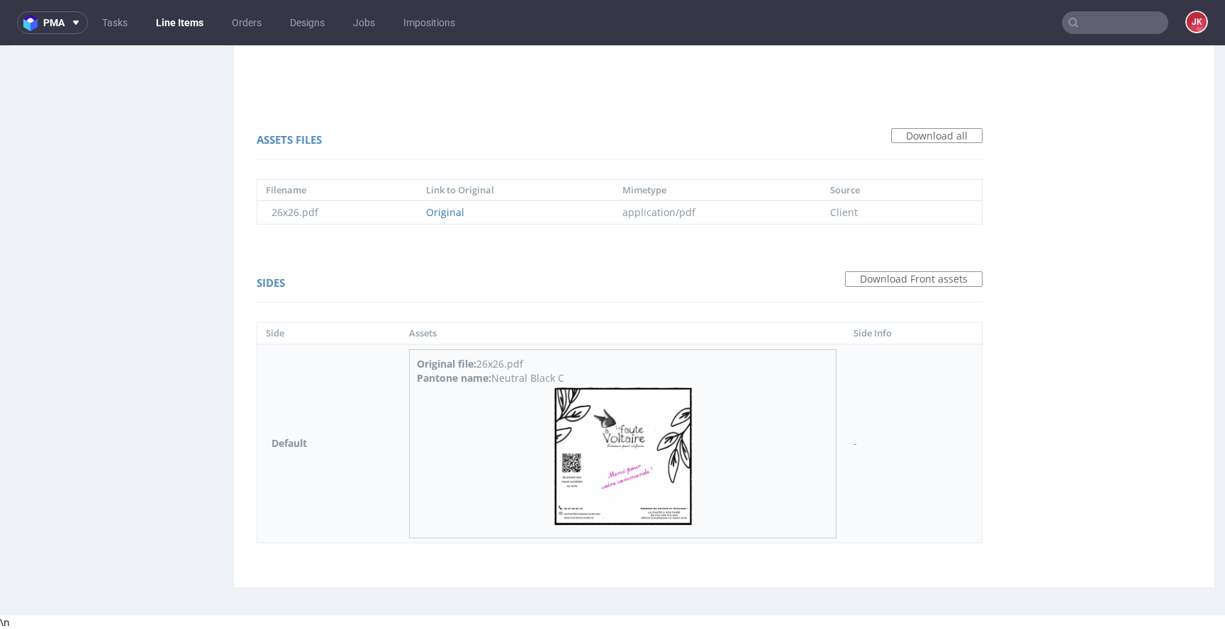
drag, startPoint x: 495, startPoint y: 377, endPoint x: 600, endPoint y: 375, distance: 104.9
click at [600, 375] on div "Pantone name: Neutral Black C" at bounding box center [623, 378] width 412 height 14
copy div "Neutral Black C"
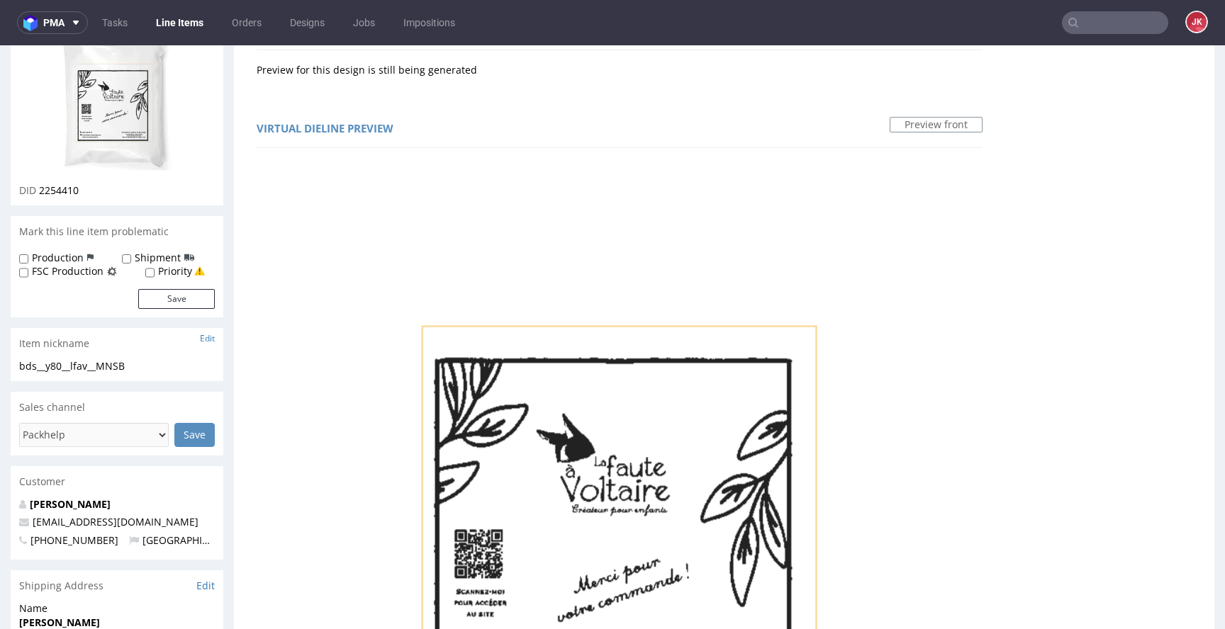
scroll to position [0, 0]
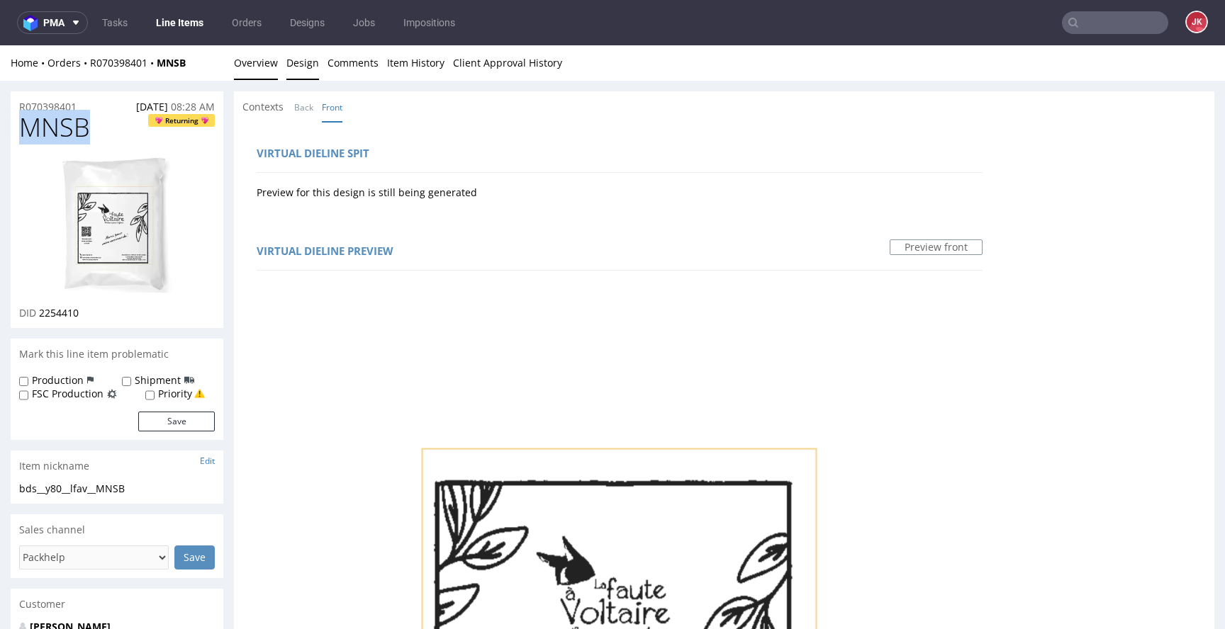
click at [244, 60] on link "Overview" at bounding box center [256, 62] width 44 height 35
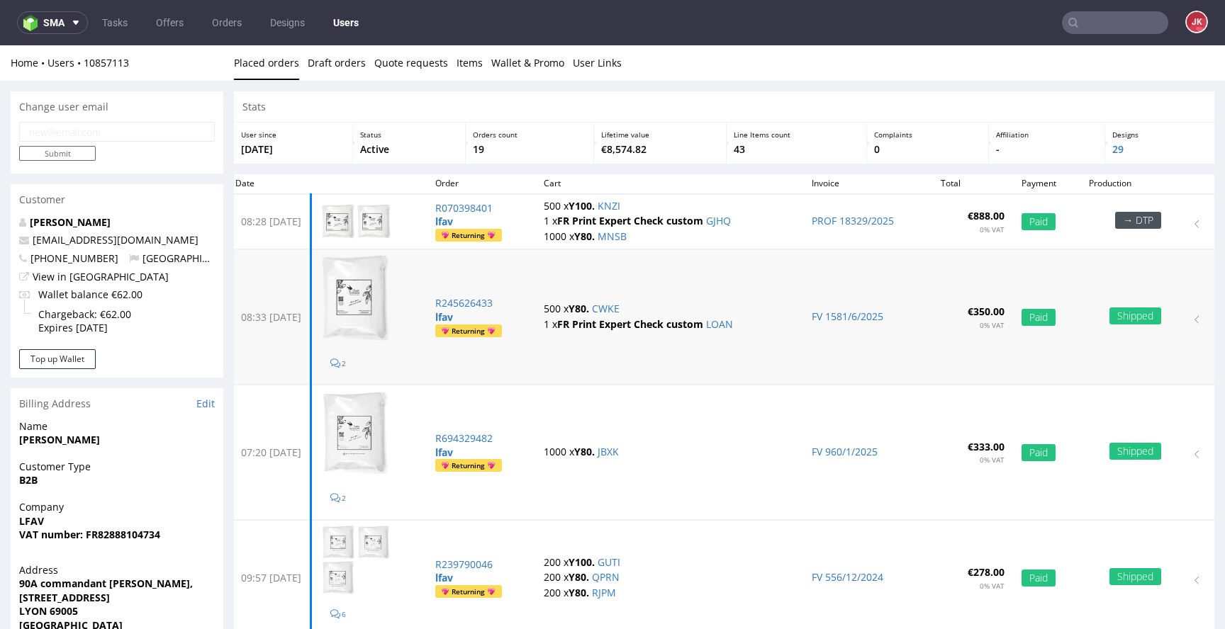
scroll to position [2, 0]
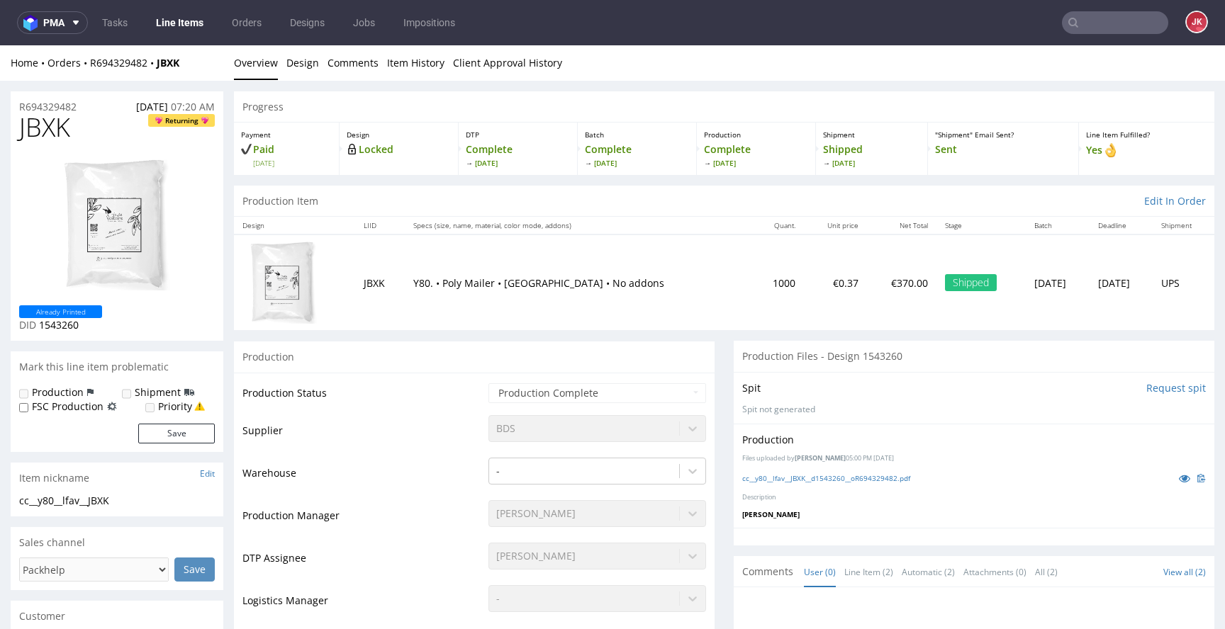
click at [806, 483] on div "cc__y80__lfav__JBXK__d1543260__oR694329482.pdf" at bounding box center [974, 479] width 464 height 16
click at [810, 480] on link "cc__y80__lfav__JBXK__d1543260__oR694329482.pdf" at bounding box center [826, 479] width 168 height 10
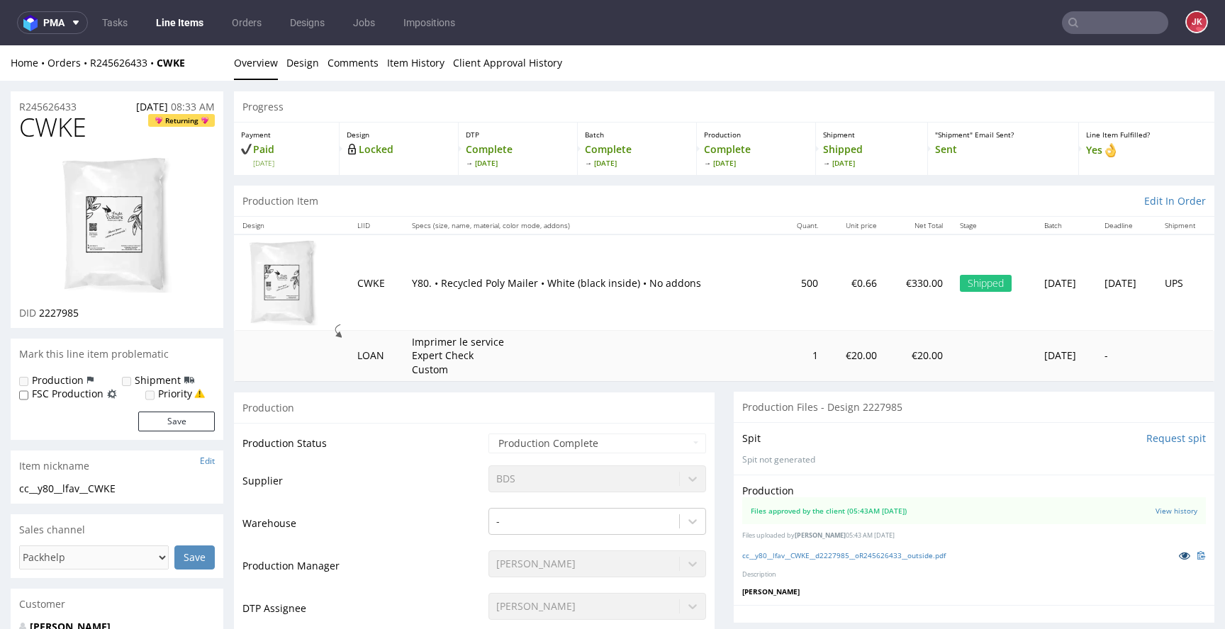
click at [1179, 555] on icon at bounding box center [1184, 556] width 11 height 10
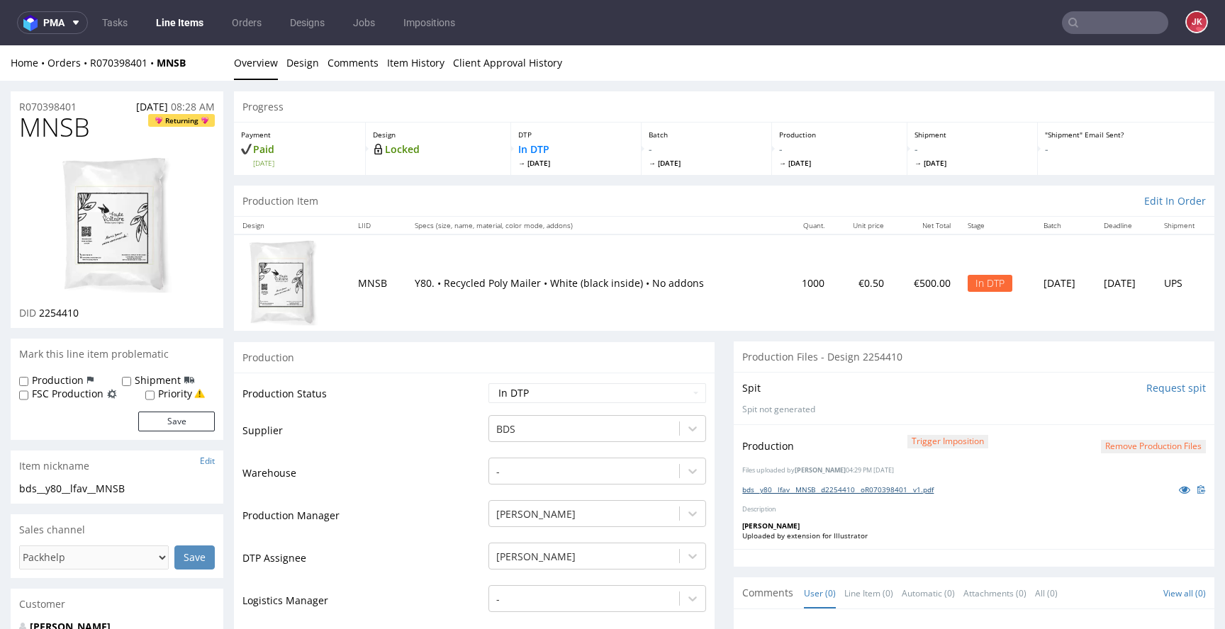
click at [754, 492] on link "bds__y80__lfav__MNSB__d2254410__oR070398401__v1.pdf" at bounding box center [837, 490] width 191 height 10
click at [617, 395] on select "Waiting for Artwork Waiting for Diecut Waiting for Mockup Waiting for DTP Waiti…" at bounding box center [597, 394] width 218 height 20
select select "dtp_ca_needed"
click at [488, 384] on select "Waiting for Artwork Waiting for Diecut Waiting for Mockup Waiting for DTP Waiti…" at bounding box center [597, 394] width 218 height 20
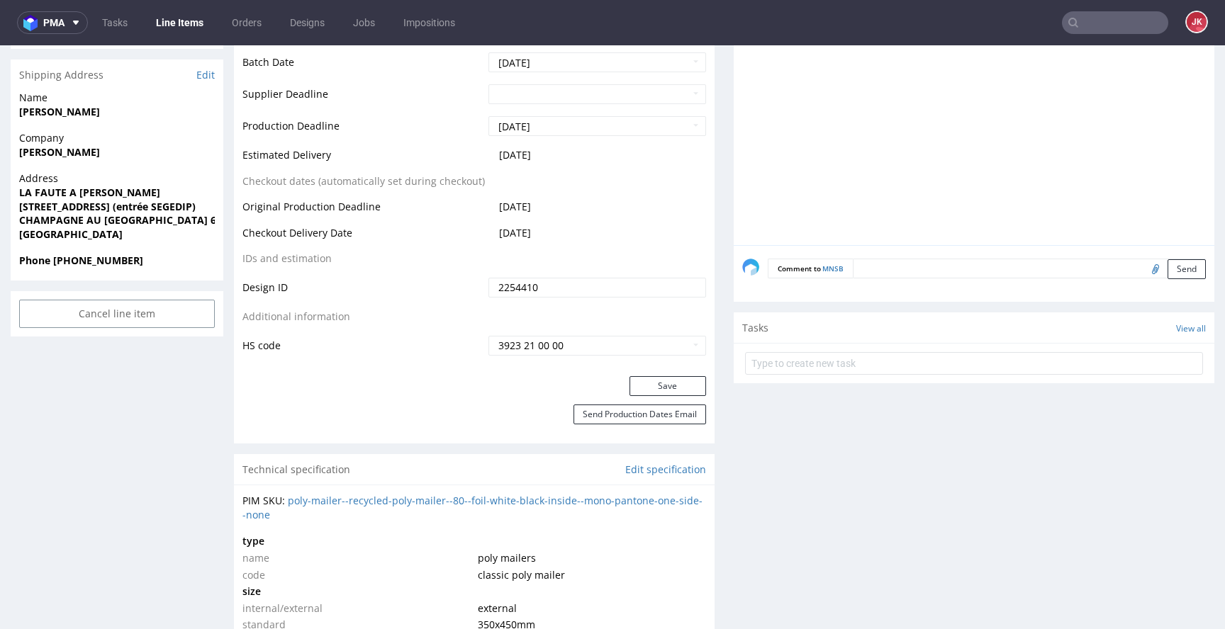
scroll to position [703, 0]
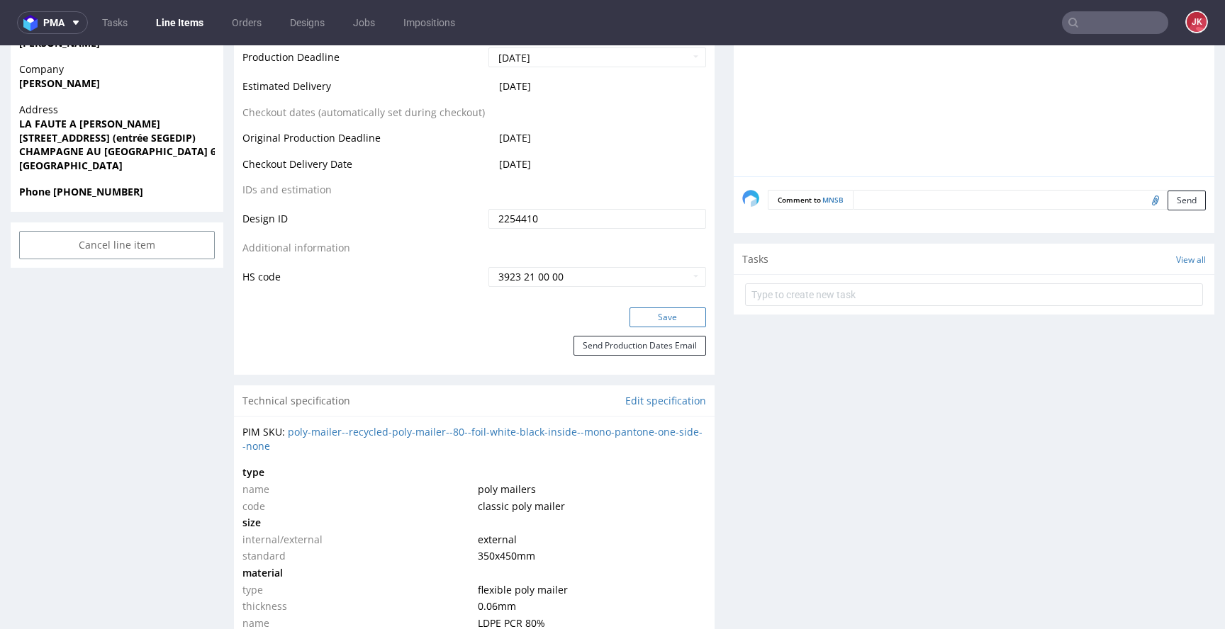
click at [655, 321] on button "Save" at bounding box center [667, 318] width 77 height 20
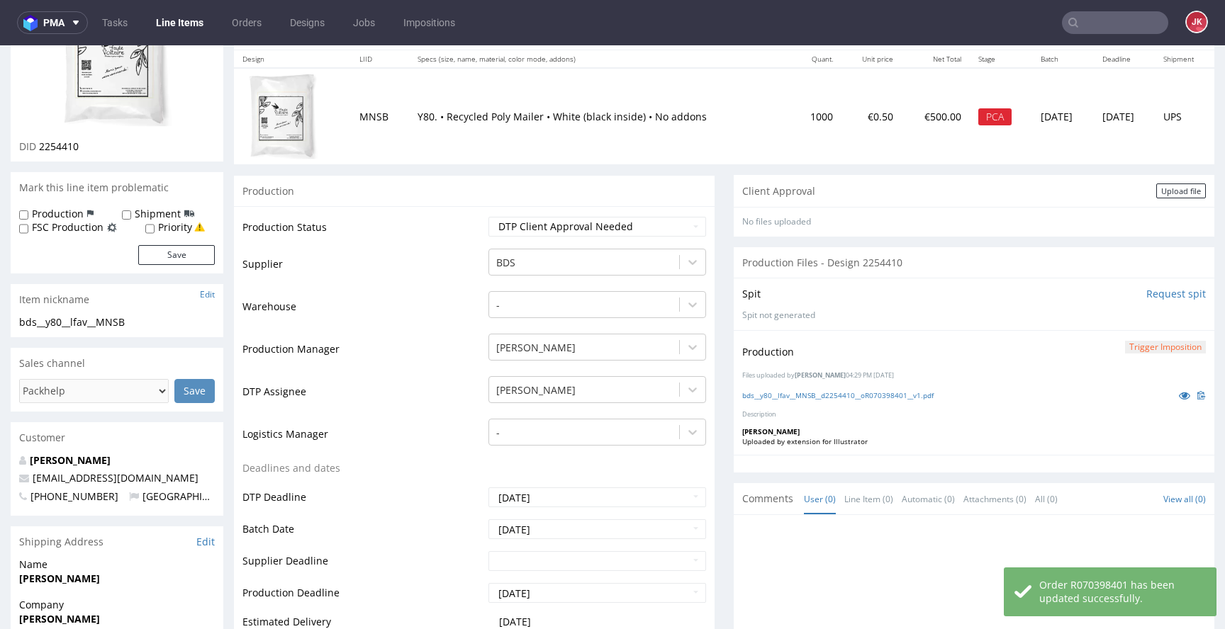
scroll to position [0, 0]
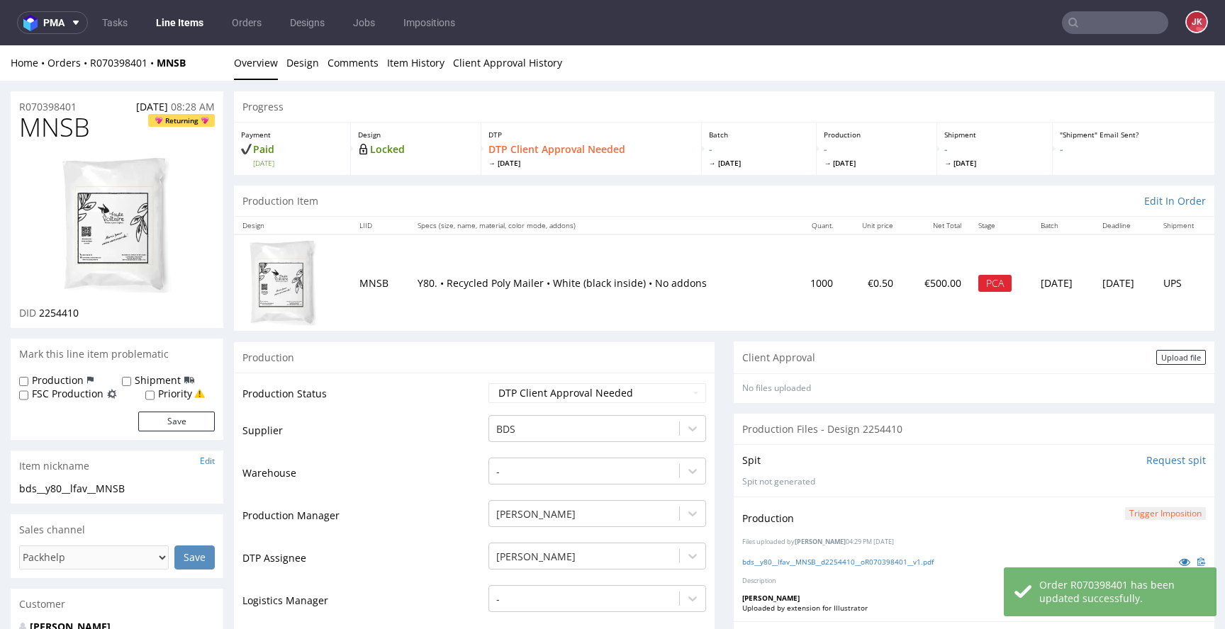
click at [1150, 347] on div "Client Approval Upload file" at bounding box center [974, 358] width 481 height 32
click at [1156, 358] on div "Upload file" at bounding box center [1181, 357] width 50 height 15
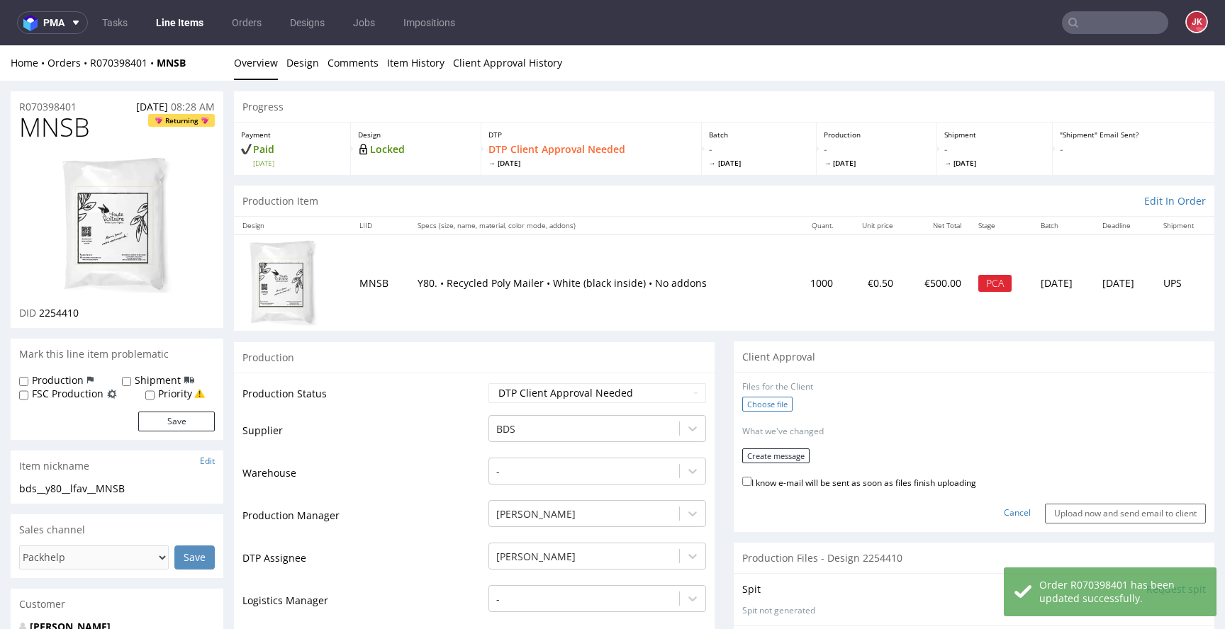
click at [742, 412] on label "Choose file" at bounding box center [767, 404] width 50 height 15
click at [0, 45] on input "Choose file" at bounding box center [0, 45] width 0 height 0
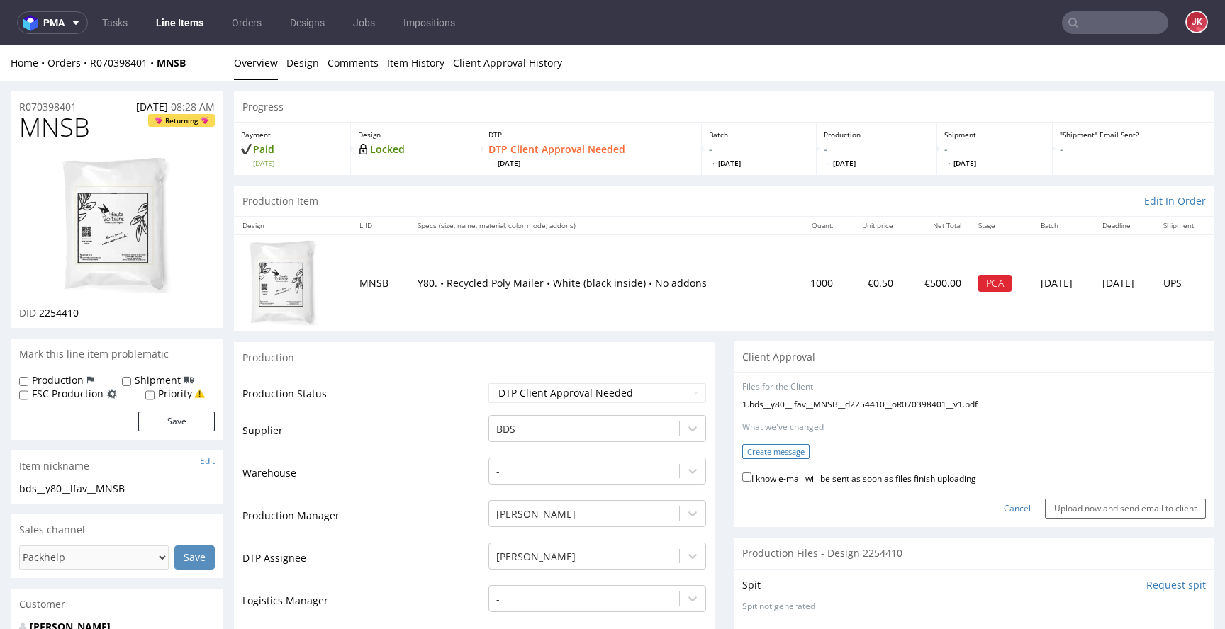
click at [771, 453] on button "Create message" at bounding box center [775, 451] width 67 height 15
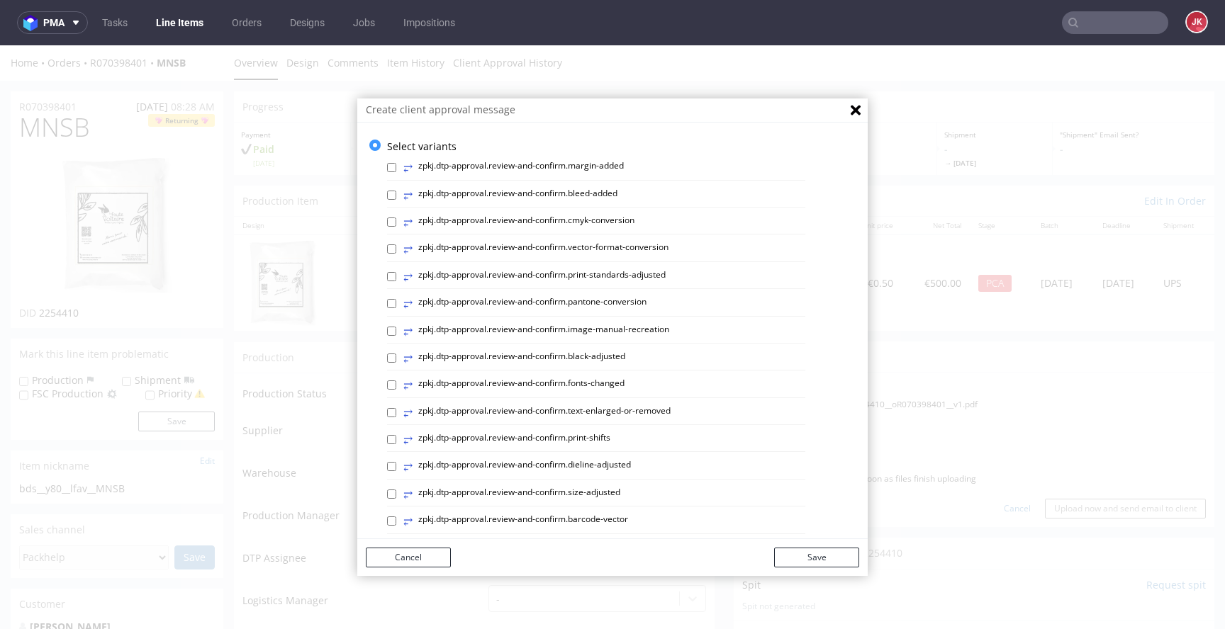
click at [500, 278] on label "⥂ zpkj.dtp-approval.review-and-confirm.print-standards-adjusted" at bounding box center [534, 277] width 262 height 16
click at [396, 278] on input "⥂ zpkj.dtp-approval.review-and-confirm.print-standards-adjusted" at bounding box center [391, 276] width 9 height 9
checkbox input "true"
click at [805, 558] on button "Save" at bounding box center [816, 558] width 85 height 20
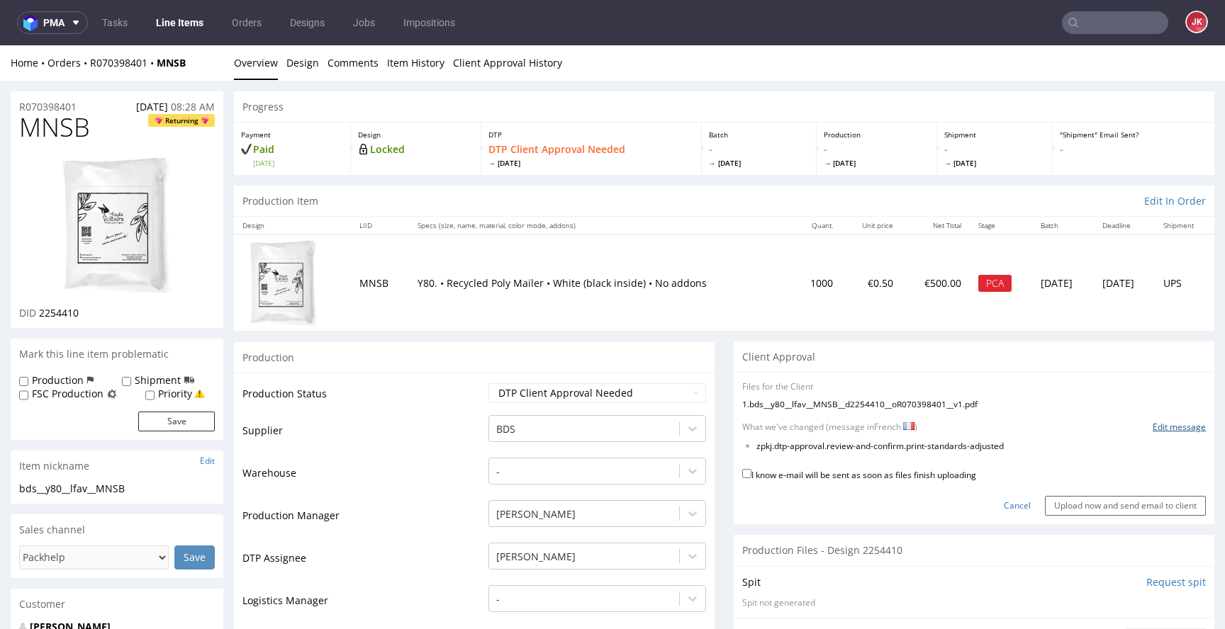
click at [1153, 423] on link "Edit message" at bounding box center [1179, 428] width 53 height 12
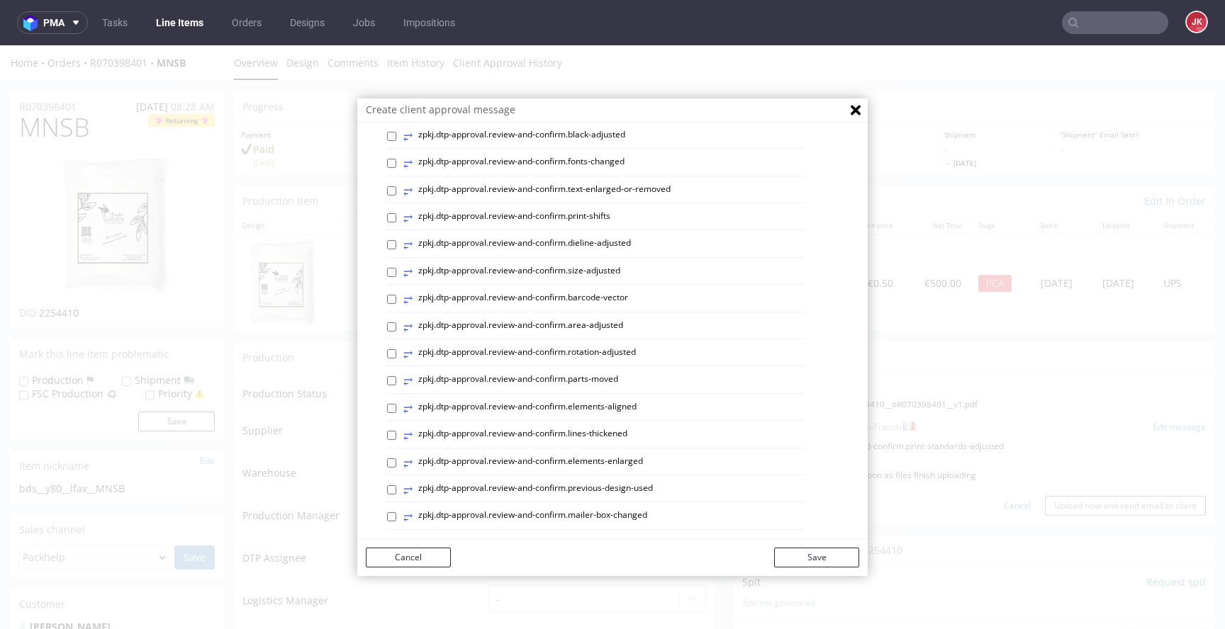
scroll to position [598, 0]
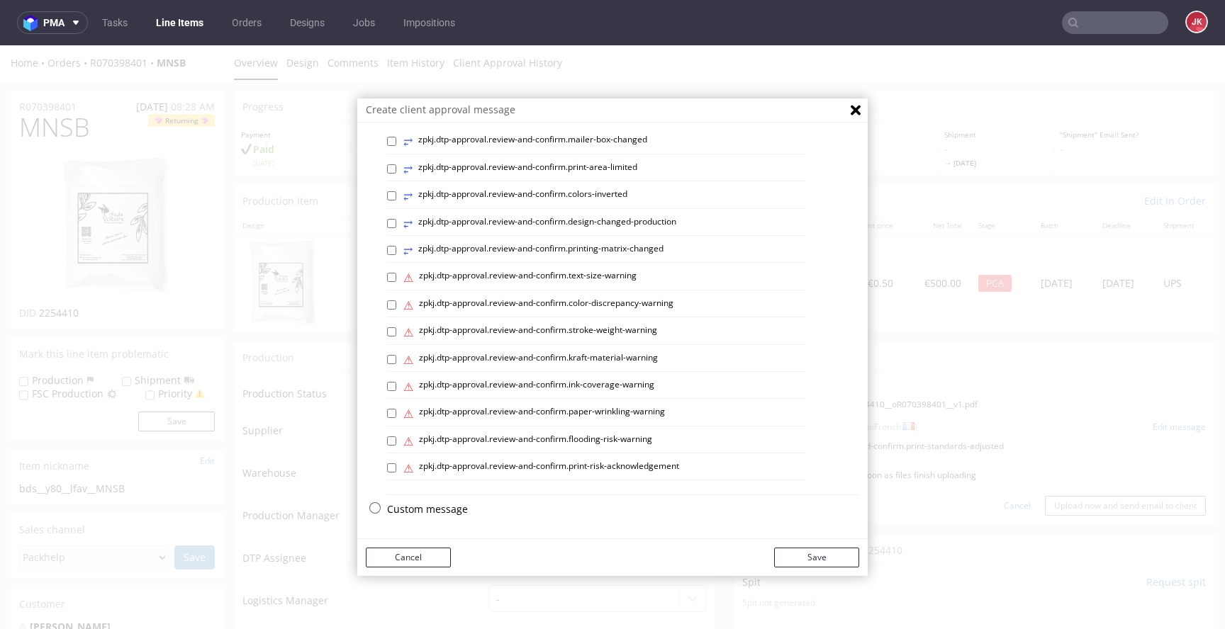
click at [417, 508] on p "Custom message" at bounding box center [623, 510] width 472 height 14
checkbox input "false"
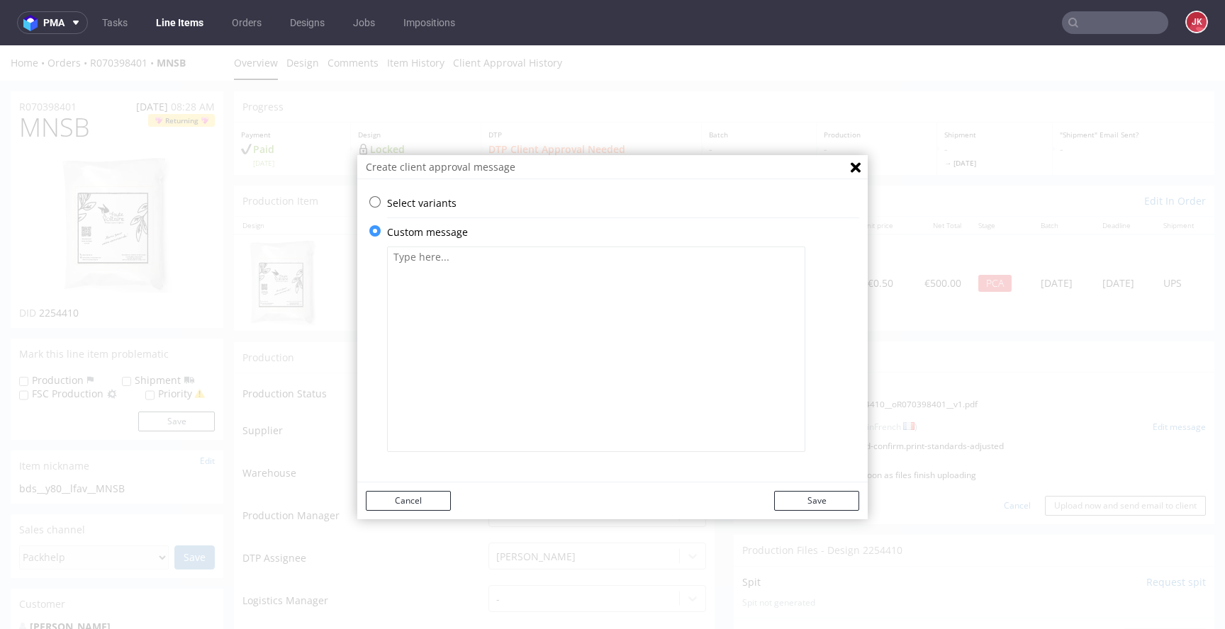
scroll to position [0, 0]
click at [564, 342] on textarea at bounding box center [596, 350] width 418 height 206
paste textarea "Veuillez vérifier que tout est correct. L'approbation du client est requise. No…"
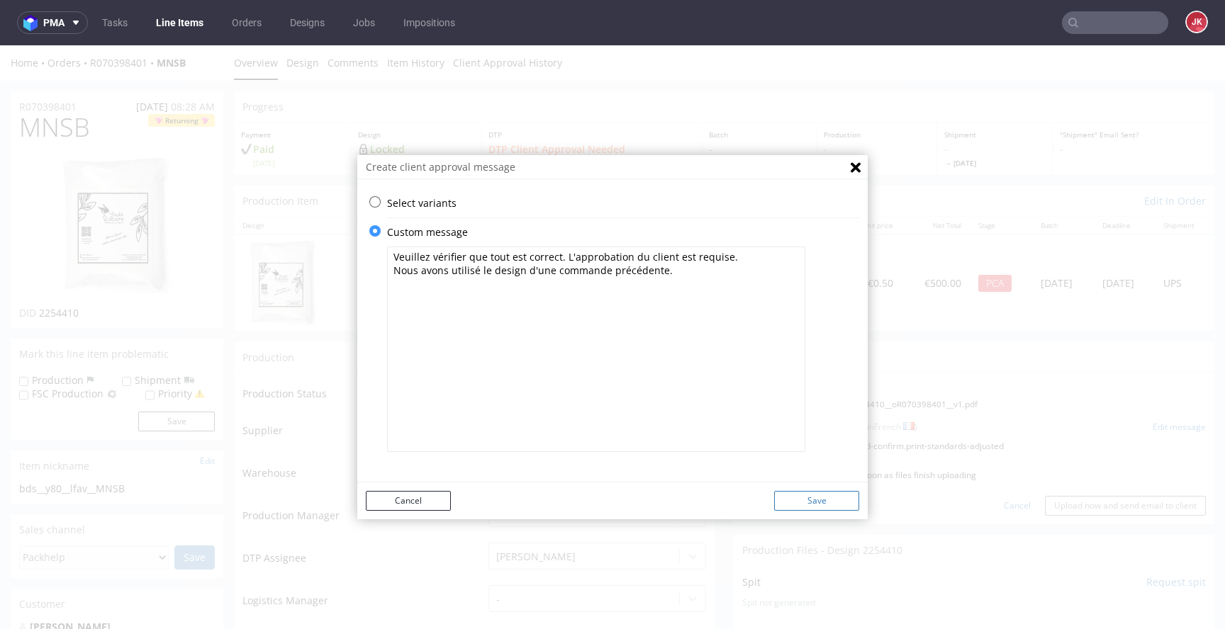
type textarea "Veuillez vérifier que tout est correct. L'approbation du client est requise. No…"
click at [838, 508] on button "Save" at bounding box center [816, 501] width 85 height 20
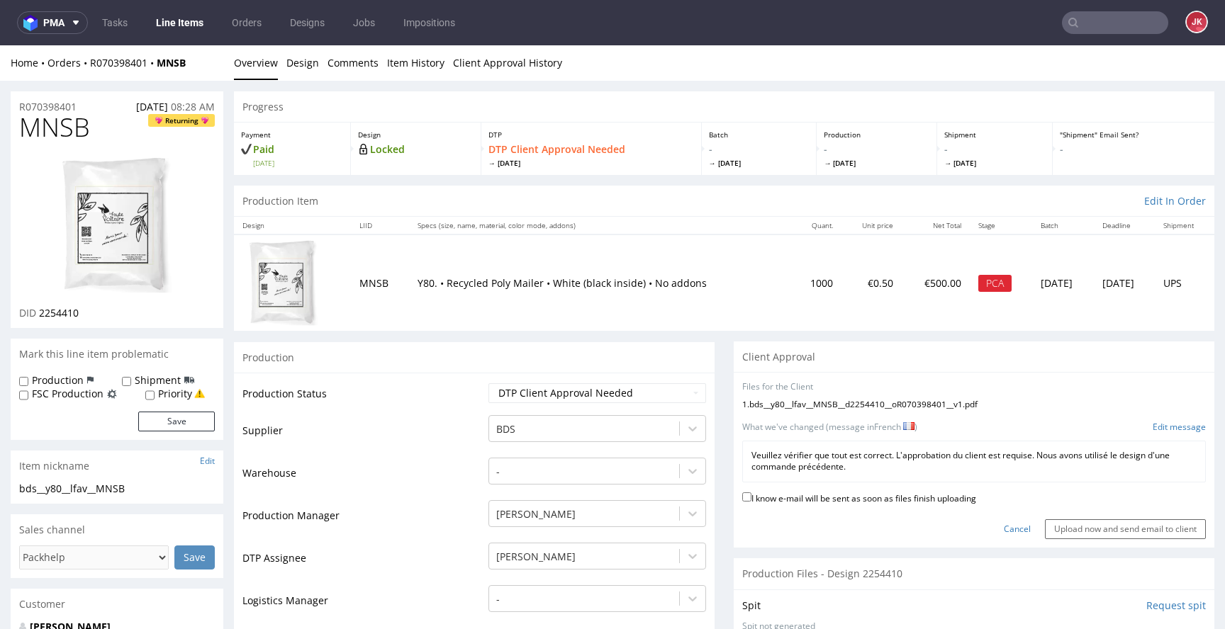
click at [842, 496] on label "I know e-mail will be sent as soon as files finish uploading" at bounding box center [859, 498] width 234 height 16
click at [751, 496] on input "I know e-mail will be sent as soon as files finish uploading" at bounding box center [746, 497] width 9 height 9
checkbox input "true"
click at [1067, 533] on input "Upload now and send email to client" at bounding box center [1125, 530] width 161 height 20
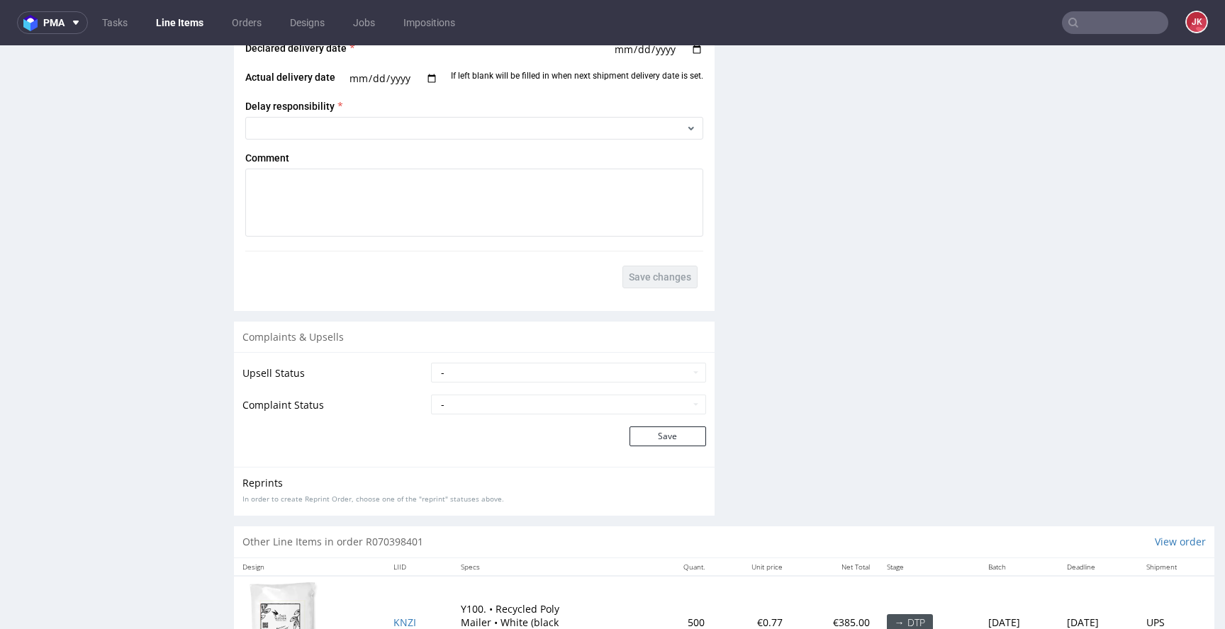
scroll to position [2202, 0]
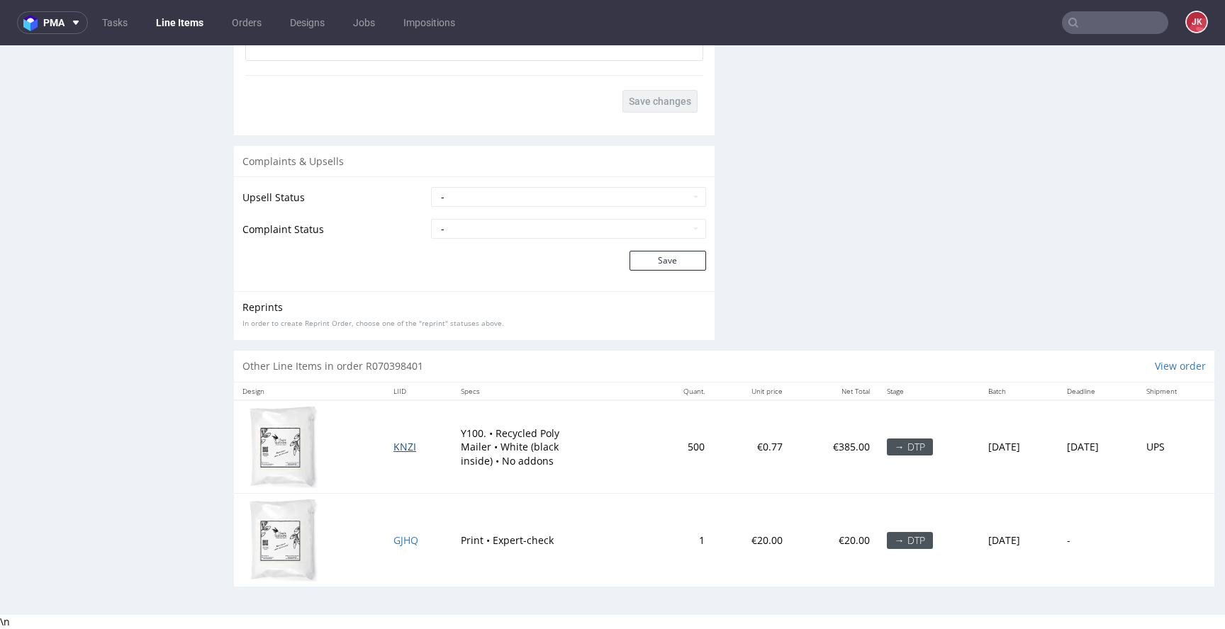
click at [394, 444] on span "KNZI" at bounding box center [404, 446] width 23 height 13
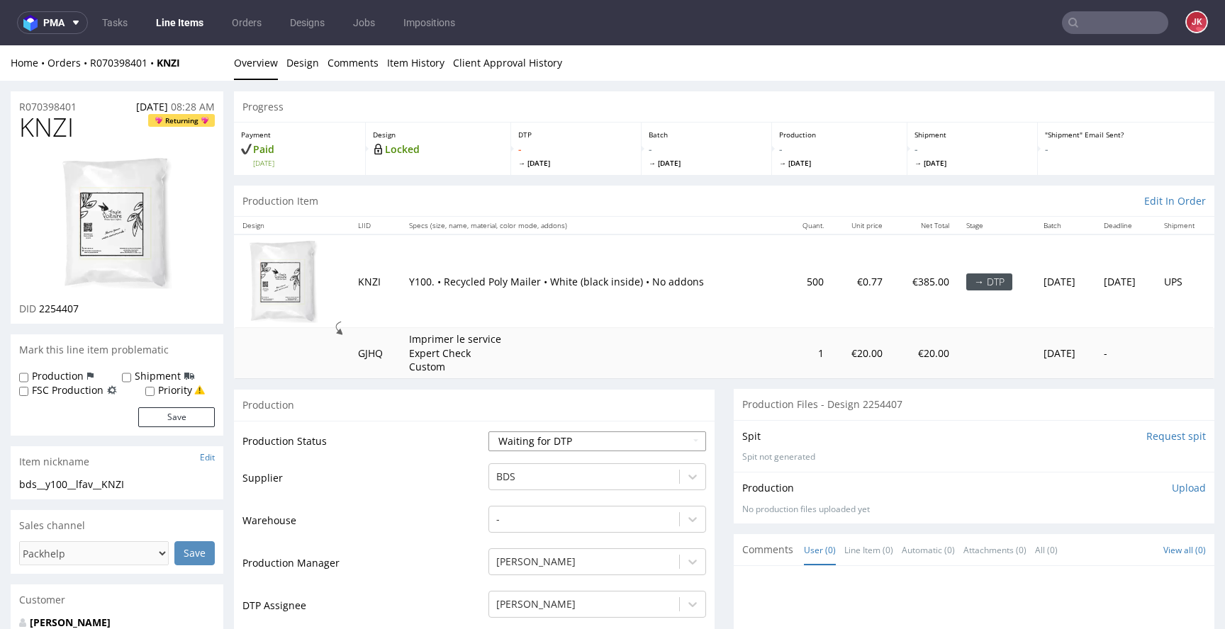
click at [539, 442] on select "Waiting for Artwork Waiting for Diecut Waiting for Mockup Waiting for DTP Waiti…" at bounding box center [597, 442] width 218 height 20
select select "dtp_in_process"
click at [488, 432] on select "Waiting for Artwork Waiting for Diecut Waiting for Mockup Waiting for DTP Waiti…" at bounding box center [597, 442] width 218 height 20
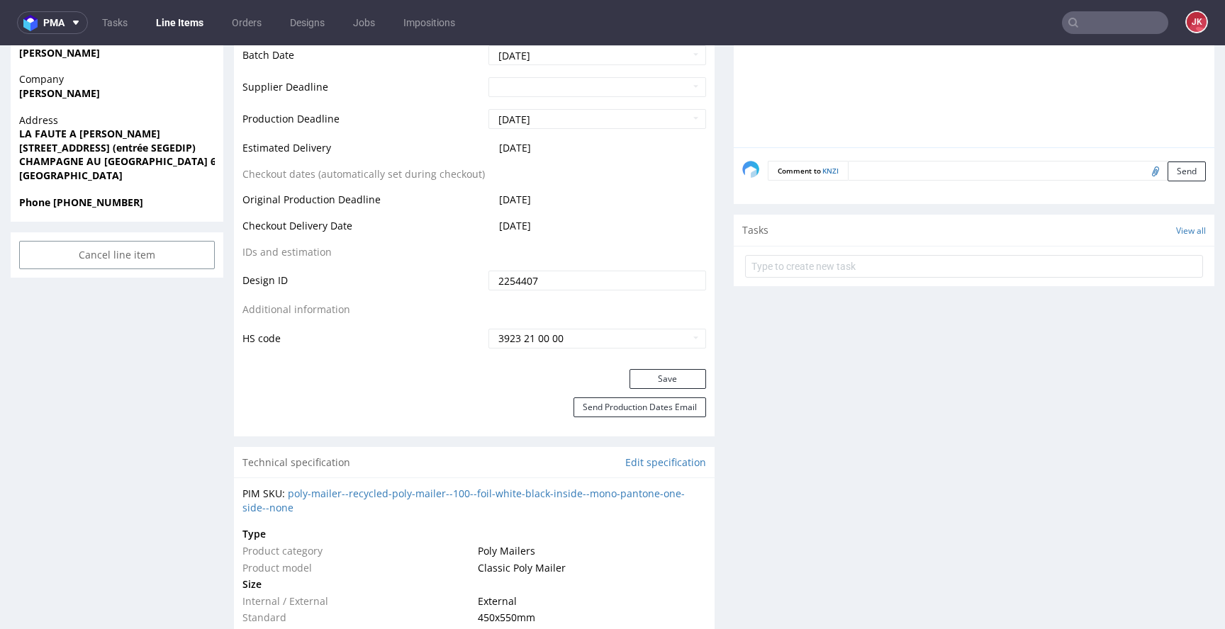
scroll to position [942, 0]
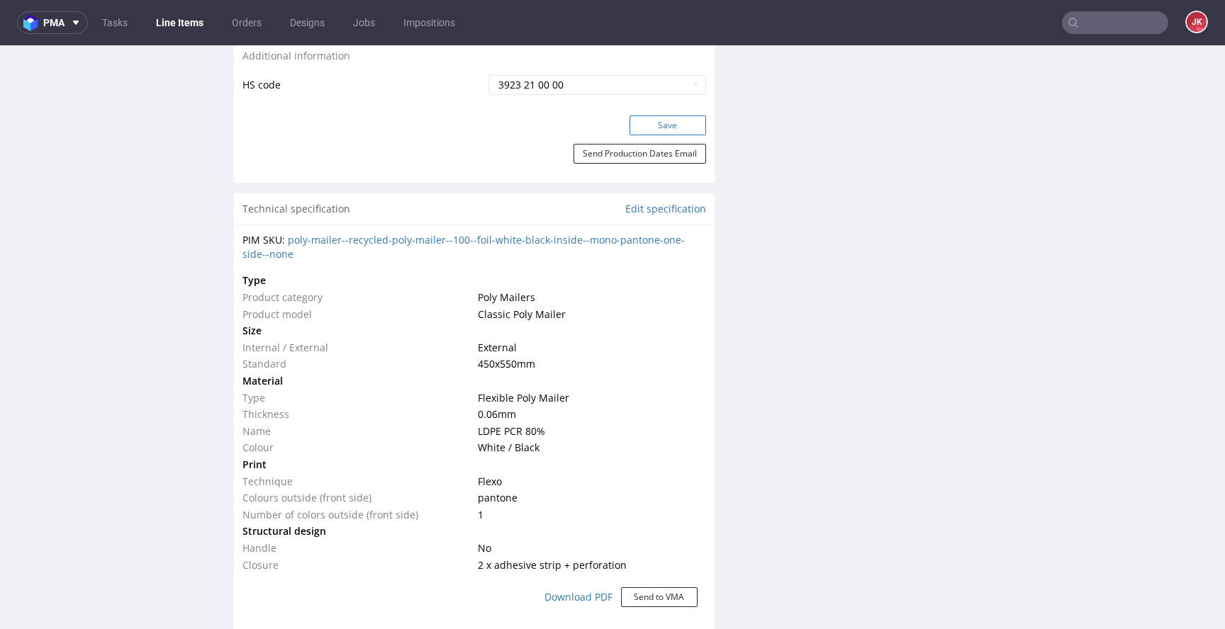
click at [663, 127] on button "Save" at bounding box center [667, 126] width 77 height 20
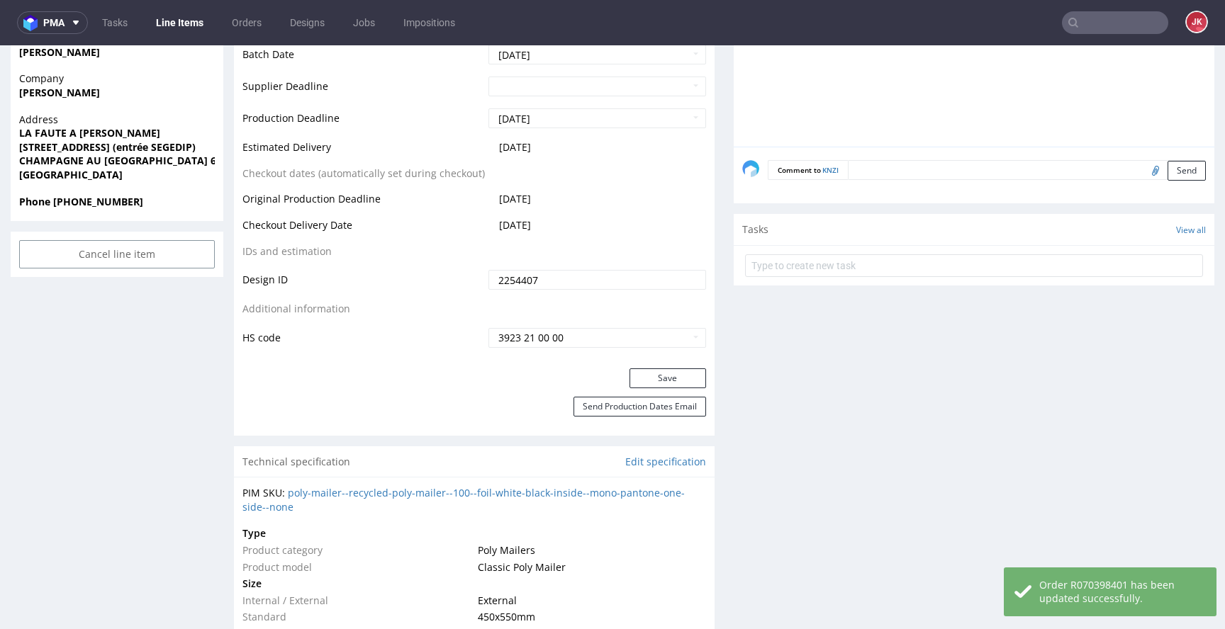
scroll to position [0, 0]
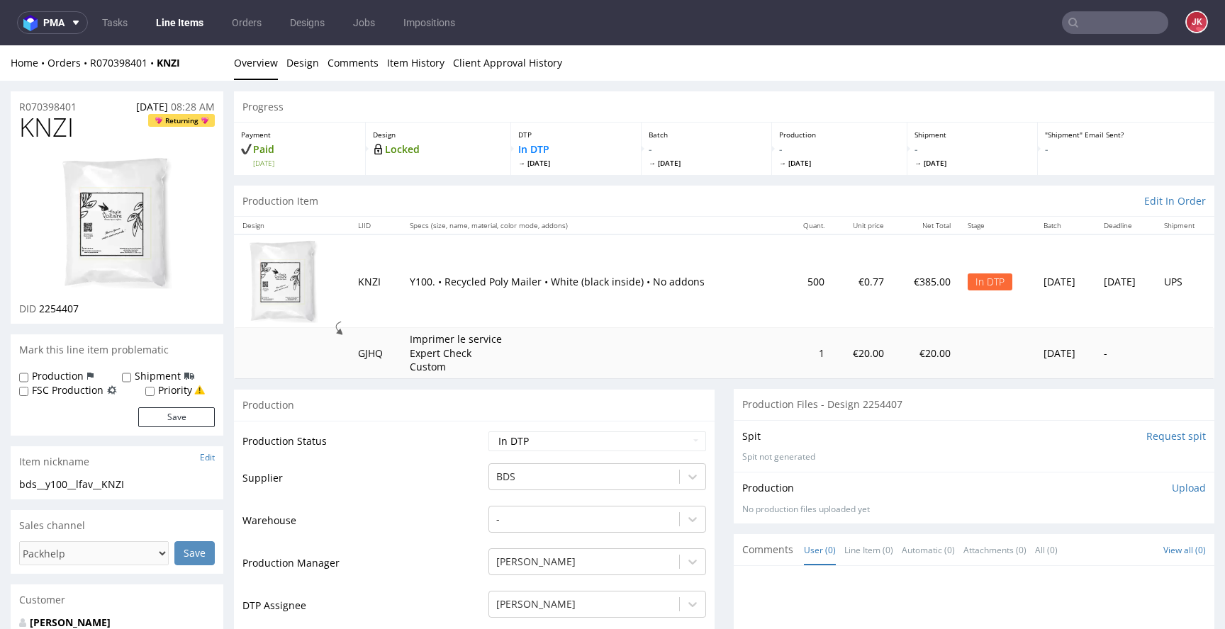
click at [46, 131] on span "KNZI" at bounding box center [46, 127] width 55 height 28
copy span "KNZI"
drag, startPoint x: 443, startPoint y: 432, endPoint x: 359, endPoint y: 420, distance: 84.5
click at [443, 432] on td "Production Status" at bounding box center [363, 446] width 242 height 32
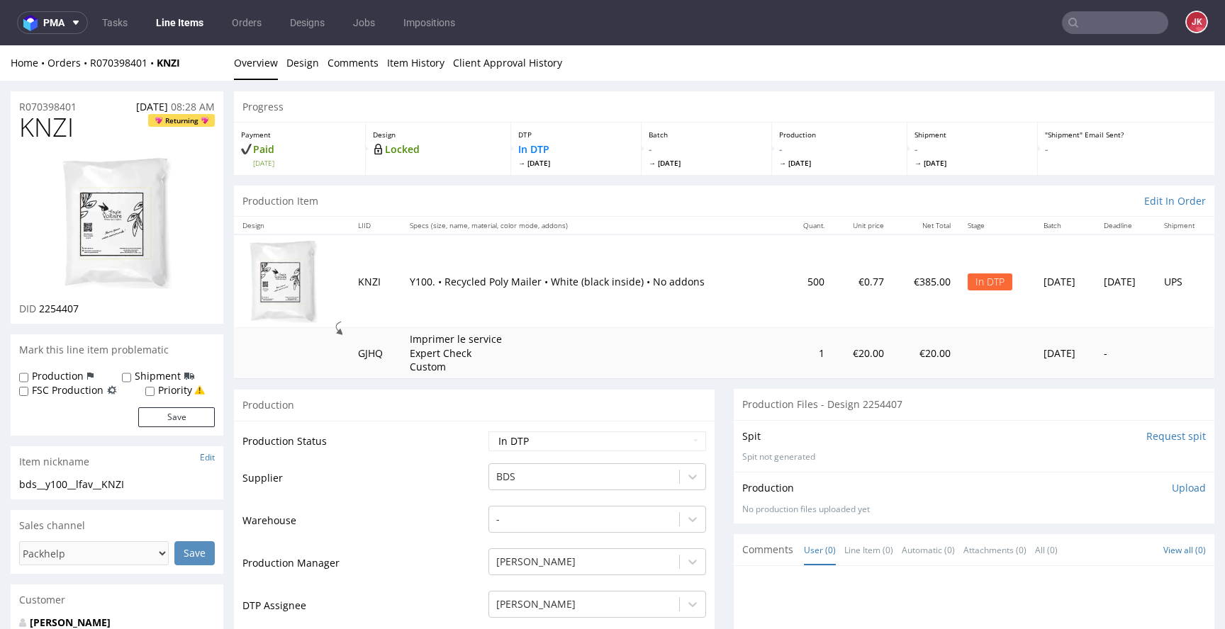
click at [120, 223] on img at bounding box center [116, 223] width 113 height 135
click at [47, 133] on span "KNZI" at bounding box center [46, 127] width 55 height 28
copy span "KNZI"
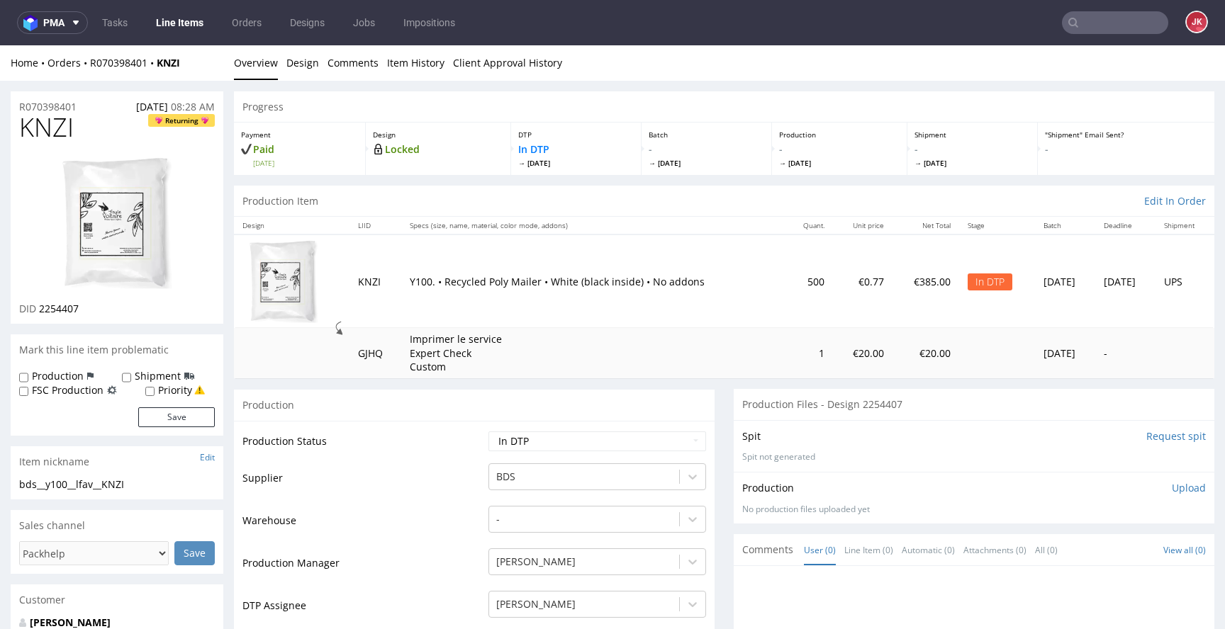
click at [284, 65] on li "Overview" at bounding box center [260, 63] width 52 height 14
click at [290, 63] on link "Design" at bounding box center [302, 62] width 33 height 35
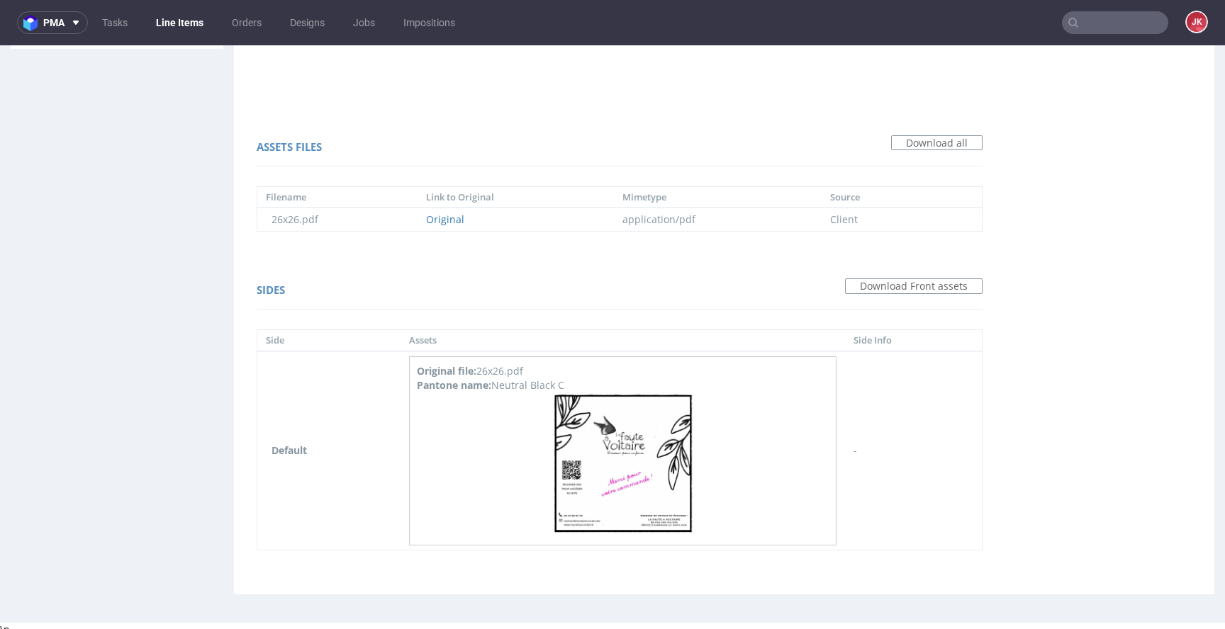
scroll to position [924, 0]
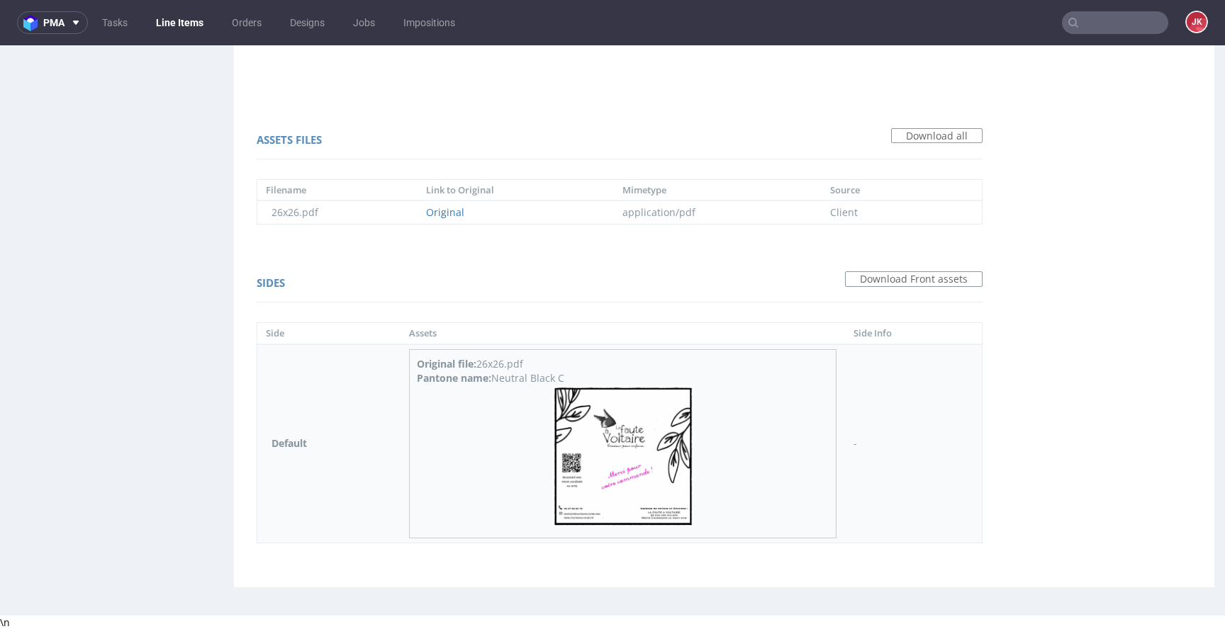
drag, startPoint x: 493, startPoint y: 380, endPoint x: 603, endPoint y: 374, distance: 109.4
click at [603, 374] on div "Pantone name: Neutral Black C" at bounding box center [623, 378] width 412 height 14
copy div "Neutral Black C"
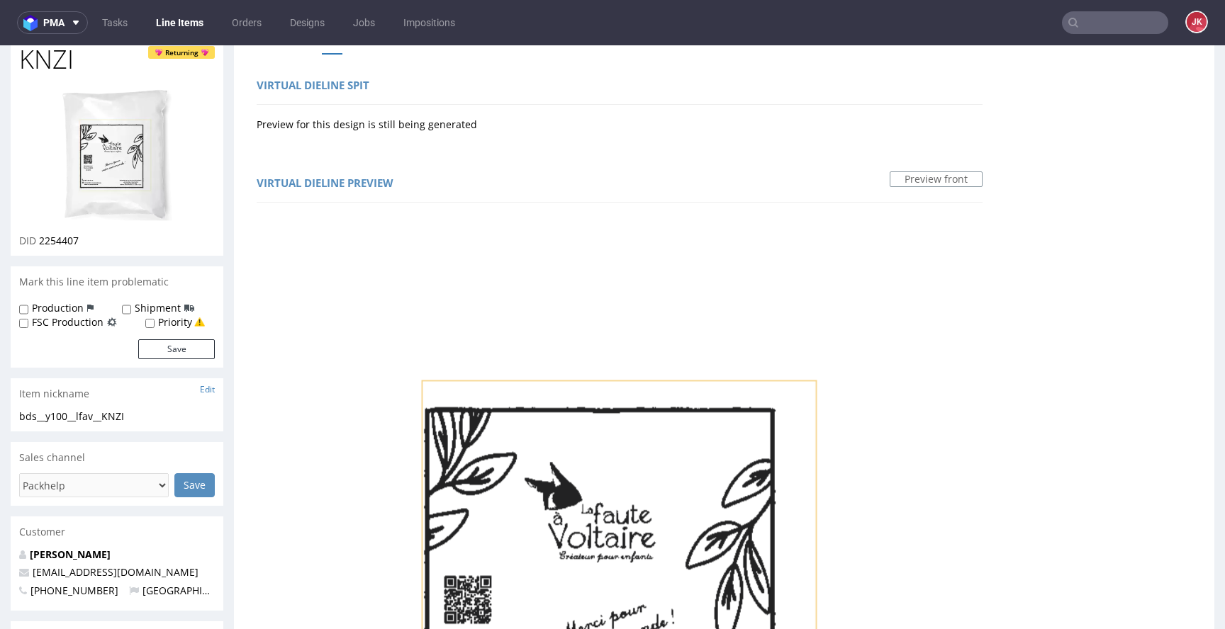
scroll to position [0, 0]
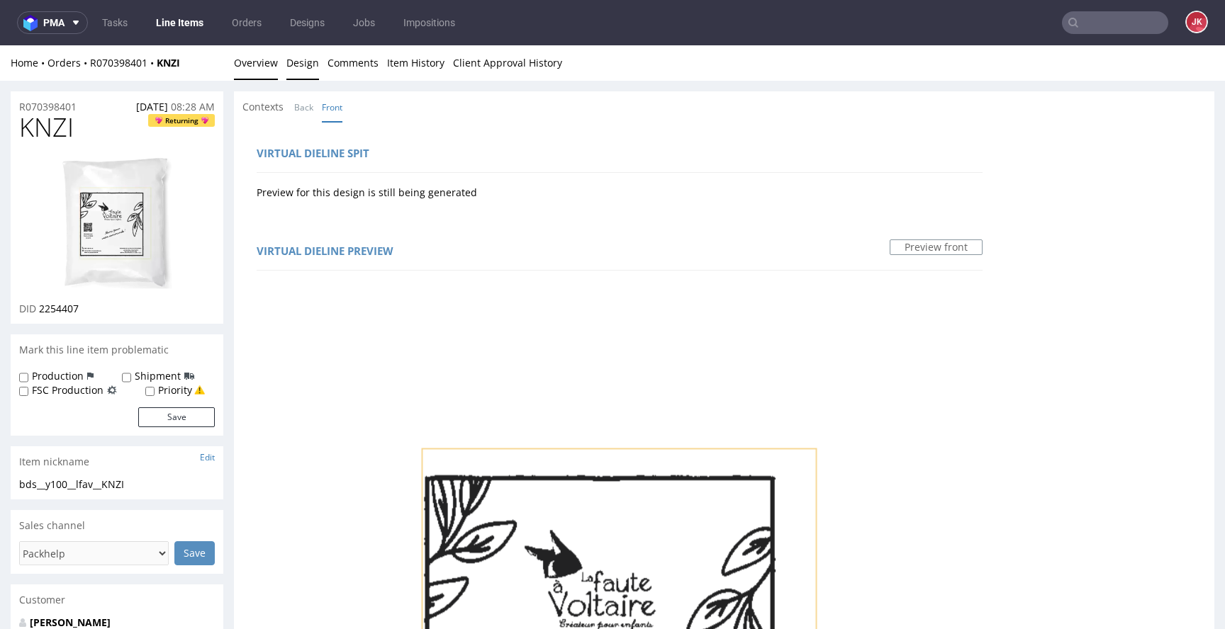
click at [259, 65] on link "Overview" at bounding box center [256, 62] width 44 height 35
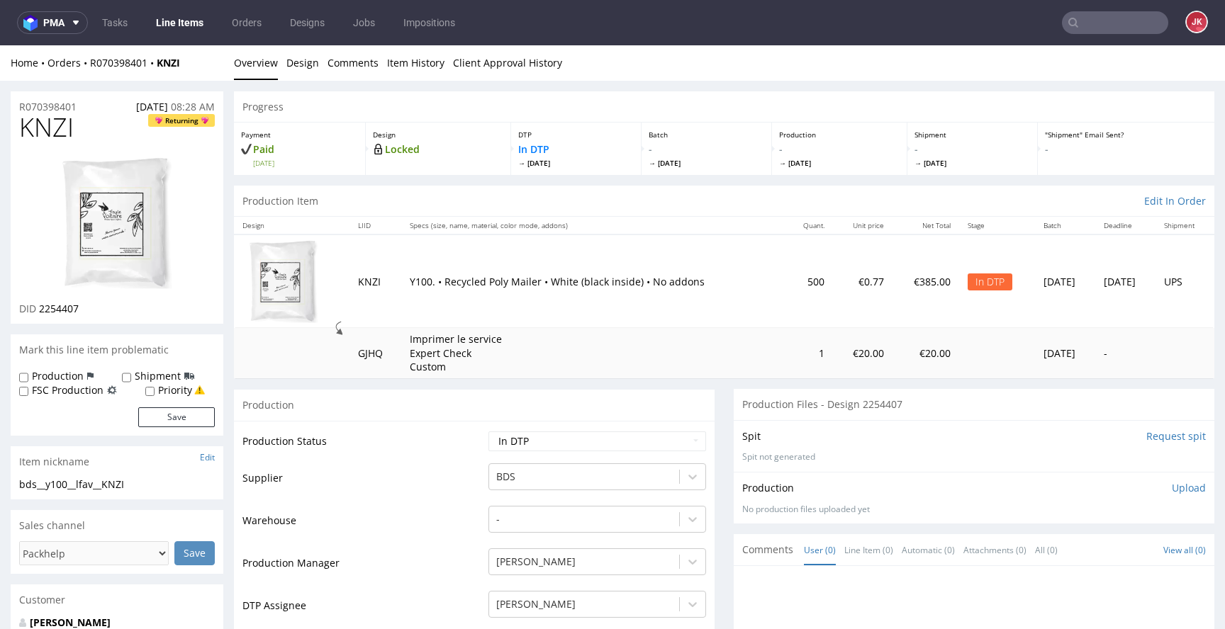
click at [567, 418] on div "Production" at bounding box center [474, 405] width 481 height 32
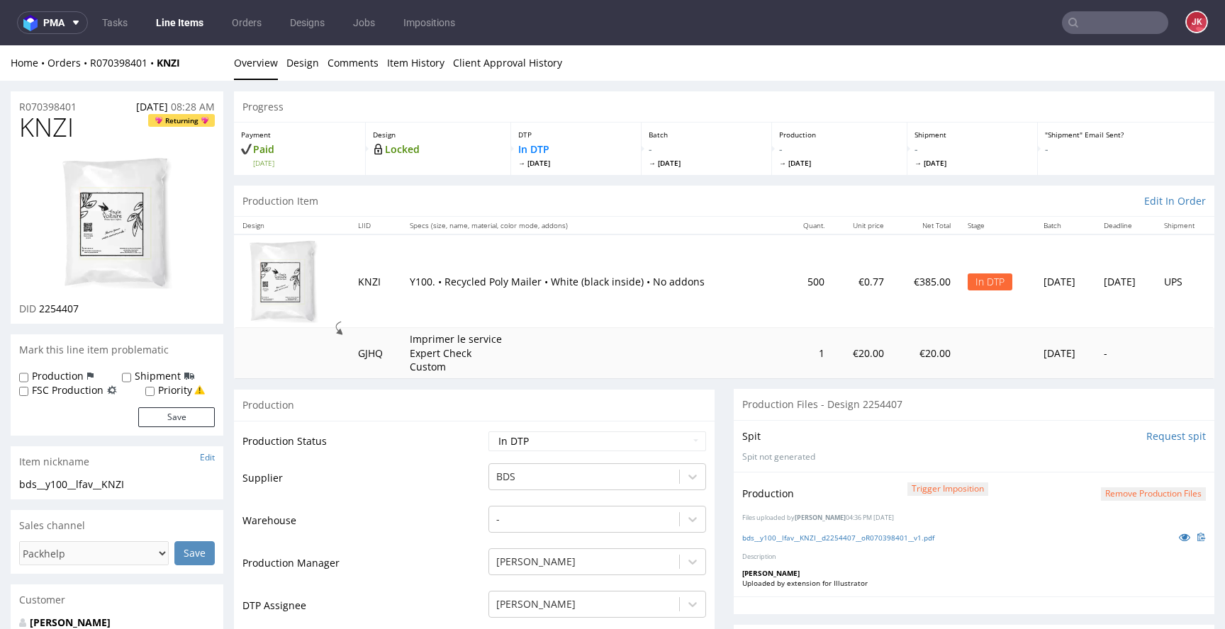
click at [766, 531] on div "bds__y100__lfav__KNZI__d2254407__oR070398401__v1.pdf" at bounding box center [974, 538] width 464 height 16
click at [765, 533] on link "bds__y100__lfav__KNZI__d2254407__oR070398401__v1.pdf" at bounding box center [838, 538] width 192 height 10
click at [605, 441] on select "Waiting for Artwork Waiting for Diecut Waiting for Mockup Waiting for DTP Waiti…" at bounding box center [597, 442] width 218 height 20
select select "dtp_ca_needed"
click at [488, 432] on select "Waiting for Artwork Waiting for Diecut Waiting for Mockup Waiting for DTP Waiti…" at bounding box center [597, 442] width 218 height 20
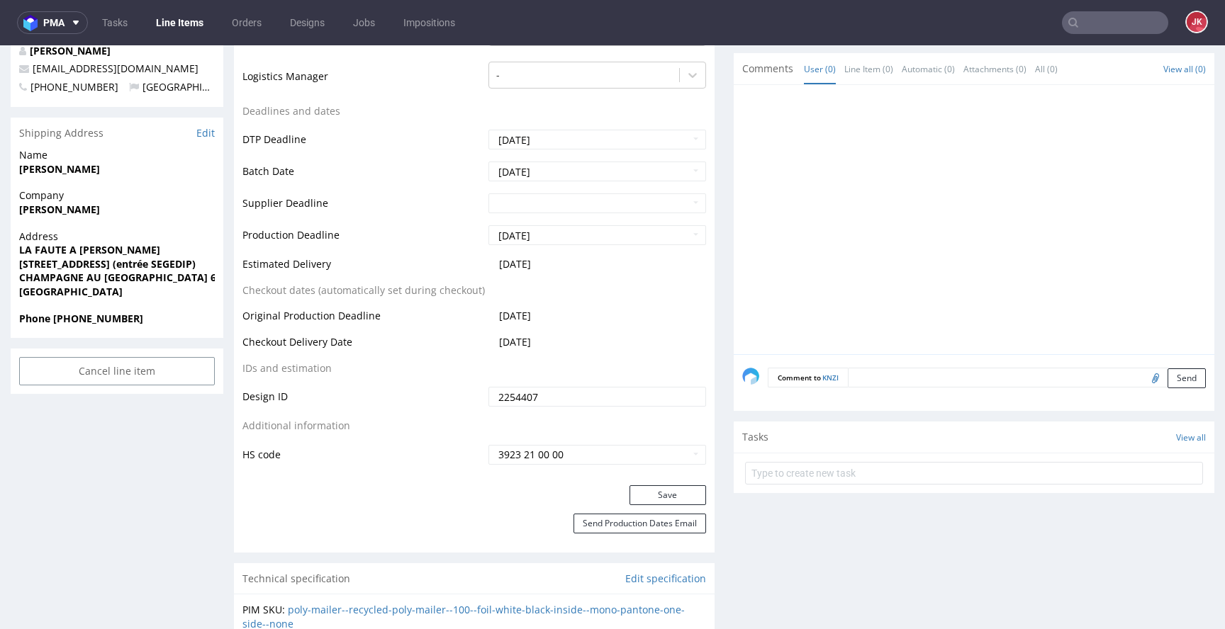
scroll to position [600, 0]
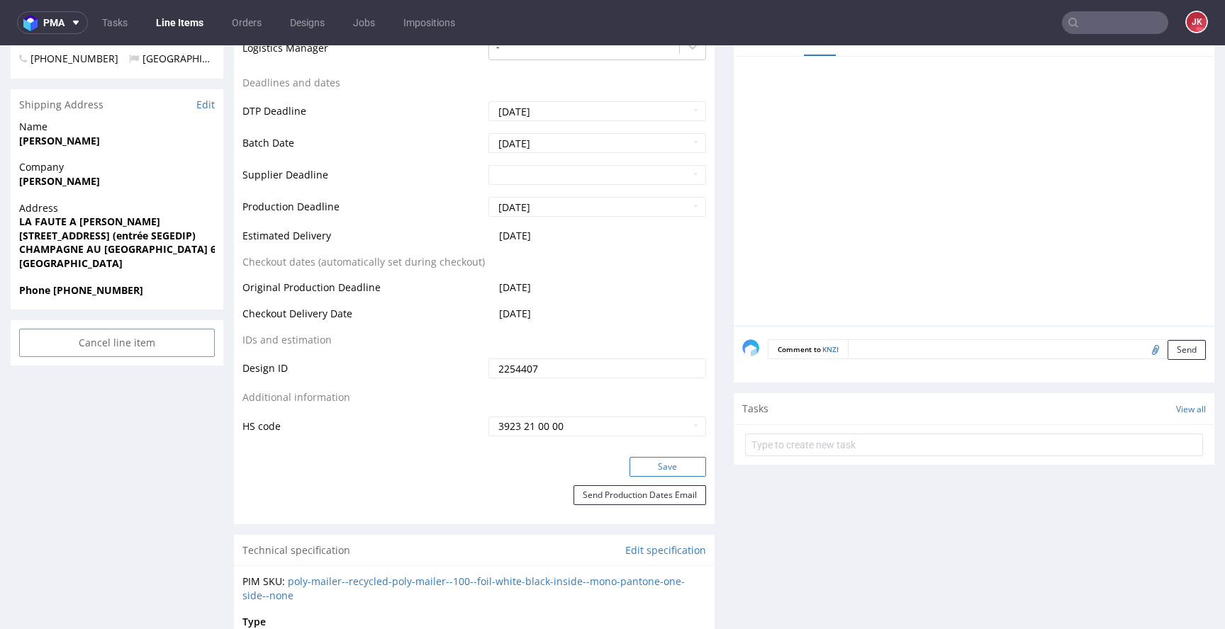
click at [641, 463] on button "Save" at bounding box center [667, 467] width 77 height 20
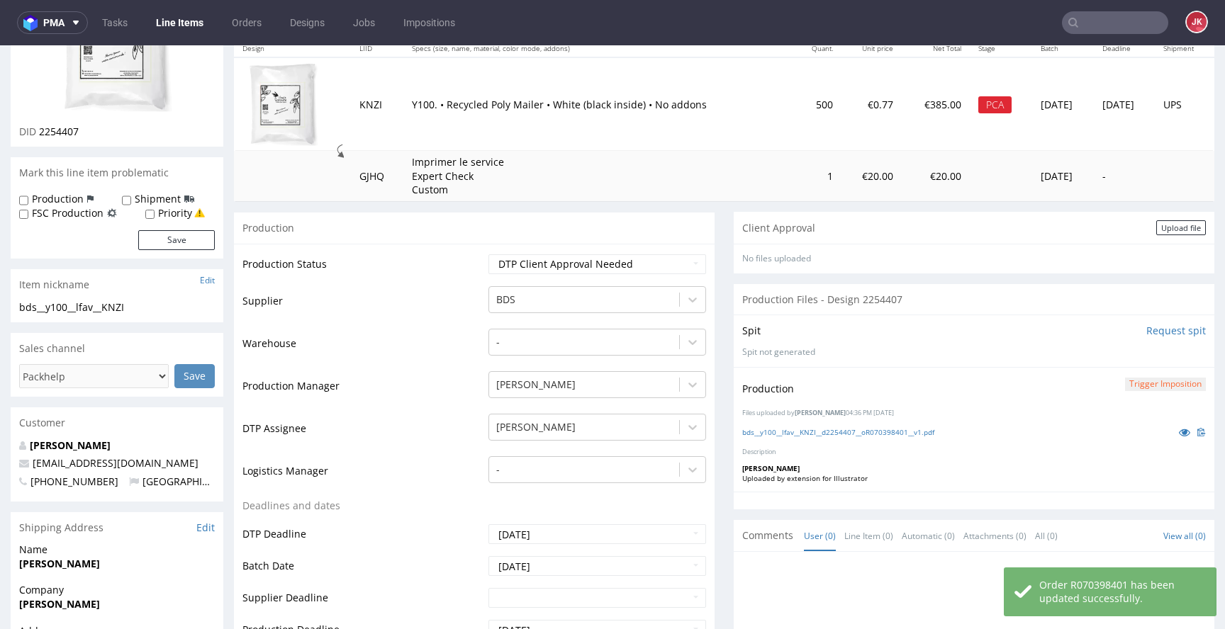
scroll to position [0, 0]
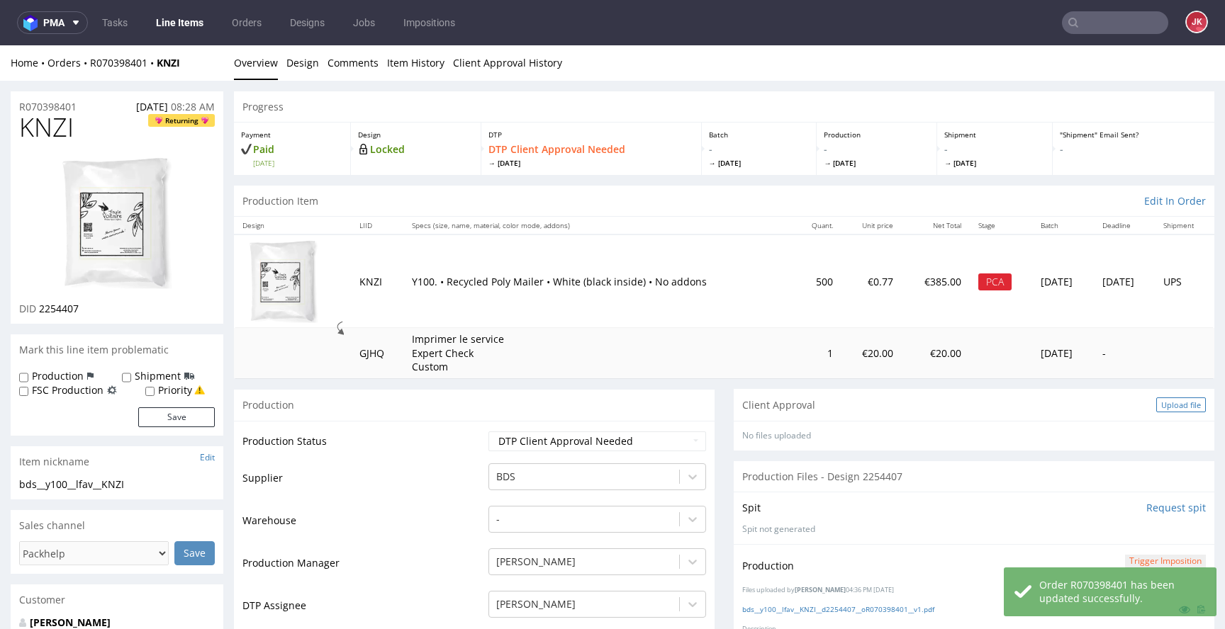
click at [1157, 410] on div "Upload file" at bounding box center [1181, 405] width 50 height 15
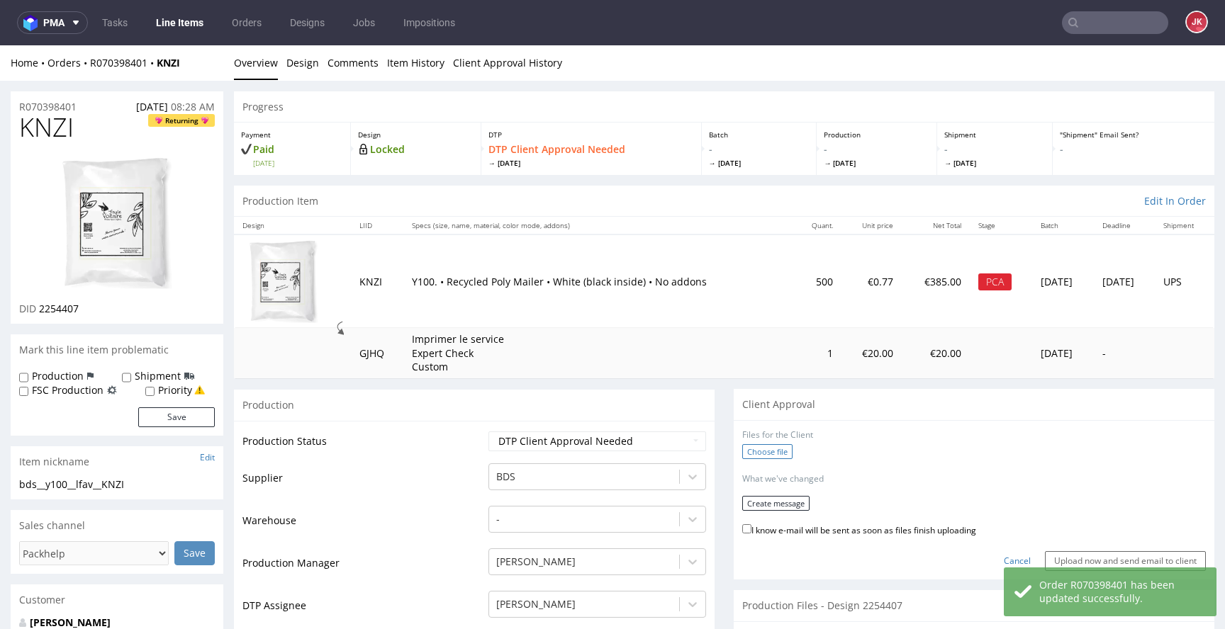
click at [754, 456] on label "Choose file" at bounding box center [767, 451] width 50 height 15
click at [0, 45] on input "Choose file" at bounding box center [0, 45] width 0 height 0
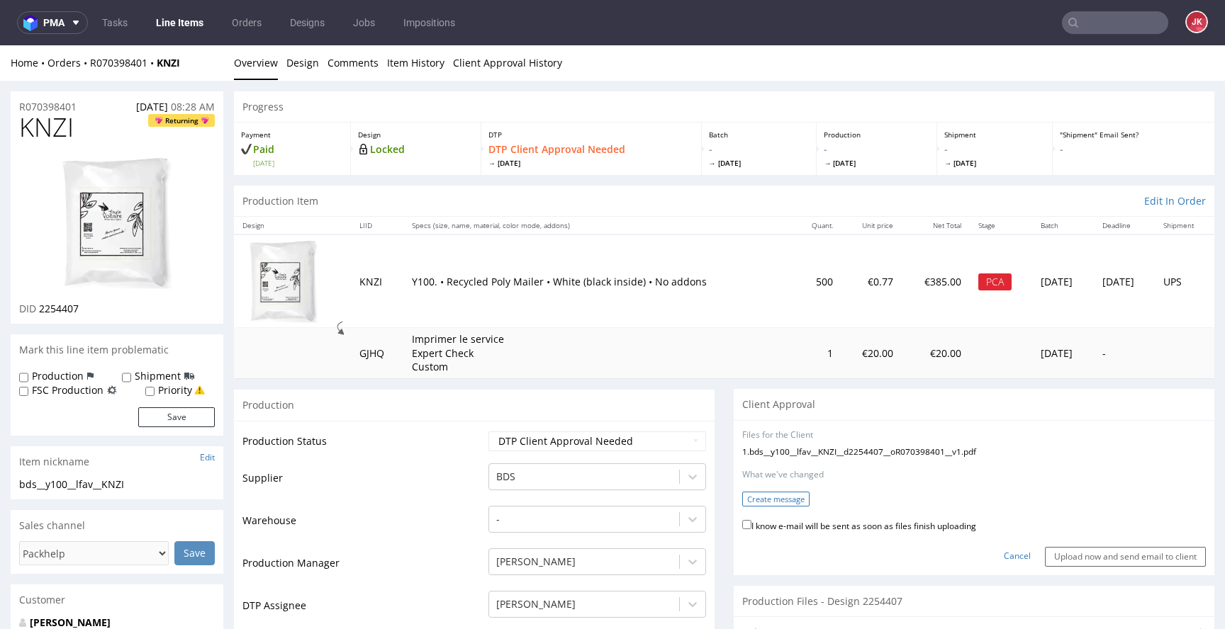
click at [792, 500] on button "Create message" at bounding box center [775, 499] width 67 height 15
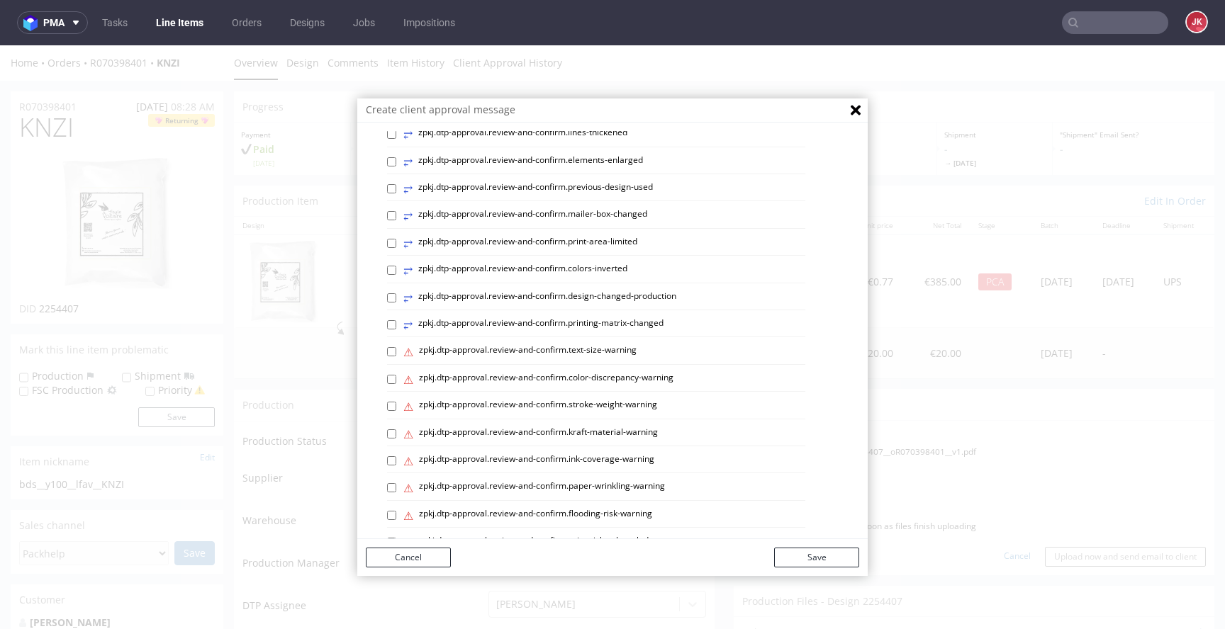
scroll to position [598, 0]
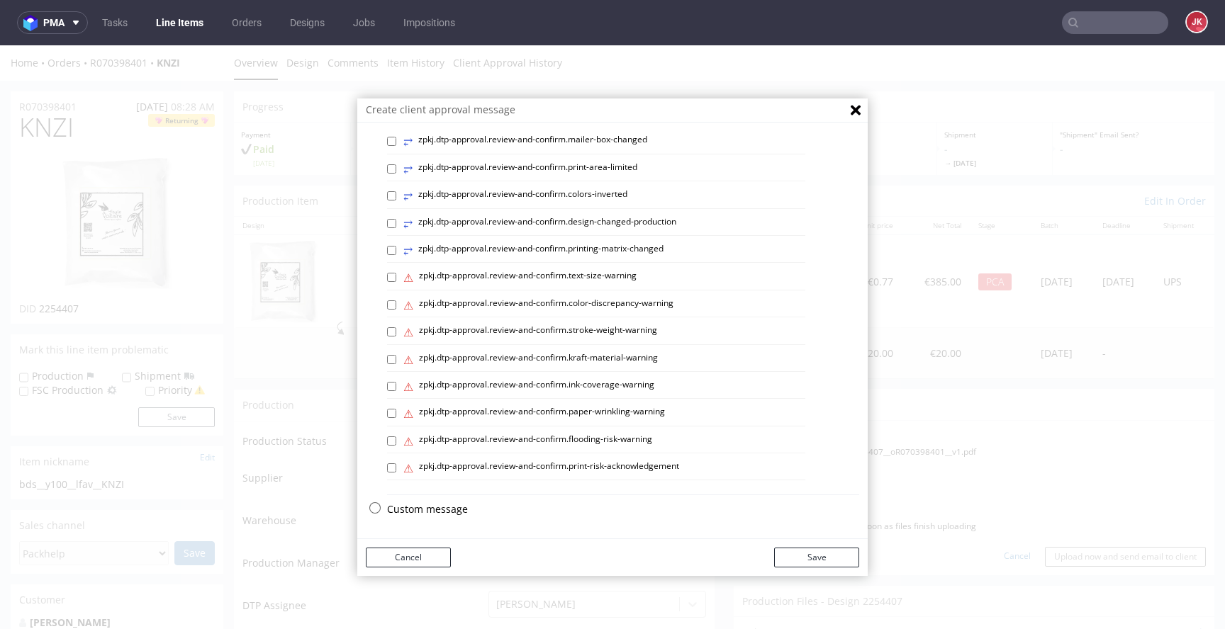
click at [442, 510] on p "Custom message" at bounding box center [623, 510] width 472 height 14
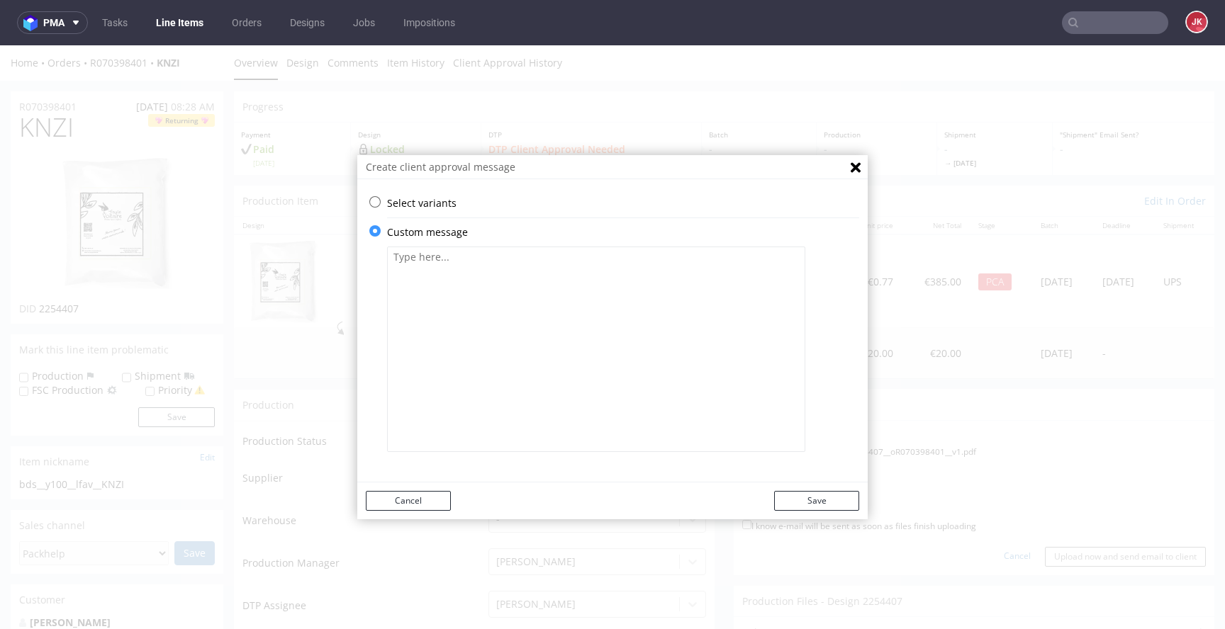
scroll to position [0, 0]
click at [574, 347] on textarea at bounding box center [596, 350] width 418 height 206
paste textarea "Veuillez vérifier que tout est correct. L'approbation du client est requise. No…"
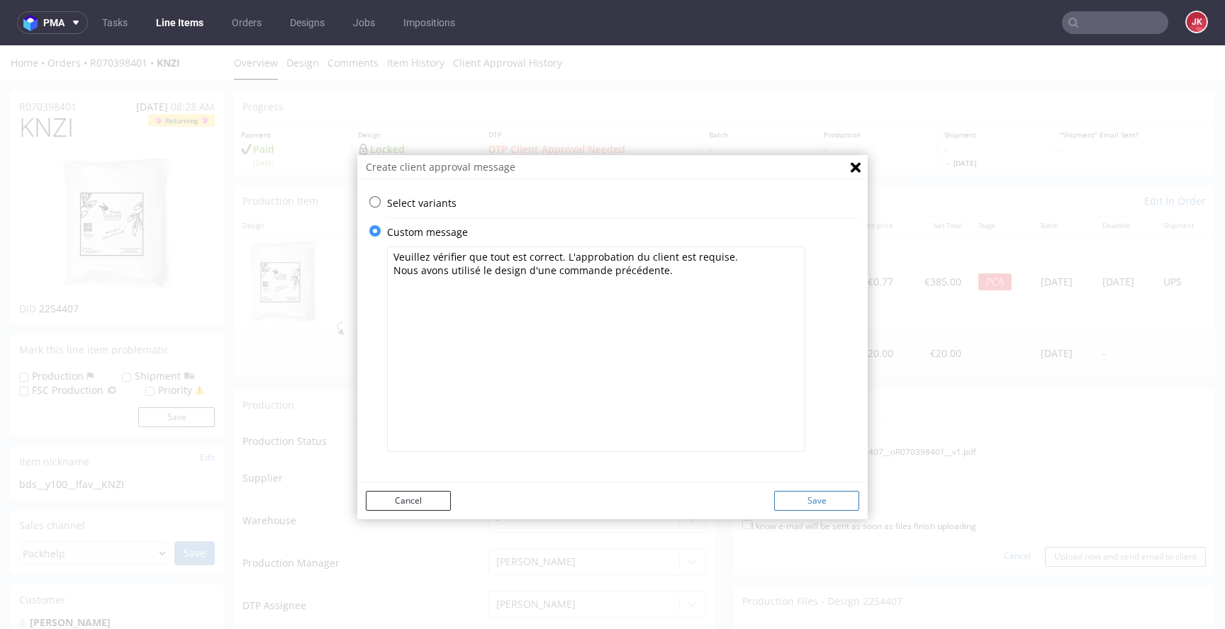
type textarea "Veuillez vérifier que tout est correct. L'approbation du client est requise. No…"
click at [788, 500] on button "Save" at bounding box center [816, 501] width 85 height 20
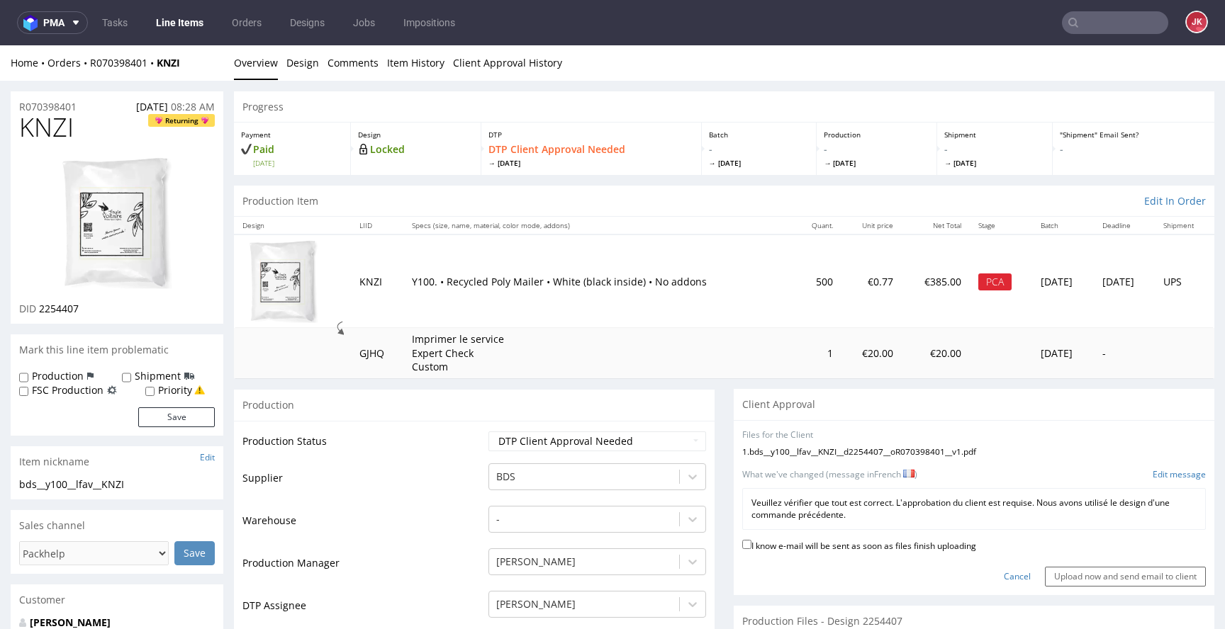
click at [838, 546] on label "I know e-mail will be sent as soon as files finish uploading" at bounding box center [859, 545] width 234 height 16
click at [751, 546] on input "I know e-mail will be sent as soon as files finish uploading" at bounding box center [746, 544] width 9 height 9
checkbox input "true"
click at [1045, 576] on input "Upload now and send email to client" at bounding box center [1125, 577] width 161 height 20
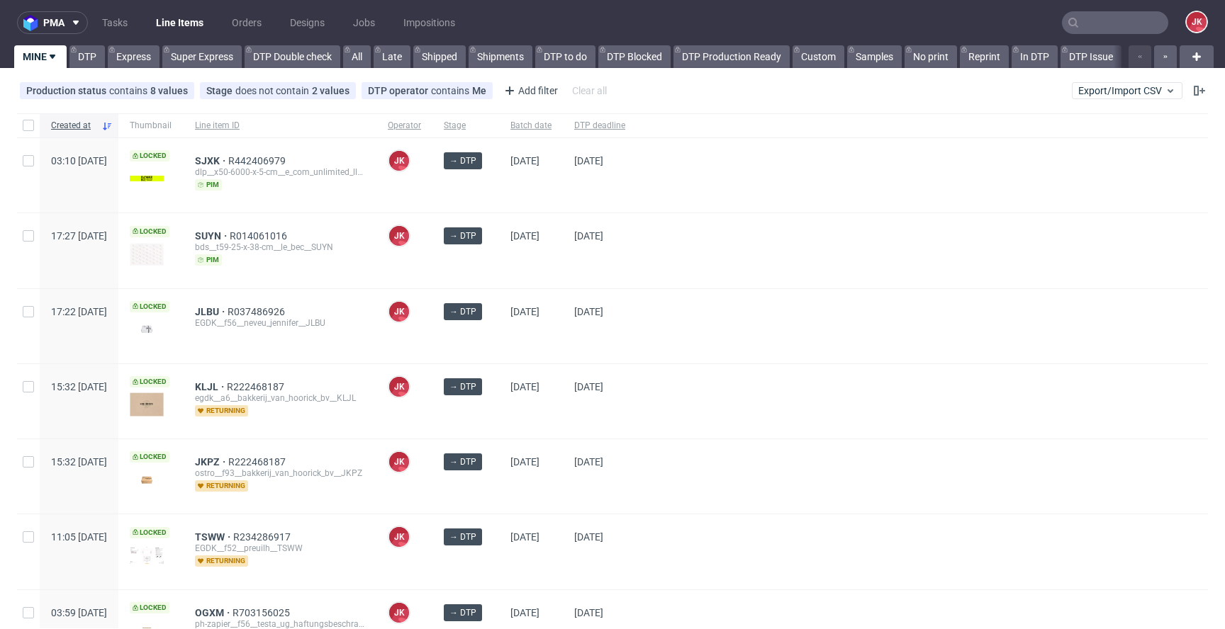
click at [499, 257] on div "→ DTP" at bounding box center [465, 250] width 67 height 74
